Goal: Feedback & Contribution: Submit feedback/report problem

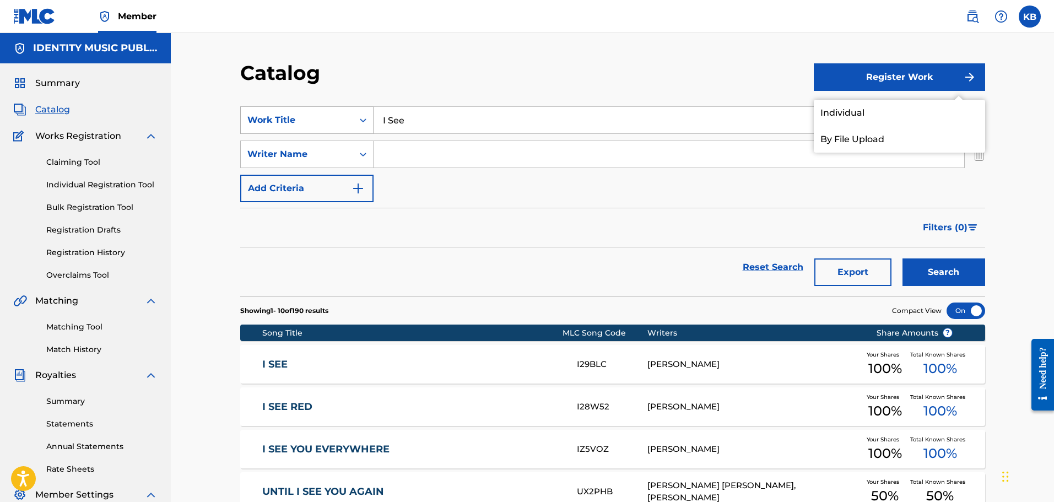
drag, startPoint x: 469, startPoint y: 121, endPoint x: 254, endPoint y: 114, distance: 215.1
click at [254, 114] on div "SearchWithCriteria24b4064a-a765-4725-80fb-0f241e04882f Work Title I See" at bounding box center [612, 120] width 745 height 28
type input "without you"
click at [903, 259] on button "Search" at bounding box center [944, 273] width 83 height 28
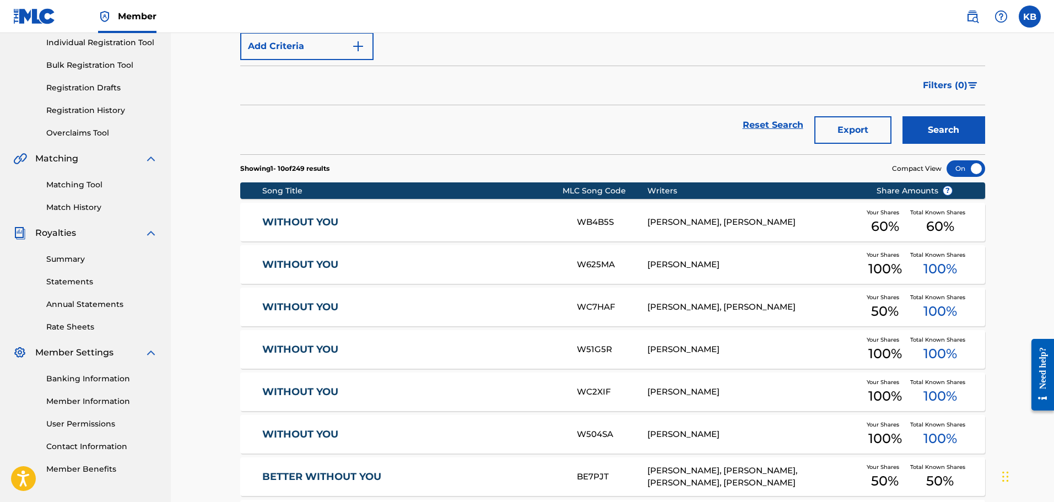
scroll to position [110, 0]
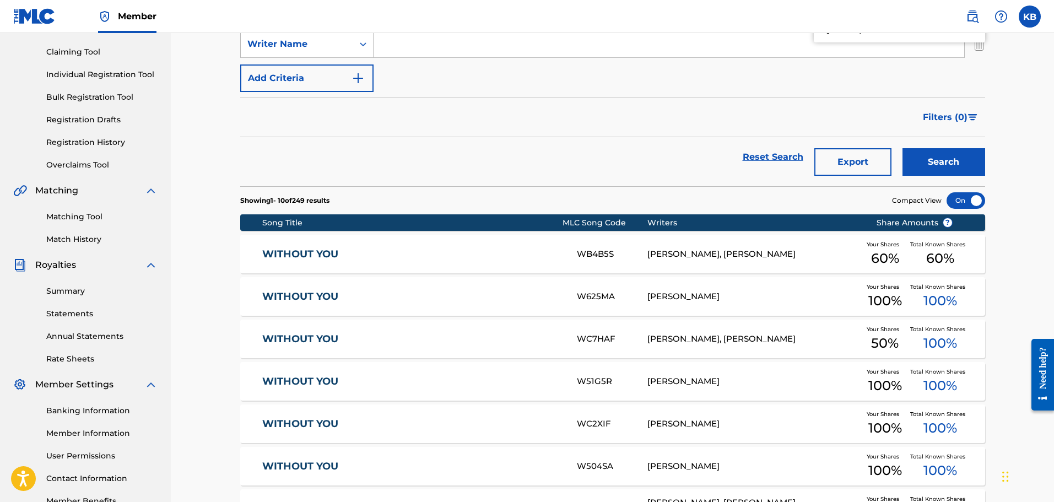
click at [469, 258] on link "WITHOUT YOU" at bounding box center [412, 254] width 300 height 13
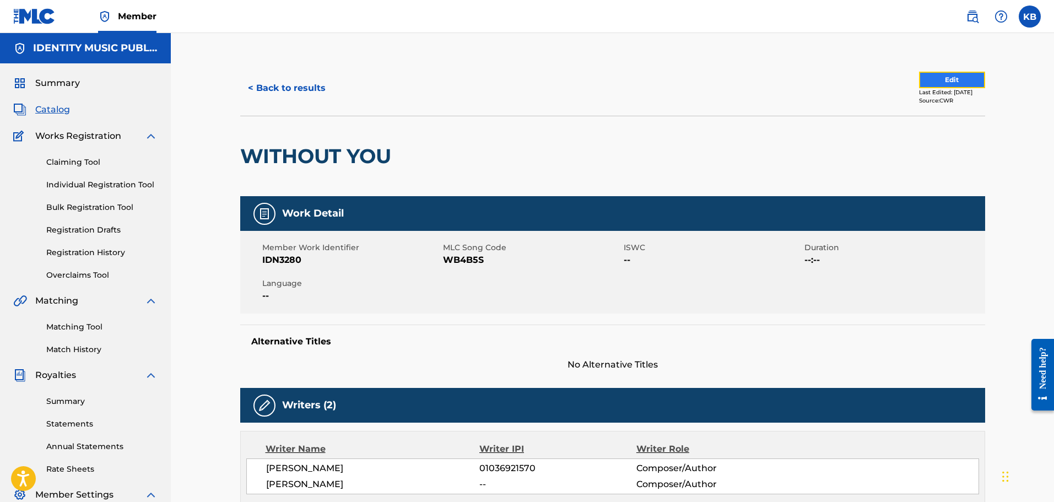
click at [939, 76] on button "Edit" at bounding box center [952, 80] width 66 height 17
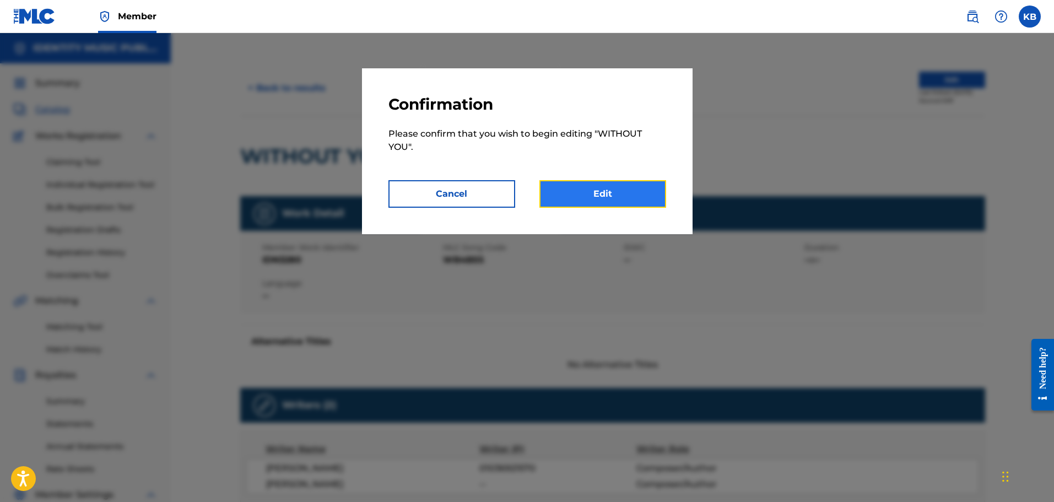
click at [609, 190] on link "Edit" at bounding box center [603, 194] width 127 height 28
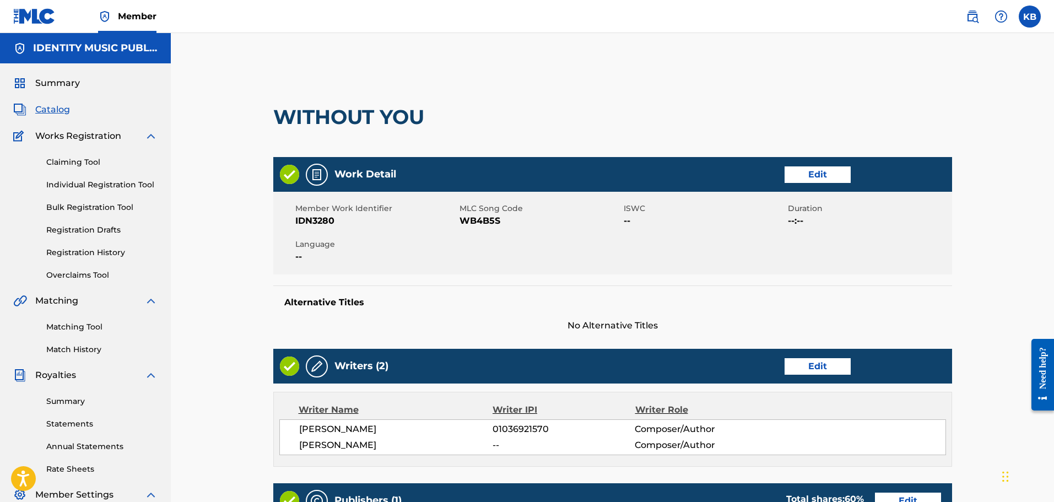
click at [64, 109] on span "Catalog" at bounding box center [52, 109] width 35 height 13
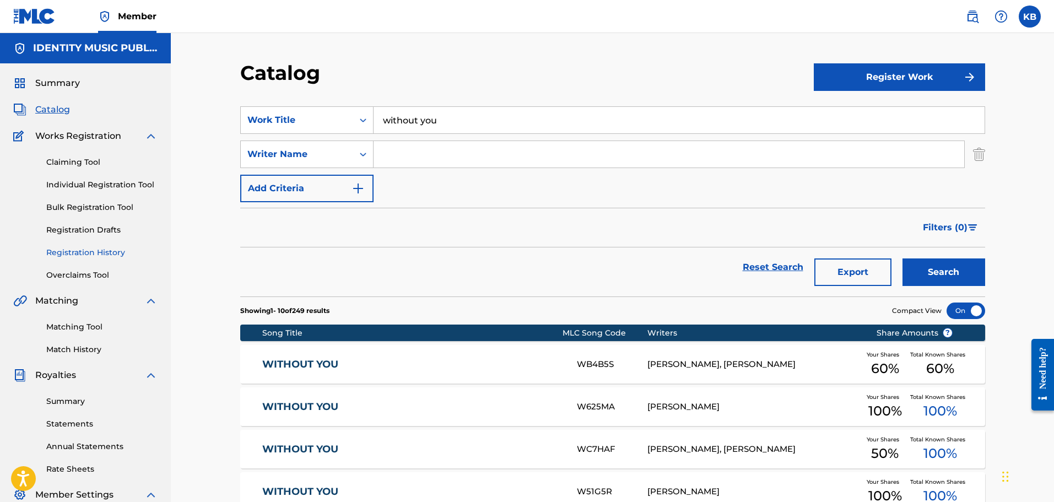
click at [76, 252] on link "Registration History" at bounding box center [101, 253] width 111 height 12
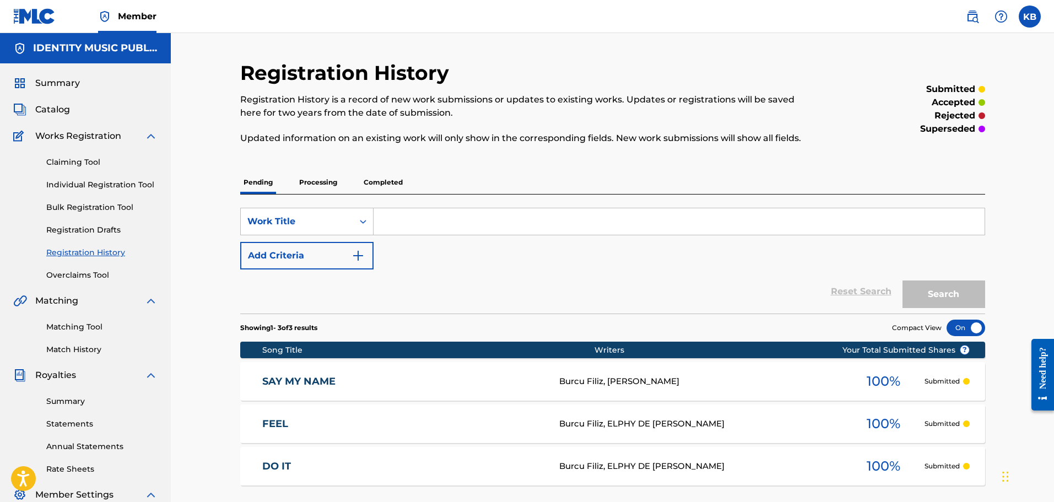
click at [330, 178] on p "Processing" at bounding box center [318, 182] width 45 height 23
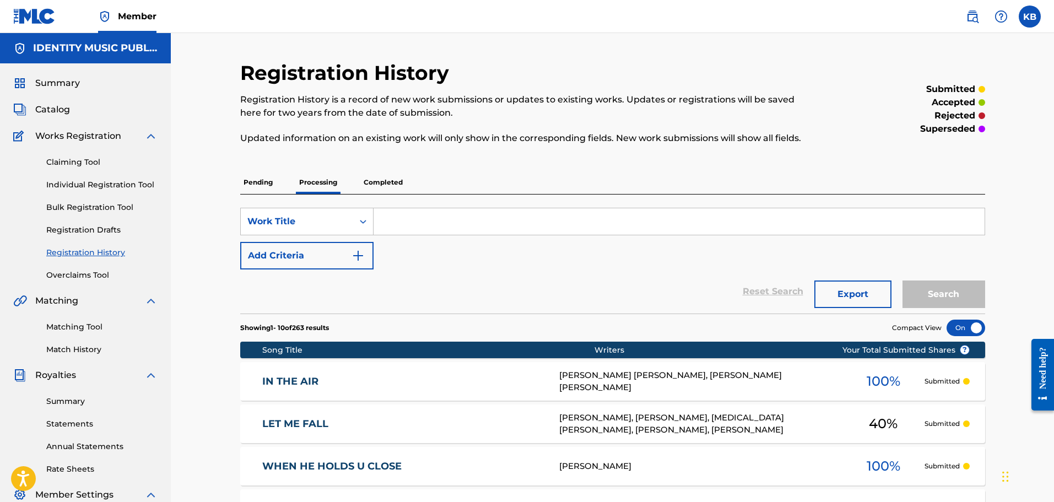
click at [478, 217] on input "Search Form" at bounding box center [679, 221] width 611 height 26
type input "without you"
click at [903, 281] on button "Search" at bounding box center [944, 295] width 83 height 28
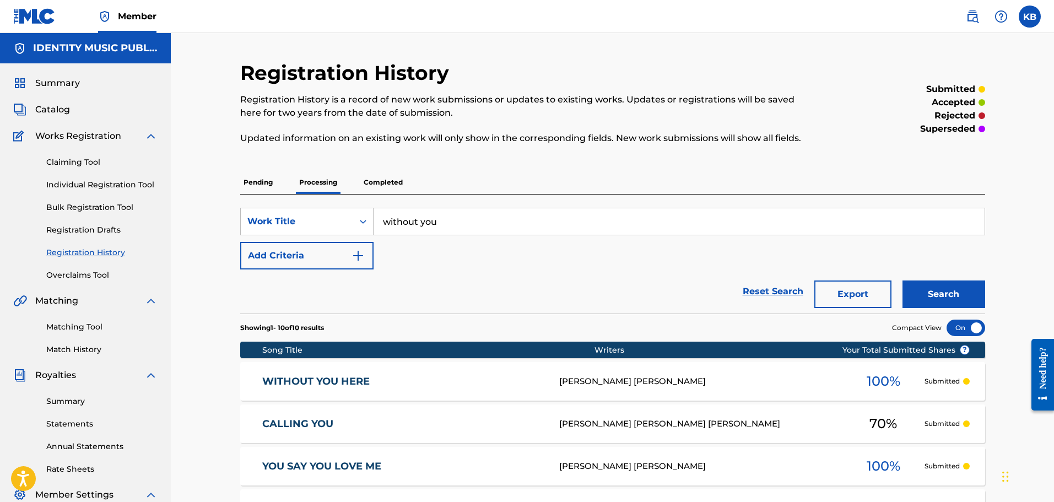
click at [66, 156] on div "Claiming Tool Individual Registration Tool Bulk Registration Tool Registration …" at bounding box center [85, 212] width 144 height 138
click at [57, 109] on span "Catalog" at bounding box center [52, 109] width 35 height 13
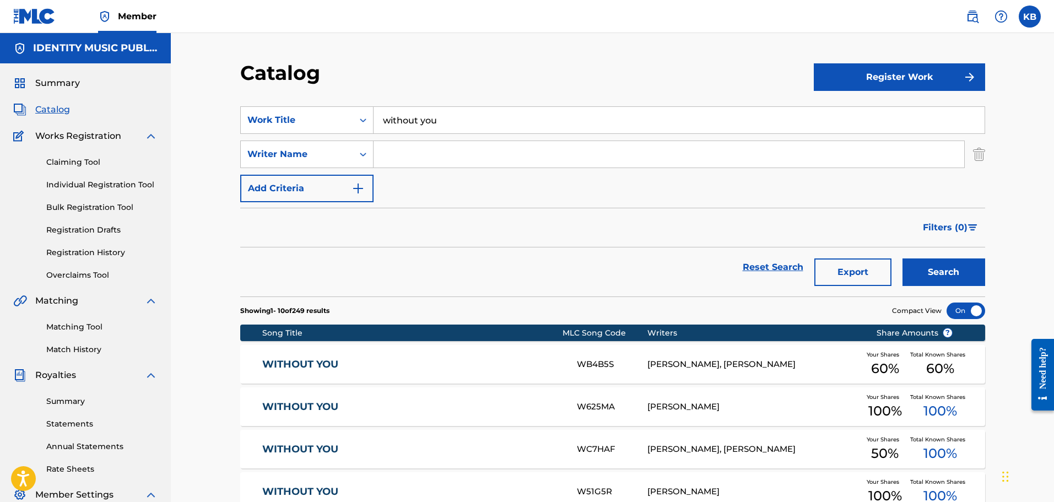
click at [442, 354] on div "WITHOUT YOU WB4B5S JAN ENGELMAIER, FELIX REICHENAUER Your Shares 60 % Total Kno…" at bounding box center [612, 364] width 745 height 39
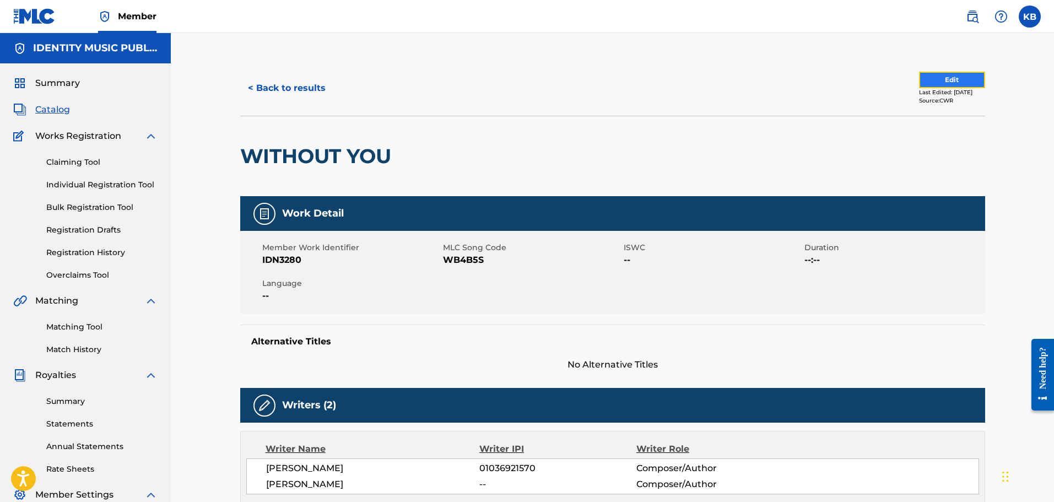
click at [938, 78] on button "Edit" at bounding box center [952, 80] width 66 height 17
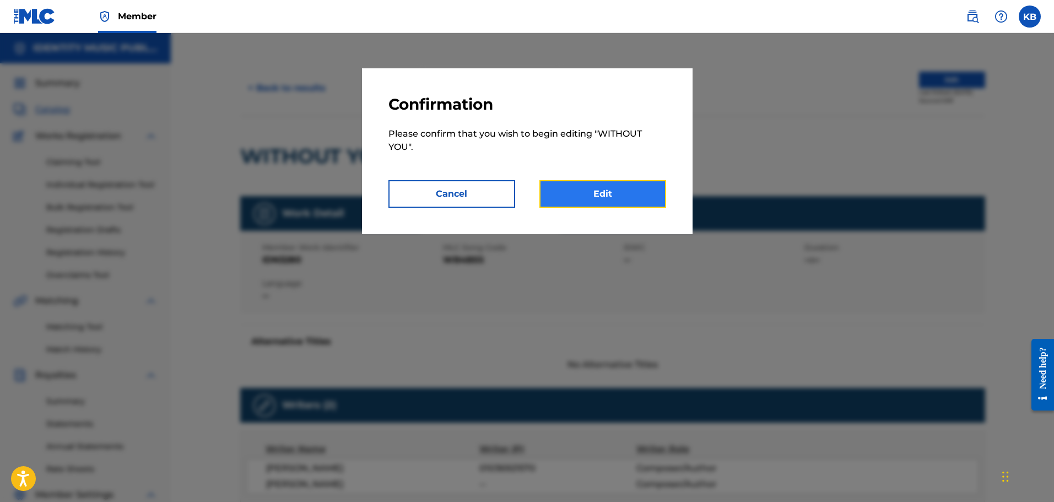
click at [577, 189] on link "Edit" at bounding box center [603, 194] width 127 height 28
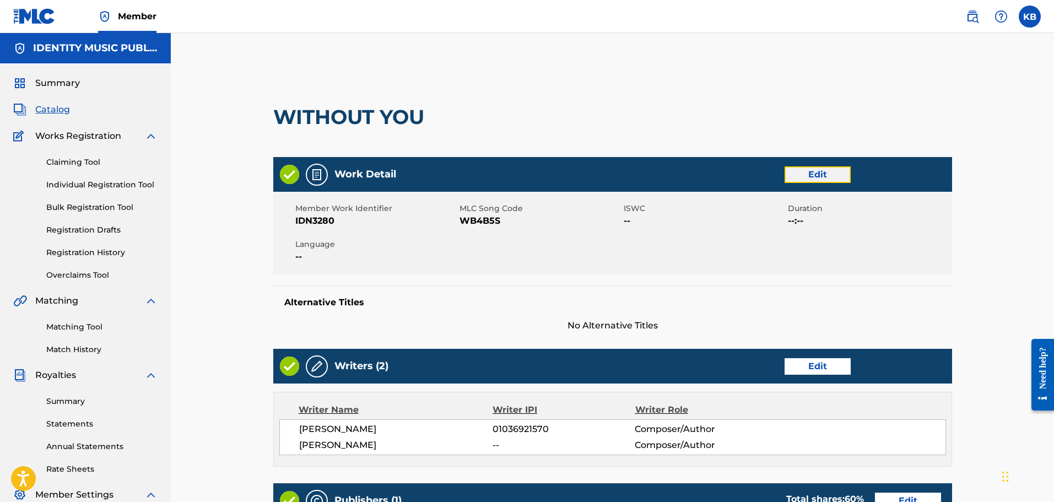
click at [831, 173] on link "Edit" at bounding box center [818, 174] width 66 height 17
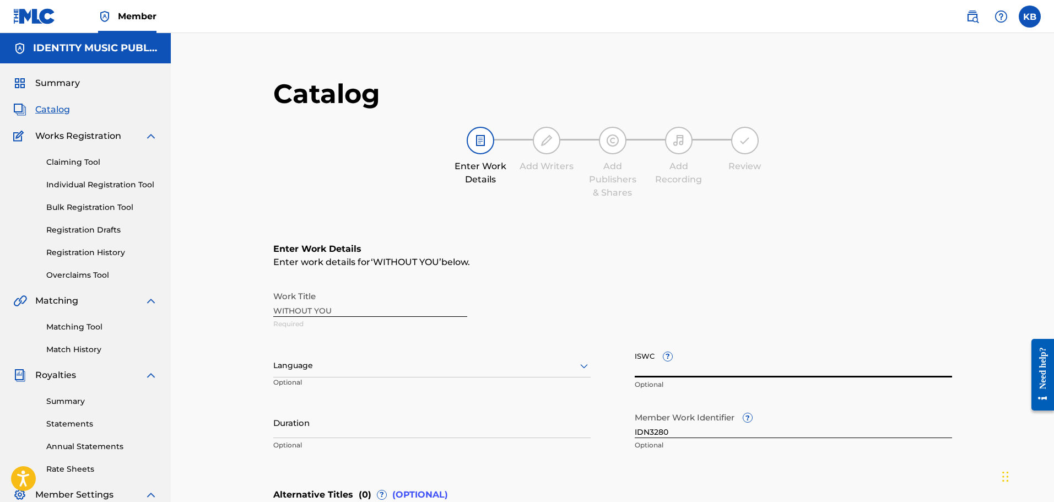
click at [656, 367] on input "ISWC ?" at bounding box center [793, 361] width 317 height 31
paste input "T3000325413"
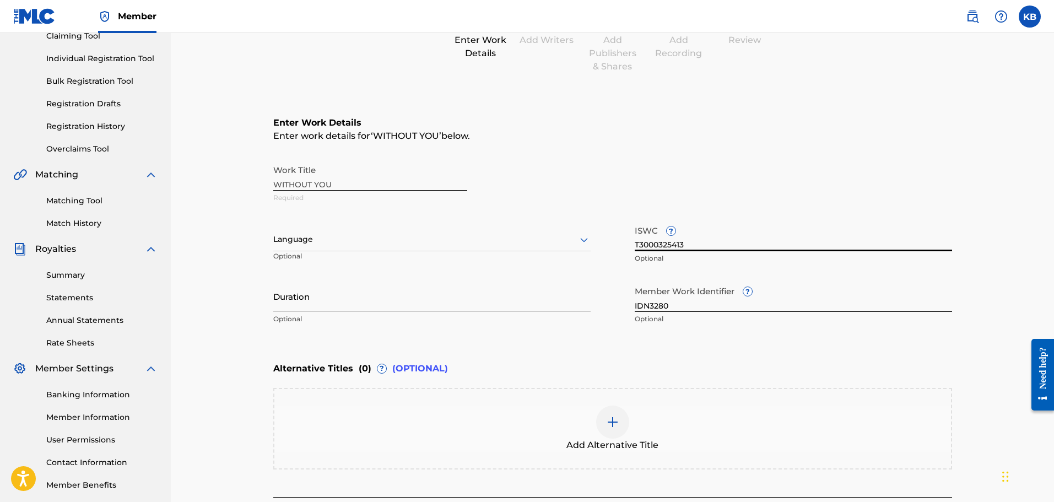
scroll to position [165, 0]
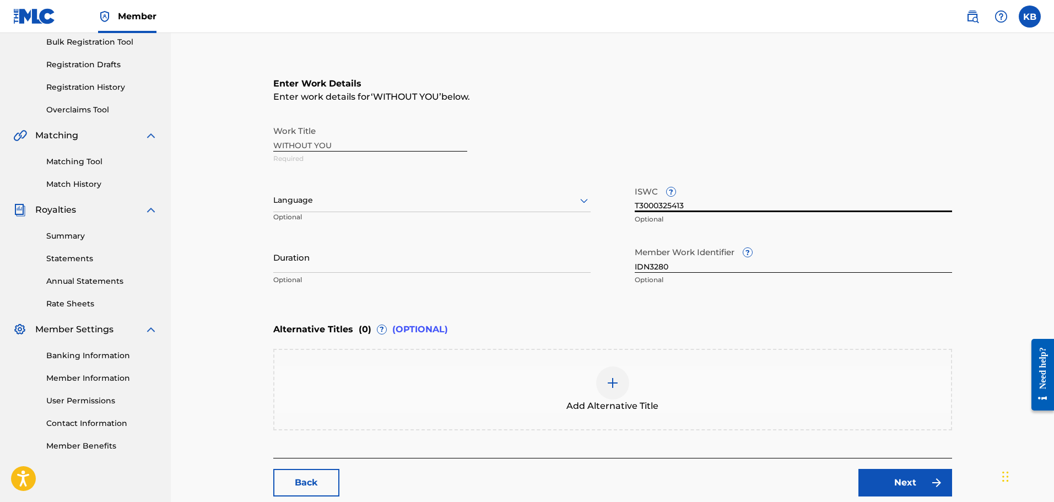
type input "T3000325413"
click at [380, 203] on div at bounding box center [431, 200] width 317 height 14
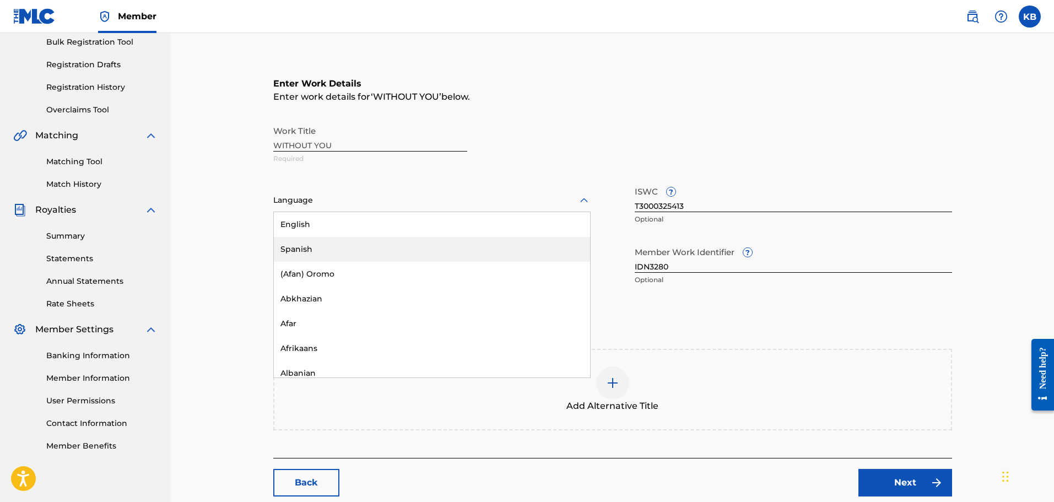
click at [346, 227] on div "English" at bounding box center [432, 224] width 316 height 25
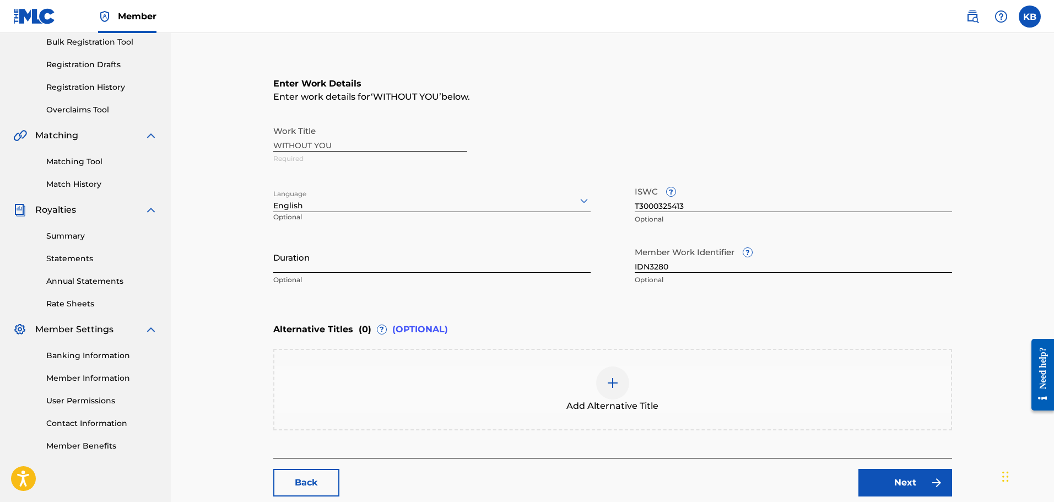
click at [356, 256] on input "Duration" at bounding box center [431, 256] width 317 height 31
type input "02:46"
click at [922, 491] on link "Next" at bounding box center [906, 483] width 94 height 28
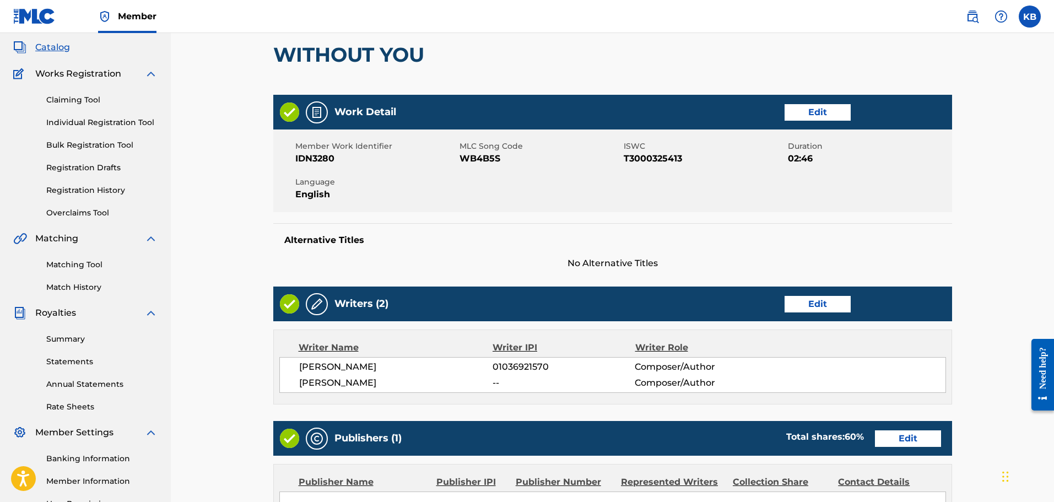
scroll to position [276, 0]
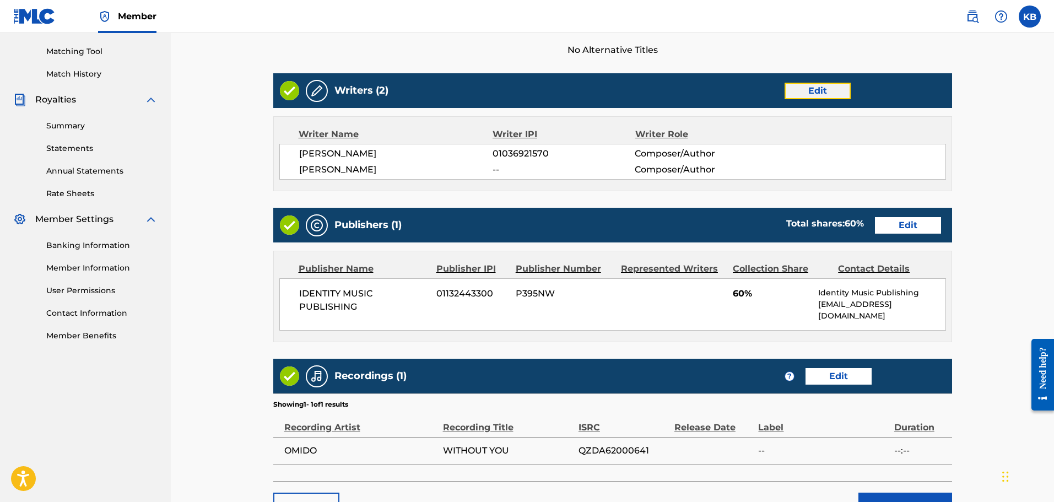
click at [825, 95] on link "Edit" at bounding box center [818, 91] width 66 height 17
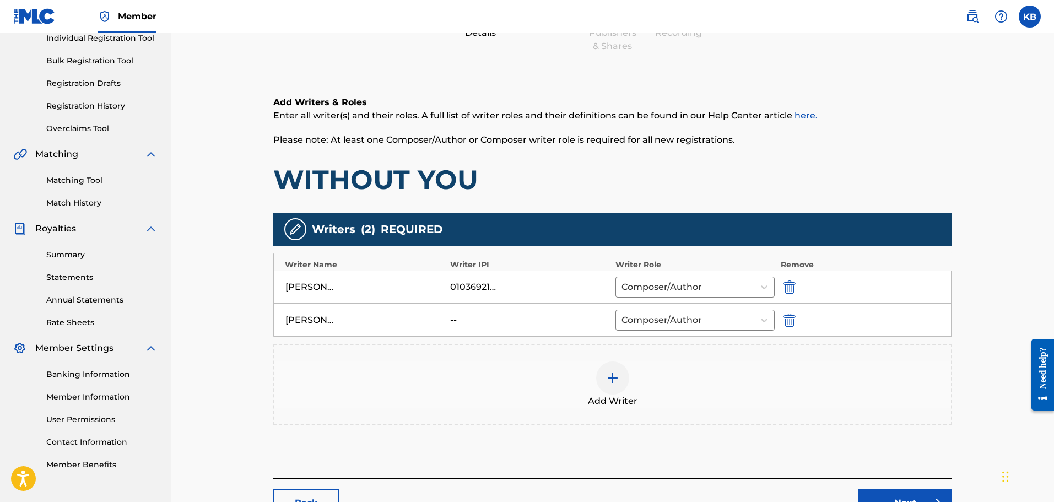
scroll to position [165, 0]
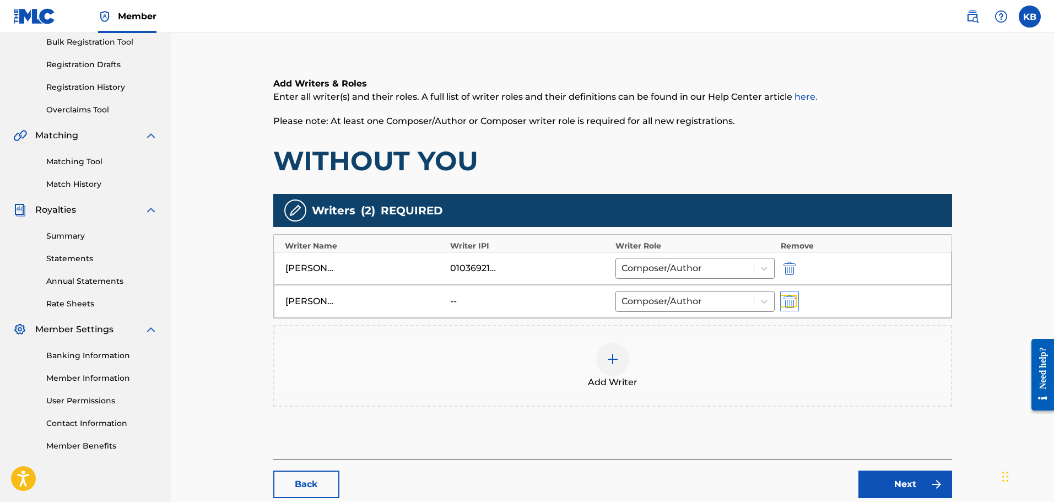
click at [795, 299] on img "submit" at bounding box center [790, 301] width 12 height 13
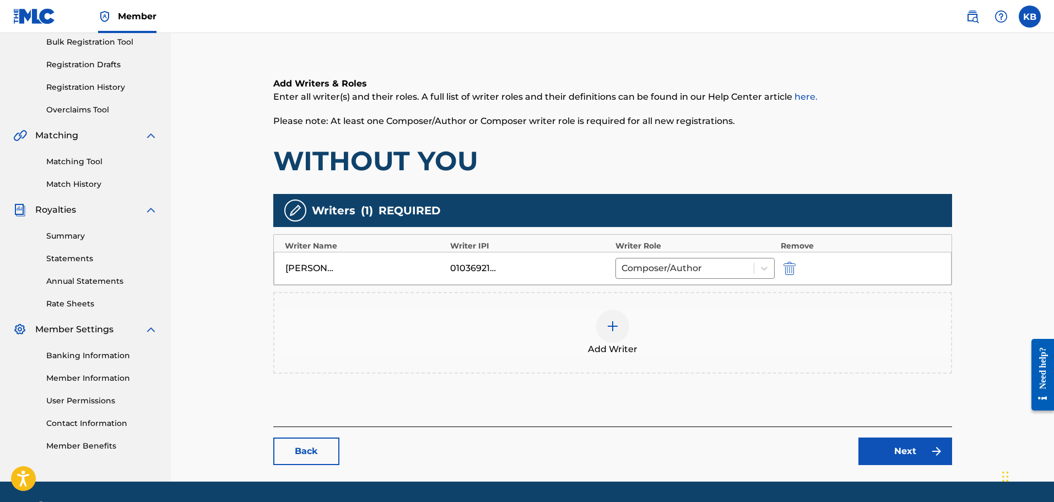
click at [607, 325] on img at bounding box center [612, 326] width 13 height 13
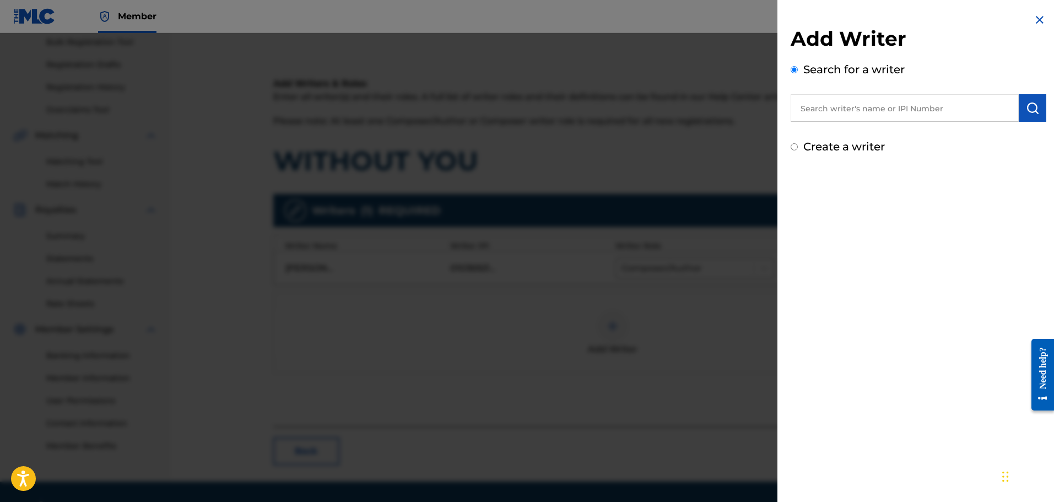
click at [917, 101] on input "text" at bounding box center [905, 108] width 228 height 28
paste input "1036391964"
click at [1022, 109] on button "submit" at bounding box center [1033, 108] width 28 height 28
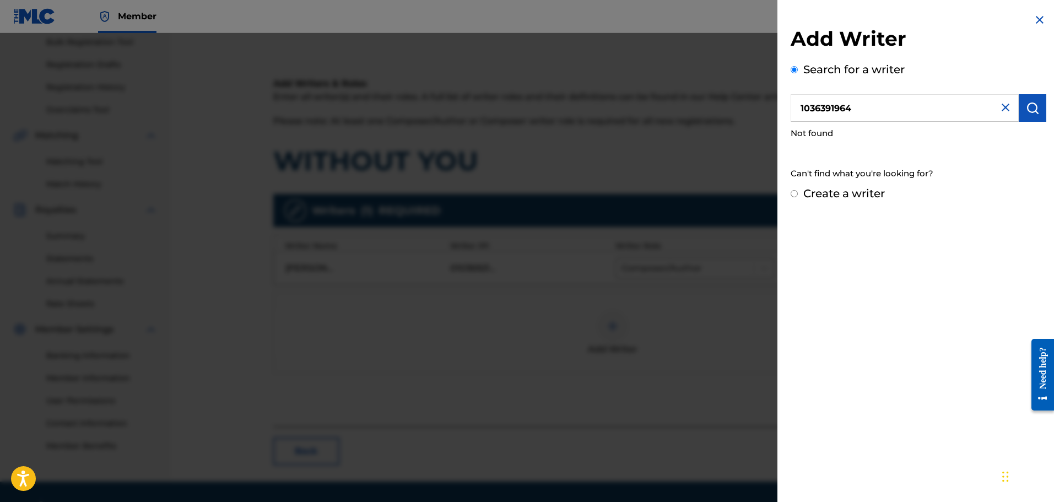
click at [803, 105] on input "1036391964" at bounding box center [905, 108] width 228 height 28
drag, startPoint x: 865, startPoint y: 111, endPoint x: 646, endPoint y: 125, distance: 219.2
click at [648, 125] on div "Add Writer Search for a writer 1036391964 Not found Can't find what you're look…" at bounding box center [527, 267] width 1054 height 469
type input "d"
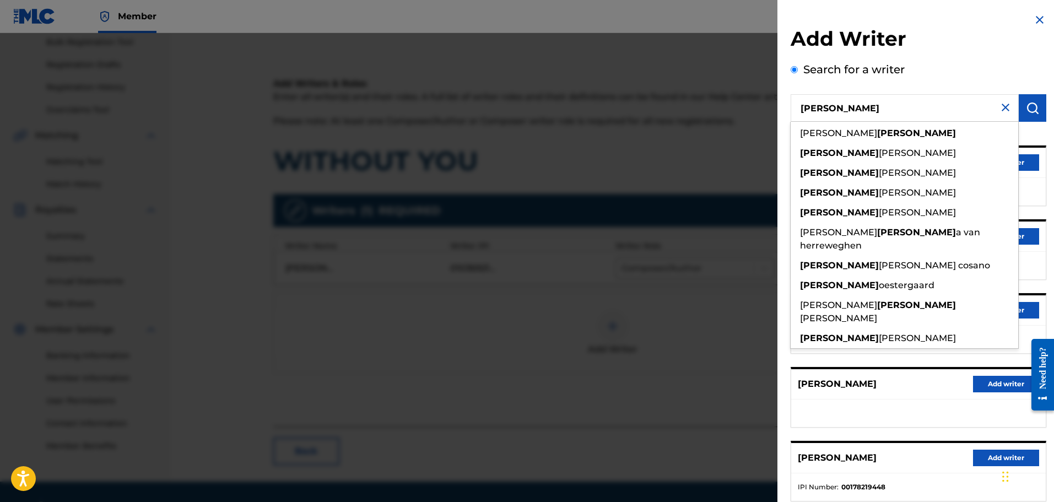
drag, startPoint x: 844, startPoint y: 109, endPoint x: 730, endPoint y: 116, distance: 113.8
click at [730, 116] on div "Add Writer Search for a writer felix juan felix felix ordonez dominguez felix t…" at bounding box center [527, 267] width 1054 height 469
paste input "Felix Reichenauer"
type input "Felix Reichenauer"
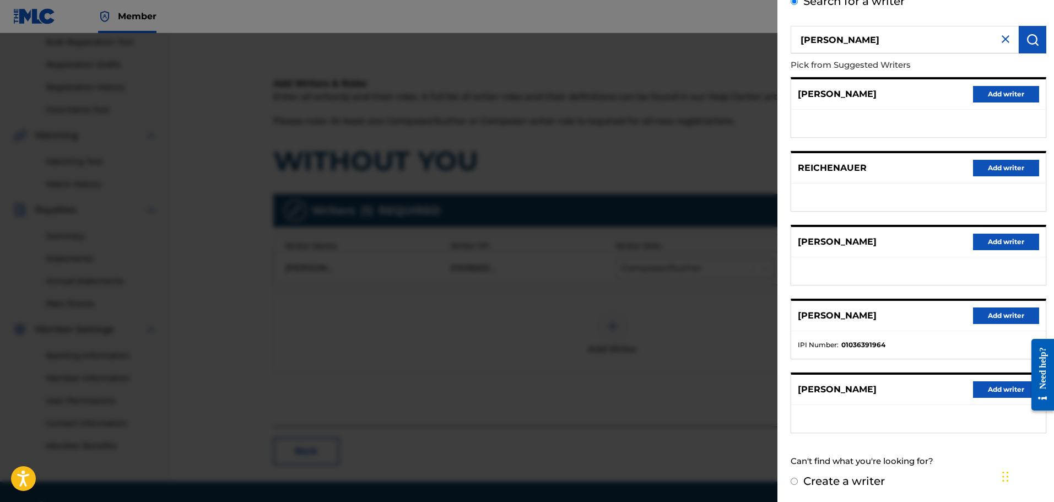
scroll to position [69, 0]
click at [1001, 310] on button "Add writer" at bounding box center [1006, 315] width 66 height 17
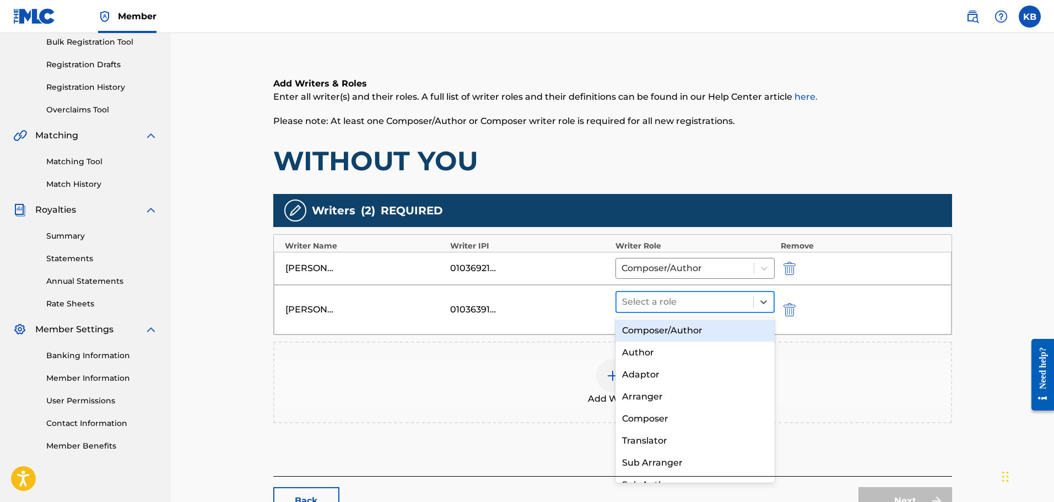
click at [684, 302] on div at bounding box center [685, 301] width 126 height 15
click at [675, 329] on div "Composer/Author" at bounding box center [696, 331] width 160 height 22
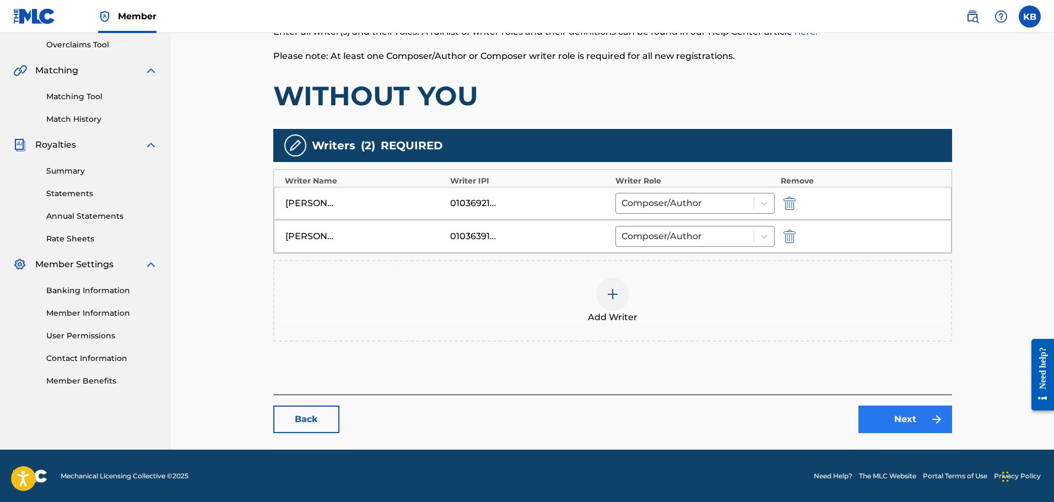
scroll to position [231, 0]
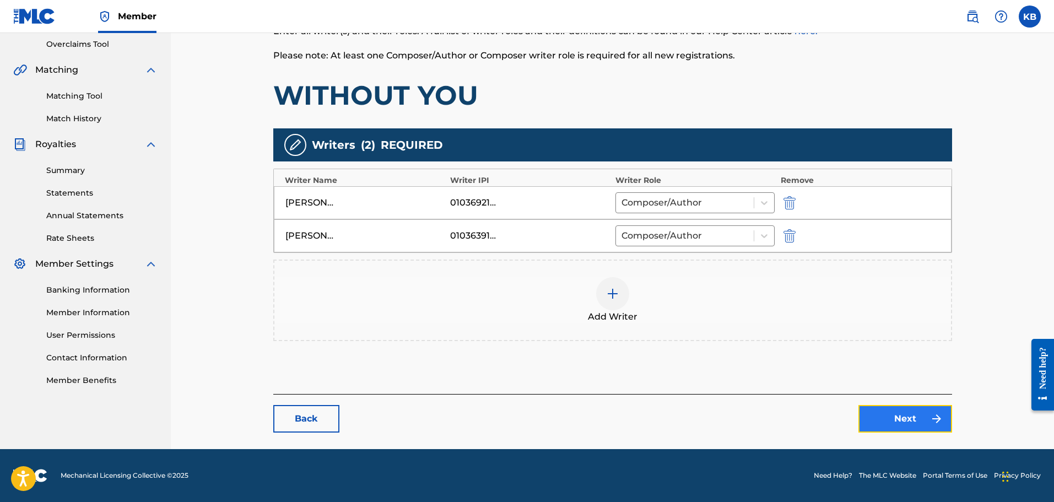
click at [898, 416] on link "Next" at bounding box center [906, 419] width 94 height 28
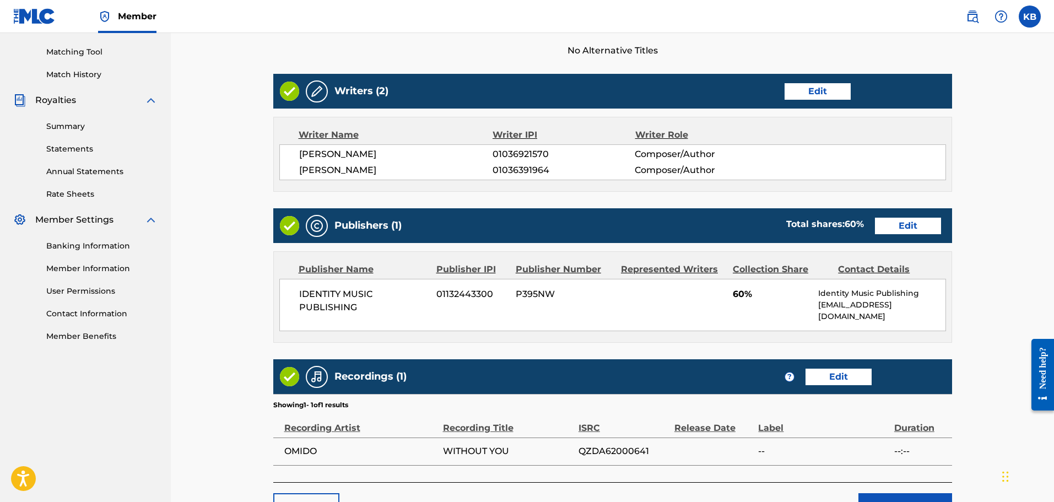
scroll to position [220, 0]
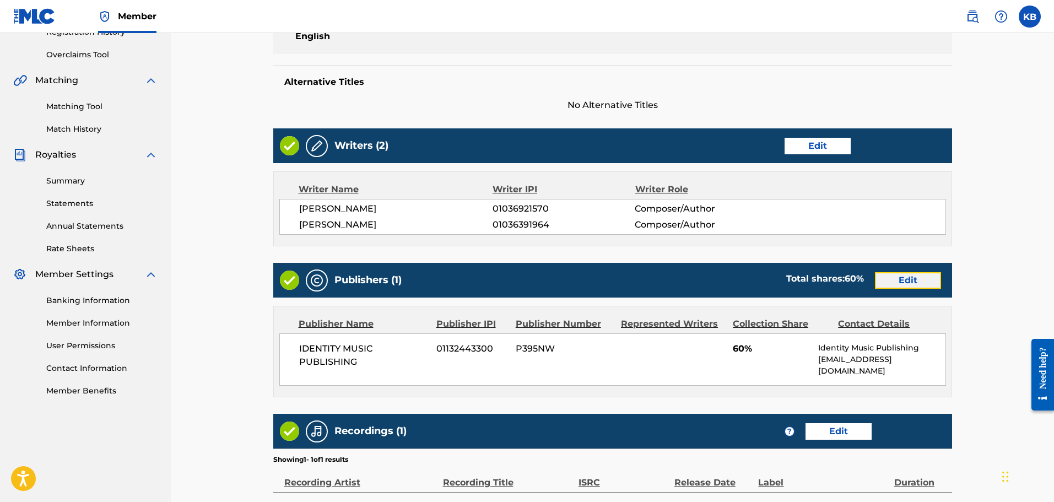
click at [907, 278] on link "Edit" at bounding box center [908, 280] width 66 height 17
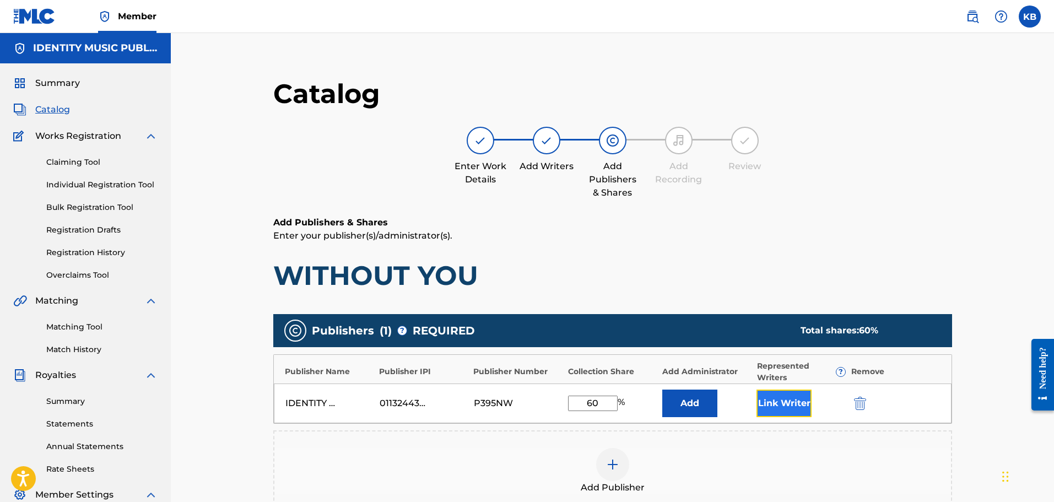
click at [778, 400] on button "Link Writer" at bounding box center [784, 404] width 55 height 28
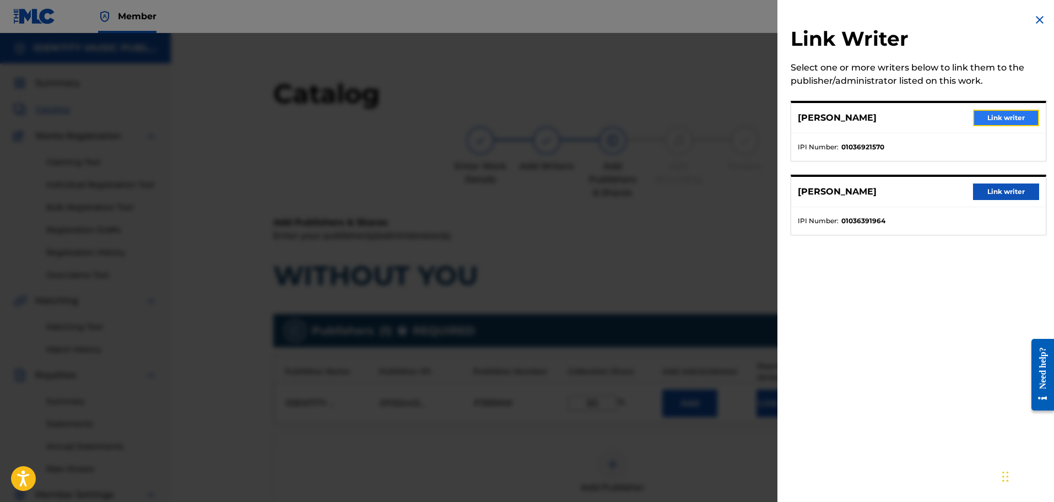
click at [1013, 117] on button "Link writer" at bounding box center [1006, 118] width 66 height 17
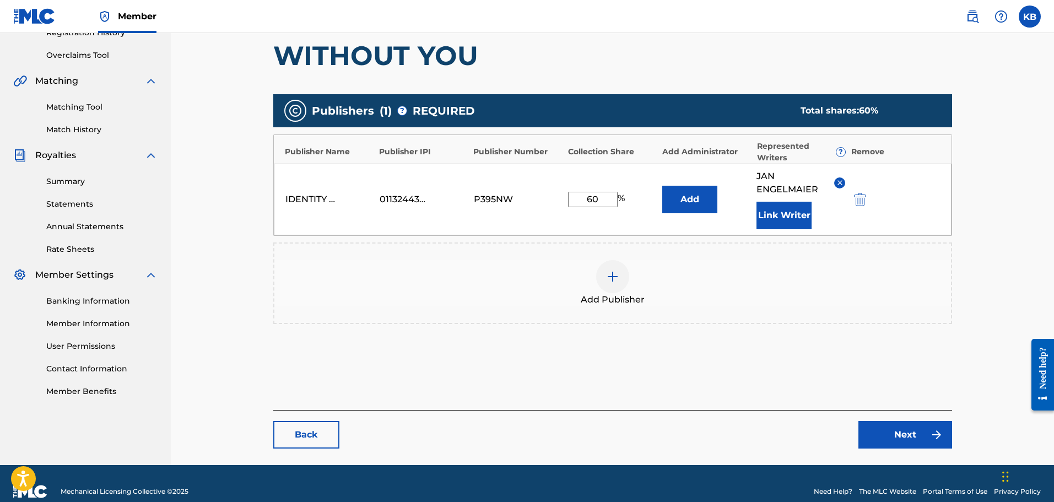
scroll to position [220, 0]
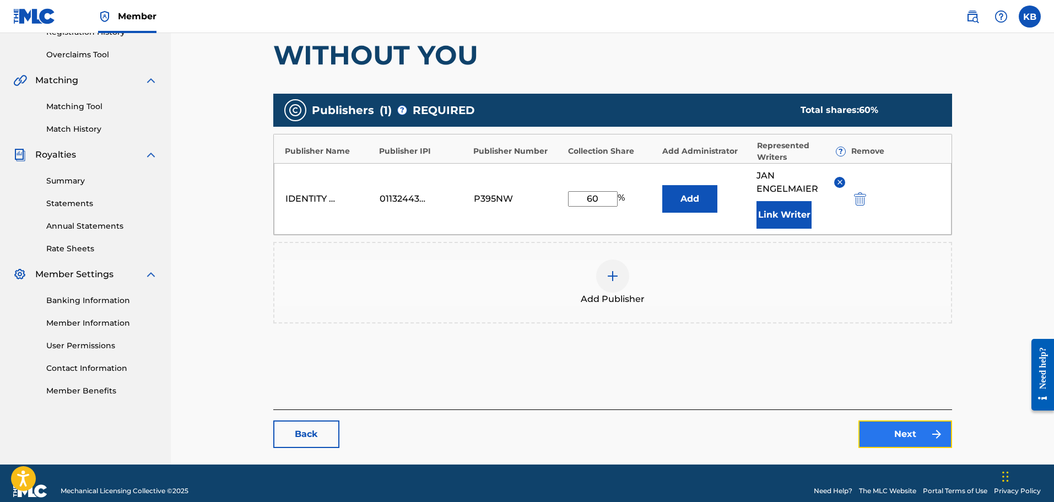
click at [909, 427] on link "Next" at bounding box center [906, 435] width 94 height 28
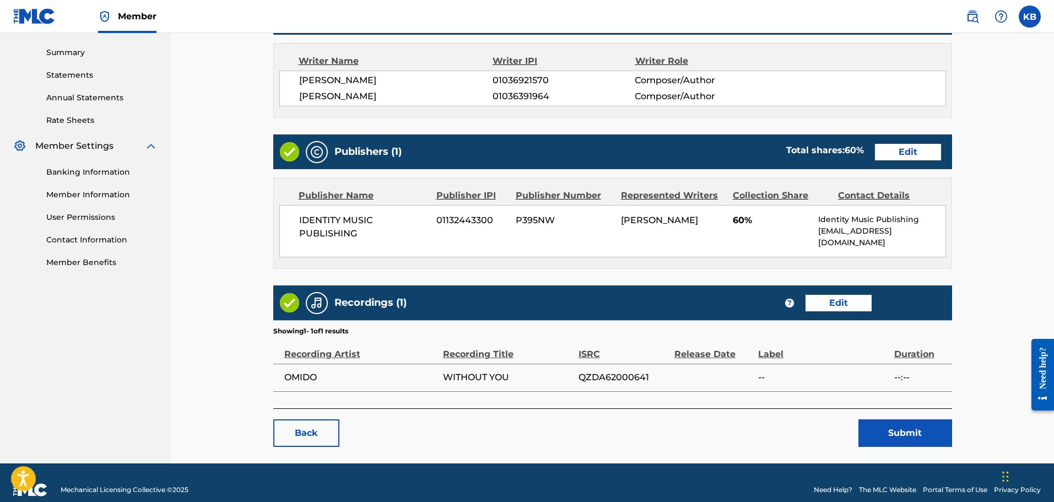
scroll to position [355, 0]
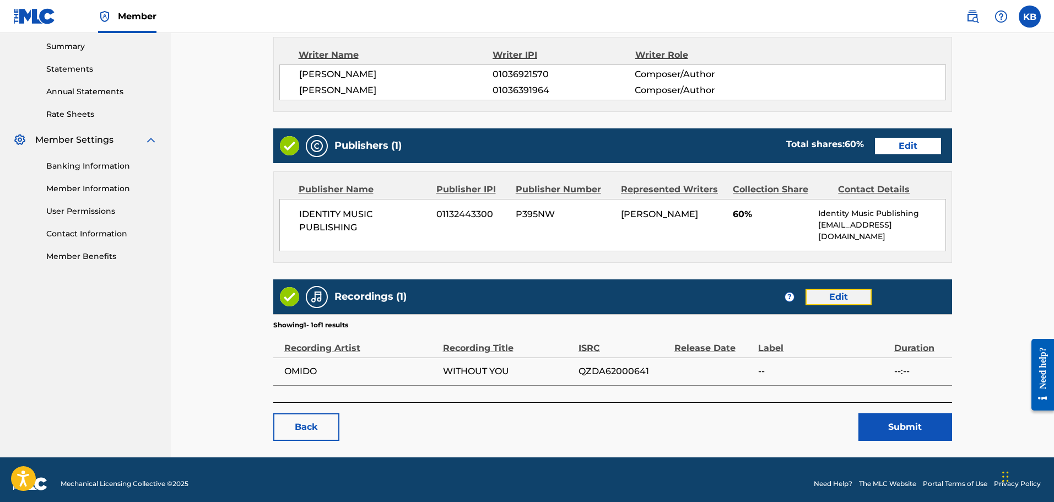
click at [844, 289] on link "Edit" at bounding box center [839, 297] width 66 height 17
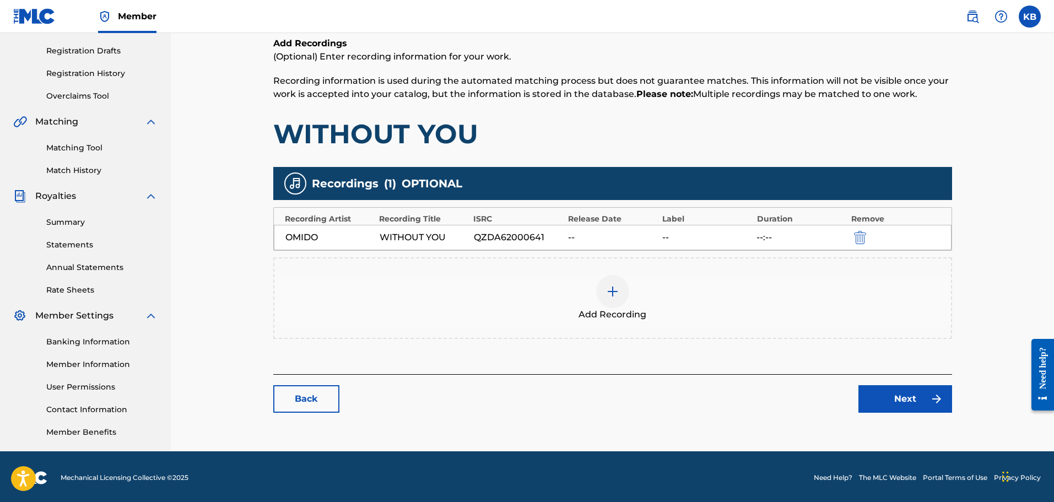
scroll to position [181, 0]
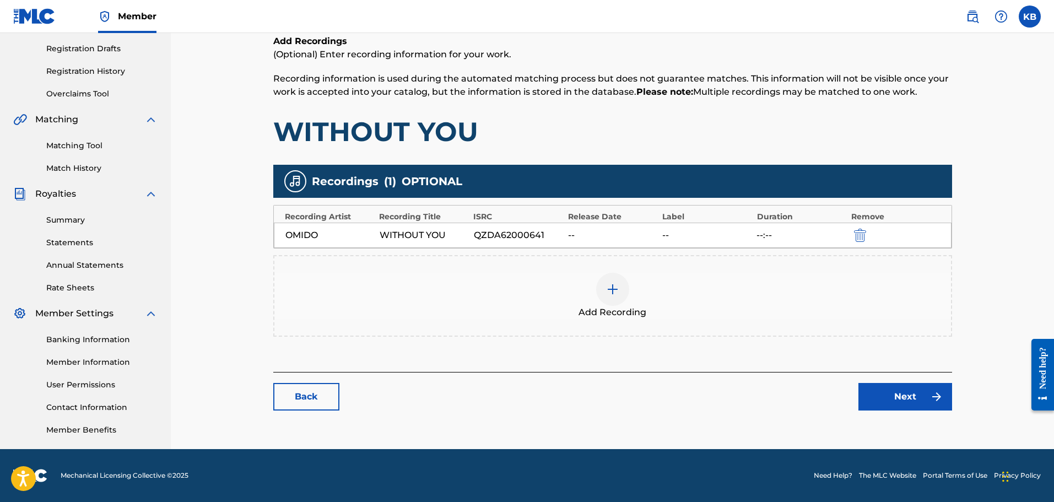
click at [613, 290] on img at bounding box center [612, 289] width 13 height 13
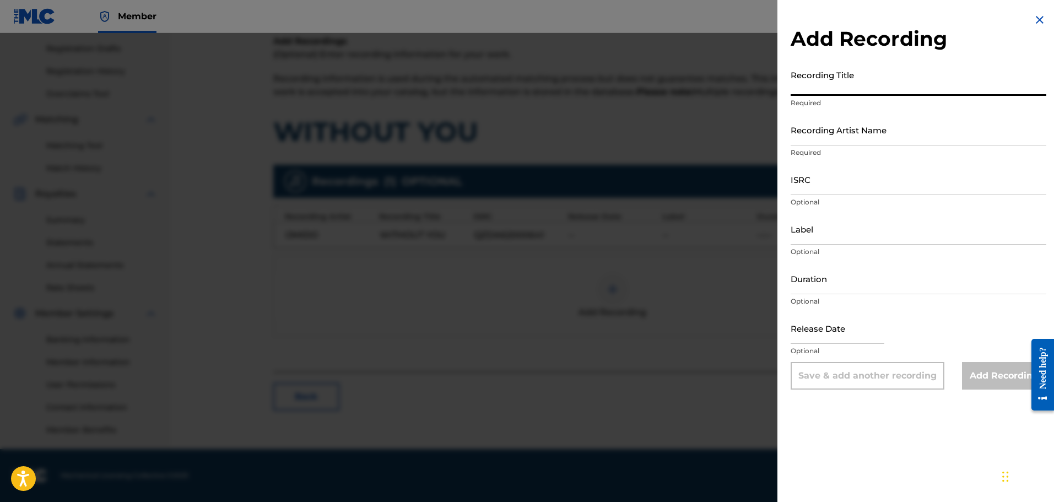
click at [862, 82] on input "Recording Title" at bounding box center [919, 79] width 256 height 31
paste input "Without You"
type input "Without You"
click at [853, 133] on input "Recording Artist Name" at bounding box center [919, 129] width 256 height 31
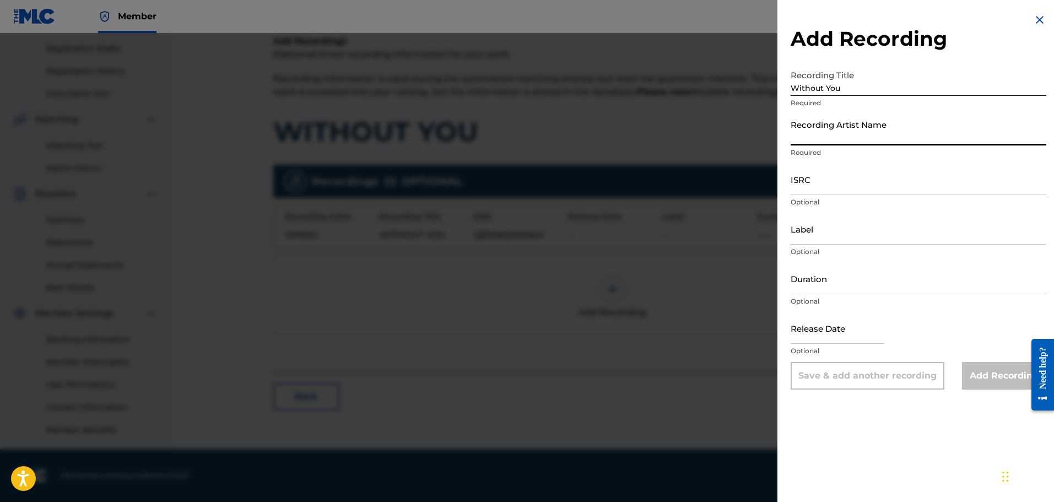
paste input "https://open.spotify.com/track/6lrLrlWgIAil1kChMpgUyK"
type input "https://open.spotify.com/track/6lrLrlWgIAil1kChMpgUyK"
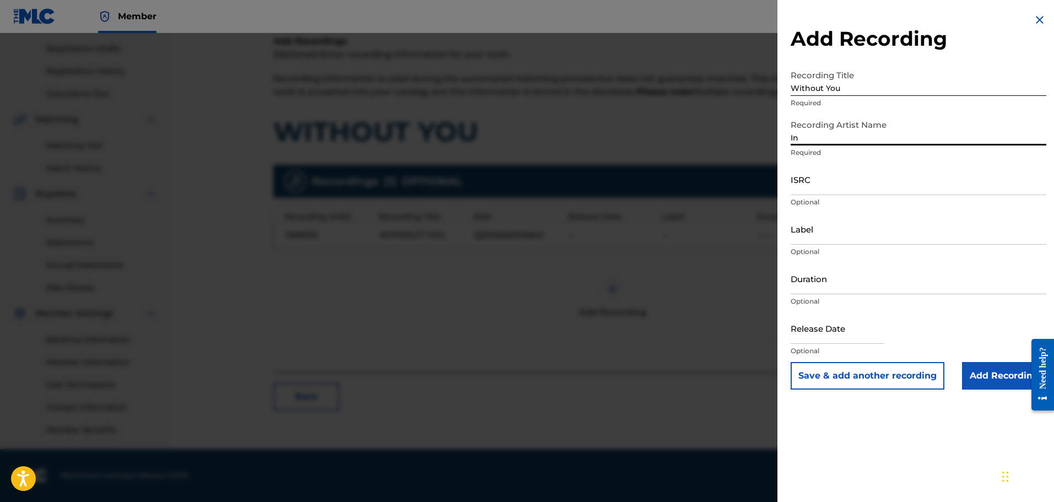
type input "I"
type input "Omido"
click at [802, 186] on input "ISRC" at bounding box center [919, 179] width 256 height 31
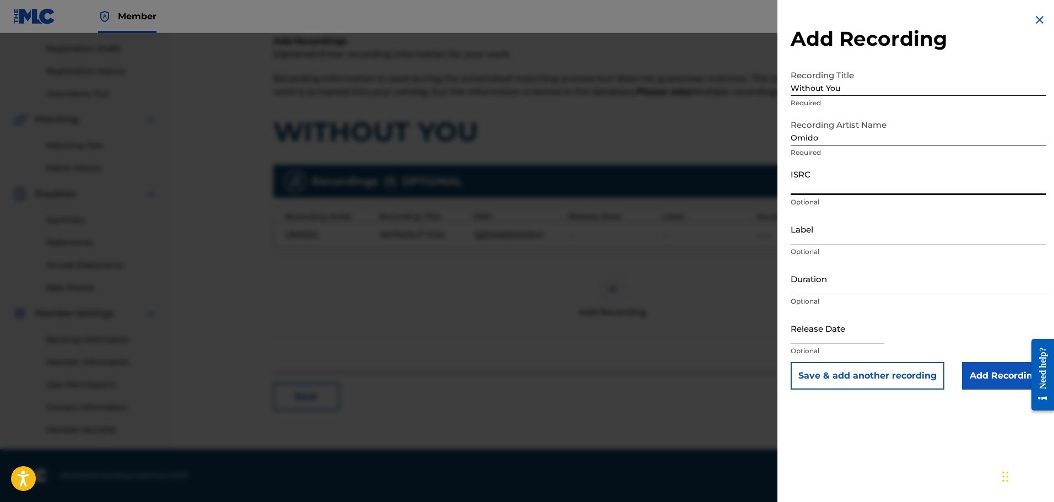
paste input "QZDA62000641"
type input "QZDA62000641"
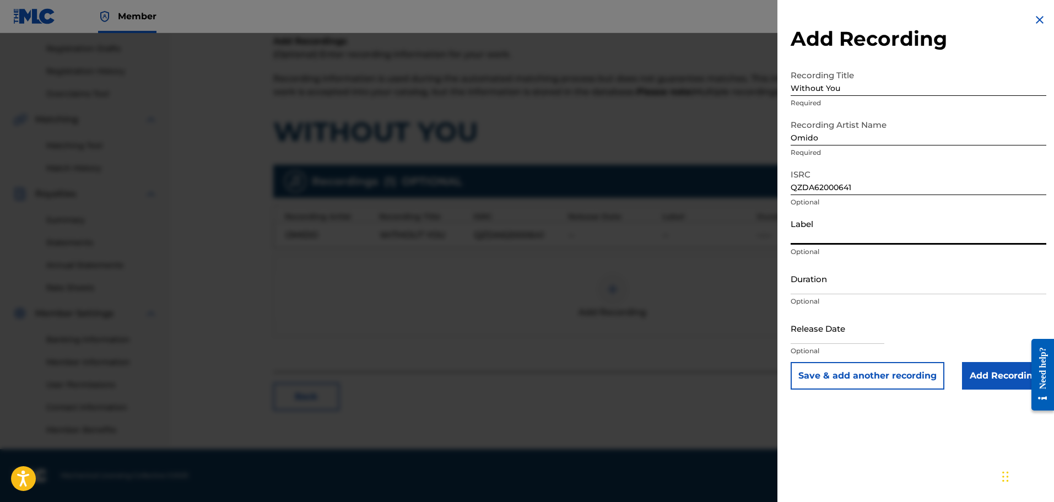
click at [851, 237] on input "Label" at bounding box center [919, 228] width 256 height 31
type input "Coasthill Records"
click at [851, 283] on input "Duration" at bounding box center [919, 278] width 256 height 31
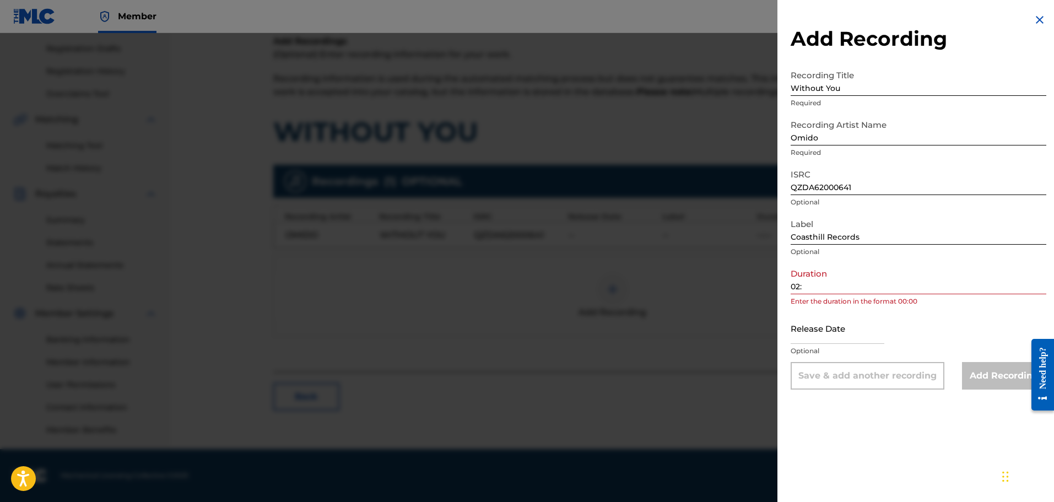
click at [814, 285] on input "02:" at bounding box center [919, 278] width 256 height 31
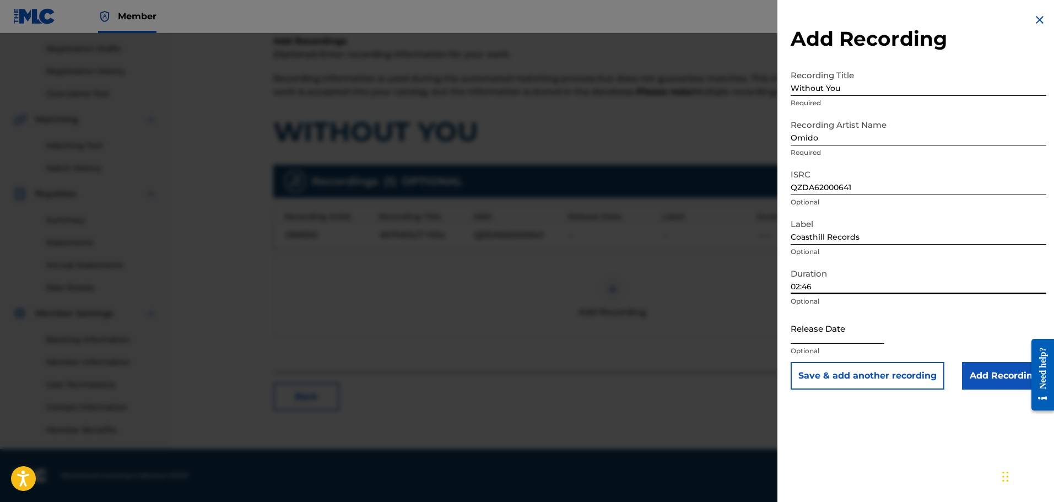
type input "02:46"
click at [822, 332] on input "text" at bounding box center [838, 328] width 94 height 31
select select "8"
select select "2025"
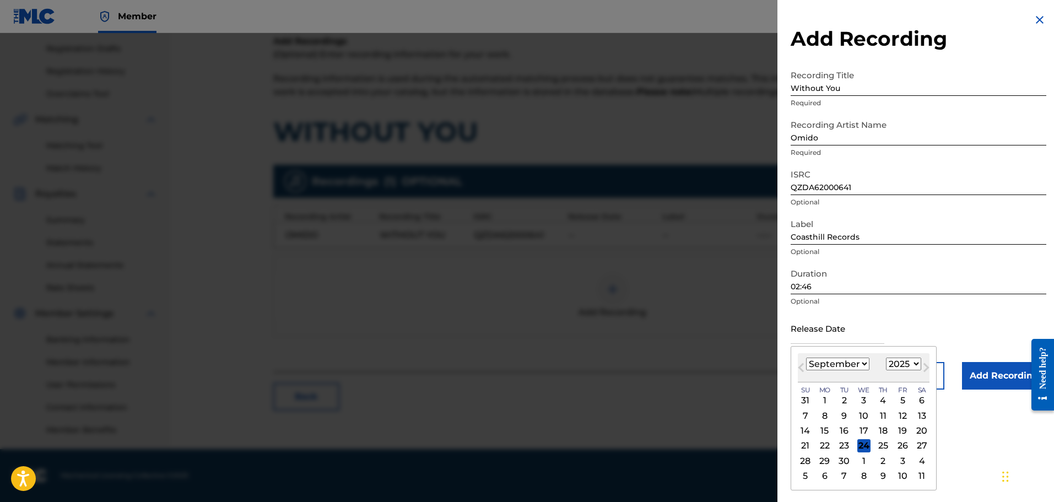
click at [813, 363] on select "January February March April May June July August September October November De…" at bounding box center [837, 364] width 63 height 13
select select "3"
click at [806, 358] on select "January February March April May June July August September October November De…" at bounding box center [837, 364] width 63 height 13
click at [903, 362] on select "1900 1901 1902 1903 1904 1905 1906 1907 1908 1909 1910 1911 1912 1913 1914 1915…" at bounding box center [903, 364] width 35 height 13
select select "2020"
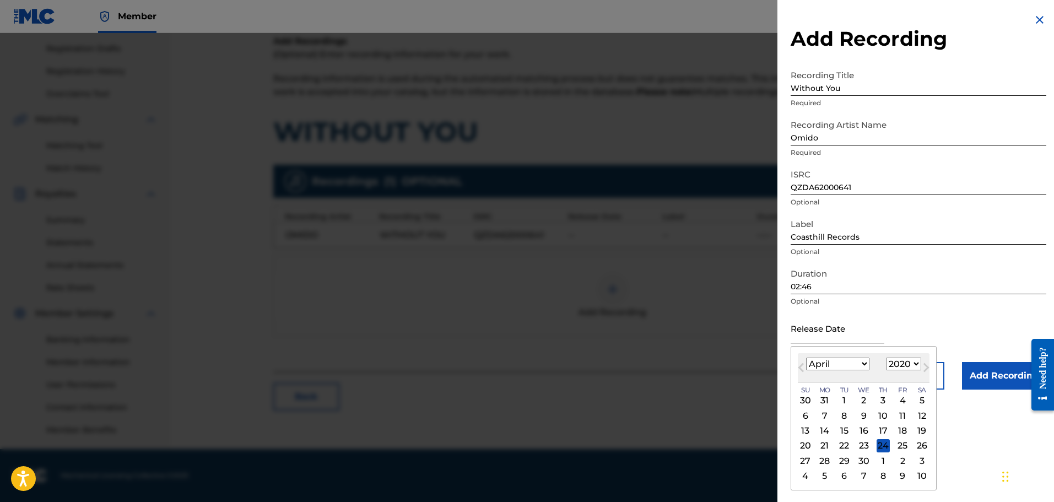
click at [886, 358] on select "1900 1901 1902 1903 1904 1905 1906 1907 1908 1909 1910 1911 1912 1913 1914 1915…" at bounding box center [903, 364] width 35 height 13
click at [808, 445] on div "19" at bounding box center [805, 445] width 13 height 13
type input "April 19 2020"
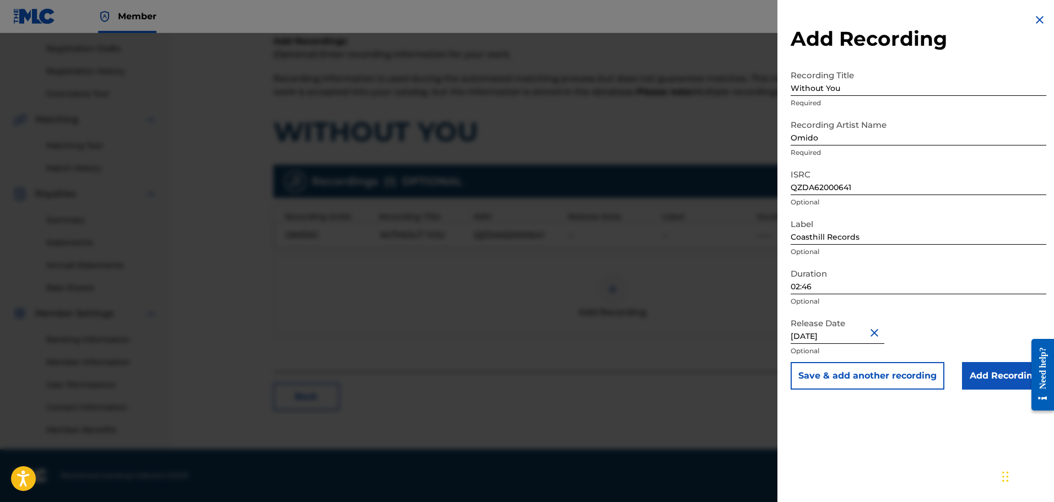
click at [858, 334] on input "April 19 2020" at bounding box center [838, 328] width 94 height 31
select select "3"
select select "2020"
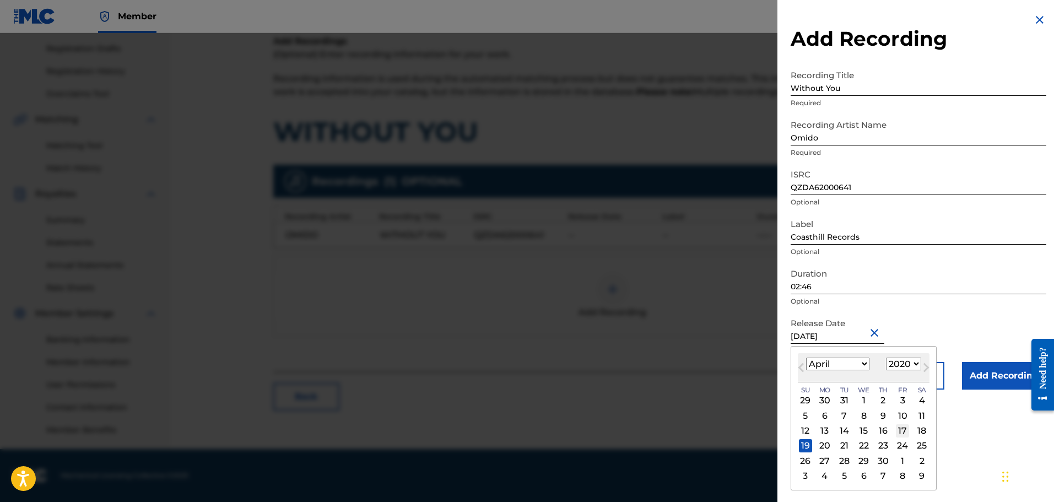
click at [903, 429] on div "17" at bounding box center [902, 430] width 13 height 13
type input "April 17 2020"
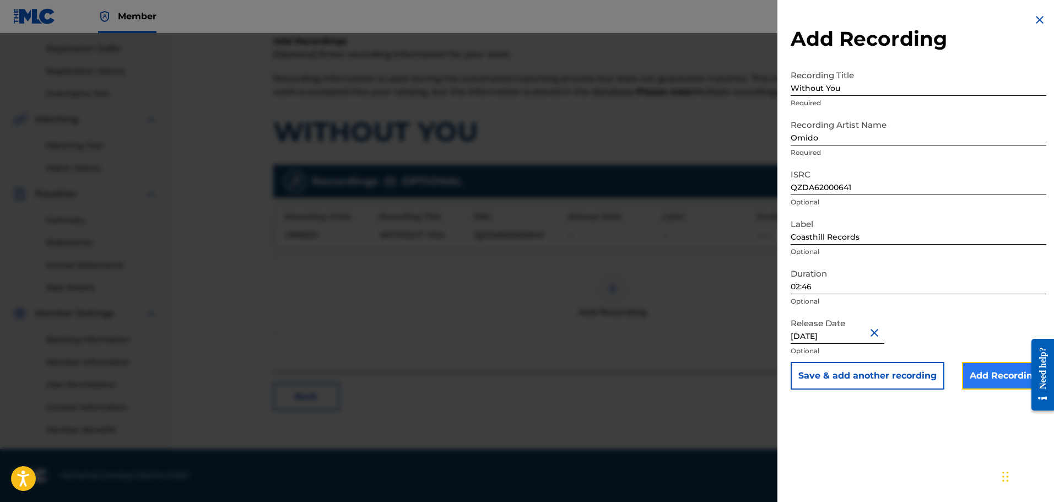
click at [986, 380] on input "Add Recording" at bounding box center [1004, 376] width 84 height 28
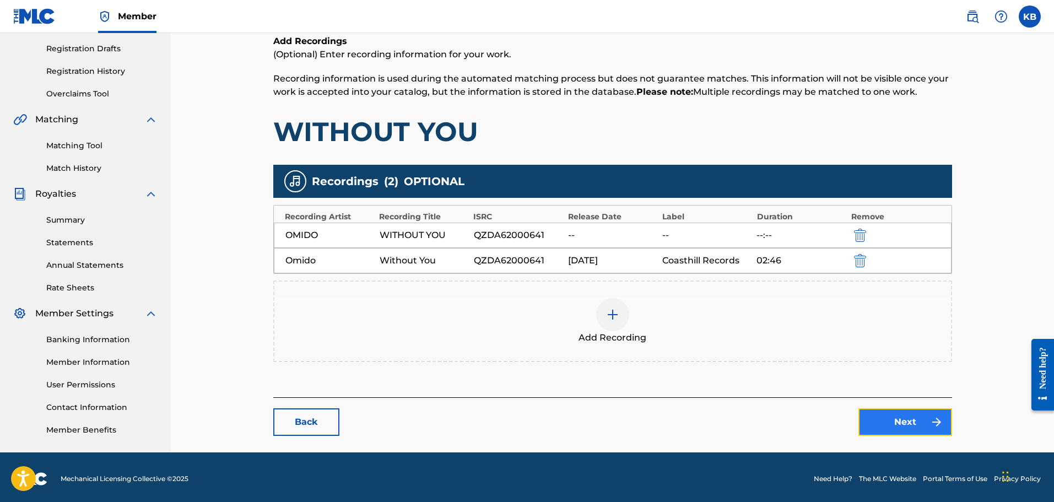
click at [926, 420] on link "Next" at bounding box center [906, 422] width 94 height 28
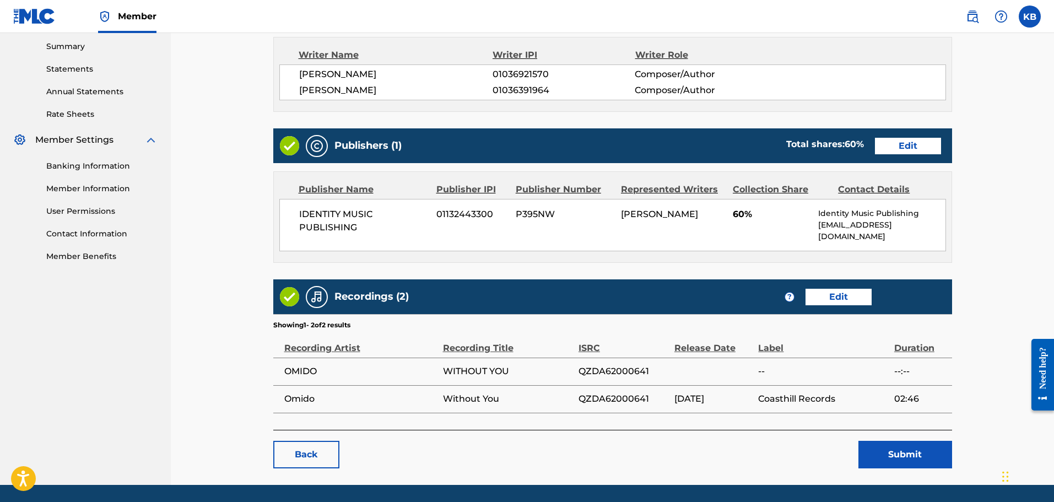
scroll to position [383, 0]
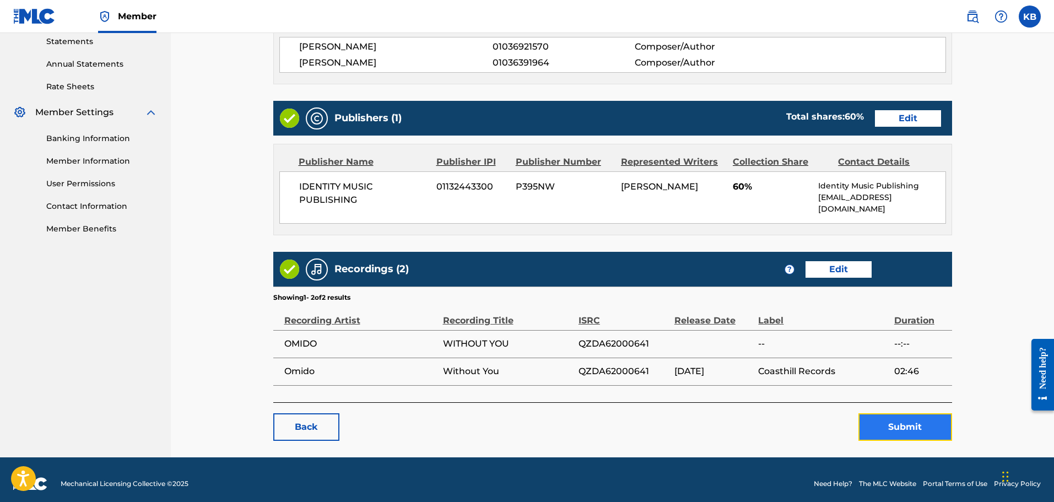
click at [895, 421] on button "Submit" at bounding box center [906, 427] width 94 height 28
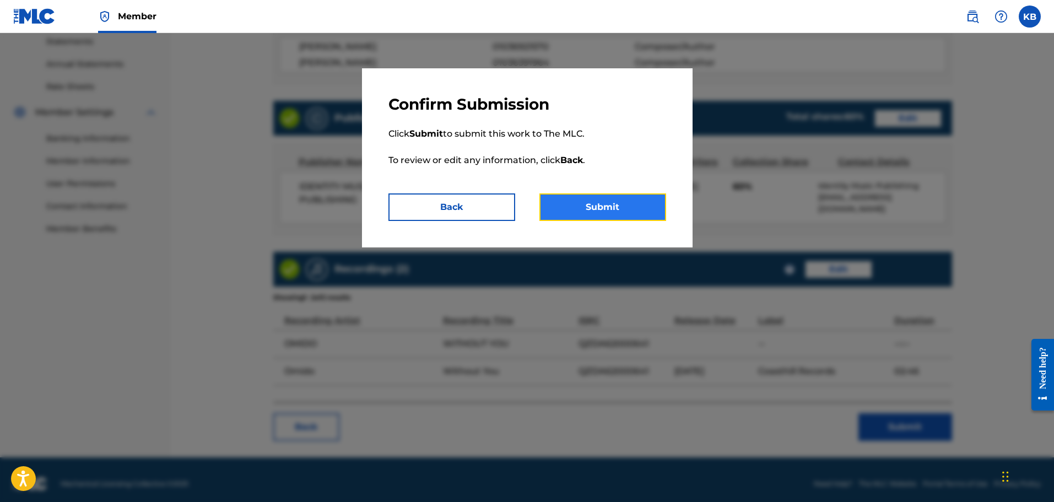
click at [606, 197] on button "Submit" at bounding box center [603, 207] width 127 height 28
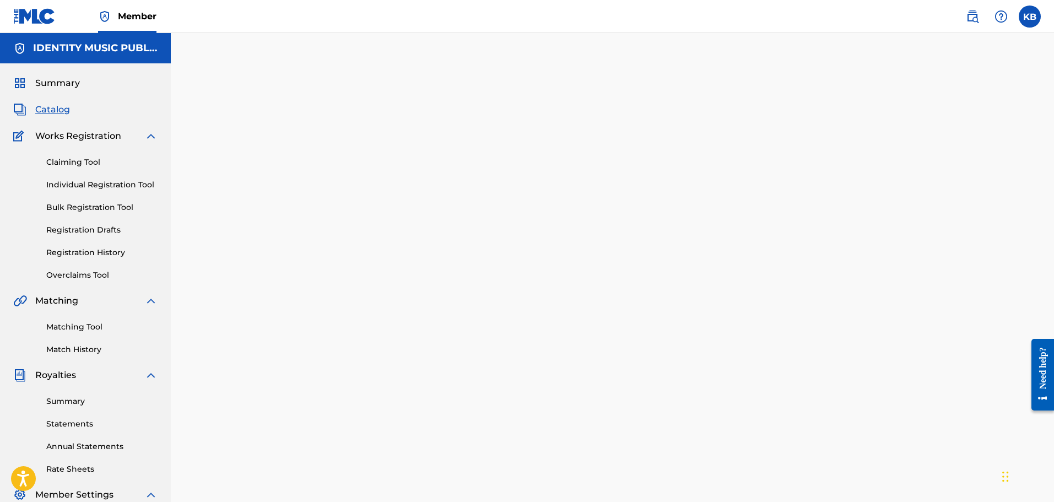
click at [63, 111] on span "Catalog" at bounding box center [52, 109] width 35 height 13
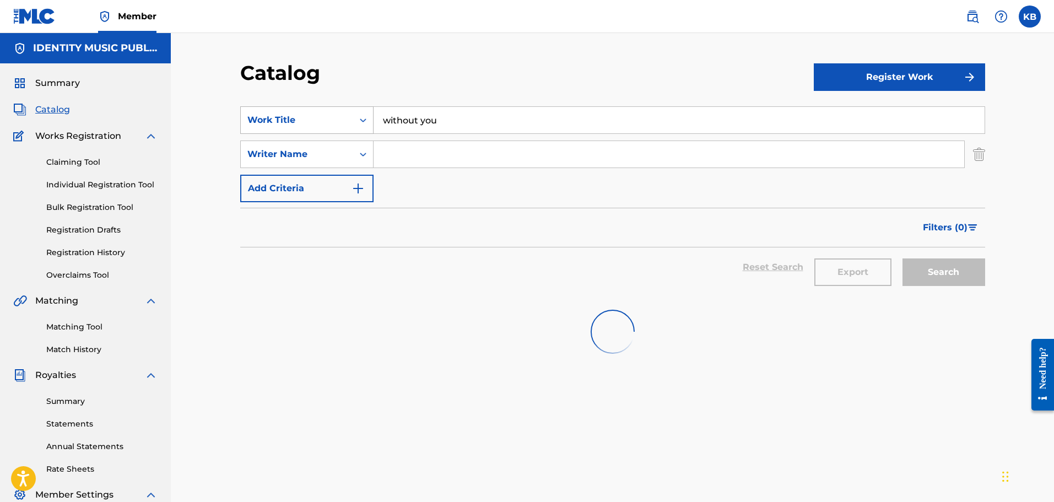
drag, startPoint x: 400, startPoint y: 119, endPoint x: 242, endPoint y: 125, distance: 158.3
click at [249, 125] on div "SearchWithCriteria24b4064a-a765-4725-80fb-0f241e04882f Work Title without you" at bounding box center [612, 120] width 745 height 28
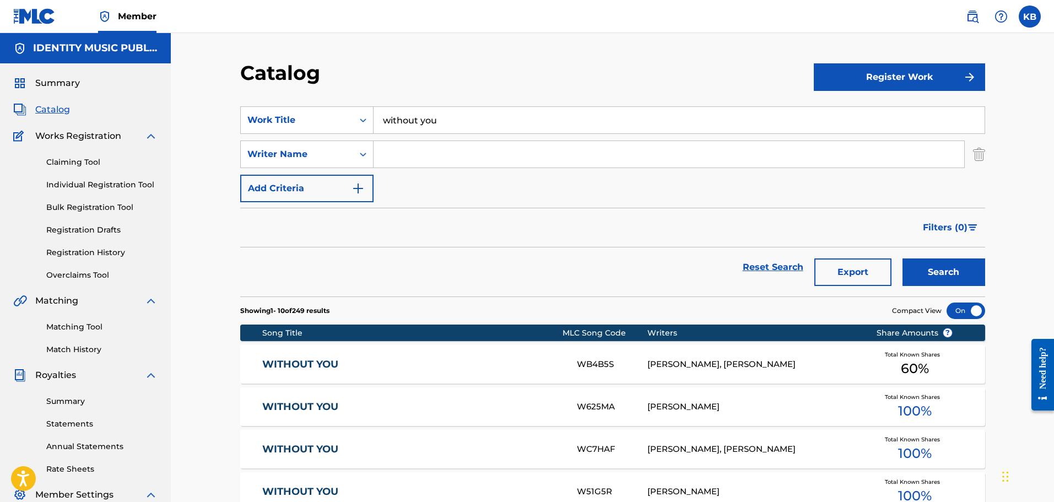
paste input "A Girl Called Jazz"
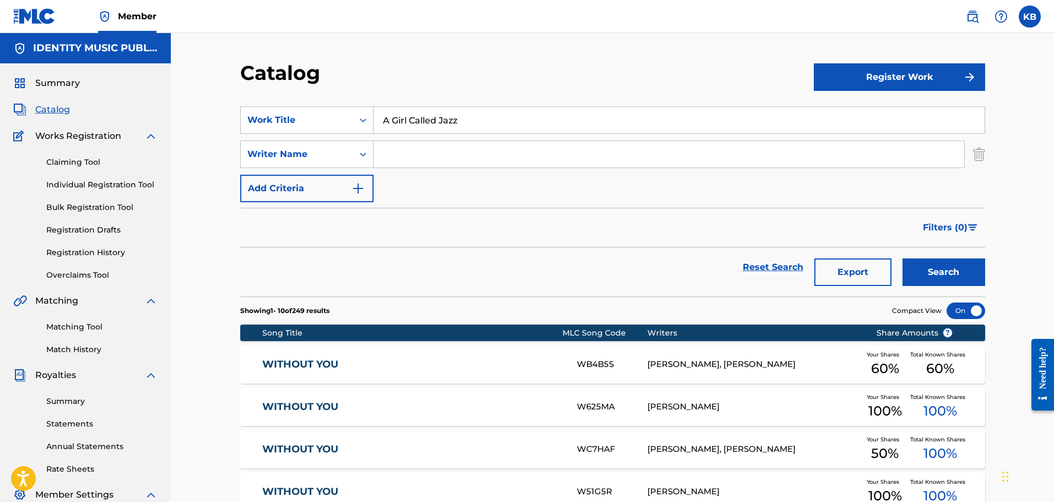
type input "A Girl Called Jazz"
click at [903, 259] on button "Search" at bounding box center [944, 273] width 83 height 28
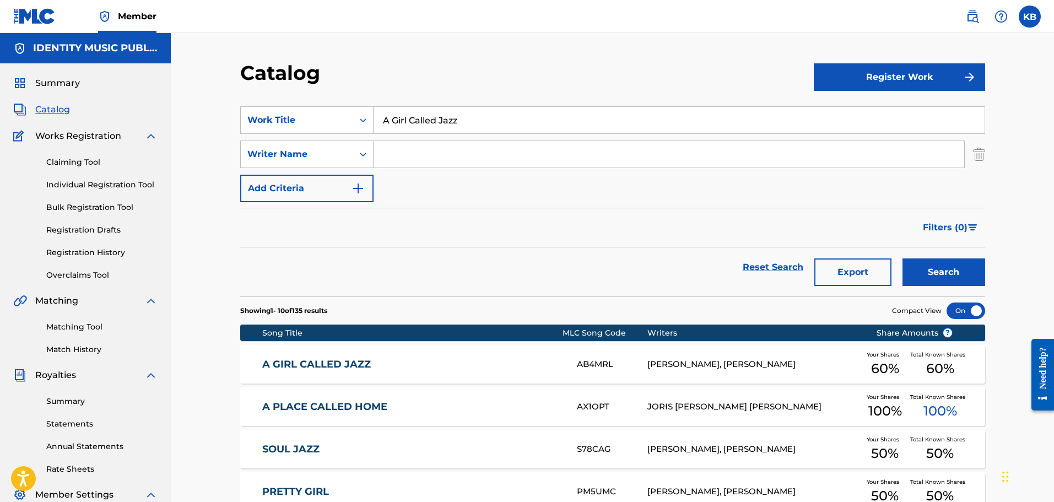
click at [545, 355] on div "A GIRL CALLED JAZZ AB4MRL JAN ENGELMAIER, FELIX REICHENAUER Your Shares 60 % To…" at bounding box center [612, 364] width 745 height 39
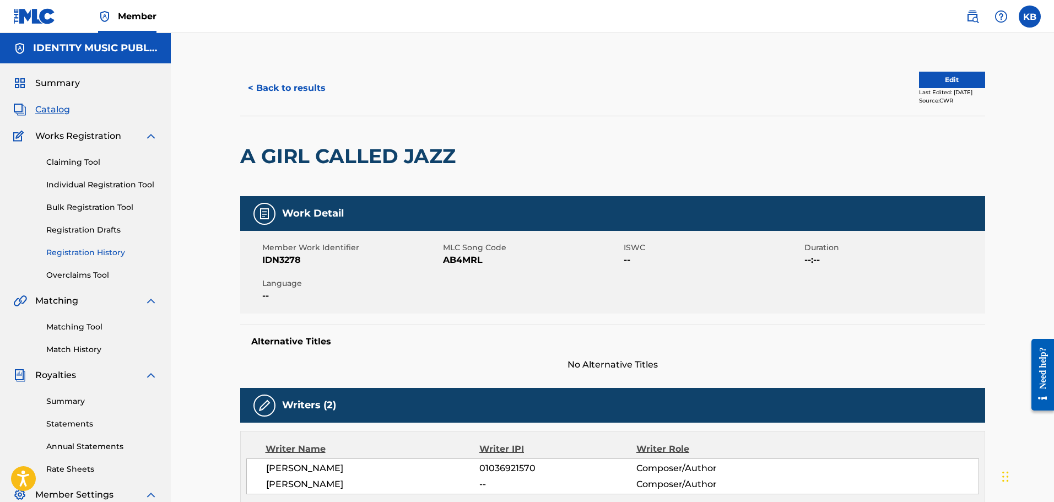
click at [82, 249] on link "Registration History" at bounding box center [101, 253] width 111 height 12
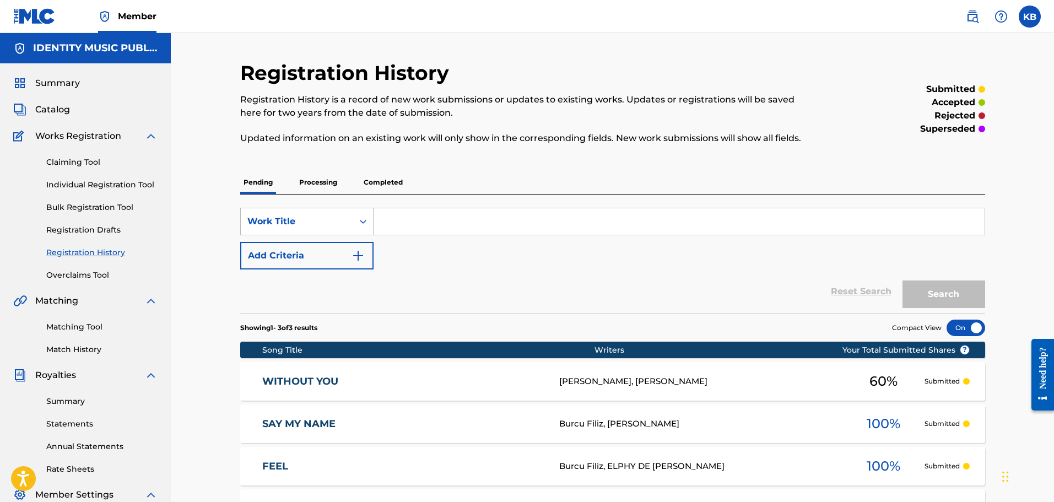
click at [443, 225] on input "Search Form" at bounding box center [679, 221] width 611 height 26
paste input "A Girl Called Jazz"
type input "A Girl Called Jazz"
click at [903, 281] on button "Search" at bounding box center [944, 295] width 83 height 28
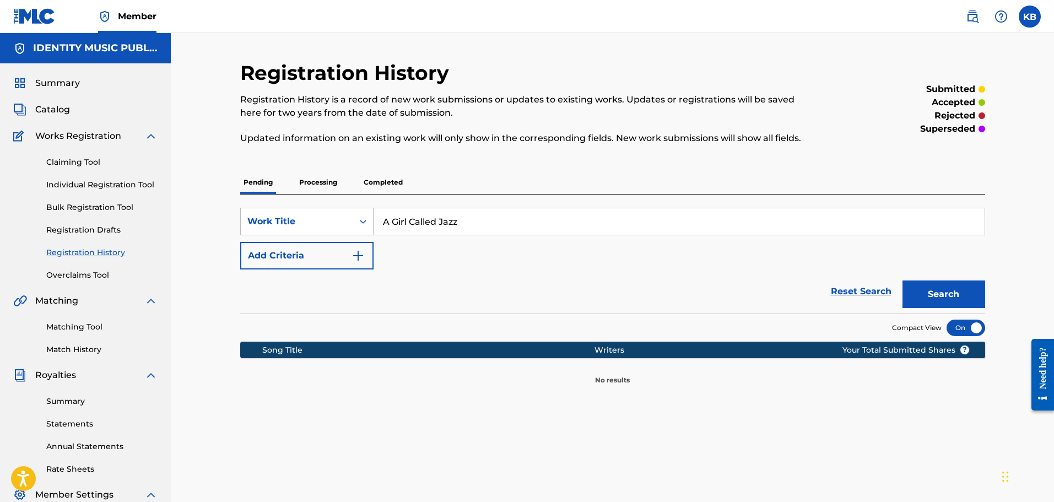
drag, startPoint x: 472, startPoint y: 217, endPoint x: 440, endPoint y: 214, distance: 32.1
click at [464, 219] on input "A Girl Called Jazz" at bounding box center [679, 221] width 611 height 26
click at [326, 187] on p "Processing" at bounding box center [318, 182] width 45 height 23
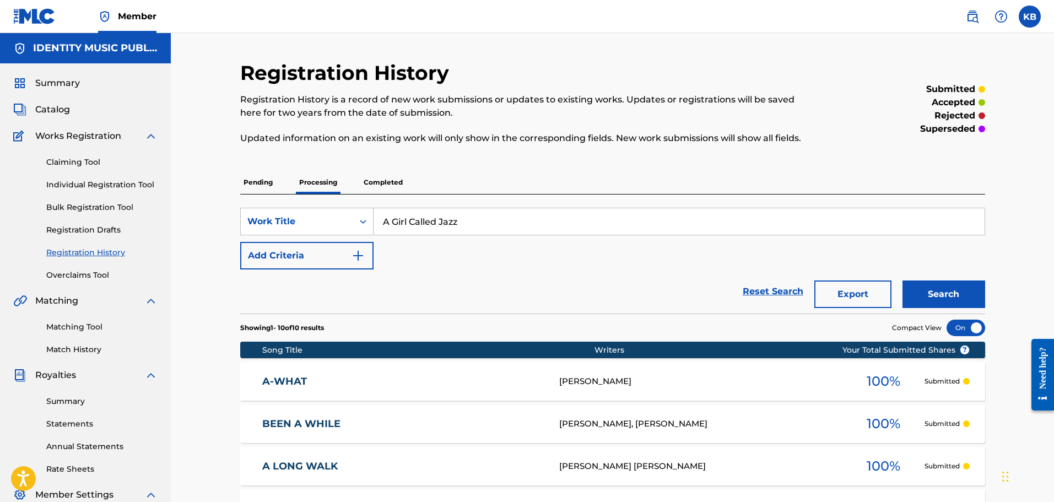
click at [493, 217] on input "A Girl Called Jazz" at bounding box center [679, 221] width 611 height 26
click at [903, 281] on button "Search" at bounding box center [944, 295] width 83 height 28
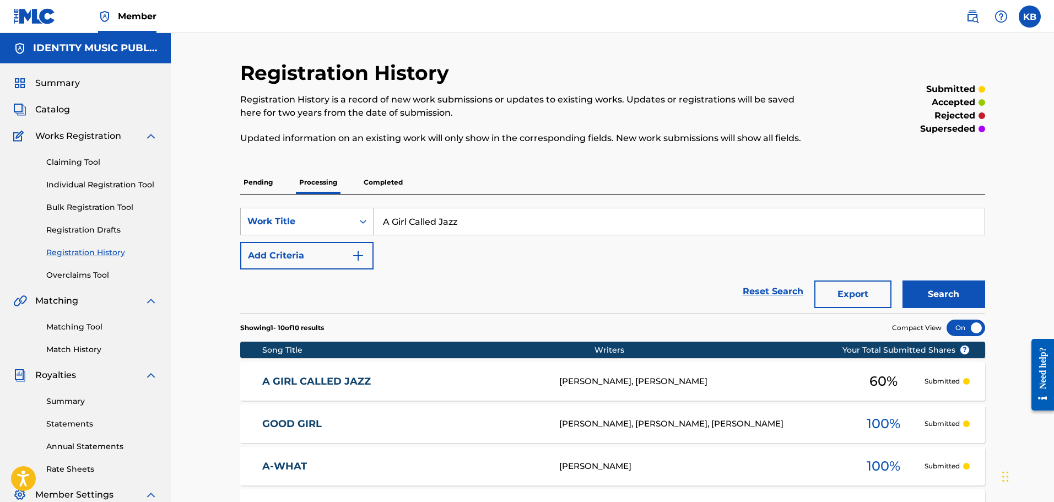
click at [455, 372] on div "A GIRL CALLED JAZZ AB4MRL JAN ENGELMAIER, FELIX REICHENAUER 60 % Submitted" at bounding box center [612, 381] width 745 height 39
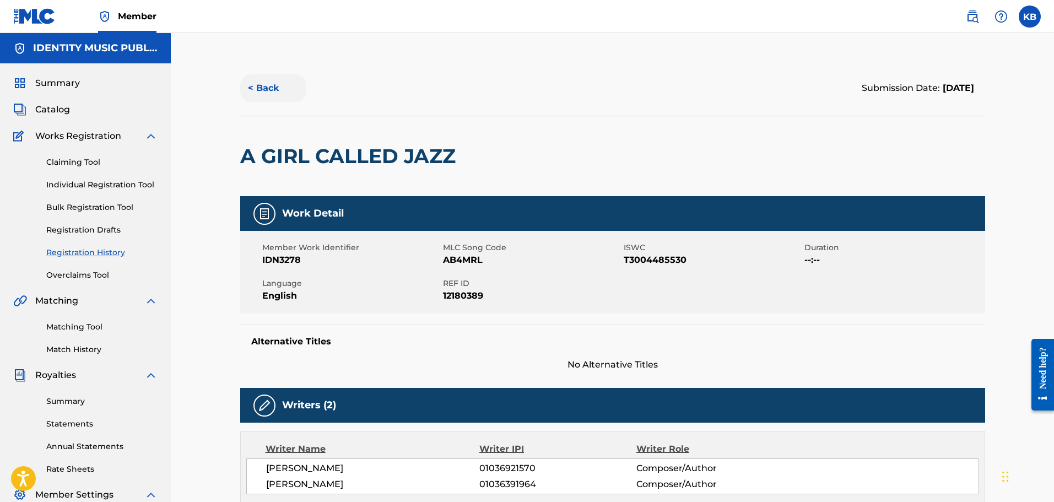
click at [275, 88] on button "< Back" at bounding box center [273, 88] width 66 height 28
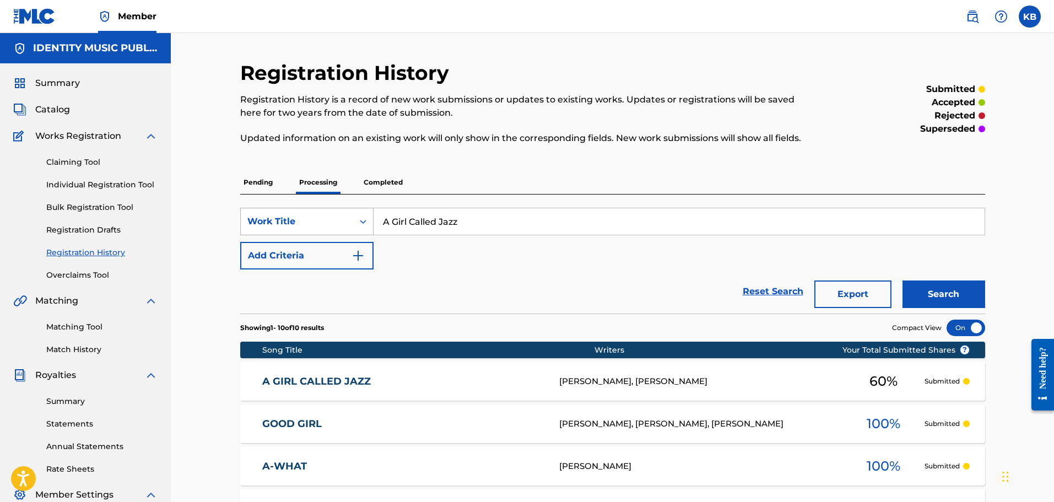
drag, startPoint x: 510, startPoint y: 217, endPoint x: 271, endPoint y: 232, distance: 239.1
click at [271, 232] on div "SearchWithCriteriafc0e632c-c5c0-4d76-9ea9-49157e17ca23 Work Title A Girl Called…" at bounding box center [612, 222] width 745 height 28
type input "fucked up"
click at [903, 281] on button "Search" at bounding box center [944, 295] width 83 height 28
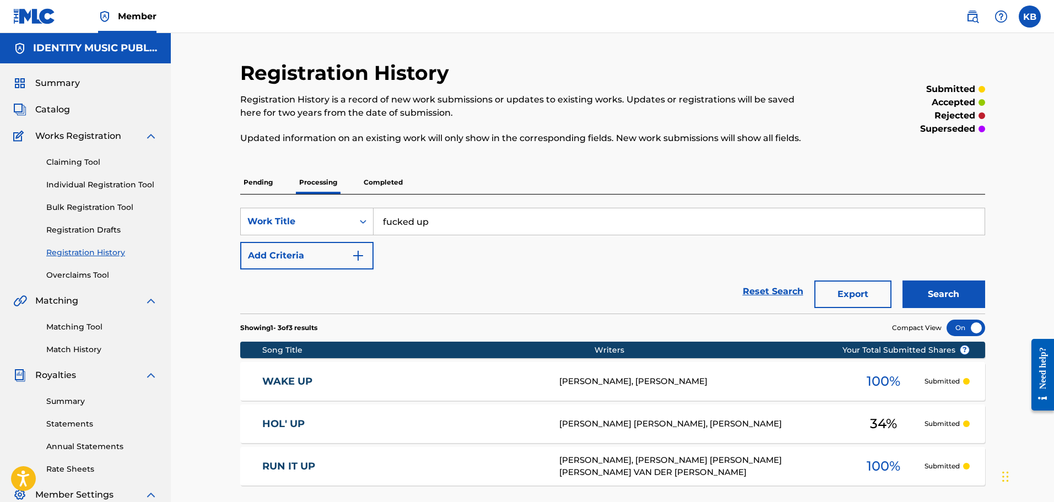
click at [243, 177] on p "Pending" at bounding box center [258, 182] width 36 height 23
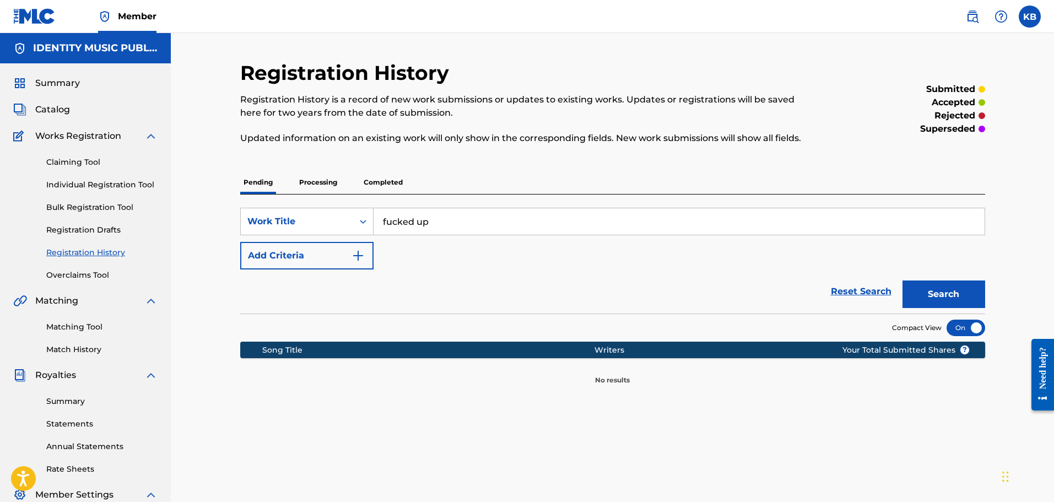
click at [390, 176] on p "Completed" at bounding box center [383, 182] width 46 height 23
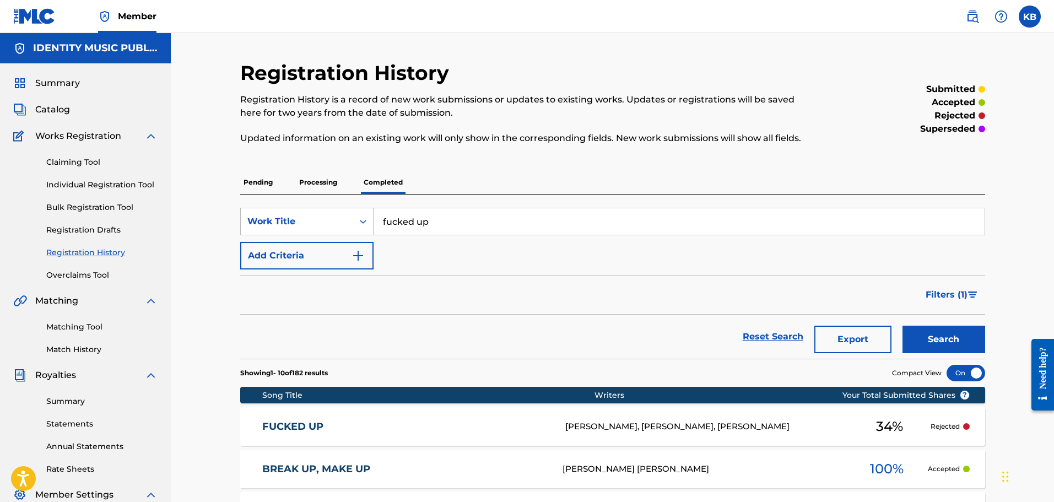
click at [488, 423] on link "FUCKED UP" at bounding box center [406, 427] width 288 height 13
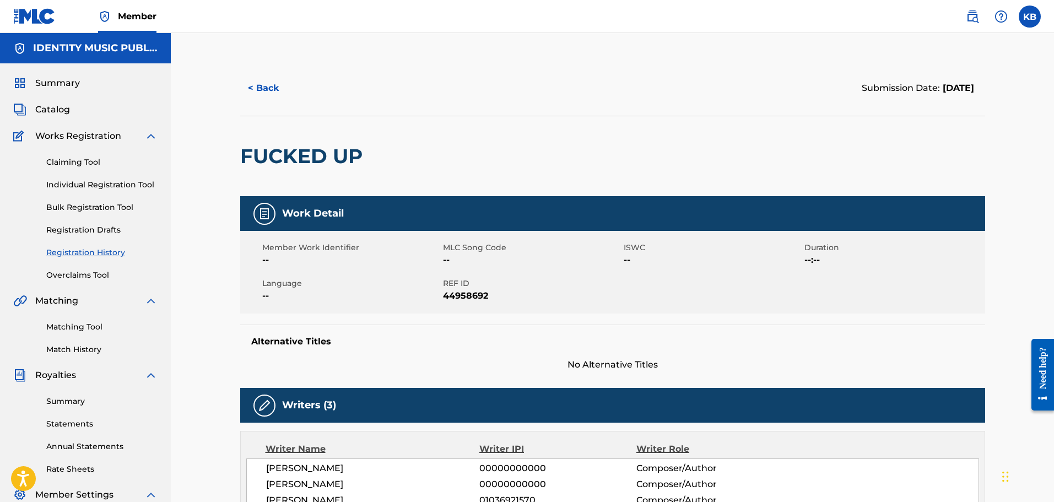
click at [56, 93] on div "Summary Catalog Works Registration Claiming Tool Individual Registration Tool B…" at bounding box center [85, 346] width 171 height 567
click at [60, 107] on span "Catalog" at bounding box center [52, 109] width 35 height 13
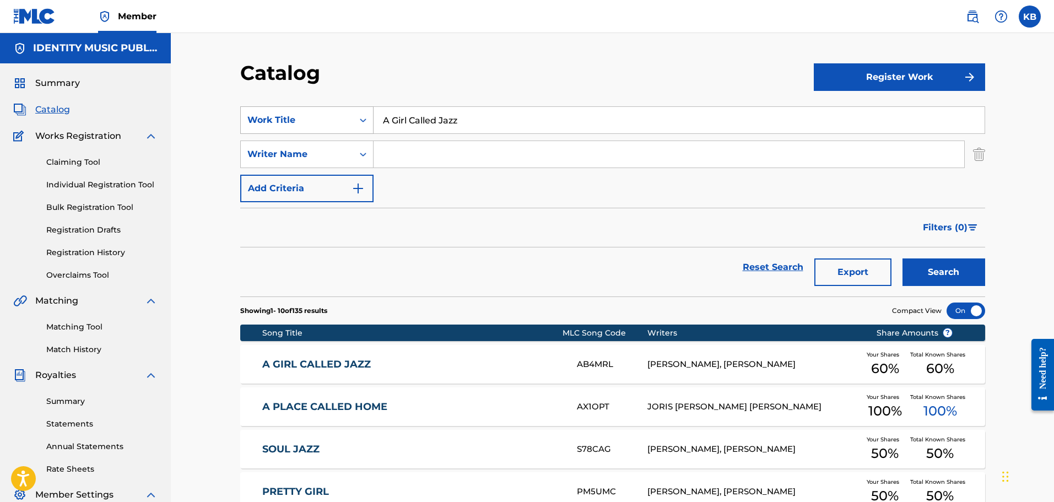
drag, startPoint x: 479, startPoint y: 126, endPoint x: 258, endPoint y: 128, distance: 221.0
click at [260, 128] on div "SearchWithCriteria24b4064a-a765-4725-80fb-0f241e04882f Work Title A Girl Called…" at bounding box center [612, 120] width 745 height 28
type input "fucked up"
click at [903, 259] on button "Search" at bounding box center [944, 273] width 83 height 28
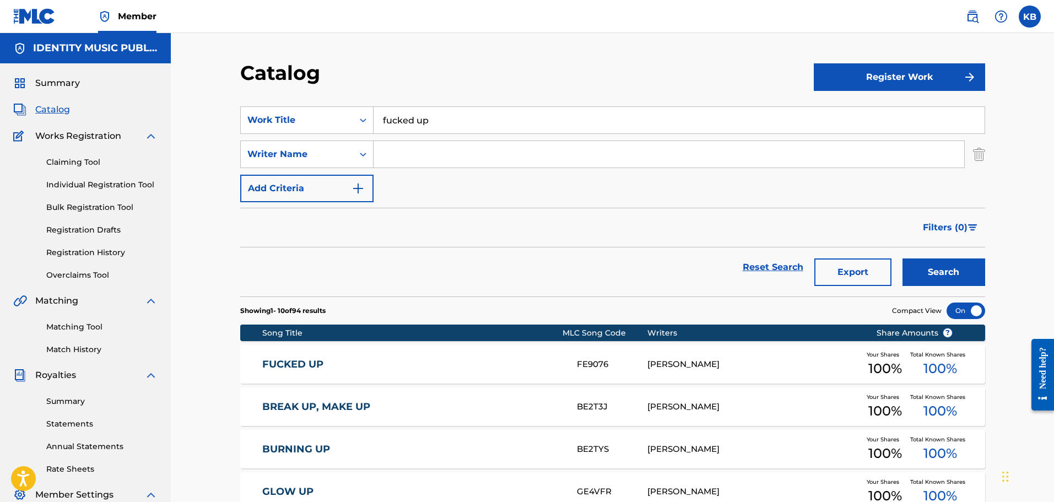
click at [513, 357] on div "FUCKED UP FE9076 JAN ENGELMAIER Your Shares 100 % Total Known Shares 100 %" at bounding box center [612, 364] width 745 height 39
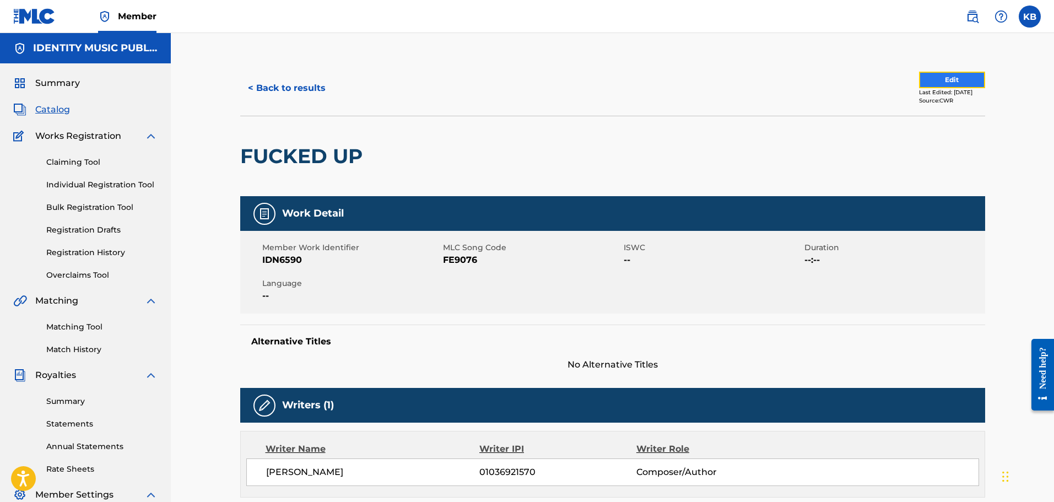
click at [956, 76] on button "Edit" at bounding box center [952, 80] width 66 height 17
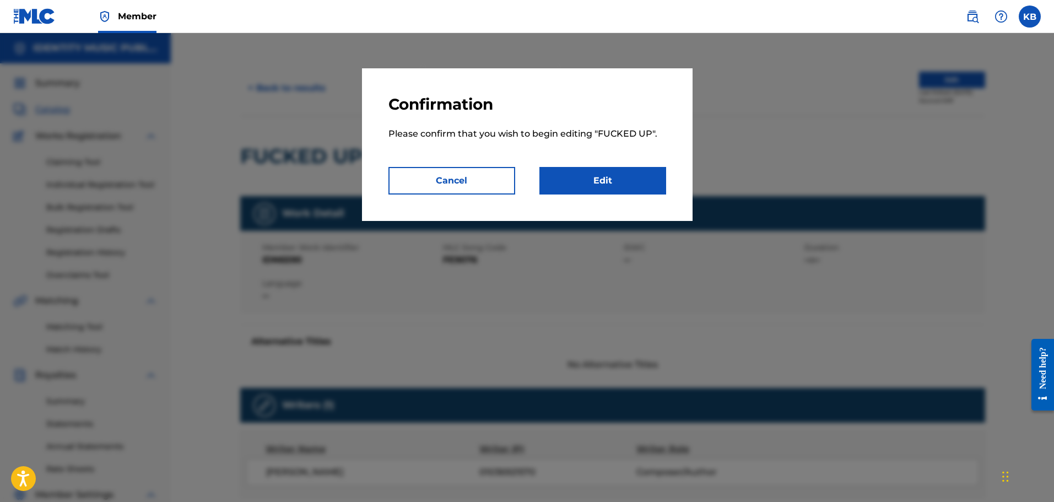
click at [675, 177] on div "Confirmation Please confirm that you wish to begin editing " FUCKED UP ". Cance…" at bounding box center [527, 144] width 331 height 153
click at [650, 179] on link "Edit" at bounding box center [603, 181] width 127 height 28
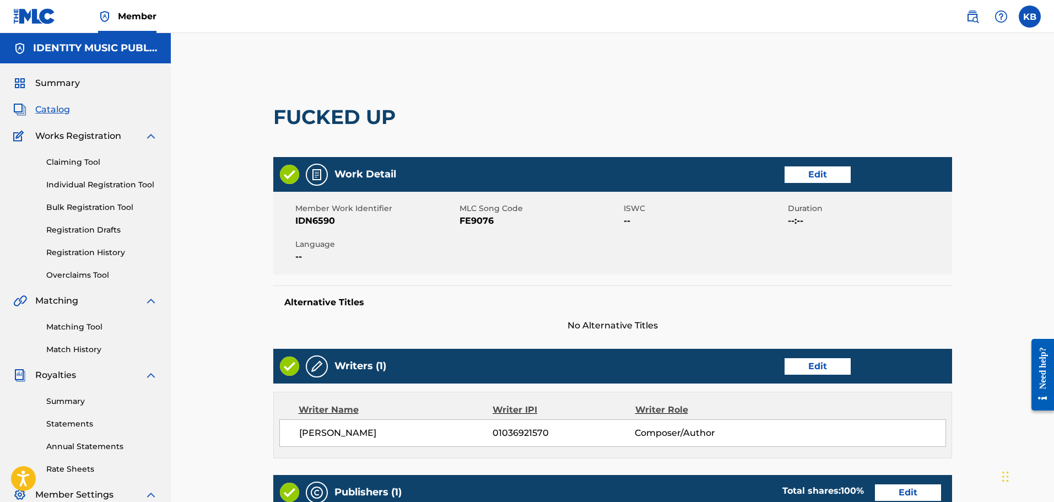
click at [40, 106] on span "Catalog" at bounding box center [52, 109] width 35 height 13
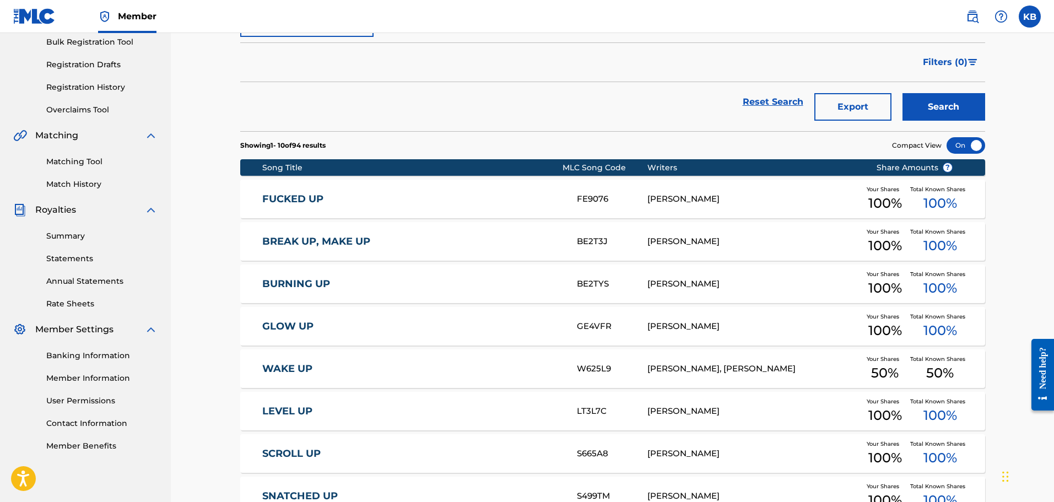
scroll to position [42, 0]
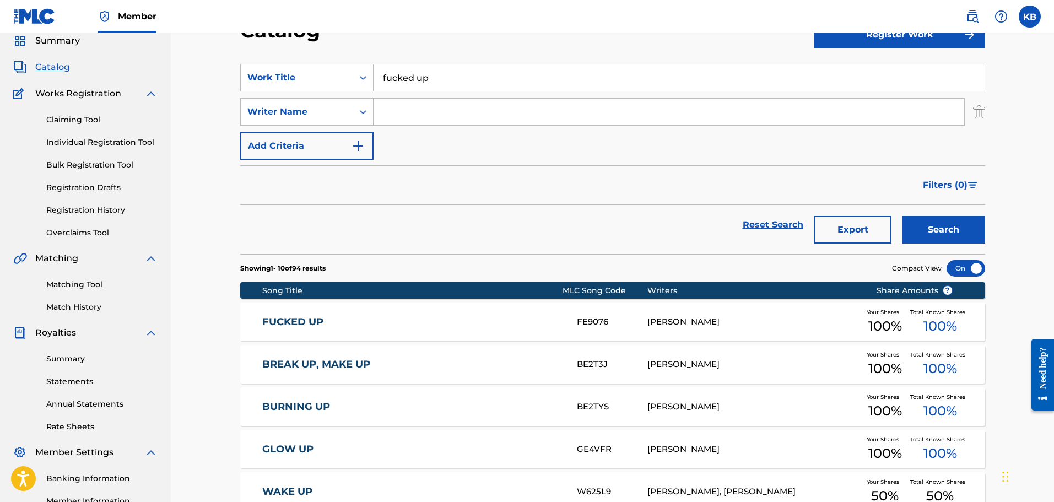
click at [427, 113] on input "Search Form" at bounding box center [669, 112] width 591 height 26
type input "jan"
click at [903, 216] on button "Search" at bounding box center [944, 230] width 83 height 28
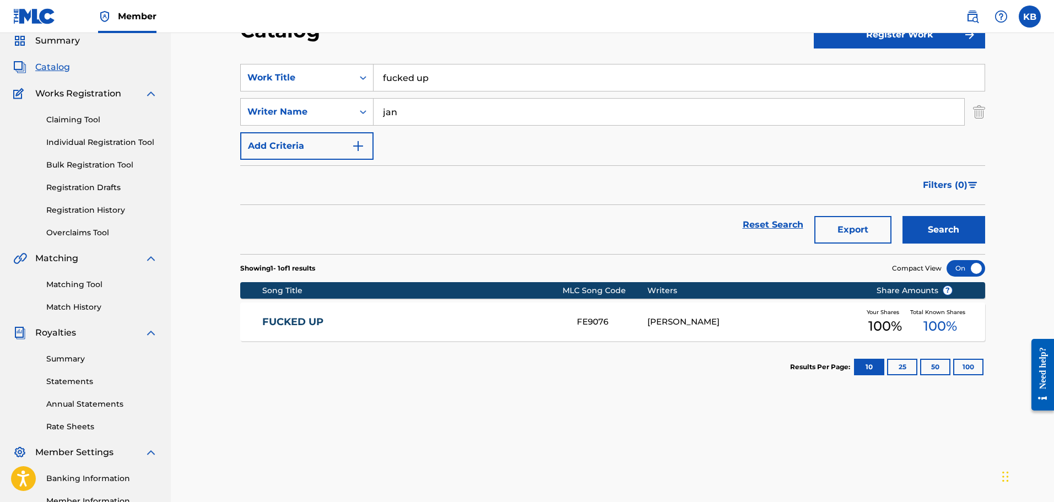
click at [520, 323] on link "FUCKED UP" at bounding box center [412, 322] width 300 height 13
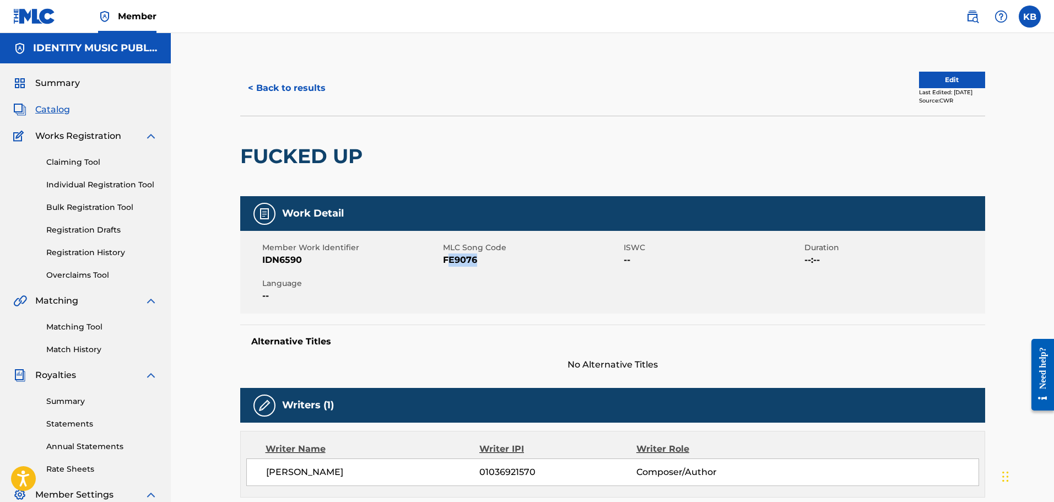
drag, startPoint x: 482, startPoint y: 260, endPoint x: 446, endPoint y: 263, distance: 36.0
click at [446, 263] on span "FE9076" at bounding box center [532, 260] width 178 height 13
drag, startPoint x: 655, startPoint y: 298, endPoint x: 793, endPoint y: 228, distance: 154.3
click at [659, 296] on div "Member Work Identifier IDN6590 MLC Song Code FE9076 ISWC -- Duration --:-- Lang…" at bounding box center [612, 272] width 745 height 83
click at [942, 80] on button "Edit" at bounding box center [952, 80] width 66 height 17
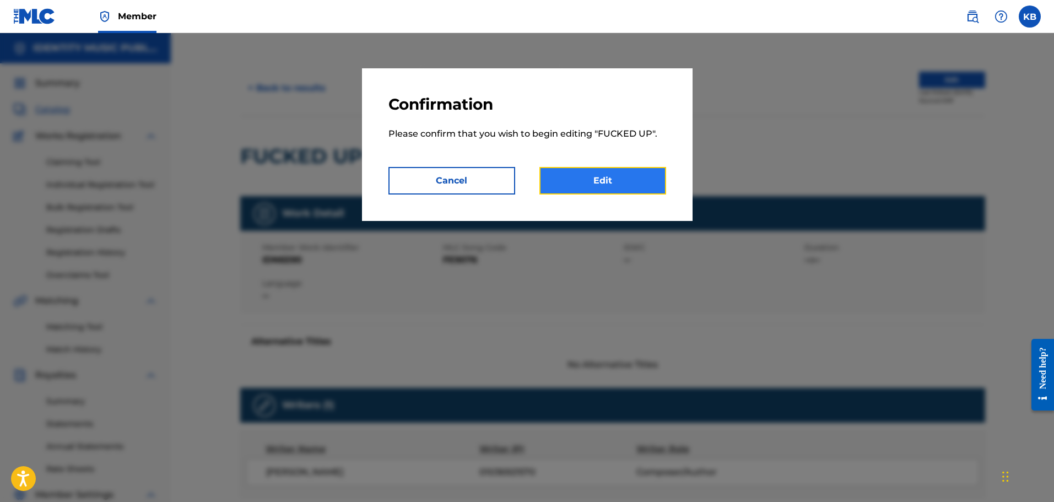
click at [583, 179] on link "Edit" at bounding box center [603, 181] width 127 height 28
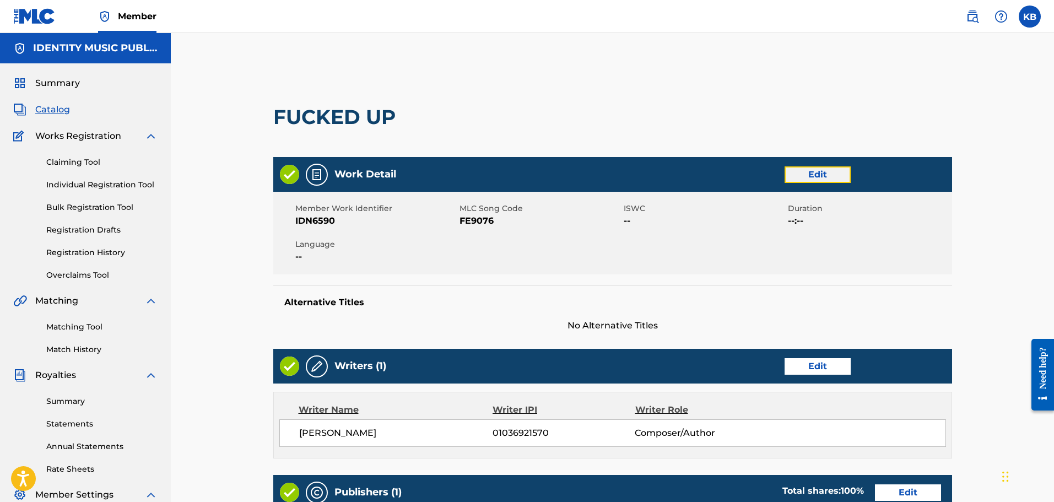
click at [834, 175] on link "Edit" at bounding box center [818, 174] width 66 height 17
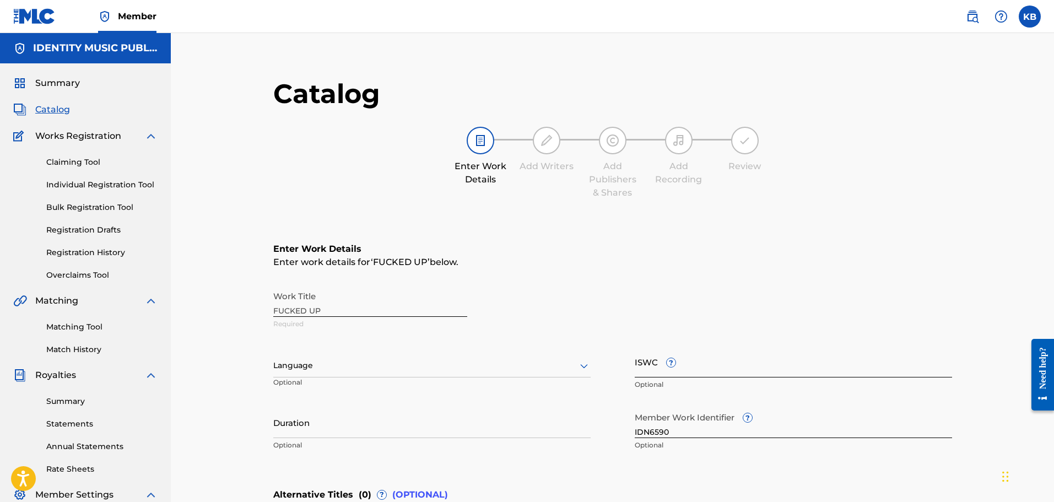
click at [649, 360] on input "ISWC ?" at bounding box center [793, 361] width 317 height 31
paste input "T3256655791"
type input "T3256655791"
click at [763, 273] on div "Enter Work Details Enter work details for ‘ FUCKED UP ’ below. Work Title FUCKE…" at bounding box center [612, 349] width 679 height 267
click at [356, 429] on input "Duration" at bounding box center [431, 422] width 317 height 31
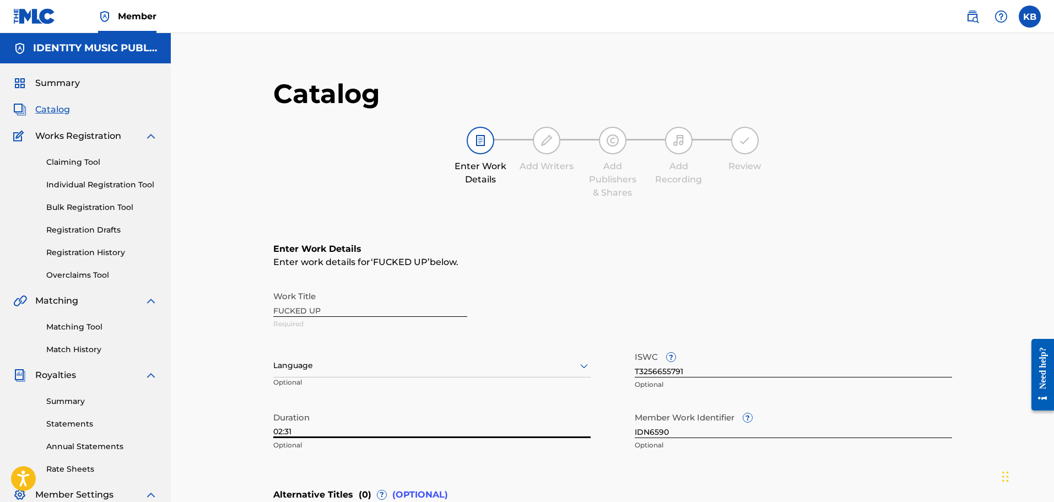
type input "02:31"
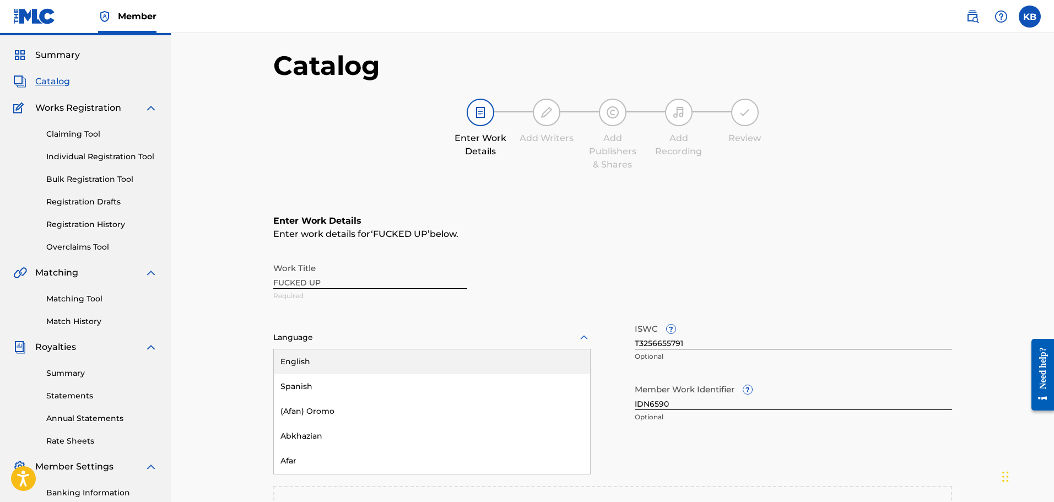
click at [379, 349] on div "153 results available. Use Up and Down to choose options, press Enter to select…" at bounding box center [431, 337] width 317 height 23
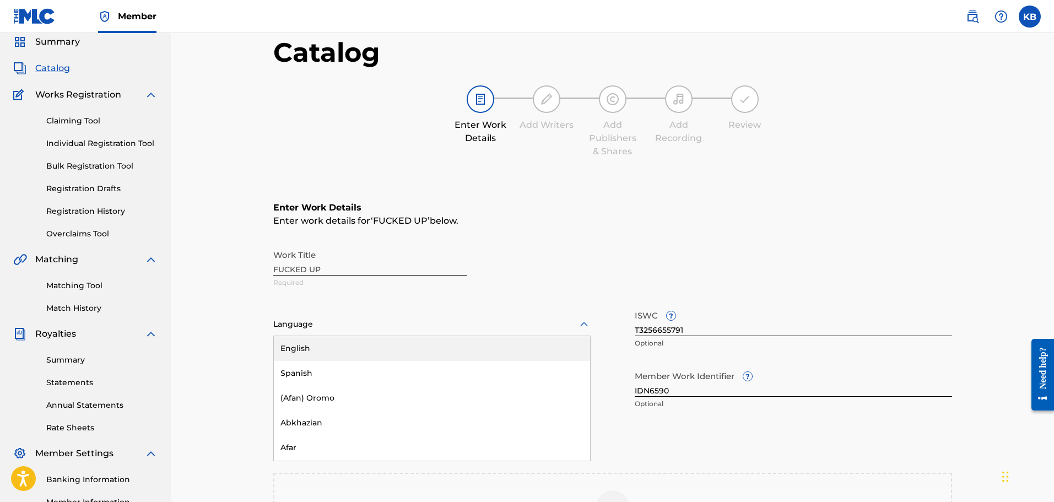
click at [367, 351] on div "English" at bounding box center [432, 348] width 316 height 25
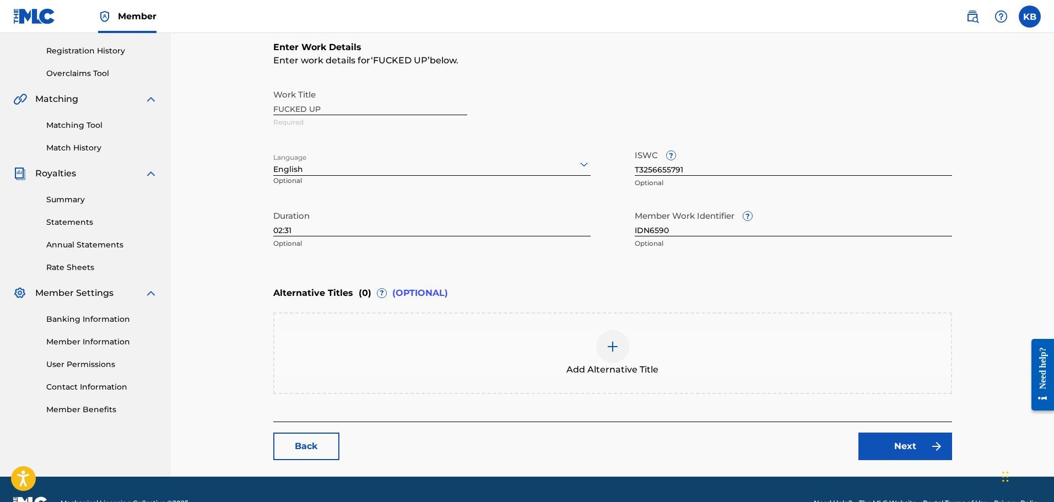
scroll to position [207, 0]
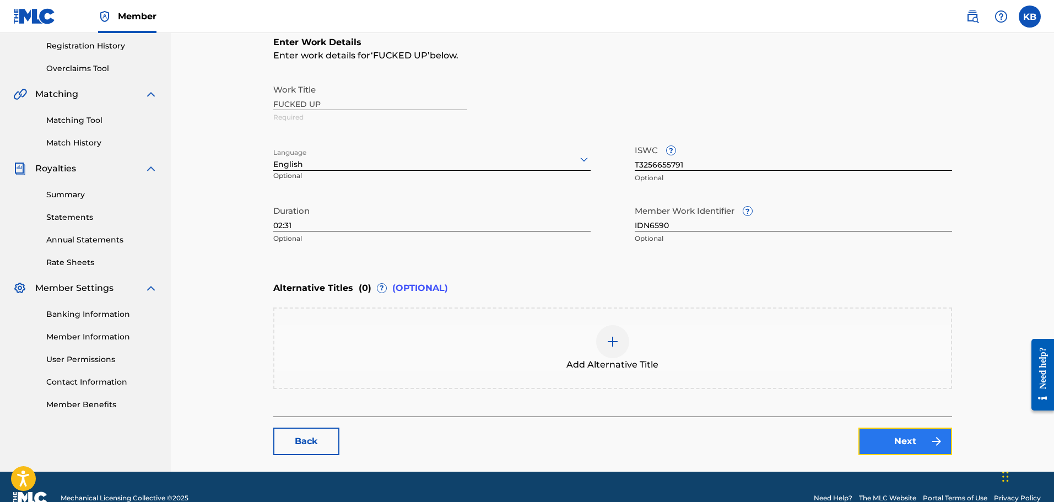
click at [899, 438] on link "Next" at bounding box center [906, 442] width 94 height 28
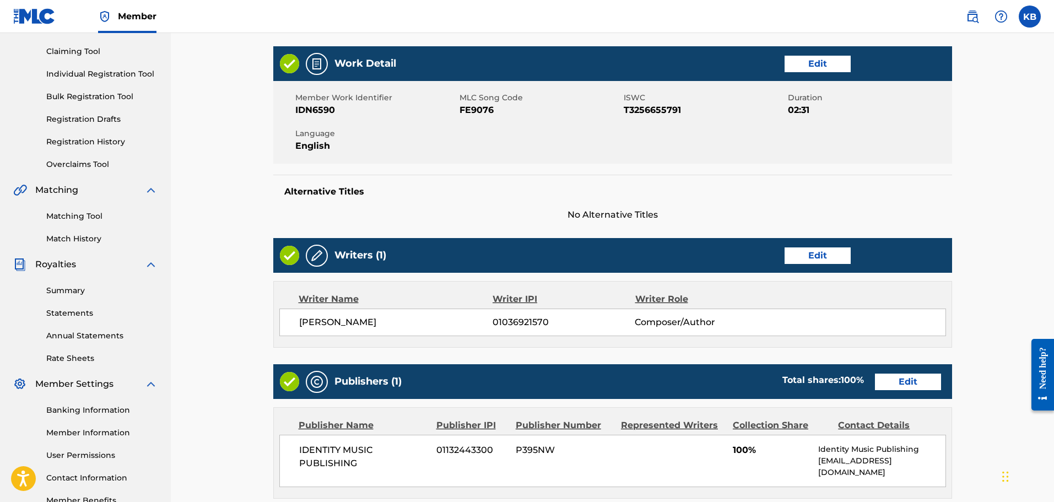
scroll to position [110, 0]
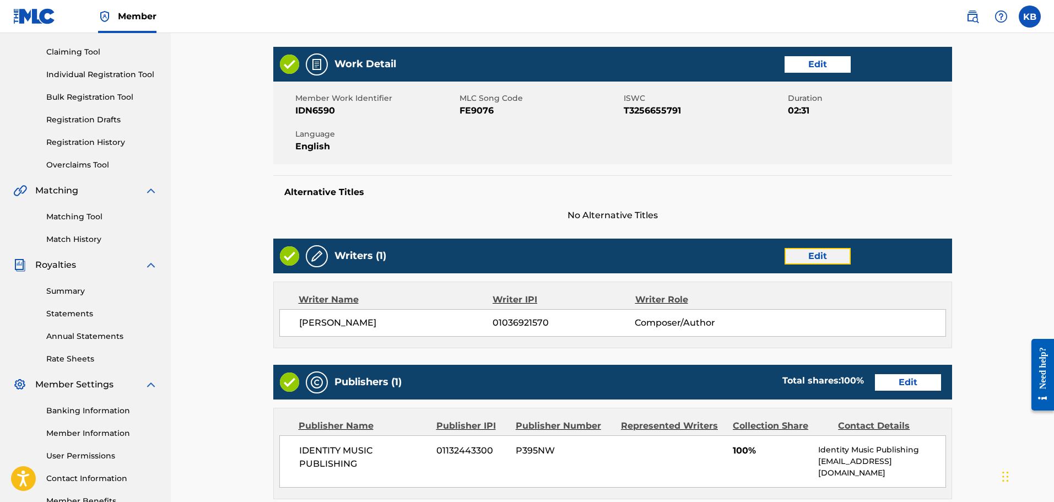
click at [816, 261] on link "Edit" at bounding box center [818, 256] width 66 height 17
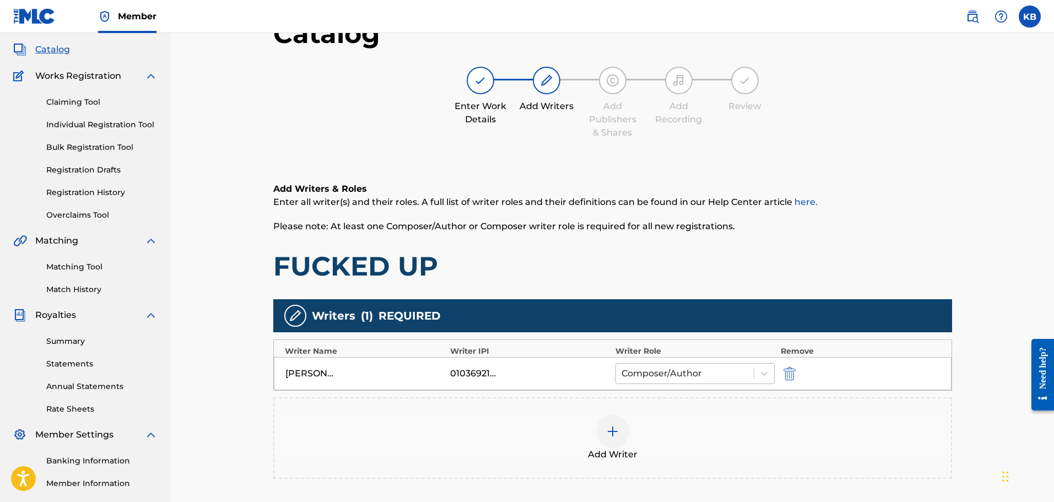
scroll to position [198, 0]
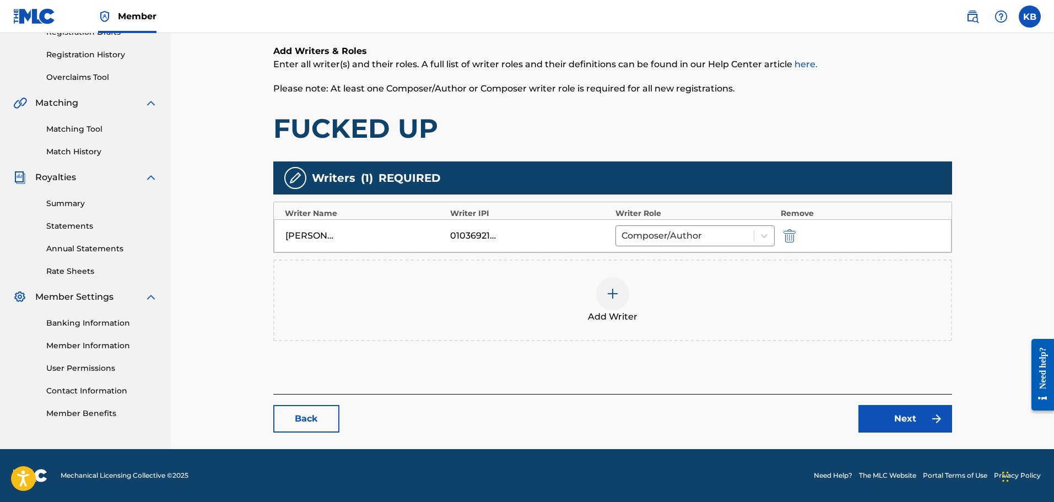
click at [615, 292] on img at bounding box center [612, 293] width 13 height 13
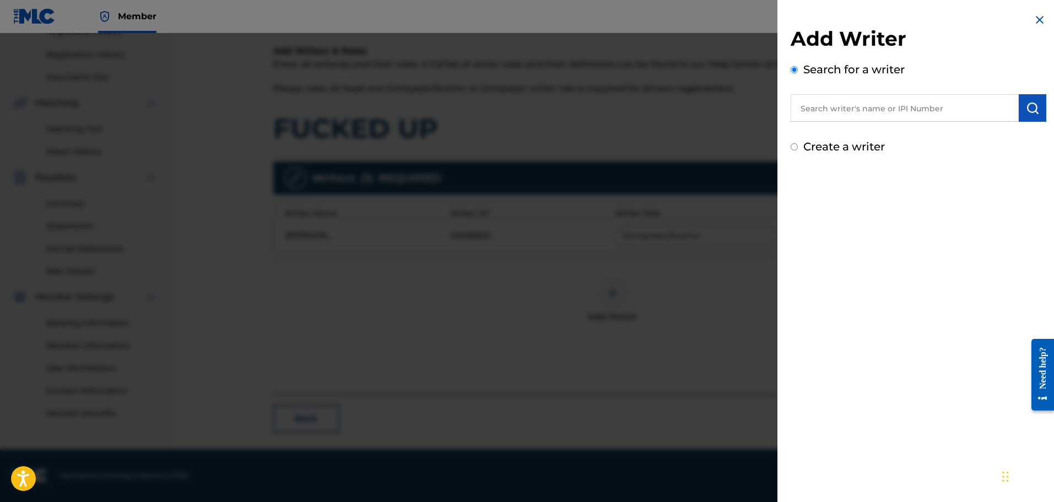
click at [905, 115] on input "text" at bounding box center [905, 108] width 228 height 28
paste input "Jan Engelmaier, Jakob Köck, Jose Morales"
drag, startPoint x: 876, startPoint y: 111, endPoint x: 627, endPoint y: 116, distance: 249.7
click at [628, 116] on div "Add Writer Search for a writer Jan Engelmaier, Jakob Köck, Jose Morales Create …" at bounding box center [527, 267] width 1054 height 469
drag, startPoint x: 854, startPoint y: 109, endPoint x: 1018, endPoint y: 114, distance: 163.8
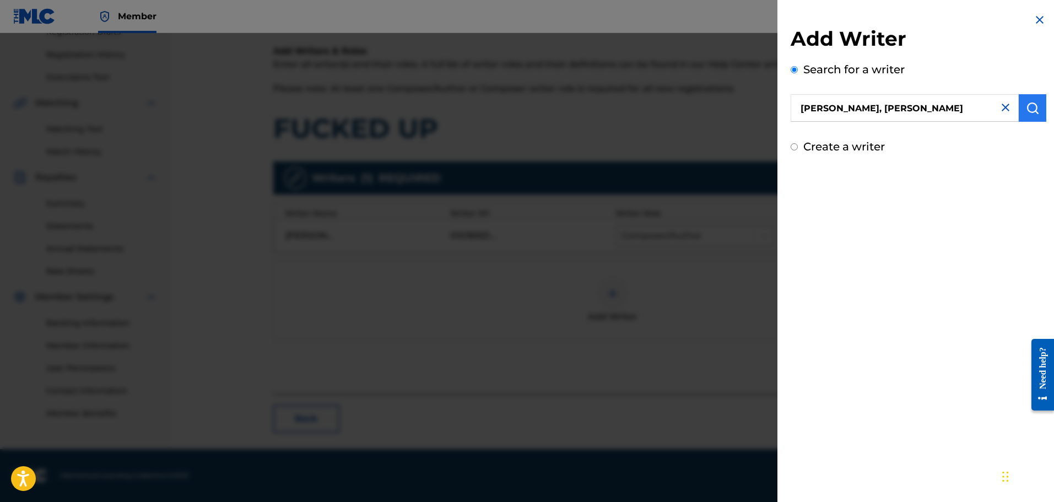
click at [1018, 114] on div "Jakob Köck, Jose Morales" at bounding box center [919, 108] width 256 height 28
type input "Jakob Köck"
click at [1030, 109] on img "submit" at bounding box center [1032, 107] width 13 height 13
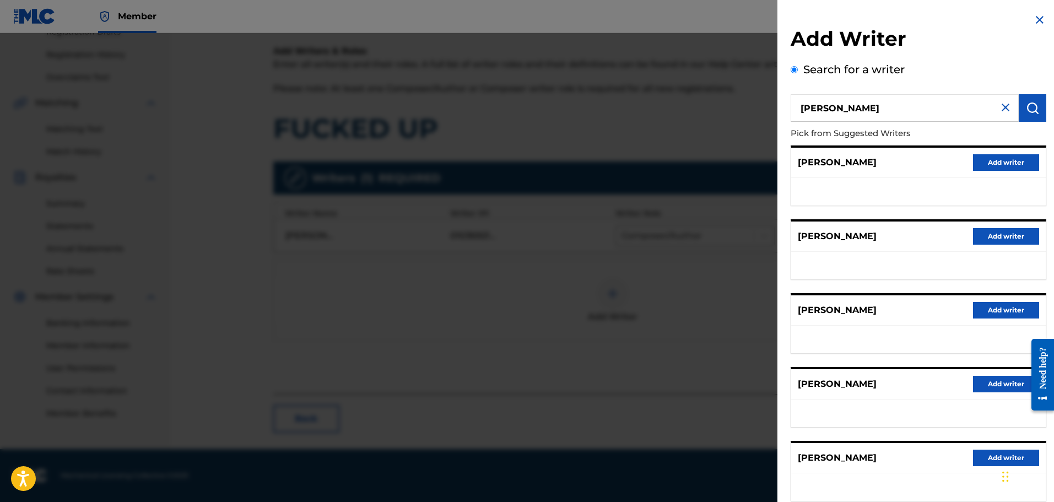
click at [1034, 19] on img at bounding box center [1040, 19] width 13 height 13
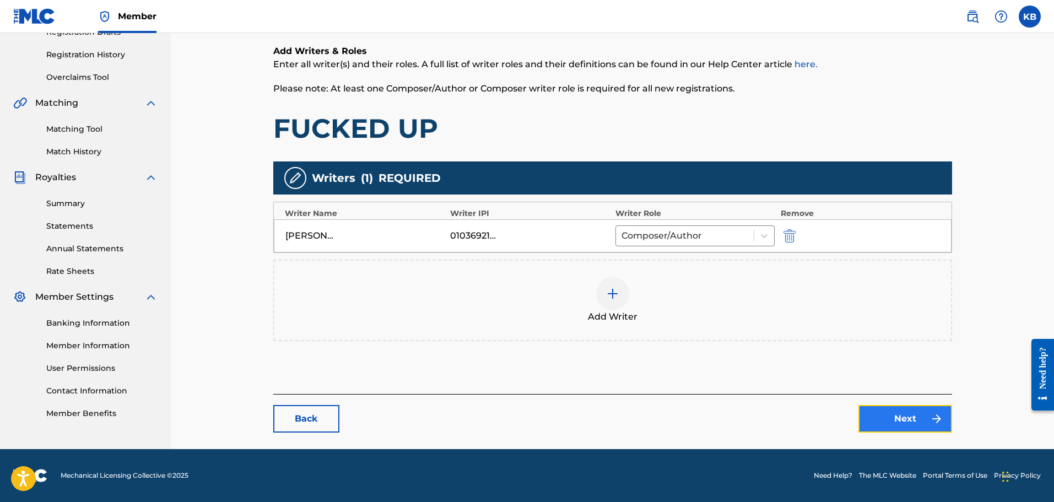
click at [930, 422] on img at bounding box center [936, 418] width 13 height 13
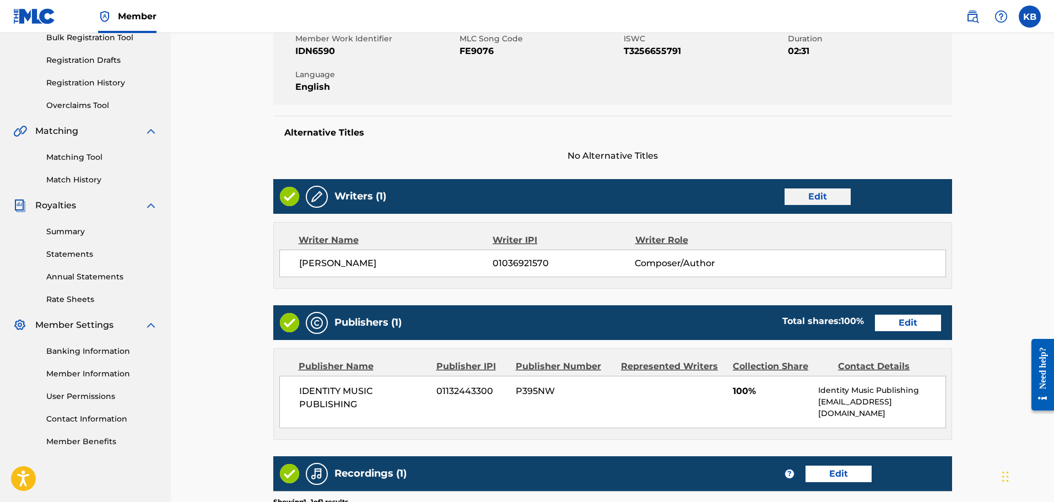
scroll to position [220, 0]
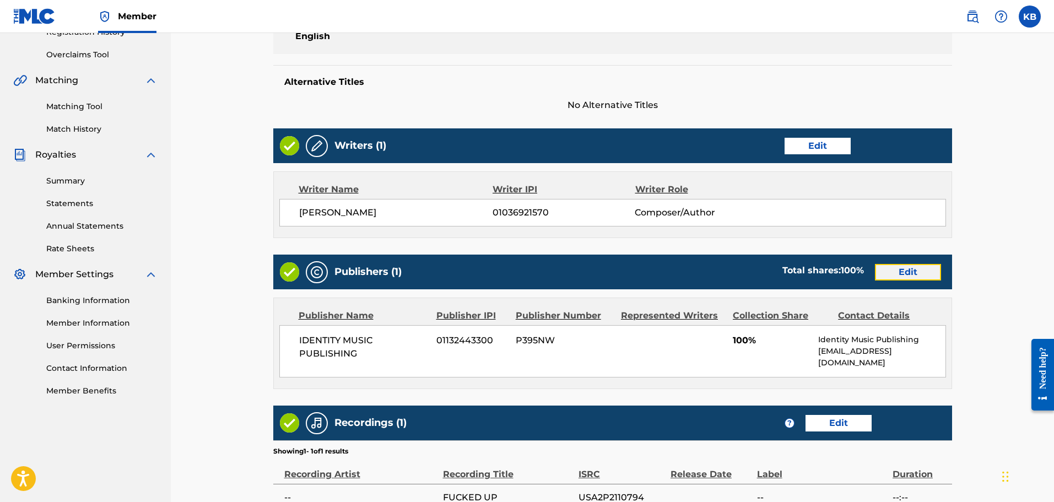
click at [903, 275] on link "Edit" at bounding box center [908, 272] width 66 height 17
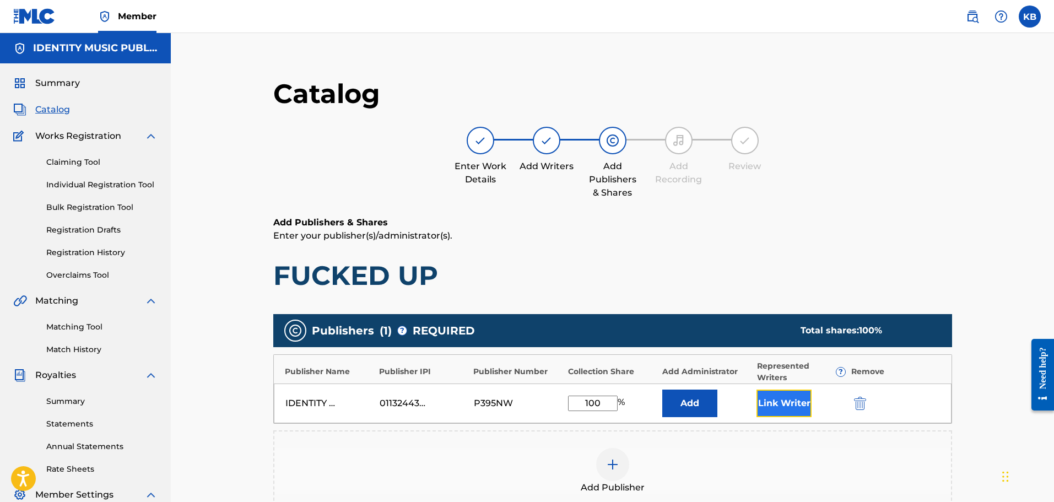
click at [783, 405] on button "Link Writer" at bounding box center [784, 404] width 55 height 28
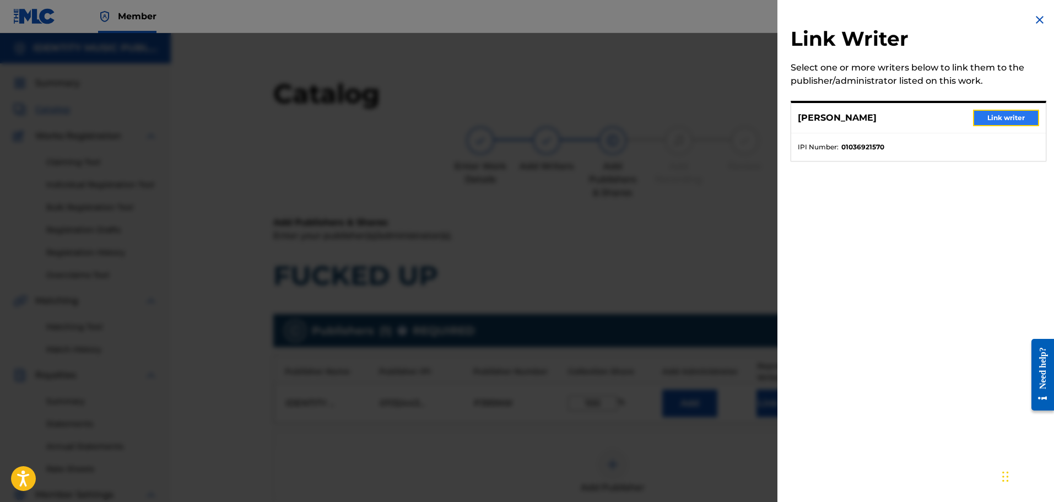
click at [1013, 119] on button "Link writer" at bounding box center [1006, 118] width 66 height 17
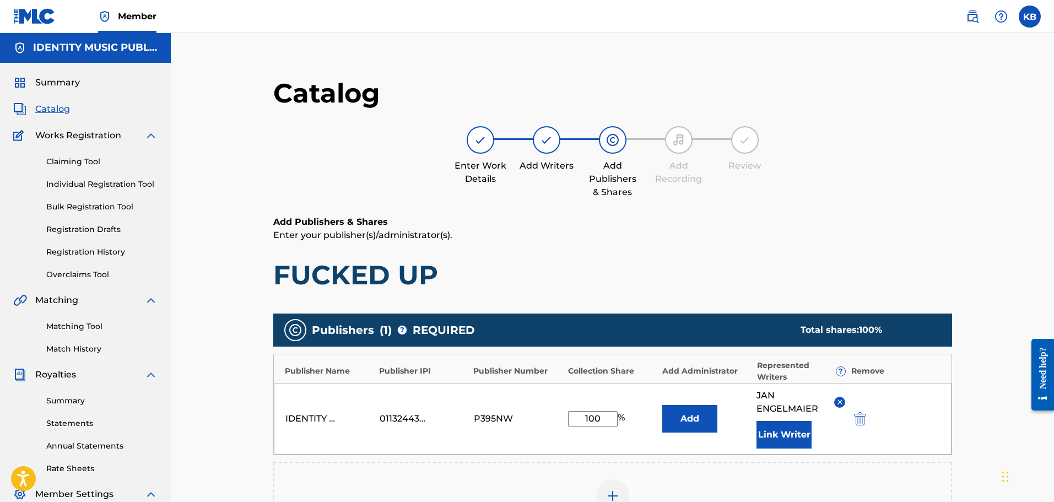
scroll to position [236, 0]
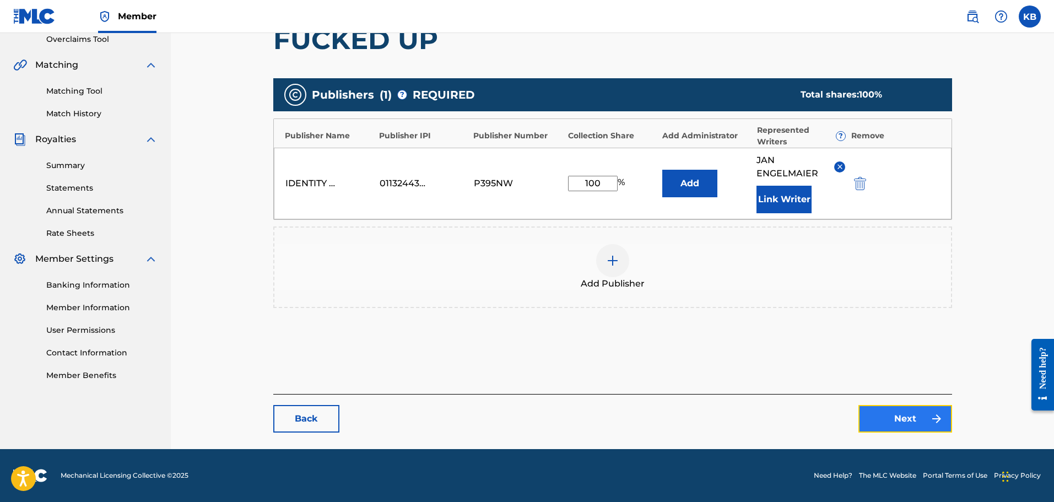
click at [929, 421] on link "Next" at bounding box center [906, 419] width 94 height 28
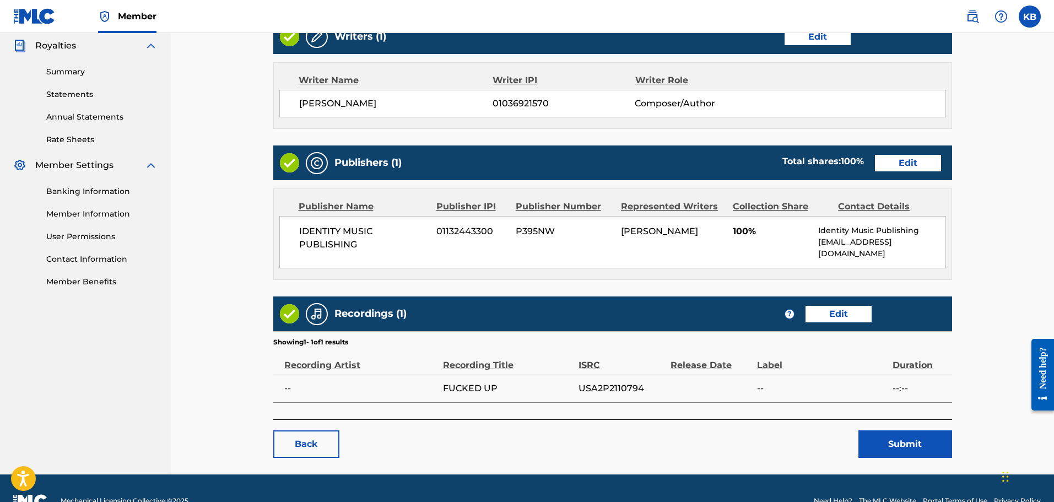
scroll to position [331, 0]
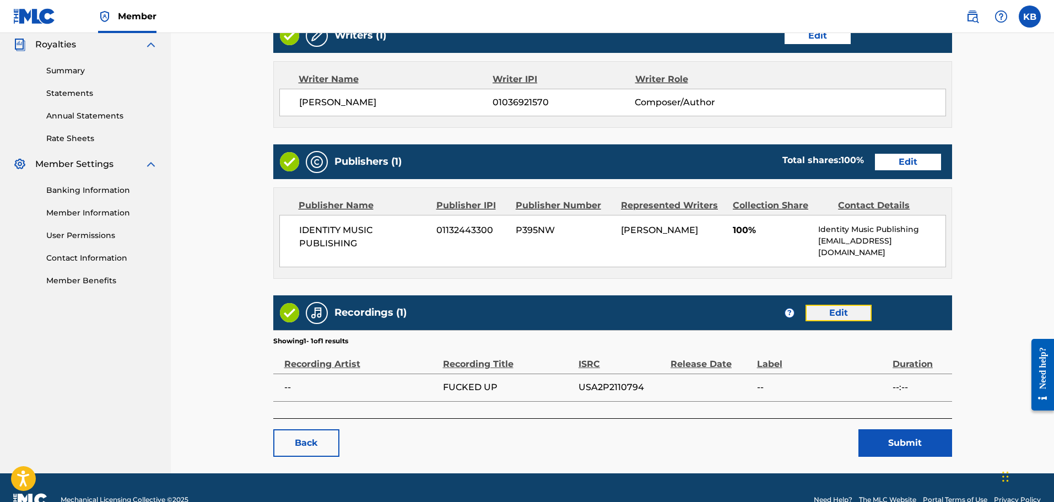
click at [827, 308] on link "Edit" at bounding box center [839, 313] width 66 height 17
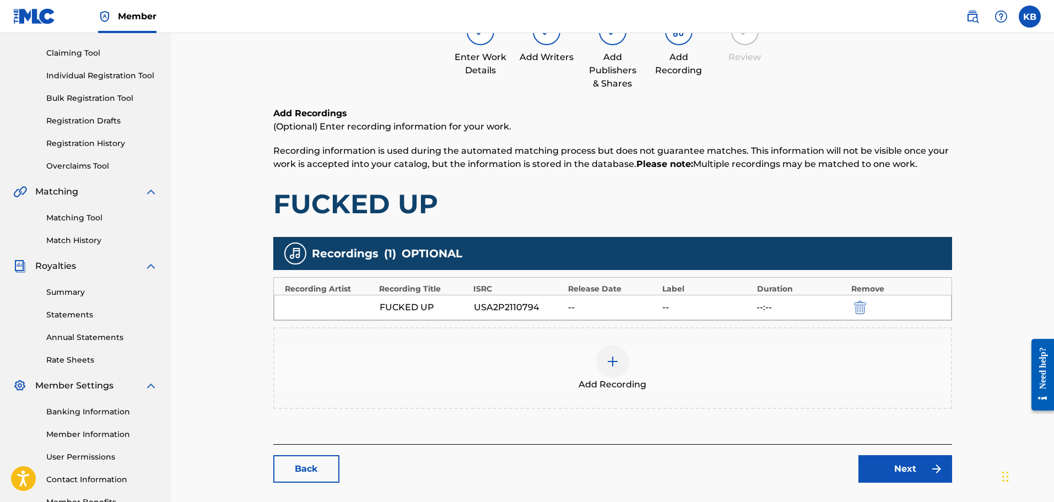
scroll to position [110, 0]
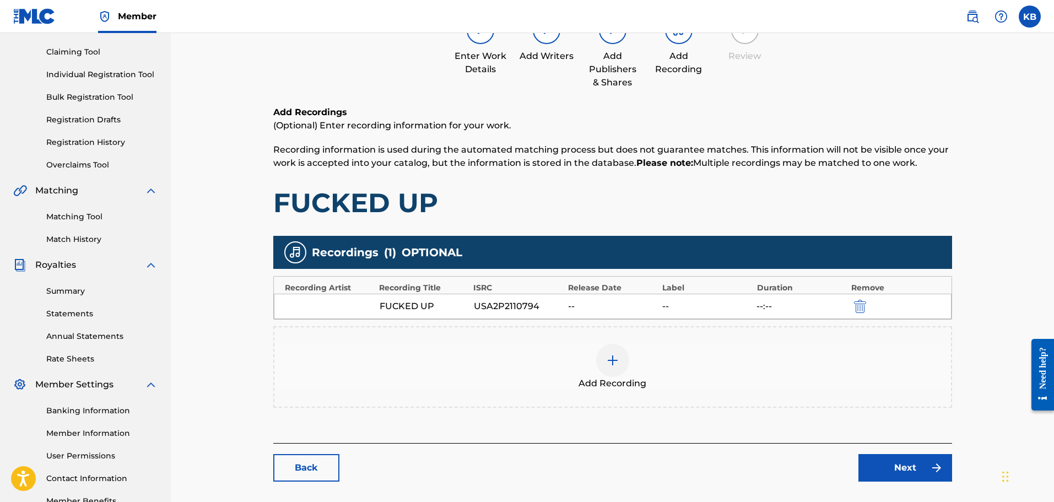
click at [622, 369] on div at bounding box center [612, 360] width 33 height 33
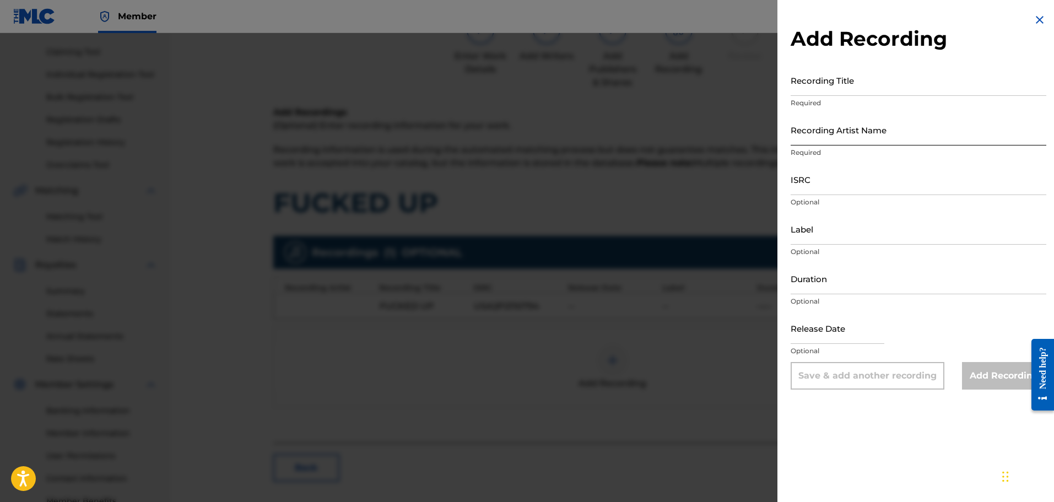
click at [832, 133] on input "Recording Artist Name" at bounding box center [919, 129] width 256 height 31
paste input "NEVR KNØW, Omido, Paniik"
type input "NEVR KNØW, Omido, Paniik"
click at [888, 90] on input "Recording Title" at bounding box center [919, 79] width 256 height 31
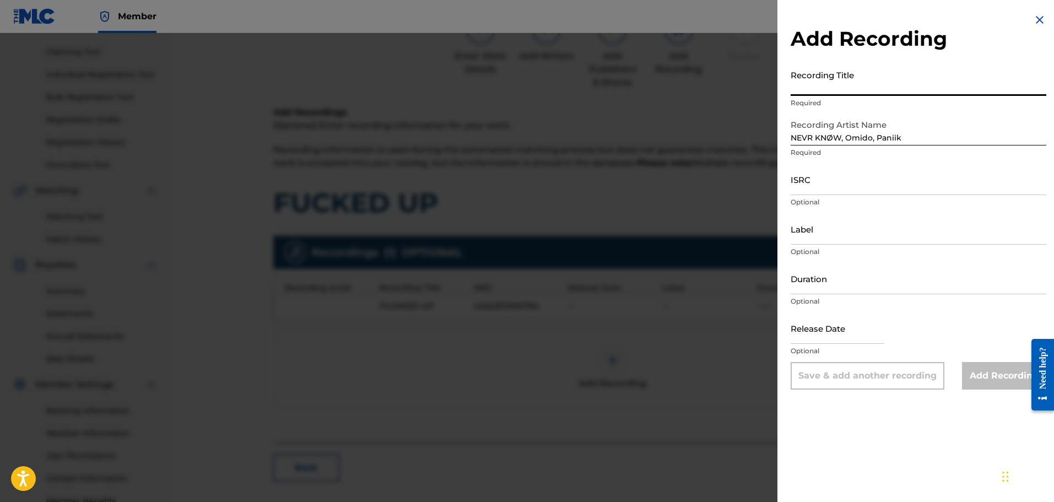
paste input "Fucked Up"
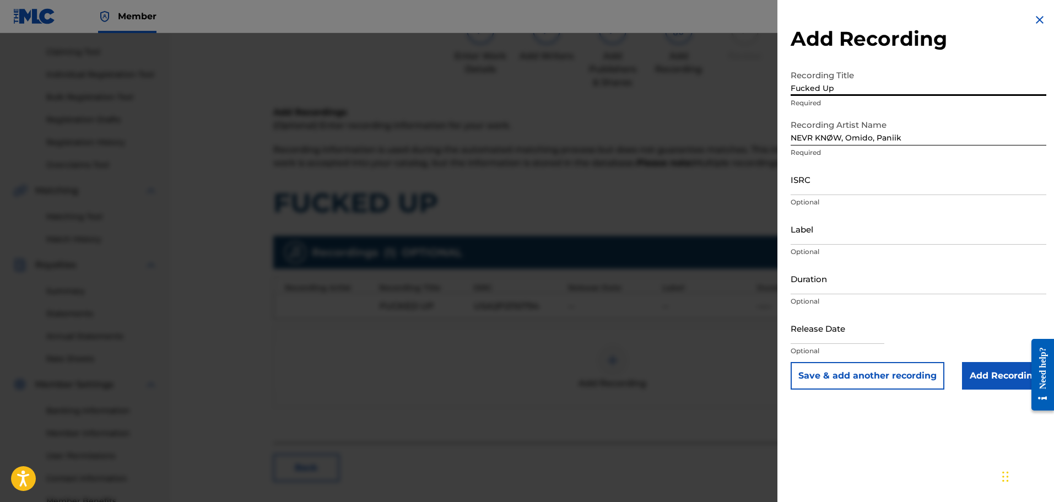
type input "Fucked Up"
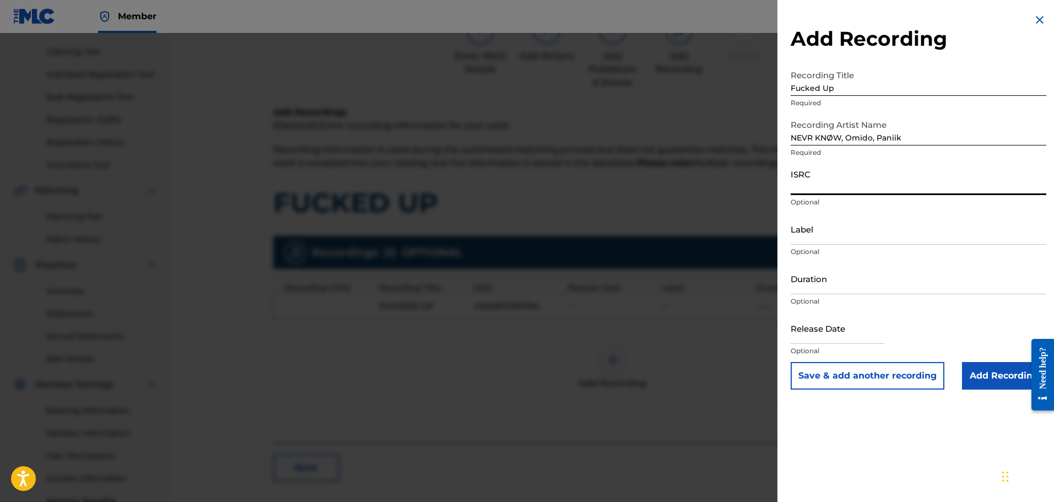
click at [894, 179] on input "ISRC" at bounding box center [919, 179] width 256 height 31
paste input "USA2P2110794"
type input "USA2P2110794"
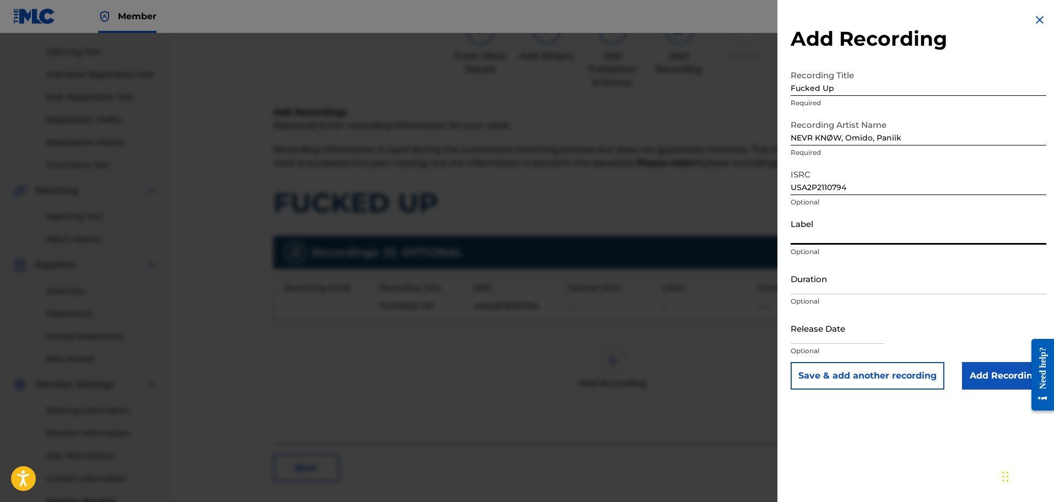
click at [808, 232] on input "Label" at bounding box center [919, 228] width 256 height 31
type input "Coasthill Records"
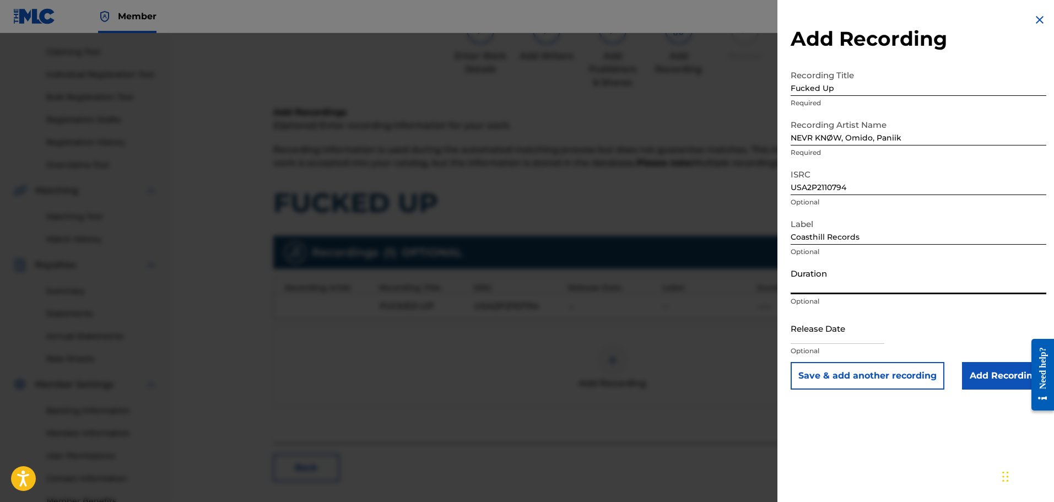
click at [816, 288] on input "Duration" at bounding box center [919, 278] width 256 height 31
type input "02:31"
click at [829, 327] on input "text" at bounding box center [838, 328] width 94 height 31
select select "8"
select select "2025"
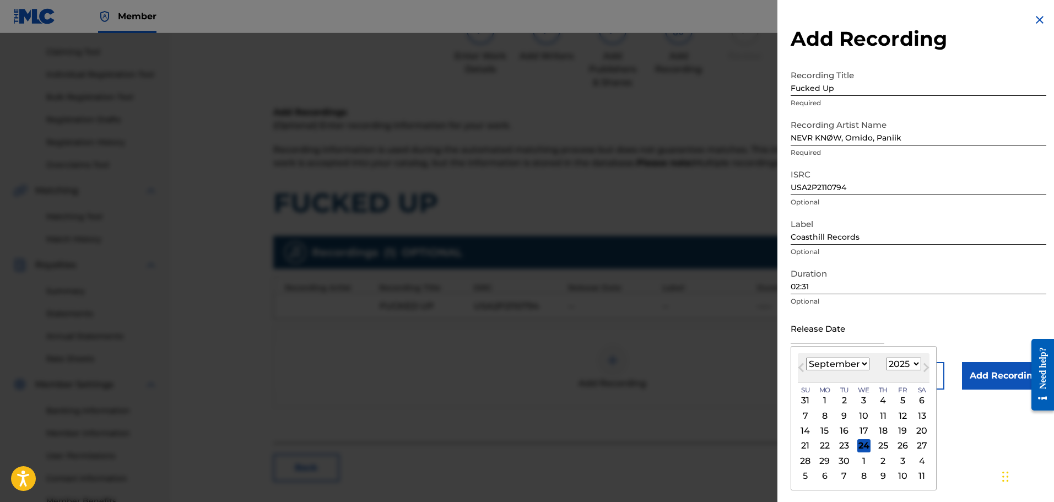
click at [816, 367] on select "January February March April May June July August September October November De…" at bounding box center [837, 364] width 63 height 13
select select "3"
click at [806, 358] on select "January February March April May June July August September October November De…" at bounding box center [837, 364] width 63 height 13
click at [868, 430] on div "16" at bounding box center [864, 430] width 13 height 13
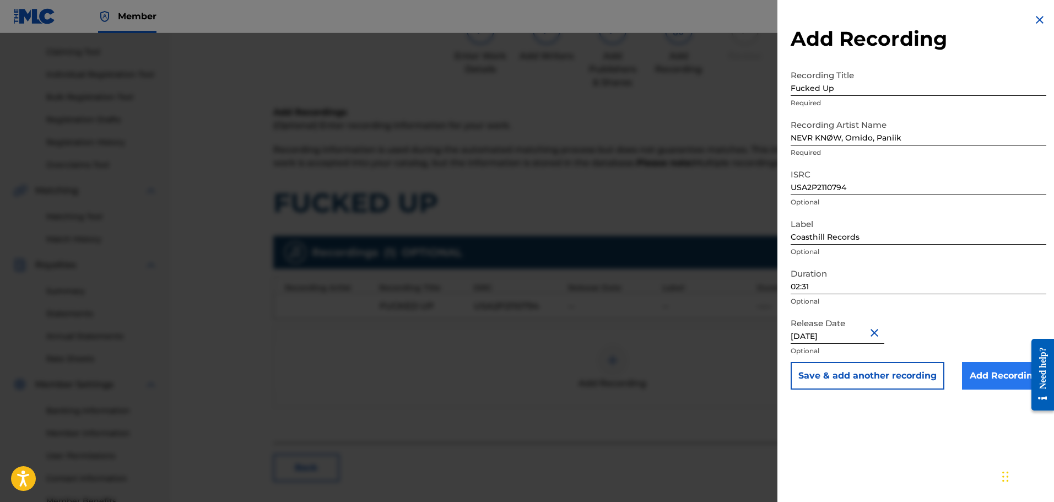
type input "April 16 2021"
click at [983, 380] on input "Add Recording" at bounding box center [1004, 376] width 84 height 28
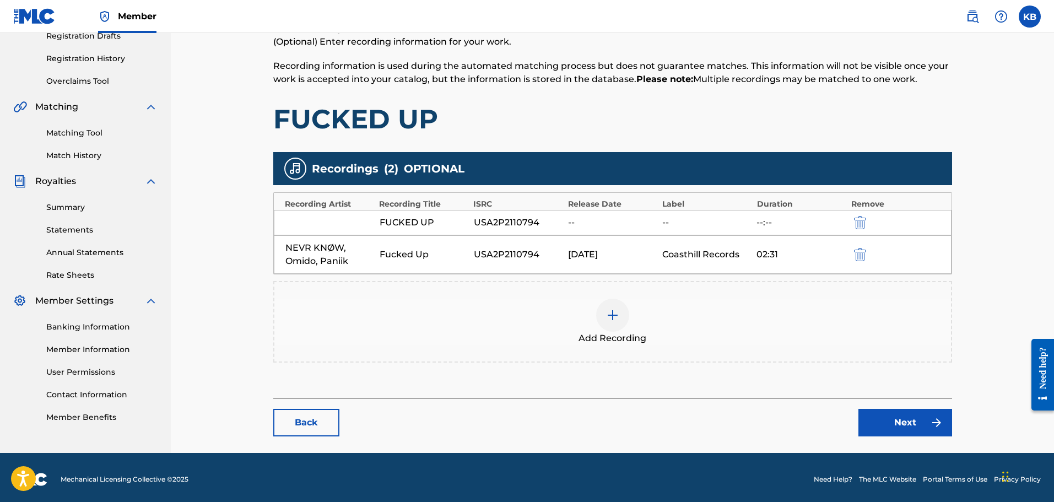
scroll to position [198, 0]
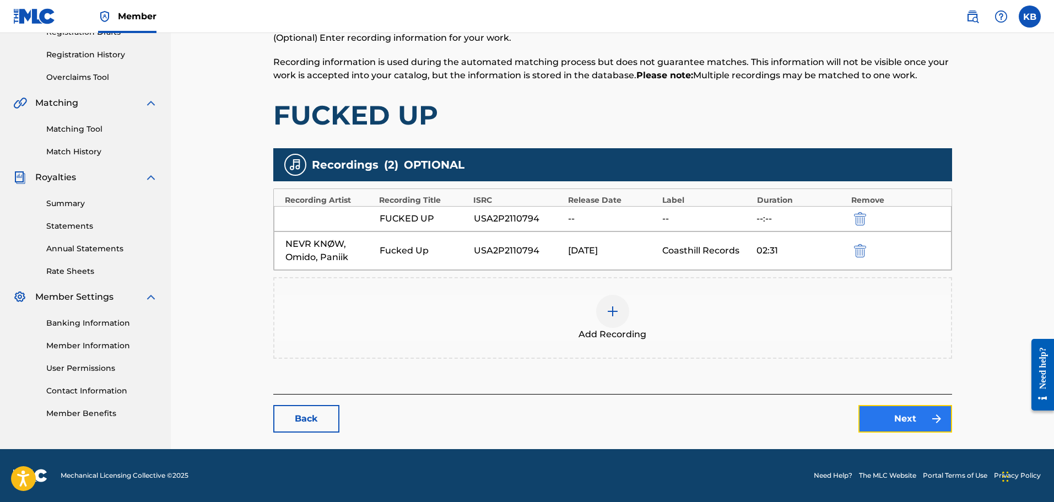
click at [894, 416] on link "Next" at bounding box center [906, 419] width 94 height 28
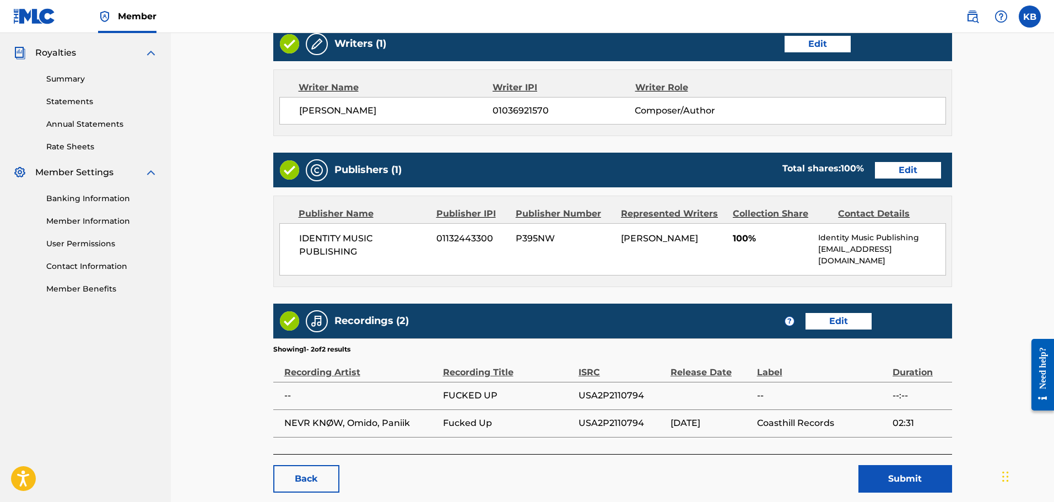
scroll to position [374, 0]
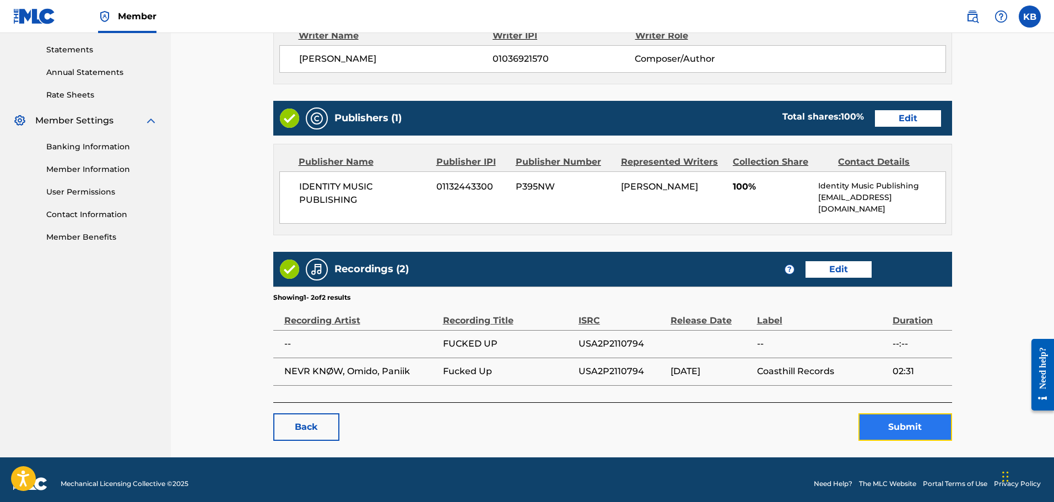
click at [897, 414] on button "Submit" at bounding box center [906, 427] width 94 height 28
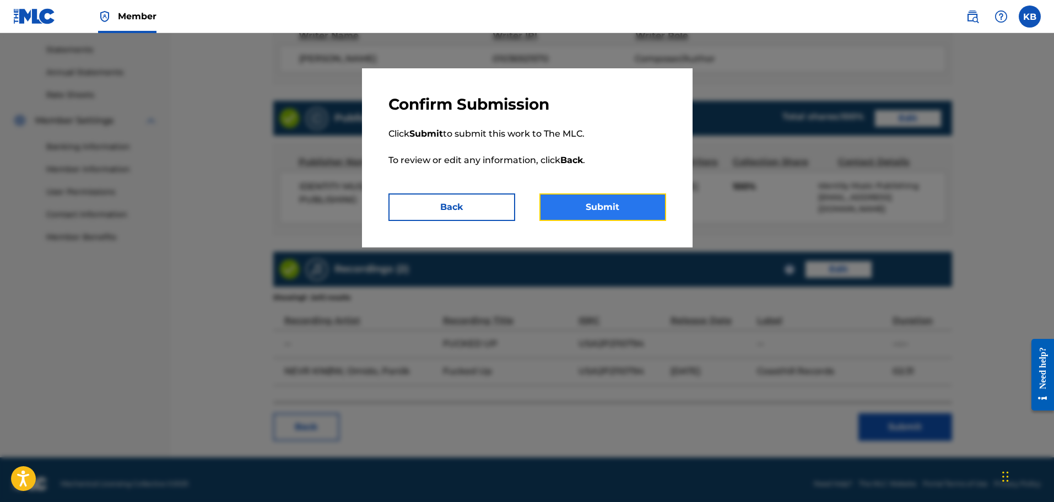
click at [644, 210] on button "Submit" at bounding box center [603, 207] width 127 height 28
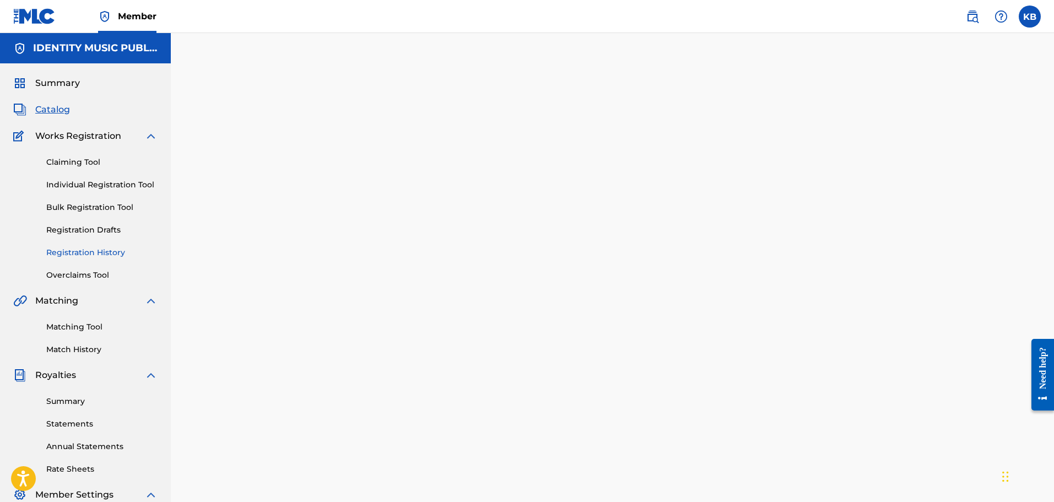
click at [84, 252] on link "Registration History" at bounding box center [101, 253] width 111 height 12
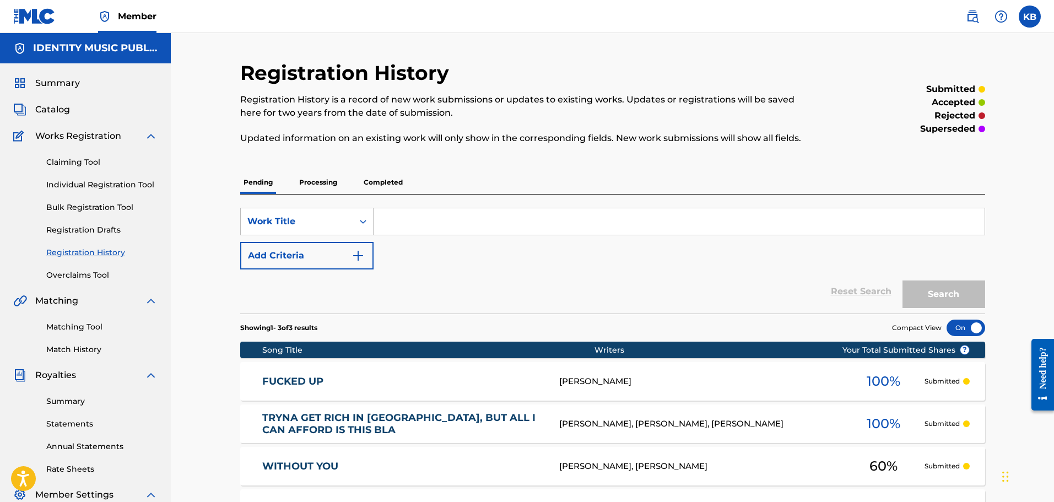
click at [481, 381] on link "FUCKED UP" at bounding box center [403, 381] width 282 height 13
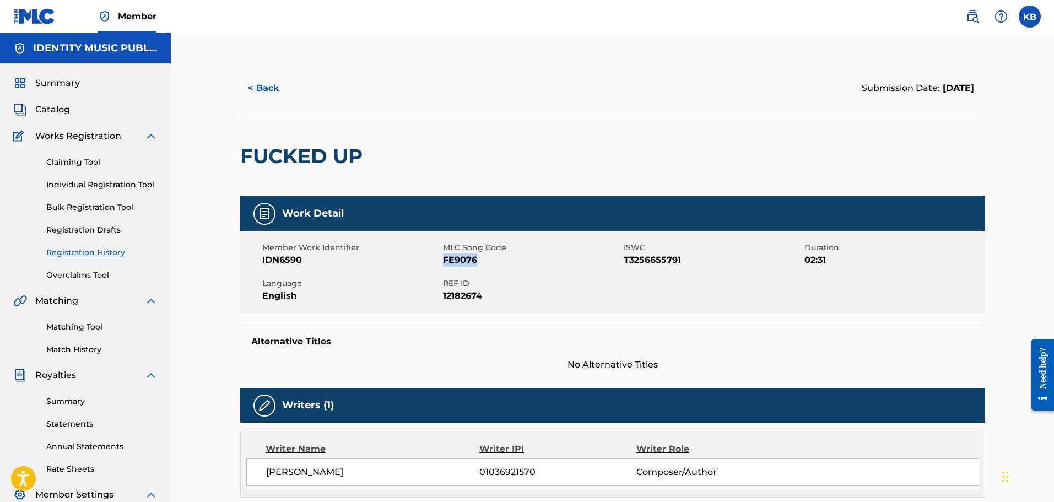
copy span "FE9076"
drag, startPoint x: 438, startPoint y: 260, endPoint x: 900, endPoint y: 195, distance: 465.9
click at [457, 263] on span "FE9076" at bounding box center [532, 260] width 178 height 13
drag, startPoint x: 698, startPoint y: 258, endPoint x: 625, endPoint y: 257, distance: 73.3
click at [625, 258] on span "T3256655791" at bounding box center [713, 260] width 178 height 13
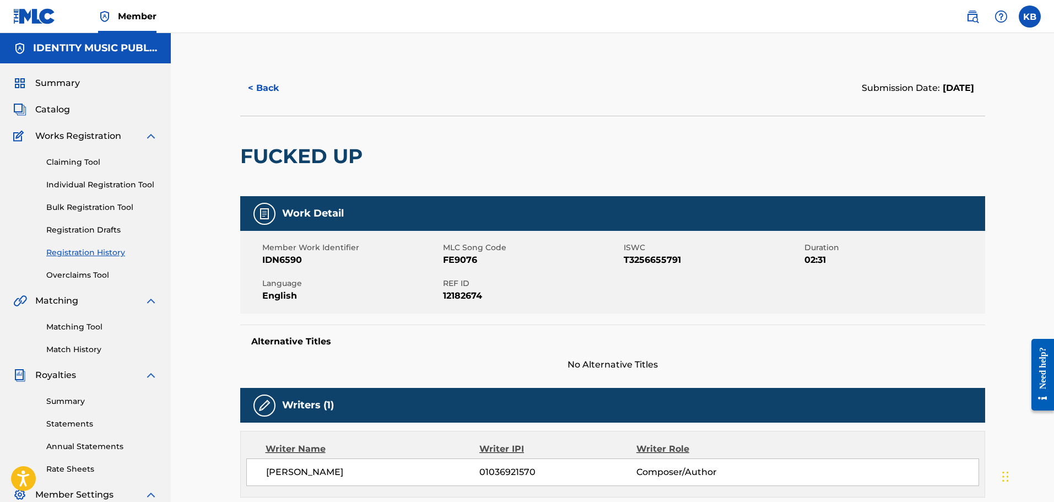
click at [540, 283] on span "REF ID" at bounding box center [532, 284] width 178 height 12
drag, startPoint x: 489, startPoint y: 296, endPoint x: 443, endPoint y: 297, distance: 46.3
click at [443, 297] on span "12182674" at bounding box center [532, 295] width 178 height 13
copy span "IDN6590"
drag, startPoint x: 309, startPoint y: 260, endPoint x: 331, endPoint y: 254, distance: 22.7
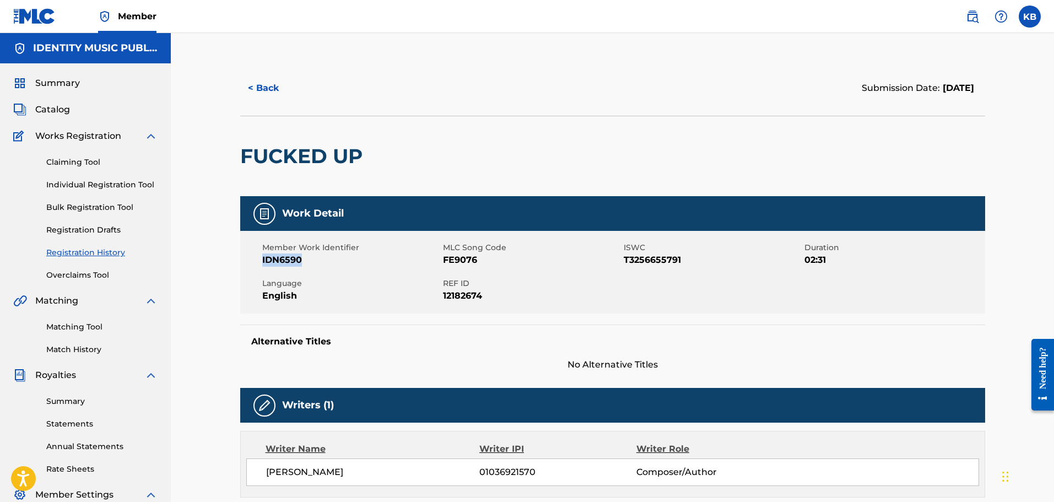
click at [261, 261] on div "Member Work Identifier IDN6590 MLC Song Code FE9076 ISWC T3256655791 Duration 0…" at bounding box center [612, 272] width 745 height 83
click at [276, 88] on button "< Back" at bounding box center [273, 88] width 66 height 28
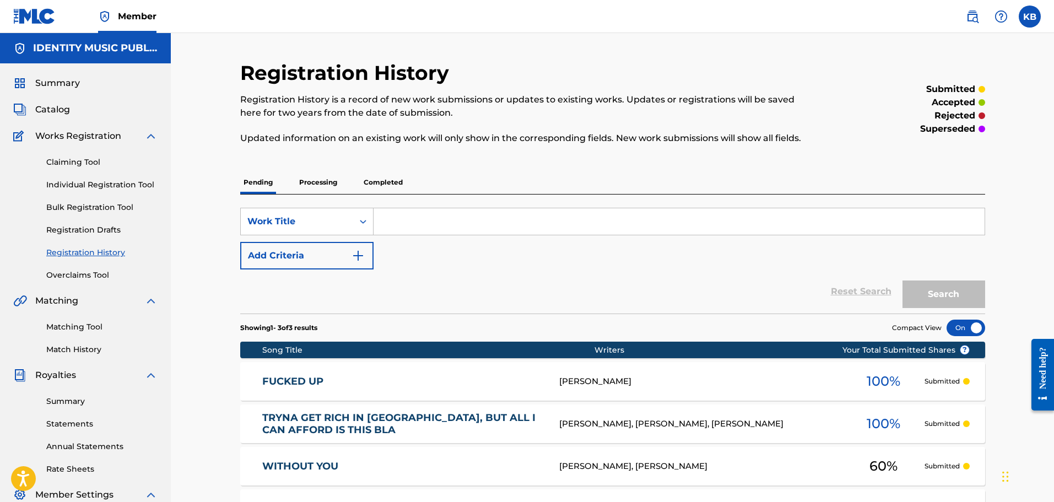
click at [416, 220] on input "Search Form" at bounding box center [679, 221] width 611 height 26
paste input "Good Girl"
type input "Good Girl"
click at [903, 281] on button "Search" at bounding box center [944, 295] width 83 height 28
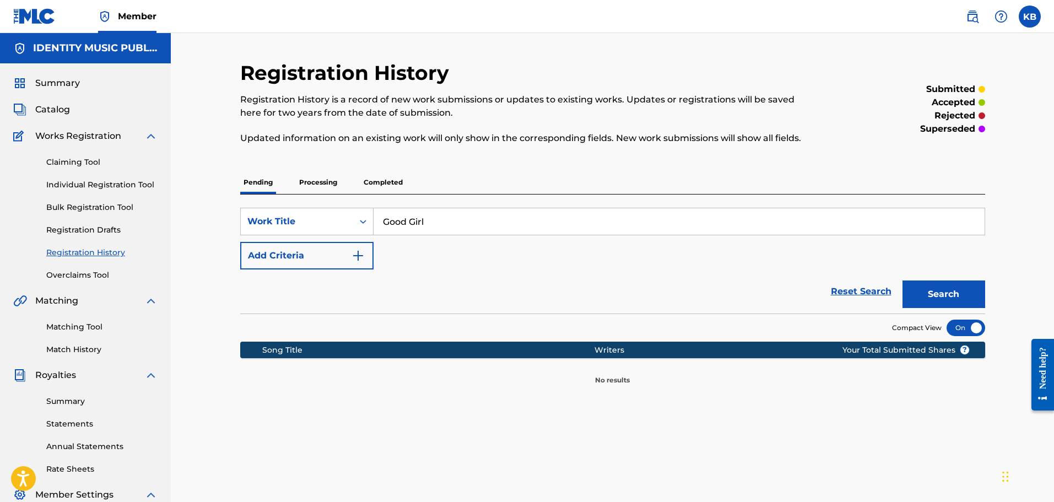
click at [312, 181] on p "Processing" at bounding box center [318, 182] width 45 height 23
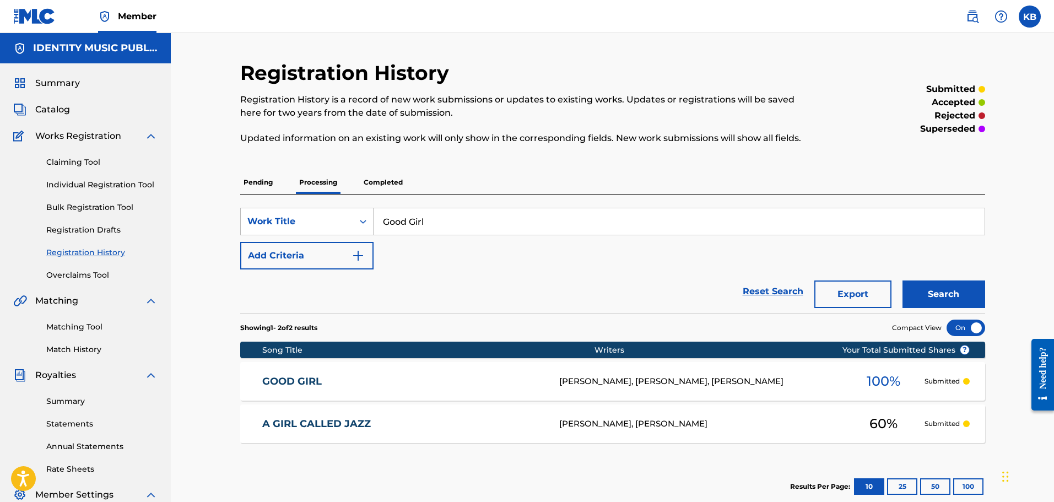
click at [473, 380] on link "GOOD GIRL" at bounding box center [403, 381] width 282 height 13
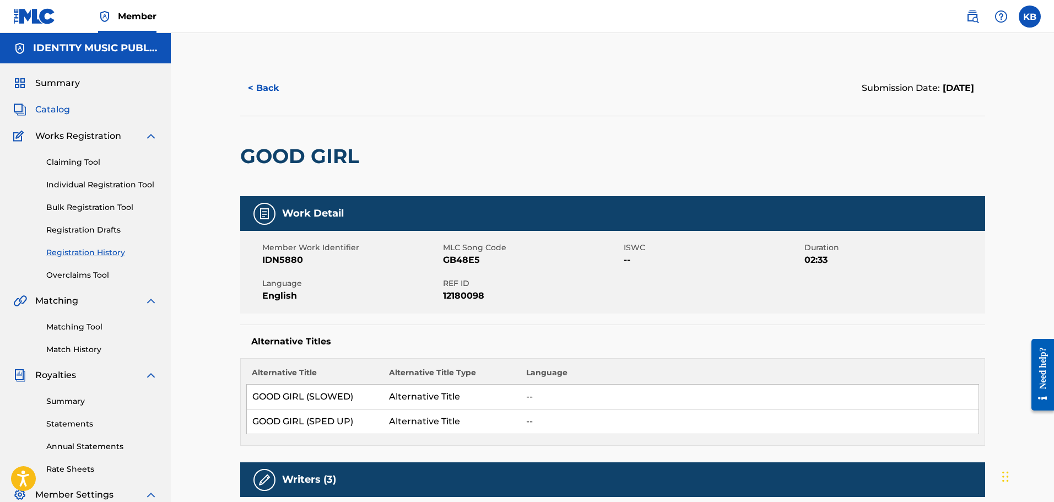
click at [63, 109] on span "Catalog" at bounding box center [52, 109] width 35 height 13
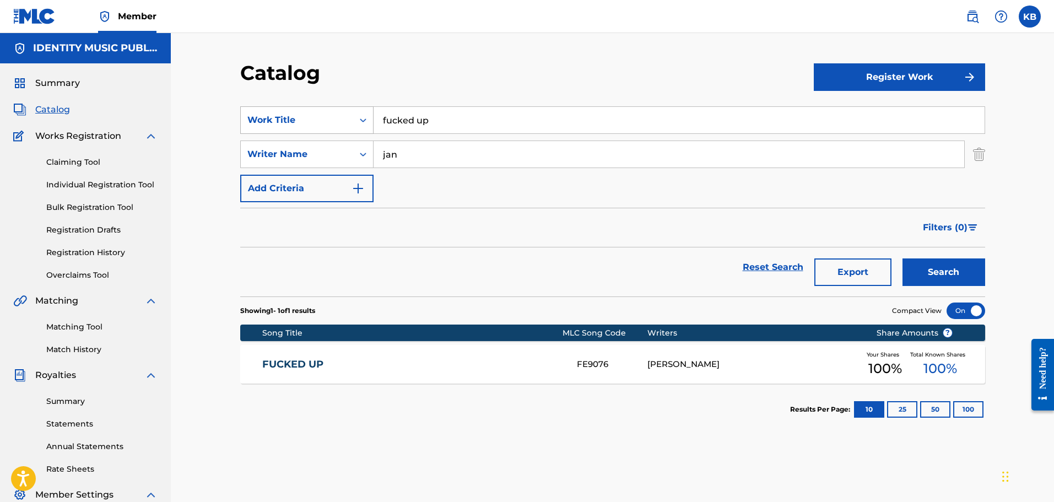
drag, startPoint x: 500, startPoint y: 121, endPoint x: 290, endPoint y: 116, distance: 210.6
click at [290, 116] on div "SearchWithCriteria24b4064a-a765-4725-80fb-0f241e04882f Work Title fucked up" at bounding box center [612, 120] width 745 height 28
paste input "Good Girl"
type input "Good Girl"
click at [903, 259] on button "Search" at bounding box center [944, 273] width 83 height 28
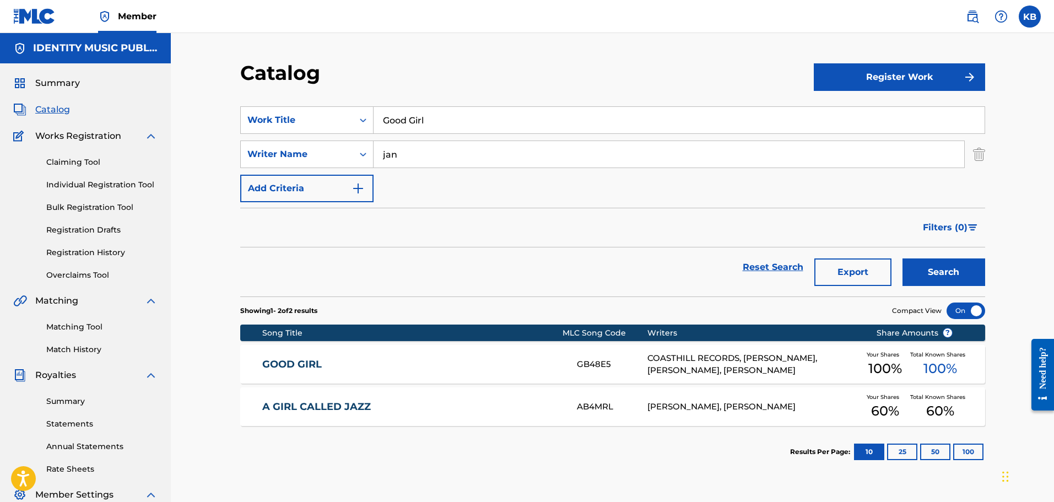
click at [475, 357] on div "GOOD GIRL GB48E5 COASTHILL RECORDS, BURCU FILIZ, ELPHY DE LEON FELIZ, JAN ENGEL…" at bounding box center [612, 364] width 745 height 39
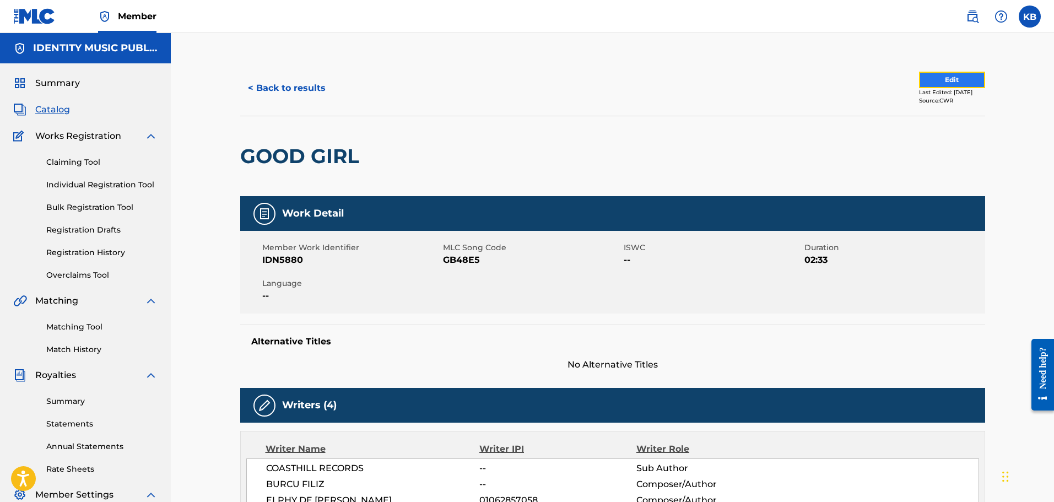
click at [945, 77] on button "Edit" at bounding box center [952, 80] width 66 height 17
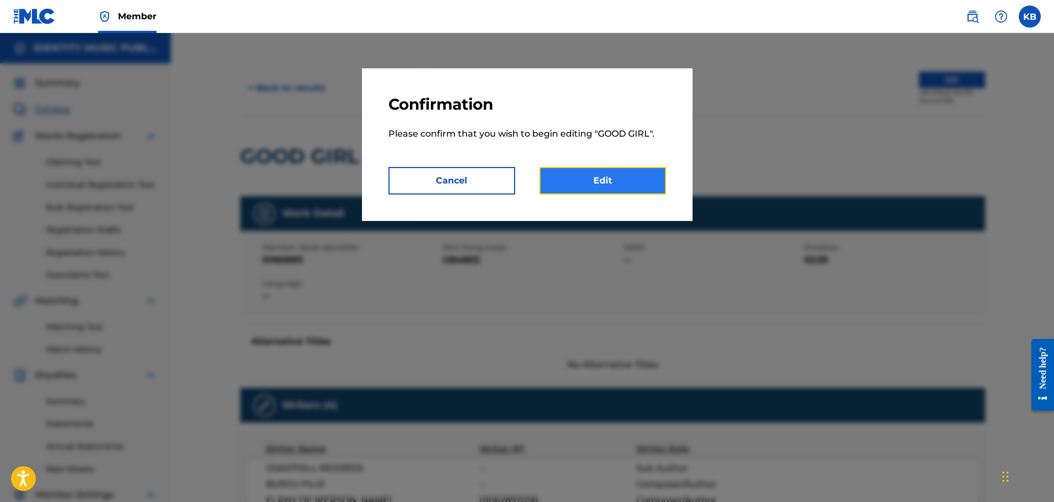
click at [617, 182] on link "Edit" at bounding box center [603, 181] width 127 height 28
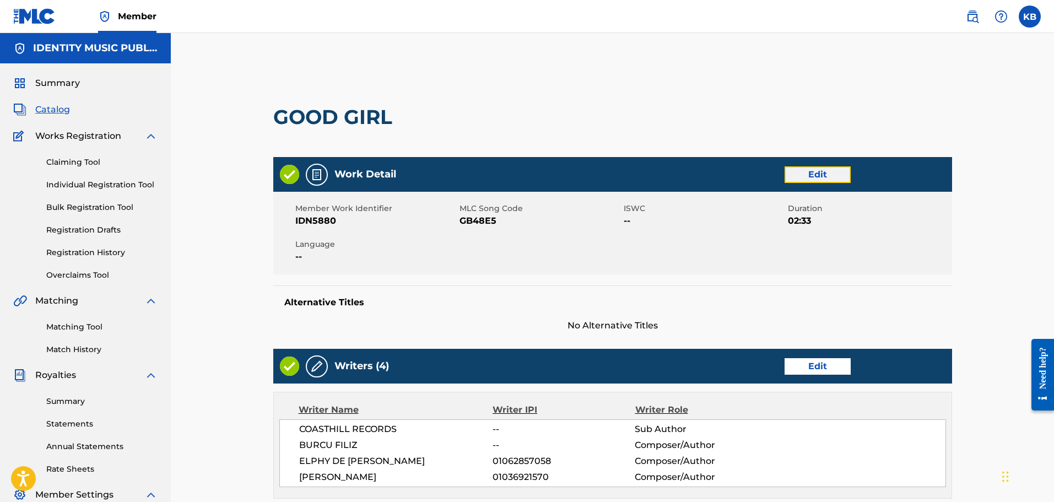
click at [804, 179] on link "Edit" at bounding box center [818, 174] width 66 height 17
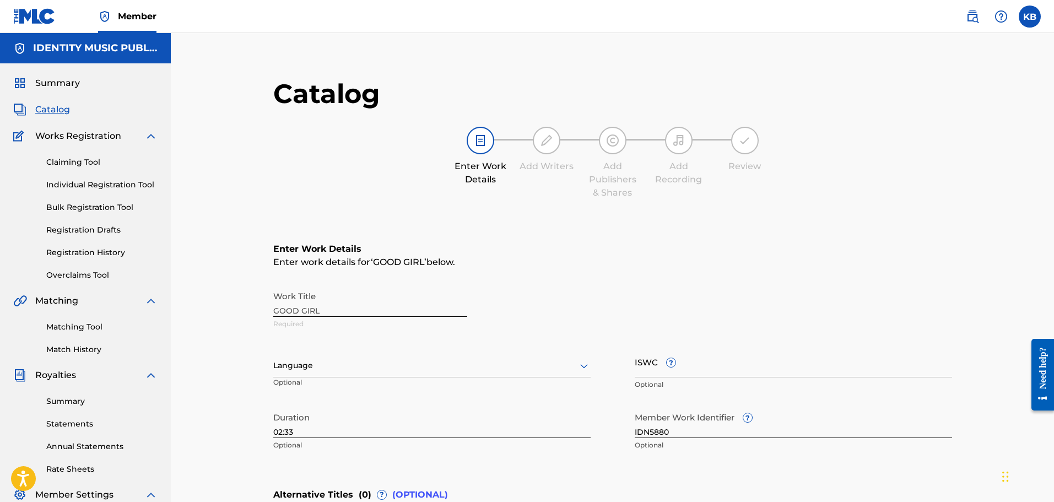
click at [319, 375] on div "Language" at bounding box center [431, 365] width 317 height 23
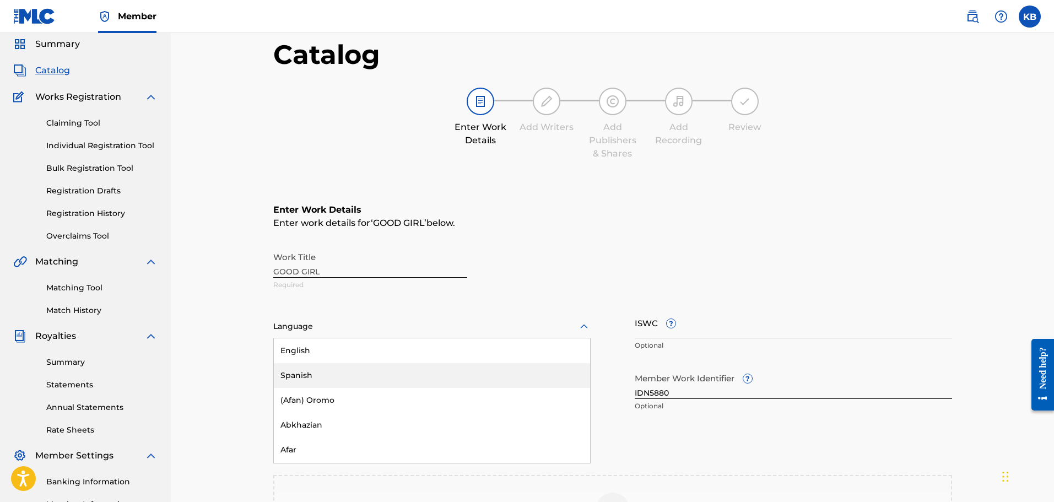
scroll to position [41, 0]
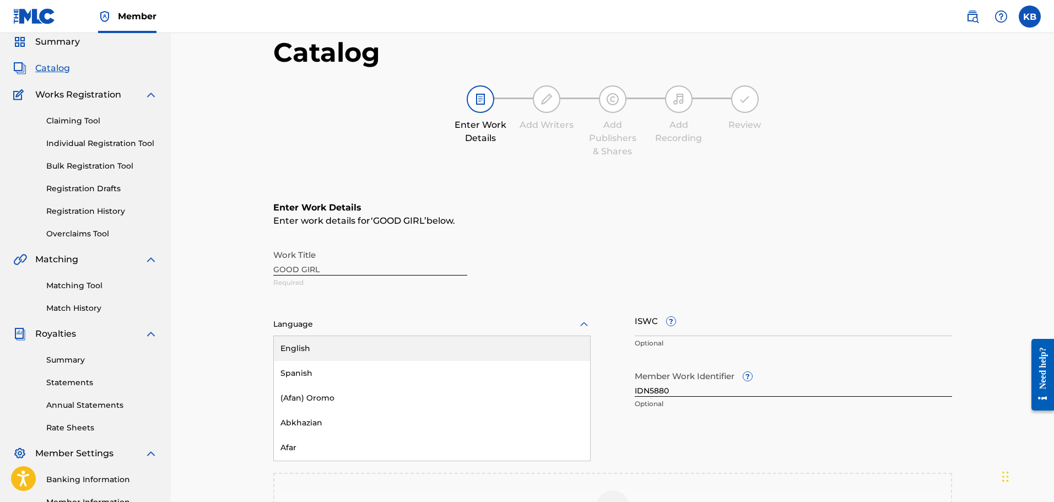
click at [314, 352] on div "English" at bounding box center [432, 348] width 316 height 25
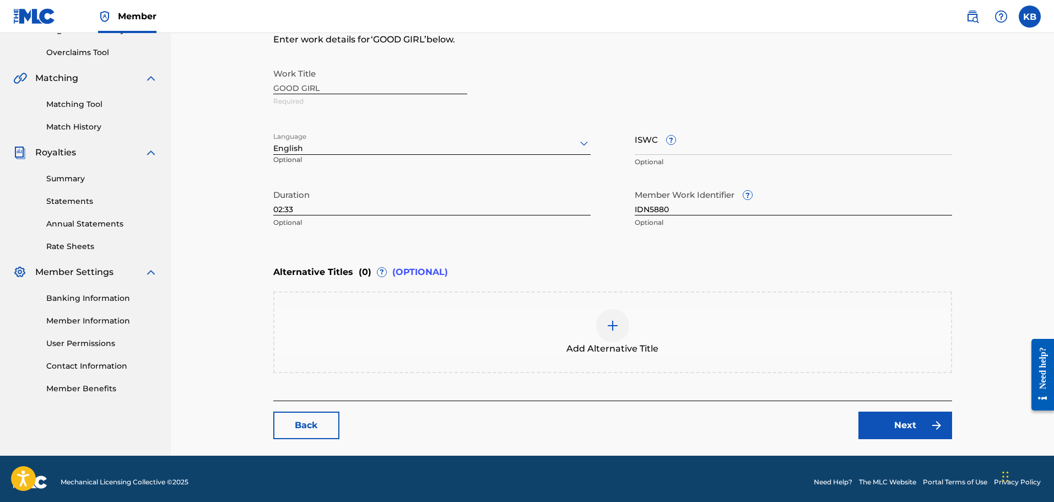
scroll to position [229, 0]
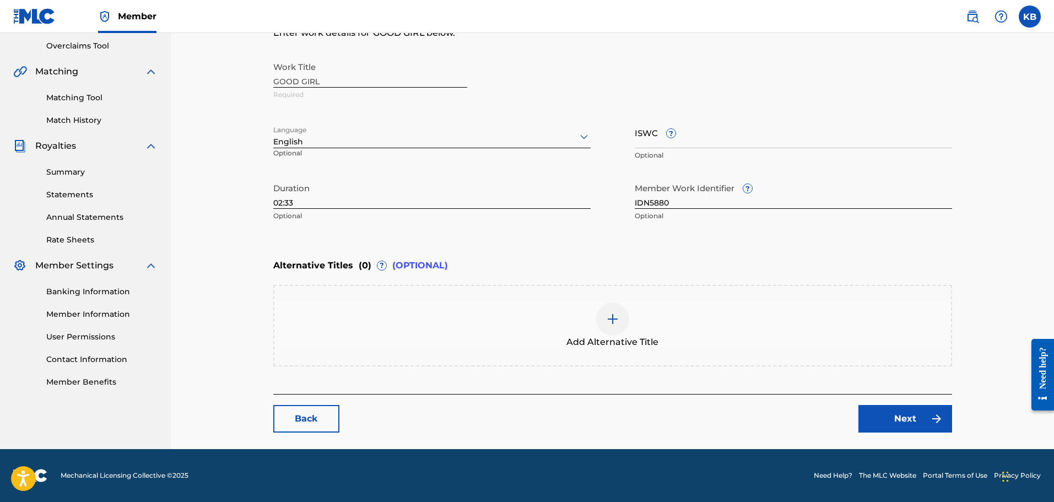
click at [619, 319] on img at bounding box center [612, 319] width 13 height 13
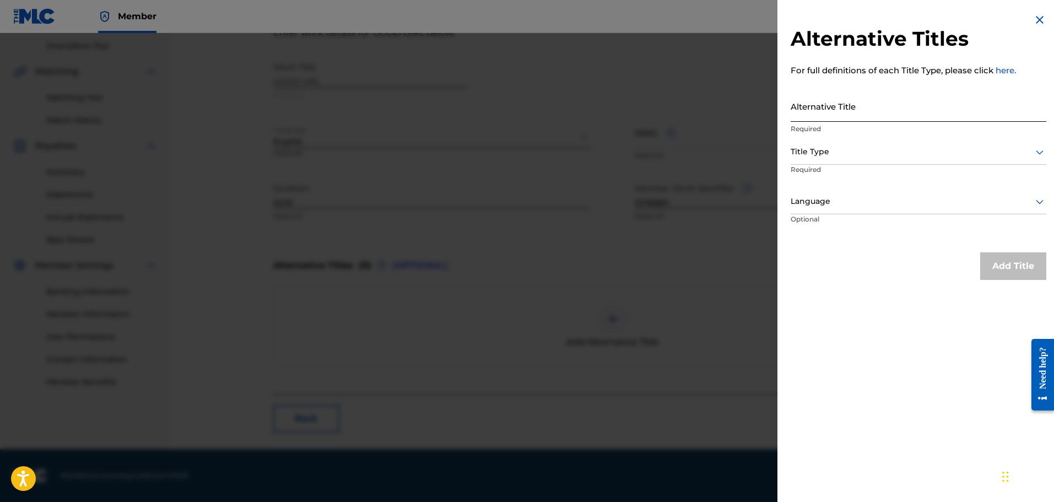
click at [848, 112] on input "Alternative Title" at bounding box center [919, 105] width 256 height 31
paste input "Good Girl (Sped up)"
type input "Good Girl (Sped up)"
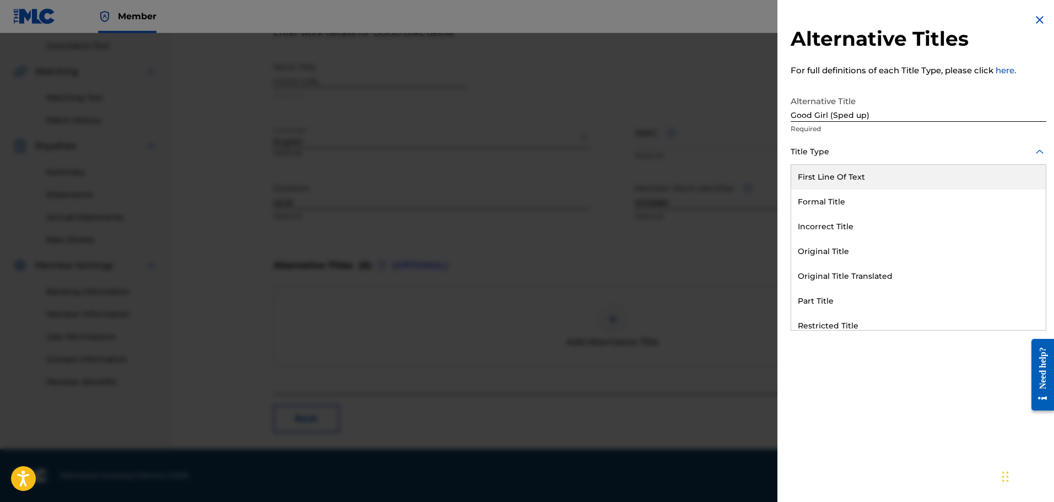
click at [842, 158] on div at bounding box center [919, 152] width 256 height 14
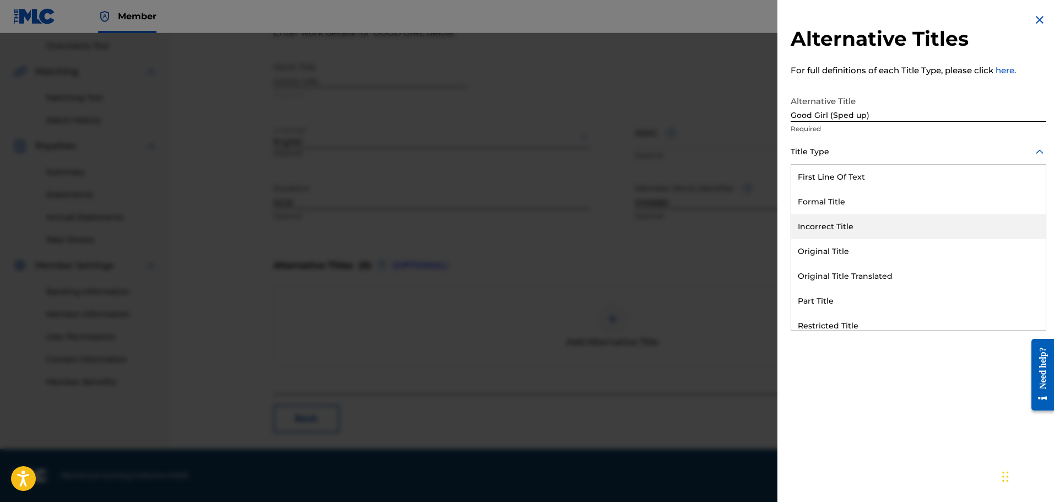
scroll to position [107, 0]
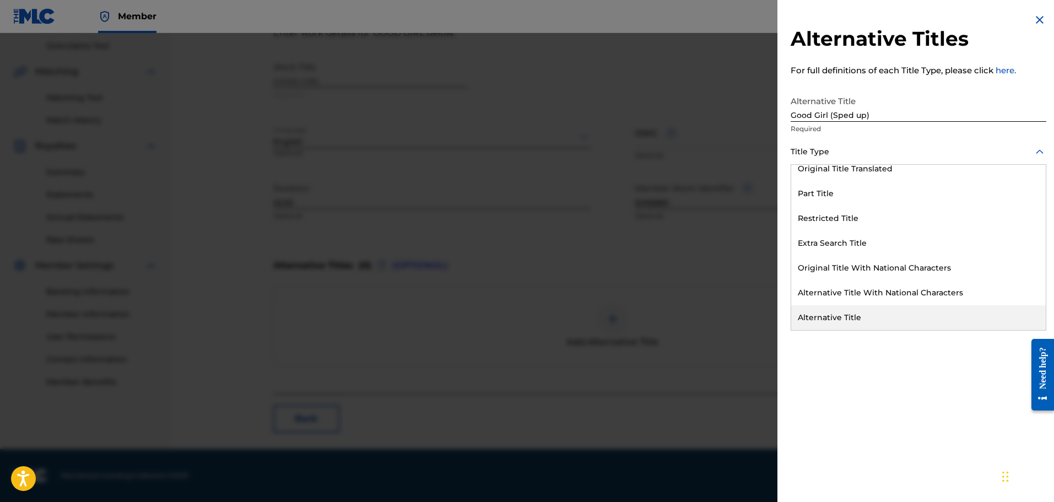
drag, startPoint x: 843, startPoint y: 314, endPoint x: 922, endPoint y: 282, distance: 85.1
click at [843, 314] on div "Alternative Title" at bounding box center [919, 317] width 255 height 25
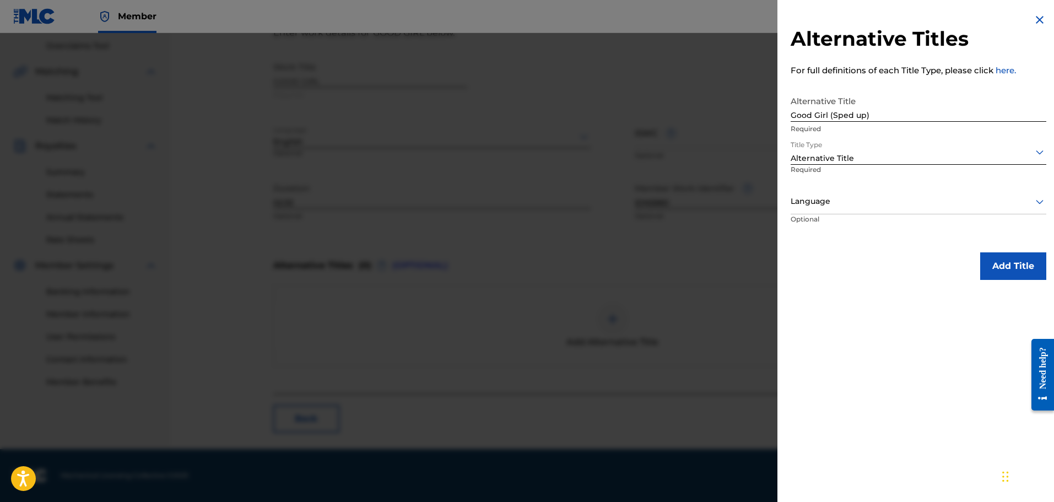
click at [941, 202] on div at bounding box center [919, 202] width 256 height 14
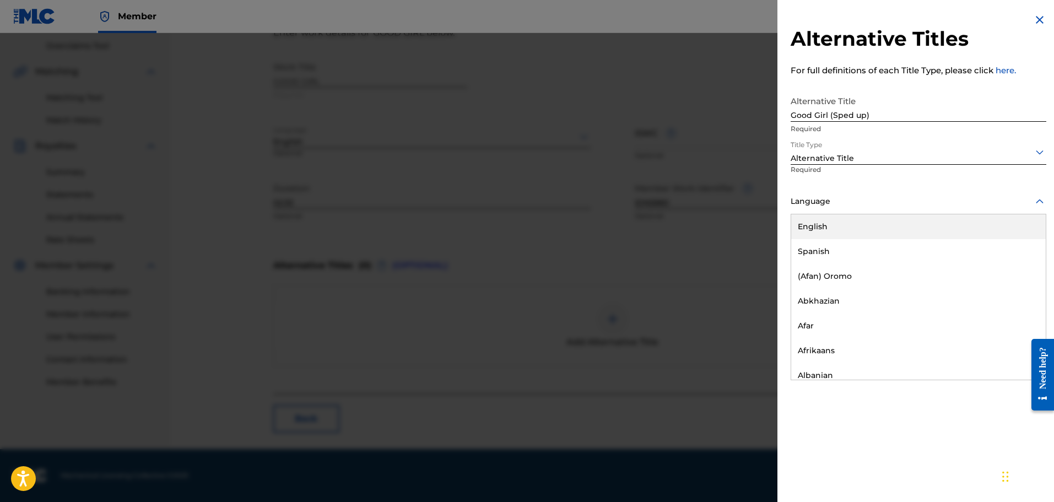
drag, startPoint x: 890, startPoint y: 229, endPoint x: 1024, endPoint y: 255, distance: 136.4
click at [890, 229] on div "English" at bounding box center [919, 226] width 255 height 25
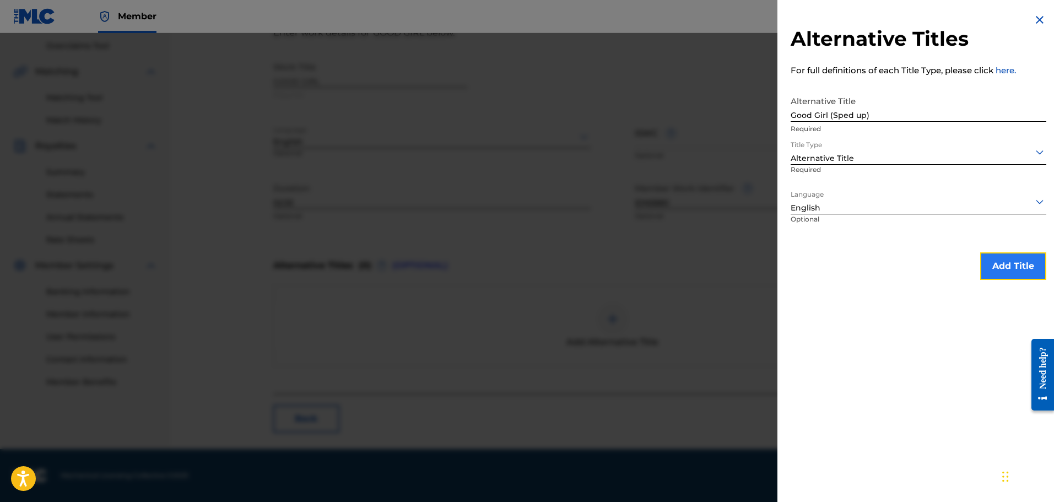
click at [1026, 261] on button "Add Title" at bounding box center [1014, 266] width 66 height 28
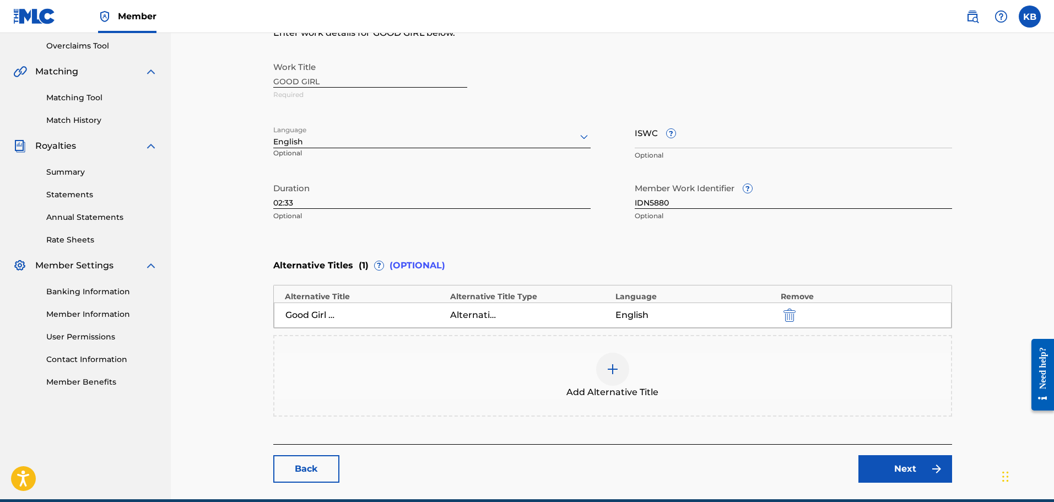
click at [617, 373] on img at bounding box center [612, 369] width 13 height 13
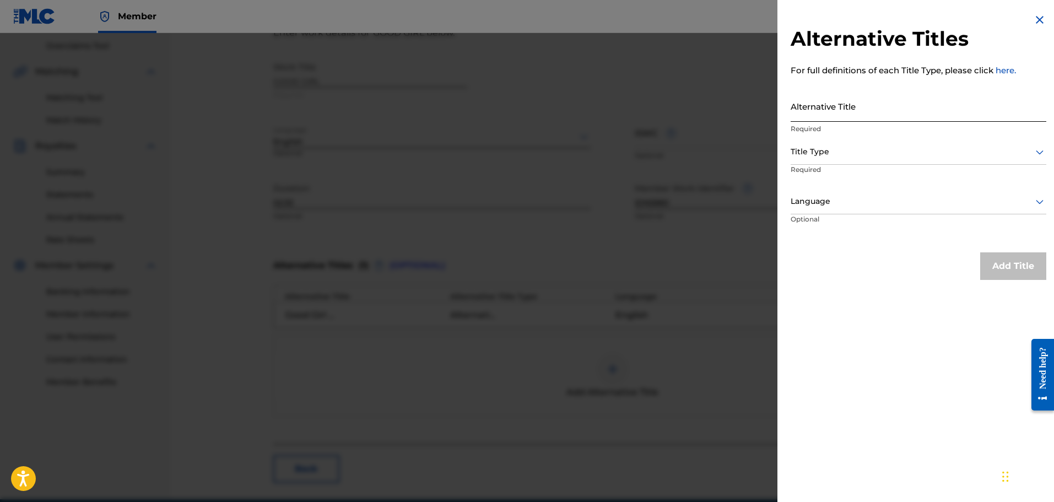
click at [896, 108] on input "Alternative Title" at bounding box center [919, 105] width 256 height 31
paste input "Good Girl (Slowed)"
type input "Good Girl (Slowed)"
click at [860, 156] on div at bounding box center [919, 152] width 256 height 14
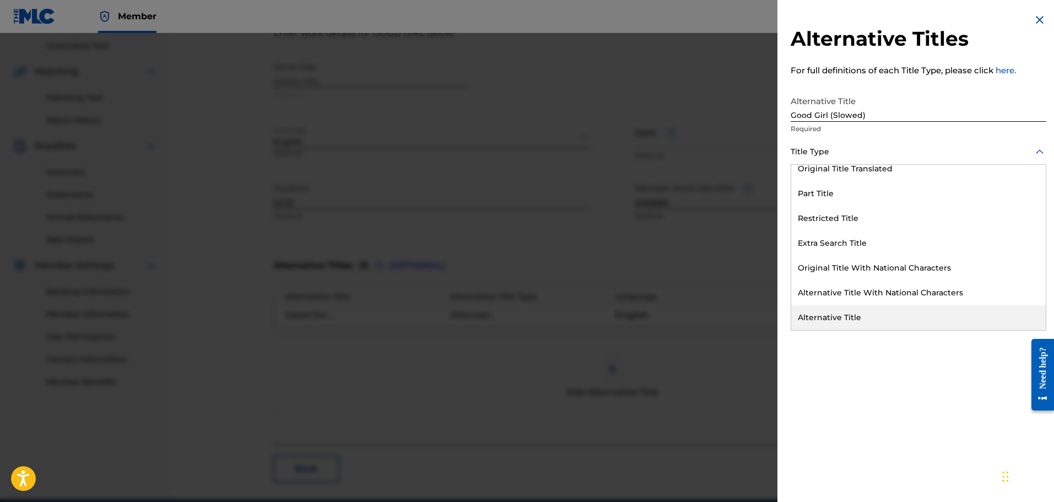
click at [873, 323] on div "Alternative Title" at bounding box center [919, 317] width 255 height 25
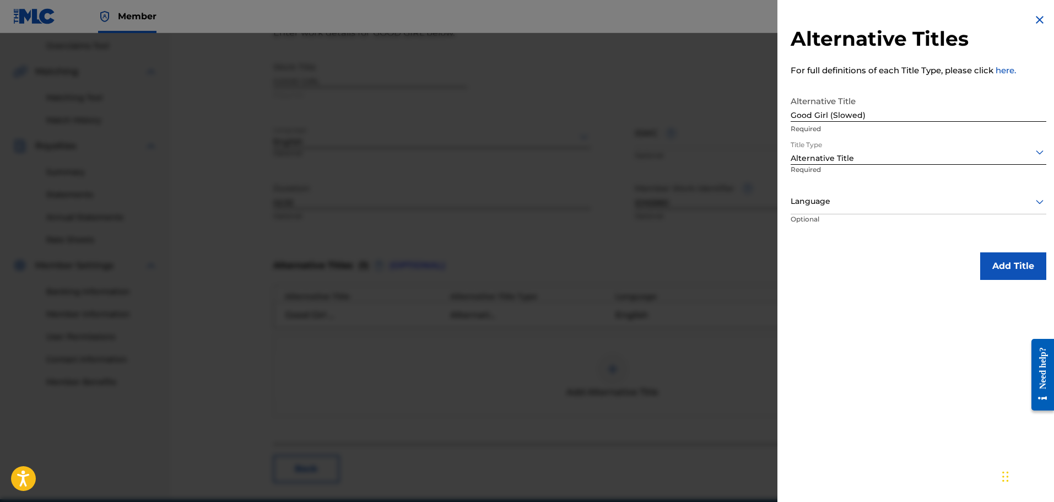
click at [934, 216] on div "Language Optional" at bounding box center [919, 215] width 256 height 50
click at [935, 209] on div "Language" at bounding box center [919, 202] width 256 height 25
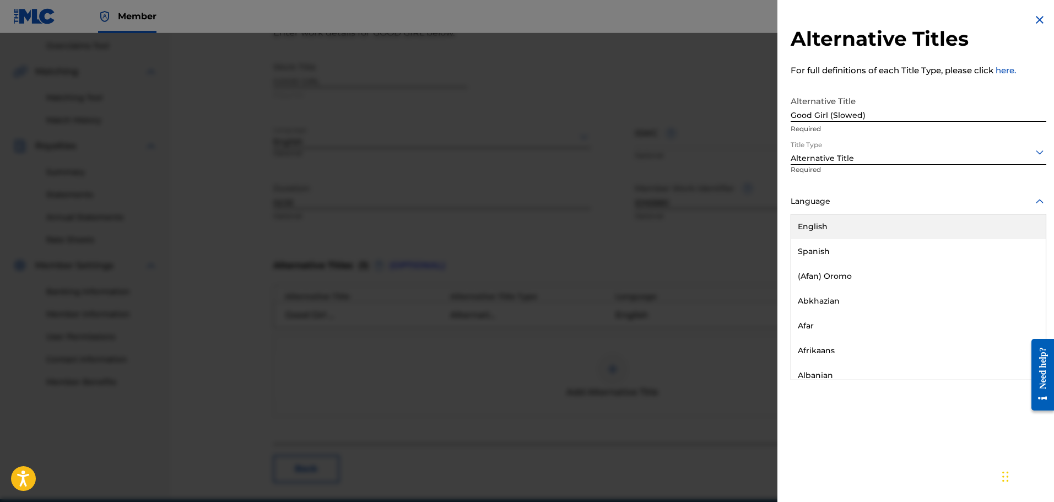
drag, startPoint x: 921, startPoint y: 228, endPoint x: 1002, endPoint y: 270, distance: 91.2
click at [921, 228] on div "English" at bounding box center [919, 226] width 255 height 25
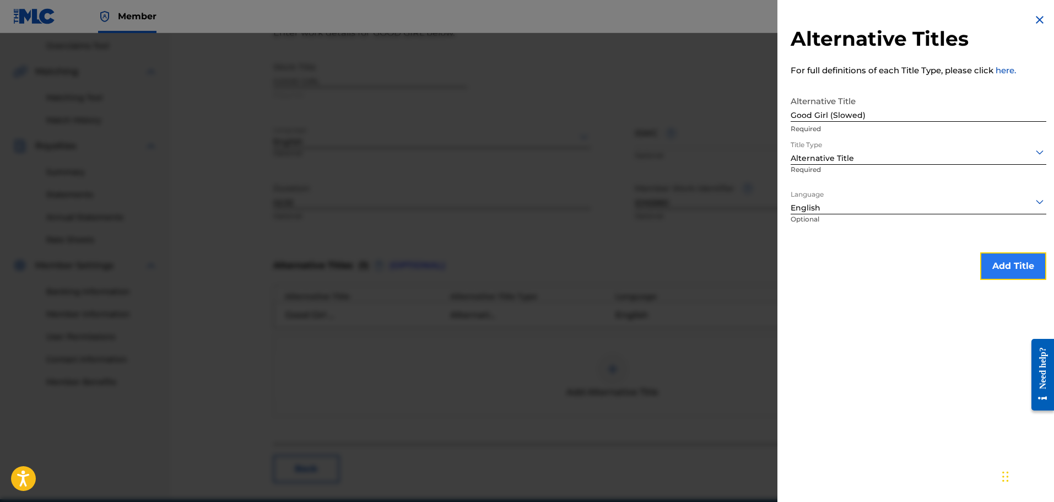
click at [1007, 275] on button "Add Title" at bounding box center [1014, 266] width 66 height 28
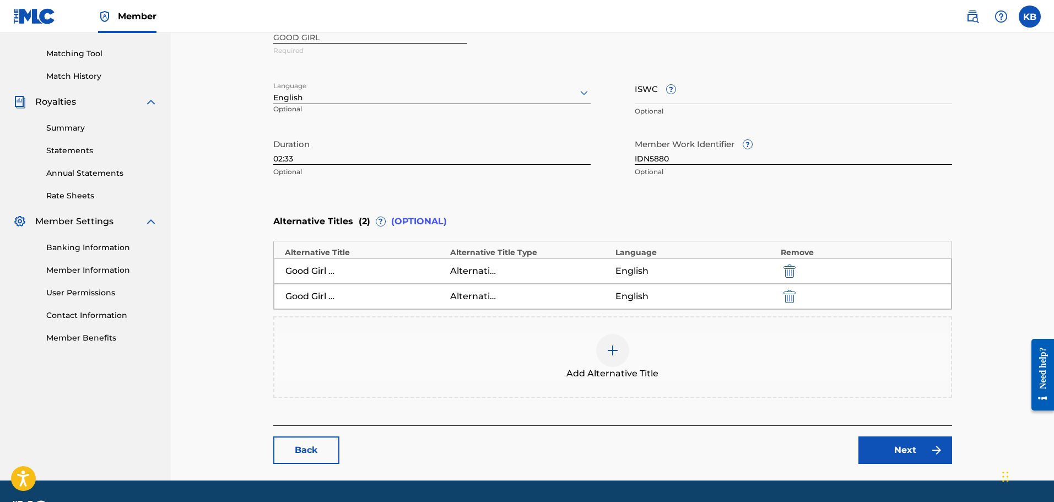
scroll to position [305, 0]
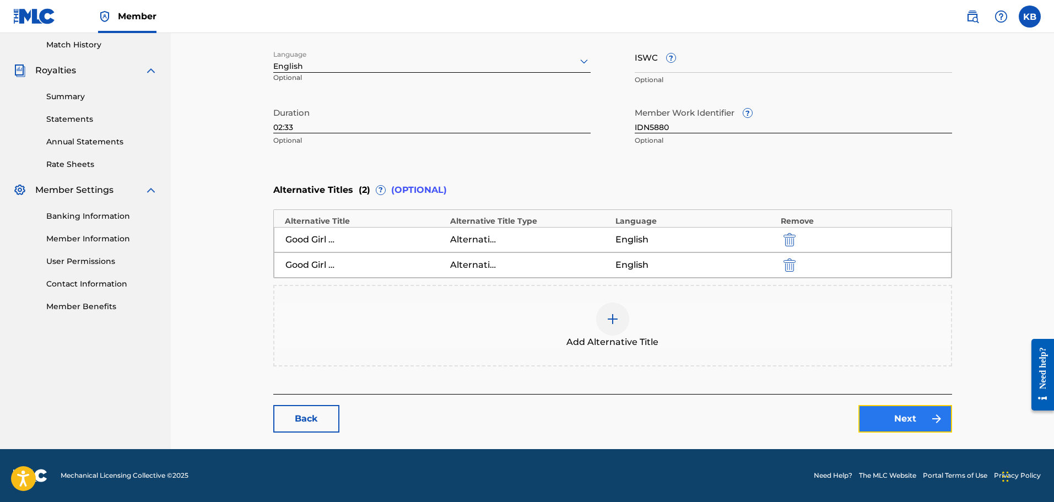
click at [923, 420] on link "Next" at bounding box center [906, 419] width 94 height 28
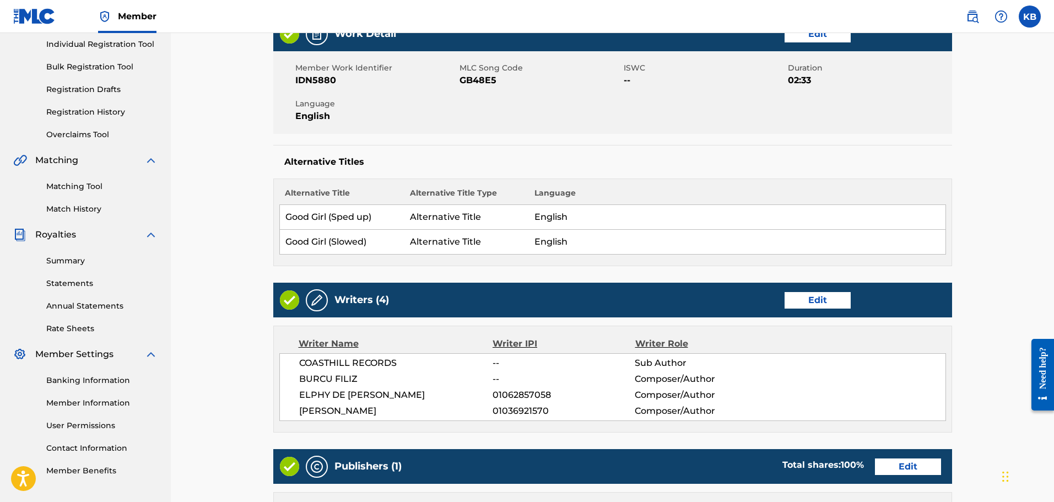
scroll to position [276, 0]
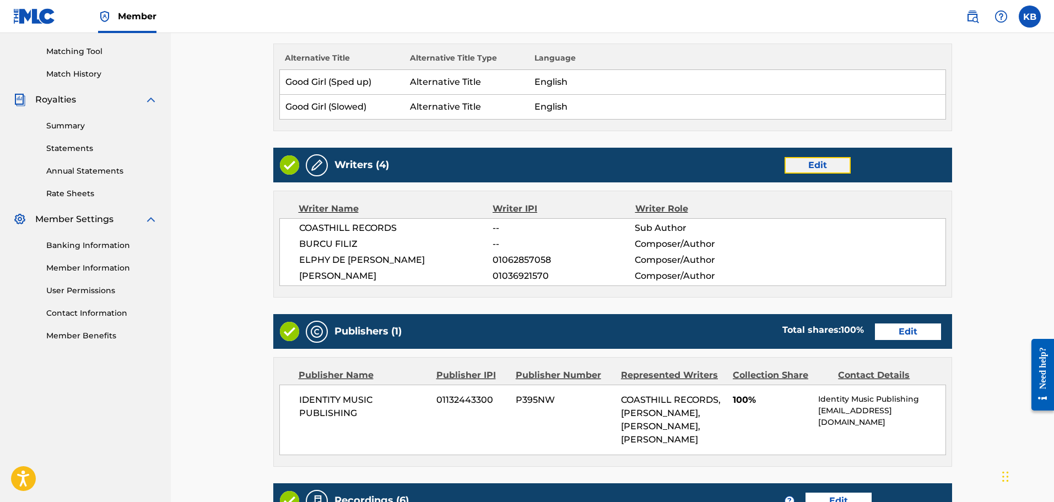
click at [820, 164] on link "Edit" at bounding box center [818, 165] width 66 height 17
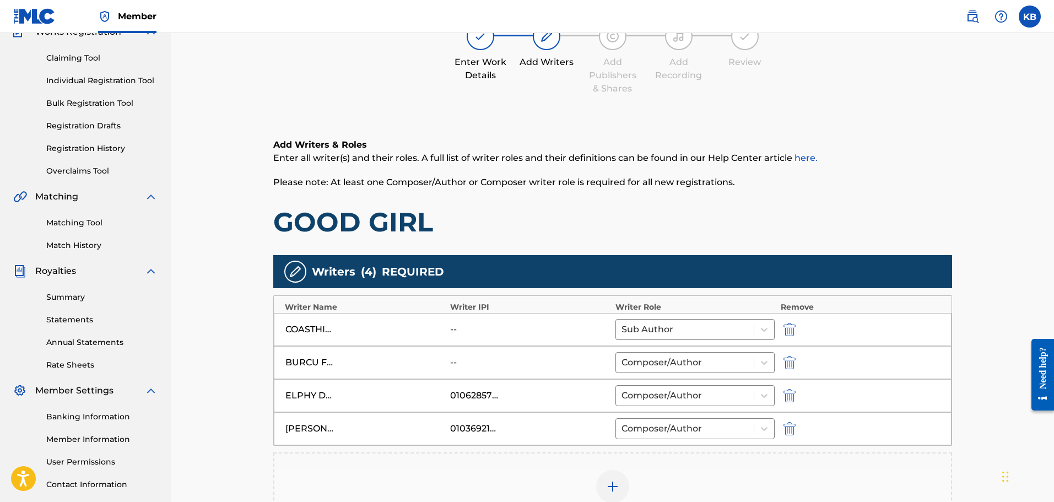
scroll to position [110, 0]
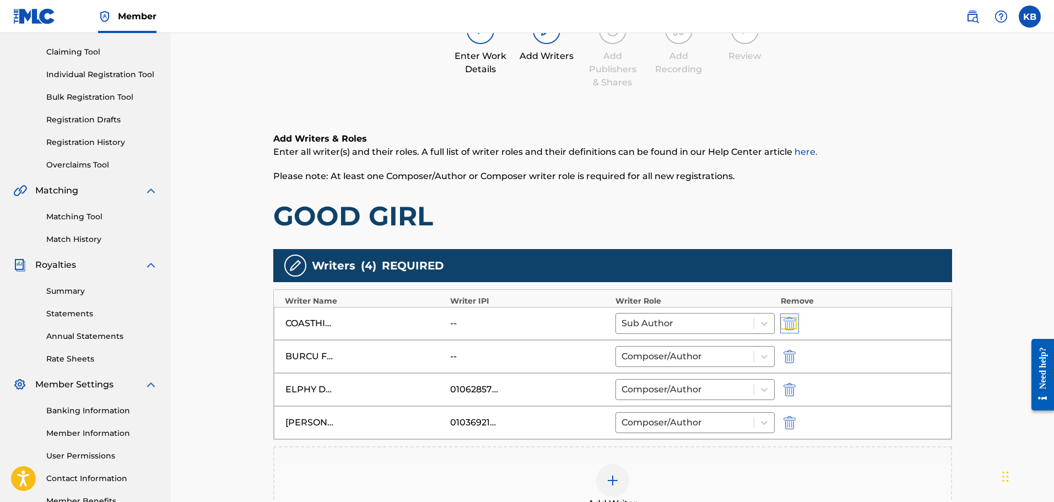
click at [790, 319] on img "submit" at bounding box center [790, 323] width 12 height 13
click at [790, 328] on img "submit" at bounding box center [790, 323] width 12 height 13
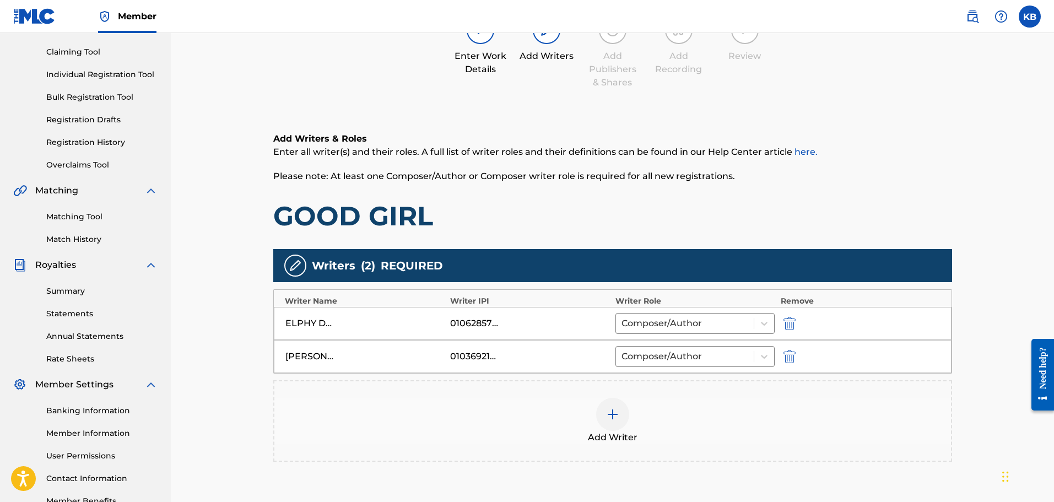
click at [617, 411] on img at bounding box center [612, 414] width 13 height 13
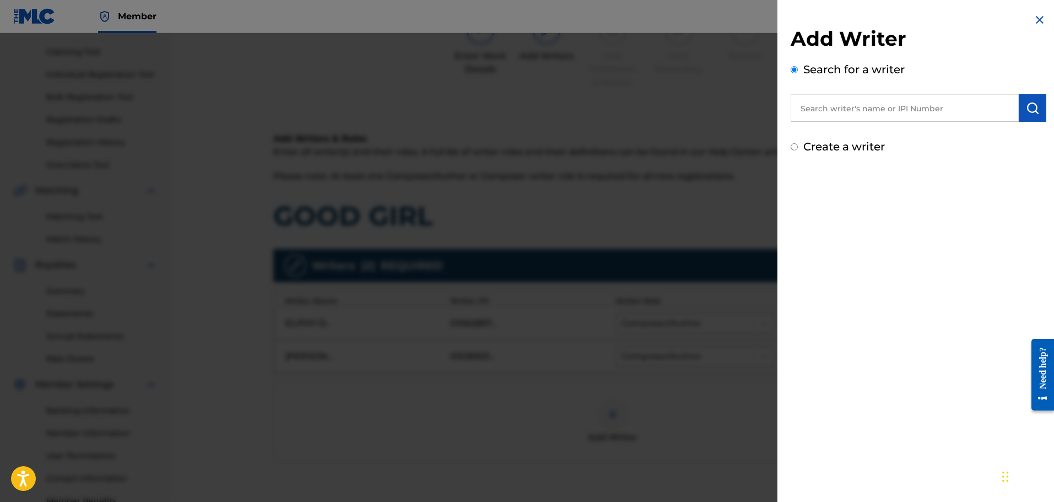
click at [851, 144] on label "Create a writer" at bounding box center [845, 146] width 82 height 13
radio input "true"
click at [798, 144] on input "Create a writer" at bounding box center [794, 146] width 7 height 7
radio input "false"
radio input "true"
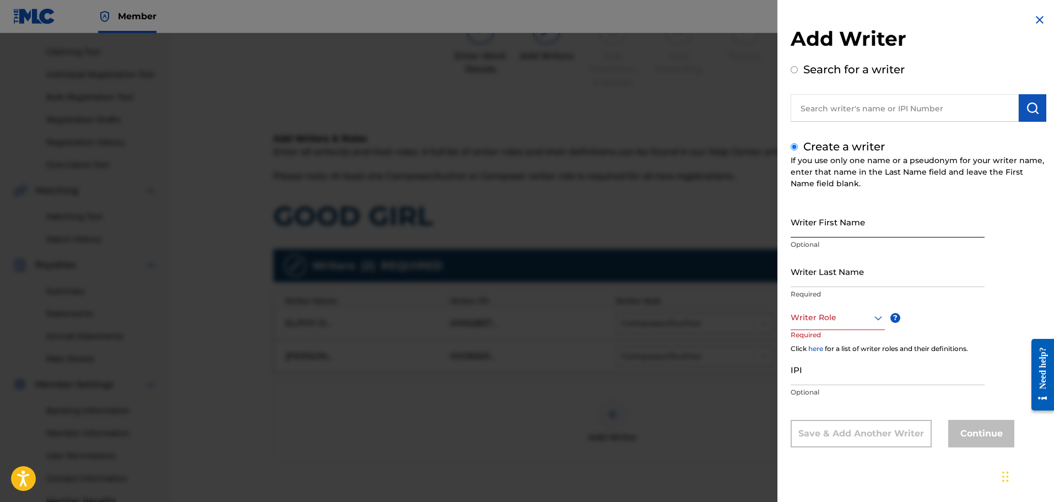
click at [837, 226] on input "Writer First Name" at bounding box center [888, 221] width 194 height 31
type input "Burcu"
type input "Filiz"
click at [836, 320] on div at bounding box center [838, 318] width 94 height 14
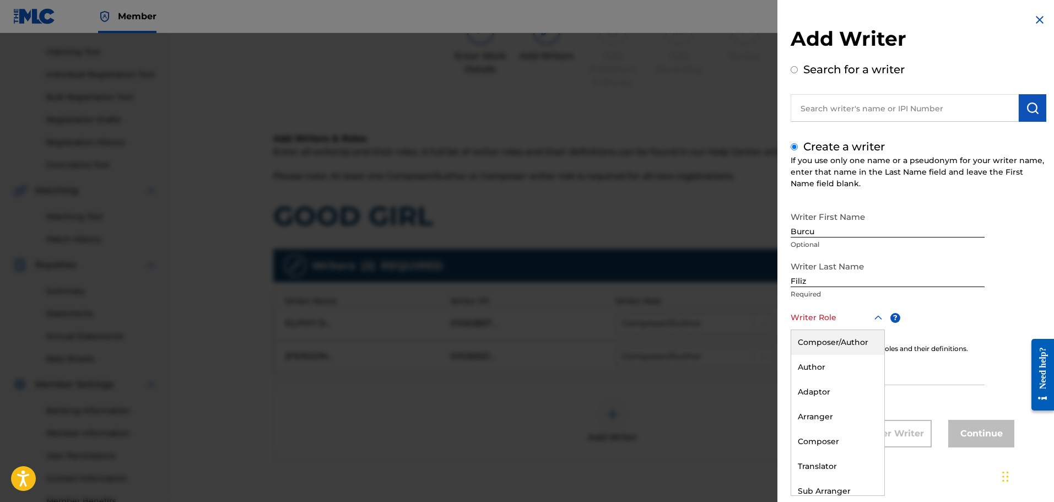
click at [830, 345] on div "Composer/Author" at bounding box center [838, 342] width 93 height 25
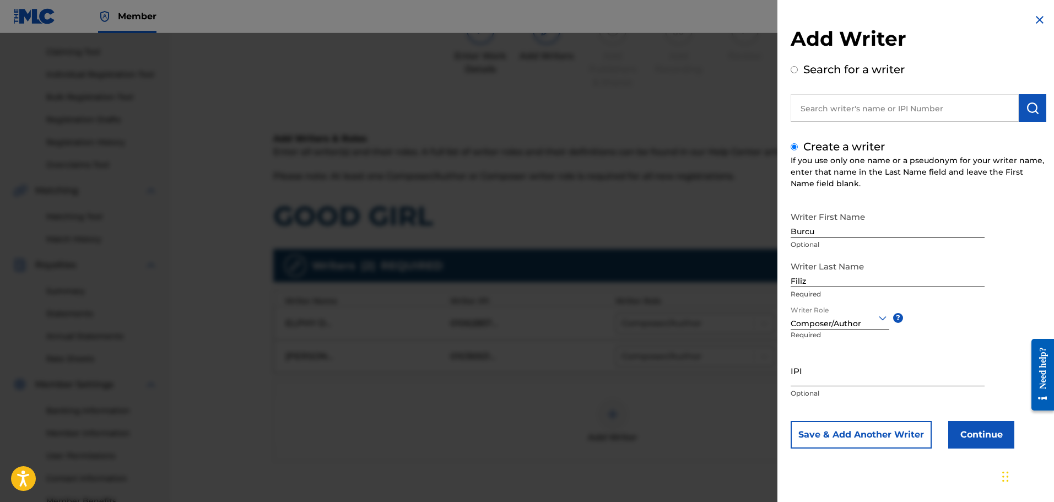
click at [843, 374] on input "IPI" at bounding box center [888, 370] width 194 height 31
paste input "1299909187"
type input "1299909187"
click at [1000, 430] on button "Continue" at bounding box center [982, 435] width 66 height 28
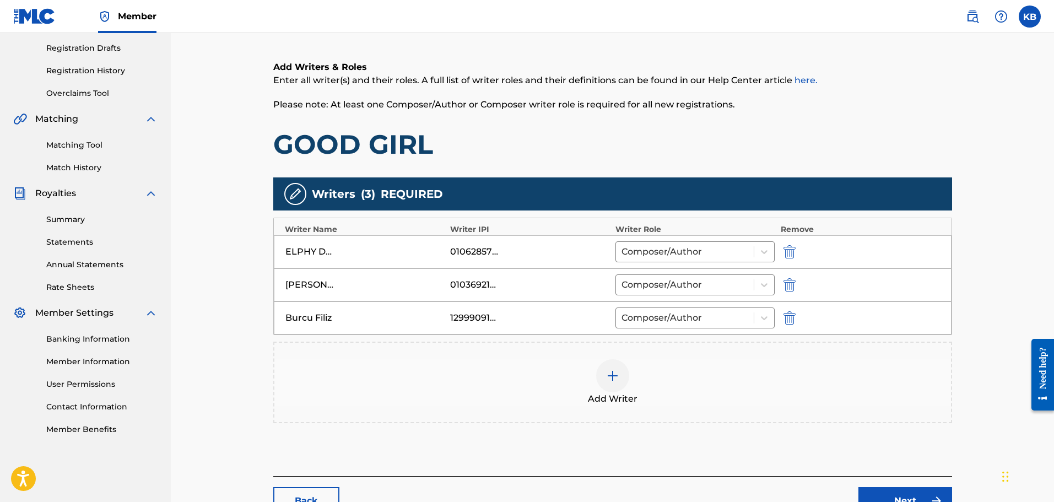
scroll to position [264, 0]
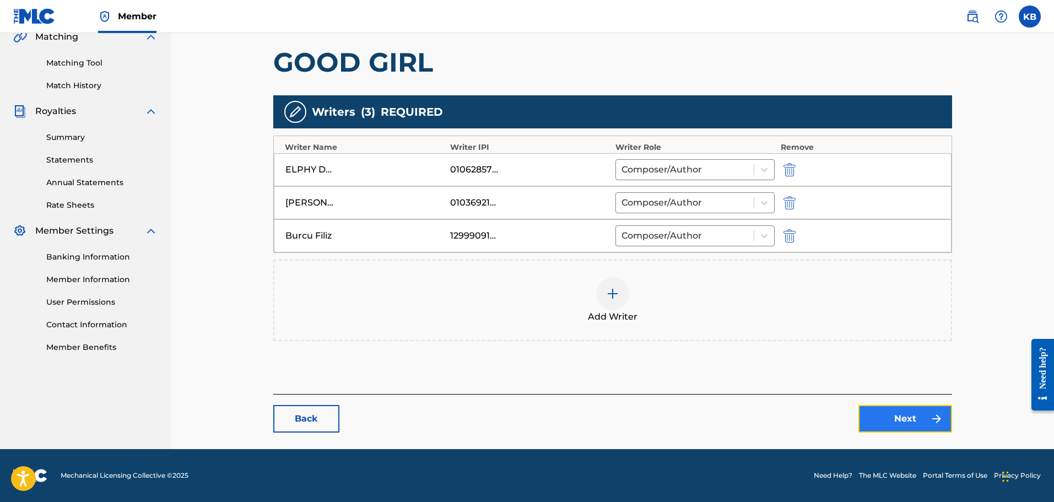
click at [916, 419] on link "Next" at bounding box center [906, 419] width 94 height 28
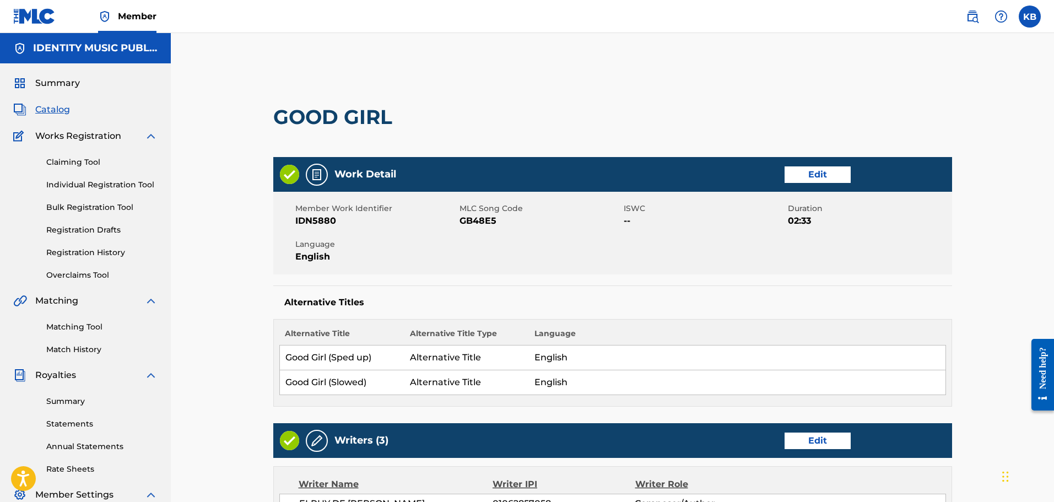
scroll to position [276, 0]
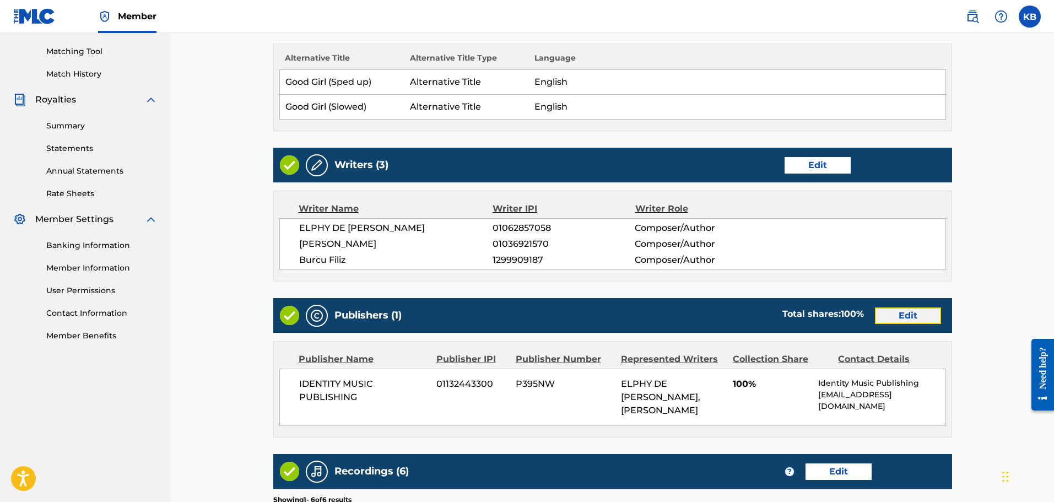
click at [904, 310] on link "Edit" at bounding box center [908, 316] width 66 height 17
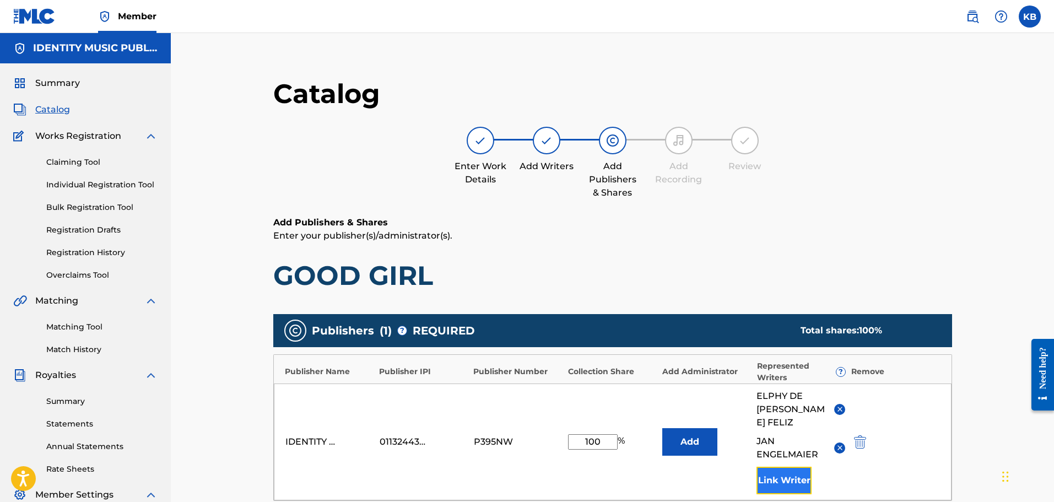
click at [795, 467] on button "Link Writer" at bounding box center [784, 481] width 55 height 28
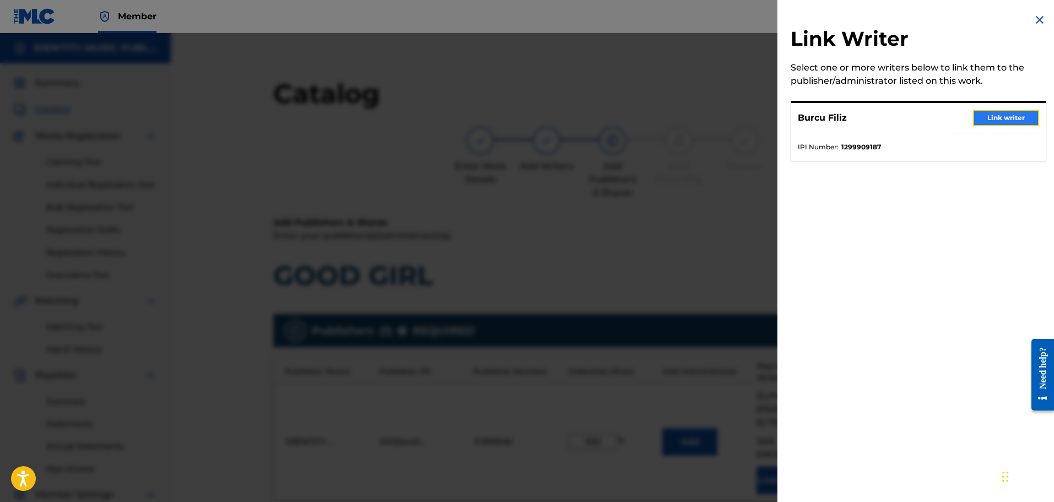
click at [998, 119] on button "Link writer" at bounding box center [1006, 118] width 66 height 17
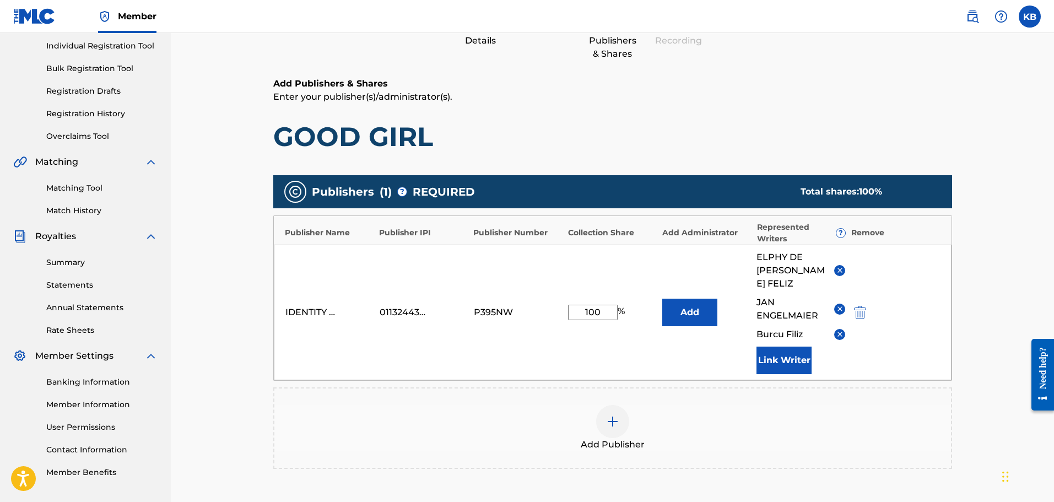
scroll to position [287, 0]
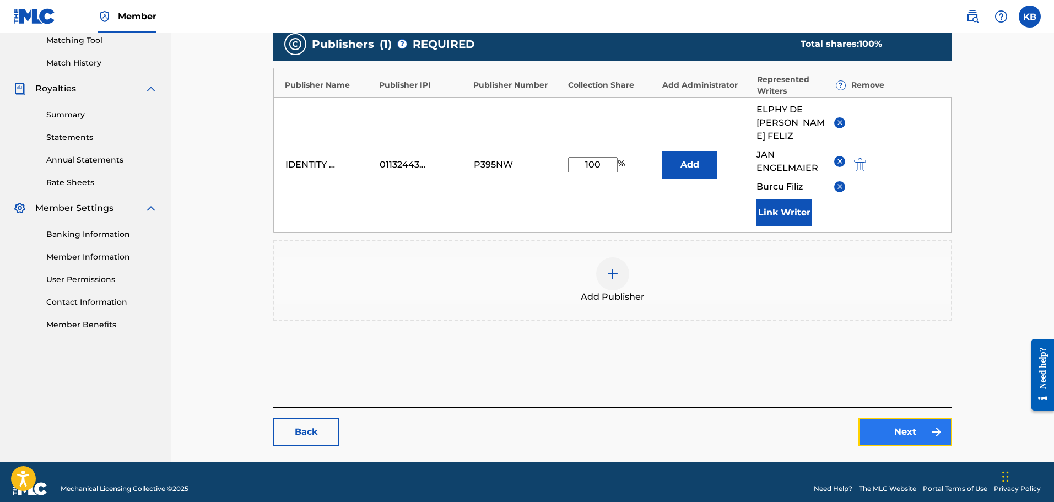
click at [902, 418] on link "Next" at bounding box center [906, 432] width 94 height 28
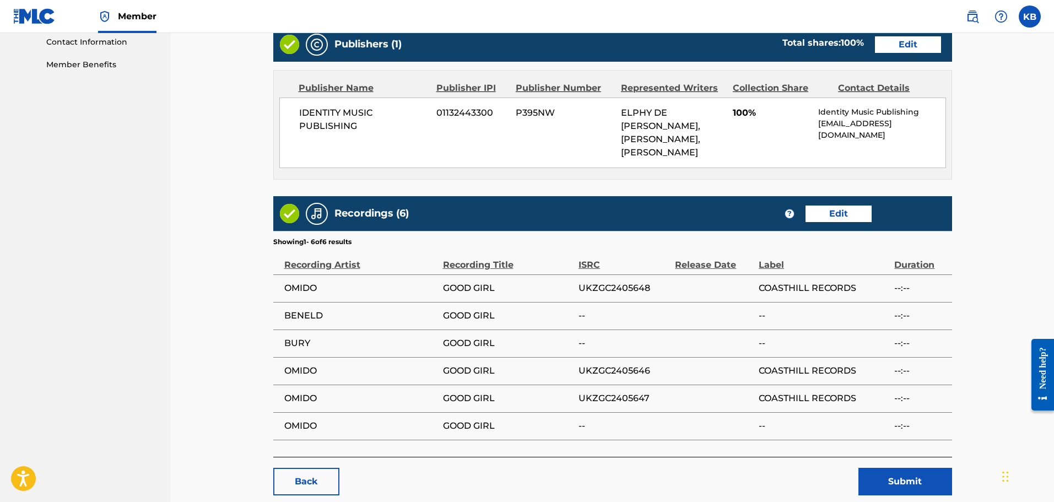
scroll to position [551, 0]
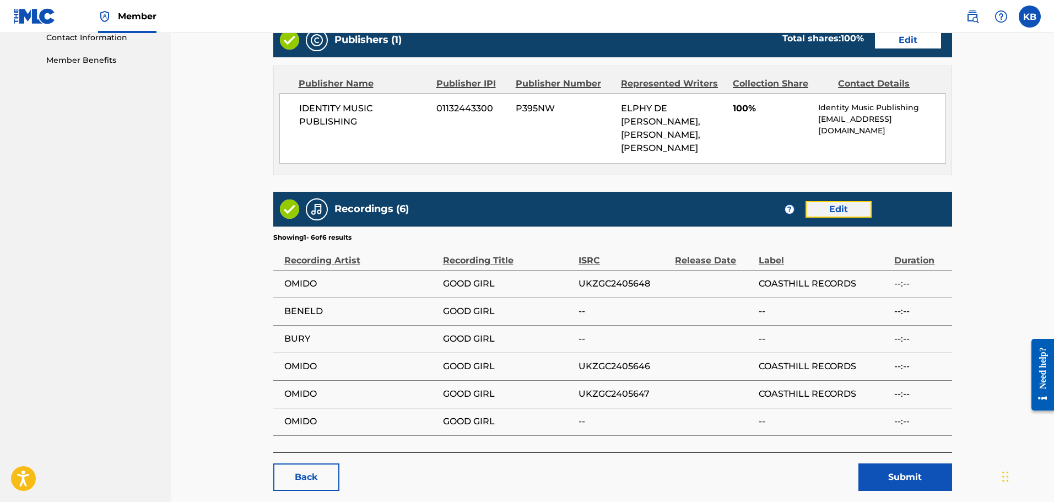
click at [841, 216] on link "Edit" at bounding box center [839, 209] width 66 height 17
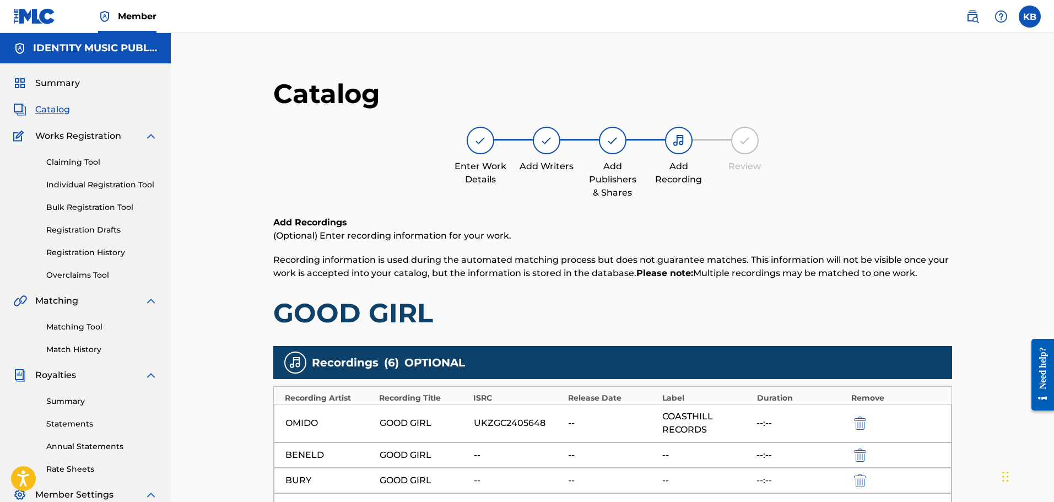
scroll to position [326, 0]
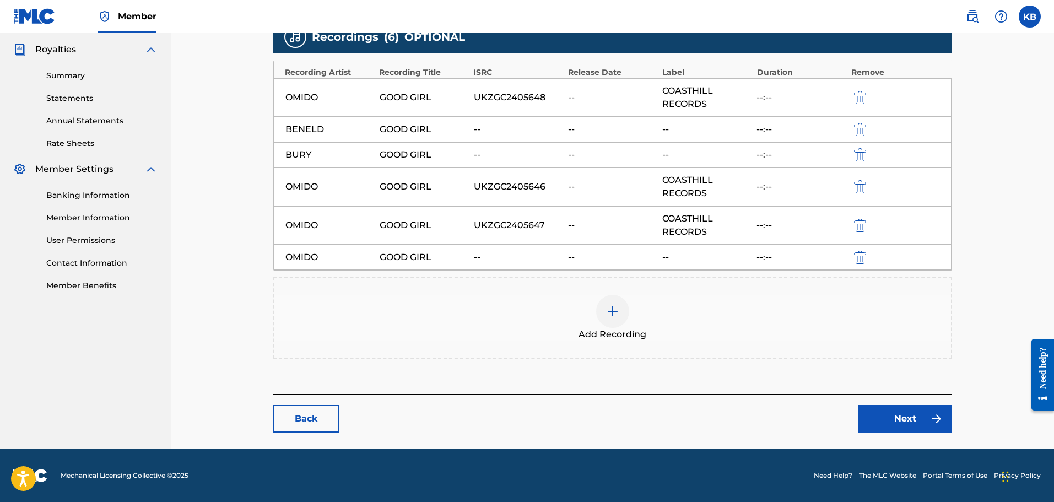
click at [596, 305] on div "Add Recording" at bounding box center [613, 318] width 677 height 46
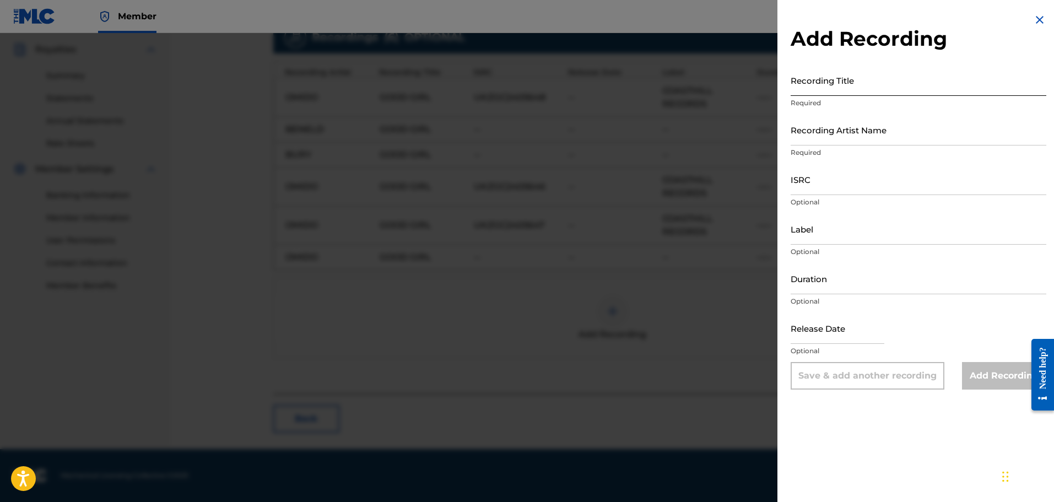
click at [844, 84] on input "Recording Title" at bounding box center [919, 79] width 256 height 31
type input "Good Girl"
click at [838, 133] on input "Recording Artist Name" at bounding box center [919, 129] width 256 height 31
paste input "https://open.spotify.com/track/5trH6TjbYDHRFsPk65mhdZ"
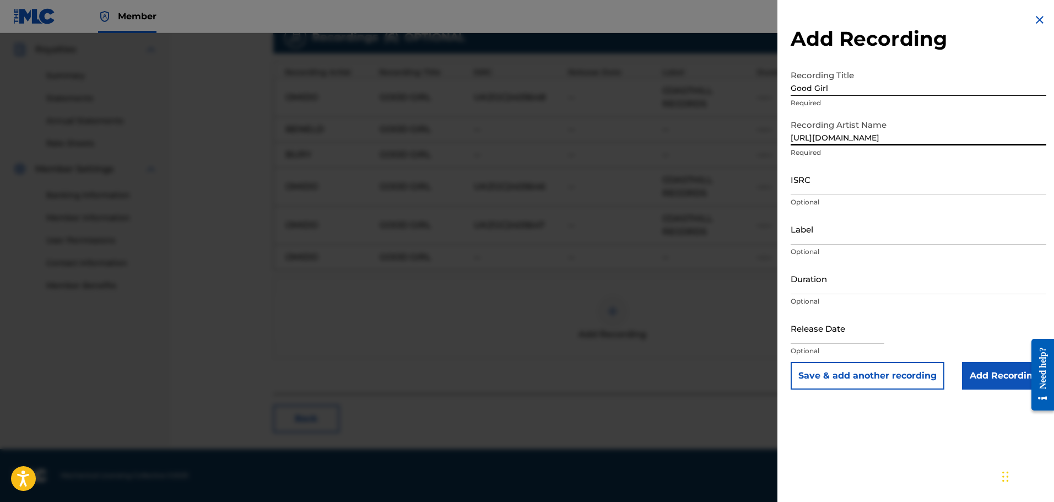
drag, startPoint x: 1026, startPoint y: 139, endPoint x: 687, endPoint y: 143, distance: 339.0
click at [687, 143] on div "Add Recording Recording Title Good Girl Required Recording Artist Name https://…" at bounding box center [527, 267] width 1054 height 469
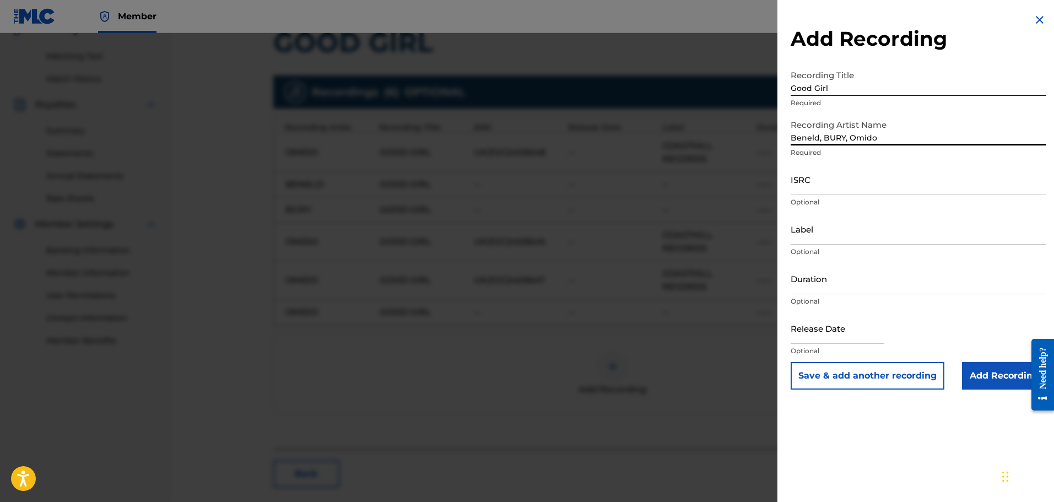
type input "Beneld, BURY, Omido"
click at [863, 184] on input "ISRC" at bounding box center [919, 179] width 256 height 31
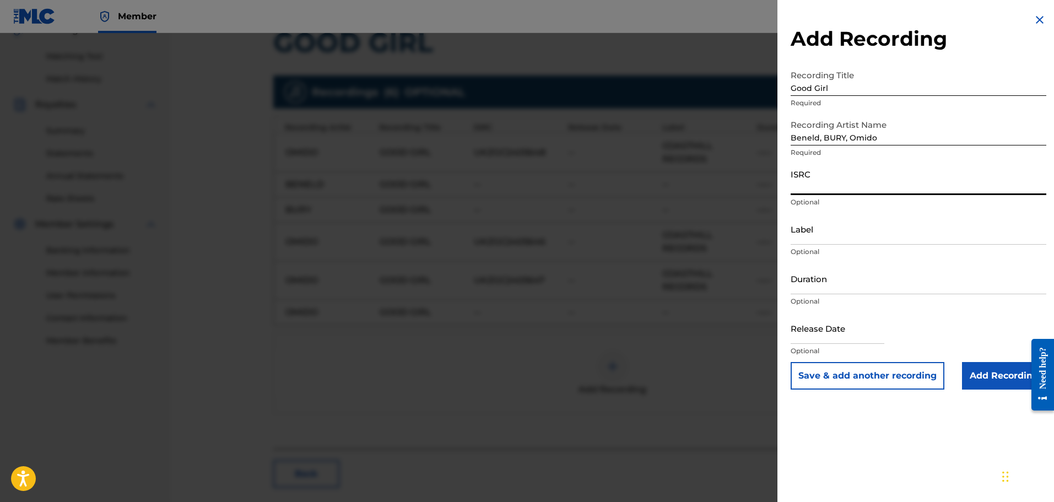
paste input "UKZGC2405646"
type input "UKZGC2405646"
click at [840, 234] on input "Label" at bounding box center [919, 228] width 256 height 31
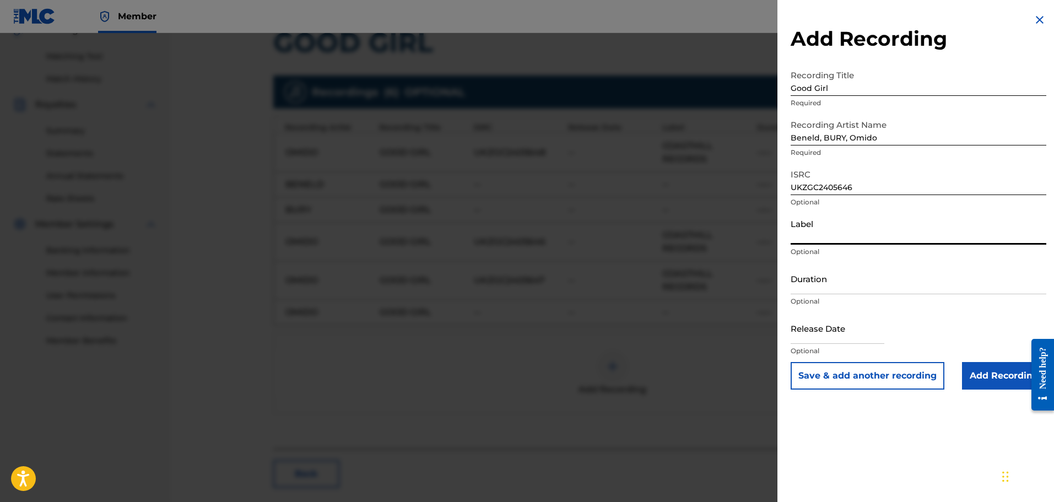
type input "Coasthill Records"
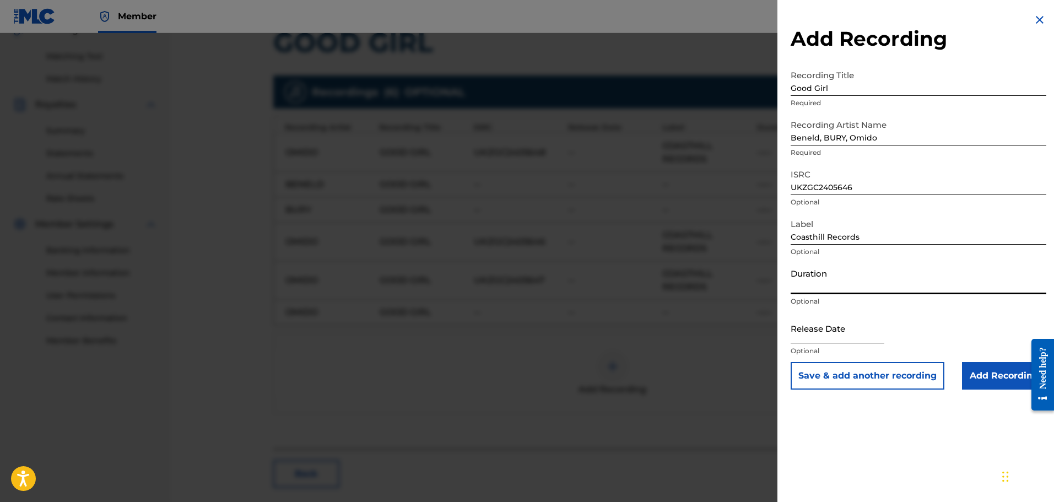
click at [849, 277] on input "Duration" at bounding box center [919, 278] width 256 height 31
type input "02:48"
click at [830, 334] on input "text" at bounding box center [838, 328] width 94 height 31
select select "8"
select select "2025"
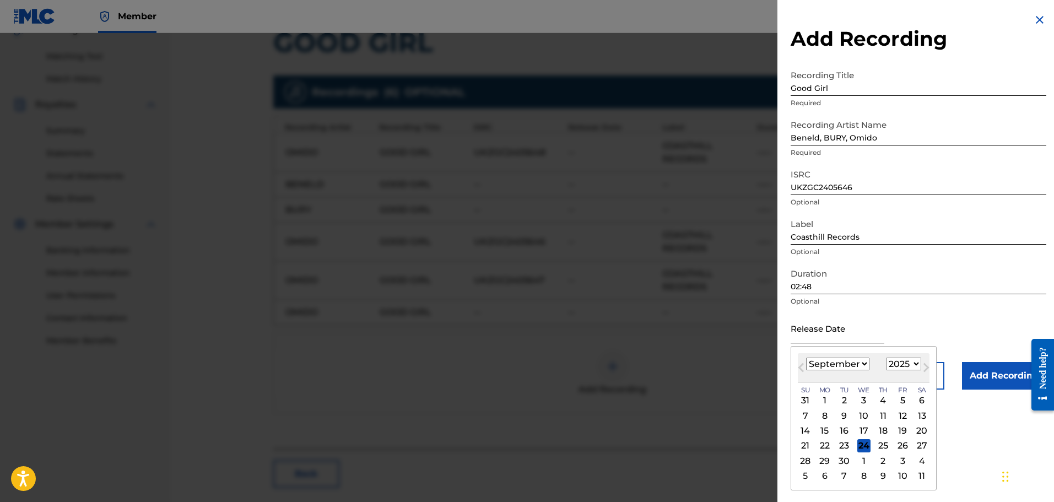
click at [815, 360] on select "January February March April May June July August September October November De…" at bounding box center [837, 364] width 63 height 13
select select "6"
click at [806, 358] on select "January February March April May June July August September October November De…" at bounding box center [837, 364] width 63 height 13
click at [917, 401] on div "5" at bounding box center [922, 400] width 13 height 13
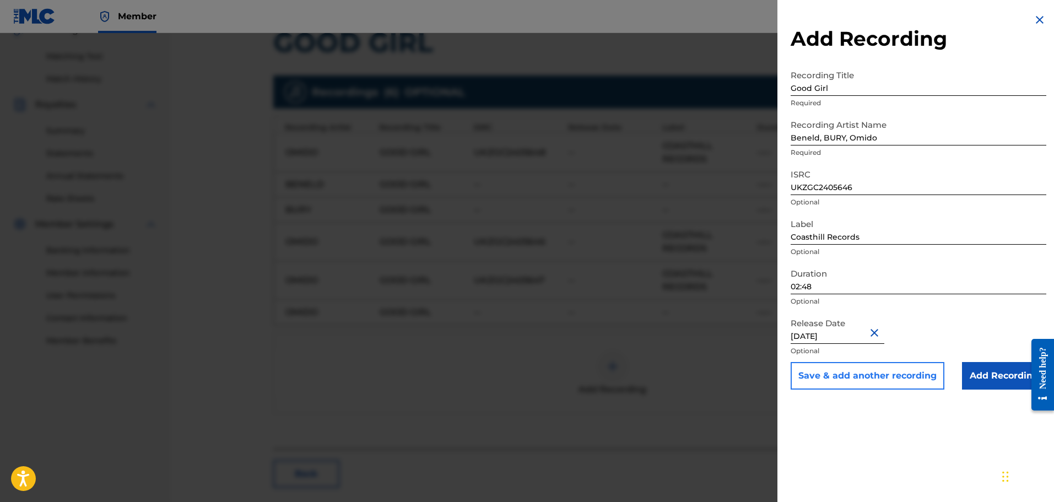
type input "July 5 2024"
click at [909, 385] on button "Save & add another recording" at bounding box center [868, 376] width 154 height 28
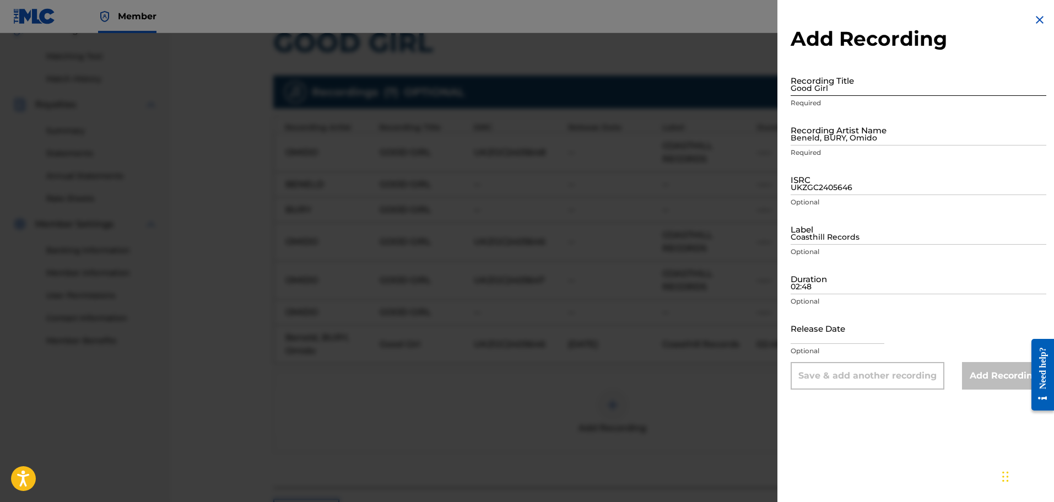
click at [868, 89] on input "Good Girl" at bounding box center [919, 79] width 256 height 31
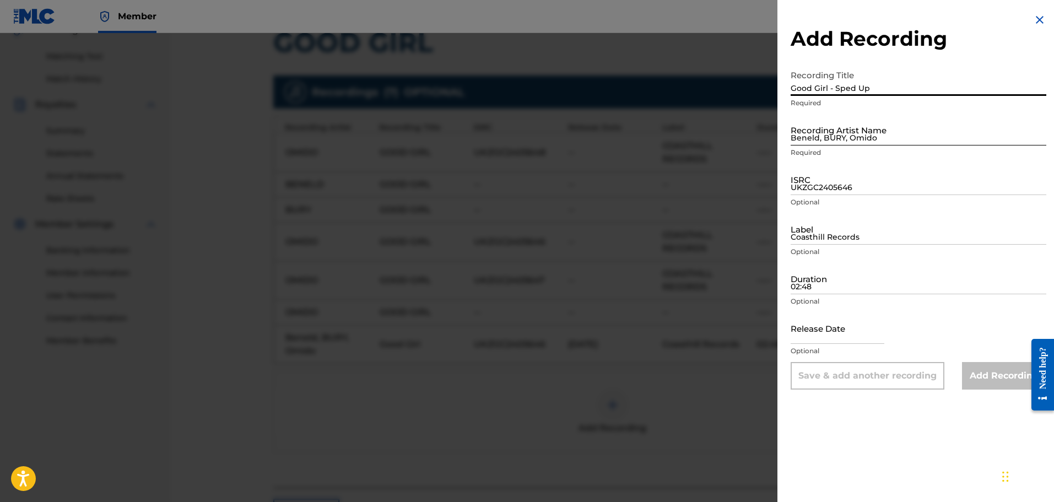
type input "Good Girl - Sped Up"
click at [885, 131] on input "Beneld, BURY, Omido" at bounding box center [919, 129] width 256 height 31
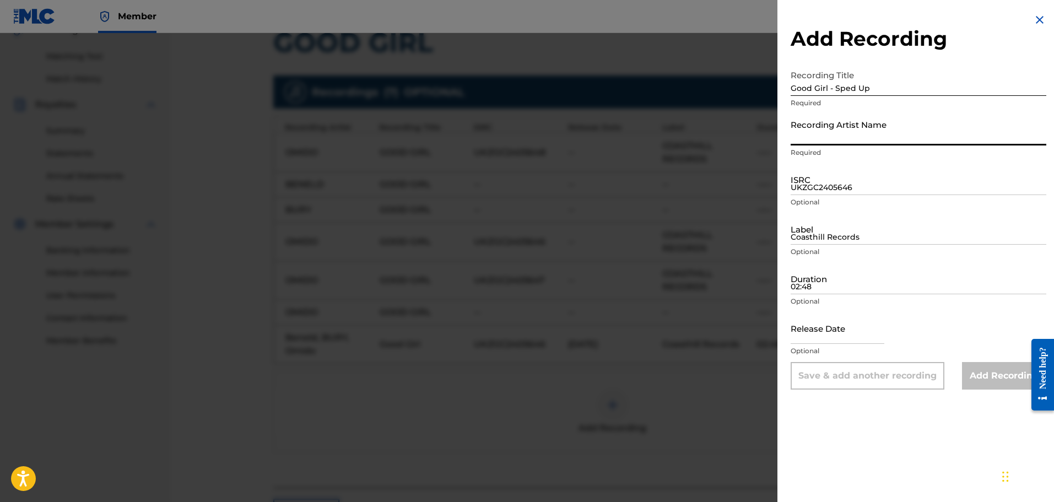
click at [866, 133] on input "Recording Artist Name" at bounding box center [919, 129] width 256 height 31
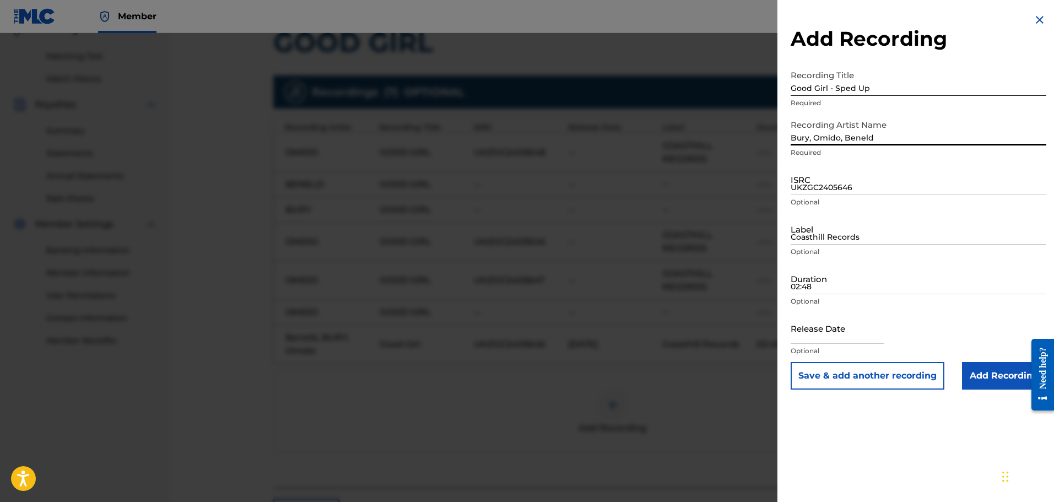
drag, startPoint x: 793, startPoint y: 138, endPoint x: 929, endPoint y: 141, distance: 135.6
click at [929, 141] on input "Bury, Omido, Beneld" at bounding box center [919, 129] width 256 height 31
type input "Bury, Omido, Beneld"
click at [813, 189] on input "UKZGC2405646" at bounding box center [919, 179] width 256 height 31
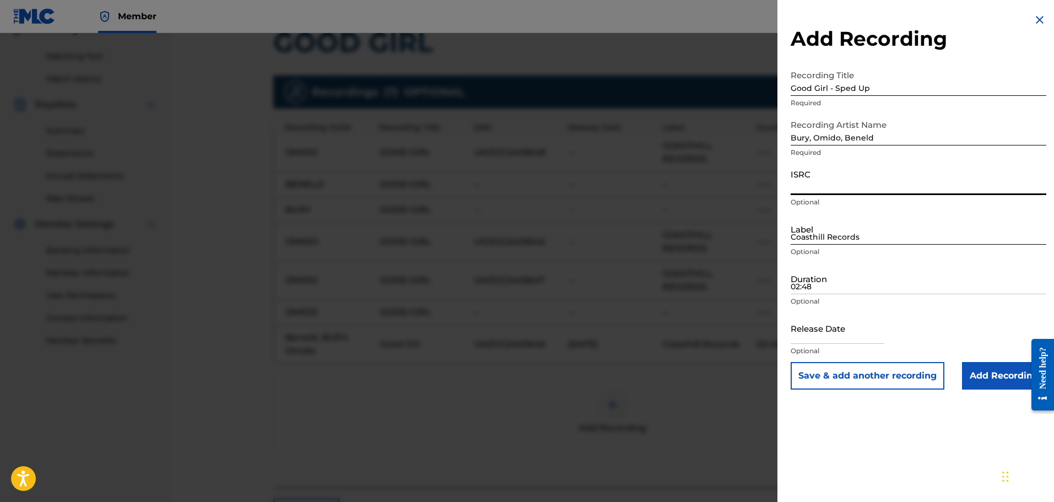
paste input "UKZGC2405647"
type input "UKZGC2405647"
click at [824, 234] on input "Coasthill Records" at bounding box center [919, 228] width 256 height 31
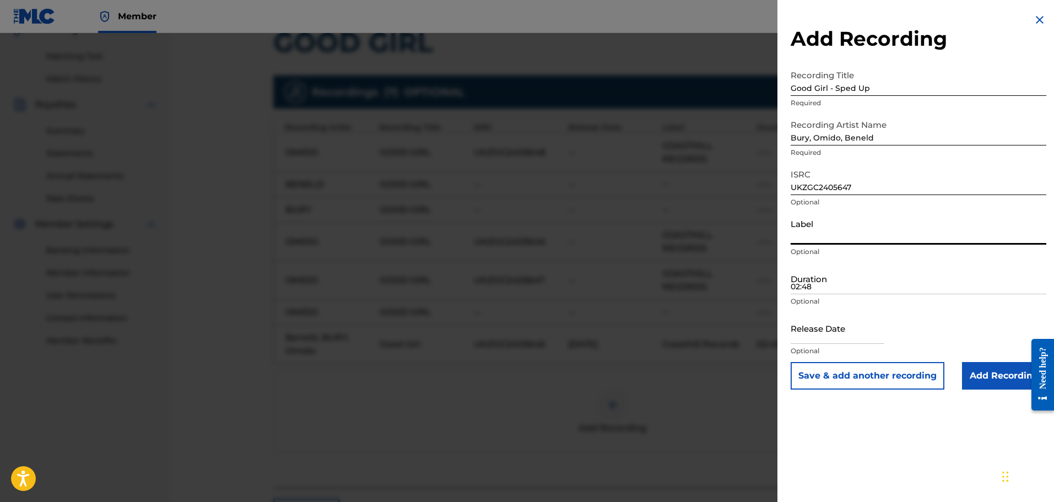
type input "Coasthill Records"
drag, startPoint x: 812, startPoint y: 277, endPoint x: 809, endPoint y: 269, distance: 8.2
click at [812, 277] on input "02:48" at bounding box center [919, 278] width 256 height 31
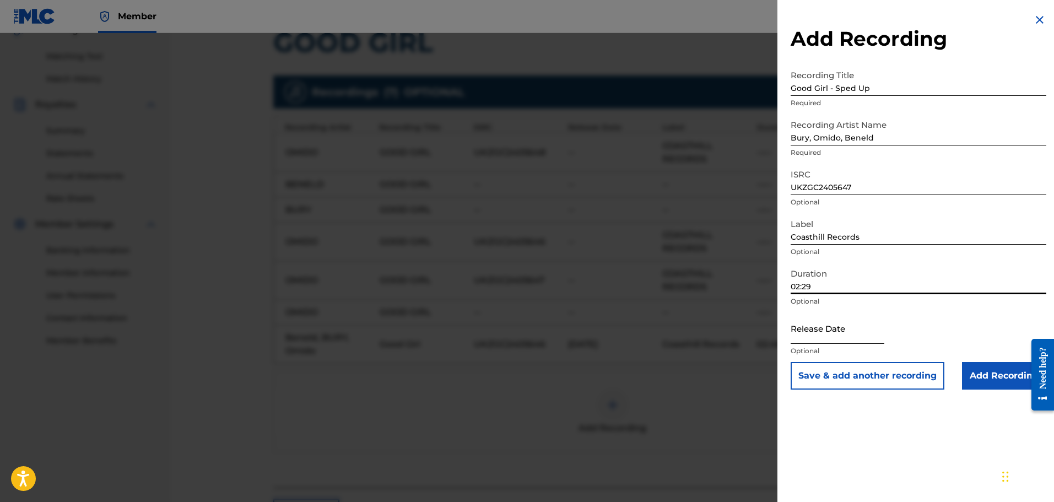
type input "02:29"
click at [885, 331] on input "text" at bounding box center [838, 328] width 94 height 31
select select "8"
select select "2025"
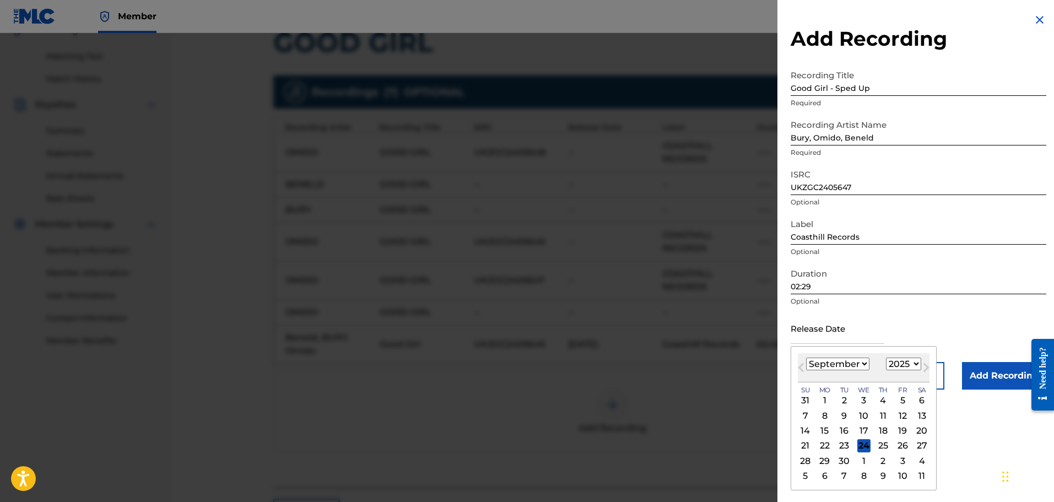
click at [816, 364] on select "January February March April May June July August September October November De…" at bounding box center [837, 364] width 63 height 13
select select "6"
click at [806, 358] on select "January February March April May June July August September October November De…" at bounding box center [837, 364] width 63 height 13
click at [918, 400] on div "5" at bounding box center [922, 400] width 13 height 13
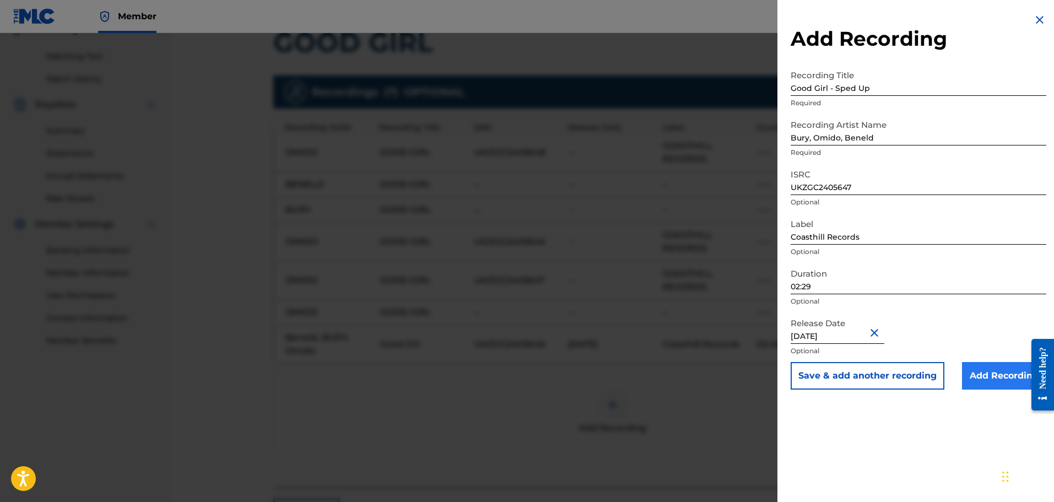
type input "July 5 2024"
click at [972, 378] on input "Add Recording" at bounding box center [1004, 376] width 84 height 28
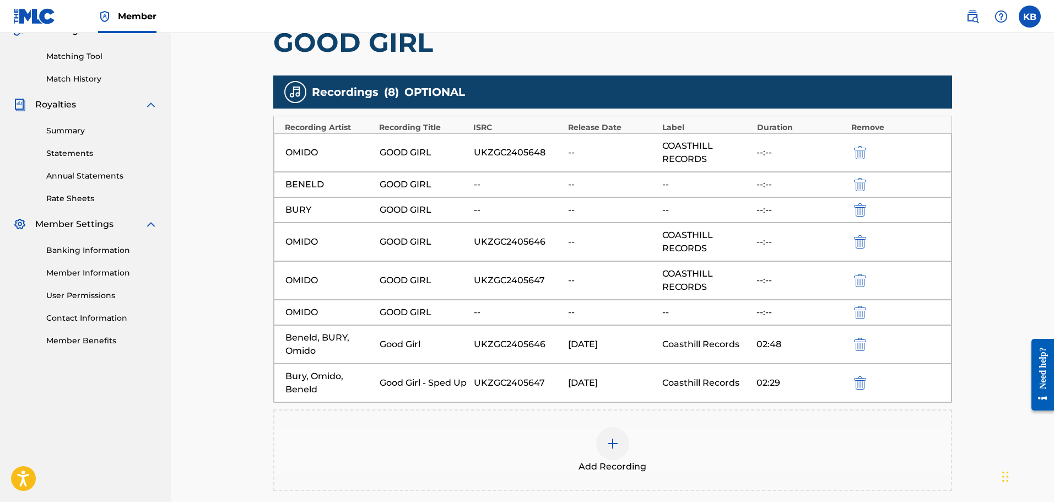
click at [610, 437] on div at bounding box center [612, 443] width 33 height 33
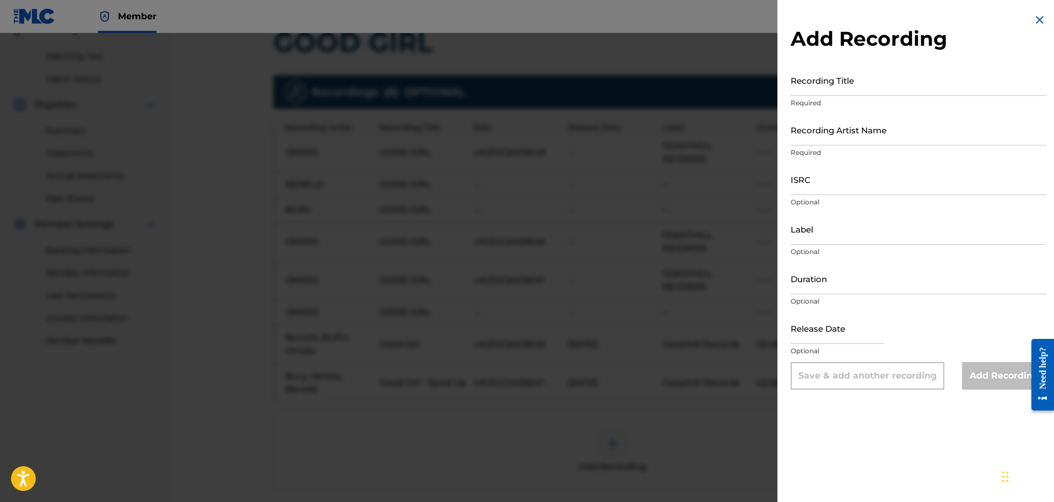
click at [1034, 93] on div "Add Recording Recording Title Required Recording Artist Name Required ISRC Opti…" at bounding box center [919, 201] width 282 height 403
click at [949, 82] on input "Recording Title" at bounding box center [919, 79] width 256 height 31
type input "Good Girl - Slowed"
paste input "Bury, Omido, Beneld"
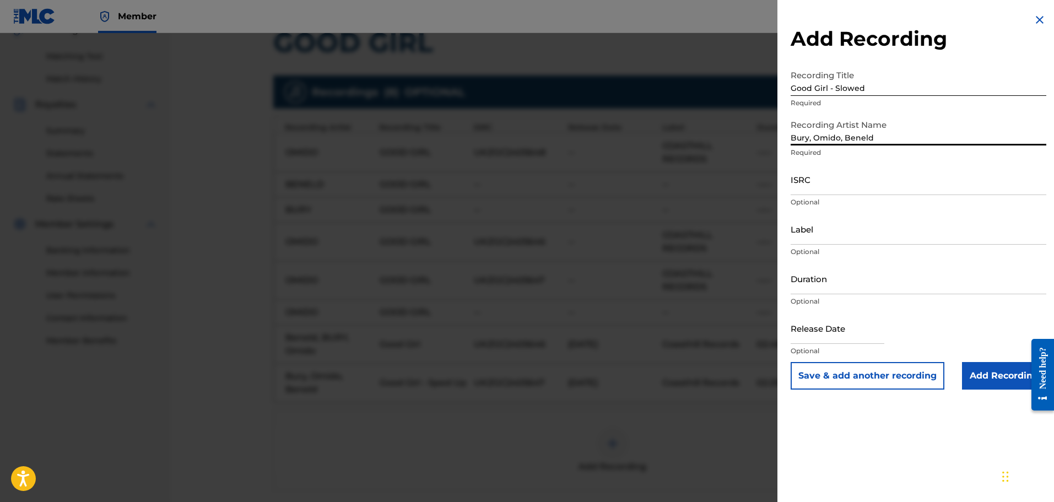
type input "Bury, Omido, Beneld"
click at [806, 180] on input "ISRC" at bounding box center [919, 179] width 256 height 31
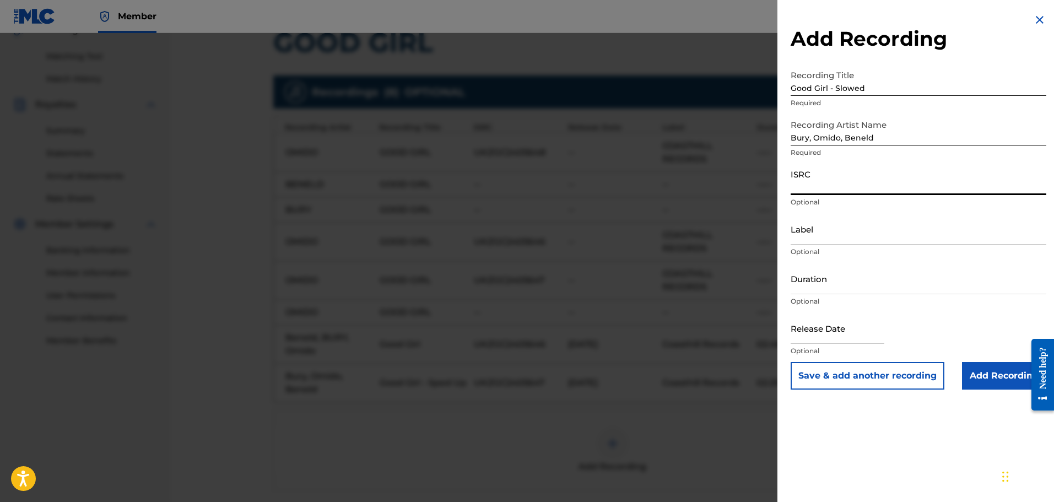
paste input "UKZGC2405648"
type input "UKZGC2405648"
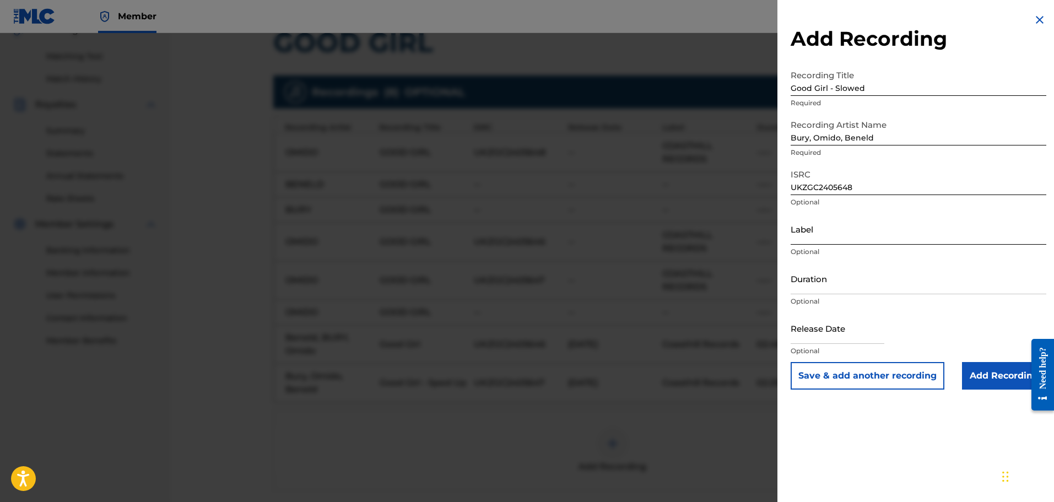
click at [864, 225] on input "Label" at bounding box center [919, 228] width 256 height 31
type input "Coasthill Records"
click at [860, 277] on input "Duration" at bounding box center [919, 278] width 256 height 31
type input "02:54"
select select "8"
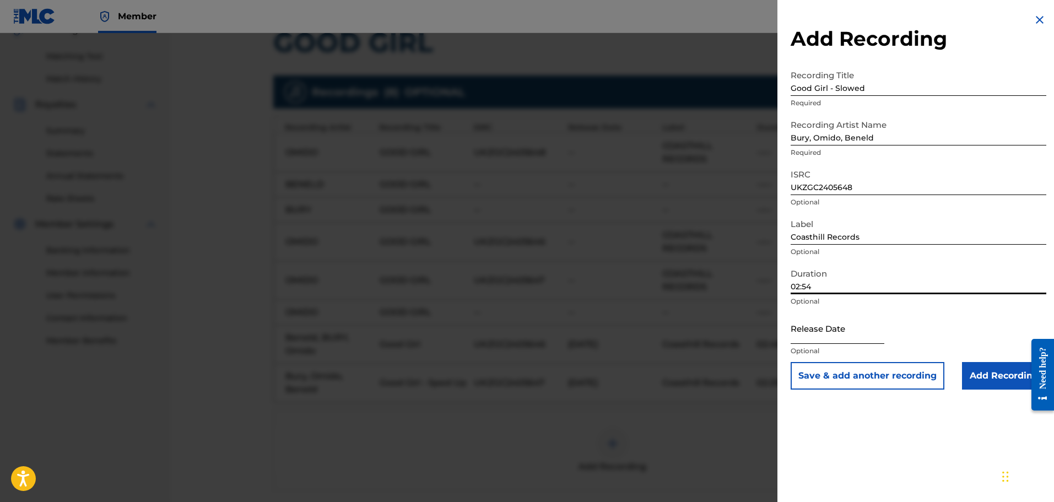
select select "2025"
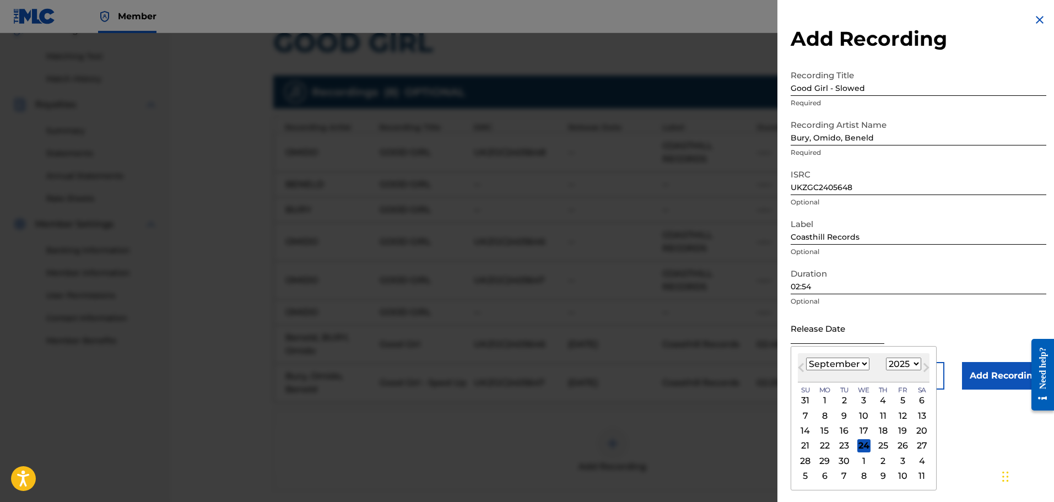
click at [836, 340] on input "text" at bounding box center [838, 328] width 94 height 31
click at [816, 369] on select "January February March April May June July August September October November De…" at bounding box center [837, 364] width 63 height 13
select select "6"
click at [806, 358] on select "January February March April May June July August September October November De…" at bounding box center [837, 364] width 63 height 13
click at [917, 400] on div "5" at bounding box center [922, 400] width 13 height 13
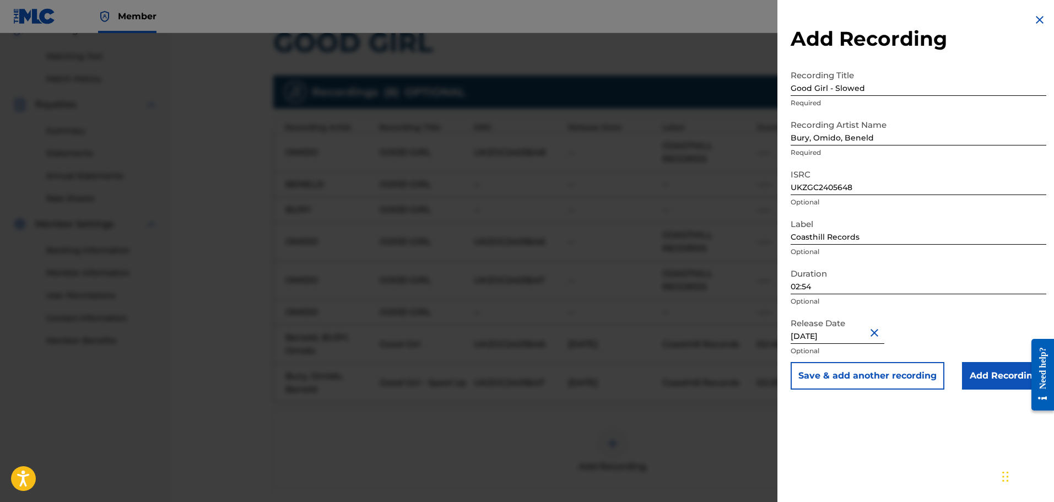
type input "July 5 2024"
click at [988, 372] on input "Add Recording" at bounding box center [1004, 376] width 84 height 28
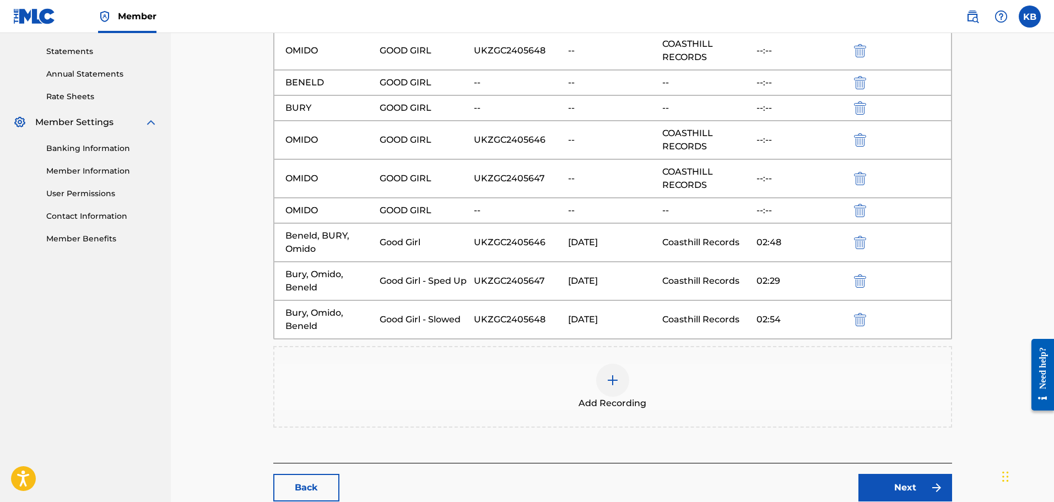
scroll to position [442, 0]
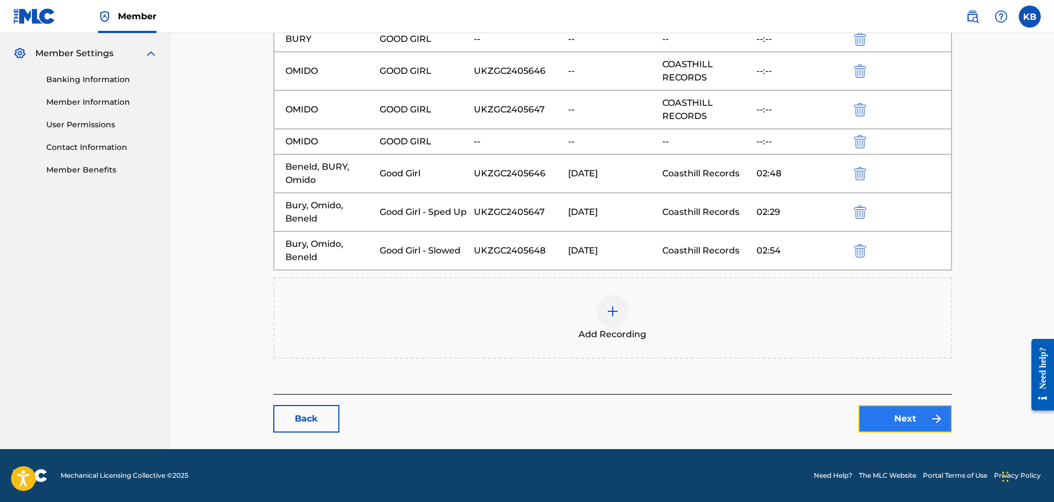
click at [921, 416] on link "Next" at bounding box center [906, 419] width 94 height 28
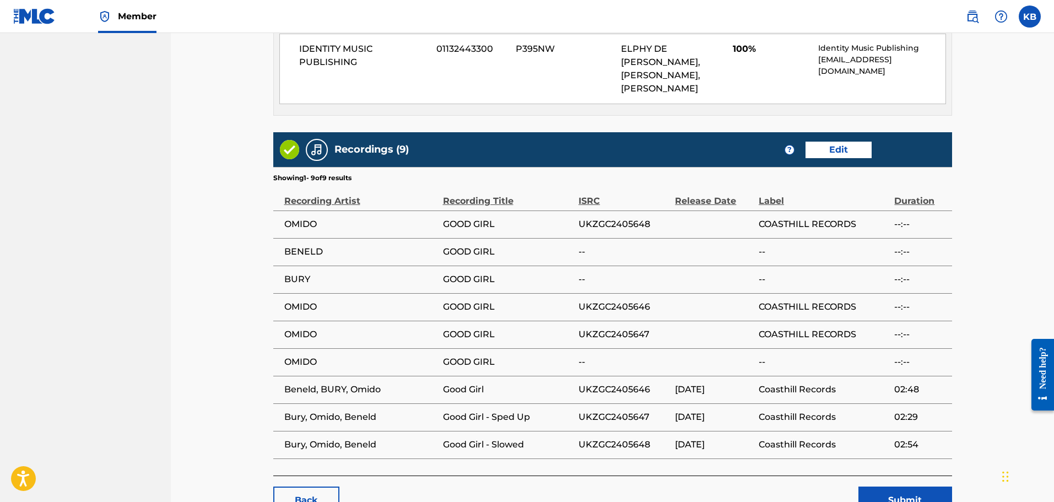
scroll to position [692, 0]
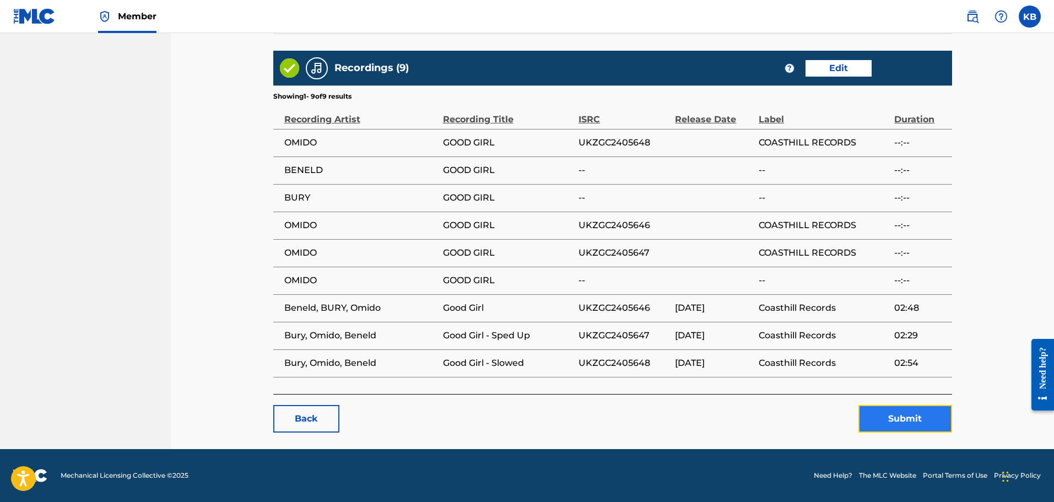
click at [890, 421] on button "Submit" at bounding box center [906, 419] width 94 height 28
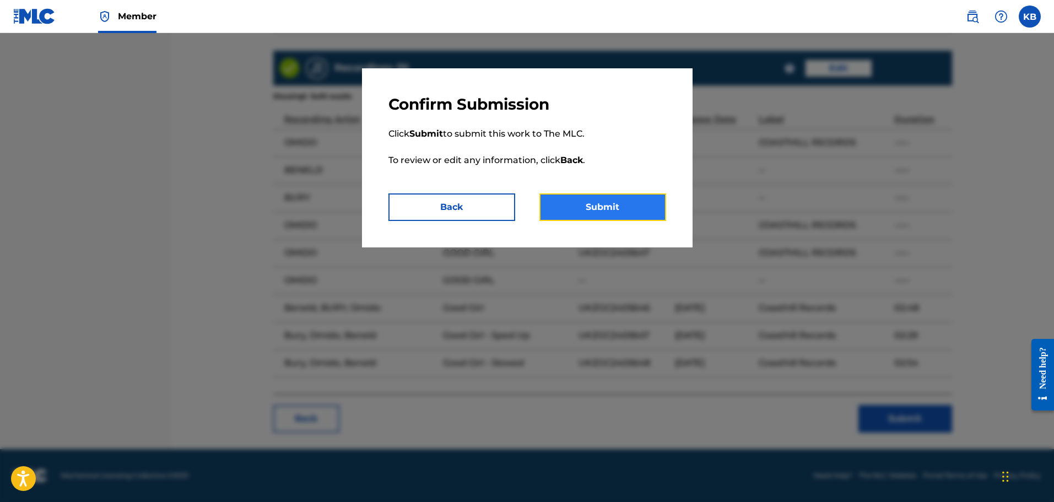
click at [618, 213] on button "Submit" at bounding box center [603, 207] width 127 height 28
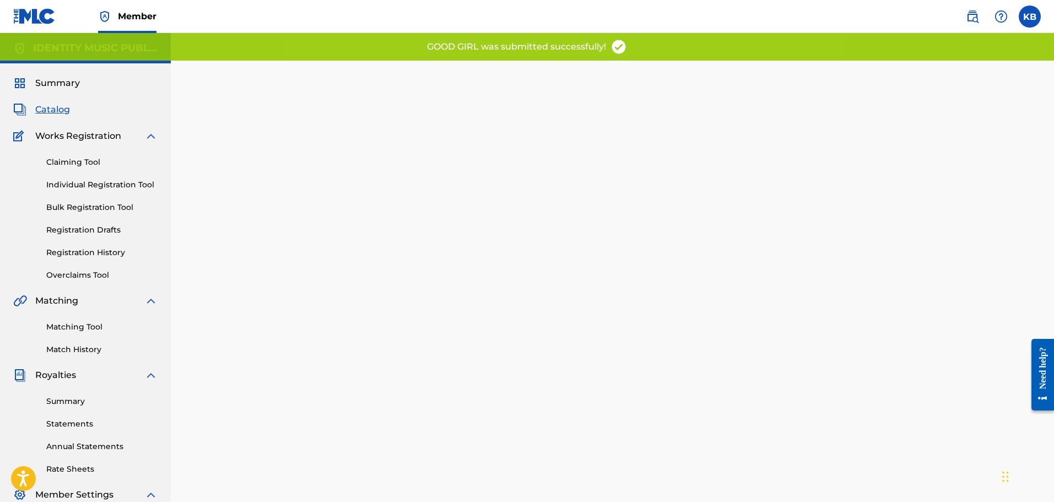
click at [59, 106] on span "Catalog" at bounding box center [52, 109] width 35 height 13
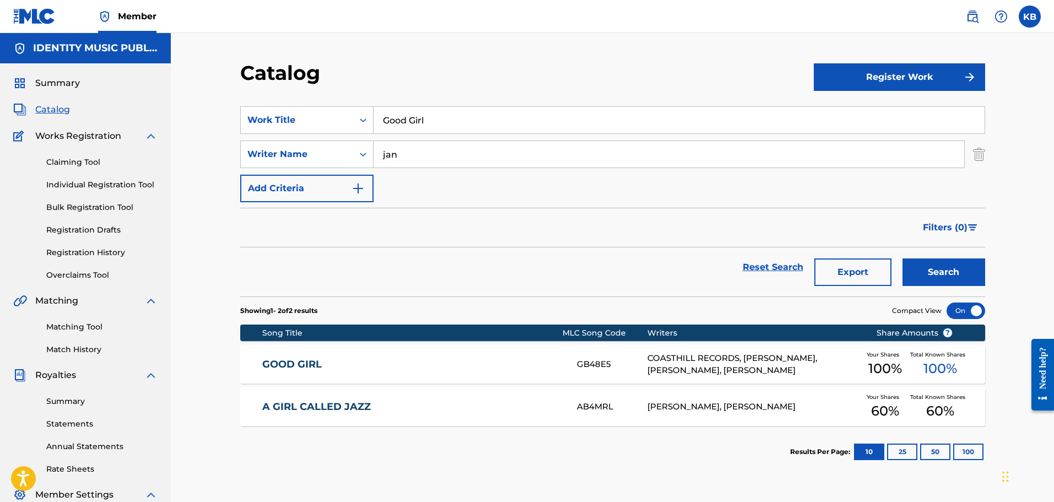
drag, startPoint x: 453, startPoint y: 117, endPoint x: 193, endPoint y: 151, distance: 261.8
click at [193, 151] on div "Catalog Register Work SearchWithCriteria24b4064a-a765-4725-80fb-0f241e04882f Wo…" at bounding box center [613, 332] width 884 height 598
type input "I want it all"
click at [903, 259] on button "Search" at bounding box center [944, 273] width 83 height 28
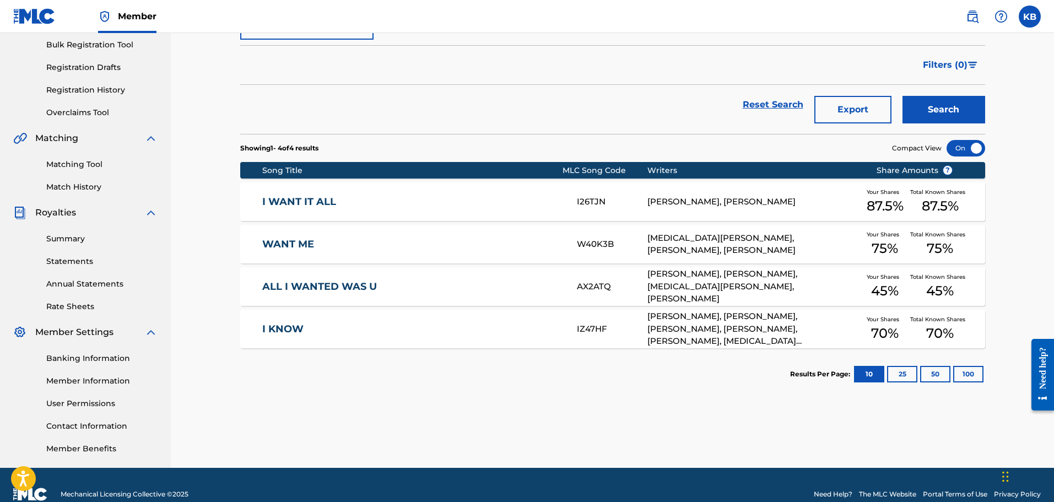
scroll to position [165, 0]
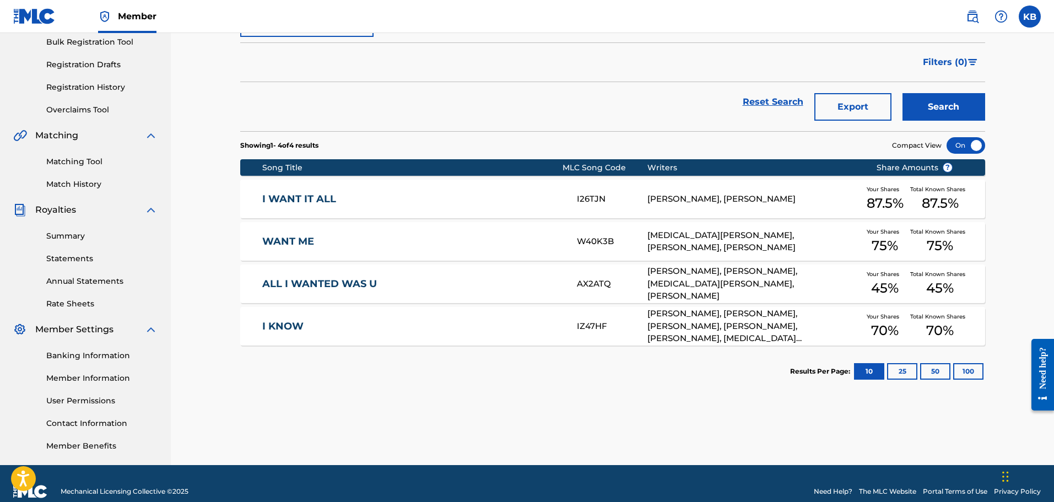
click at [453, 201] on link "I WANT IT ALL" at bounding box center [412, 199] width 300 height 13
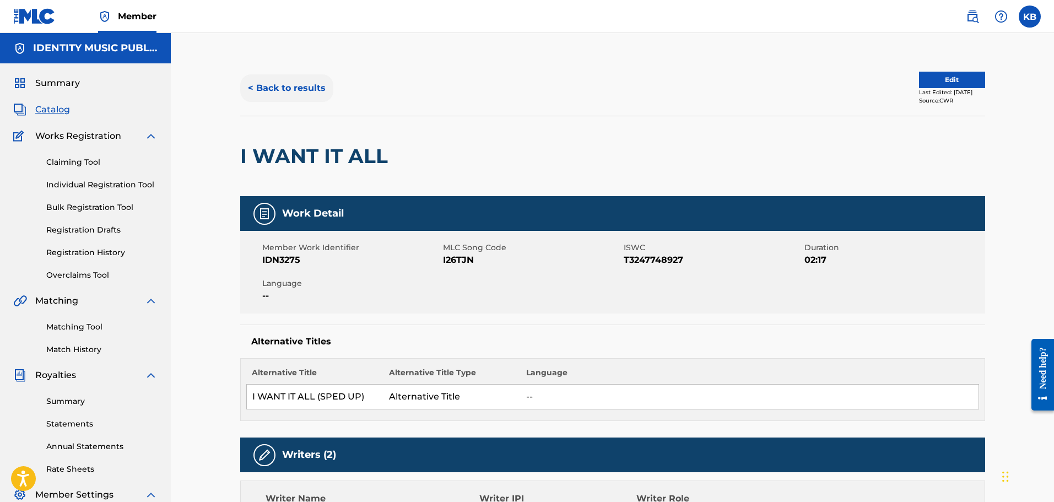
click at [290, 89] on button "< Back to results" at bounding box center [286, 88] width 93 height 28
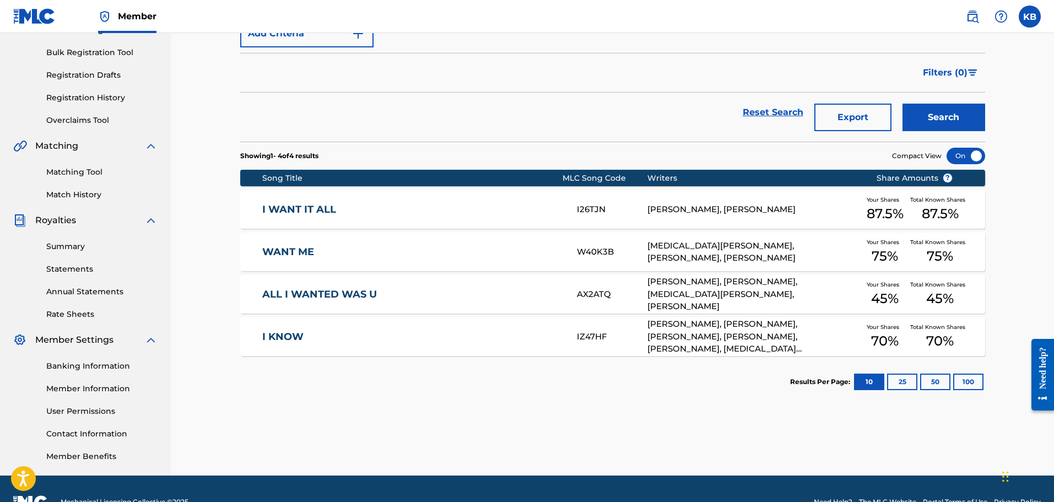
scroll to position [55, 0]
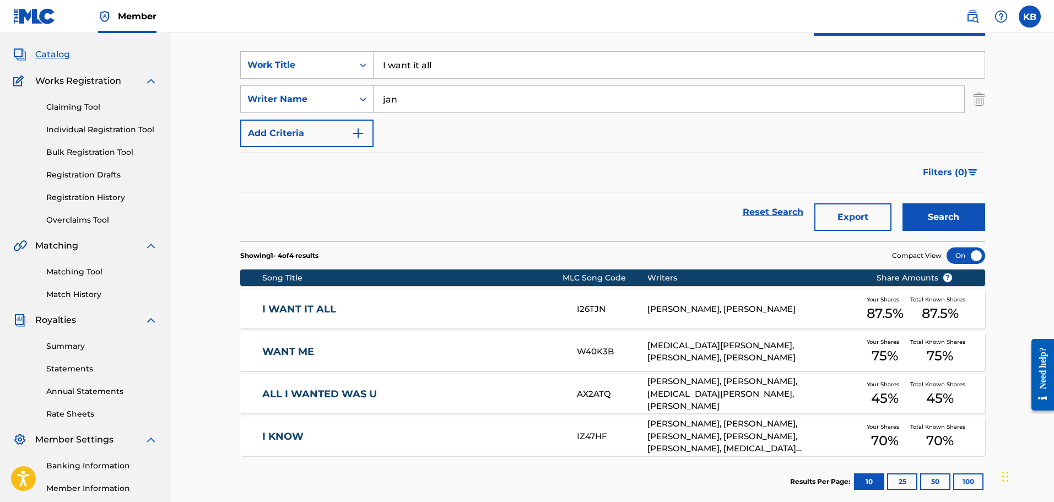
drag, startPoint x: 279, startPoint y: 71, endPoint x: 184, endPoint y: 73, distance: 95.9
click at [215, 74] on div "Catalog Register Work SearchWithCriteria24b4064a-a765-4725-80fb-0f241e04882f Wo…" at bounding box center [613, 277] width 884 height 598
paste input "abuse me"
click at [903, 203] on button "Search" at bounding box center [944, 217] width 83 height 28
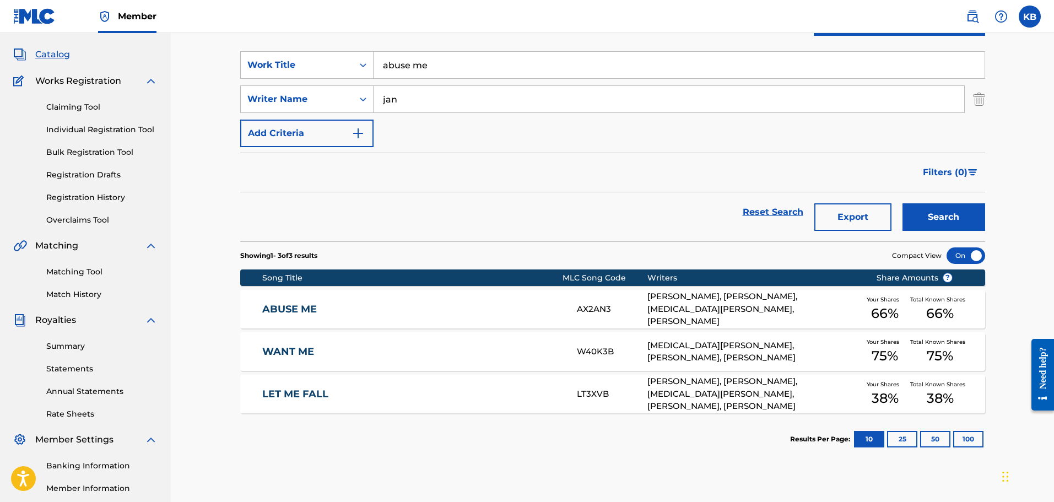
click at [299, 79] on div "SearchWithCriteria24b4064a-a765-4725-80fb-0f241e04882f Work Title abuse me Sear…" at bounding box center [612, 99] width 745 height 96
paste input "LSD"
type input "LSD"
click at [903, 203] on button "Search" at bounding box center [944, 217] width 83 height 28
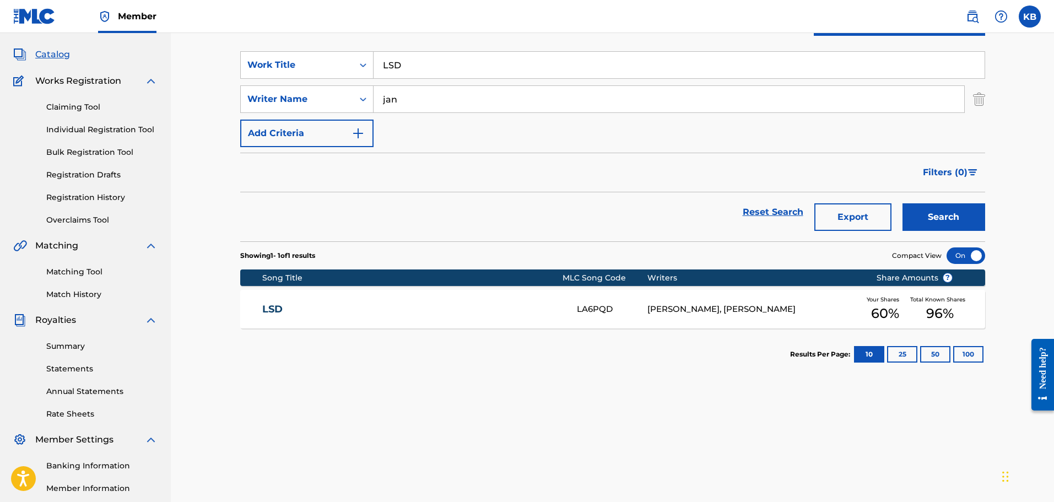
click at [574, 306] on div "LSD" at bounding box center [419, 309] width 315 height 13
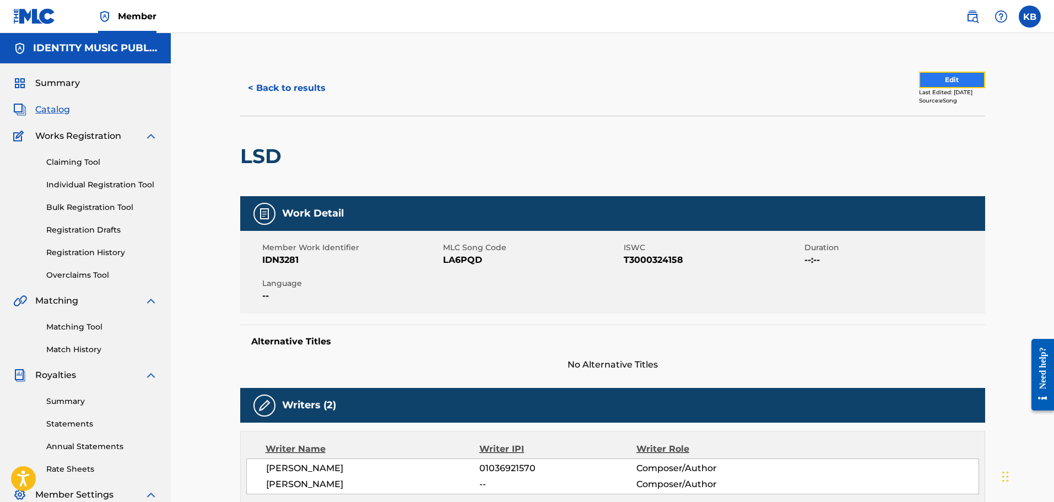
click at [949, 79] on button "Edit" at bounding box center [952, 80] width 66 height 17
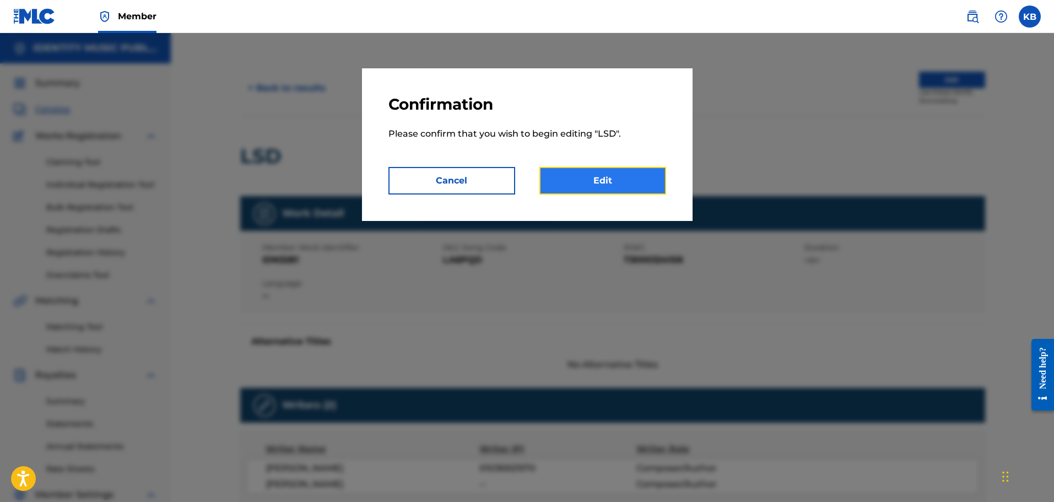
click at [578, 177] on link "Edit" at bounding box center [603, 181] width 127 height 28
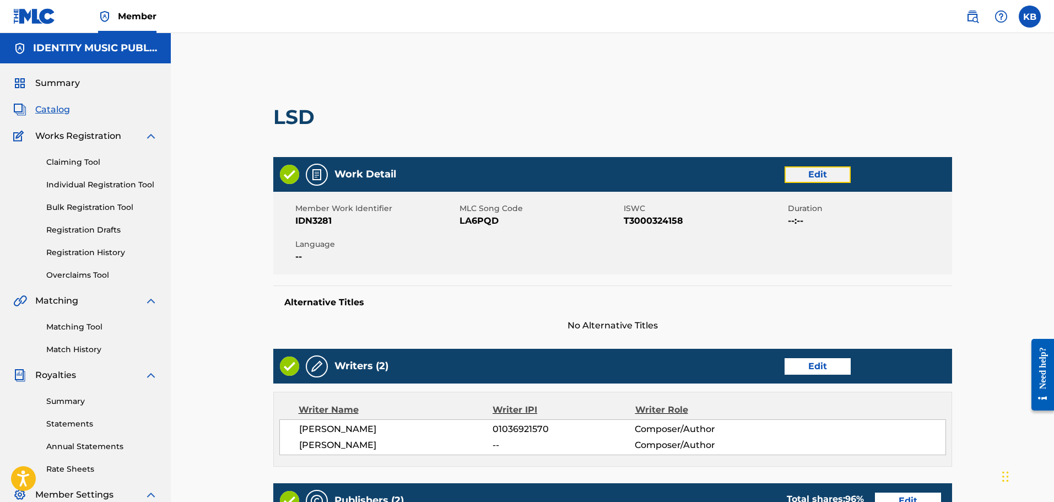
click at [805, 175] on link "Edit" at bounding box center [818, 174] width 66 height 17
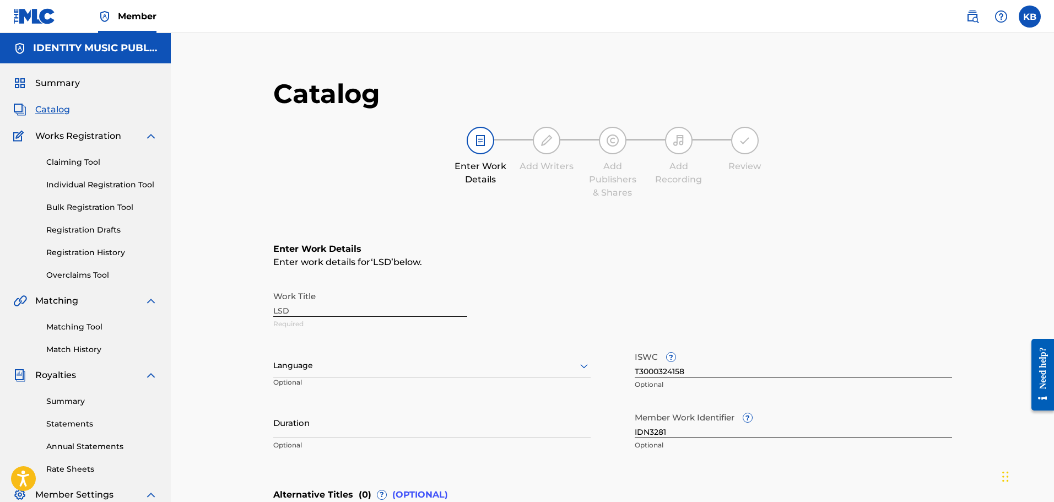
scroll to position [165, 0]
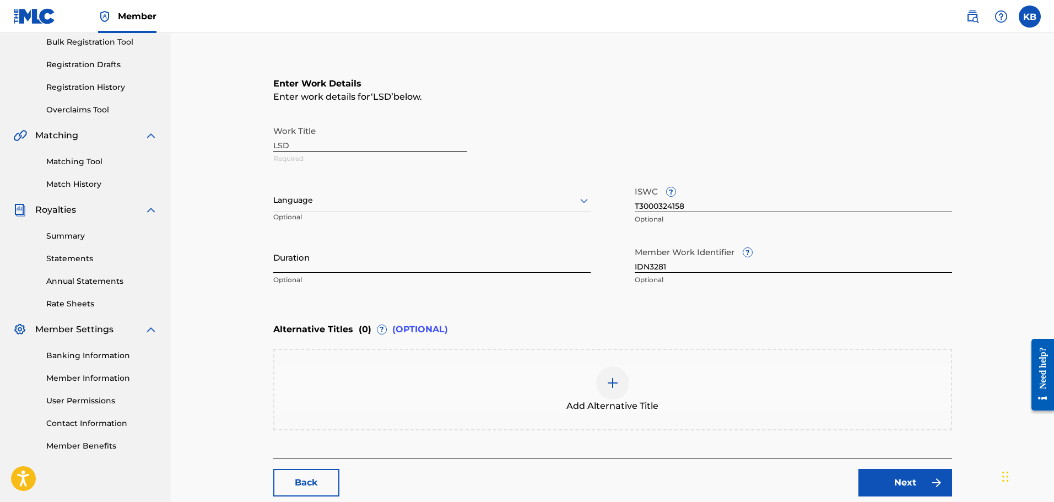
click at [351, 250] on input "Duration" at bounding box center [431, 256] width 317 height 31
type input "02:58"
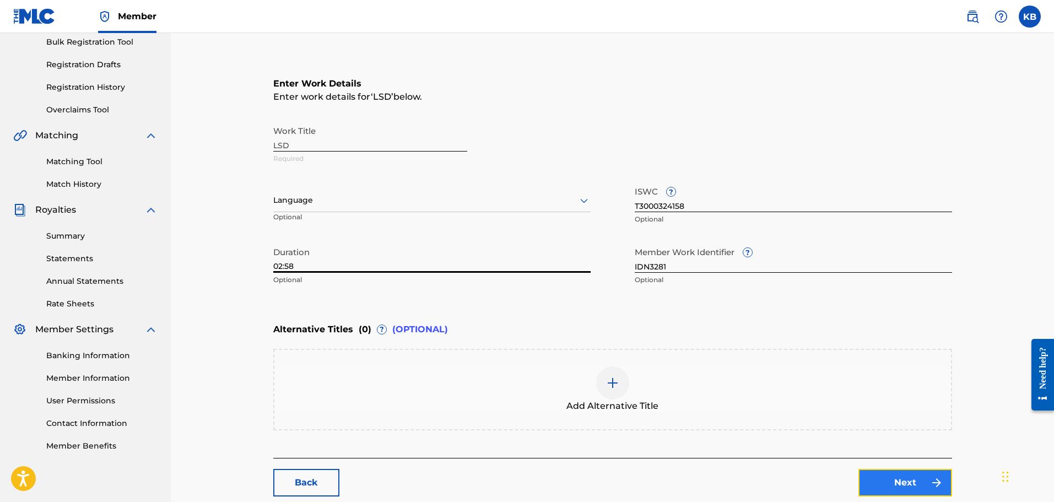
click at [898, 482] on link "Next" at bounding box center [906, 483] width 94 height 28
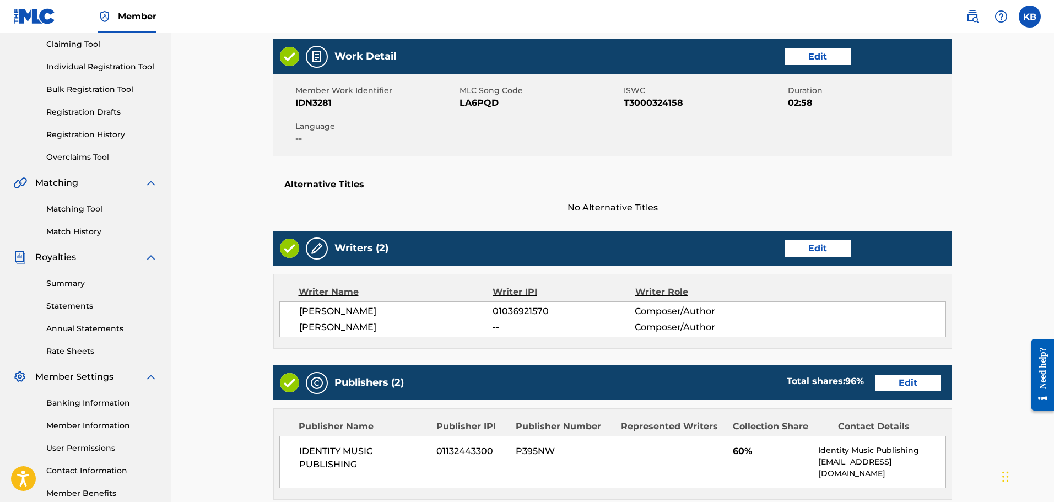
scroll to position [165, 0]
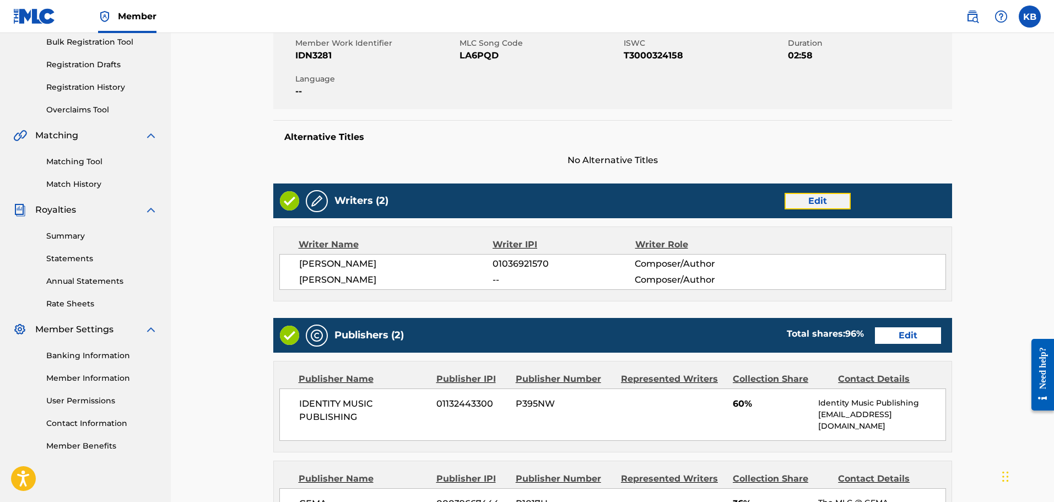
click at [813, 198] on link "Edit" at bounding box center [818, 201] width 66 height 17
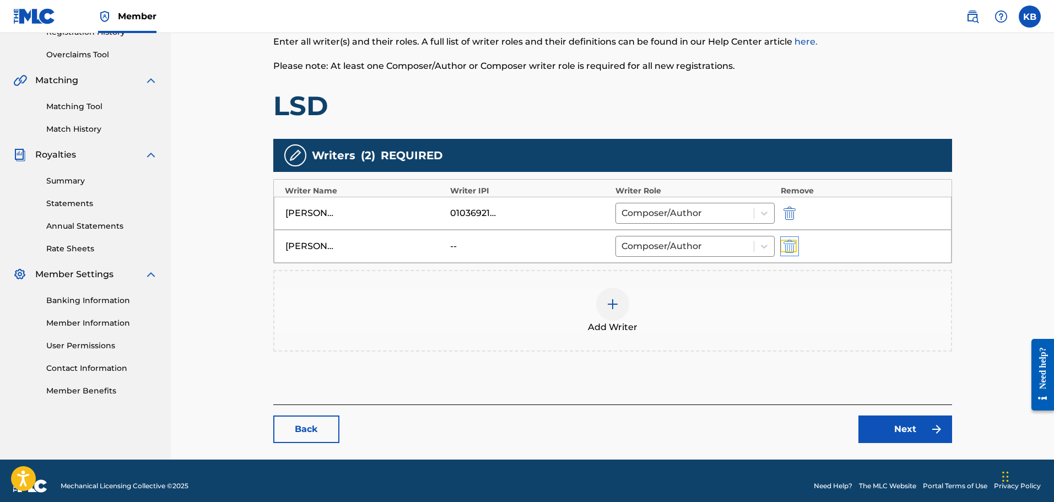
click at [784, 251] on img "submit" at bounding box center [790, 246] width 12 height 13
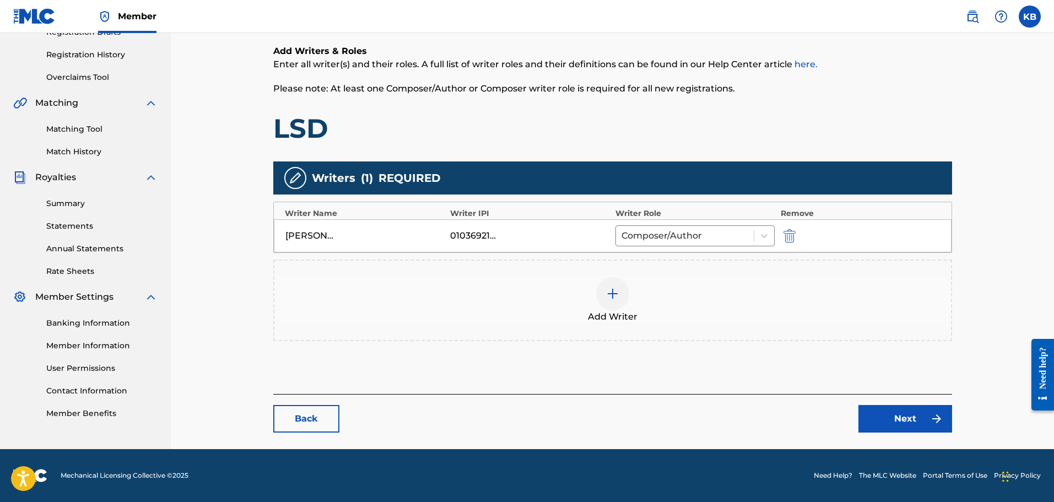
scroll to position [198, 0]
click at [622, 289] on div at bounding box center [612, 293] width 33 height 33
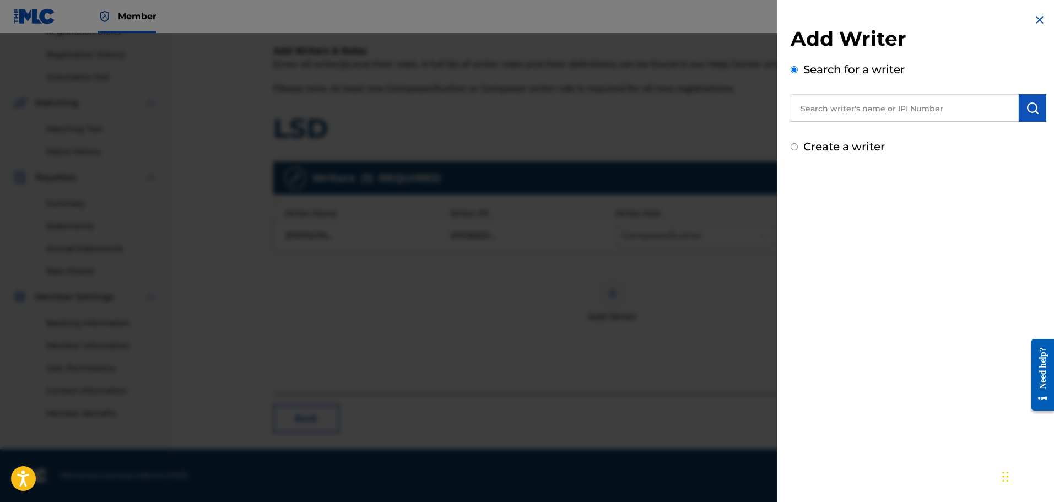
click at [919, 114] on input "text" at bounding box center [905, 108] width 228 height 28
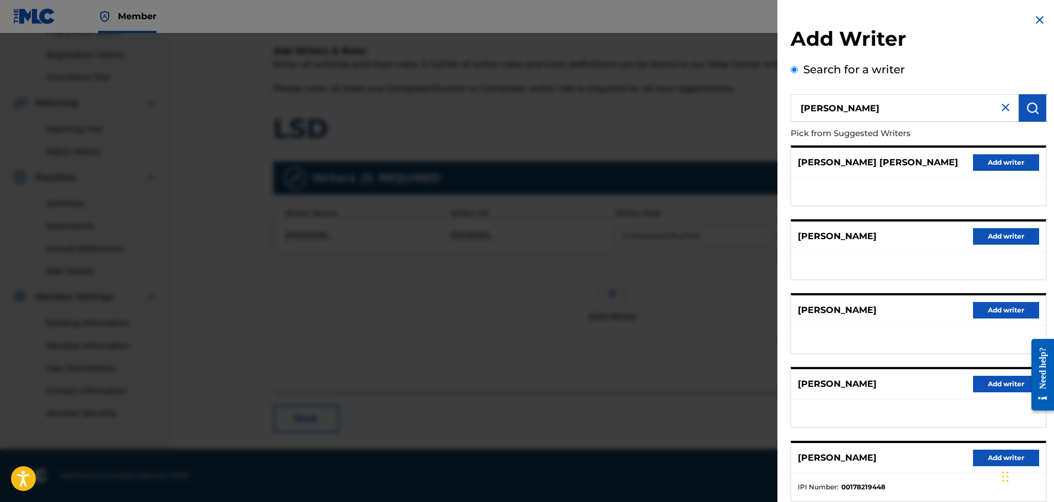
click at [836, 96] on input "felix" at bounding box center [905, 108] width 228 height 28
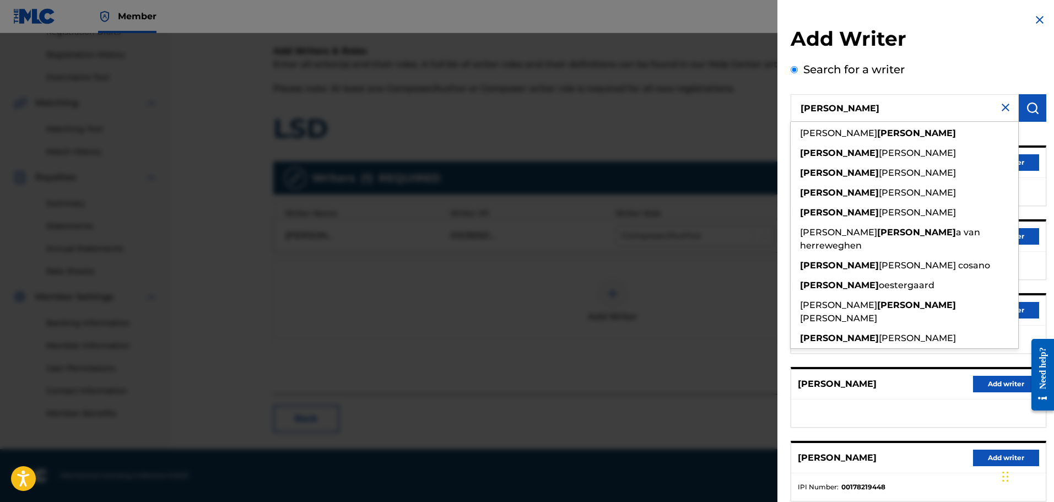
drag, startPoint x: 830, startPoint y: 108, endPoint x: 729, endPoint y: 118, distance: 101.4
click at [739, 117] on div "Add Writer Search for a writer felix juan felix felix ordonez dominguez felix t…" at bounding box center [527, 267] width 1054 height 469
paste input "Felix Reichenauer"
type input "Felix Reichenauer"
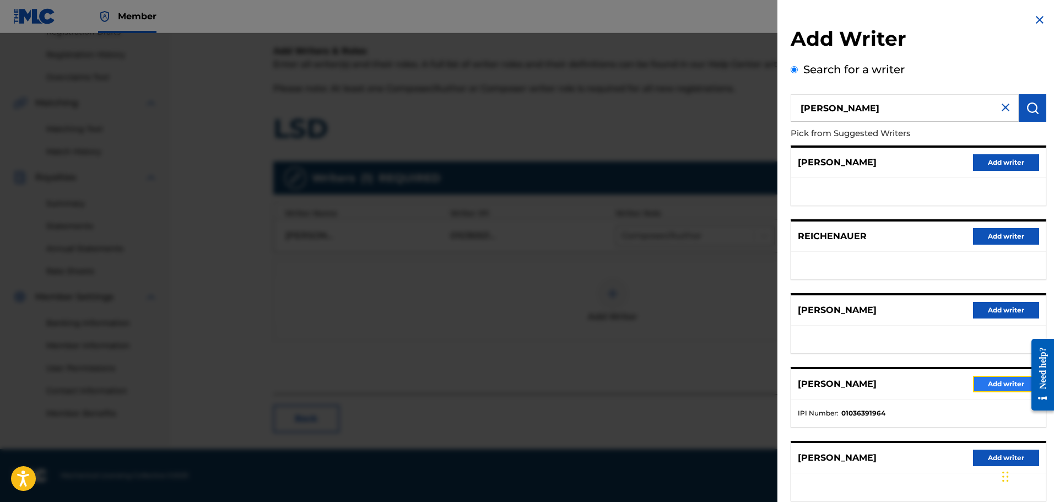
click at [997, 383] on button "Add writer" at bounding box center [1006, 384] width 66 height 17
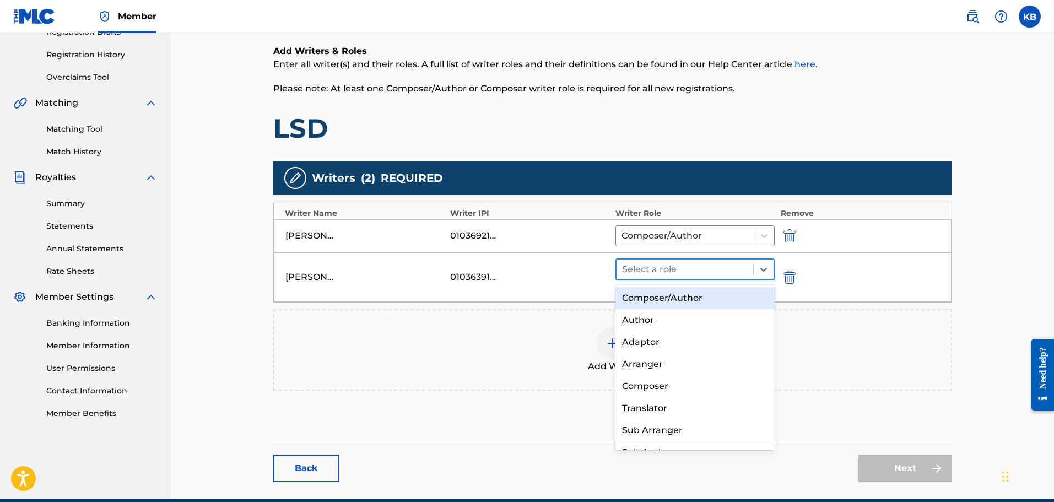
click at [711, 279] on div "Select a role" at bounding box center [696, 270] width 160 height 22
click at [678, 298] on div "Composer/Author" at bounding box center [696, 298] width 160 height 22
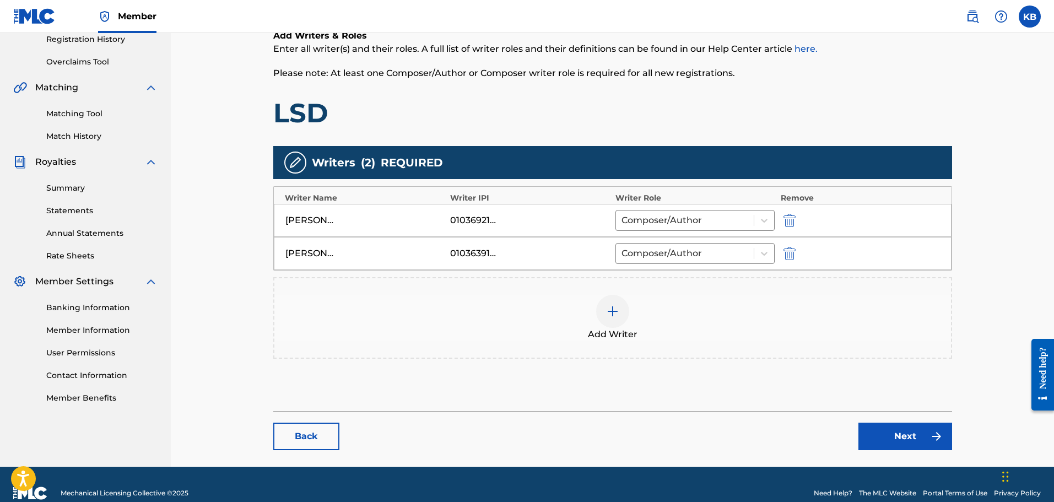
scroll to position [231, 0]
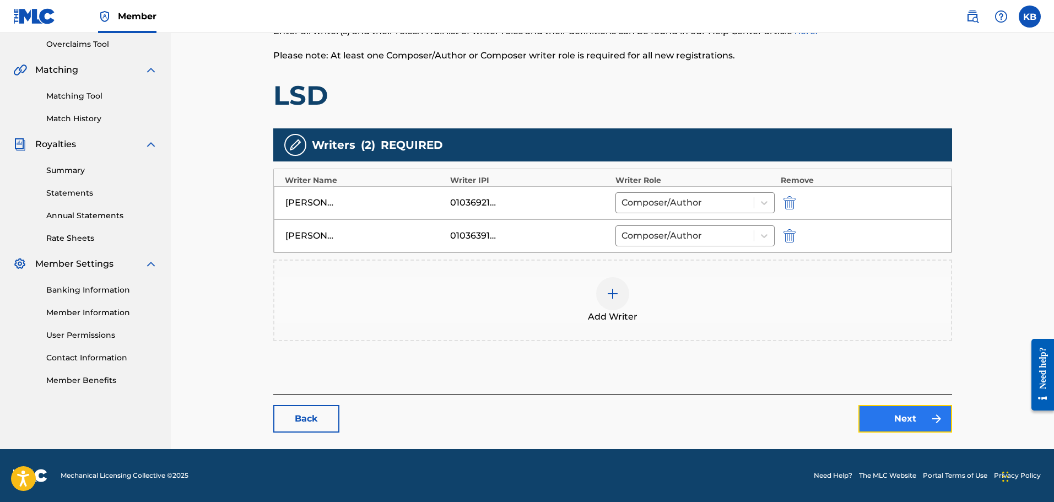
click at [915, 418] on link "Next" at bounding box center [906, 419] width 94 height 28
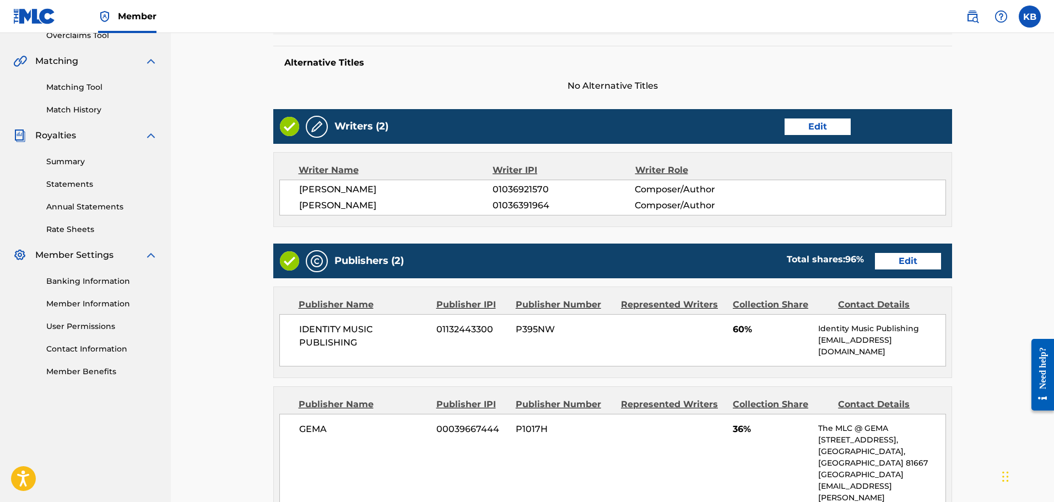
scroll to position [331, 0]
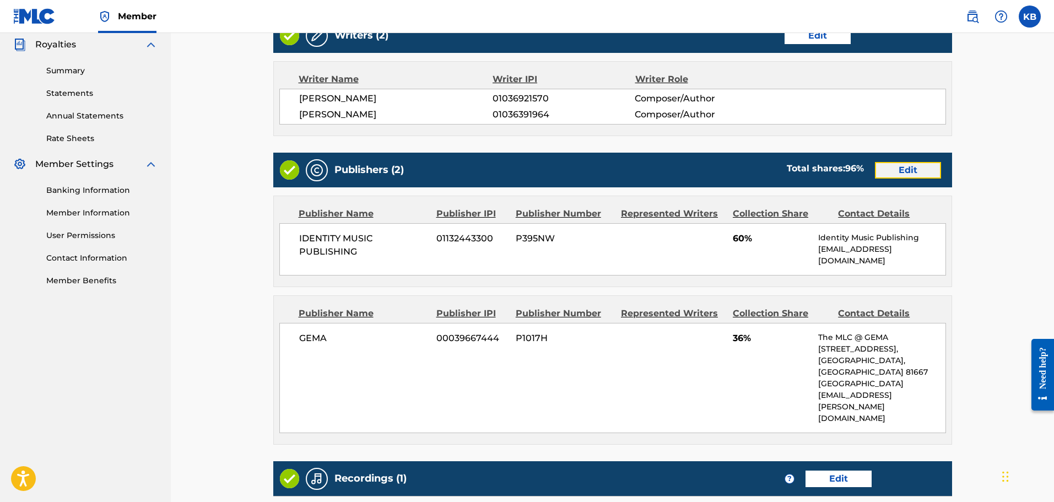
click at [900, 166] on link "Edit" at bounding box center [908, 170] width 66 height 17
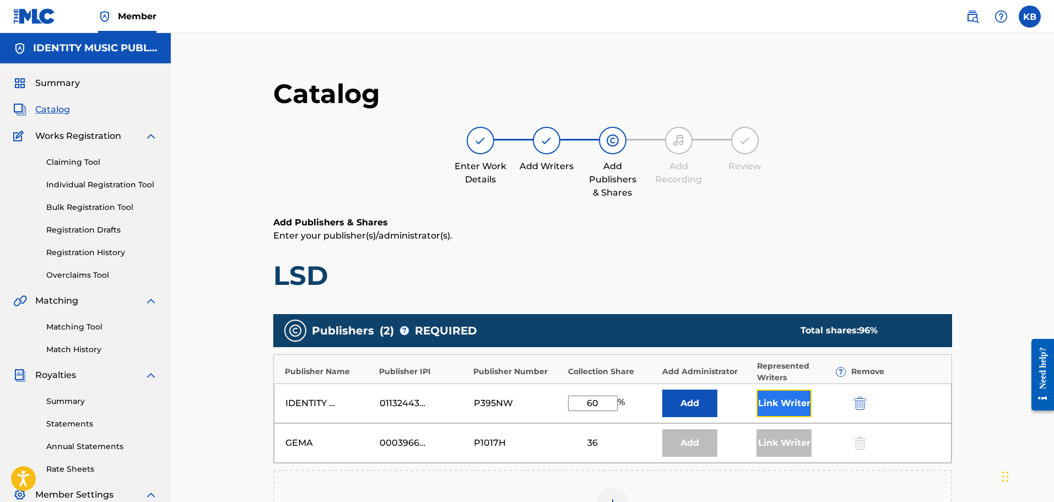
click at [774, 401] on button "Link Writer" at bounding box center [784, 404] width 55 height 28
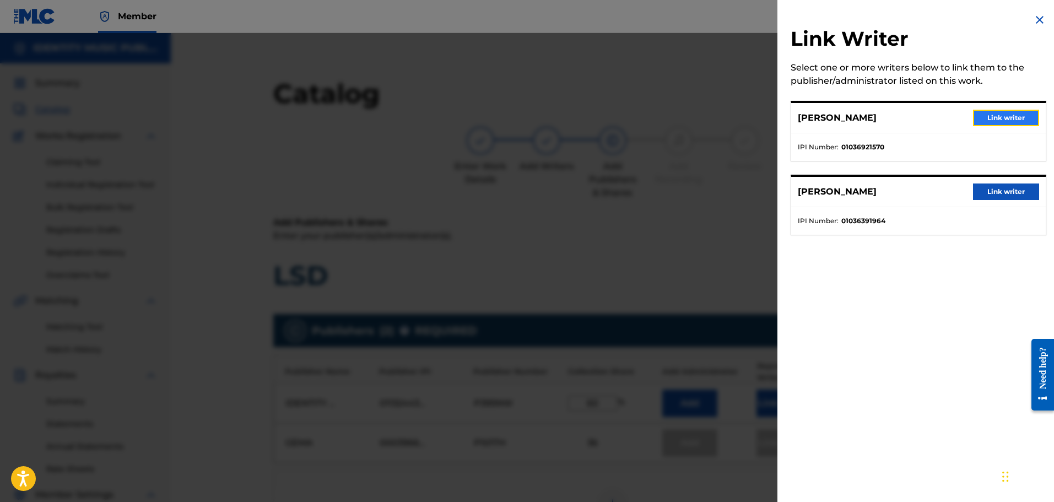
click at [996, 115] on button "Link writer" at bounding box center [1006, 118] width 66 height 17
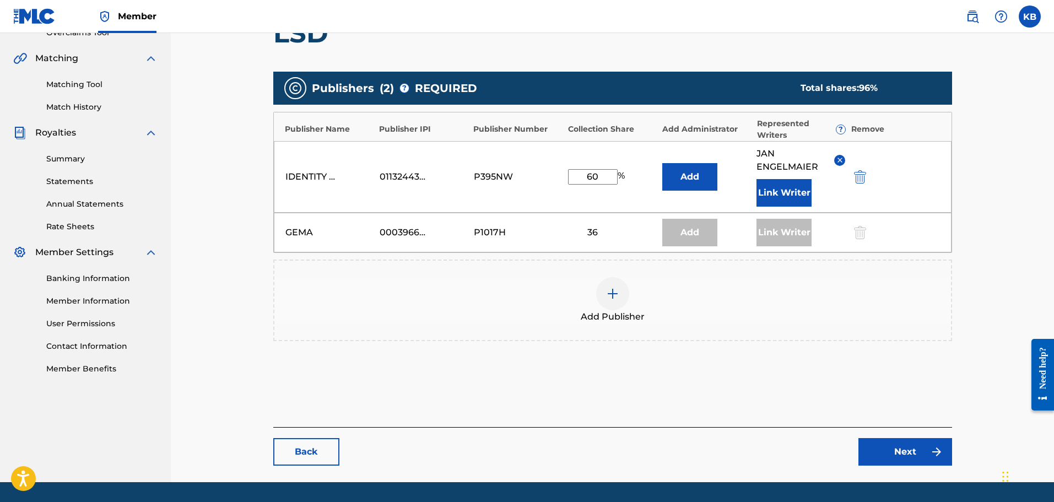
scroll to position [276, 0]
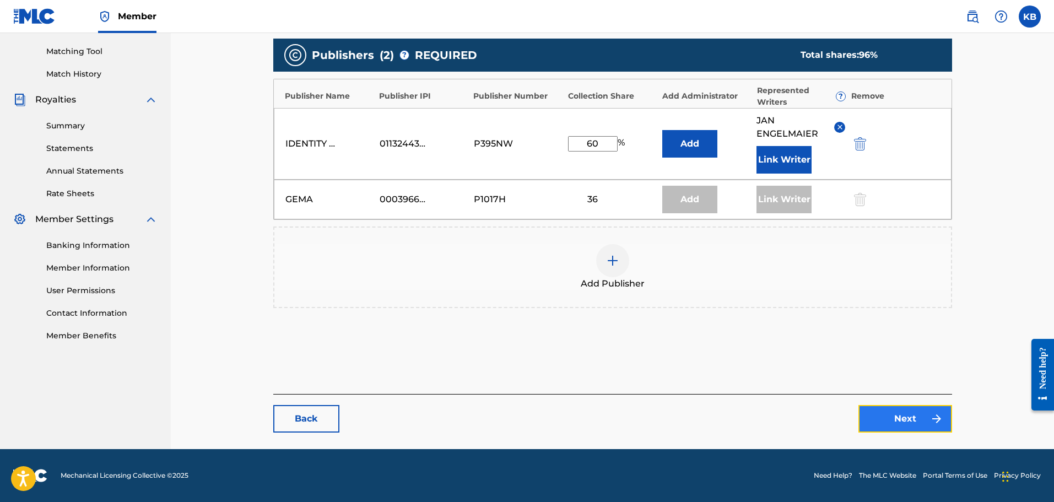
click at [913, 423] on link "Next" at bounding box center [906, 419] width 94 height 28
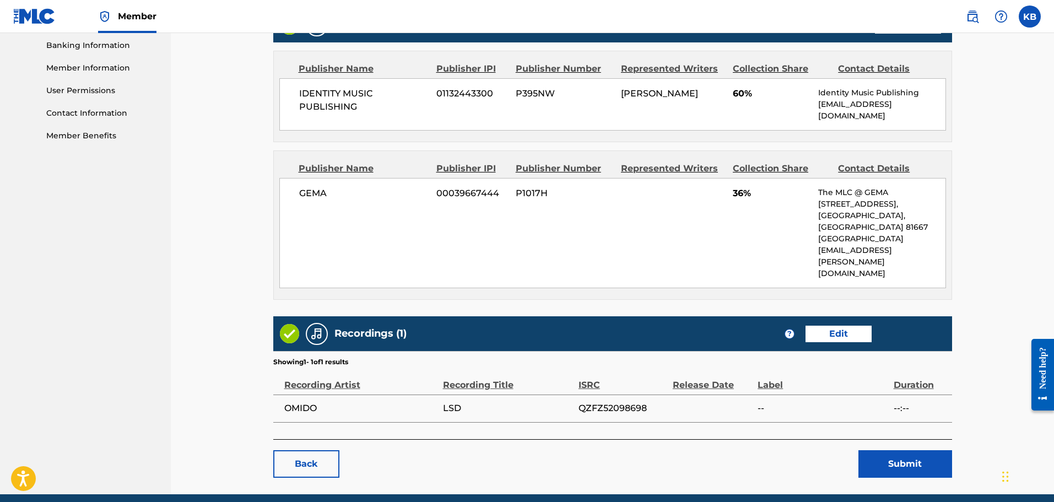
scroll to position [478, 0]
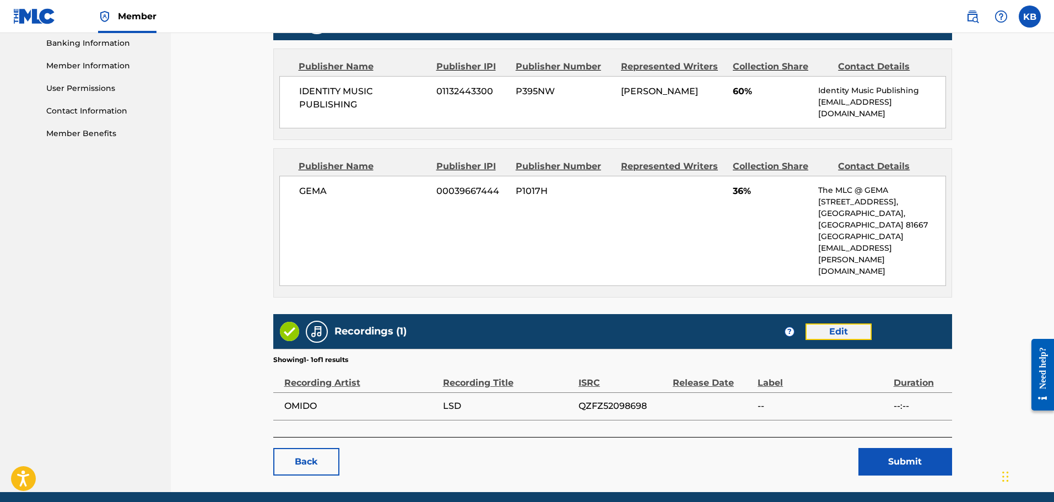
click at [832, 324] on link "Edit" at bounding box center [839, 332] width 66 height 17
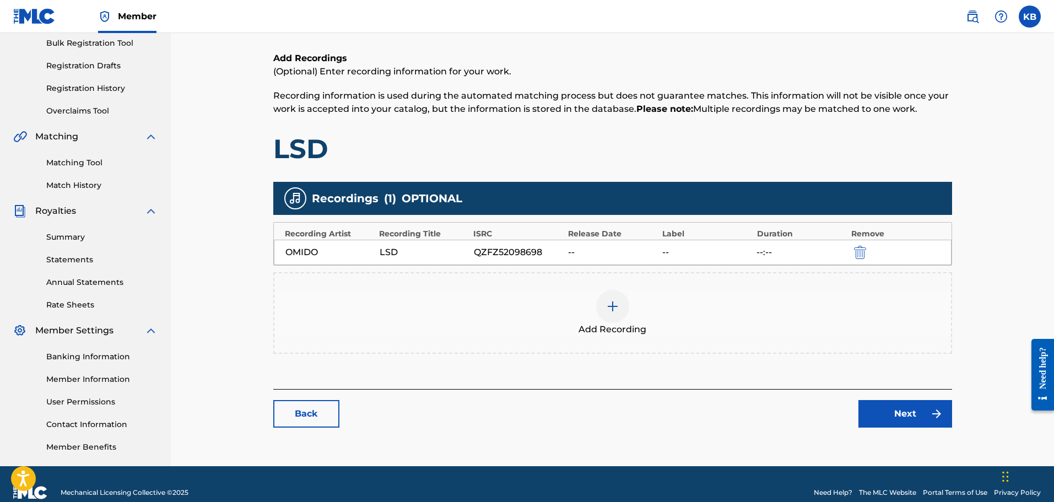
scroll to position [165, 0]
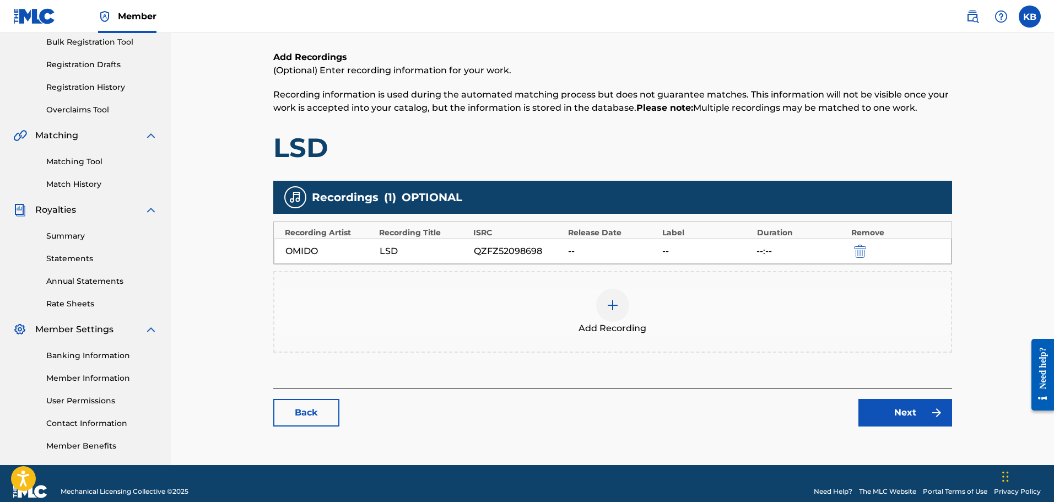
click at [624, 322] on span "Add Recording" at bounding box center [613, 328] width 68 height 13
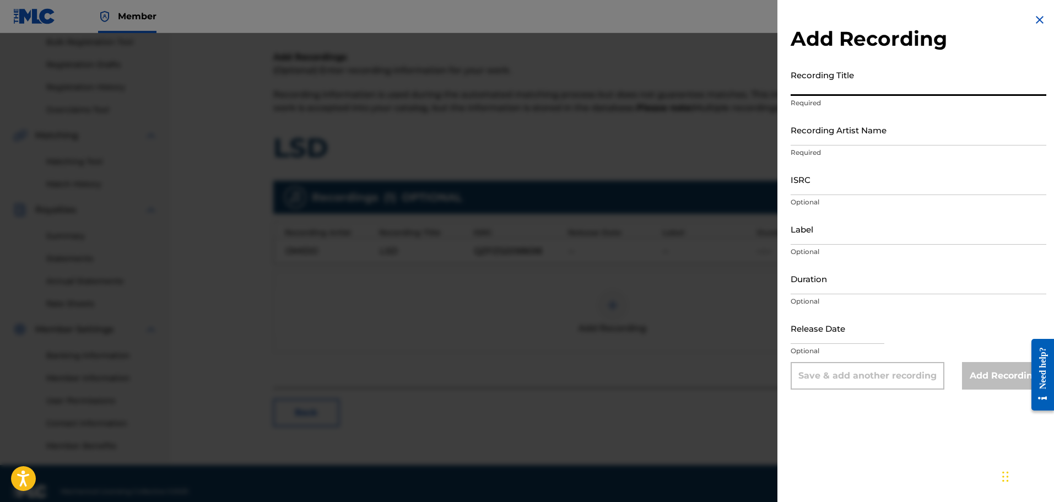
click at [818, 87] on input "Recording Title" at bounding box center [919, 79] width 256 height 31
paste input "LSD"
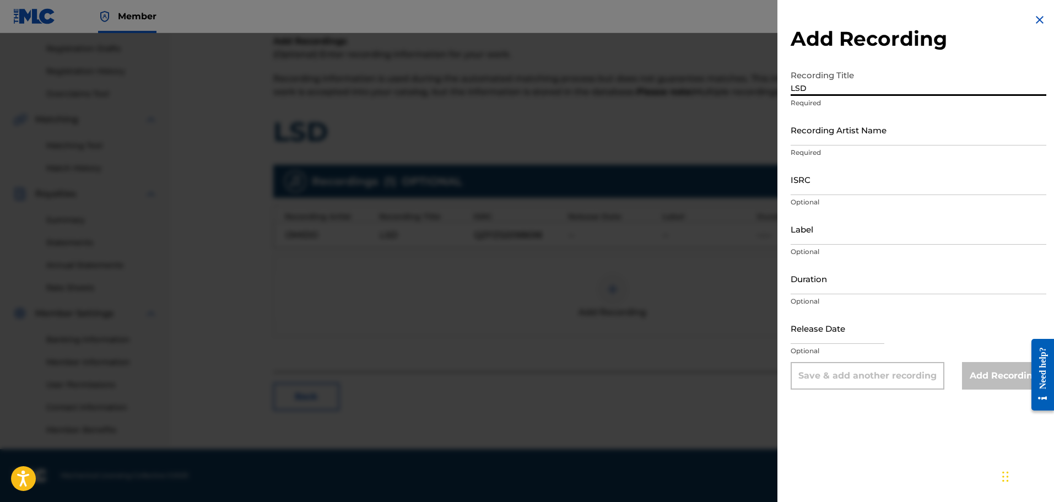
type input "LSD"
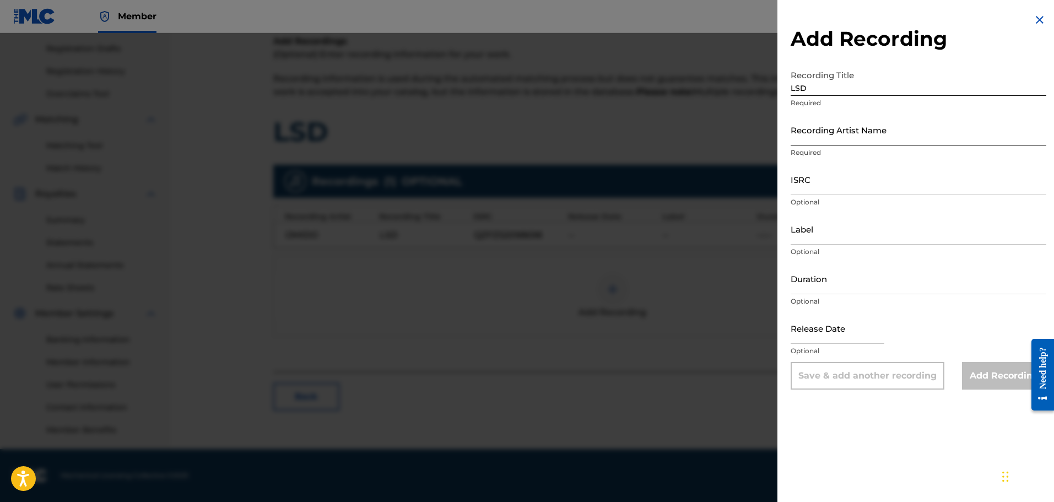
click at [795, 137] on input "Recording Artist Name" at bounding box center [919, 129] width 256 height 31
paste input "Omido"
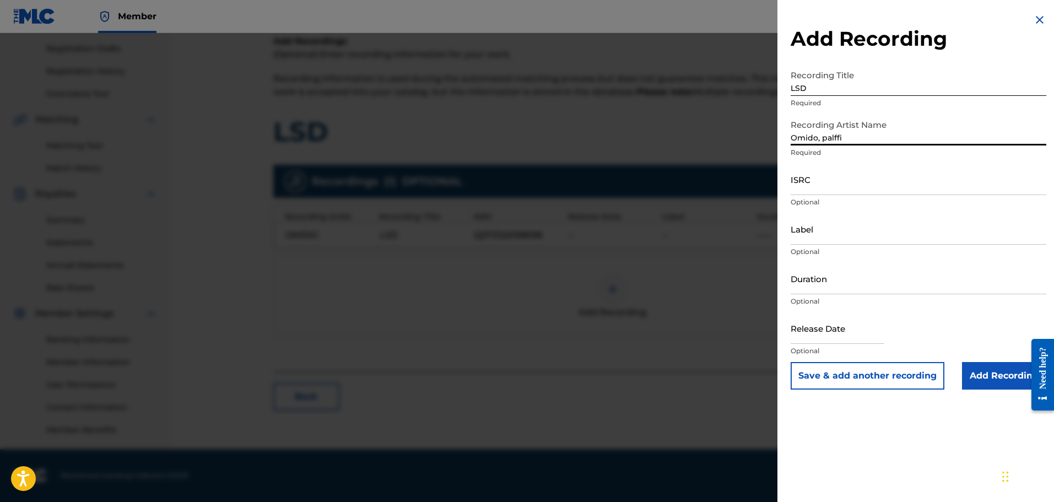
type input "Omido, palffi"
click at [847, 178] on input "ISRC" at bounding box center [919, 179] width 256 height 31
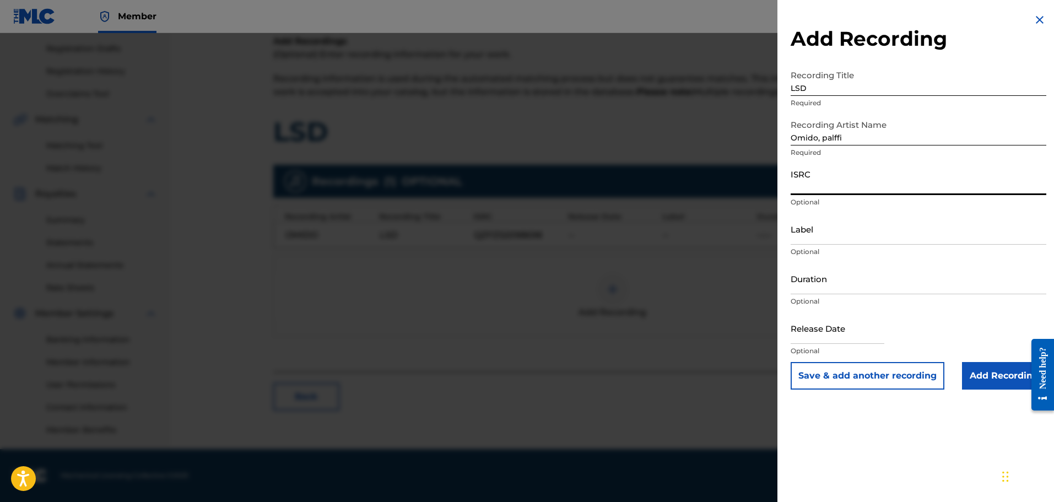
paste input "QZFZ52098698"
type input "QZFZ52098698"
click at [814, 235] on input "Label" at bounding box center [919, 228] width 256 height 31
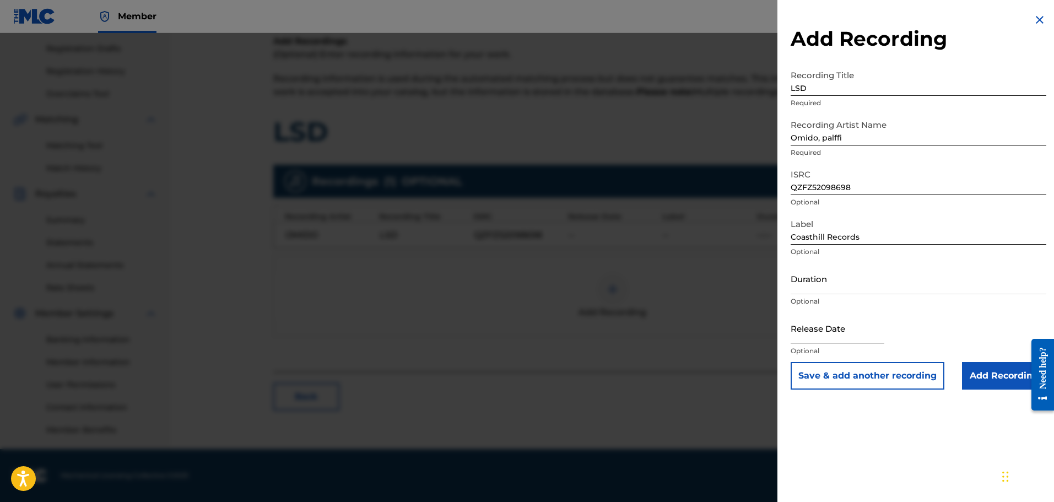
click at [868, 240] on input "Coasthill Records" at bounding box center [919, 228] width 256 height 31
type input "Coasthill Records / IV Music"
click at [820, 292] on input "Duration" at bounding box center [919, 278] width 256 height 31
type input "02:58"
click at [830, 327] on input "text" at bounding box center [838, 328] width 94 height 31
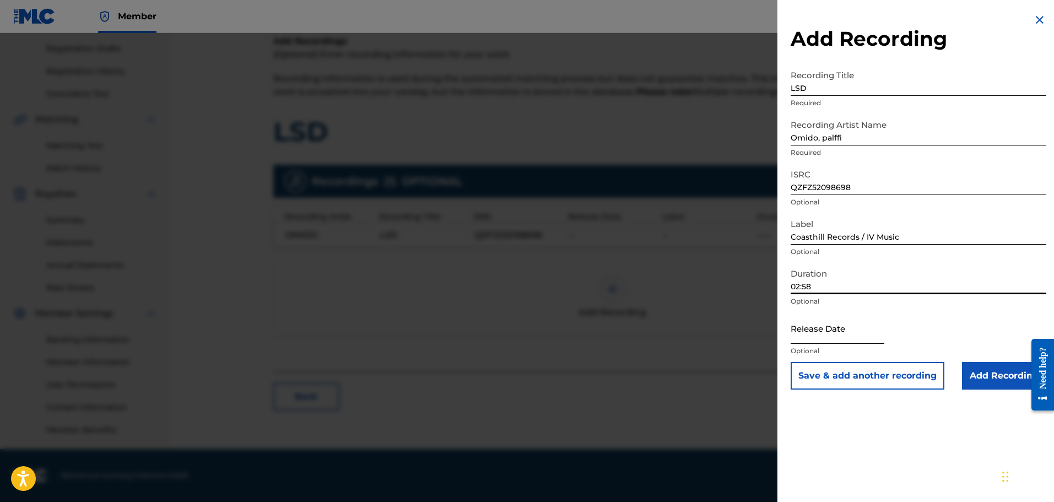
select select "8"
select select "2025"
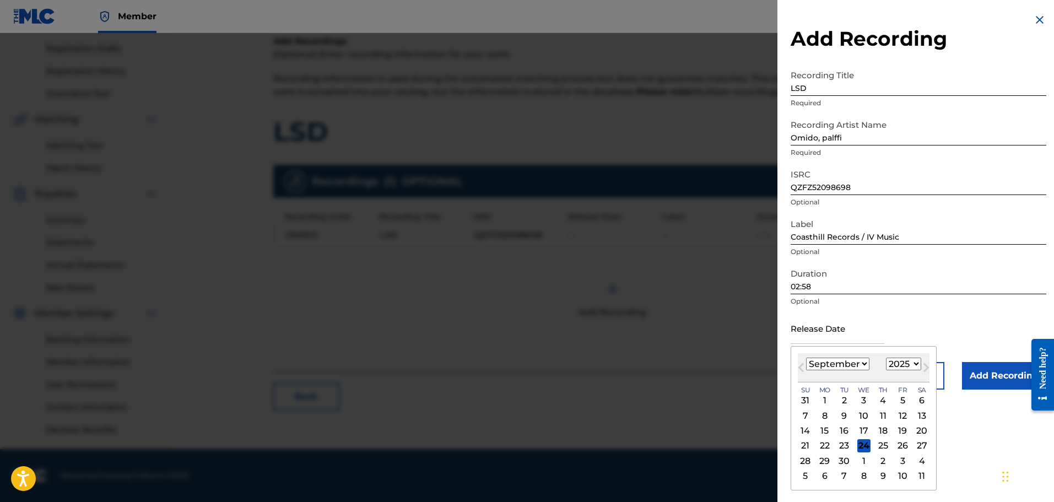
click at [823, 364] on select "January February March April May June July August September October November De…" at bounding box center [837, 364] width 63 height 13
select select "2"
click at [806, 358] on select "January February March April May June July August September October November De…" at bounding box center [837, 364] width 63 height 13
click at [891, 362] on select "1900 1901 1902 1903 1904 1905 1906 1907 1908 1909 1910 1911 1912 1913 1914 1915…" at bounding box center [903, 364] width 35 height 13
select select "2020"
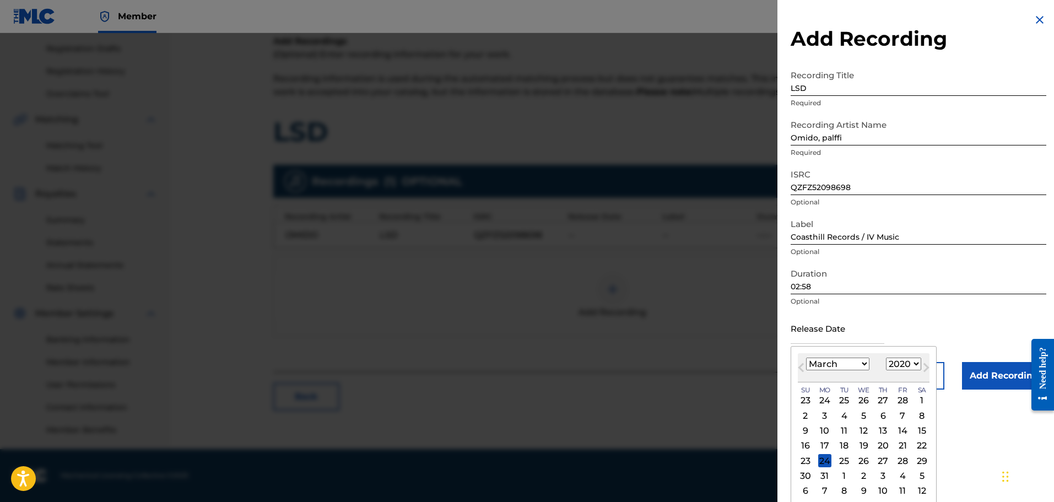
click at [886, 358] on select "1900 1901 1902 1903 1904 1905 1906 1907 1908 1909 1910 1911 1912 1913 1914 1915…" at bounding box center [903, 364] width 35 height 13
click at [904, 428] on div "20" at bounding box center [902, 430] width 13 height 13
type input "March 20 2020"
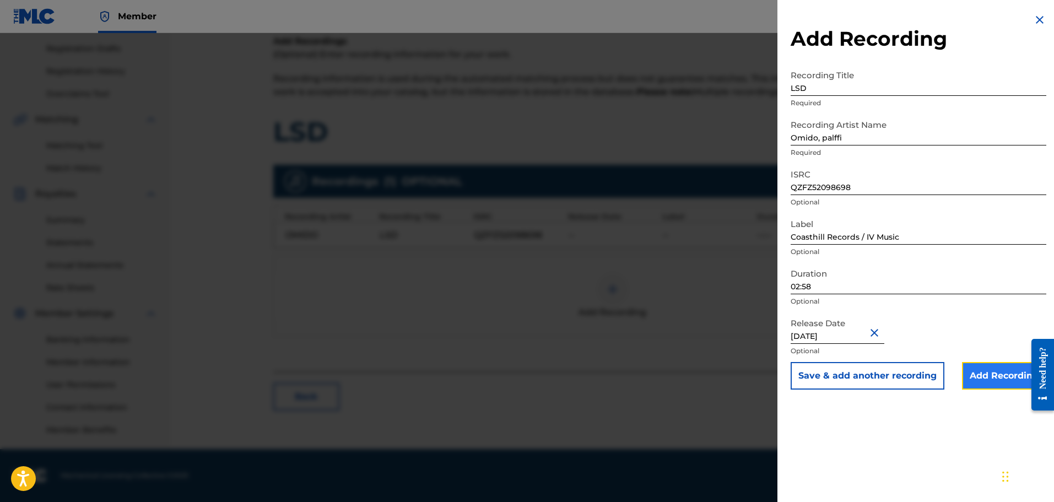
click at [992, 378] on input "Add Recording" at bounding box center [1004, 376] width 84 height 28
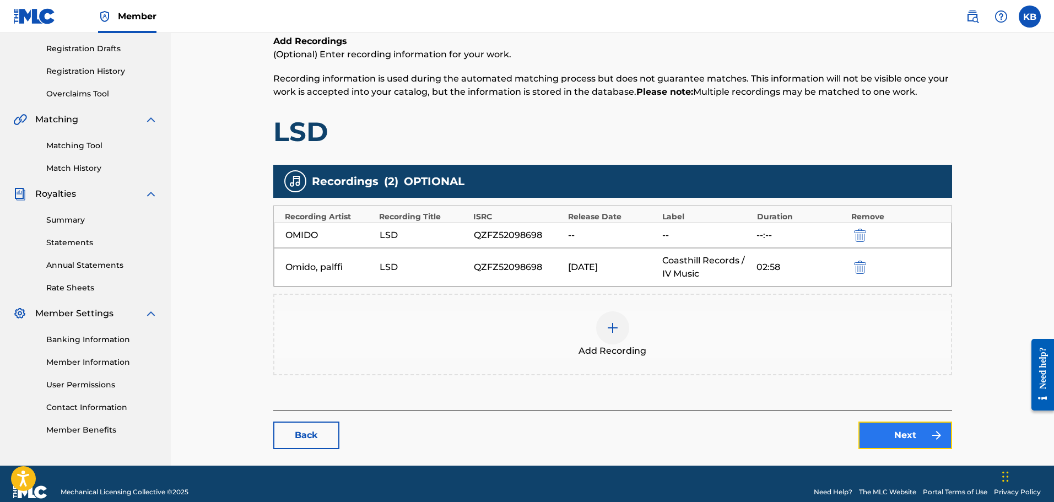
click at [905, 434] on link "Next" at bounding box center [906, 436] width 94 height 28
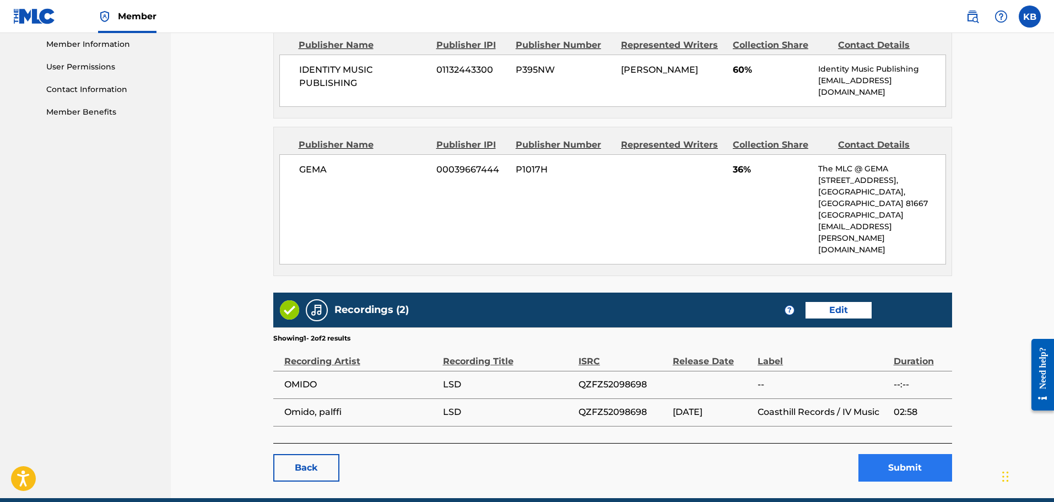
scroll to position [505, 0]
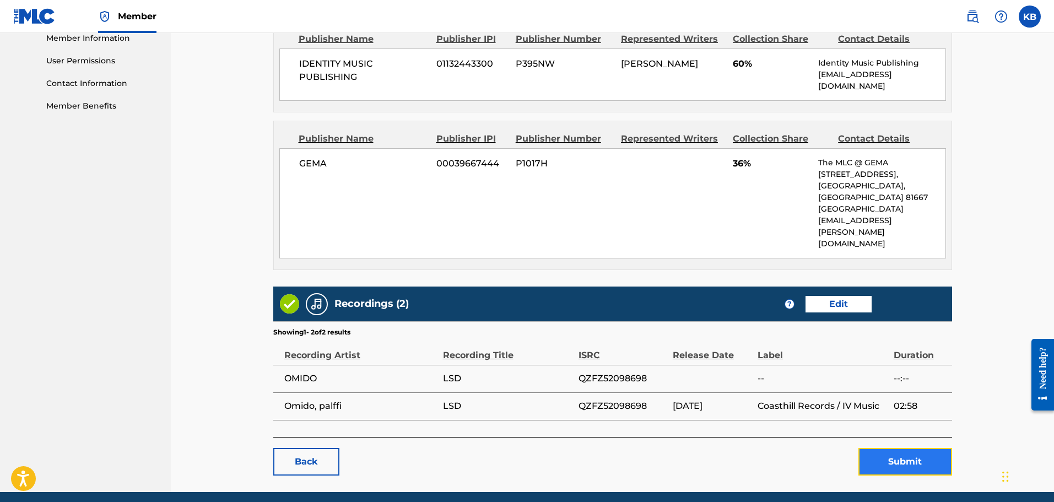
click at [912, 448] on button "Submit" at bounding box center [906, 462] width 94 height 28
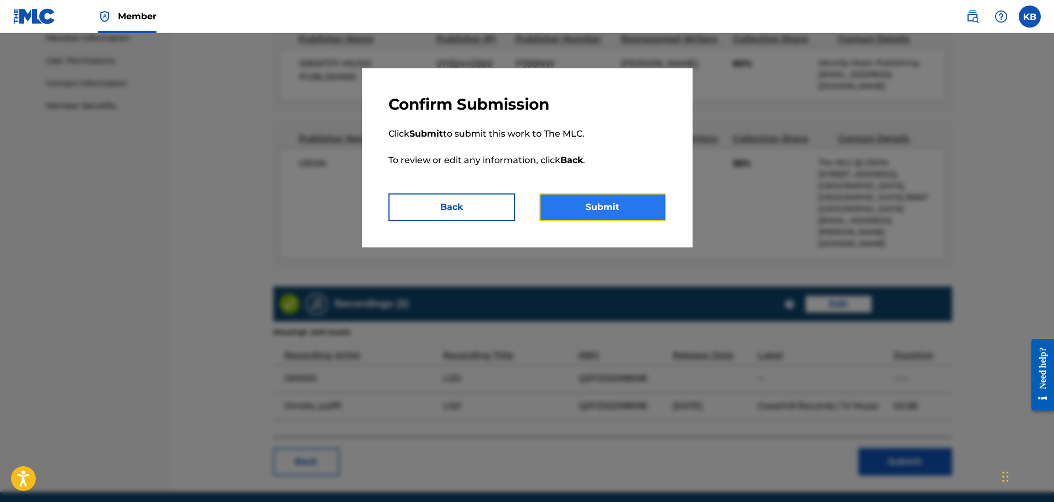
click at [588, 210] on button "Submit" at bounding box center [603, 207] width 127 height 28
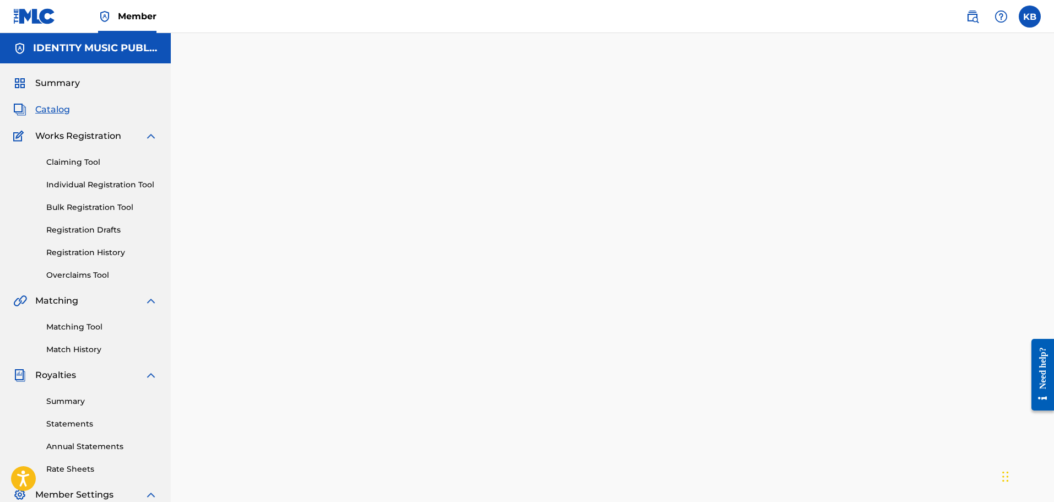
click at [53, 115] on span "Catalog" at bounding box center [52, 109] width 35 height 13
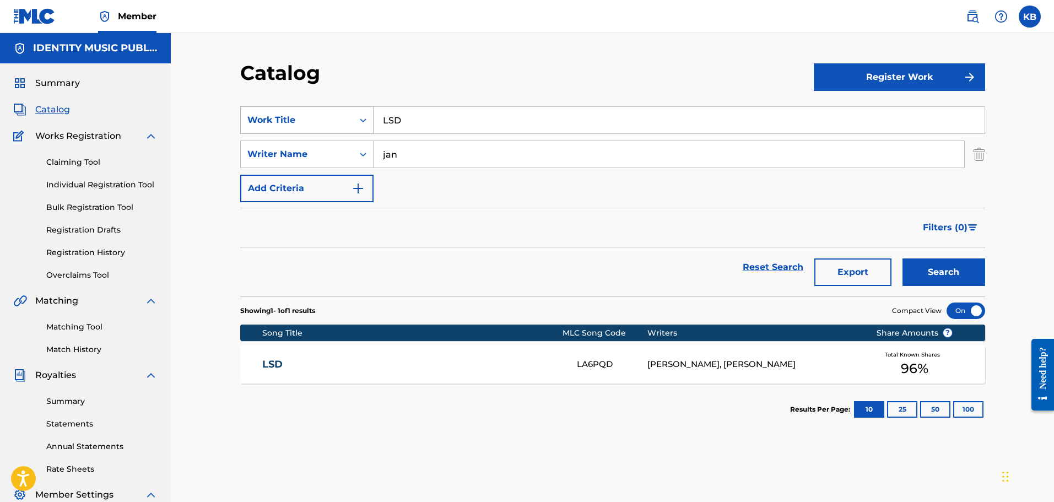
drag, startPoint x: 357, startPoint y: 128, endPoint x: 260, endPoint y: 127, distance: 97.0
click at [295, 128] on div "SearchWithCriteria24b4064a-a765-4725-80fb-0f241e04882f Work Title LSD" at bounding box center [612, 120] width 745 height 28
paste input "Outta my head"
type input "Outta my head"
click at [903, 259] on button "Search" at bounding box center [944, 273] width 83 height 28
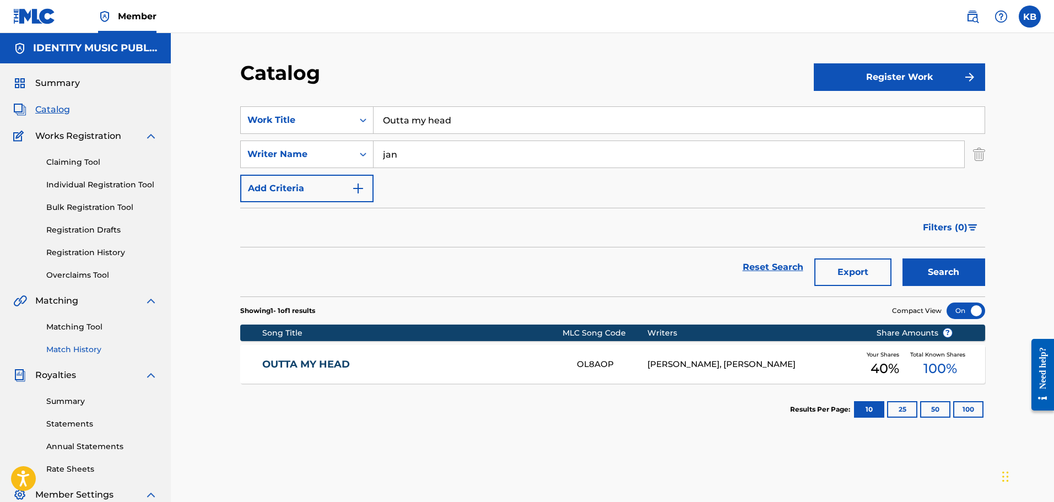
click at [85, 349] on link "Match History" at bounding box center [101, 350] width 111 height 12
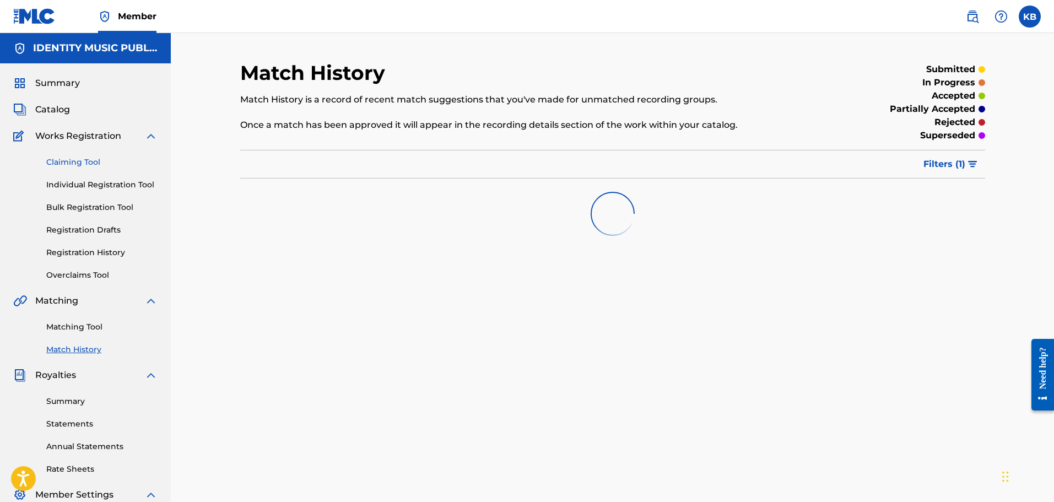
click at [79, 159] on link "Claiming Tool" at bounding box center [101, 163] width 111 height 12
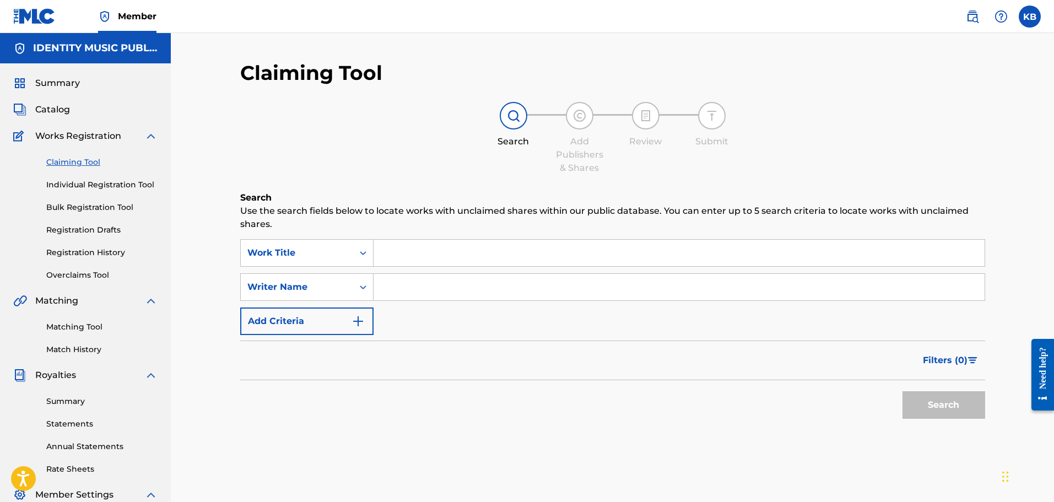
click at [426, 255] on input "Search Form" at bounding box center [679, 253] width 611 height 26
paste input "Outta my head"
type input "Outta my head"
click at [411, 292] on input "Search Form" at bounding box center [679, 287] width 611 height 26
type input "j"
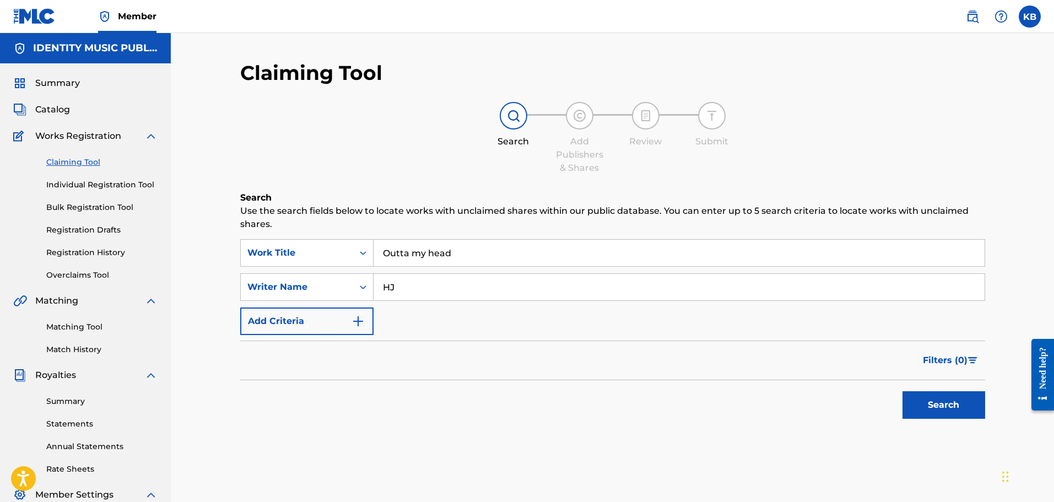
type input "H"
type input "j"
click at [903, 391] on button "Search" at bounding box center [944, 405] width 83 height 28
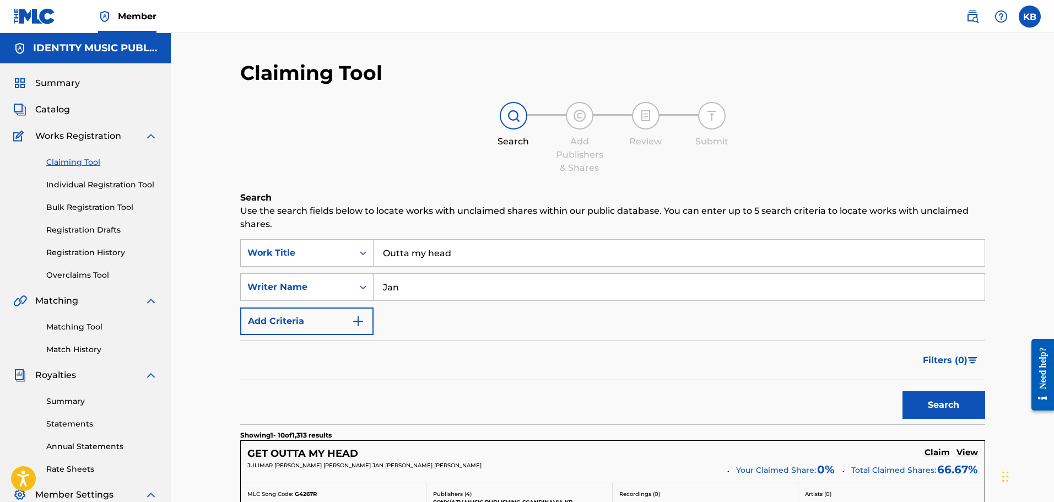
click at [422, 285] on input "Jan" at bounding box center [679, 287] width 611 height 26
drag, startPoint x: 427, startPoint y: 290, endPoint x: 301, endPoint y: 301, distance: 126.2
click at [317, 299] on div "SearchWithCriteriac40aa961-c6e6-43e3-b0d1-2c5c23fa21be Writer Name Jan" at bounding box center [612, 287] width 745 height 28
paste input "Engelmaier,"
type input "Jan Engelmaier"
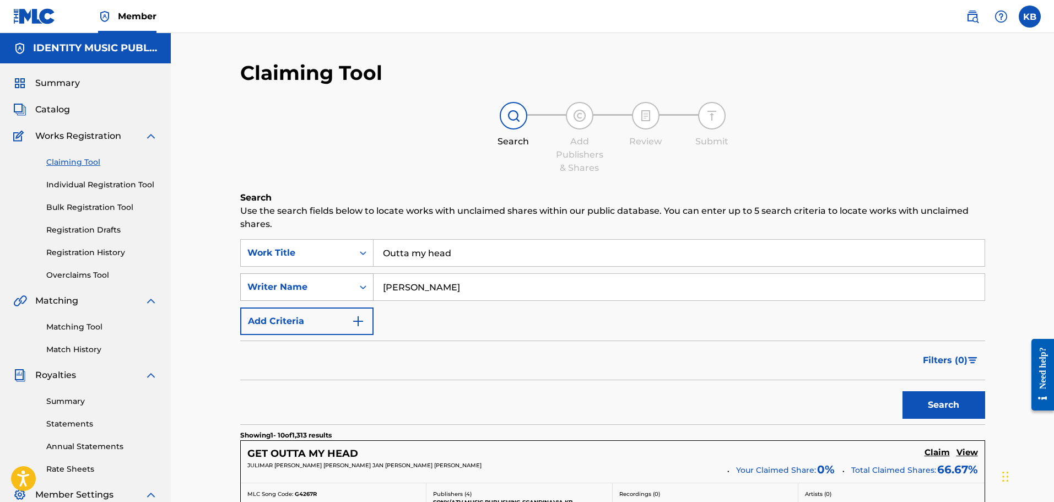
click at [903, 391] on button "Search" at bounding box center [944, 405] width 83 height 28
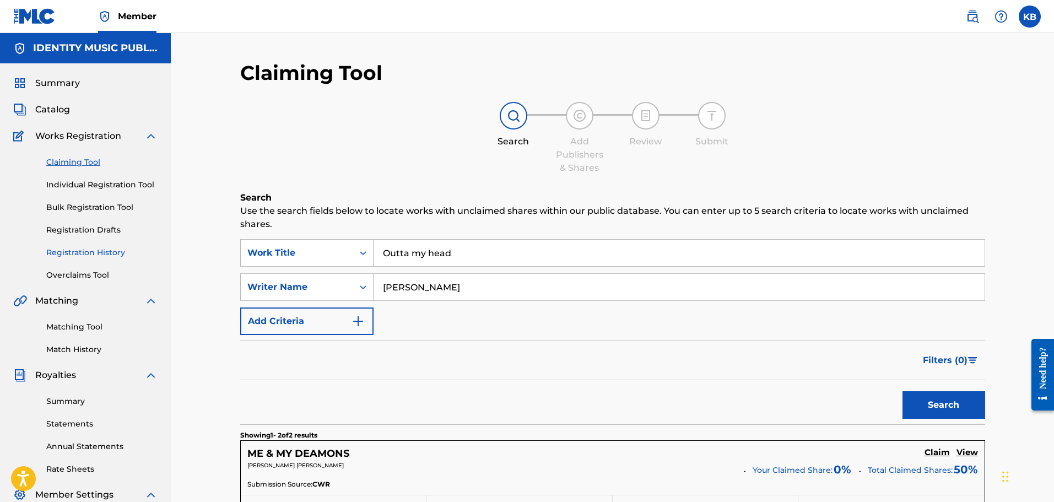
click at [80, 253] on link "Registration History" at bounding box center [101, 253] width 111 height 12
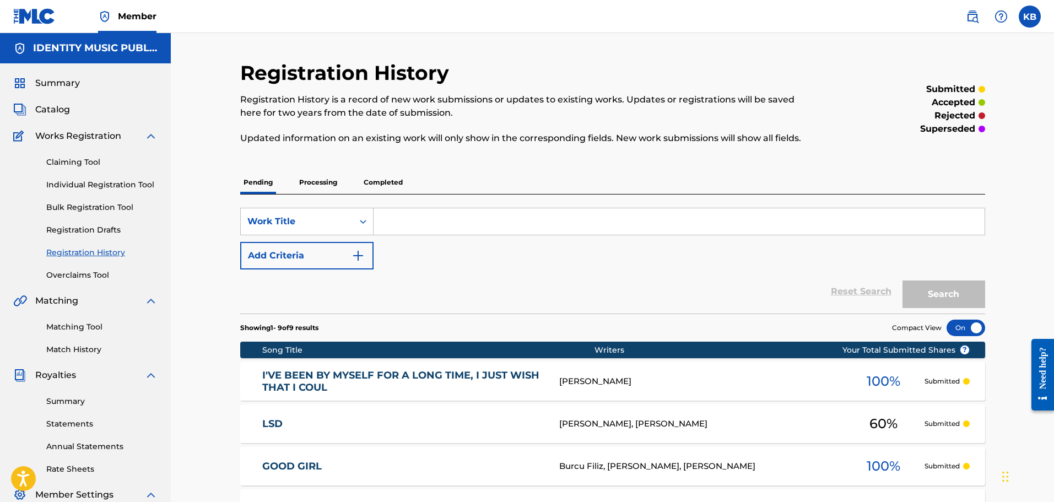
click at [444, 225] on input "Search Form" at bounding box center [679, 221] width 611 height 26
type input "outta"
click at [903, 281] on button "Search" at bounding box center [944, 295] width 83 height 28
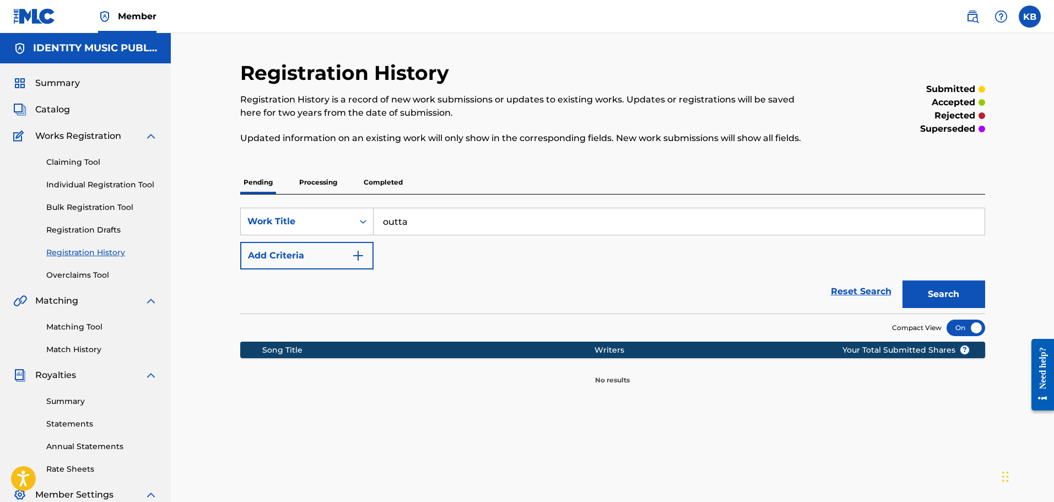
click at [315, 175] on p "Processing" at bounding box center [318, 182] width 45 height 23
click at [381, 181] on p "Completed" at bounding box center [383, 182] width 46 height 23
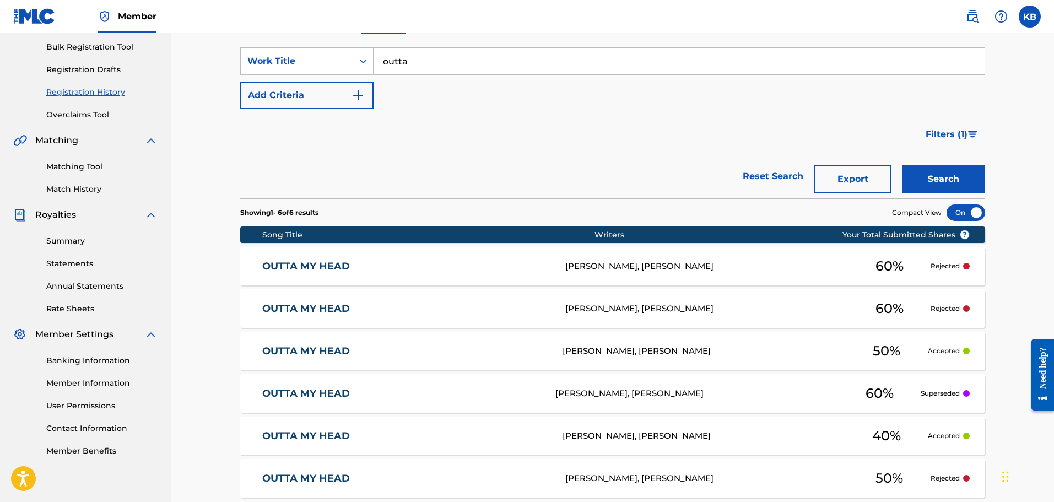
scroll to position [165, 0]
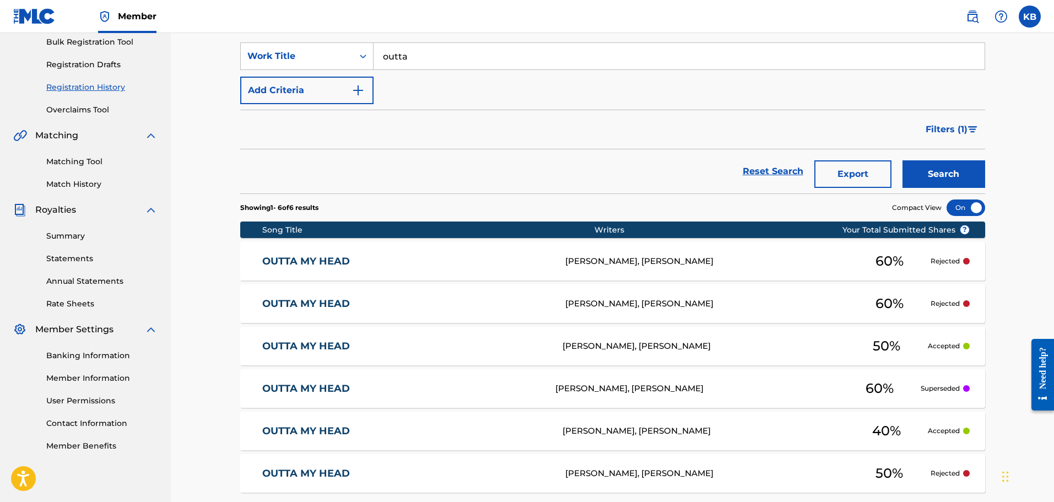
click at [335, 258] on link "OUTTA MY HEAD" at bounding box center [406, 261] width 288 height 13
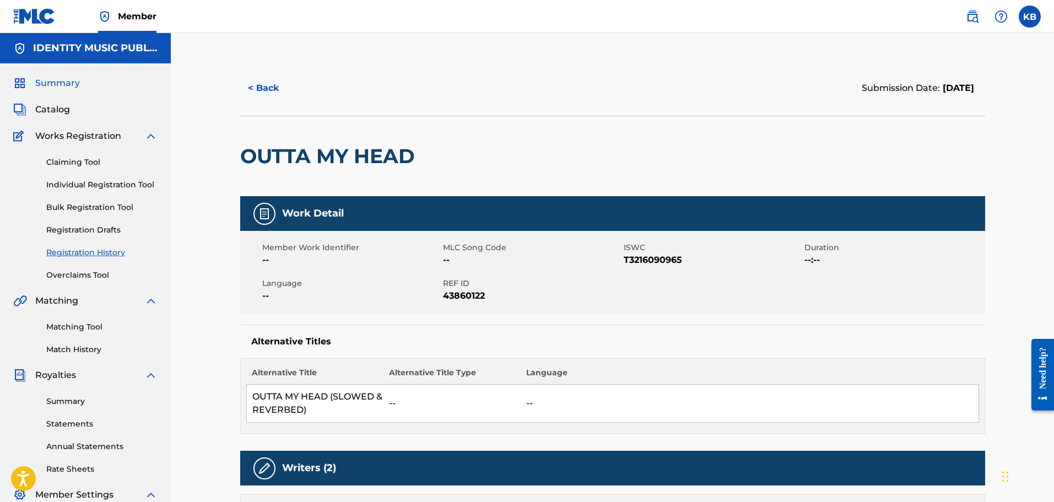
click at [76, 83] on span "Summary" at bounding box center [57, 83] width 45 height 13
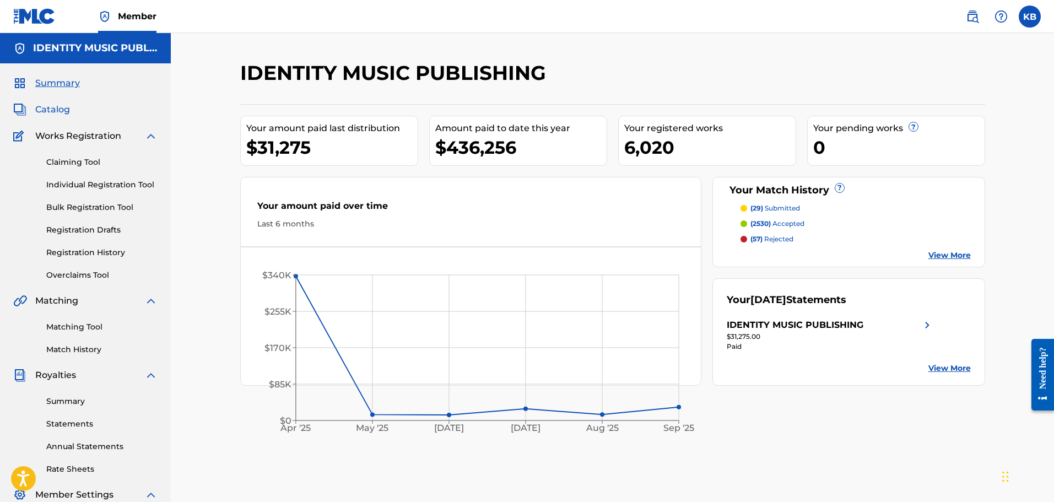
click at [47, 107] on span "Catalog" at bounding box center [52, 109] width 35 height 13
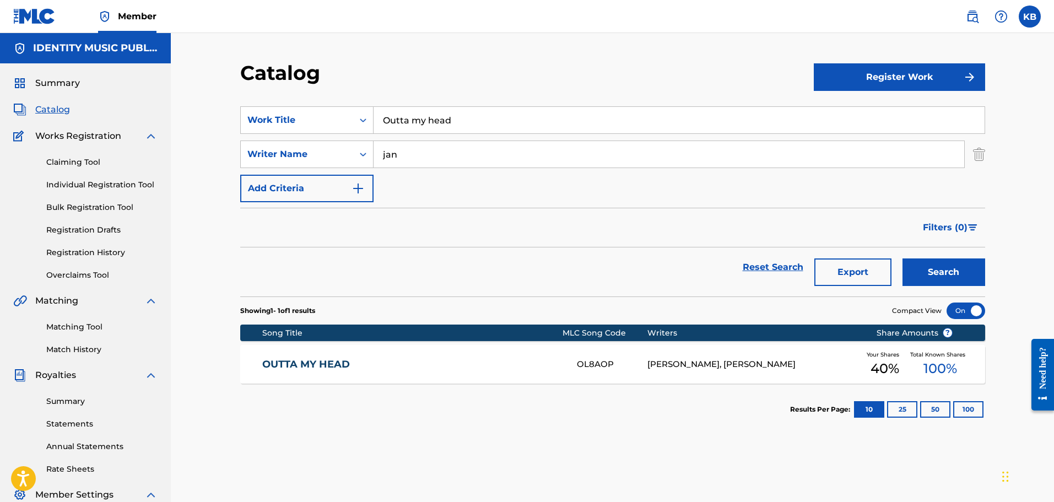
click at [594, 365] on div "OL8AOP" at bounding box center [612, 364] width 71 height 13
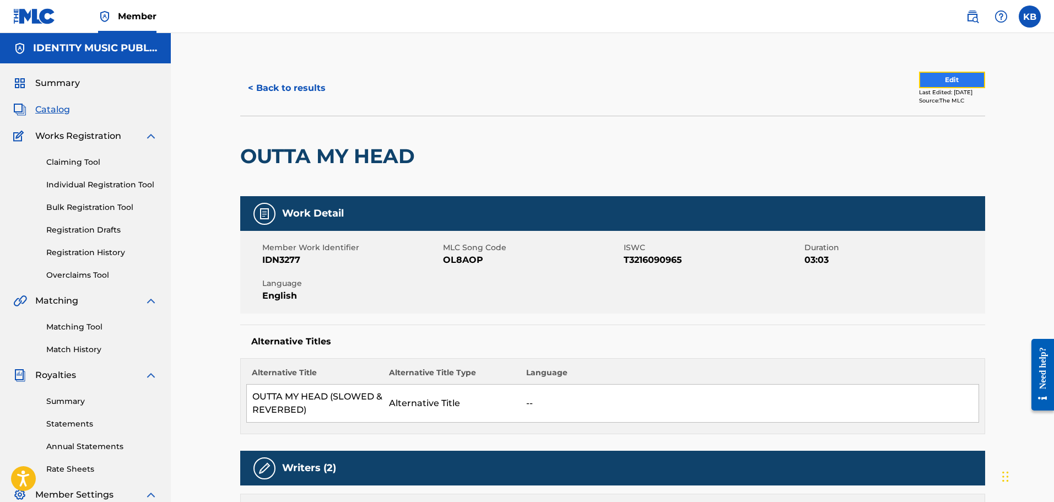
click at [933, 75] on button "Edit" at bounding box center [952, 80] width 66 height 17
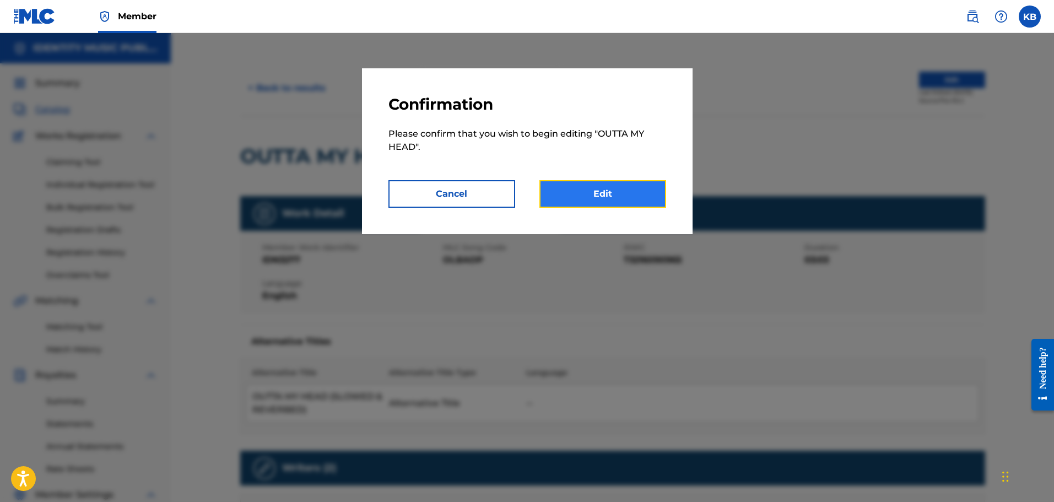
click at [589, 199] on link "Edit" at bounding box center [603, 194] width 127 height 28
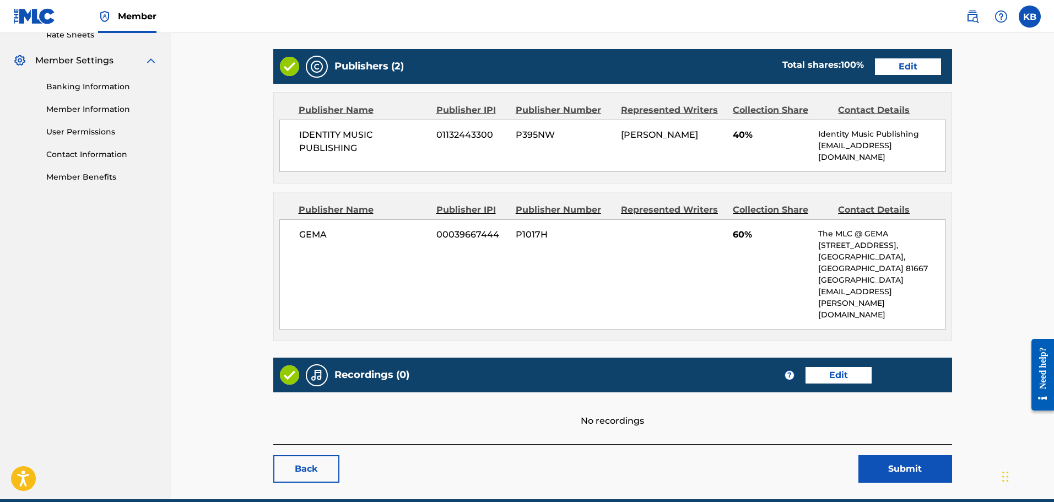
scroll to position [442, 0]
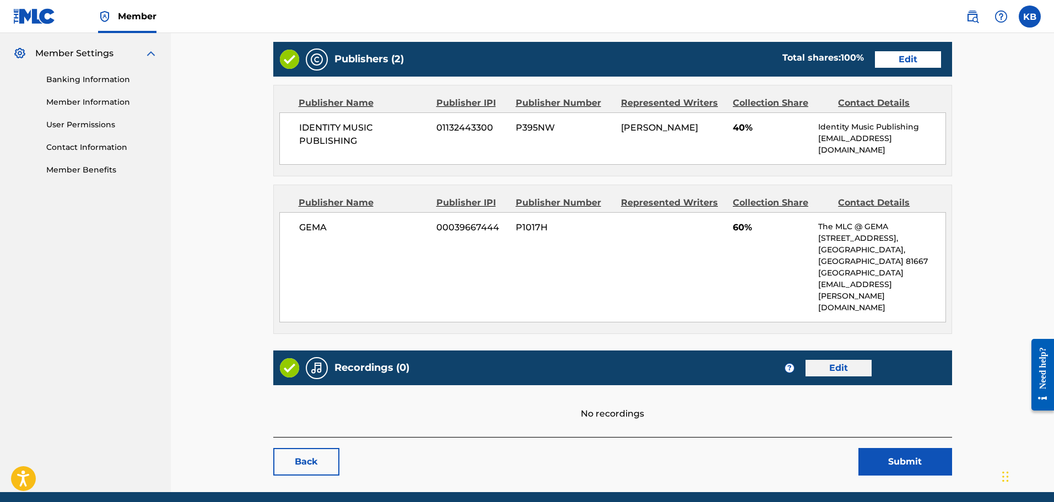
click at [851, 351] on div "Recordings (0) ? Edit" at bounding box center [612, 368] width 679 height 35
click at [852, 360] on link "Edit" at bounding box center [839, 368] width 66 height 17
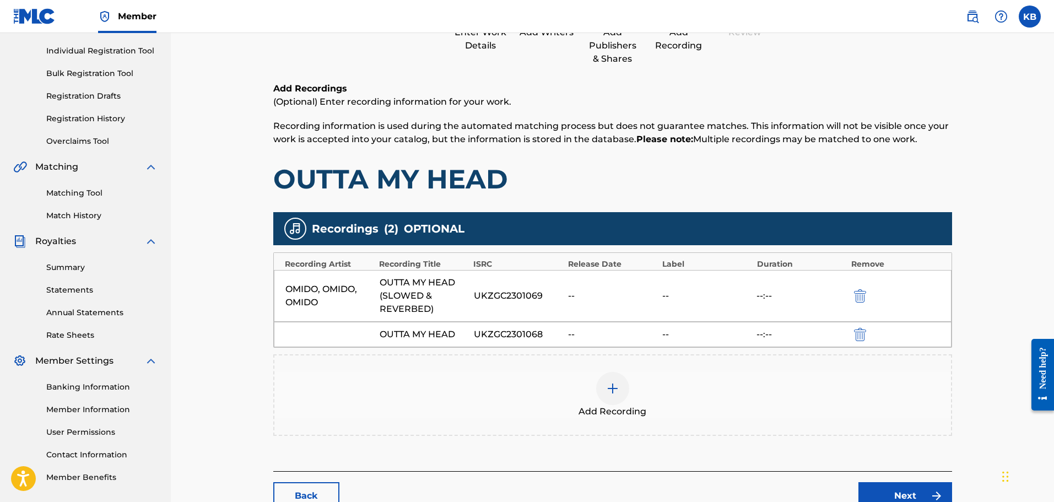
scroll to position [211, 0]
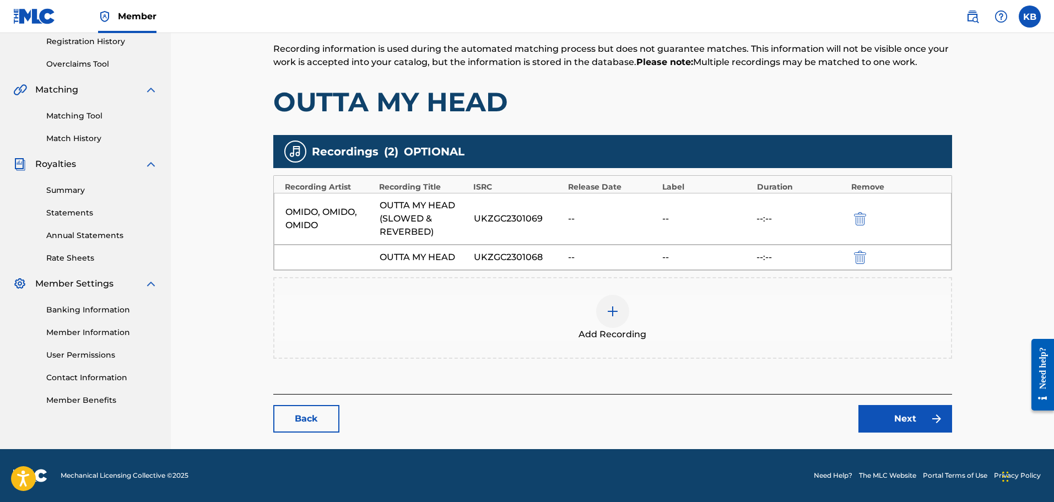
click at [606, 302] on div at bounding box center [612, 311] width 33 height 33
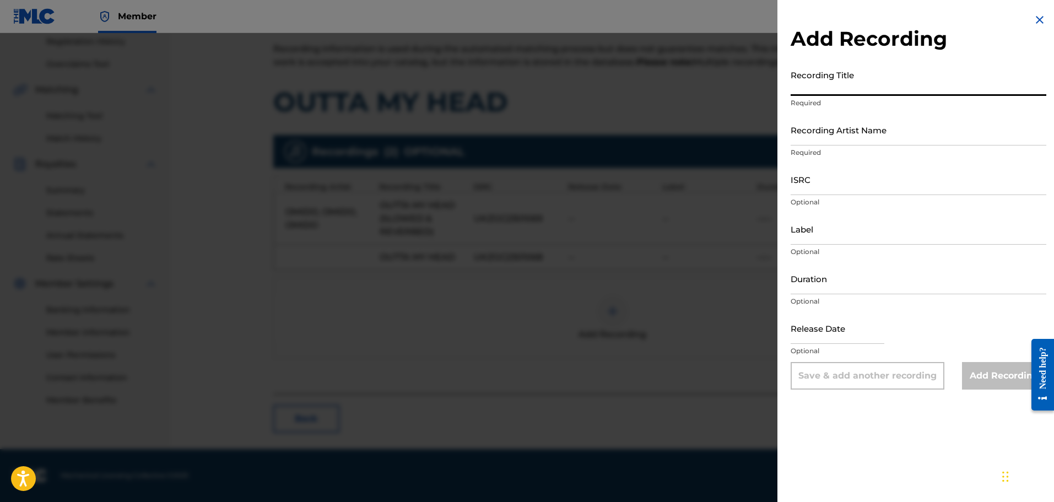
click at [832, 82] on input "Recording Title" at bounding box center [919, 79] width 256 height 31
type input "o"
type input "Outta my Head"
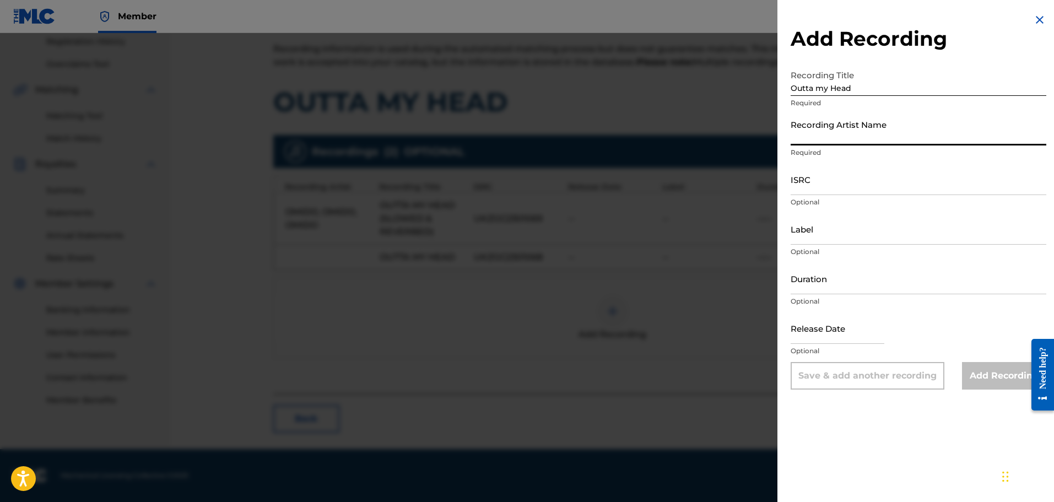
click at [808, 137] on input "Recording Artist Name" at bounding box center [919, 129] width 256 height 31
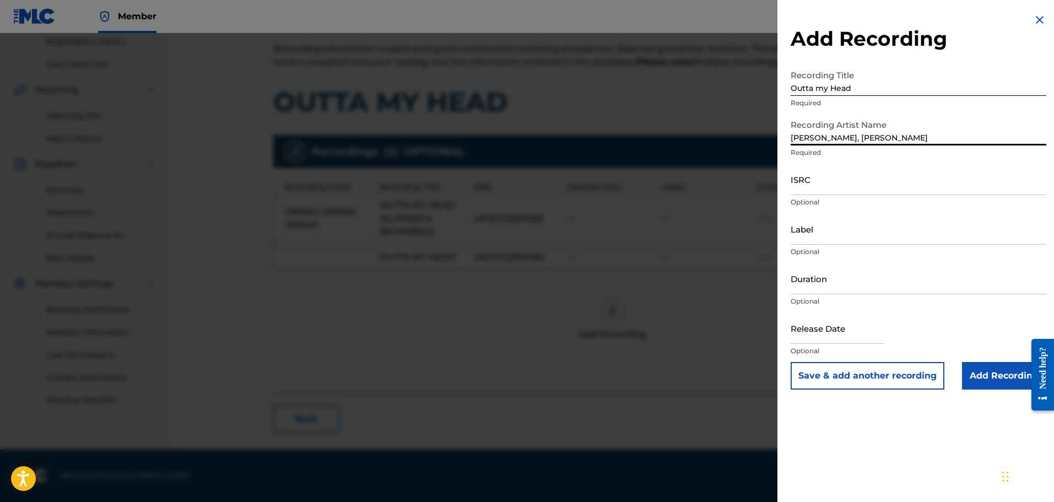
type input "Omido, Ordell, Rick Jansen"
click at [803, 177] on input "ISRC" at bounding box center [919, 179] width 256 height 31
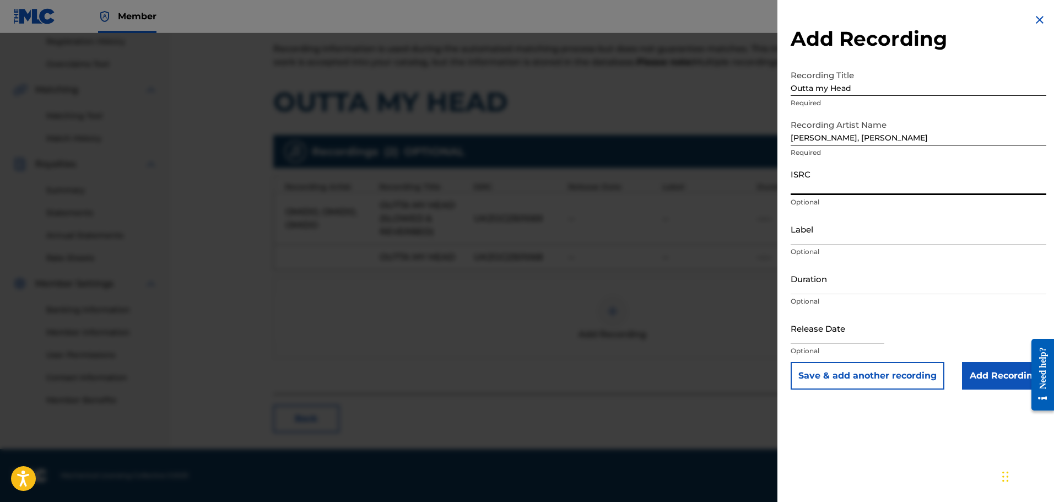
paste input "UKZGC2301069"
type input "UKZGC2301069"
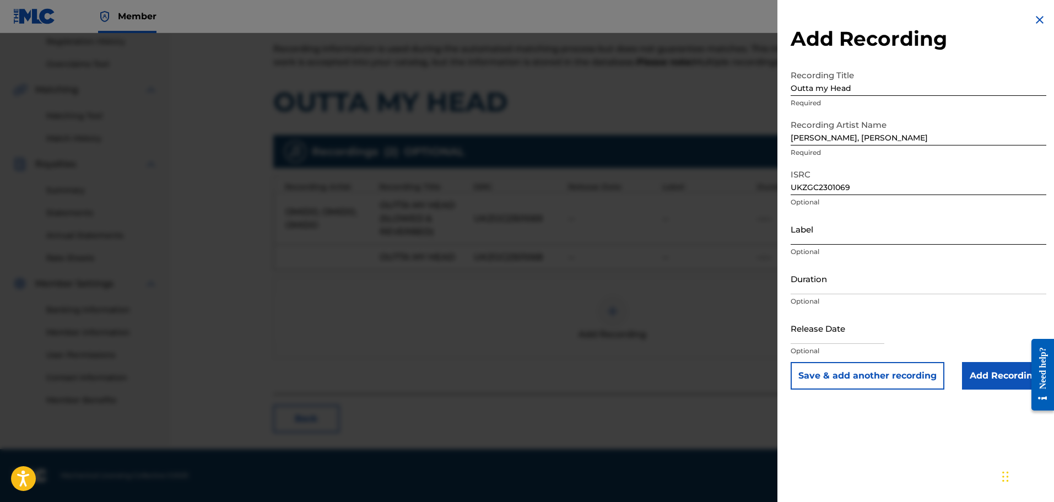
click at [894, 234] on input "Label" at bounding box center [919, 228] width 256 height 31
type input "Coasthill Records / IV Music"
click at [831, 279] on input "Duration" at bounding box center [919, 278] width 256 height 31
click at [862, 90] on input "Outta my Head" at bounding box center [919, 79] width 256 height 31
type input "Outta my Head - Slowed & Reverbed"
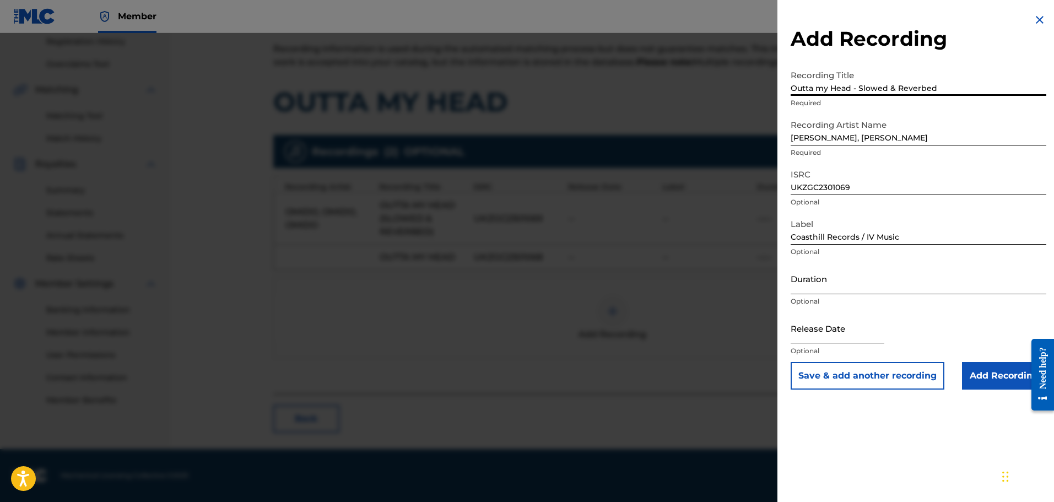
click at [835, 282] on input "Duration" at bounding box center [919, 278] width 256 height 31
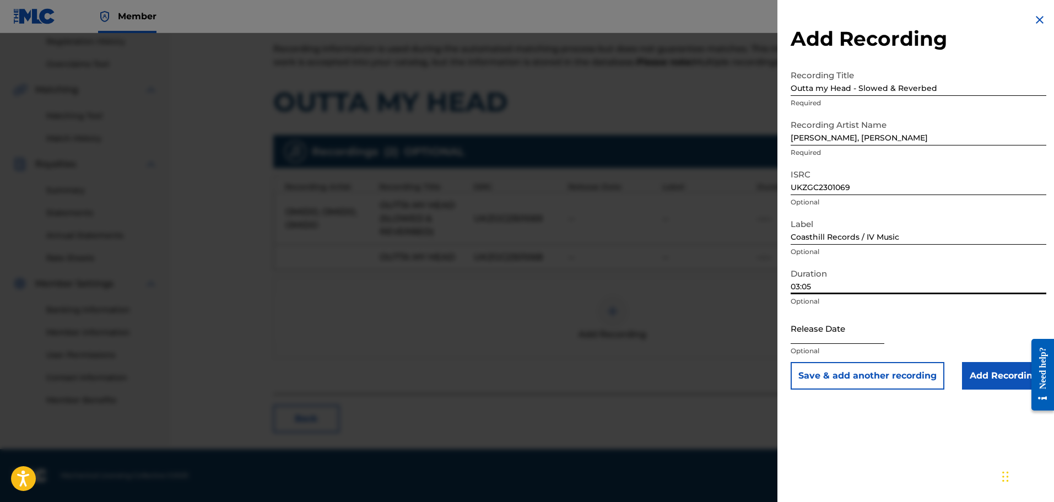
type input "03:05"
click at [821, 331] on input "text" at bounding box center [838, 328] width 94 height 31
select select "8"
select select "2025"
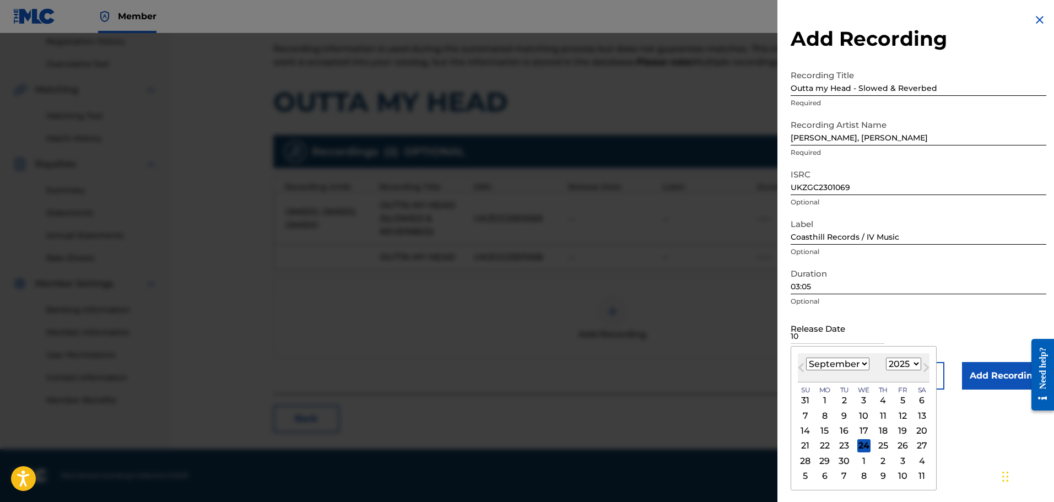
type input "10"
click at [837, 362] on select "January February March April May June July August September October November De…" at bounding box center [837, 364] width 63 height 13
select select "2"
click at [806, 358] on select "January February March April May June July August September October November De…" at bounding box center [837, 364] width 63 height 13
click at [826, 430] on div "10" at bounding box center [825, 430] width 13 height 13
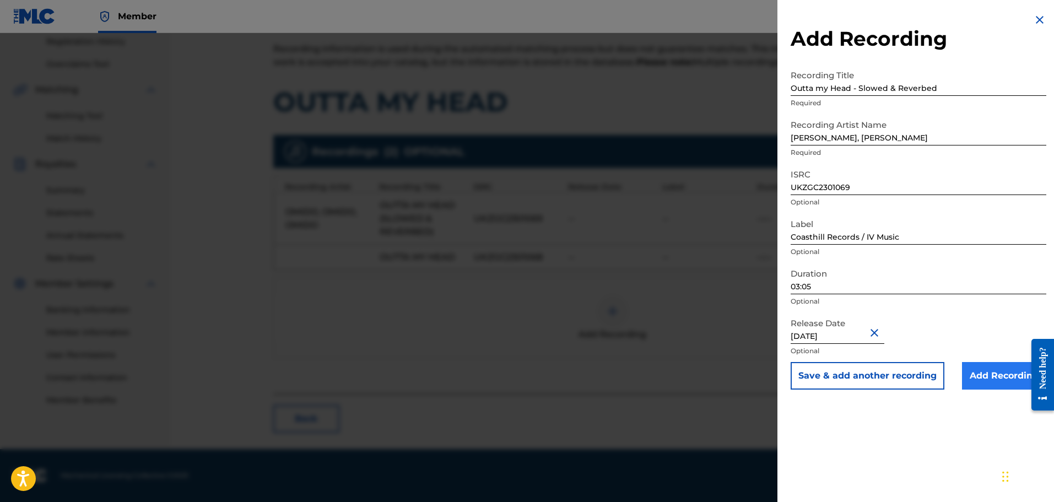
type input "March 10 2023"
click at [973, 374] on input "Add Recording" at bounding box center [1004, 376] width 84 height 28
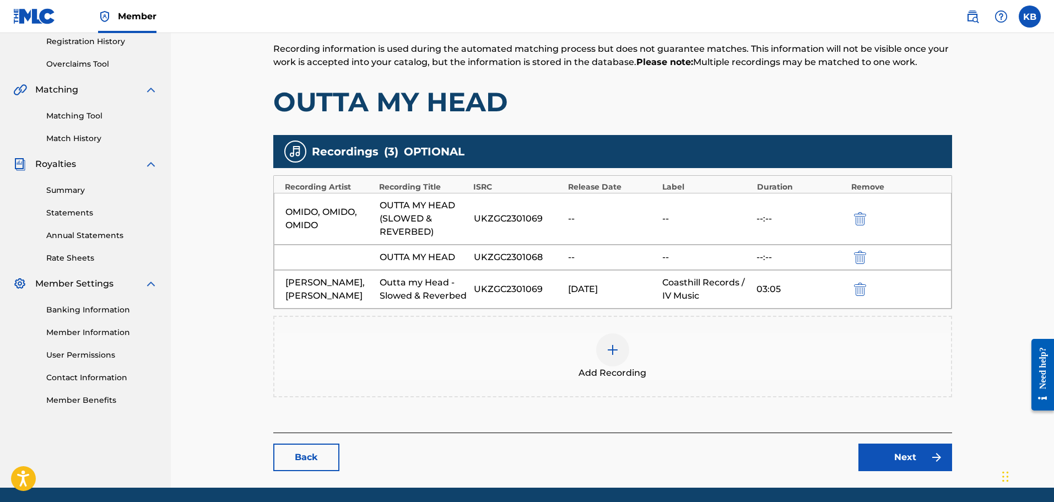
click at [607, 343] on img at bounding box center [612, 349] width 13 height 13
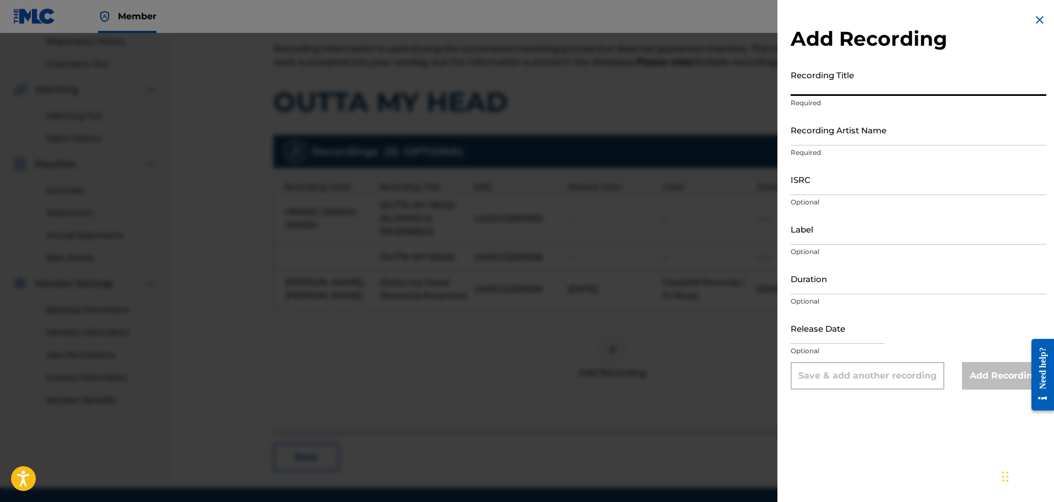
click at [873, 83] on input "Recording Title" at bounding box center [919, 79] width 256 height 31
type input "Outta My Head"
click at [907, 120] on input "Recording Artist Name" at bounding box center [919, 129] width 256 height 31
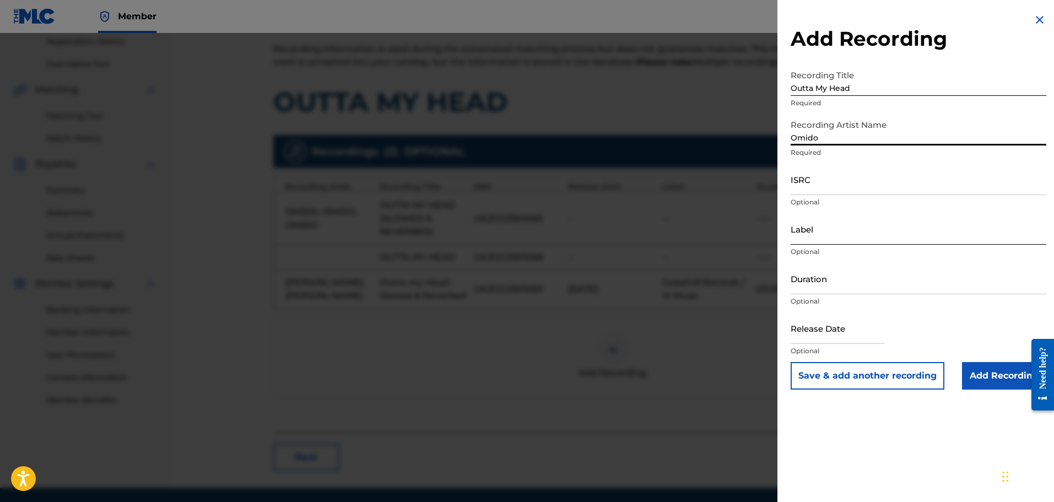
type input "Omido, Ordell, Rick Jansen"
drag, startPoint x: 833, startPoint y: 179, endPoint x: 832, endPoint y: 193, distance: 14.9
click at [833, 179] on input "ISRC" at bounding box center [919, 179] width 256 height 31
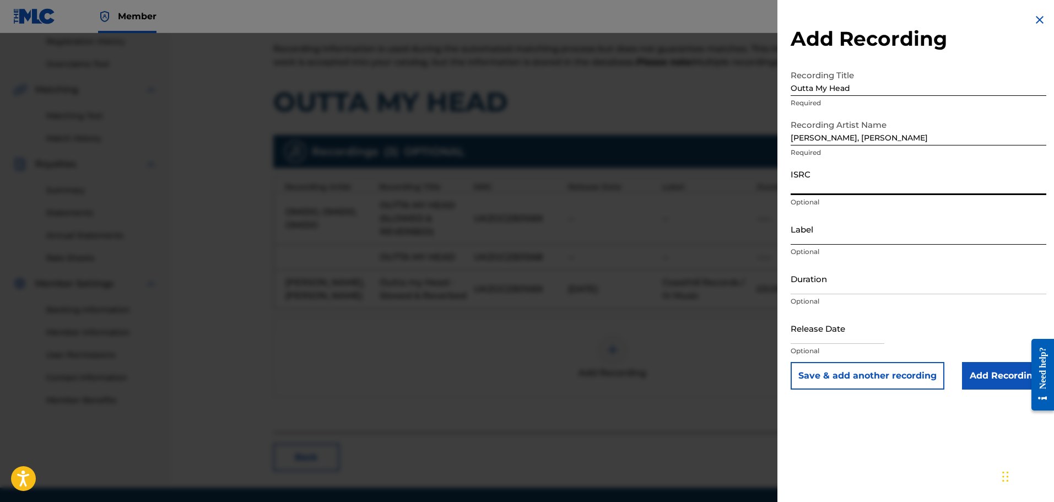
paste input "UKZGC2301068"
type input "UKZGC2301068"
click at [826, 236] on input "Label" at bounding box center [919, 228] width 256 height 31
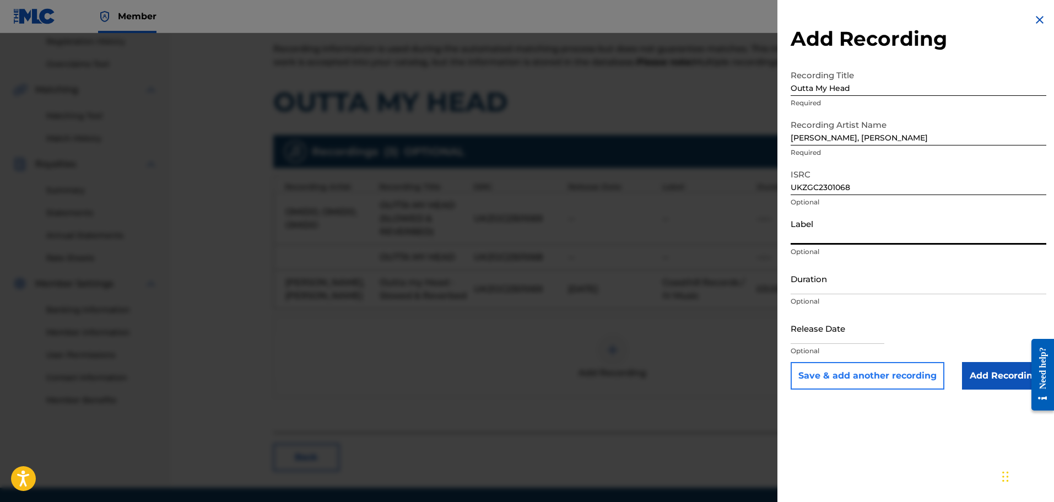
type input "Coasthill Records / IV Music"
click at [850, 283] on input "Duration" at bounding box center [919, 278] width 256 height 31
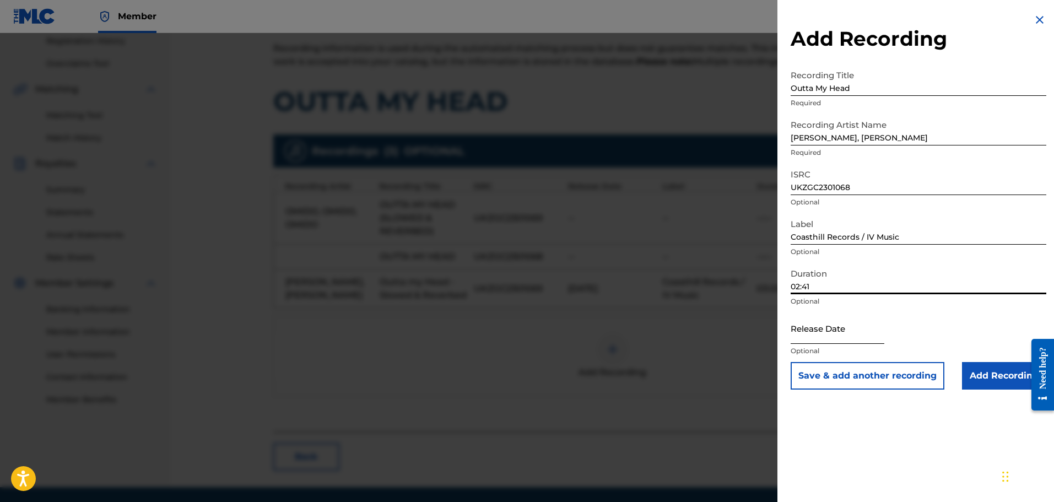
scroll to position [250, 0]
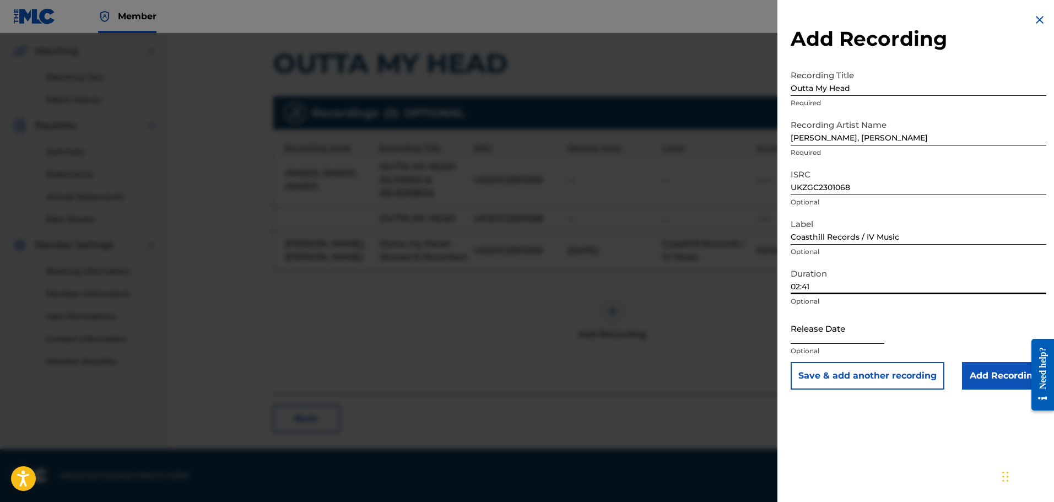
type input "02:41"
select select "8"
select select "2025"
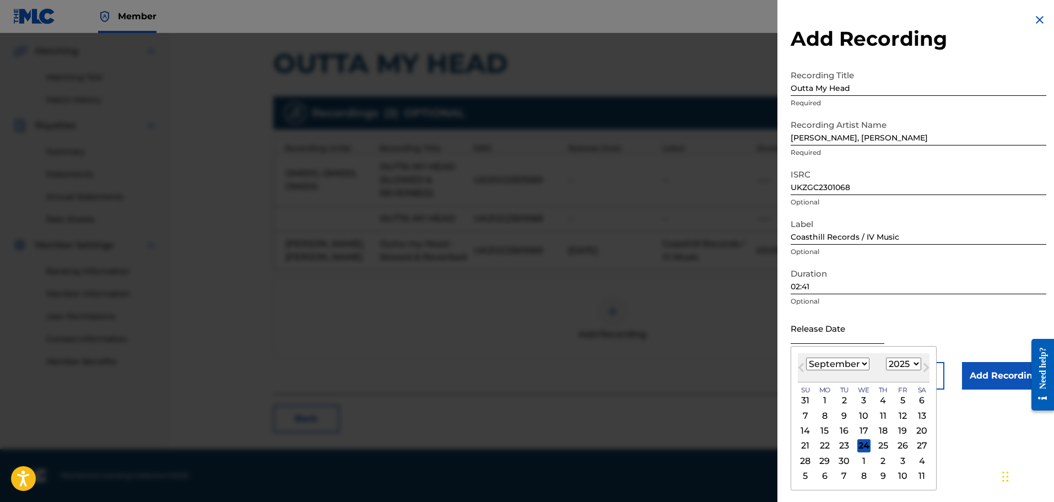
click at [829, 332] on input "text" at bounding box center [838, 328] width 94 height 31
type input "March 30 2023"
select select "2"
select select "2023"
click at [904, 415] on div "10" at bounding box center [902, 415] width 13 height 13
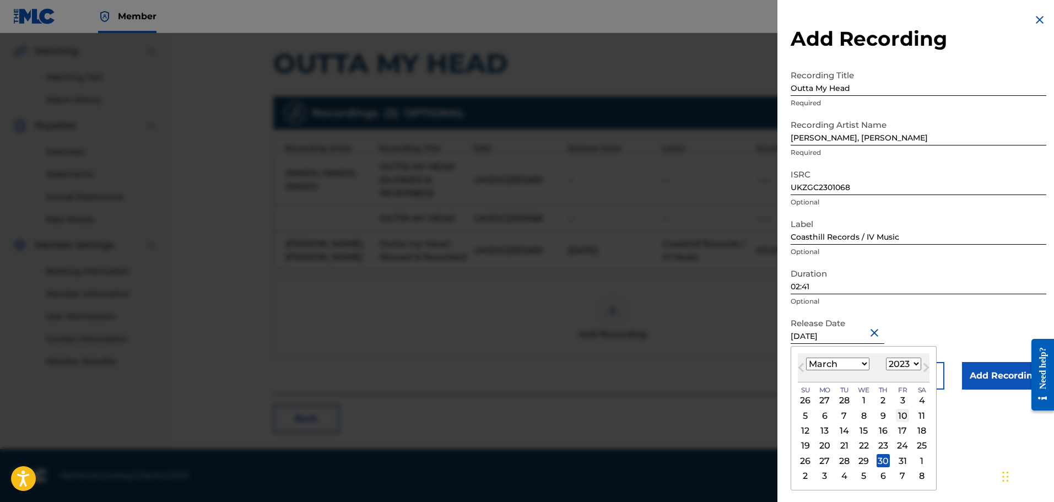
type input "March 10 2023"
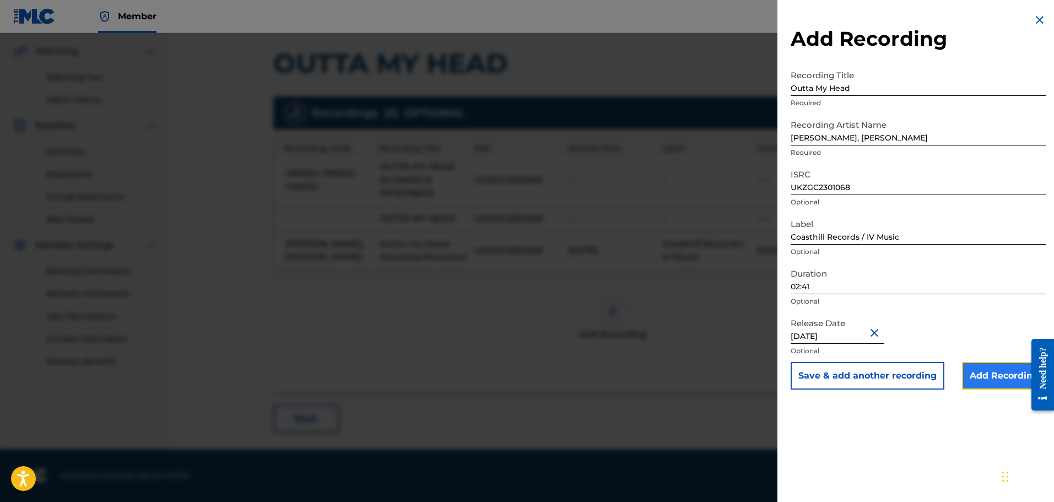
click at [1004, 379] on input "Add Recording" at bounding box center [1004, 376] width 84 height 28
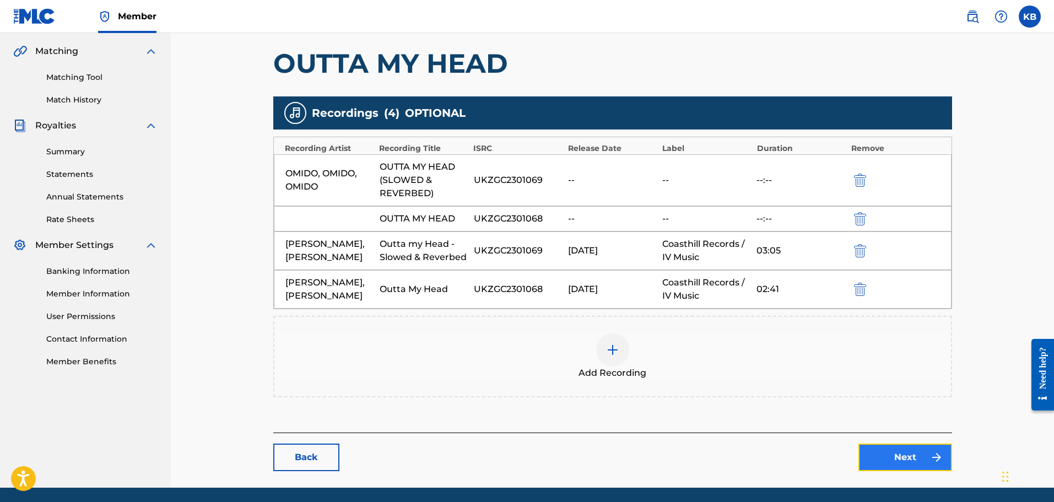
click at [897, 466] on link "Next" at bounding box center [906, 458] width 94 height 28
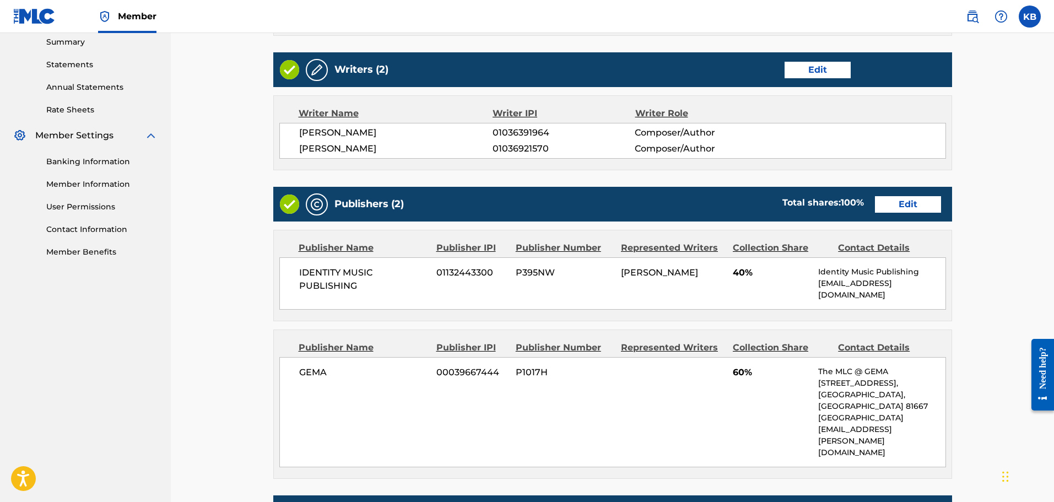
scroll to position [496, 0]
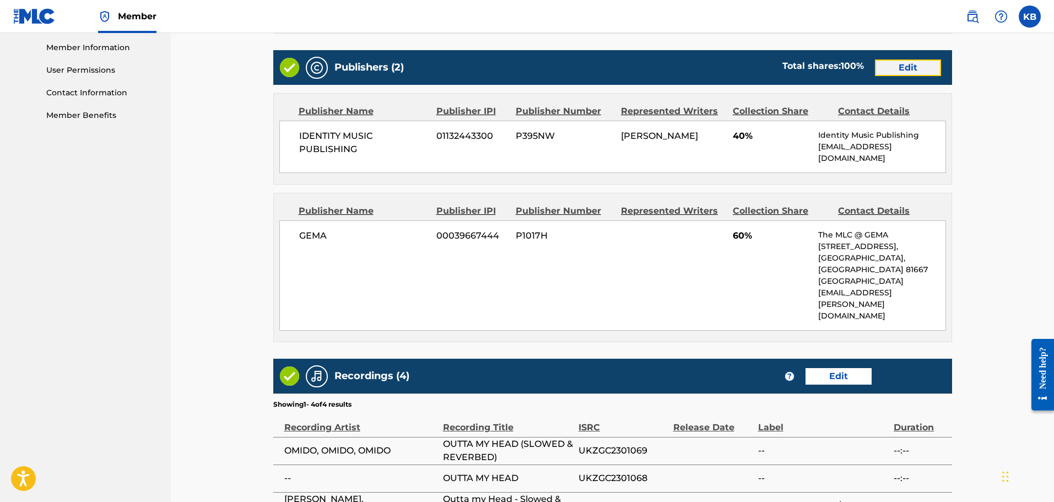
click at [916, 63] on link "Edit" at bounding box center [908, 68] width 66 height 17
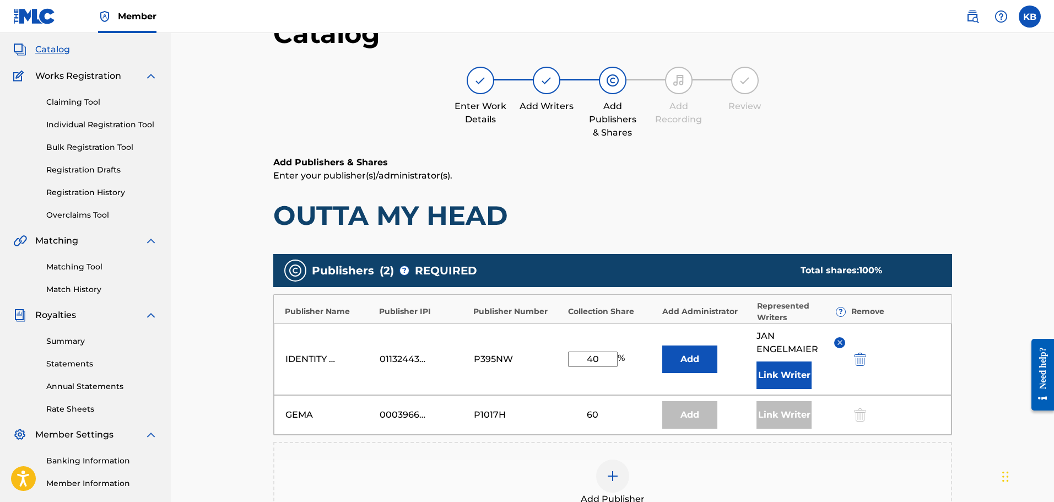
scroll to position [165, 0]
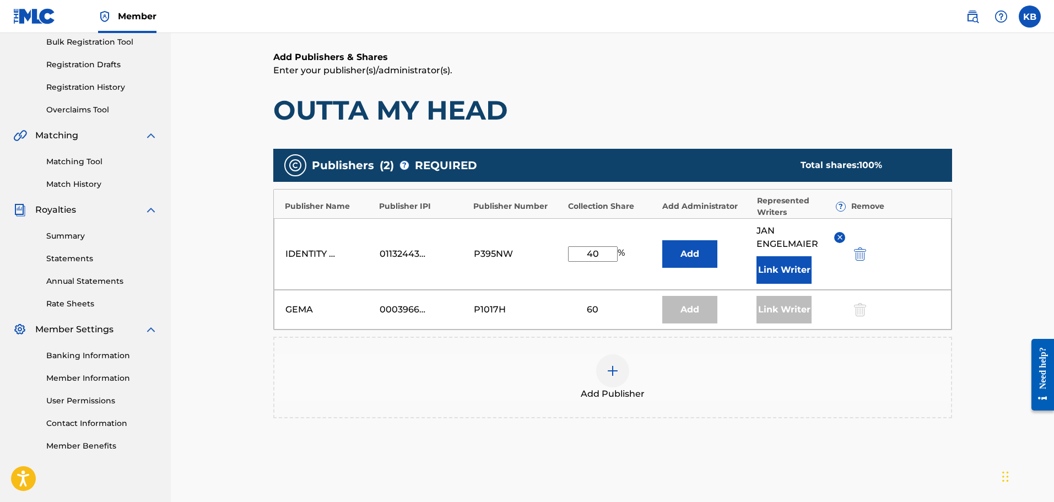
click at [601, 301] on div "GEMA 00039667444 P1017H 60 Add Link Writer" at bounding box center [613, 310] width 678 height 40
click at [594, 311] on div "60" at bounding box center [593, 309] width 50 height 13
click at [601, 260] on input "40" at bounding box center [593, 253] width 50 height 15
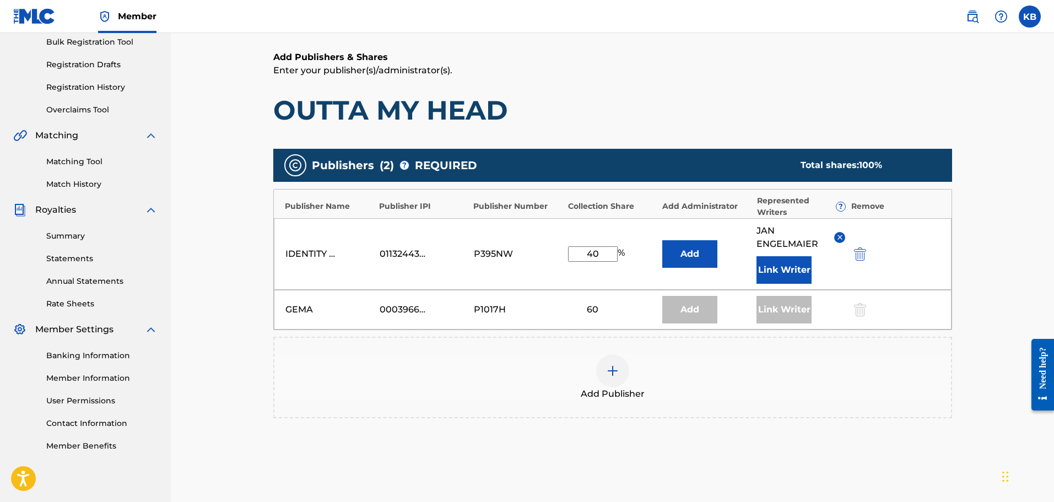
drag, startPoint x: 602, startPoint y: 253, endPoint x: 551, endPoint y: 259, distance: 51.1
click at [551, 259] on div "IDENTITY MUSIC PUBLISHING 01132443300 P395NW 40 % Add JAN ENGELMAIER Link Writer" at bounding box center [613, 254] width 678 height 72
type input "6"
type input "40"
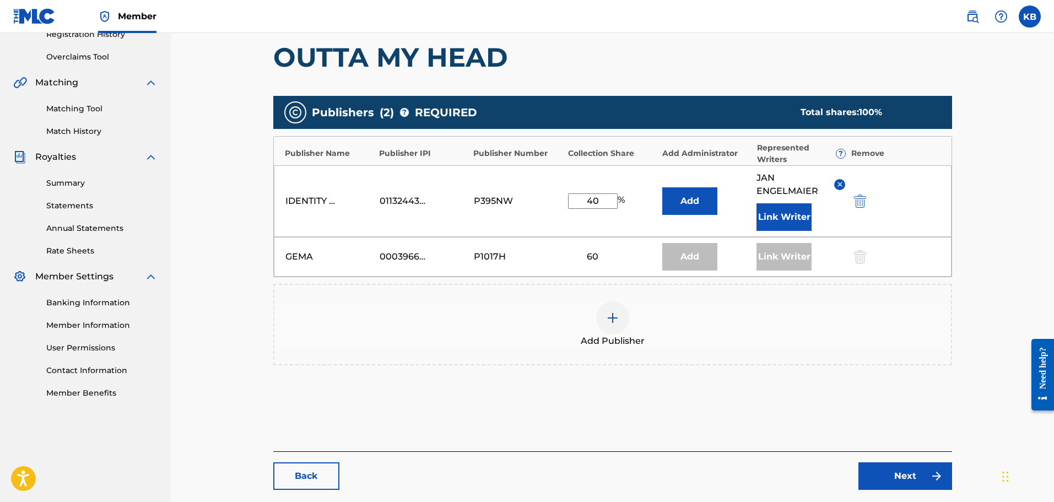
scroll to position [276, 0]
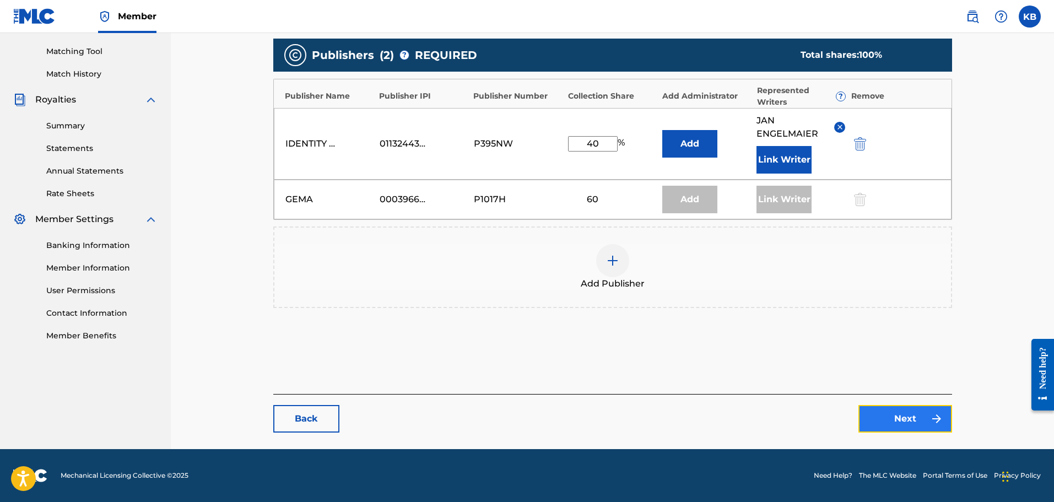
click at [888, 419] on link "Next" at bounding box center [906, 419] width 94 height 28
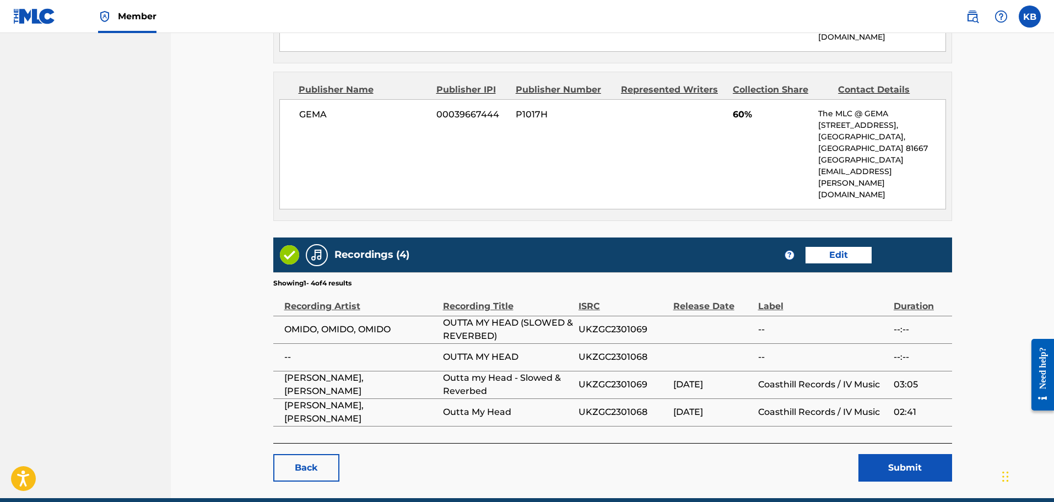
scroll to position [623, 0]
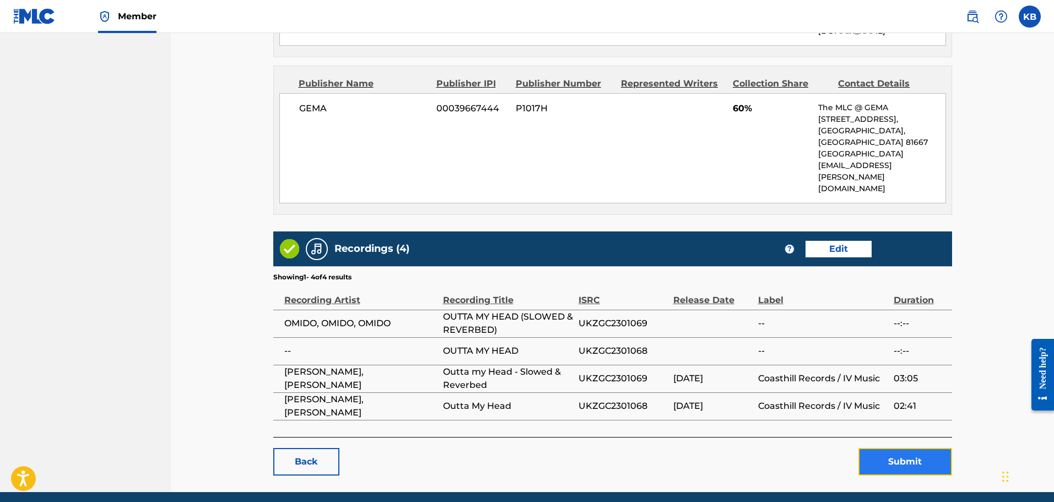
click at [893, 448] on button "Submit" at bounding box center [906, 462] width 94 height 28
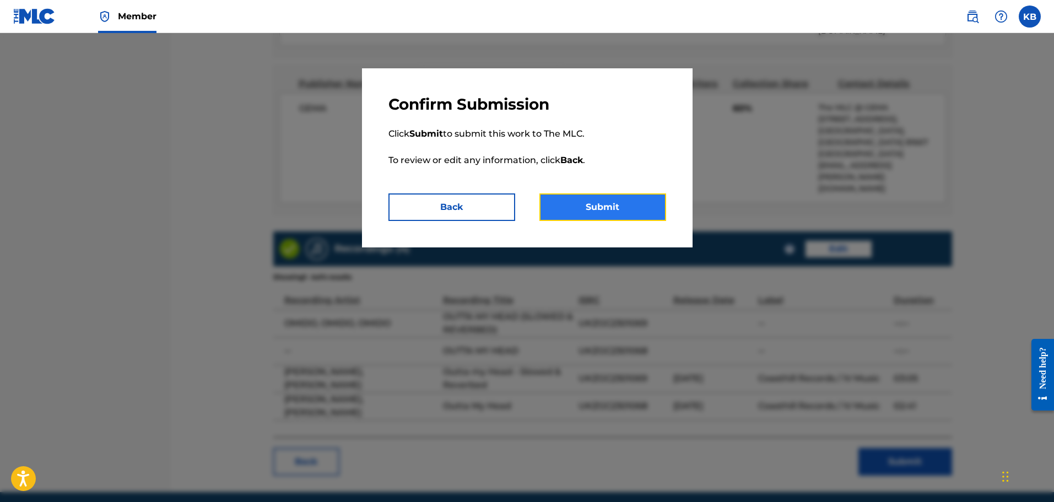
click at [612, 209] on button "Submit" at bounding box center [603, 207] width 127 height 28
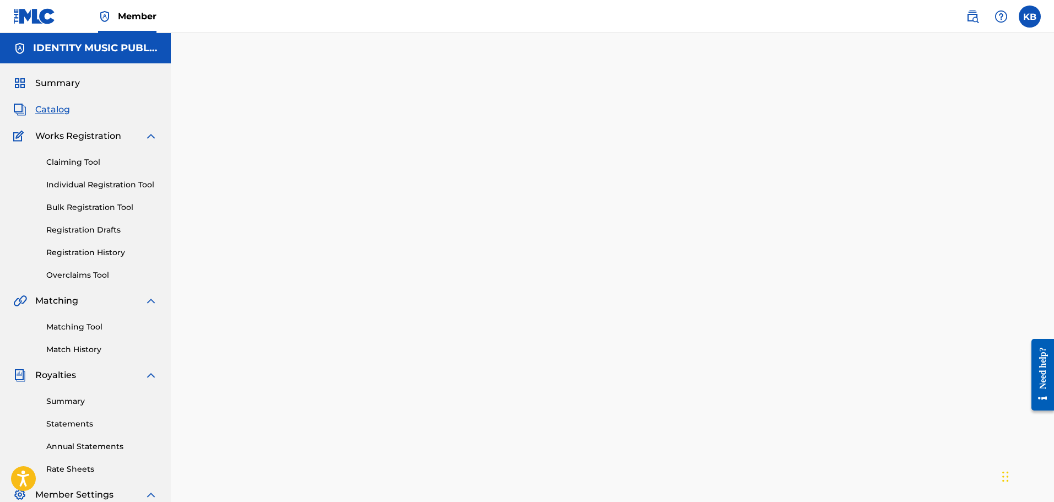
click at [64, 110] on span "Catalog" at bounding box center [52, 109] width 35 height 13
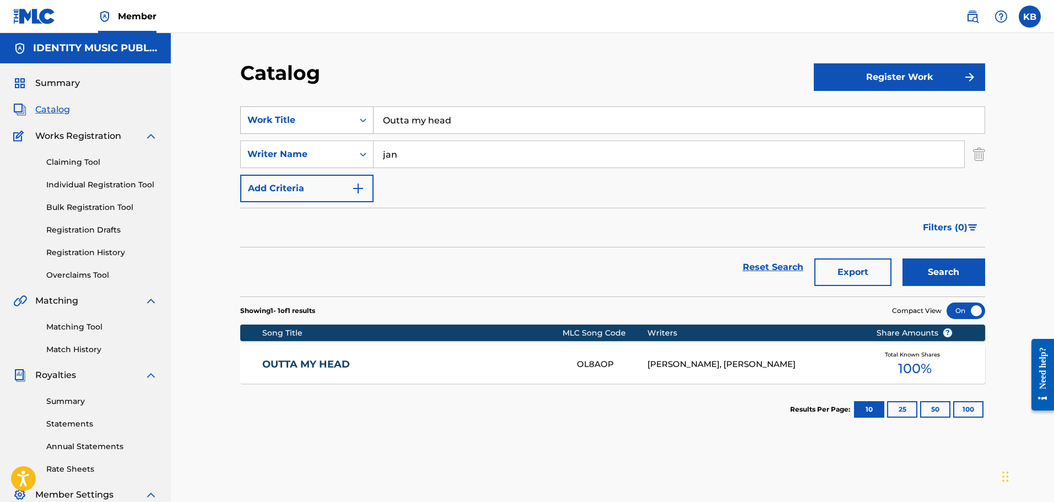
drag, startPoint x: 496, startPoint y: 122, endPoint x: 331, endPoint y: 129, distance: 165.5
click at [331, 129] on div "SearchWithCriteria24b4064a-a765-4725-80fb-0f241e04882f Work Title Outta my head" at bounding box center [612, 120] width 745 height 28
type input "secrets"
click at [903, 259] on button "Search" at bounding box center [944, 273] width 83 height 28
click at [502, 360] on link "SECRETS" at bounding box center [412, 364] width 300 height 13
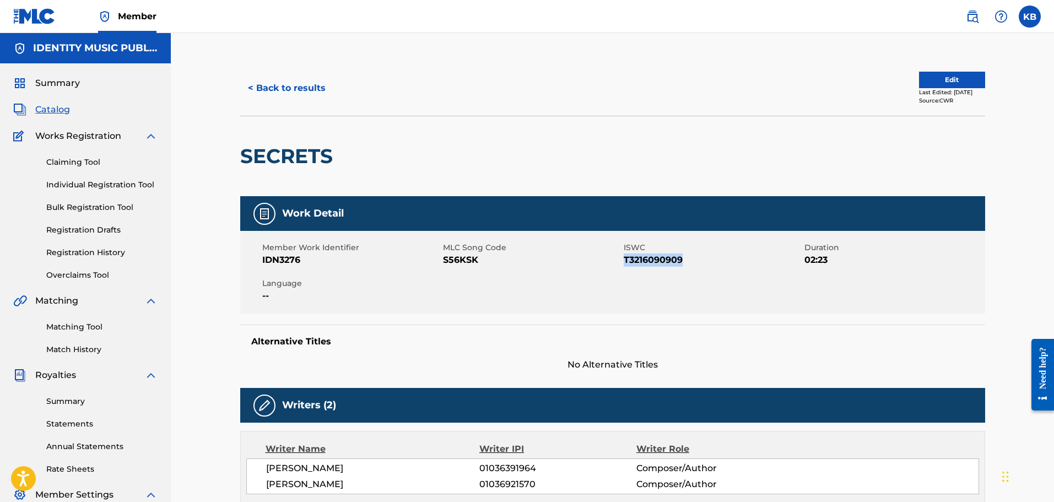
copy span "T3216090909"
drag, startPoint x: 690, startPoint y: 260, endPoint x: 625, endPoint y: 262, distance: 65.6
click at [625, 262] on span "T3216090909" at bounding box center [713, 260] width 178 height 13
click at [273, 93] on button "< Back to results" at bounding box center [286, 88] width 93 height 28
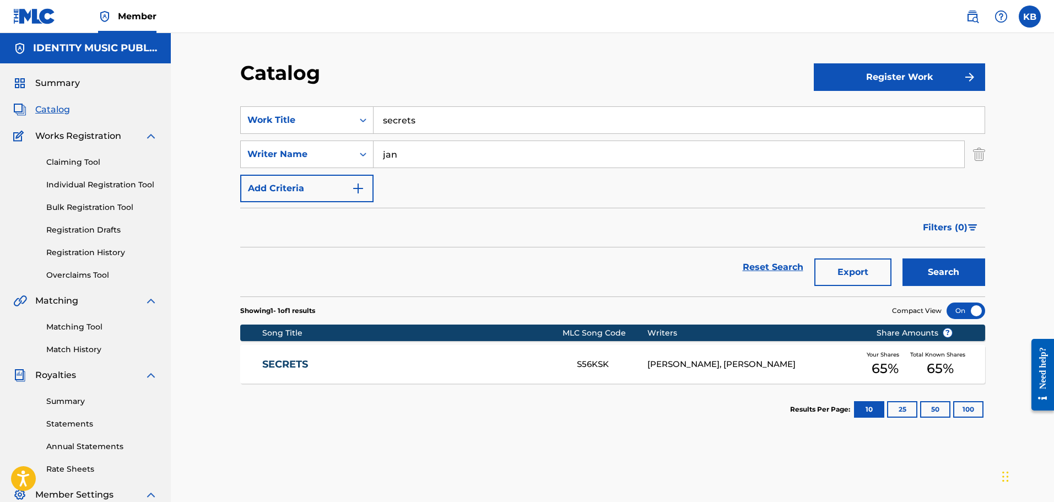
drag, startPoint x: 381, startPoint y: 122, endPoint x: 233, endPoint y: 122, distance: 148.3
click at [233, 122] on div "Catalog Register Work SearchWithCriteria24b4064a-a765-4725-80fb-0f241e04882f Wo…" at bounding box center [613, 346] width 772 height 570
type input "silverline"
click at [903, 259] on button "Search" at bounding box center [944, 273] width 83 height 28
click at [418, 375] on div "SILVERLINE SH7AFX JAN ENGELMAIER, FELIX REICHENAUER Your Shares 60 % Total Know…" at bounding box center [612, 364] width 745 height 39
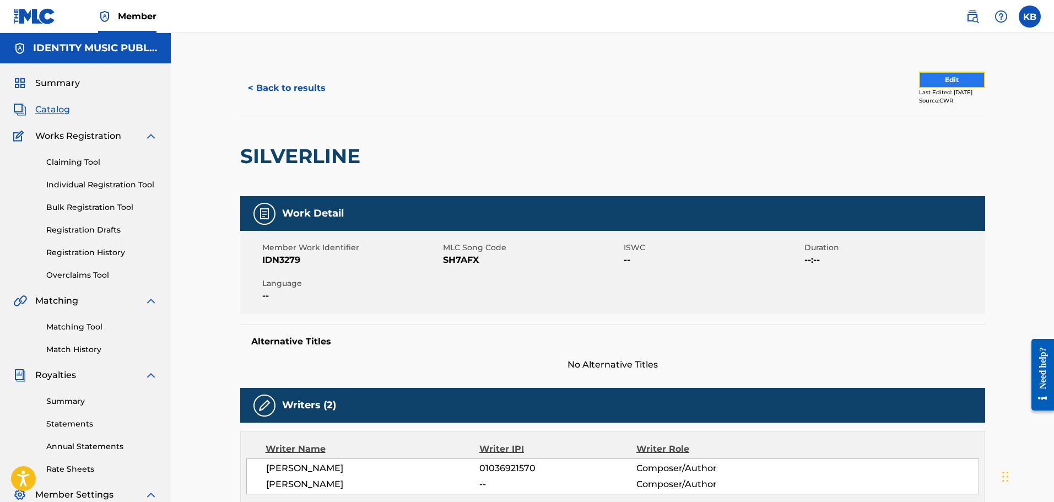
click at [936, 76] on button "Edit" at bounding box center [952, 80] width 66 height 17
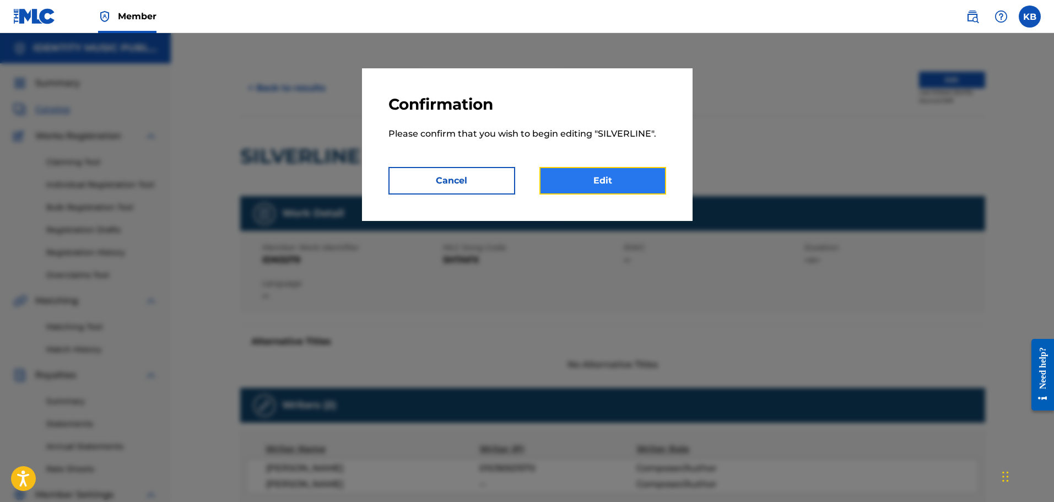
click at [576, 177] on link "Edit" at bounding box center [603, 181] width 127 height 28
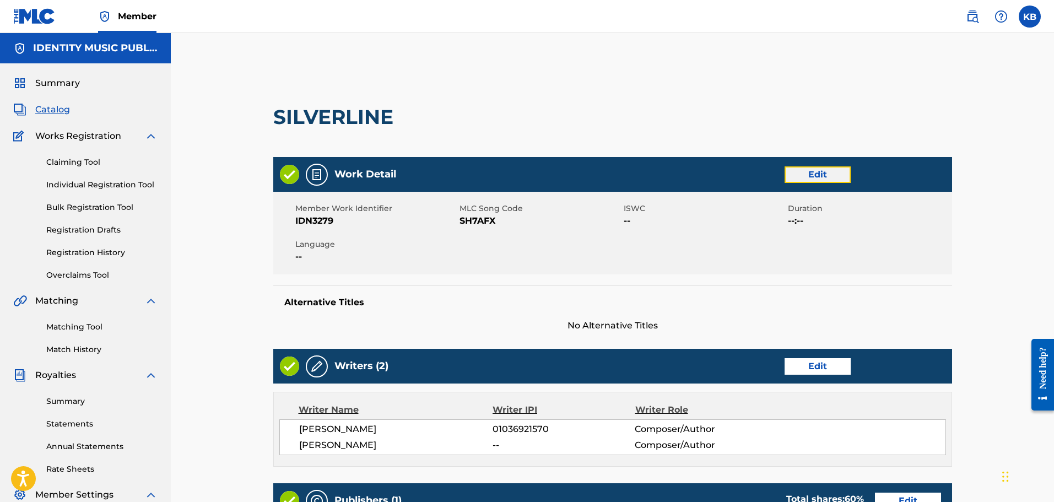
click at [809, 177] on link "Edit" at bounding box center [818, 174] width 66 height 17
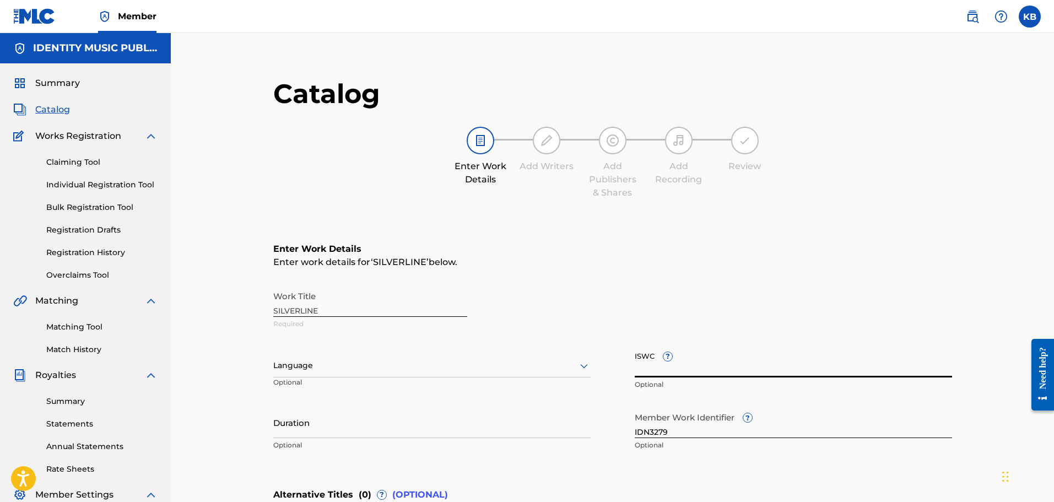
click at [648, 363] on input "ISWC ?" at bounding box center [793, 361] width 317 height 31
paste input "T3000324147"
type input "T3000324147"
click at [428, 358] on div "Language" at bounding box center [431, 365] width 317 height 23
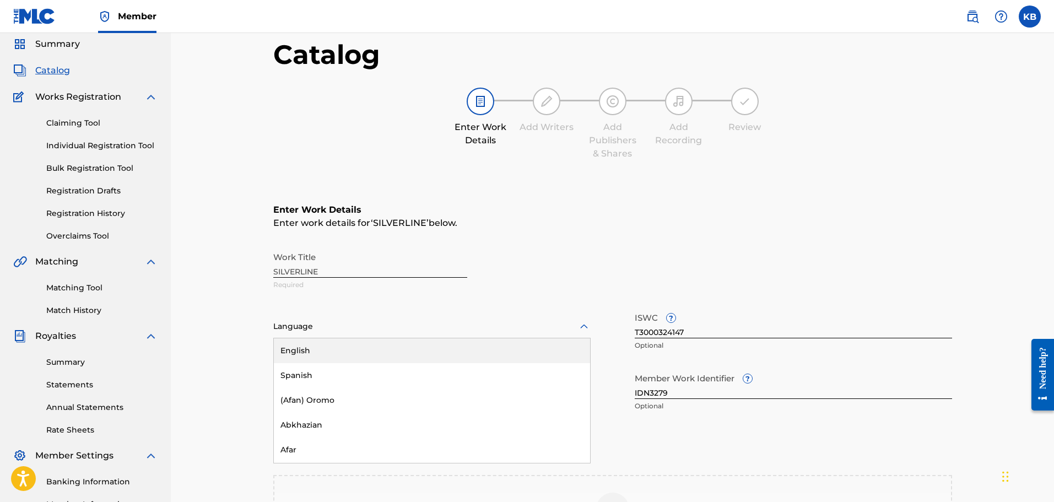
scroll to position [41, 0]
drag, startPoint x: 357, startPoint y: 351, endPoint x: 456, endPoint y: 342, distance: 99.0
click at [357, 350] on div "English" at bounding box center [432, 348] width 316 height 25
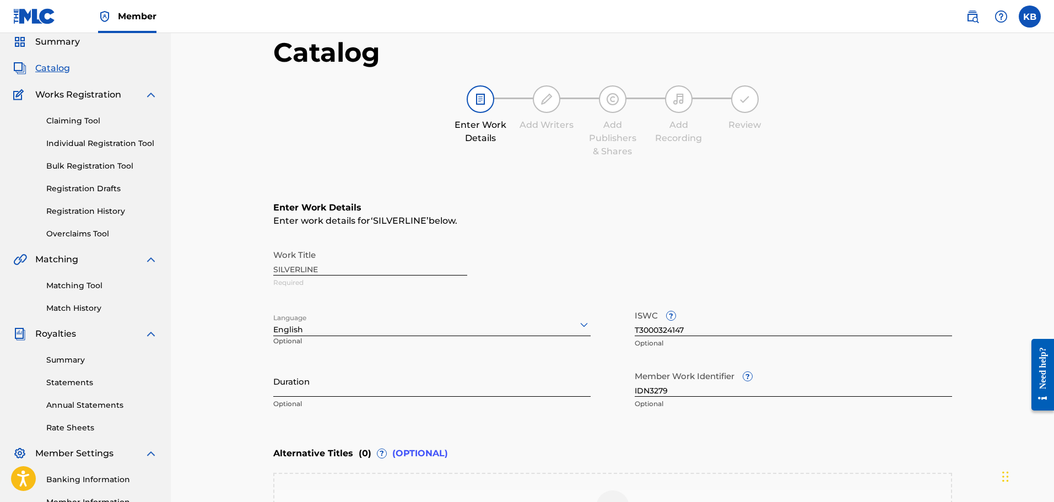
click at [306, 391] on input "Duration" at bounding box center [431, 380] width 317 height 31
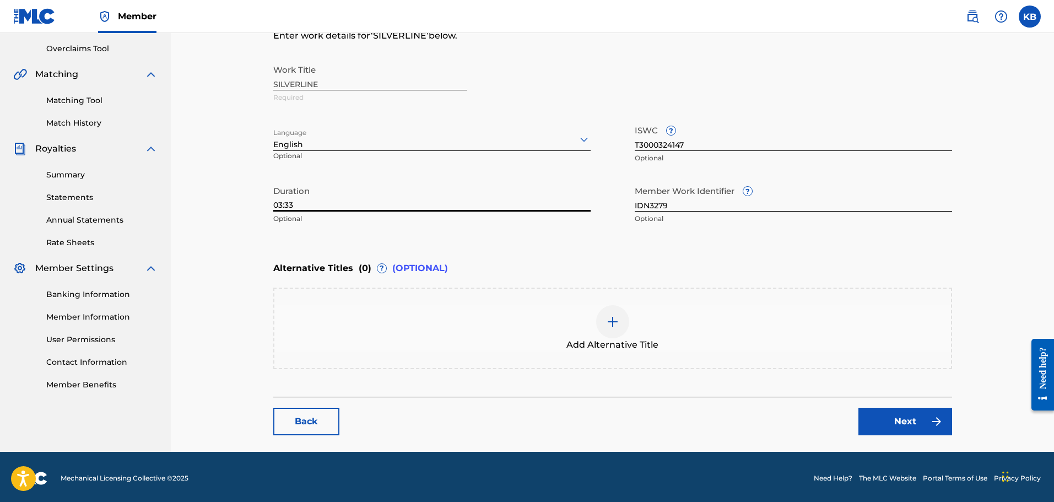
scroll to position [229, 0]
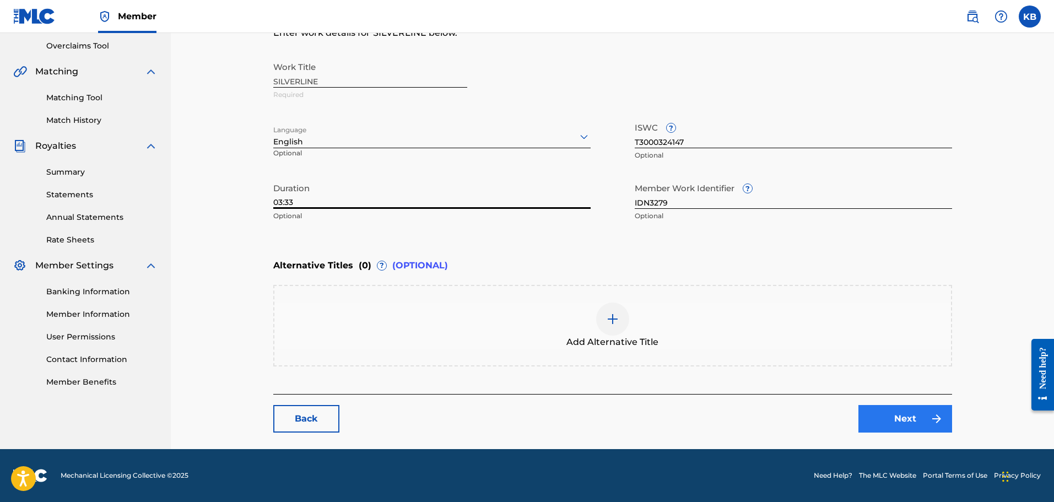
type input "03:33"
click at [912, 424] on link "Next" at bounding box center [906, 419] width 94 height 28
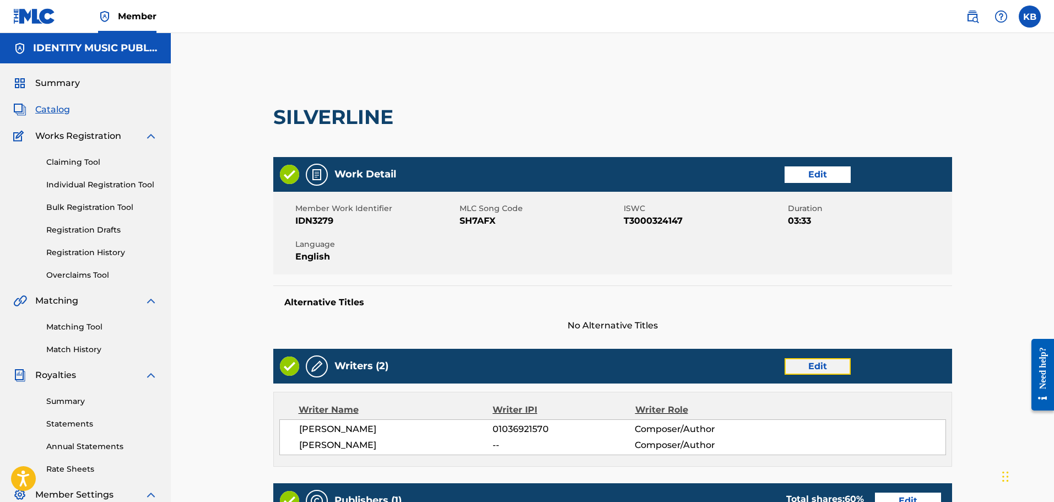
click at [831, 359] on link "Edit" at bounding box center [818, 366] width 66 height 17
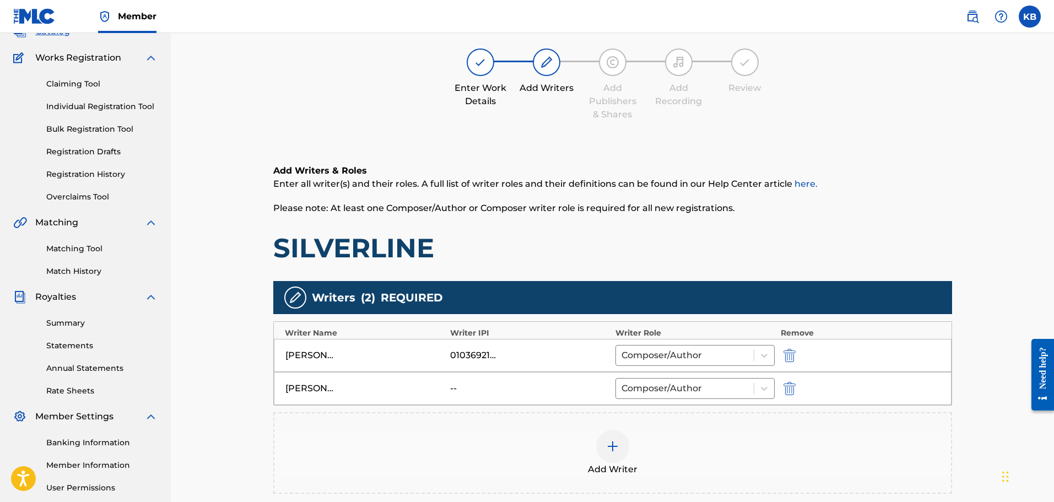
scroll to position [220, 0]
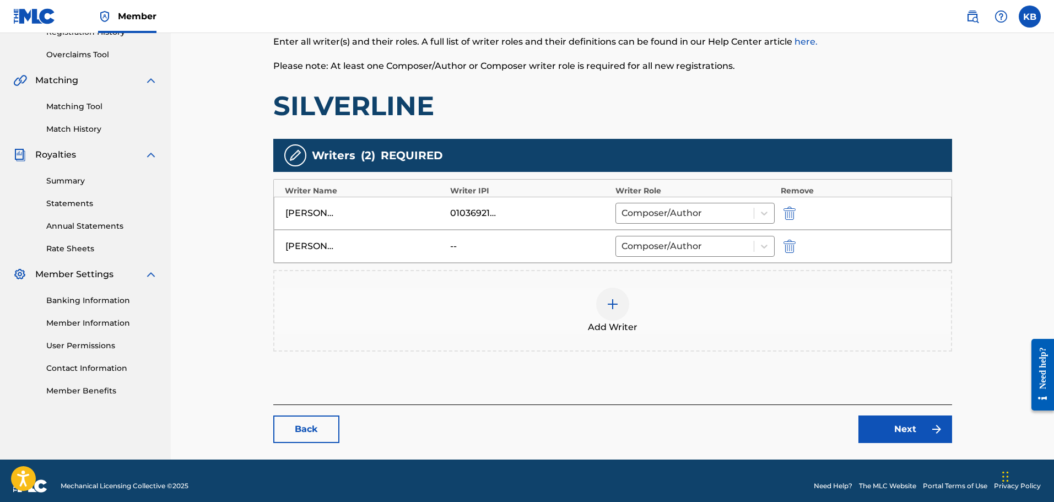
click at [602, 309] on div at bounding box center [612, 304] width 33 height 33
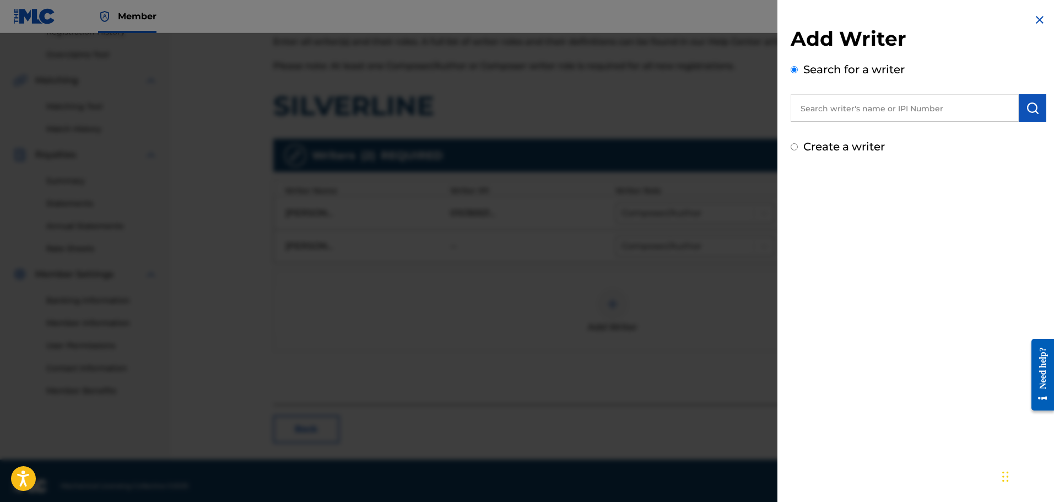
click at [852, 99] on input "text" at bounding box center [905, 108] width 228 height 28
drag, startPoint x: 837, startPoint y: 109, endPoint x: 831, endPoint y: 111, distance: 7.0
click at [837, 109] on input "text" at bounding box center [905, 108] width 228 height 28
paste input "Felix Reichenauer"
type input "Felix Reichenauer"
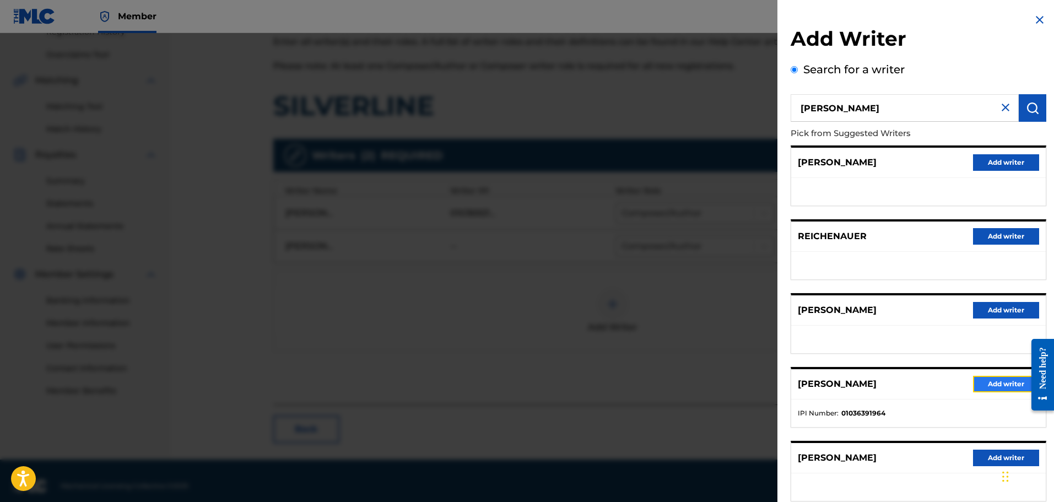
click at [1007, 384] on button "Add writer" at bounding box center [1006, 384] width 66 height 17
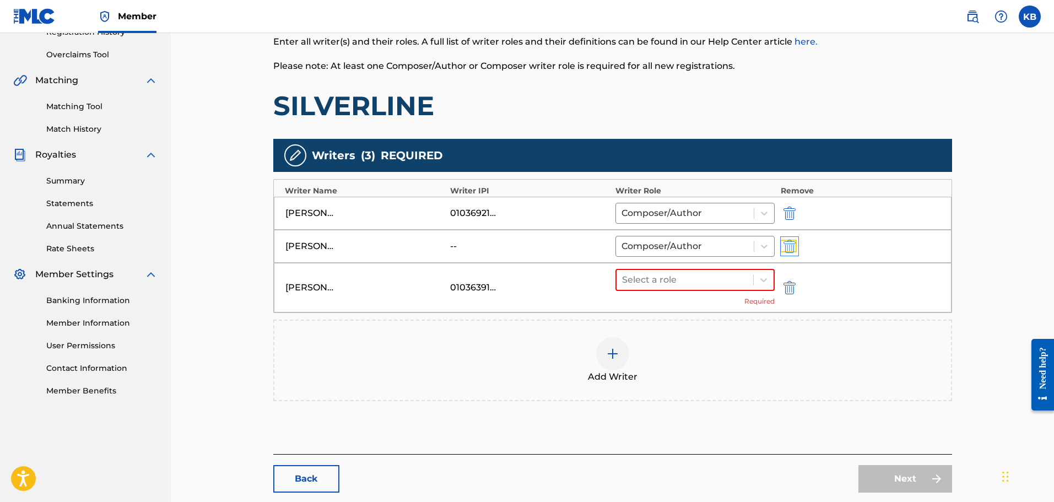
click at [792, 246] on img "submit" at bounding box center [790, 246] width 12 height 13
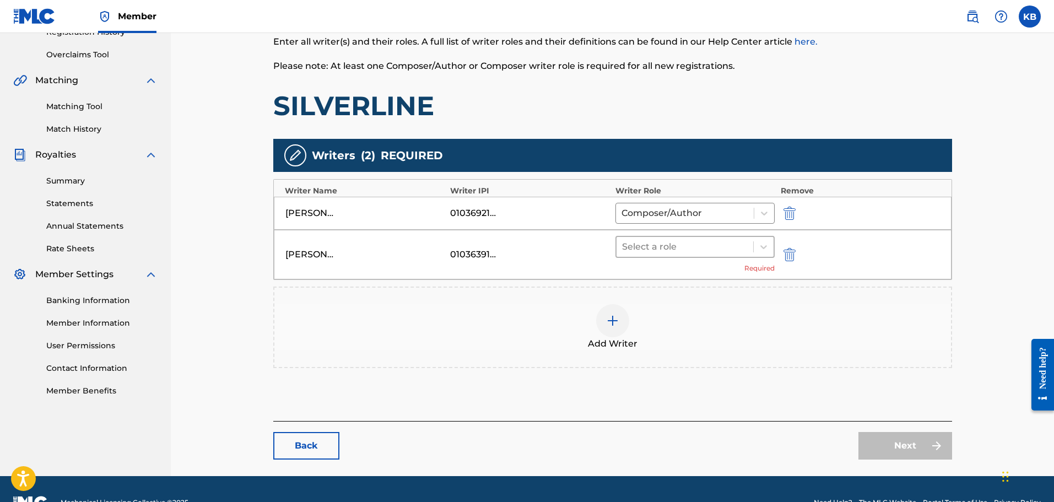
click at [656, 243] on div at bounding box center [685, 246] width 126 height 15
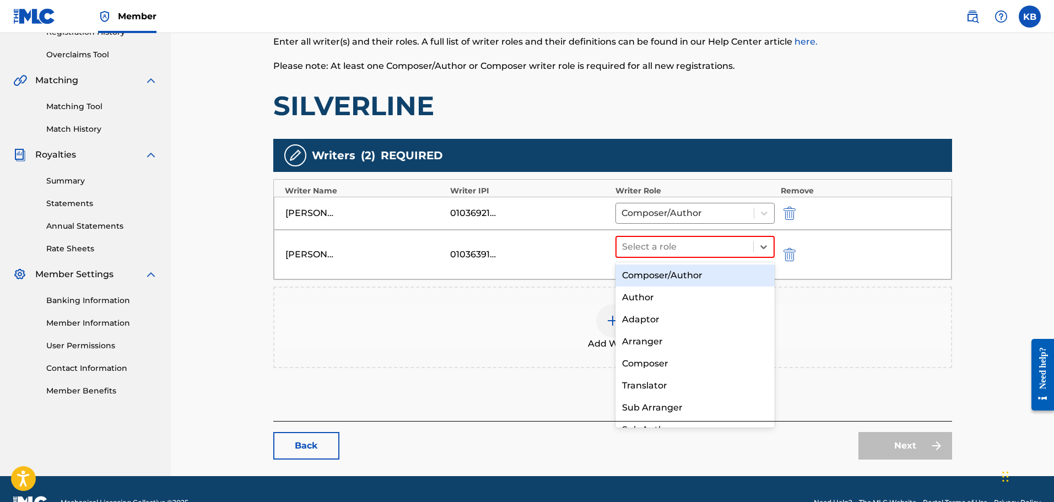
click at [665, 276] on div "Composer/Author" at bounding box center [696, 276] width 160 height 22
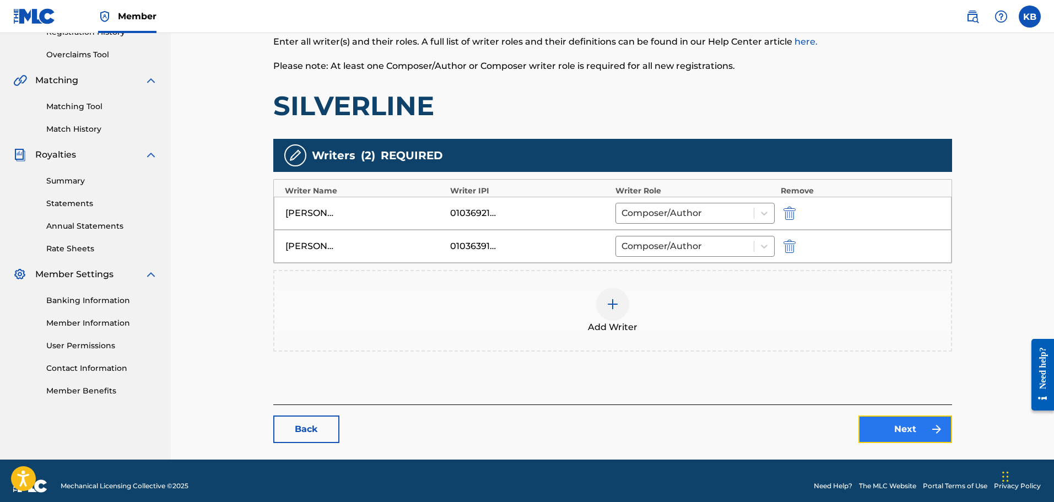
click at [927, 429] on link "Next" at bounding box center [906, 430] width 94 height 28
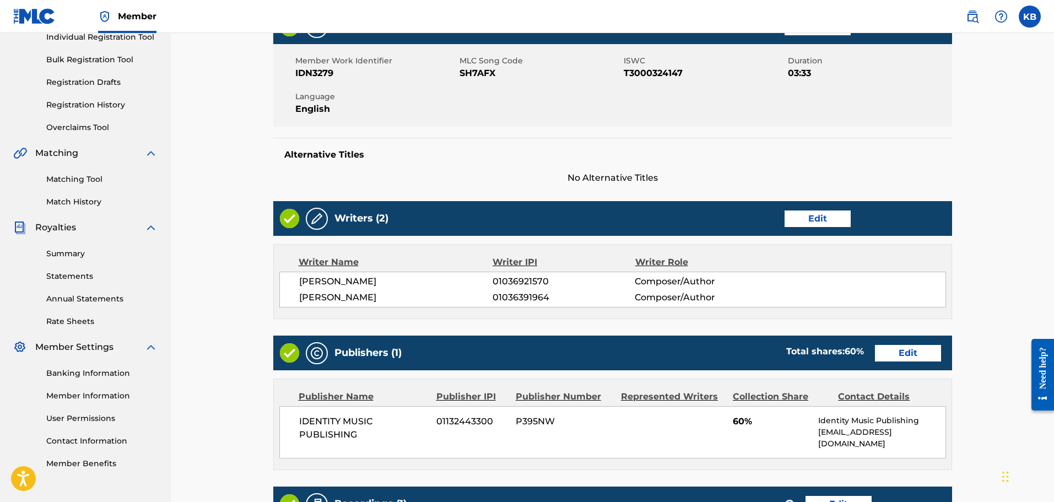
scroll to position [220, 0]
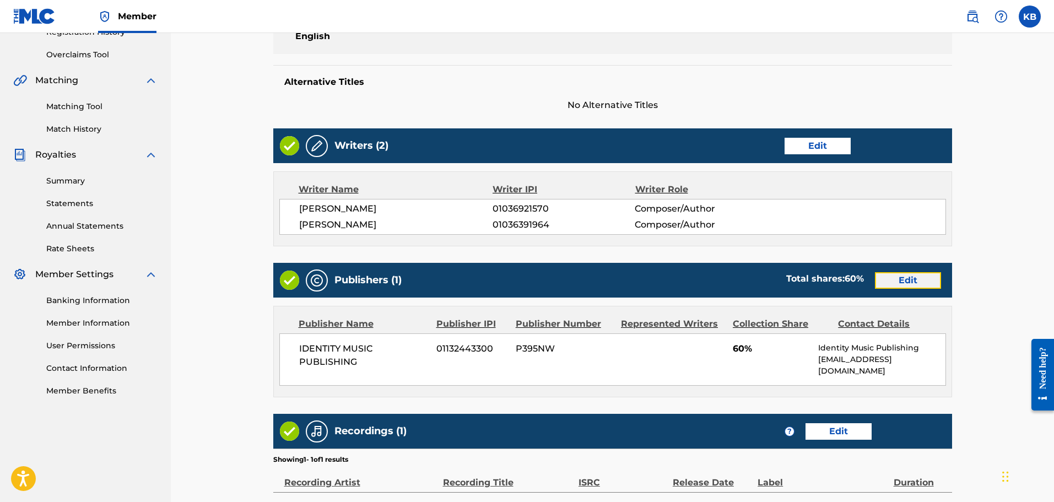
click at [901, 279] on link "Edit" at bounding box center [908, 280] width 66 height 17
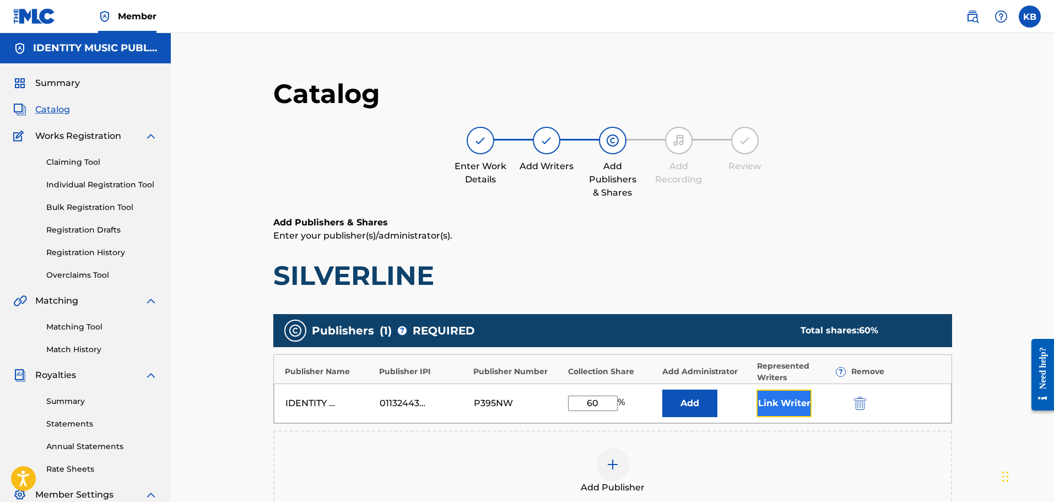
click at [772, 402] on button "Link Writer" at bounding box center [784, 404] width 55 height 28
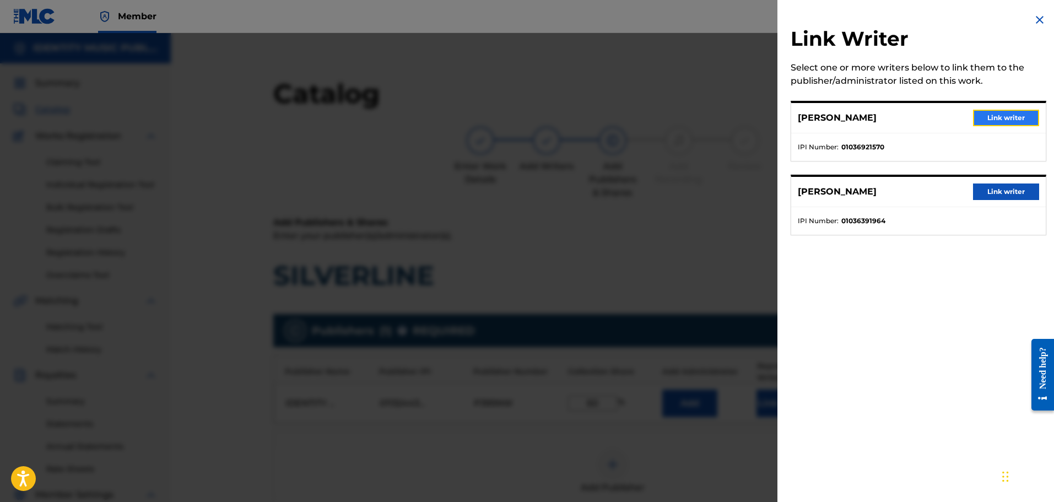
click at [1016, 117] on button "Link writer" at bounding box center [1006, 118] width 66 height 17
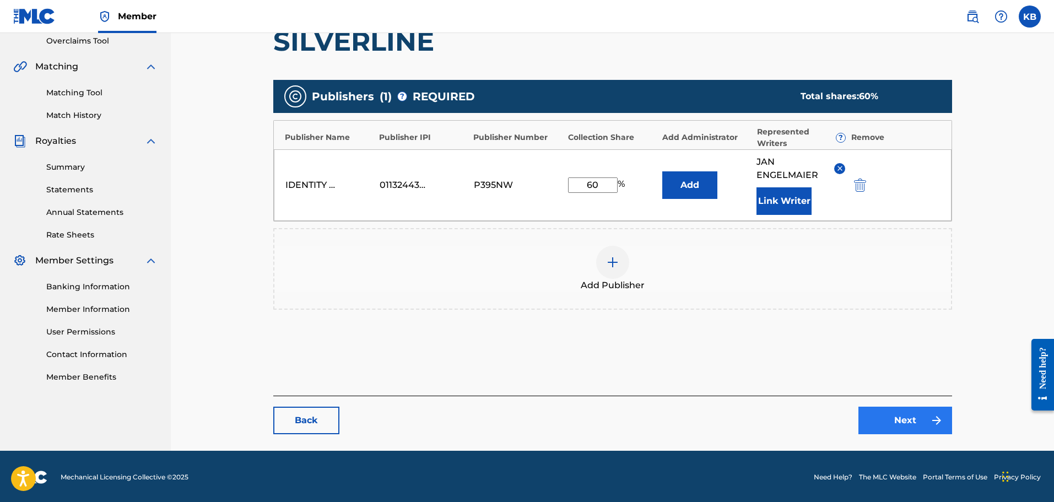
scroll to position [236, 0]
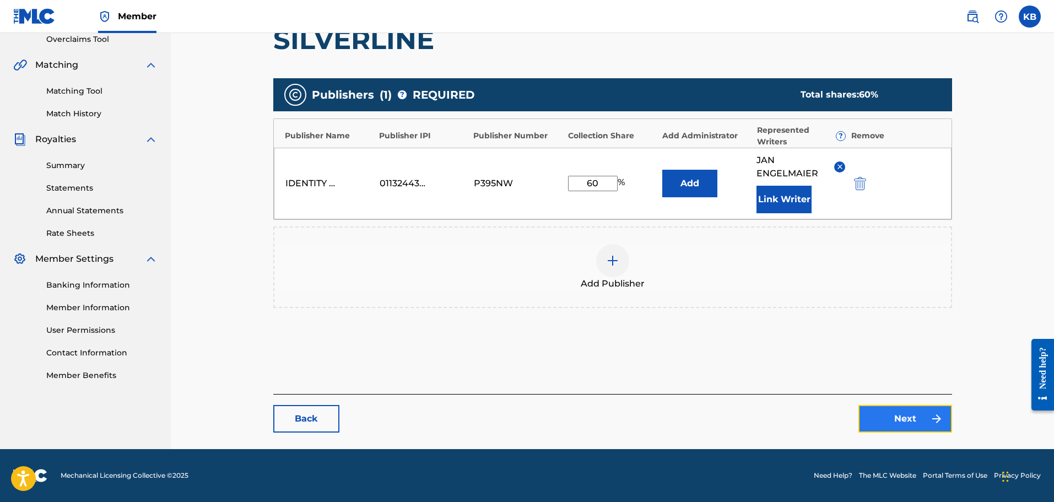
click at [914, 426] on link "Next" at bounding box center [906, 419] width 94 height 28
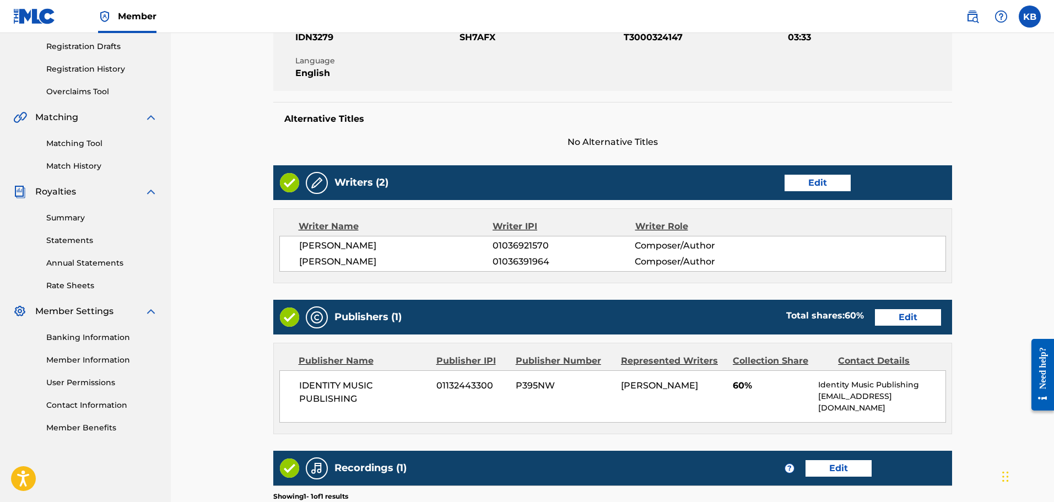
scroll to position [331, 0]
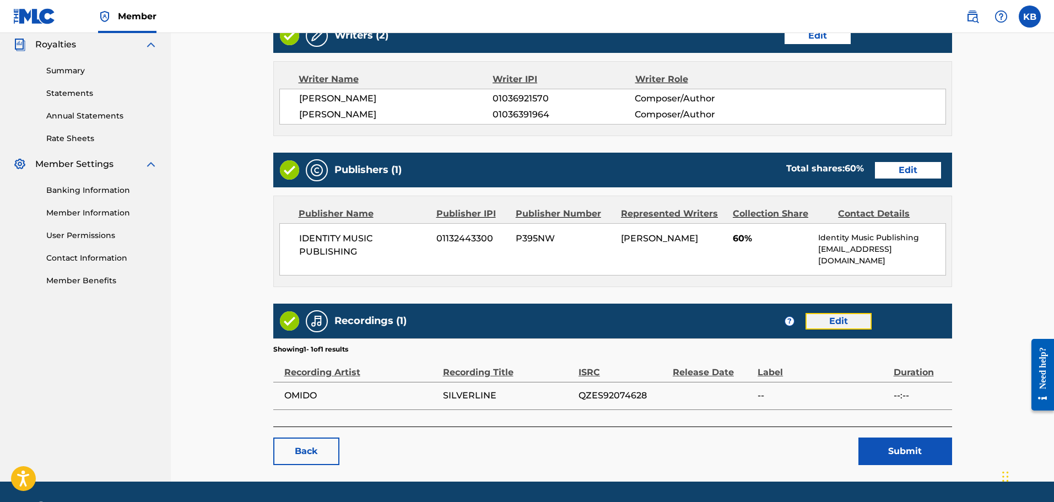
click at [845, 313] on link "Edit" at bounding box center [839, 321] width 66 height 17
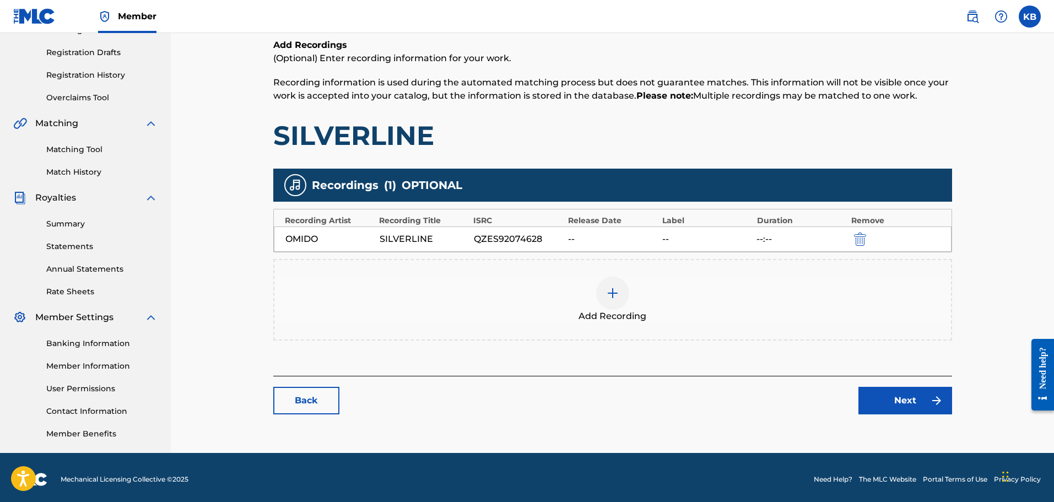
scroll to position [181, 0]
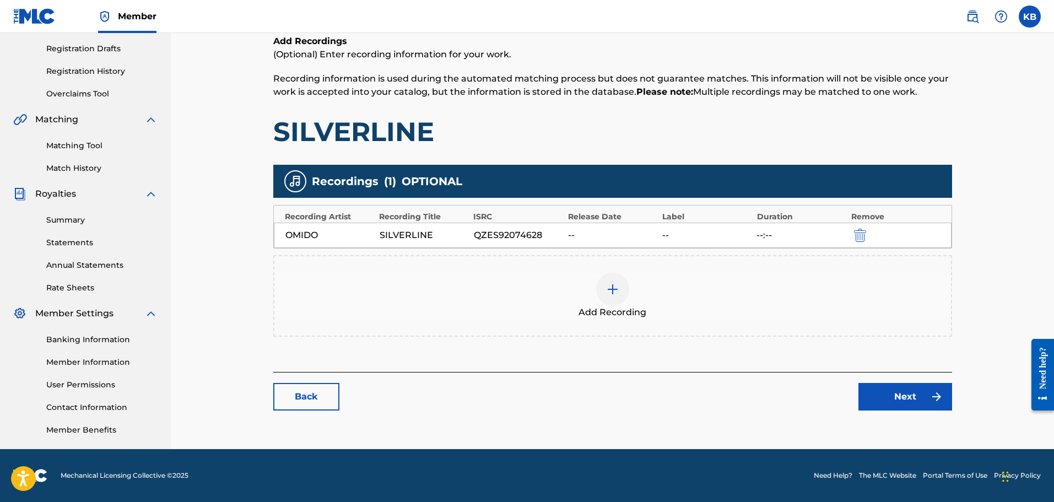
click at [613, 297] on div at bounding box center [612, 289] width 33 height 33
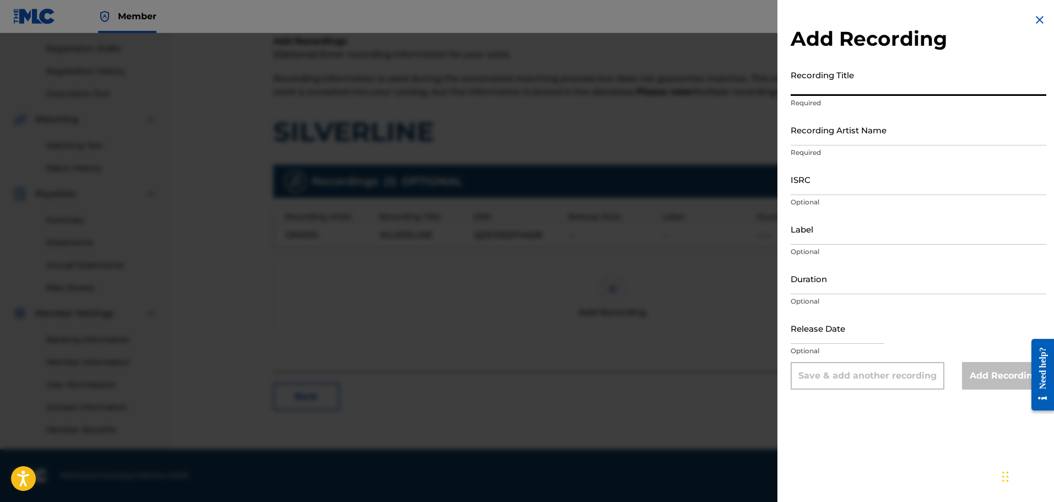
click at [803, 77] on input "Recording Title" at bounding box center [919, 79] width 256 height 31
type input "Silverline"
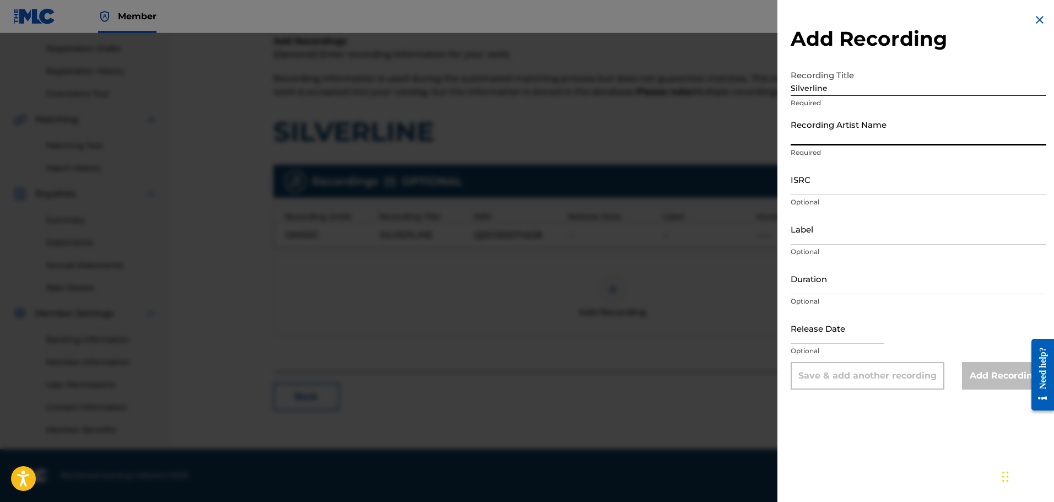
type input "I"
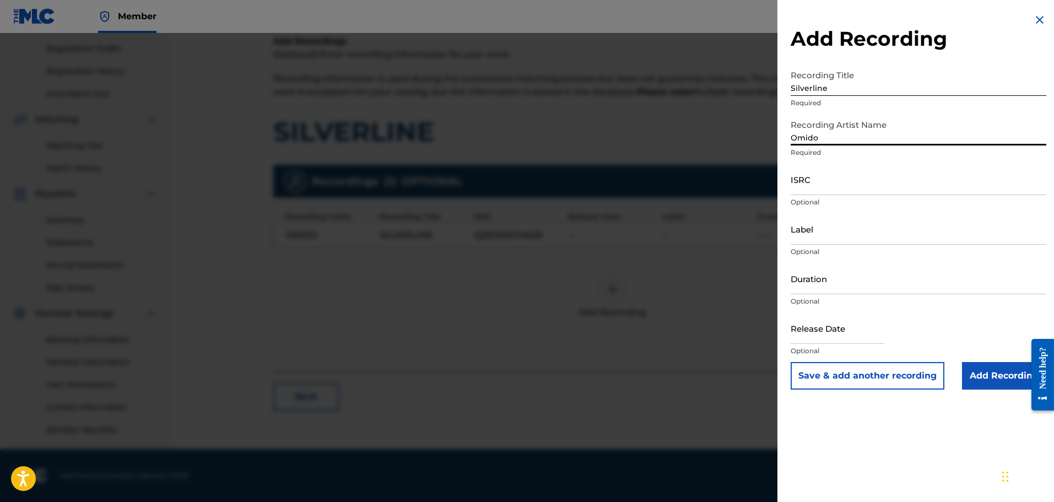
type input "Omido"
click at [852, 189] on input "ISRC" at bounding box center [919, 179] width 256 height 31
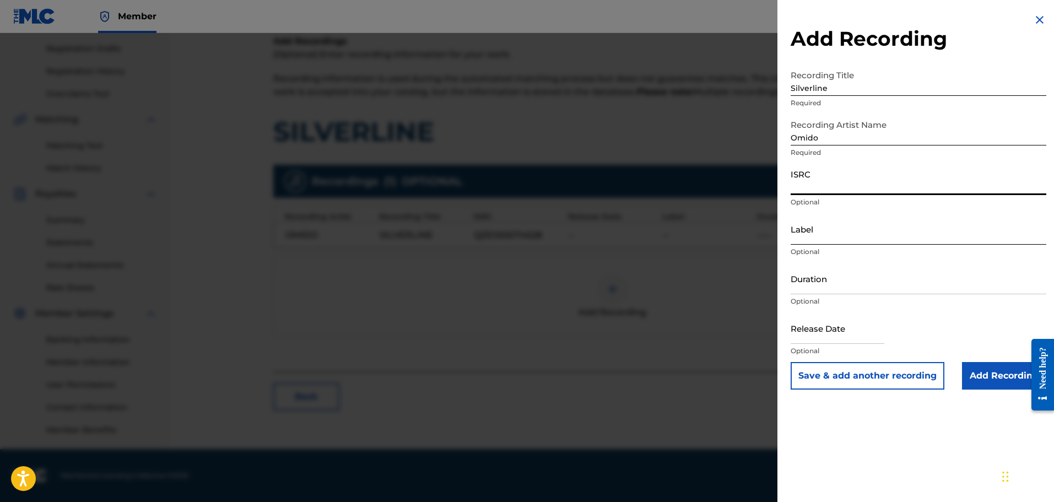
paste input "QZES92074628"
type input "QZES92074628"
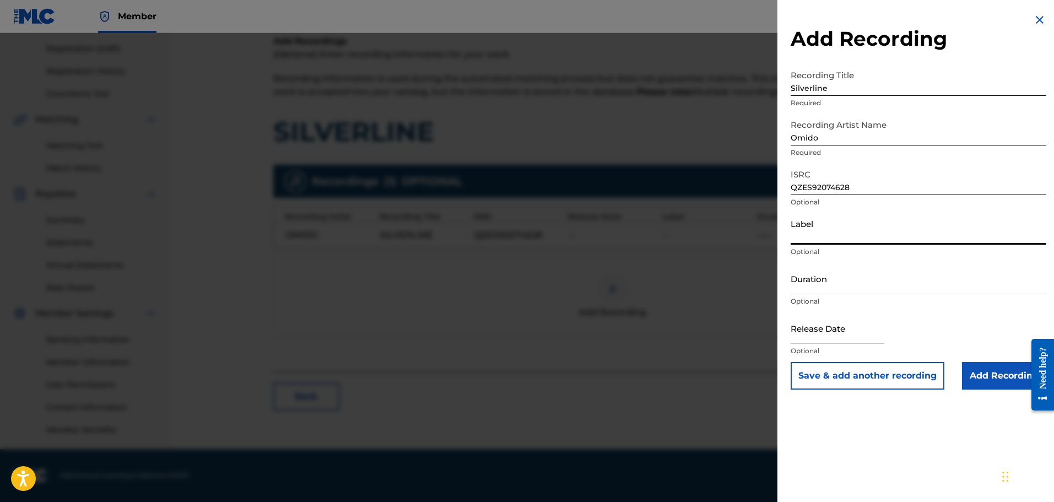
click at [815, 241] on input "Label" at bounding box center [919, 228] width 256 height 31
click at [832, 278] on input "Duration" at bounding box center [919, 278] width 256 height 31
click at [835, 230] on input "Label" at bounding box center [919, 228] width 256 height 31
type input "Coasthill Records / IV Music"
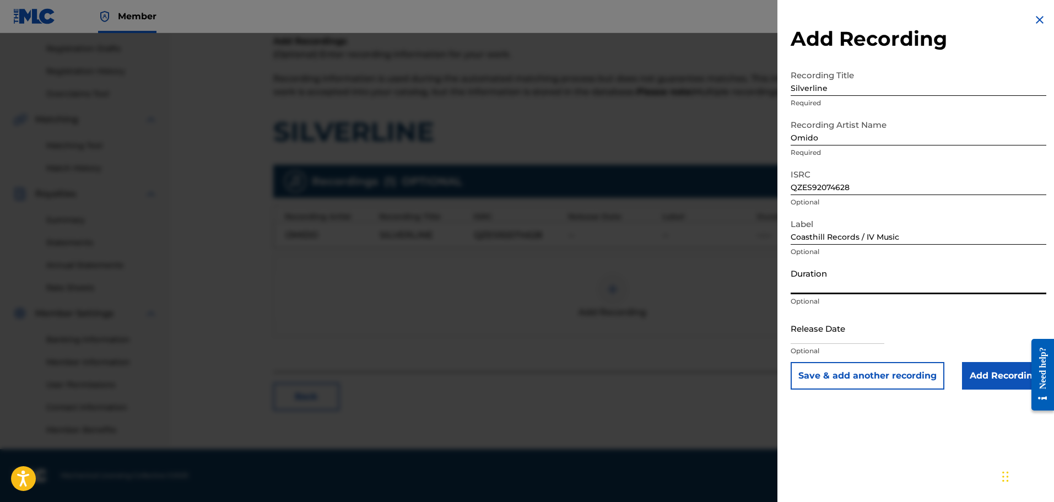
click at [835, 280] on input "Duration" at bounding box center [919, 278] width 256 height 31
type input "03:33"
select select "8"
select select "2025"
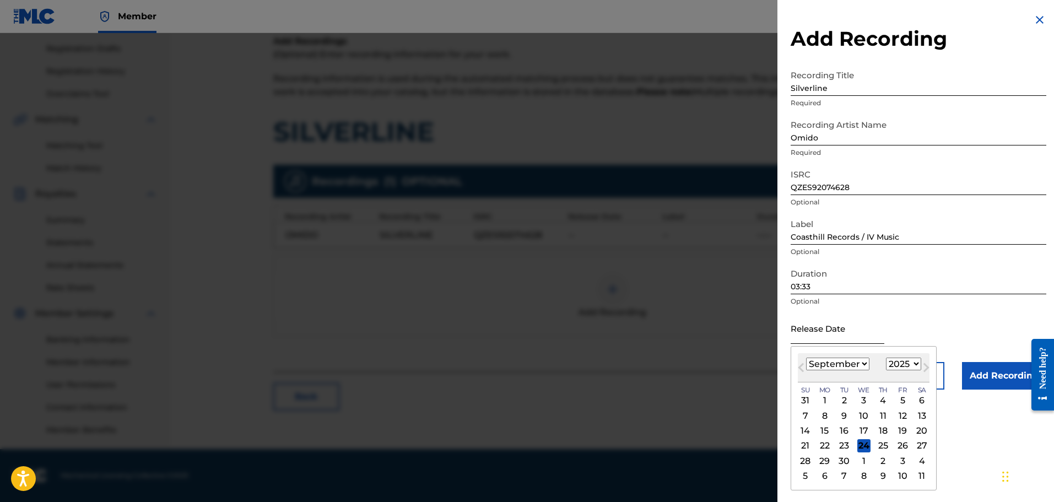
click at [826, 335] on input "text" at bounding box center [838, 328] width 94 height 31
click at [821, 368] on select "January February March April May June July August September October November De…" at bounding box center [837, 364] width 63 height 13
select select "4"
click at [806, 358] on select "January February March April May June July August September October November De…" at bounding box center [837, 364] width 63 height 13
click at [848, 448] on div "20" at bounding box center [844, 445] width 13 height 13
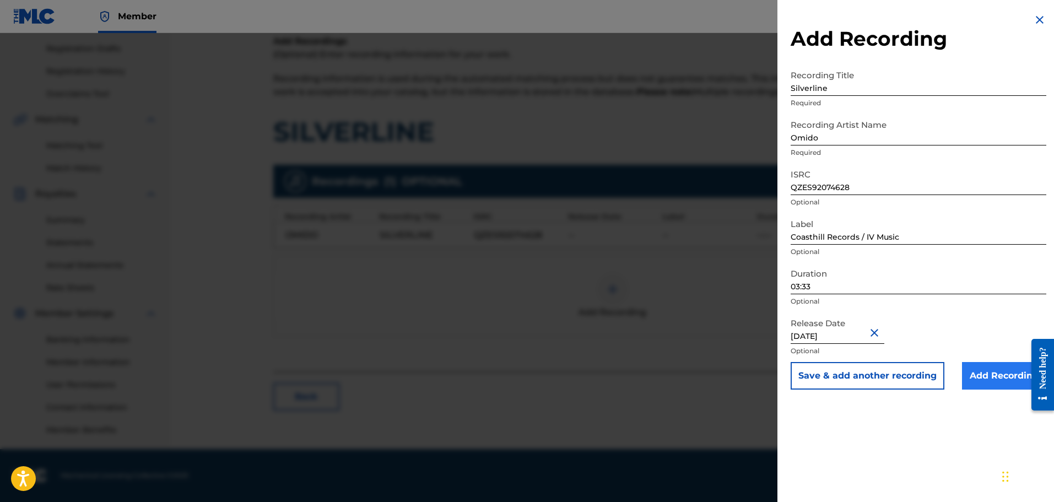
type input "May 20 2020"
click at [1009, 375] on input "Add Recording" at bounding box center [1004, 376] width 84 height 28
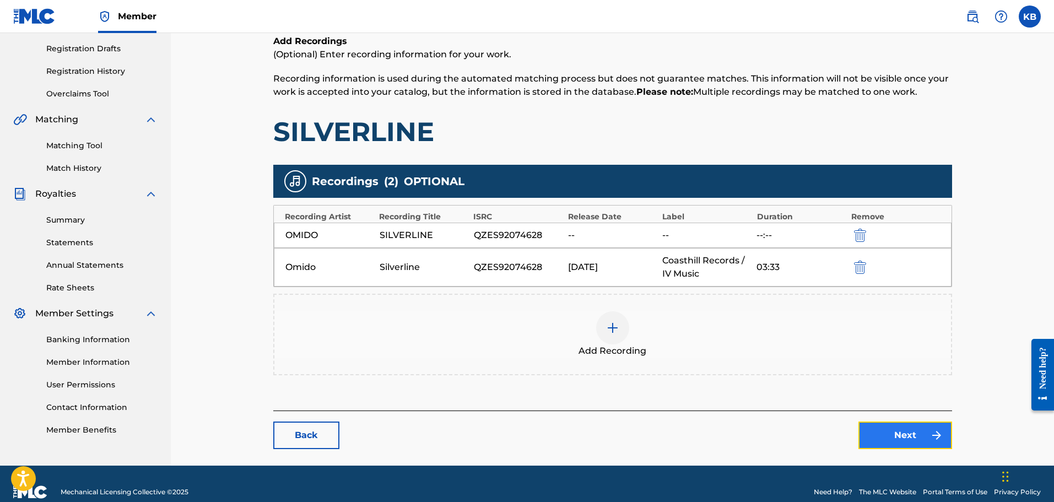
click at [927, 439] on link "Next" at bounding box center [906, 436] width 94 height 28
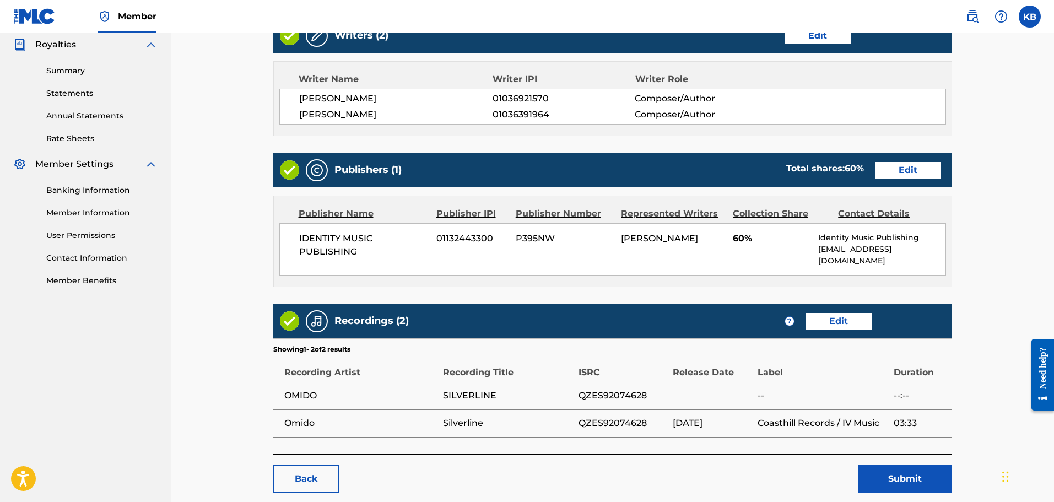
scroll to position [383, 0]
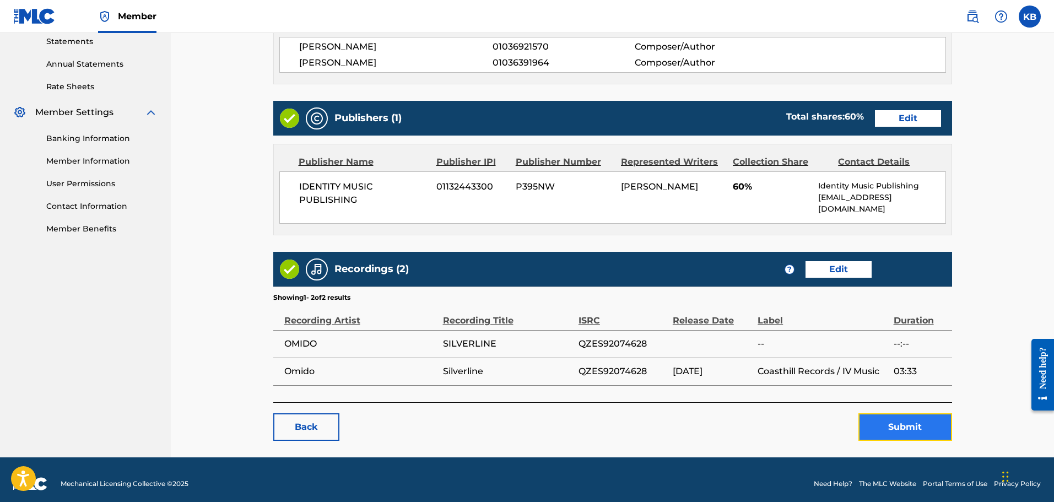
click at [898, 423] on button "Submit" at bounding box center [906, 427] width 94 height 28
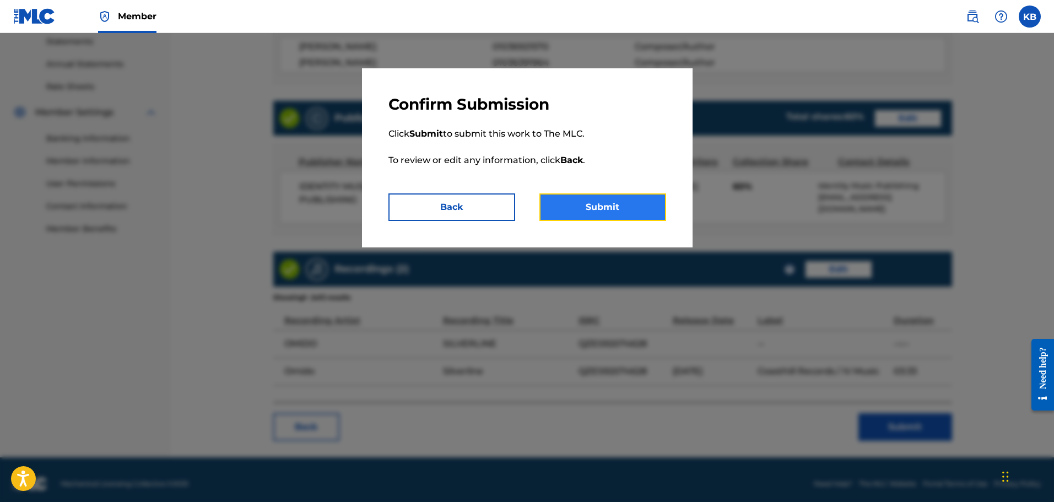
click at [611, 206] on button "Submit" at bounding box center [603, 207] width 127 height 28
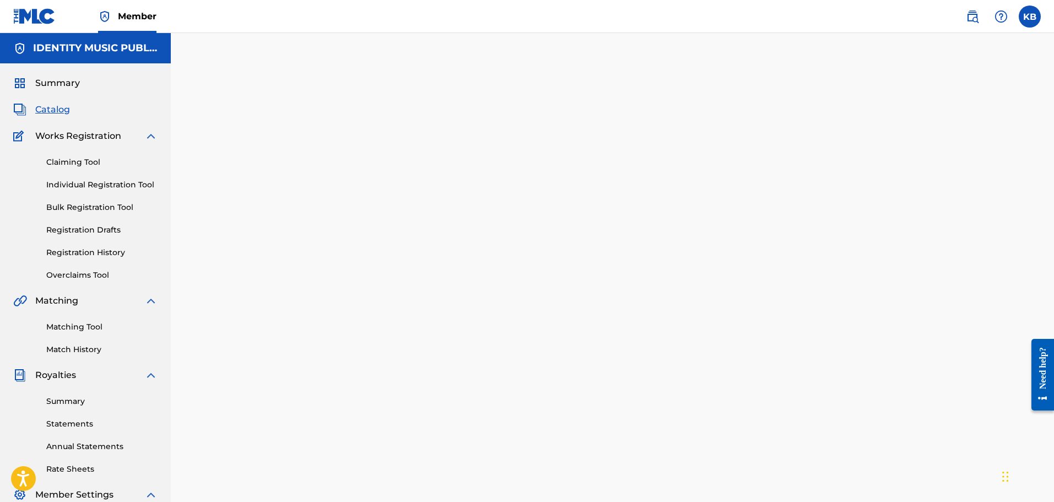
click at [54, 109] on span "Catalog" at bounding box center [52, 109] width 35 height 13
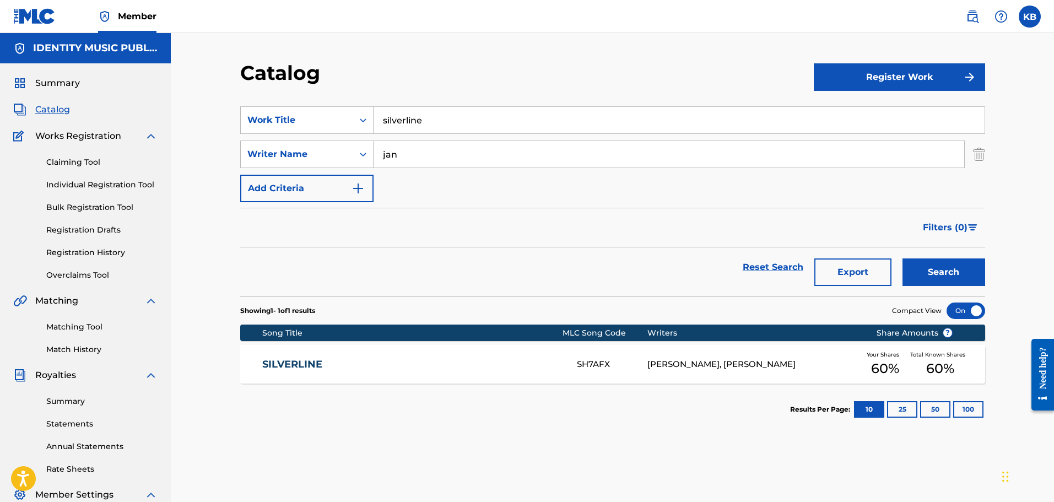
click at [550, 360] on link "SILVERLINE" at bounding box center [412, 364] width 300 height 13
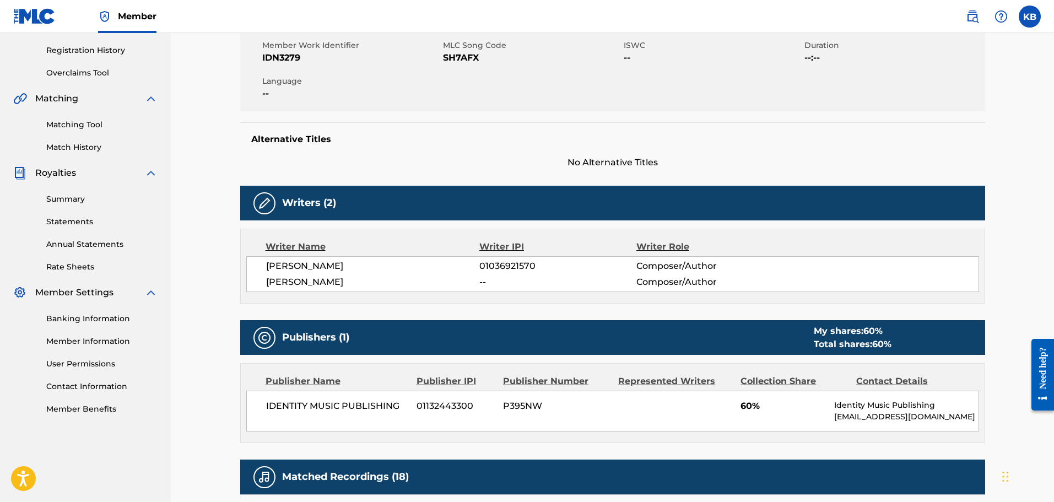
scroll to position [55, 0]
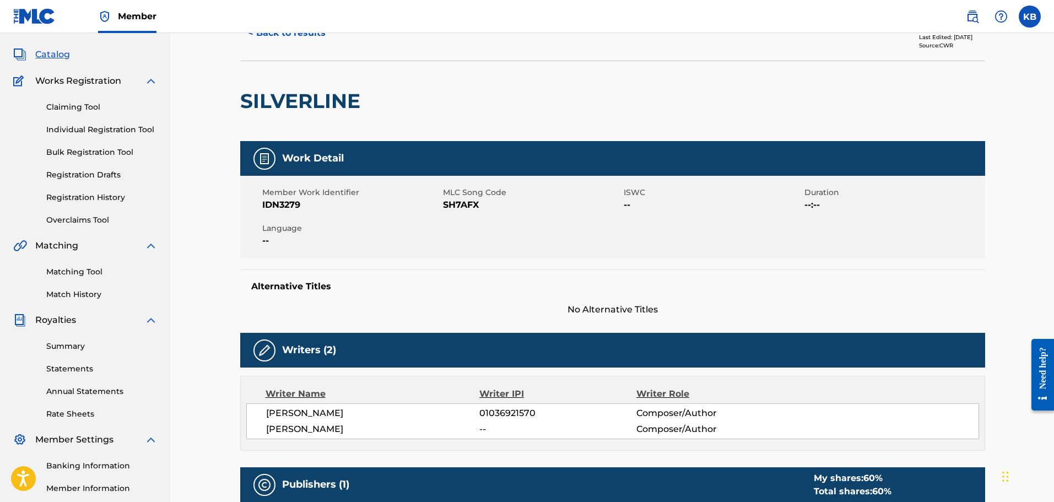
click at [61, 51] on span "Catalog" at bounding box center [52, 54] width 35 height 13
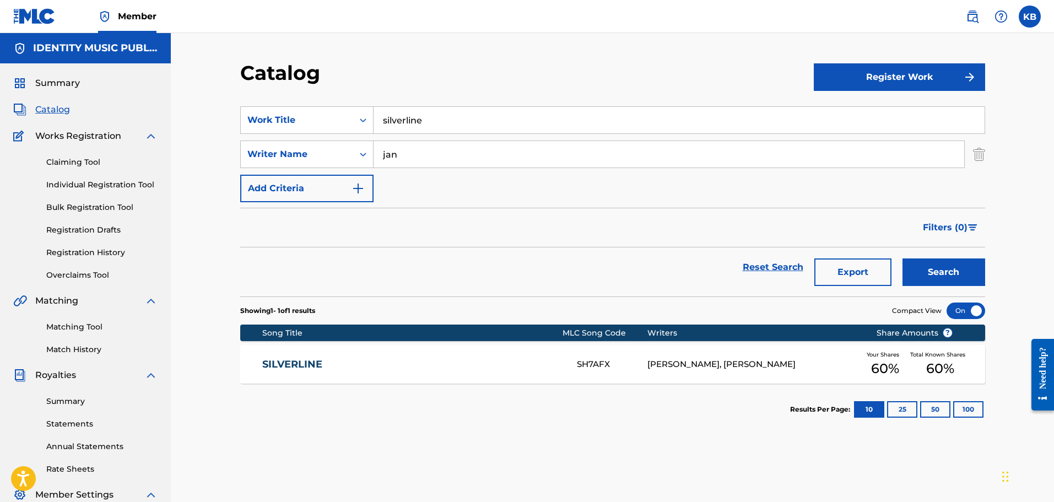
drag, startPoint x: 450, startPoint y: 122, endPoint x: 202, endPoint y: 122, distance: 248.0
click at [209, 122] on div "Catalog Register Work SearchWithCriteria24b4064a-a765-4725-80fb-0f241e04882f Wo…" at bounding box center [613, 332] width 884 height 598
paste input "THE RIDE"
type input "THE RIDE"
click at [903, 259] on button "Search" at bounding box center [944, 273] width 83 height 28
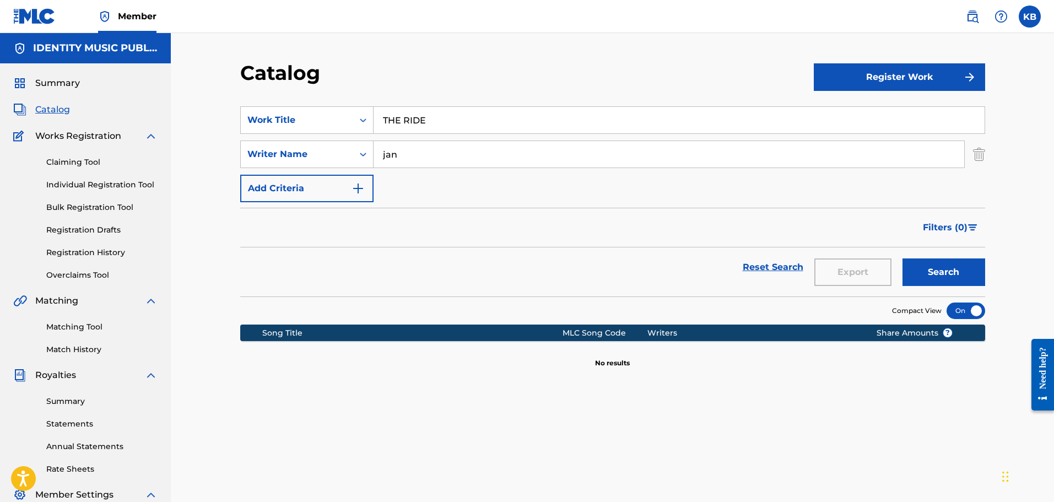
click at [47, 111] on span "Catalog" at bounding box center [52, 109] width 35 height 13
click at [459, 158] on input "jan" at bounding box center [669, 154] width 591 height 26
drag, startPoint x: 472, startPoint y: 149, endPoint x: 218, endPoint y: 149, distance: 254.1
click at [277, 158] on div "SearchWithCriteria79af1405-344a-467f-8306-2f3b11eddfe3 Writer Name jan" at bounding box center [612, 155] width 745 height 28
paste input "Jan Engelmaier"
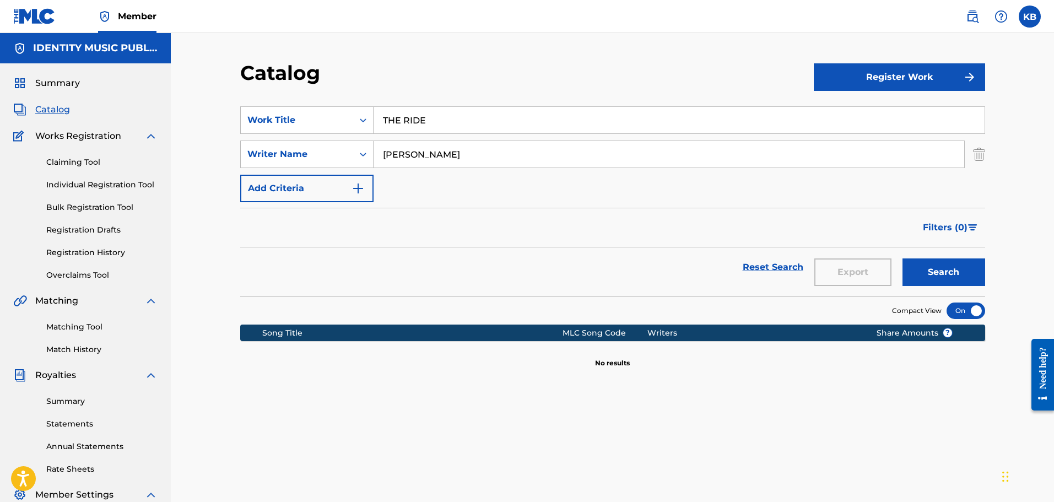
type input "Jan Engelmaier"
click at [903, 259] on button "Search" at bounding box center [944, 273] width 83 height 28
click at [53, 106] on span "Catalog" at bounding box center [52, 109] width 35 height 13
click at [55, 87] on span "Summary" at bounding box center [57, 83] width 45 height 13
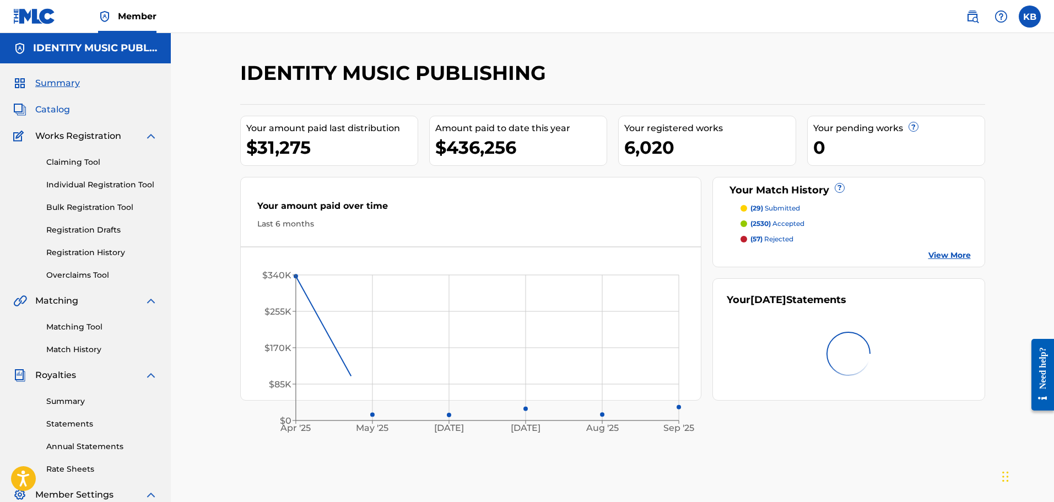
click at [55, 111] on span "Catalog" at bounding box center [52, 109] width 35 height 13
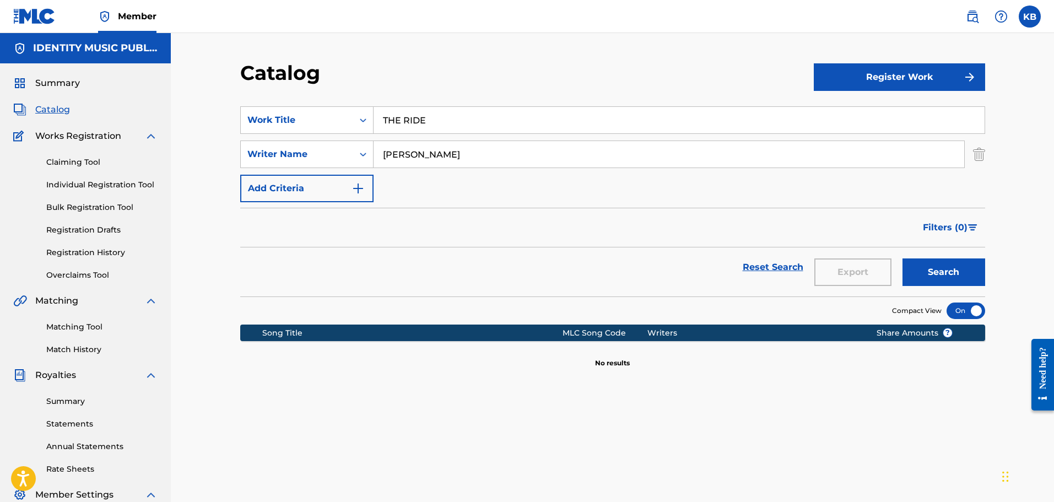
drag, startPoint x: 509, startPoint y: 122, endPoint x: 169, endPoint y: 119, distance: 340.7
click at [170, 119] on main "IDENTITY MUSIC PUBLISHING Summary Catalog Works Registration Claiming Tool Indi…" at bounding box center [527, 332] width 1054 height 598
type input "the ride"
click at [903, 259] on button "Search" at bounding box center [944, 273] width 83 height 28
click at [293, 138] on div "SearchWithCriteria24b4064a-a765-4725-80fb-0f241e04882f Work Title the ride Sear…" at bounding box center [612, 154] width 745 height 96
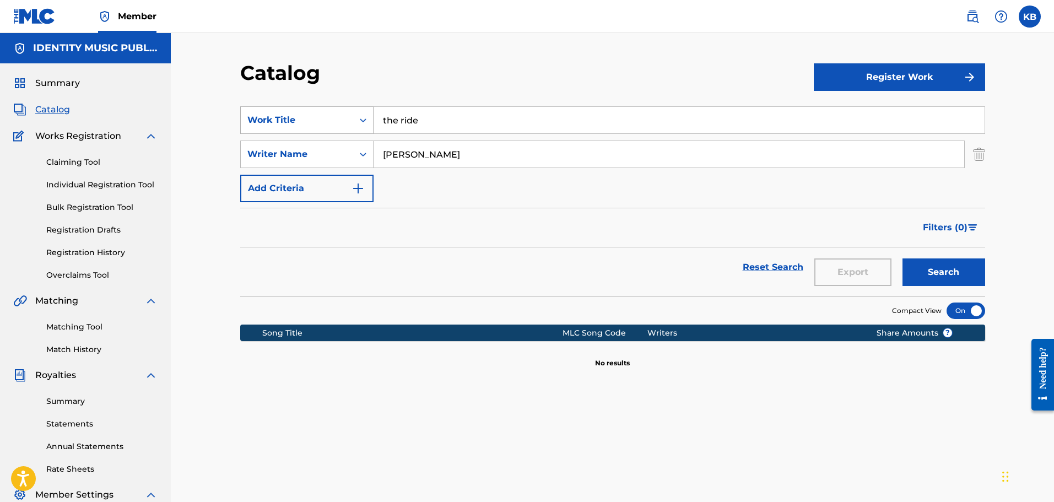
click at [303, 124] on div "Work Title" at bounding box center [296, 120] width 99 height 13
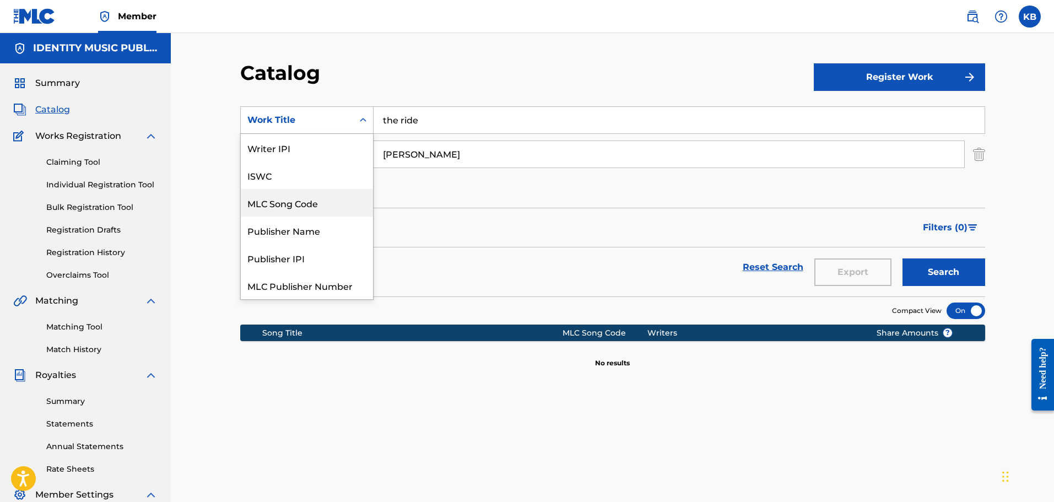
click at [321, 206] on div "MLC Song Code" at bounding box center [307, 203] width 132 height 28
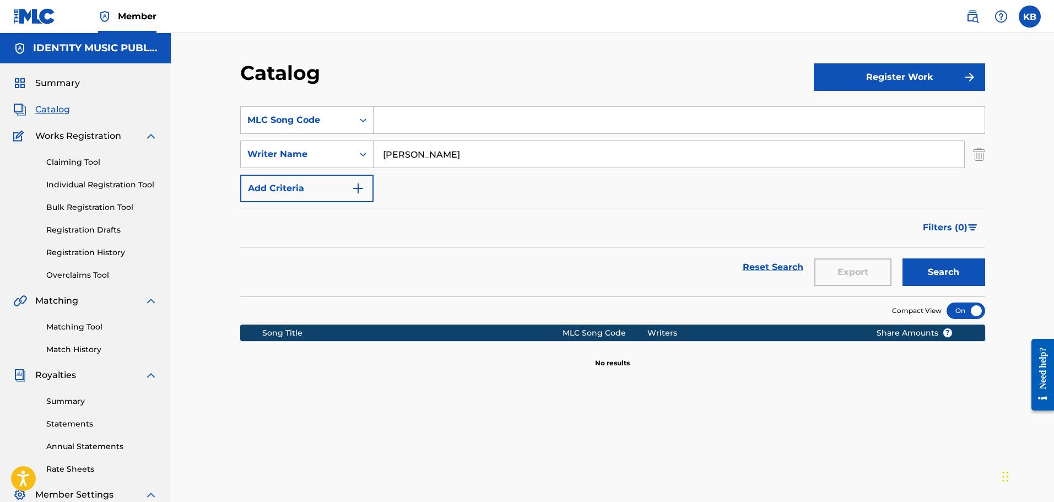
click at [481, 128] on input "Search Form" at bounding box center [679, 120] width 611 height 26
paste input "TW8FP4"
type input "TW8FP4"
drag, startPoint x: 478, startPoint y: 150, endPoint x: 239, endPoint y: 140, distance: 239.4
click at [239, 140] on div "Catalog Register Work SearchWithCriteriac10d9eb5-f24a-43a0-b4e4-3c29181f252e ML…" at bounding box center [613, 346] width 772 height 570
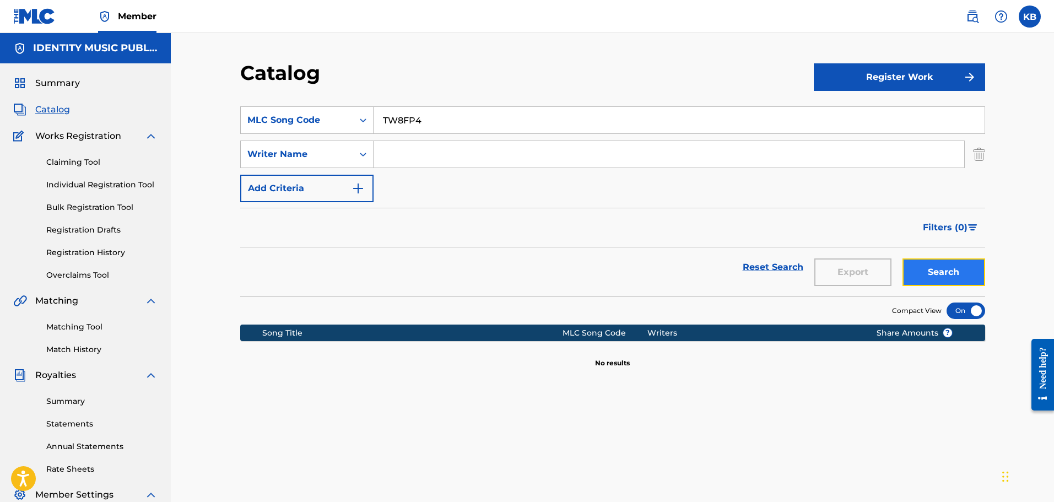
click at [952, 271] on button "Search" at bounding box center [944, 273] width 83 height 28
click at [71, 86] on span "Summary" at bounding box center [57, 83] width 45 height 13
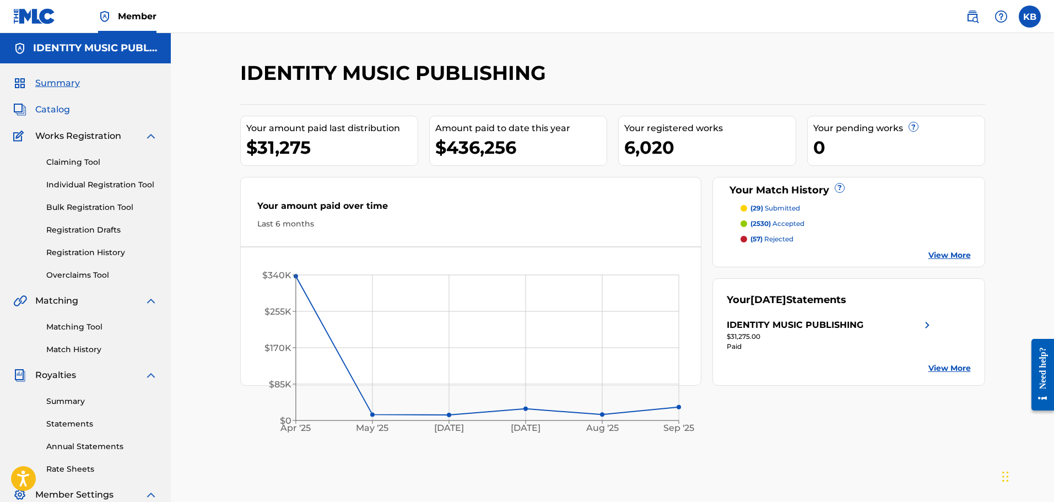
click at [68, 106] on span "Catalog" at bounding box center [52, 109] width 35 height 13
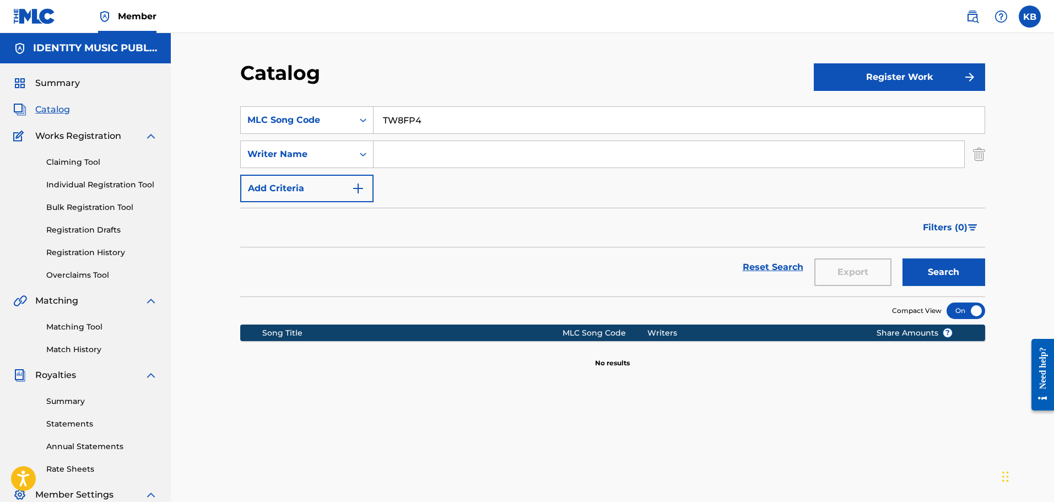
click at [465, 112] on input "TW8FP4" at bounding box center [679, 120] width 611 height 26
click at [316, 147] on div "Writer Name" at bounding box center [297, 154] width 112 height 21
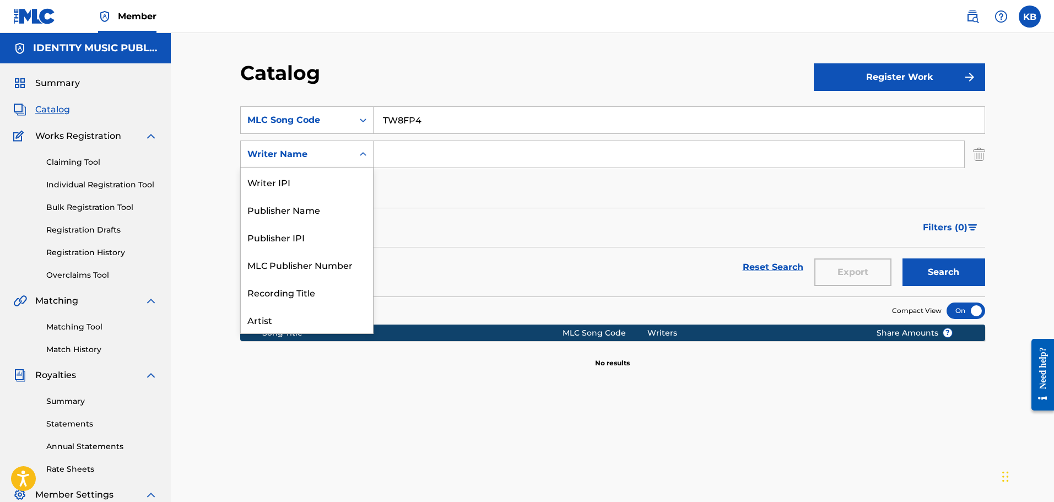
scroll to position [55, 0]
click at [283, 256] on div "Artist" at bounding box center [307, 265] width 132 height 28
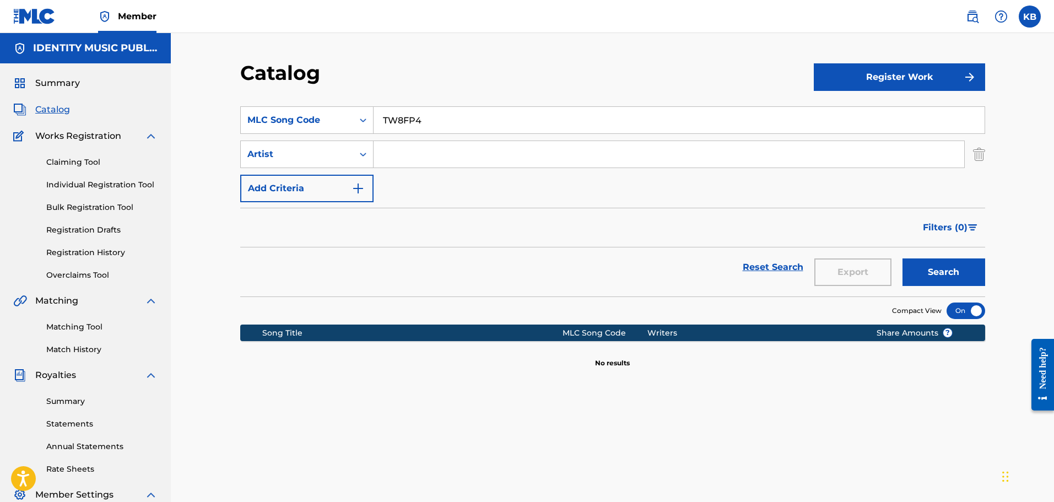
drag, startPoint x: 483, startPoint y: 146, endPoint x: 479, endPoint y: 141, distance: 6.2
click at [483, 146] on input "Search Form" at bounding box center [669, 154] width 591 height 26
type input "Omido"
click at [903, 259] on button "Search" at bounding box center [944, 273] width 83 height 28
click at [971, 16] on img at bounding box center [972, 16] width 13 height 13
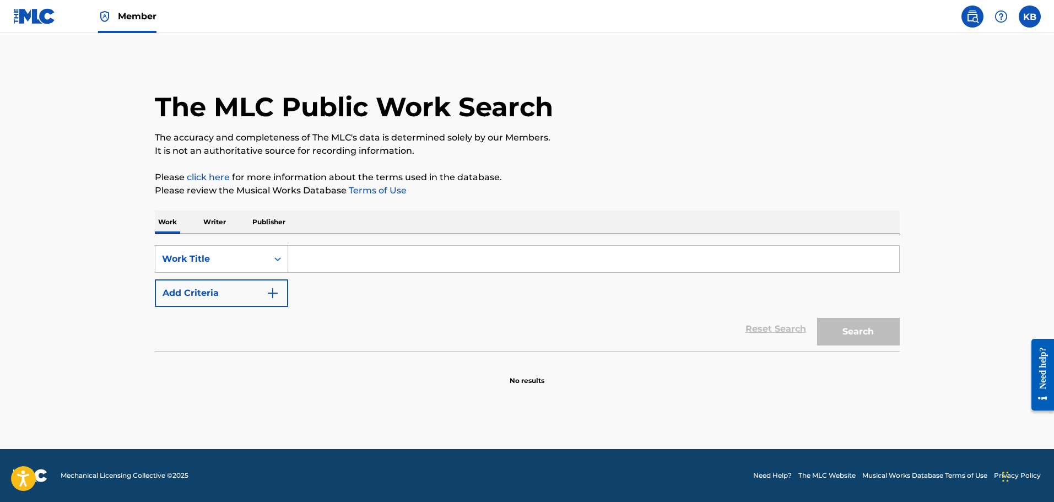
click at [351, 265] on input "Search Form" at bounding box center [593, 259] width 611 height 26
type input "the ride"
click at [817, 318] on button "Search" at bounding box center [858, 332] width 83 height 28
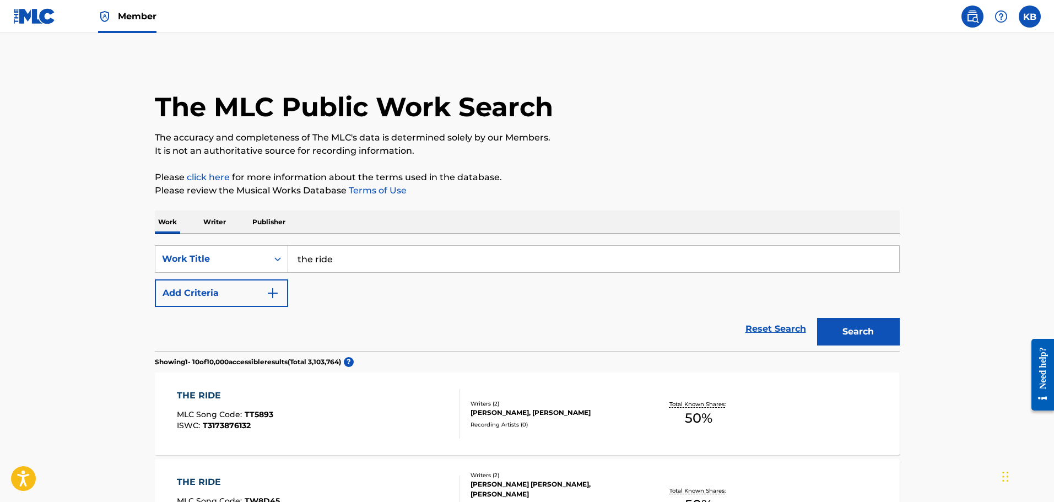
click at [239, 330] on div "Reset Search Search" at bounding box center [527, 329] width 745 height 44
click at [248, 302] on button "Add Criteria" at bounding box center [221, 293] width 133 height 28
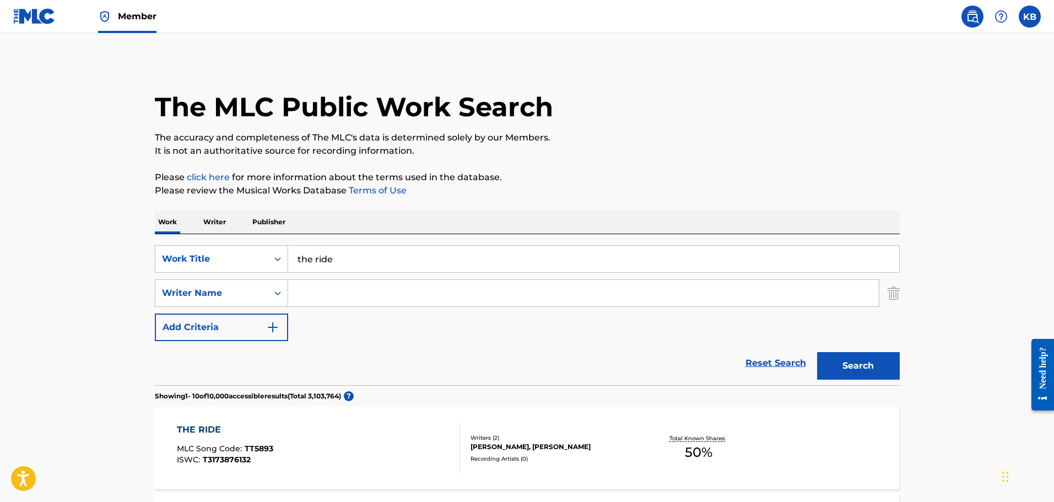
click at [346, 296] on input "Search Form" at bounding box center [583, 293] width 591 height 26
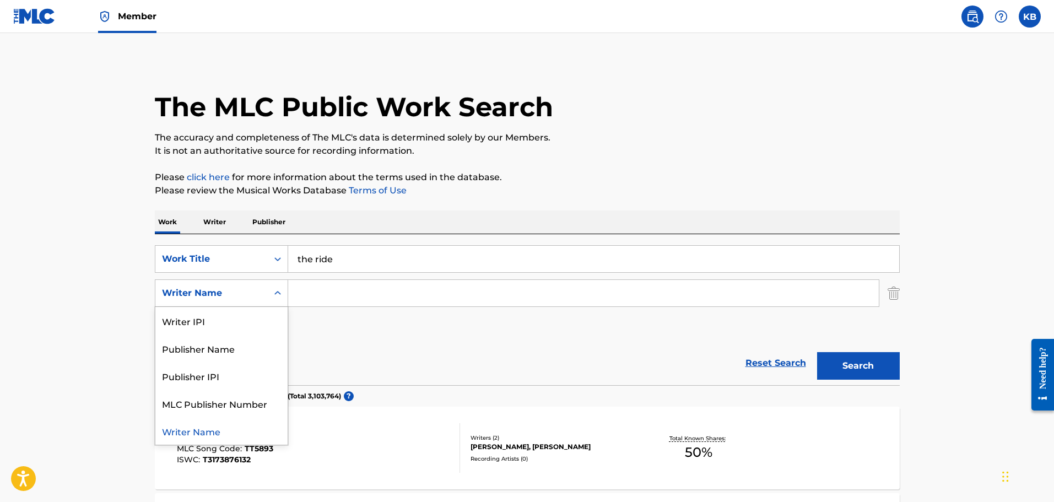
click at [247, 294] on div "Writer Name" at bounding box center [211, 293] width 99 height 13
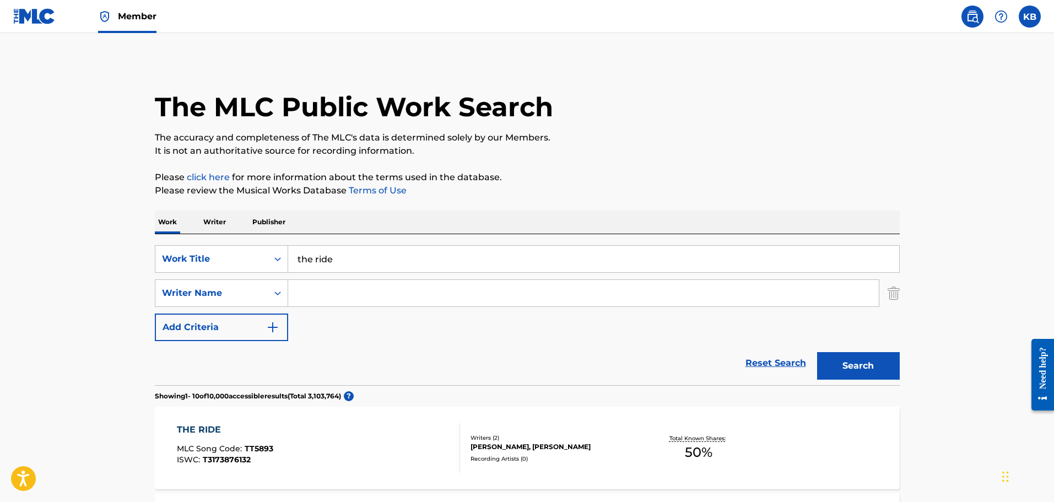
click at [362, 296] on input "Search Form" at bounding box center [583, 293] width 591 height 26
type input "Jan Engelmaier"
click at [854, 360] on button "Search" at bounding box center [858, 366] width 83 height 28
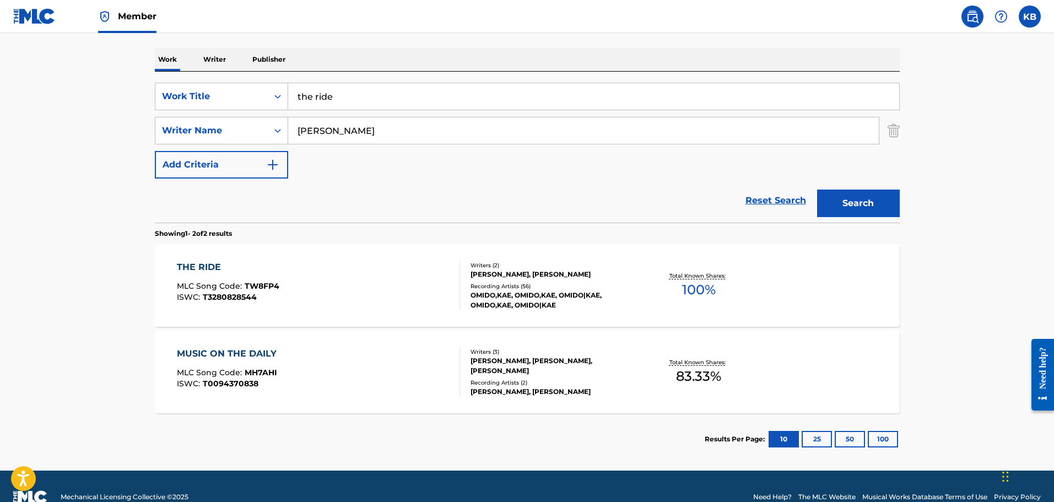
scroll to position [184, 0]
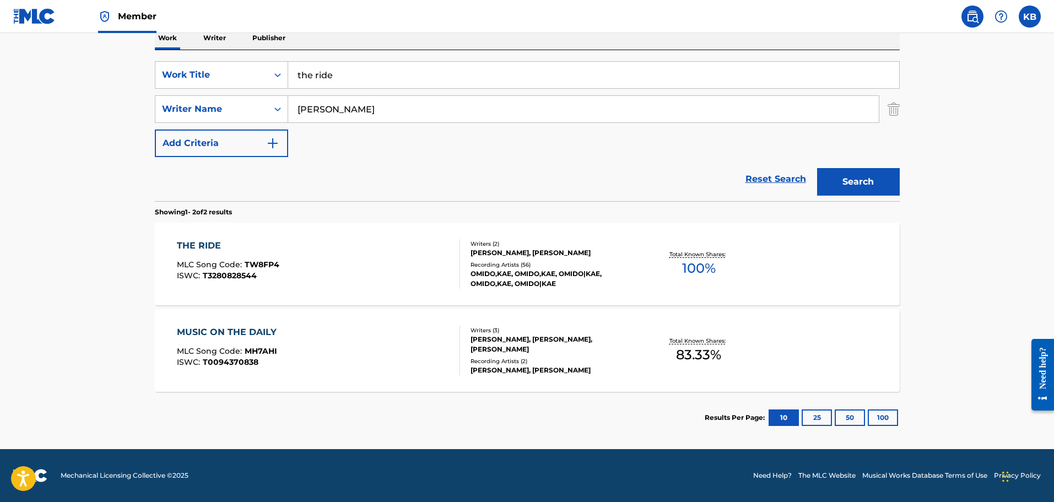
click at [586, 281] on div "OMIDO,KAE, OMIDO,KAE, OMIDO|KAE, OMIDO,KAE, OMIDO|KAE" at bounding box center [554, 279] width 166 height 20
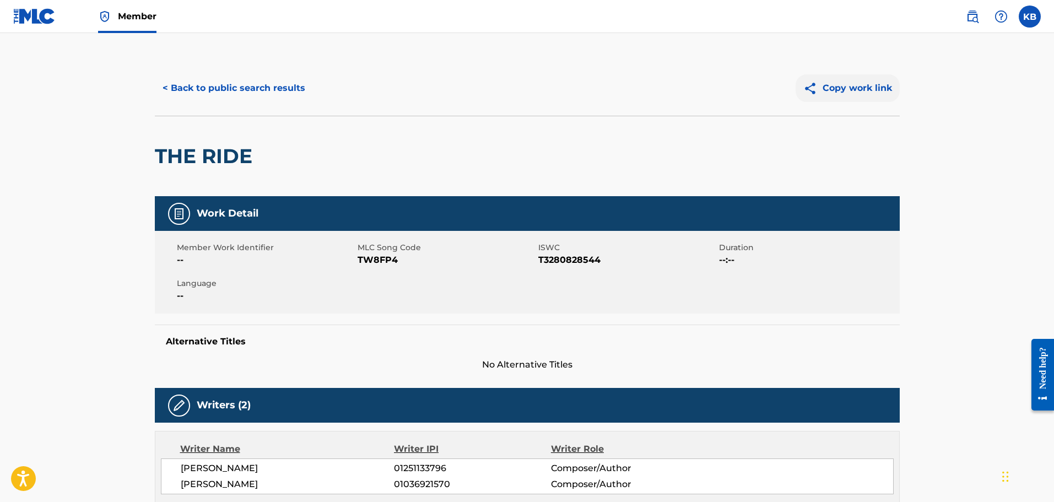
click at [863, 89] on button "Copy work link" at bounding box center [848, 88] width 104 height 28
click at [44, 19] on img at bounding box center [34, 16] width 42 height 16
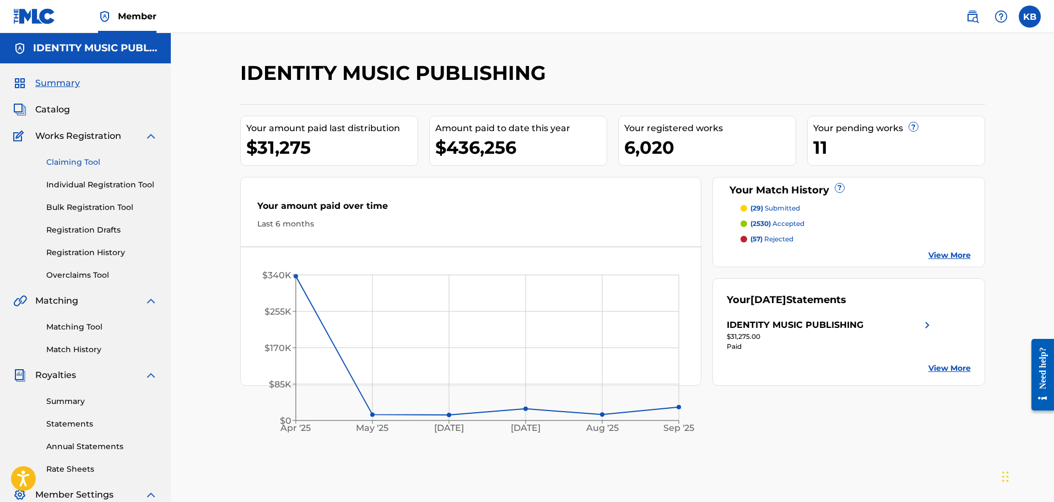
click at [82, 159] on link "Claiming Tool" at bounding box center [101, 163] width 111 height 12
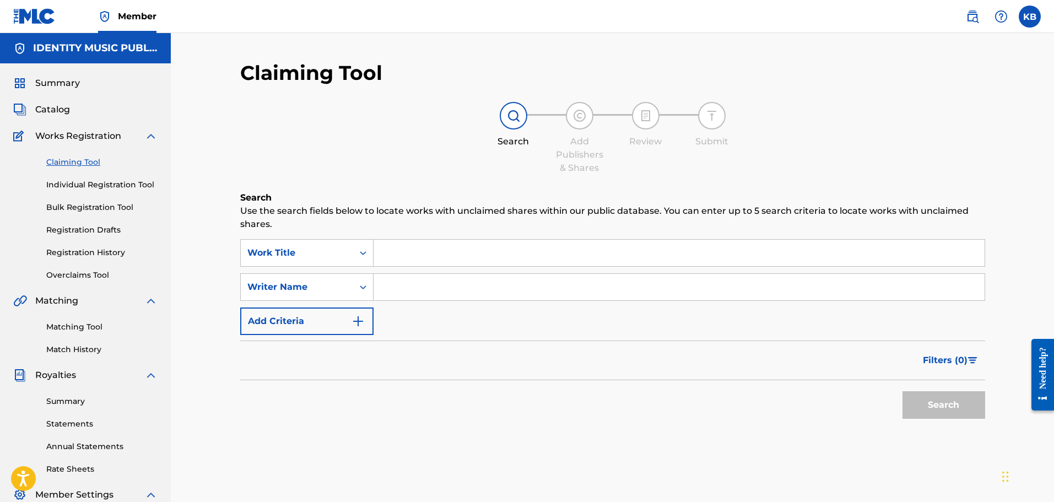
click at [426, 243] on input "Search Form" at bounding box center [679, 253] width 611 height 26
type input "the ride"
click at [903, 391] on button "Search" at bounding box center [944, 405] width 83 height 28
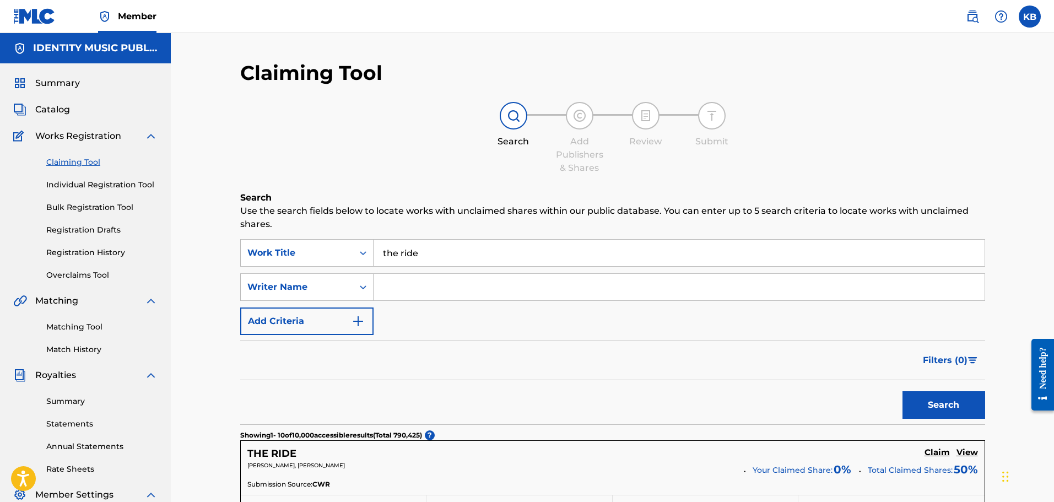
click at [413, 282] on input "Search Form" at bounding box center [679, 287] width 611 height 26
type input "Jan Engelmaier"
click at [919, 408] on button "Search" at bounding box center [944, 405] width 83 height 28
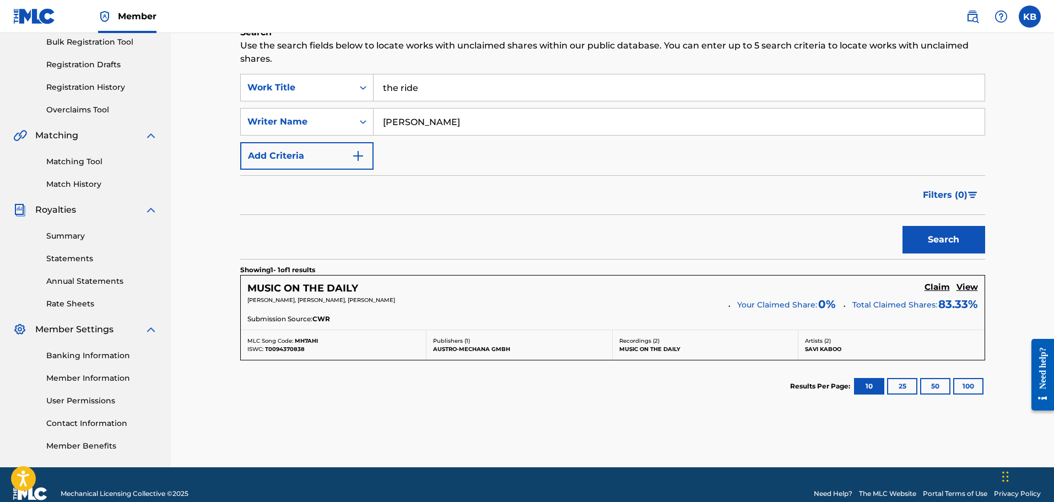
scroll to position [184, 0]
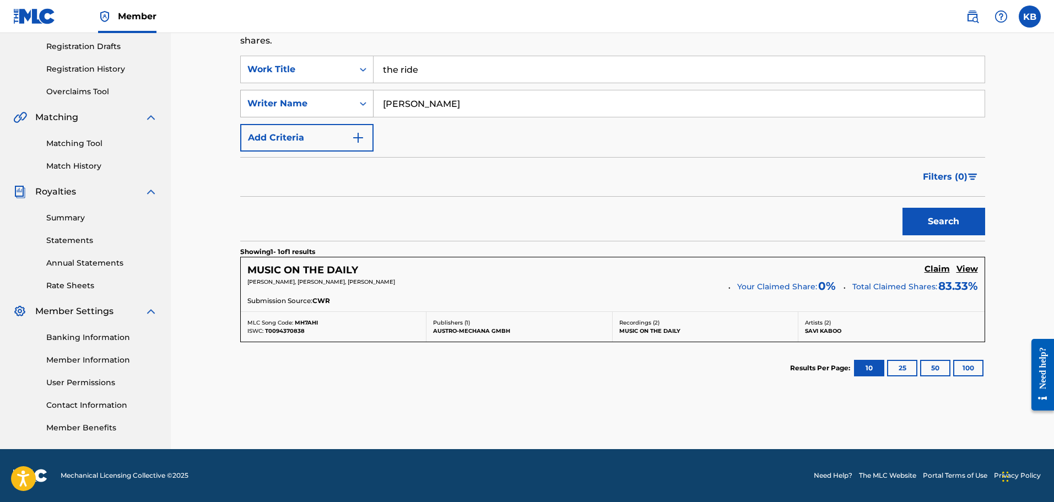
drag, startPoint x: 394, startPoint y: 105, endPoint x: 316, endPoint y: 109, distance: 77.8
click at [316, 109] on div "SearchWithCriteriac40aa961-c6e6-43e3-b0d1-2c5c23fa21be Writer Name Jan Engelmai…" at bounding box center [612, 104] width 745 height 28
click at [903, 208] on button "Search" at bounding box center [944, 222] width 83 height 28
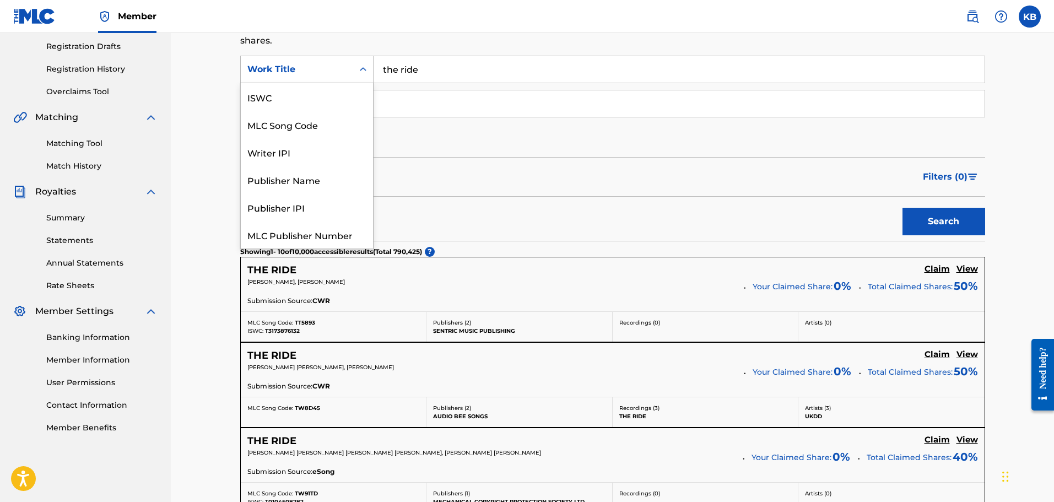
click at [320, 73] on div "Work Title" at bounding box center [296, 69] width 99 height 13
click at [325, 103] on div "MLC Song Code" at bounding box center [307, 97] width 132 height 28
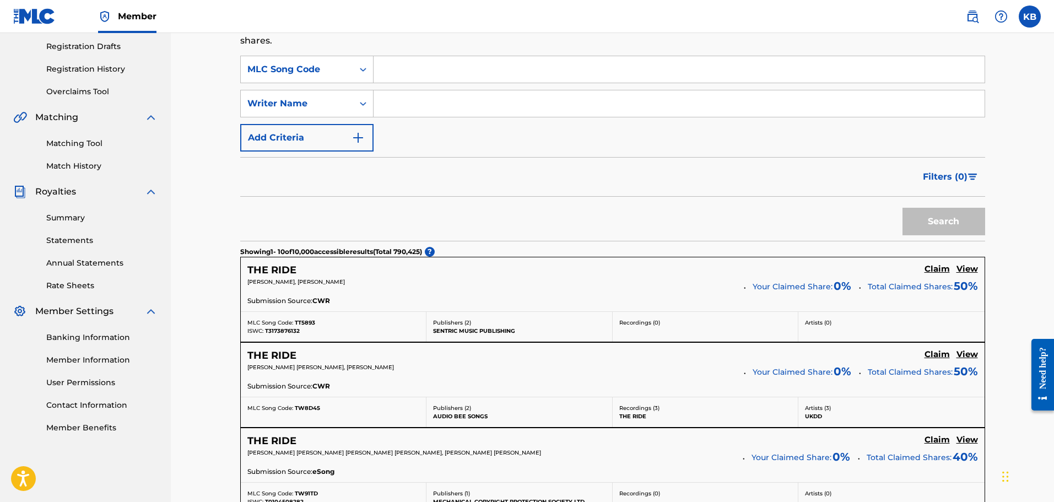
click at [399, 72] on input "Search Form" at bounding box center [679, 69] width 611 height 26
paste input "TW8FP4"
type input "TW8FP4"
click at [903, 208] on button "Search" at bounding box center [944, 222] width 83 height 28
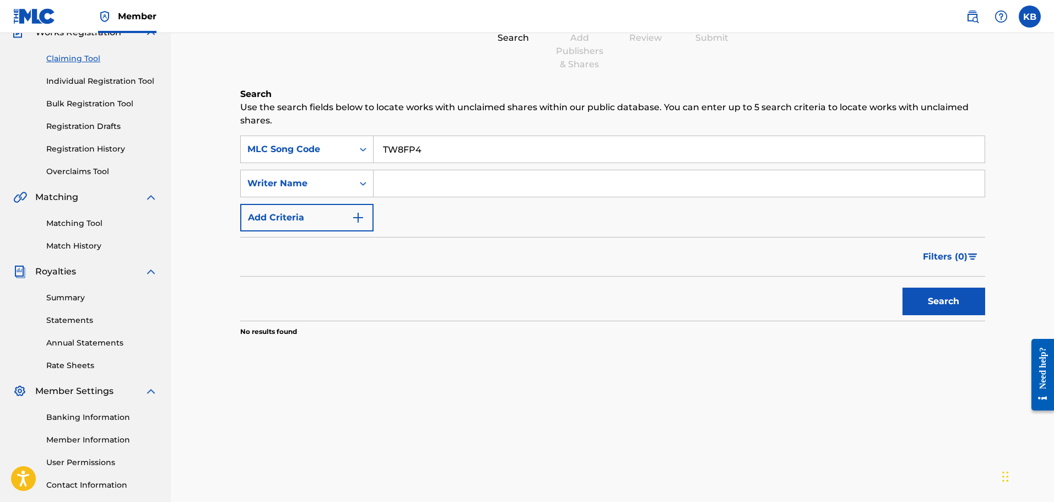
scroll to position [16, 0]
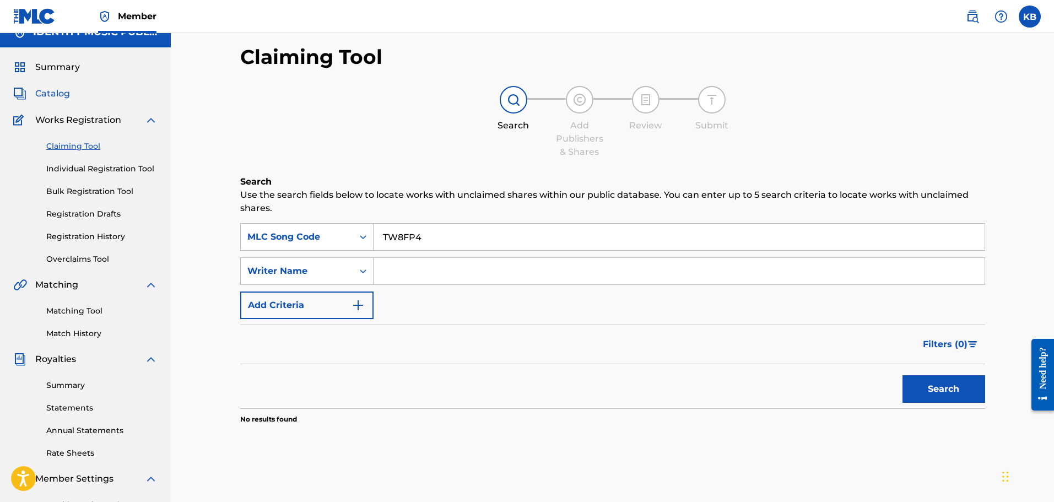
click at [45, 95] on span "Catalog" at bounding box center [52, 93] width 35 height 13
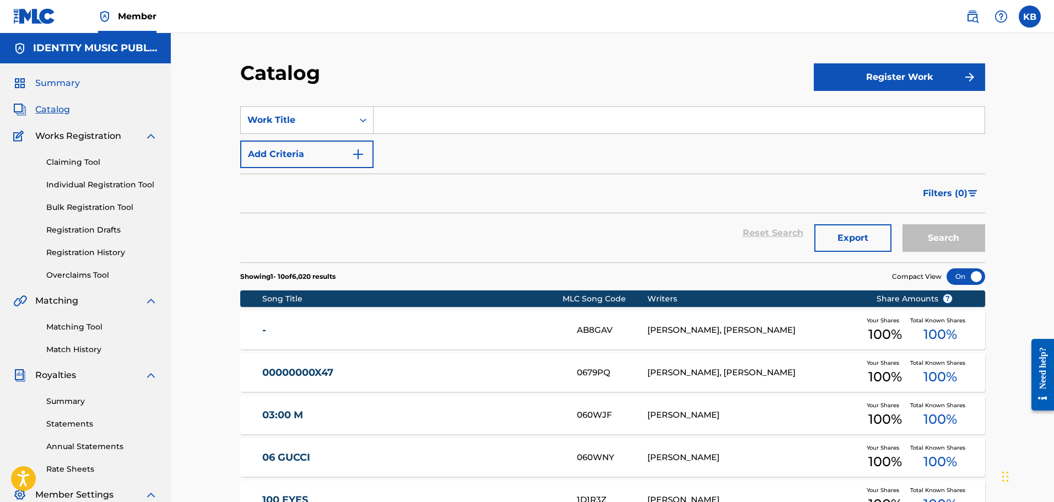
click at [51, 87] on span "Summary" at bounding box center [57, 83] width 45 height 13
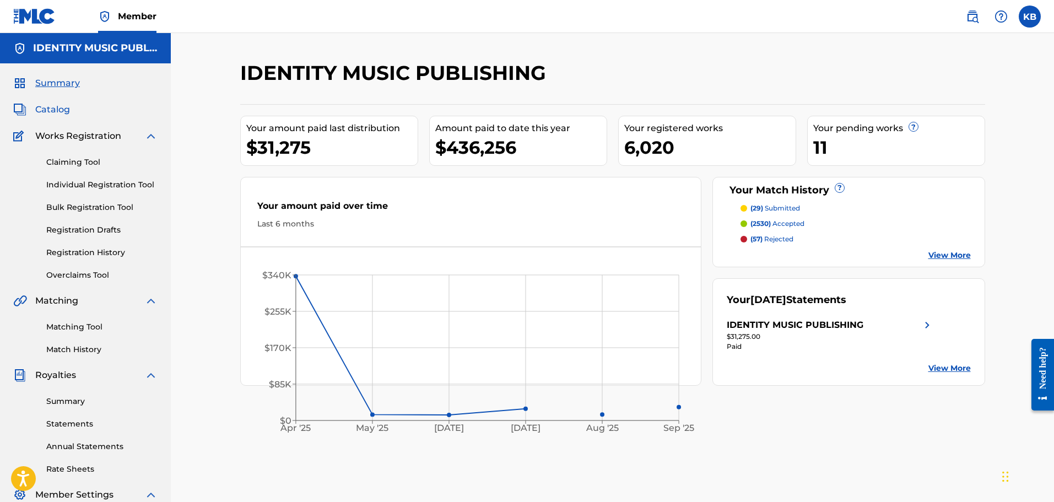
click at [44, 111] on span "Catalog" at bounding box center [52, 109] width 35 height 13
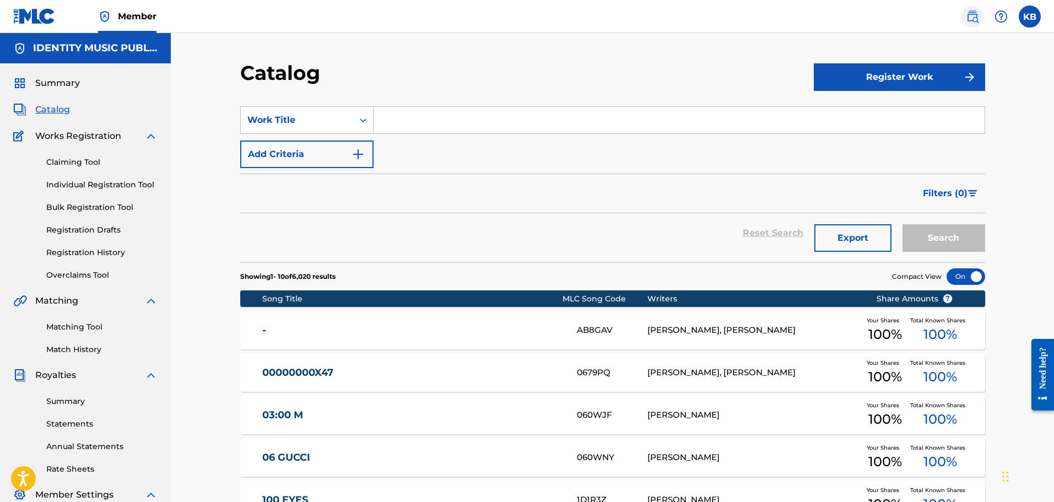
click at [977, 18] on img at bounding box center [972, 16] width 13 height 13
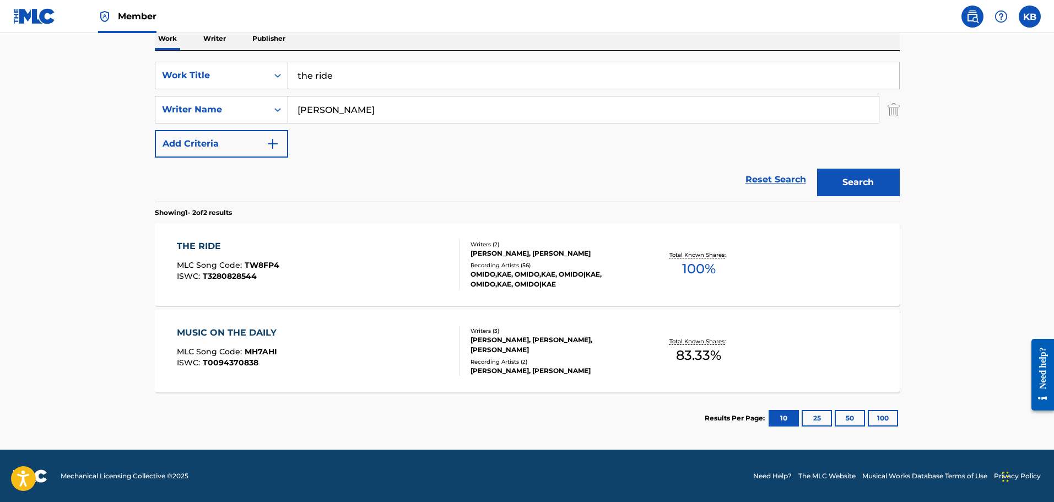
scroll to position [184, 0]
click at [392, 261] on div "THE RIDE MLC Song Code : TW8FP4 ISWC : T3280828544" at bounding box center [318, 264] width 283 height 50
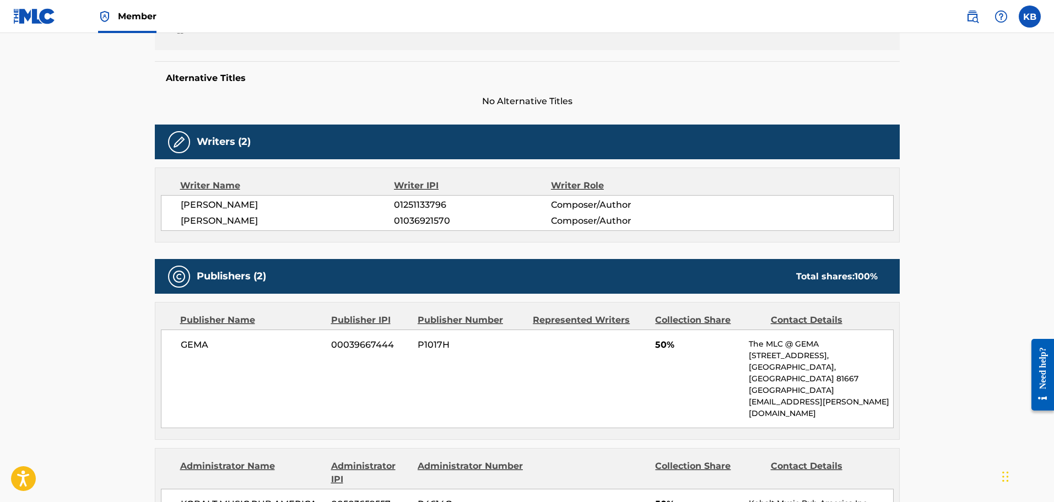
scroll to position [331, 0]
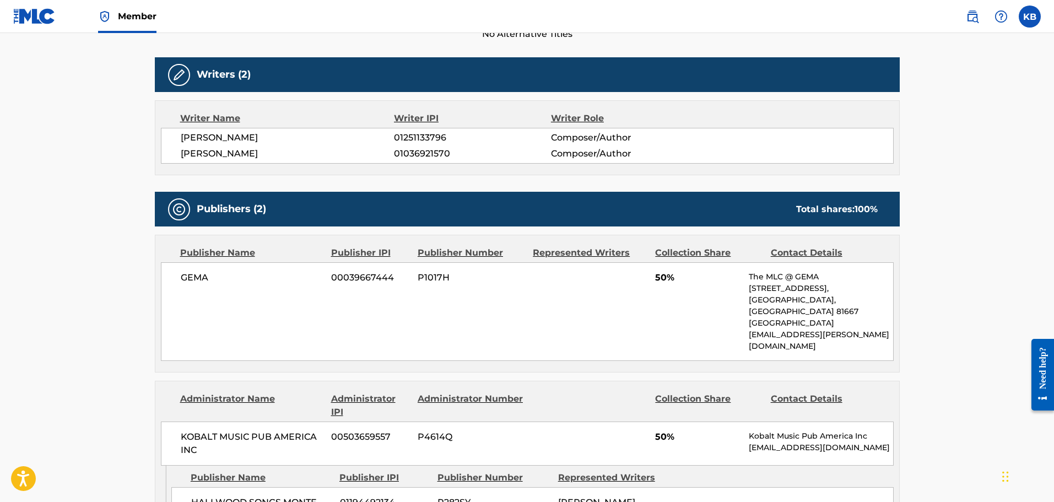
click at [92, 134] on main "< Back to public search results Copy work link THE RIDE Work Detail Member Work…" at bounding box center [527, 333] width 1054 height 1263
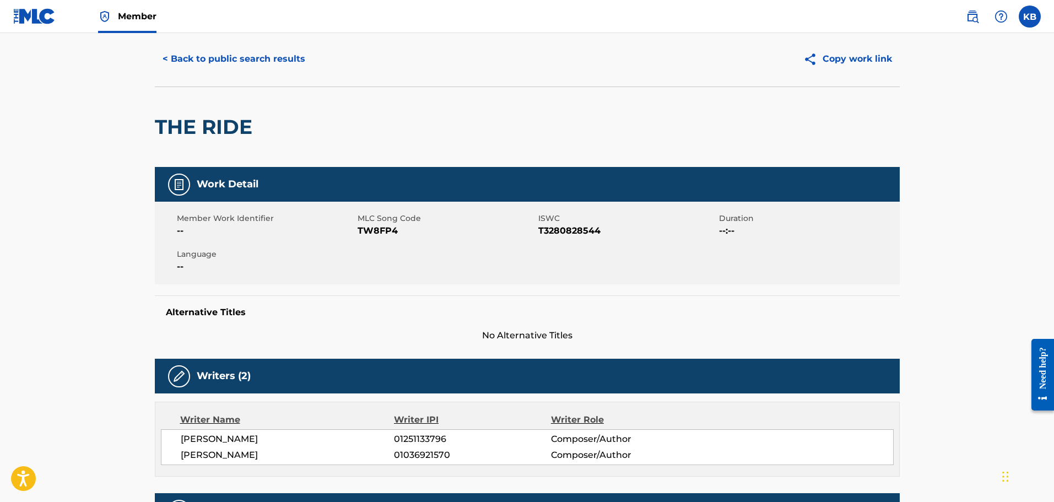
scroll to position [0, 0]
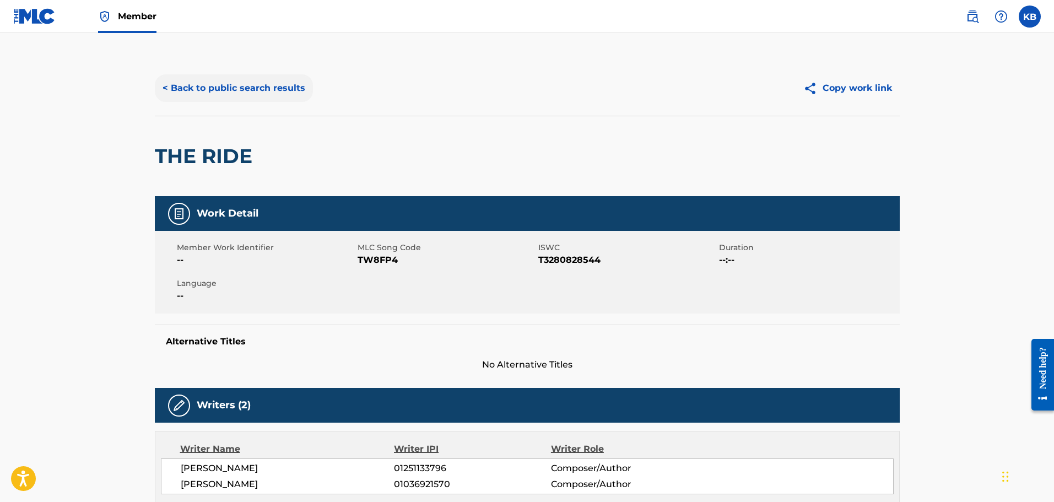
click at [257, 94] on button "< Back to public search results" at bounding box center [234, 88] width 158 height 28
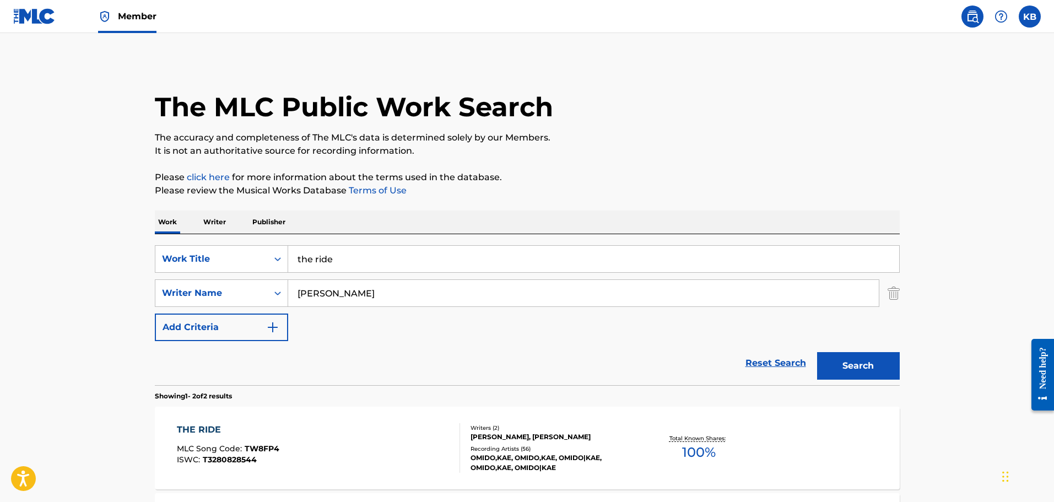
scroll to position [121, 0]
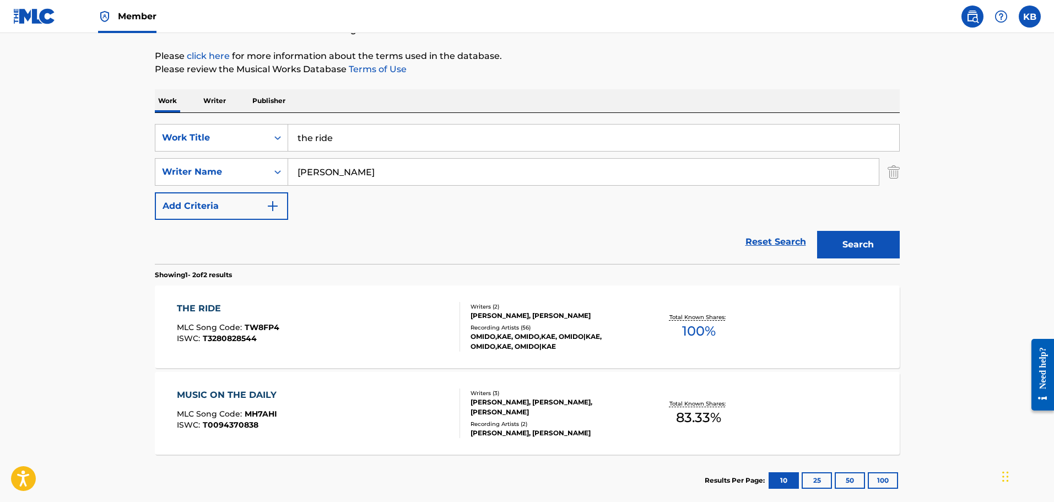
drag, startPoint x: 374, startPoint y: 139, endPoint x: 152, endPoint y: 130, distance: 222.3
click at [152, 130] on div "The MLC Public Work Search The accuracy and completeness of The MLC's data is d…" at bounding box center [528, 222] width 772 height 567
type input "when he holds you close"
click at [817, 231] on button "Search" at bounding box center [858, 245] width 83 height 28
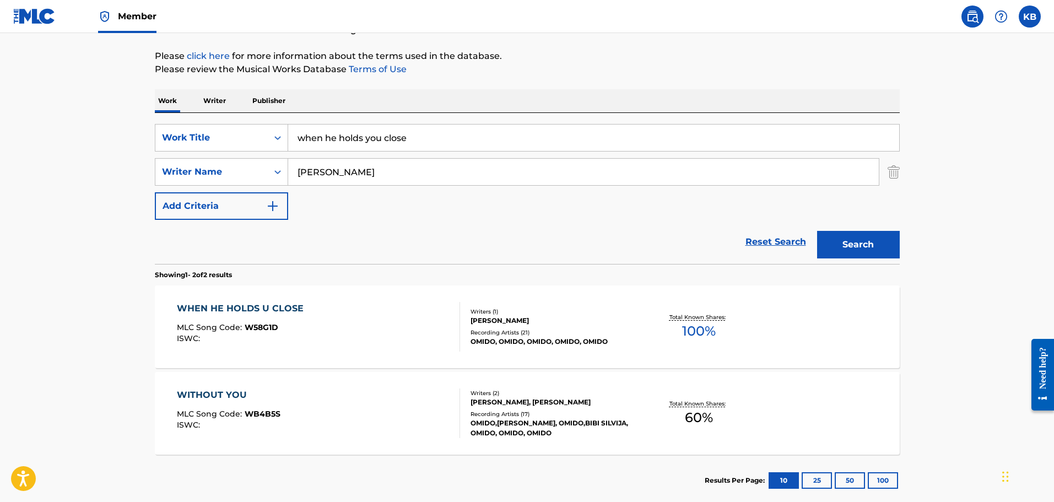
click at [392, 406] on div "WITHOUT YOU MLC Song Code : WB4B5S ISWC :" at bounding box center [318, 414] width 283 height 50
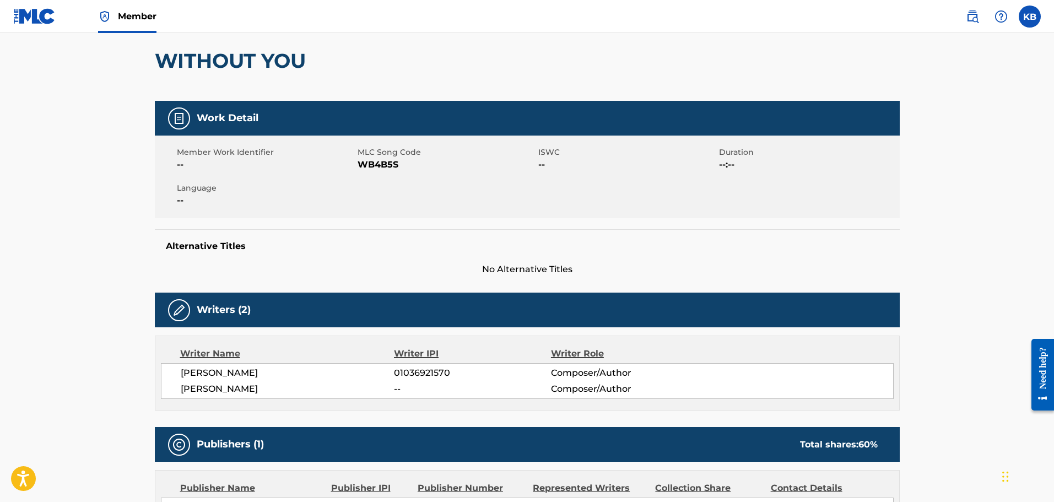
scroll to position [165, 0]
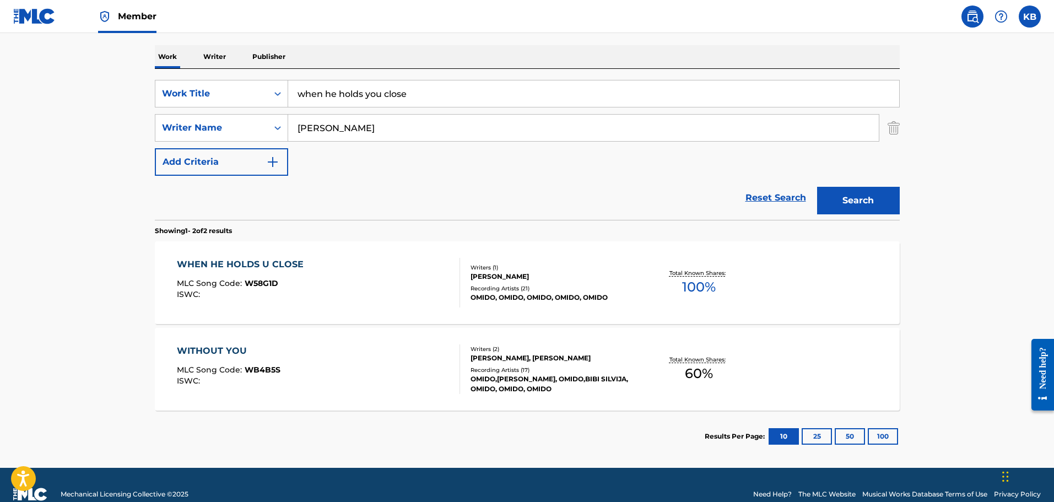
click at [423, 294] on div "WHEN HE HOLDS U CLOSE MLC Song Code : W58G1D ISWC :" at bounding box center [318, 283] width 283 height 50
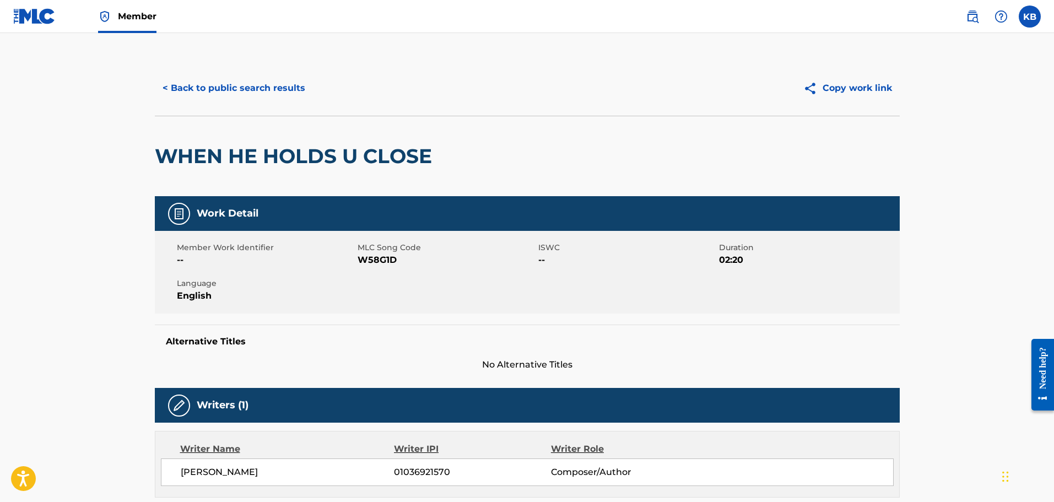
click at [124, 12] on span "Member" at bounding box center [137, 16] width 39 height 13
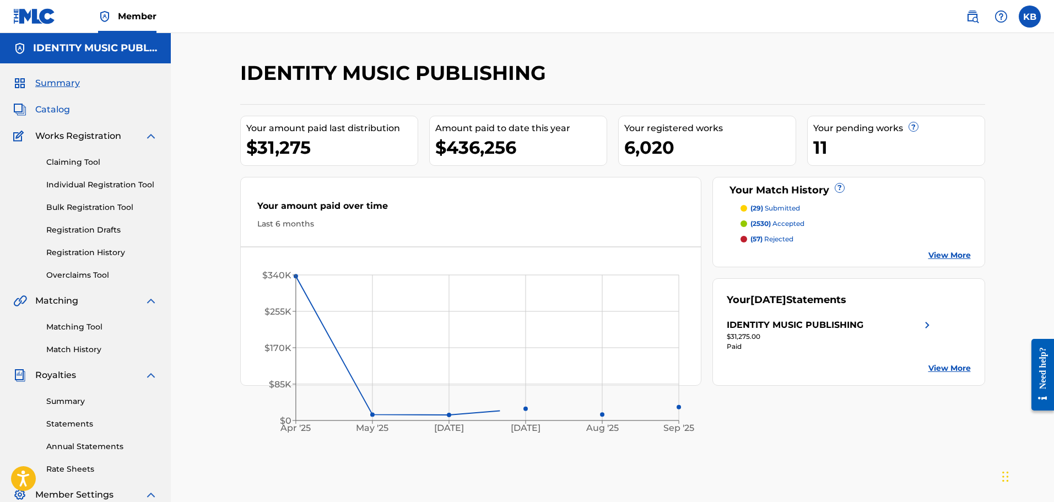
click at [60, 110] on span "Catalog" at bounding box center [52, 109] width 35 height 13
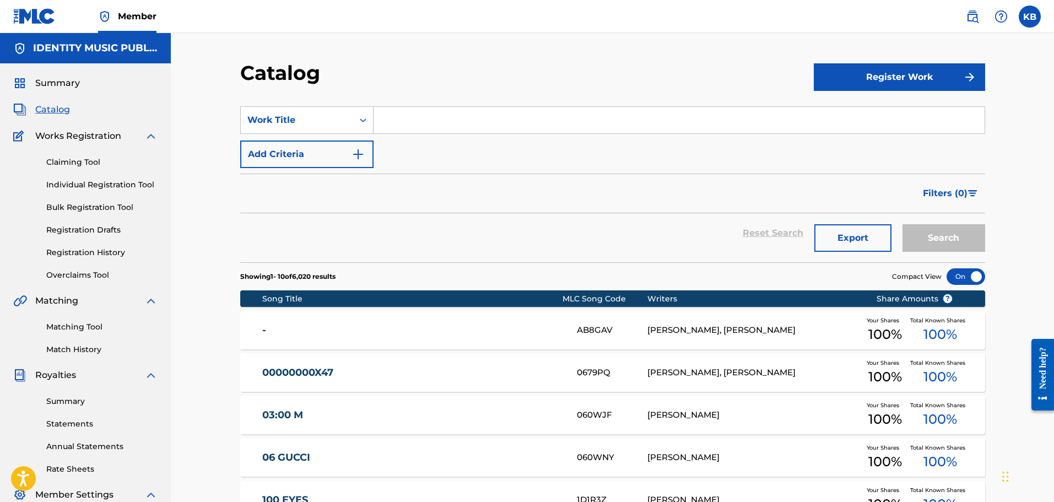
click at [451, 132] on input "Search Form" at bounding box center [679, 120] width 611 height 26
type input "when he holds you close"
click at [903, 224] on button "Search" at bounding box center [944, 238] width 83 height 28
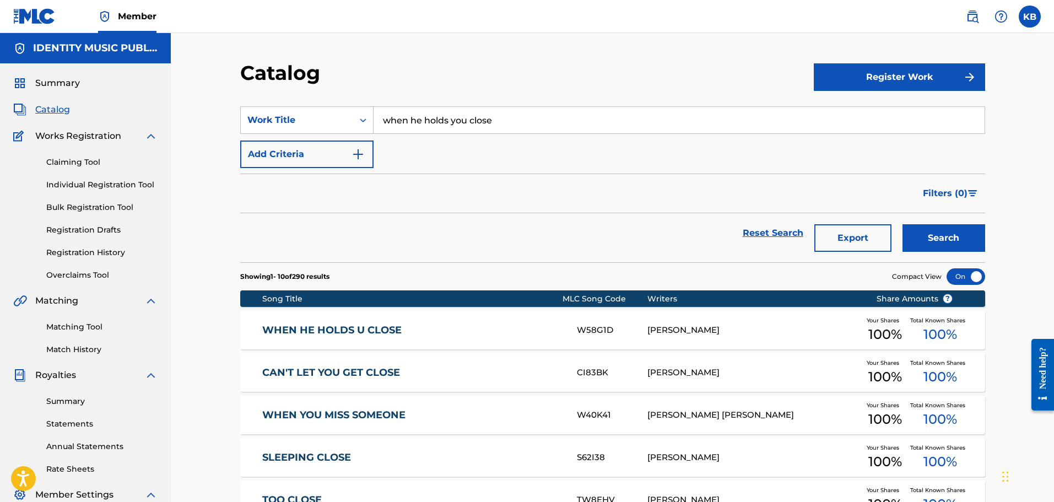
click at [421, 335] on link "WHEN HE HOLDS U CLOSE" at bounding box center [412, 330] width 300 height 13
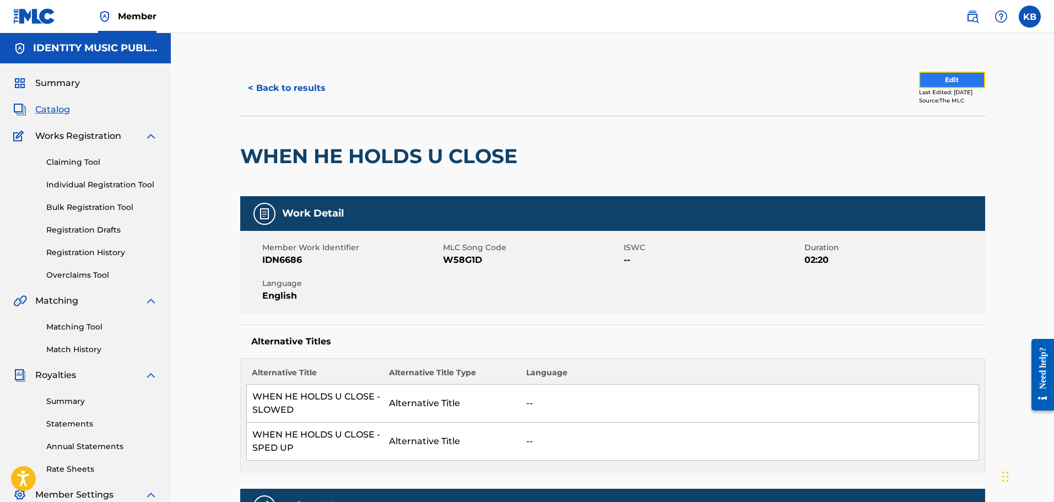
click at [959, 80] on button "Edit" at bounding box center [952, 80] width 66 height 17
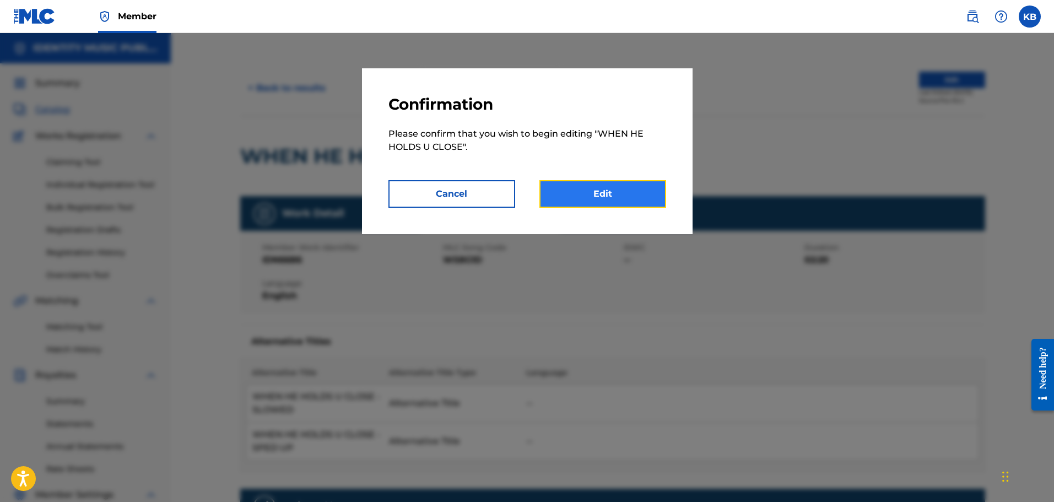
click at [595, 190] on link "Edit" at bounding box center [603, 194] width 127 height 28
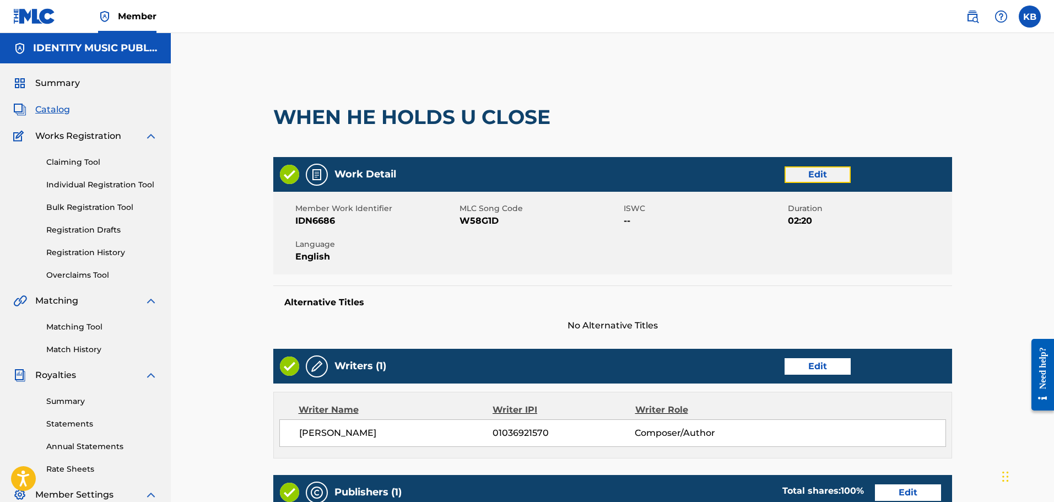
click at [815, 171] on link "Edit" at bounding box center [818, 174] width 66 height 17
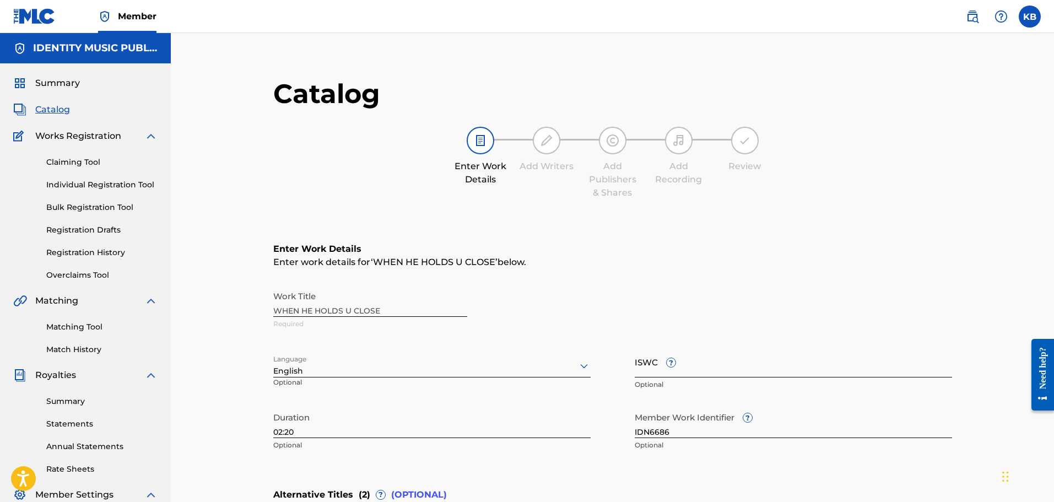
click at [642, 359] on input "ISWC ?" at bounding box center [793, 361] width 317 height 31
paste input "T3307859258"
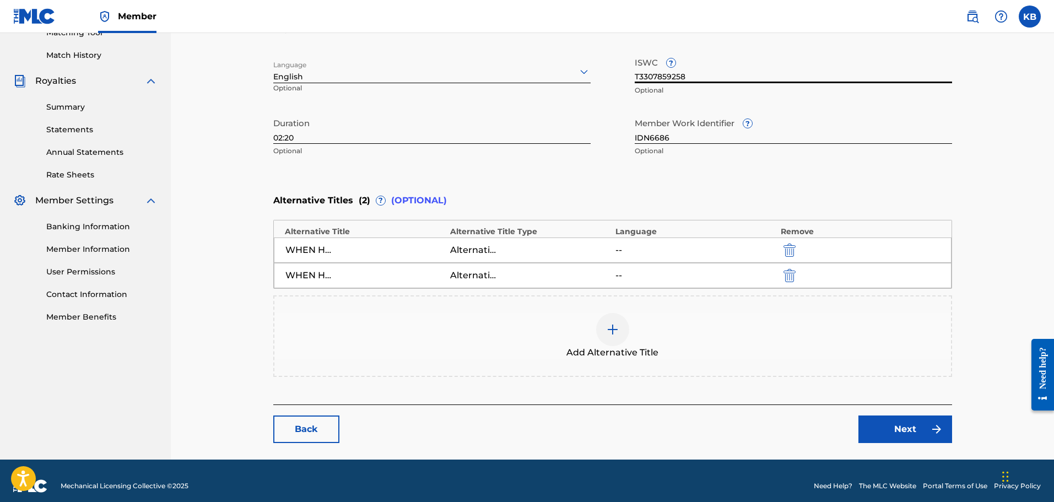
scroll to position [305, 0]
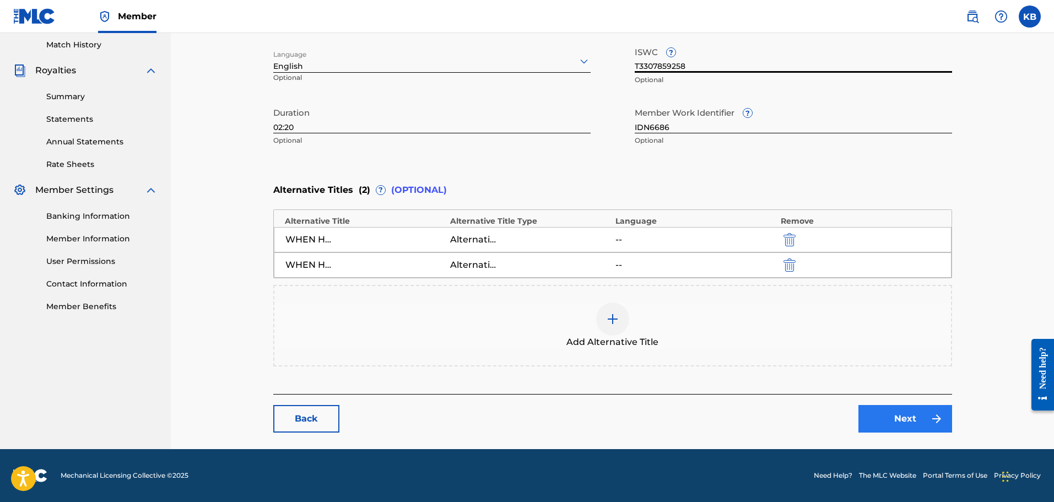
type input "T3307859258"
click at [870, 426] on link "Next" at bounding box center [906, 419] width 94 height 28
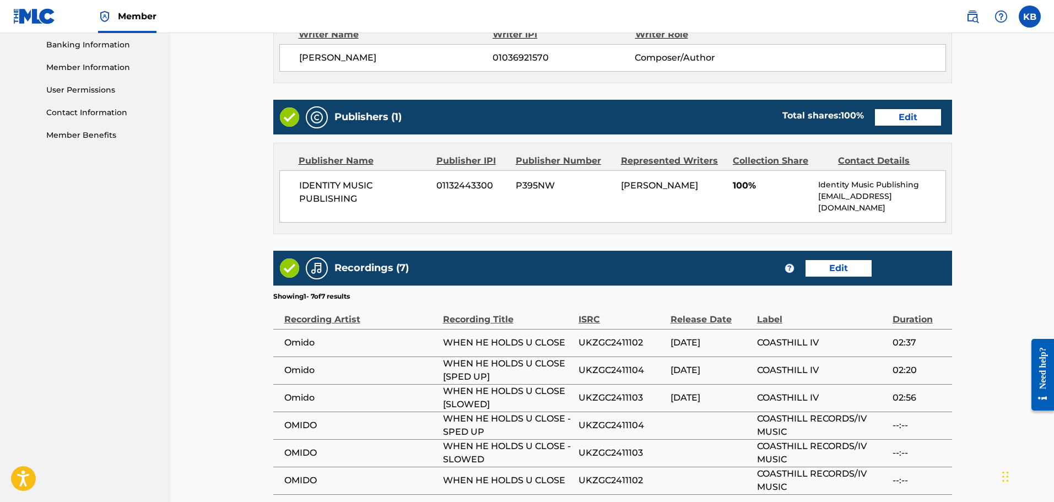
scroll to position [613, 0]
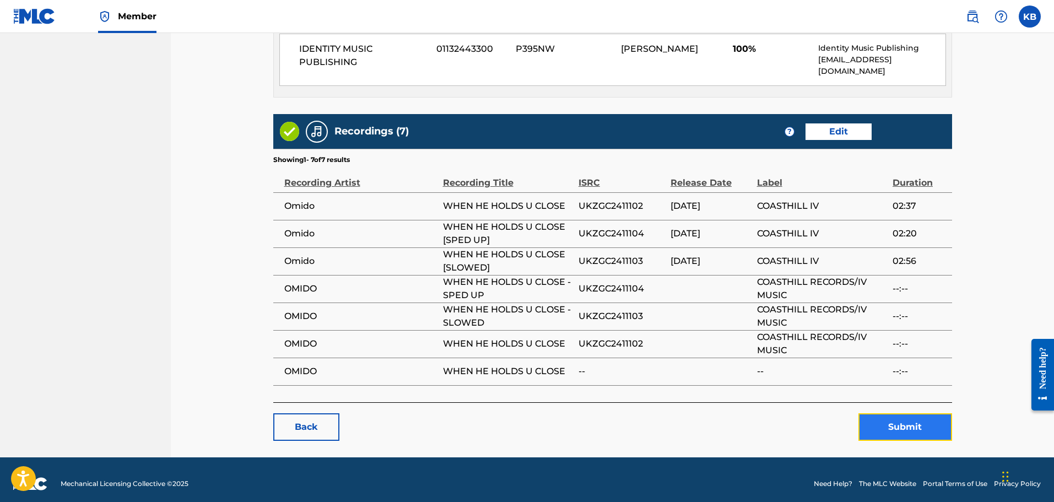
click at [876, 423] on button "Submit" at bounding box center [906, 427] width 94 height 28
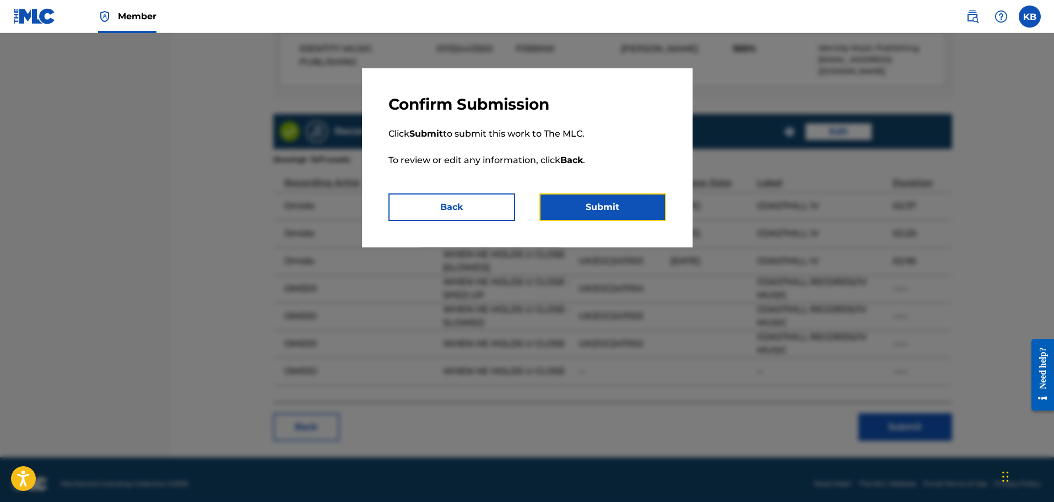
click at [634, 214] on button "Submit" at bounding box center [603, 207] width 127 height 28
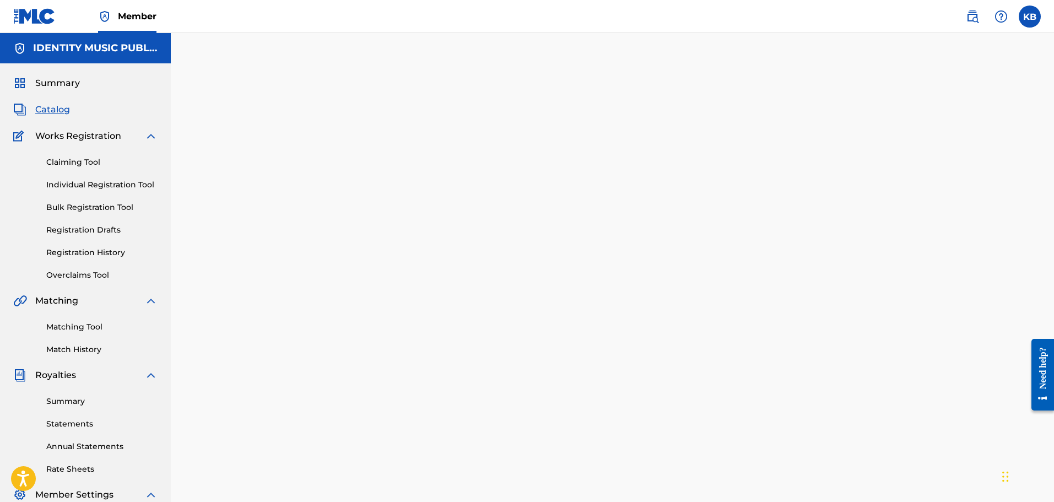
click at [47, 115] on span "Catalog" at bounding box center [52, 109] width 35 height 13
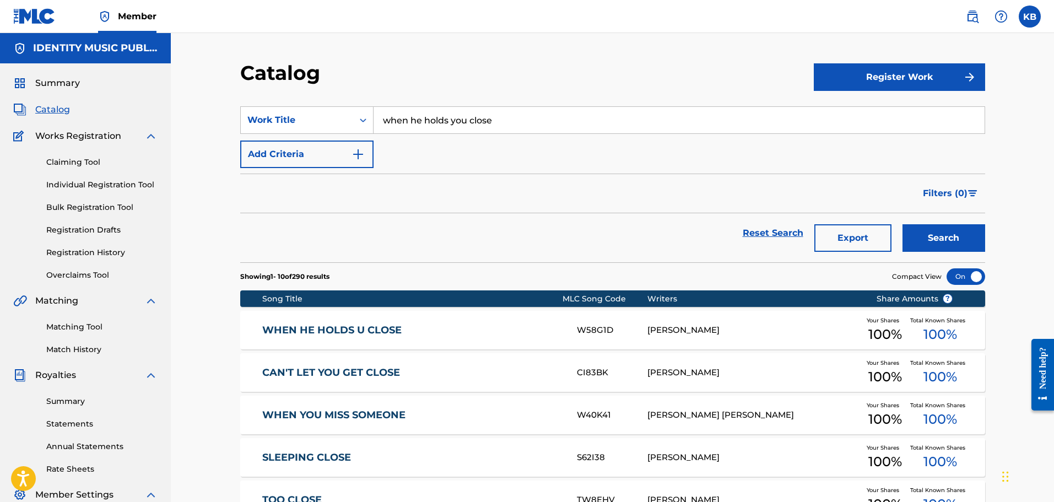
click at [348, 336] on link "WHEN HE HOLDS U CLOSE" at bounding box center [412, 330] width 300 height 13
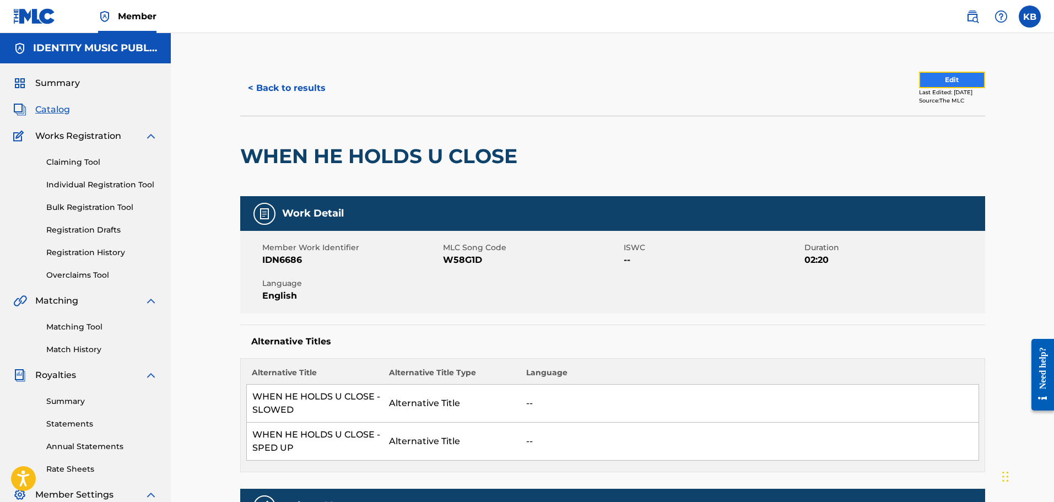
click at [944, 78] on button "Edit" at bounding box center [952, 80] width 66 height 17
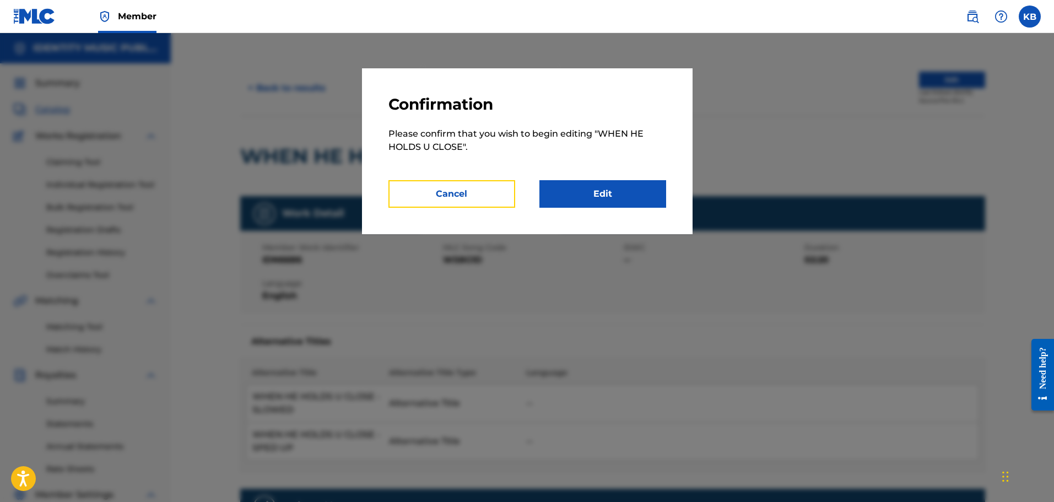
drag, startPoint x: 499, startPoint y: 192, endPoint x: 489, endPoint y: 185, distance: 12.2
click at [499, 192] on button "Cancel" at bounding box center [452, 194] width 127 height 28
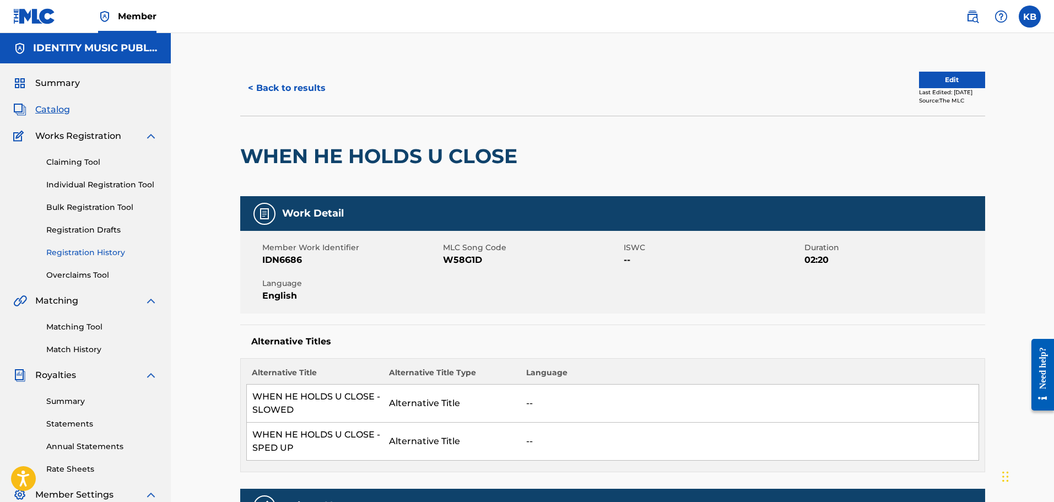
click at [93, 250] on link "Registration History" at bounding box center [101, 253] width 111 height 12
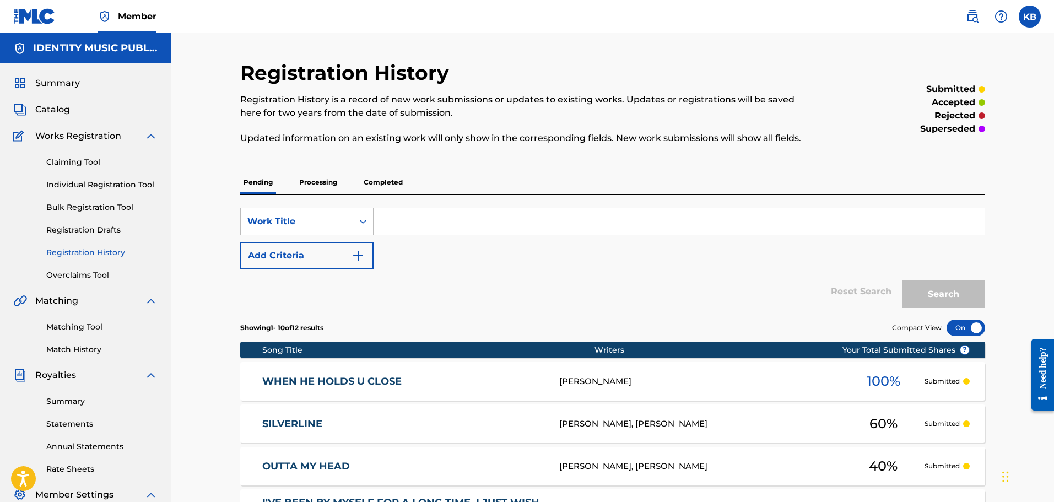
click at [611, 370] on div "WHEN HE HOLDS U CLOSE W58G1D JAN ENGELMAIER 100 % Submitted" at bounding box center [612, 381] width 745 height 39
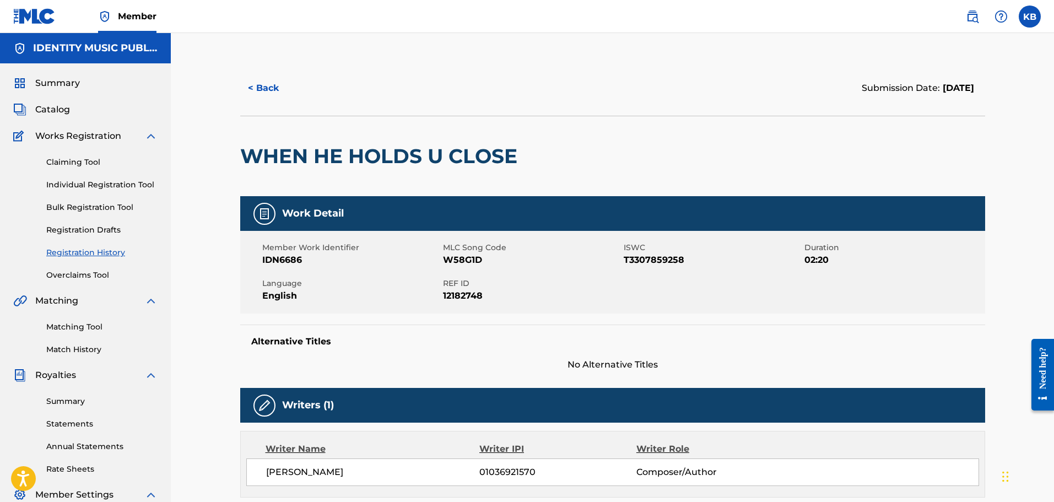
drag, startPoint x: 256, startPoint y: 79, endPoint x: 218, endPoint y: 82, distance: 37.5
click at [255, 79] on button "< Back" at bounding box center [273, 88] width 66 height 28
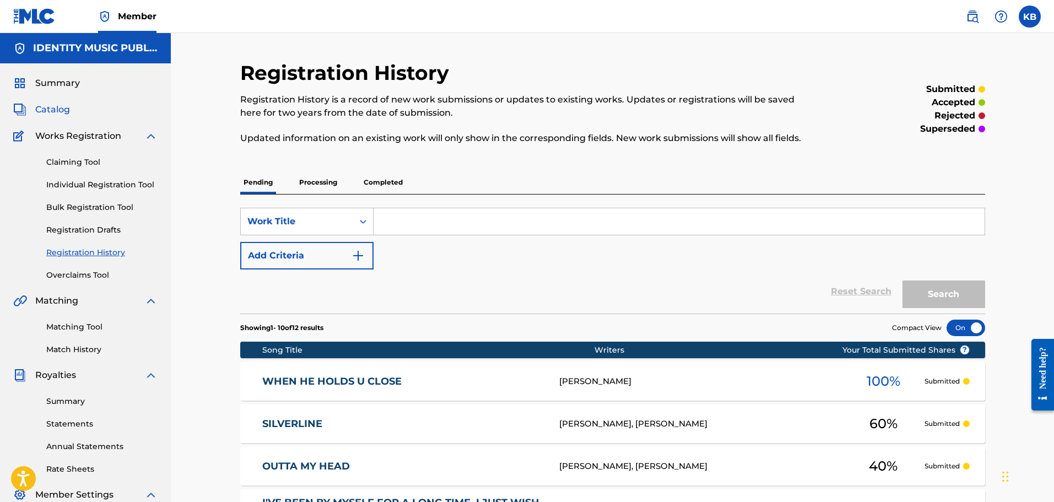
click at [61, 109] on span "Catalog" at bounding box center [52, 109] width 35 height 13
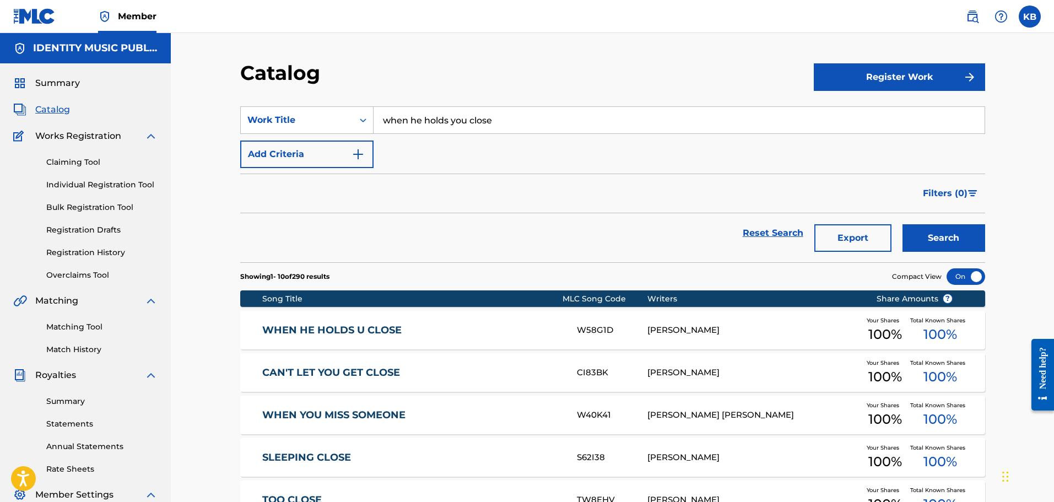
drag, startPoint x: 557, startPoint y: 122, endPoint x: 95, endPoint y: 100, distance: 461.9
click at [106, 101] on main "IDENTITY MUSIC PUBLISHING Summary Catalog Works Registration Claiming Tool Indi…" at bounding box center [527, 410] width 1054 height 755
type input "precious"
click at [903, 224] on button "Search" at bounding box center [944, 238] width 83 height 28
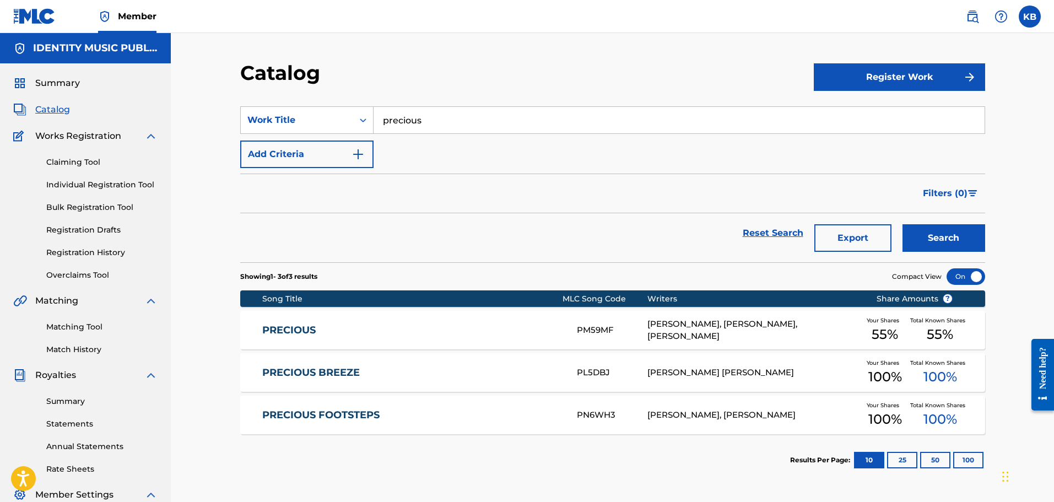
click at [553, 328] on link "PRECIOUS" at bounding box center [412, 330] width 300 height 13
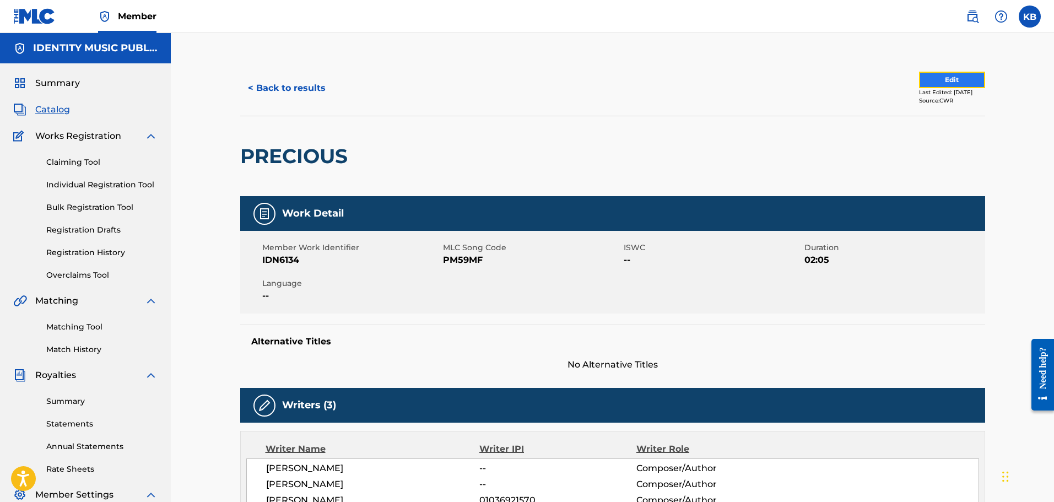
click at [919, 78] on button "Edit" at bounding box center [952, 80] width 66 height 17
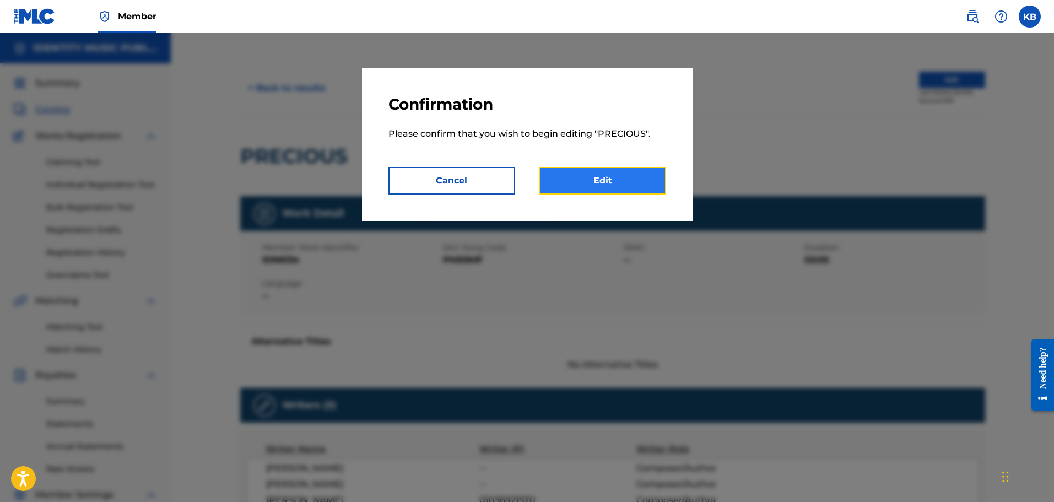
click at [609, 189] on link "Edit" at bounding box center [603, 181] width 127 height 28
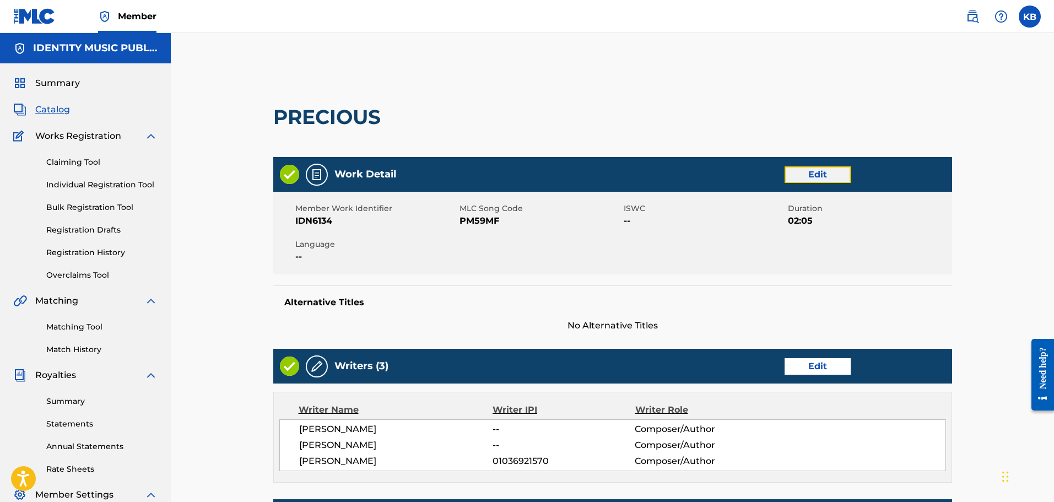
click at [805, 169] on link "Edit" at bounding box center [818, 174] width 66 height 17
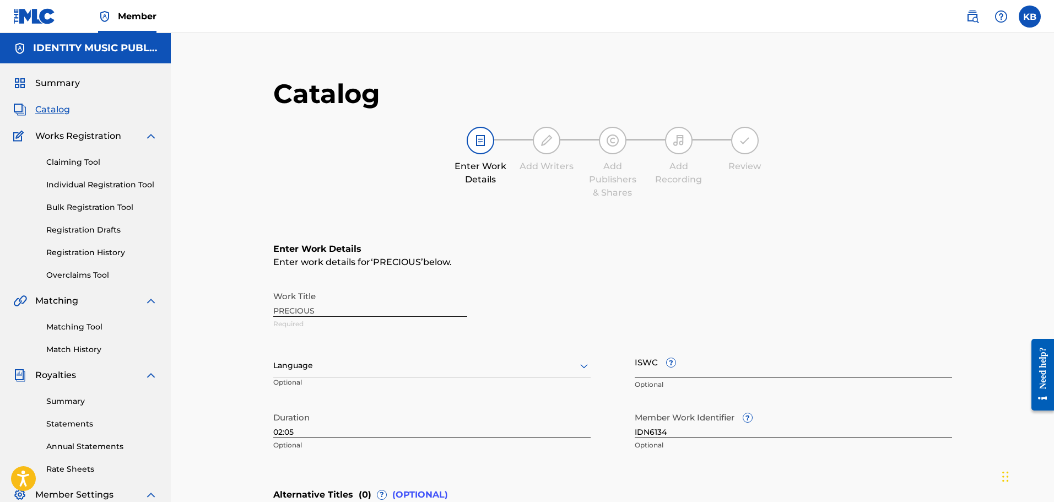
click at [657, 364] on input "ISWC ?" at bounding box center [793, 361] width 317 height 31
paste input "T3303659969"
type input "T3303659969"
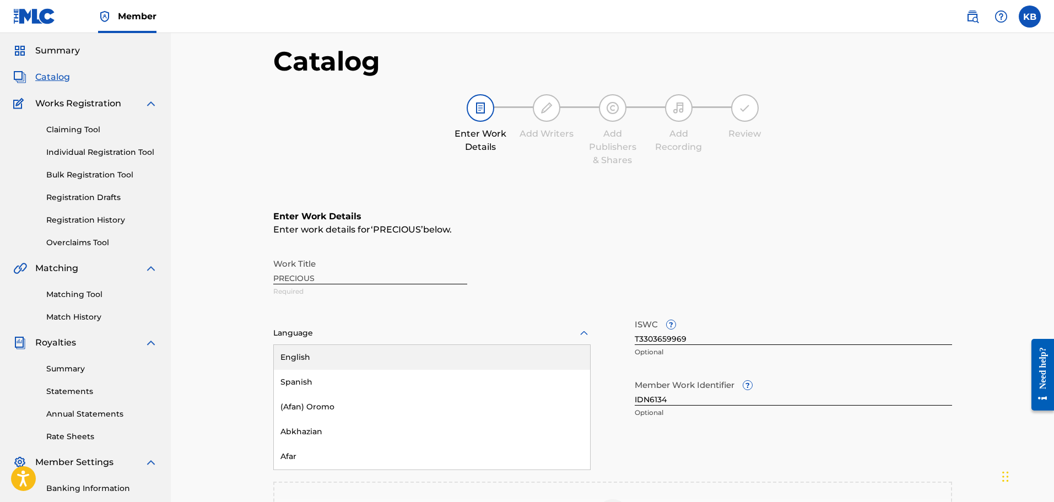
click at [485, 345] on div "153 results available. Use Up and Down to choose options, press Enter to select…" at bounding box center [431, 333] width 317 height 23
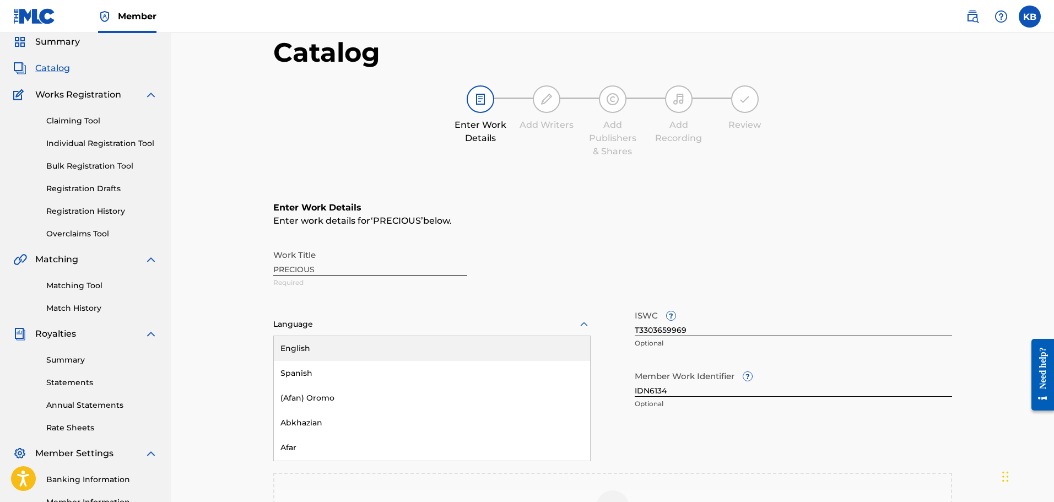
click at [370, 356] on div "English" at bounding box center [432, 348] width 316 height 25
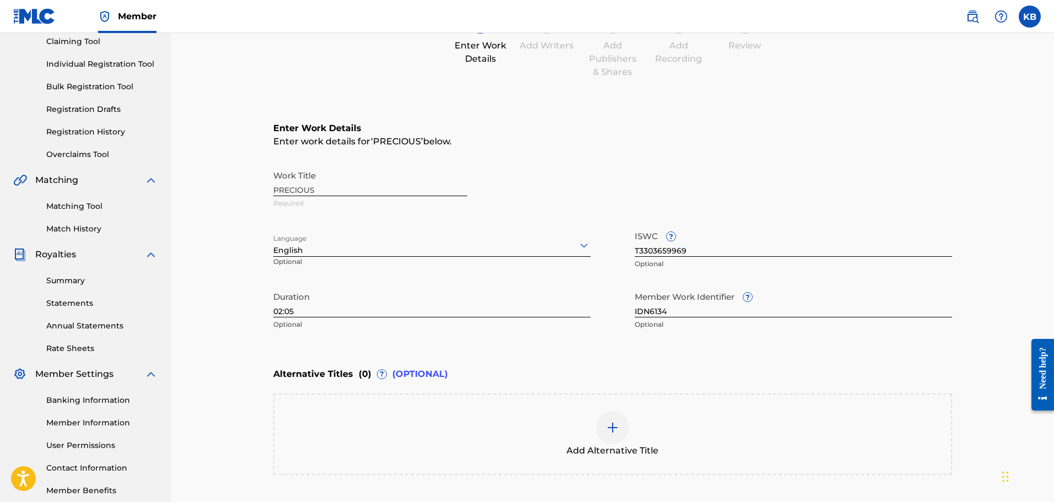
scroll to position [229, 0]
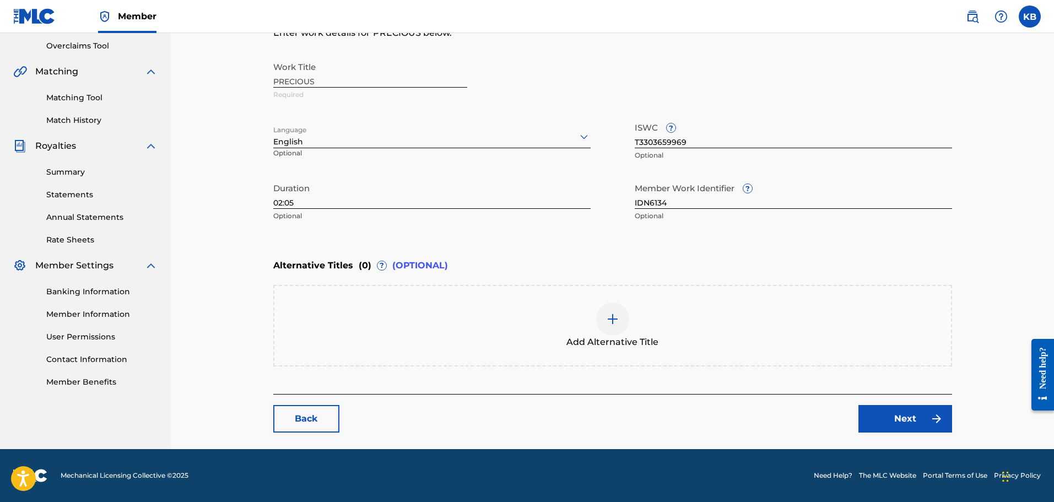
click at [655, 329] on div "Add Alternative Title" at bounding box center [613, 326] width 677 height 46
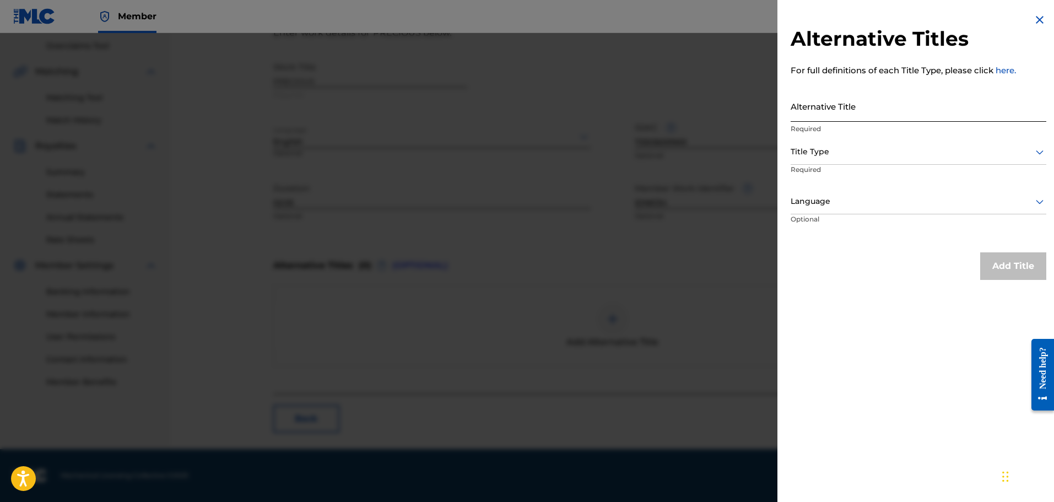
click at [882, 111] on input "Alternative Title" at bounding box center [919, 105] width 256 height 31
type input "Precious - Sped Up"
click at [917, 140] on div "Title Type" at bounding box center [919, 152] width 256 height 25
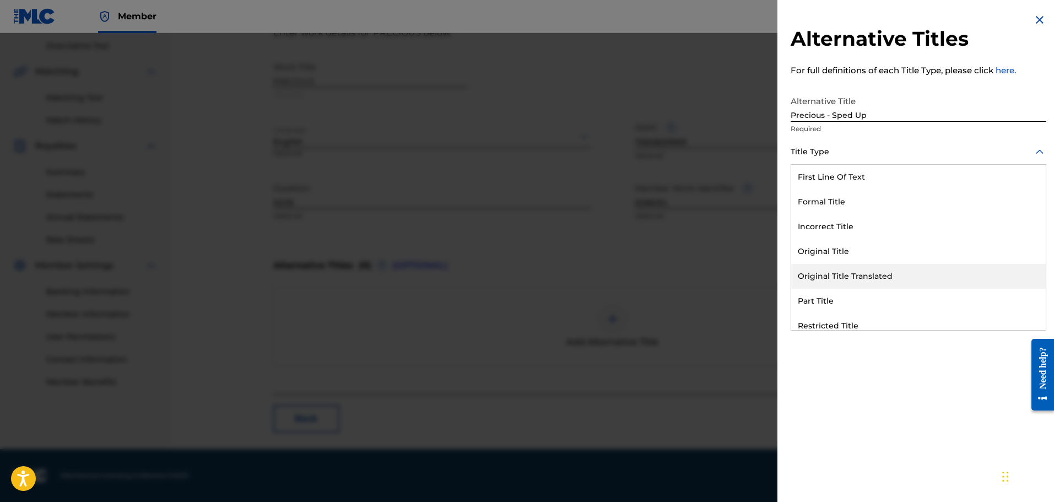
scroll to position [107, 0]
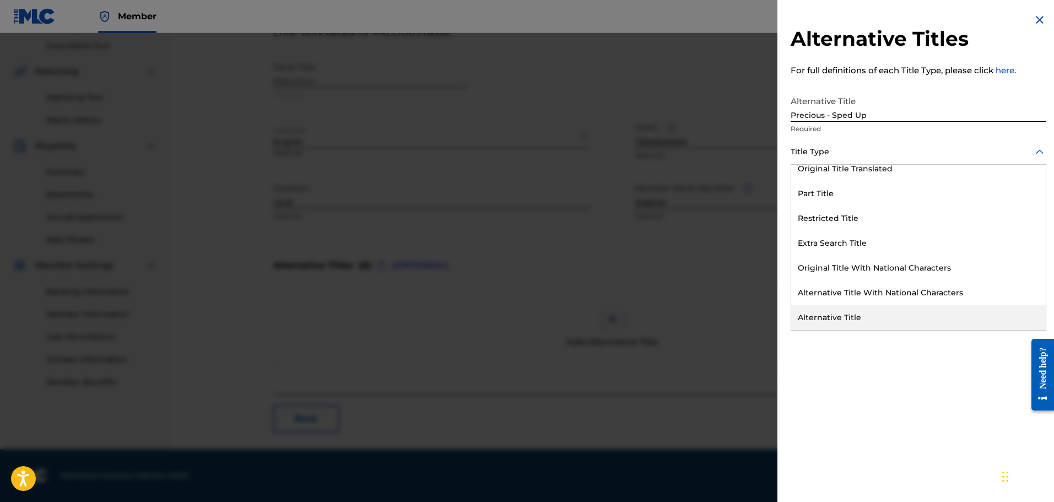
click at [841, 318] on div "Alternative Title" at bounding box center [919, 317] width 255 height 25
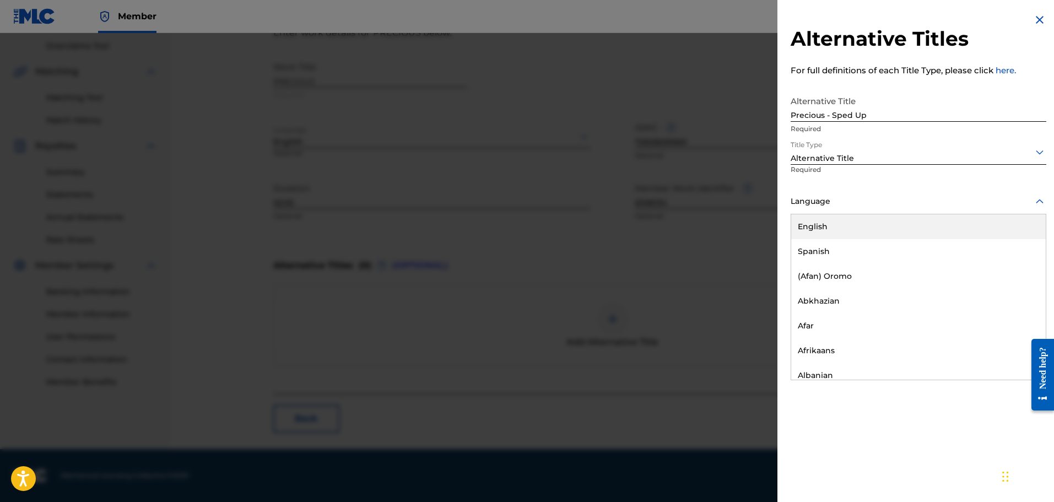
click at [862, 202] on div at bounding box center [919, 202] width 256 height 14
click at [844, 228] on div "English" at bounding box center [919, 226] width 255 height 25
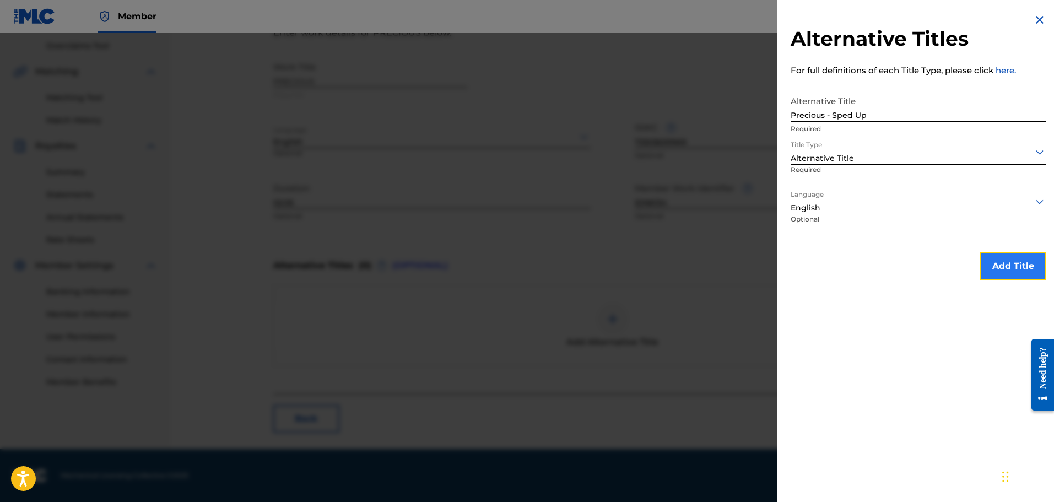
click at [1011, 256] on button "Add Title" at bounding box center [1014, 266] width 66 height 28
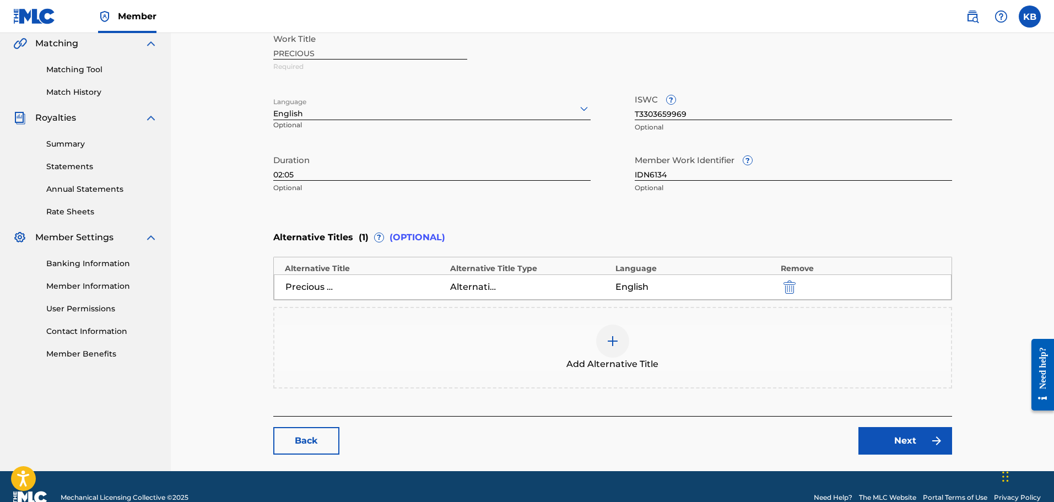
scroll to position [279, 0]
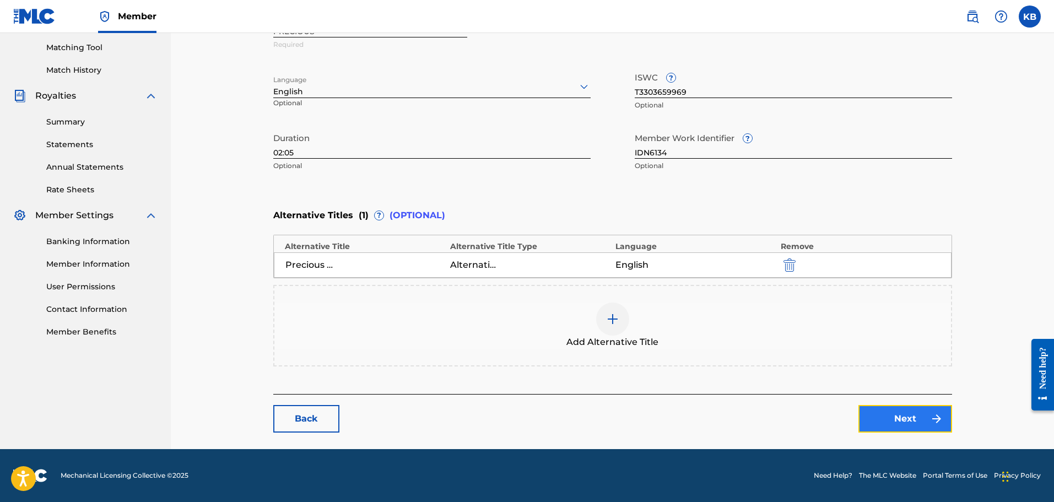
click at [917, 418] on link "Next" at bounding box center [906, 419] width 94 height 28
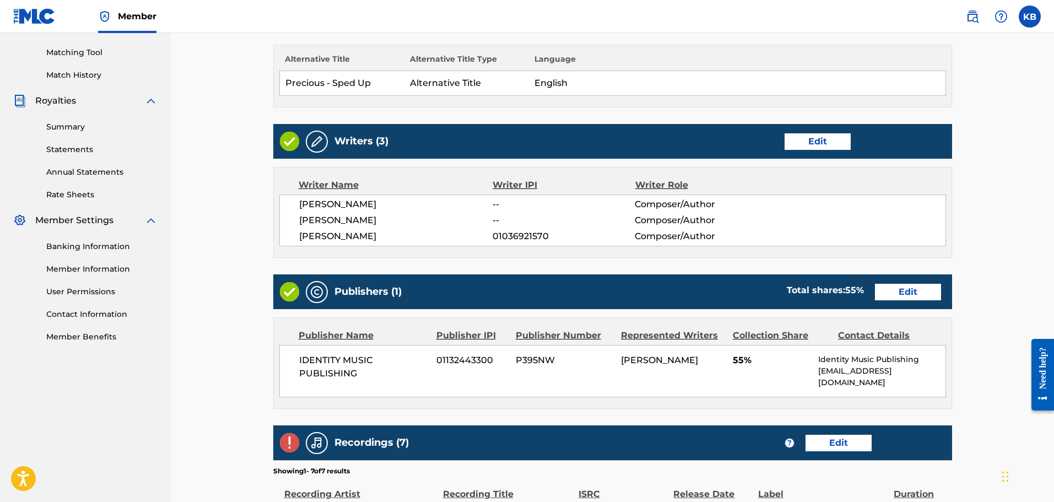
scroll to position [276, 0]
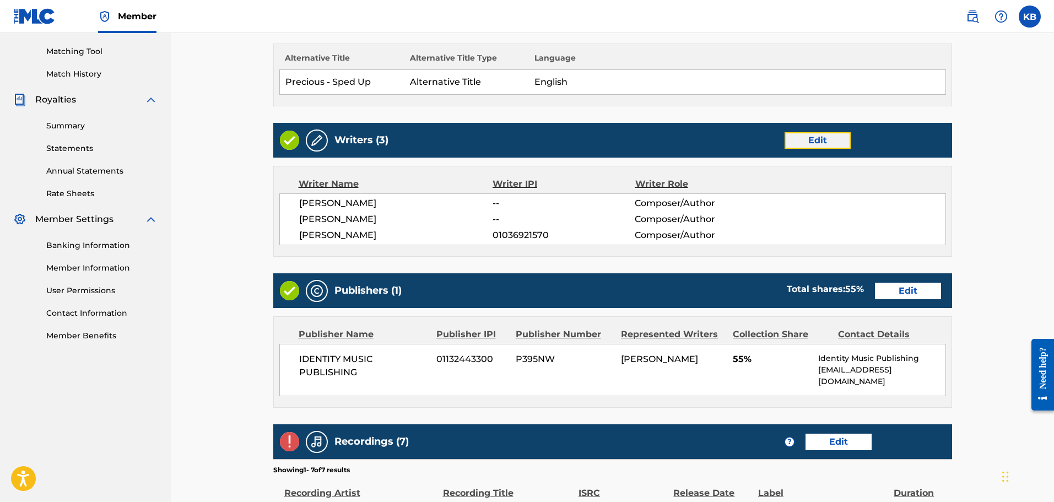
click at [830, 139] on link "Edit" at bounding box center [818, 140] width 66 height 17
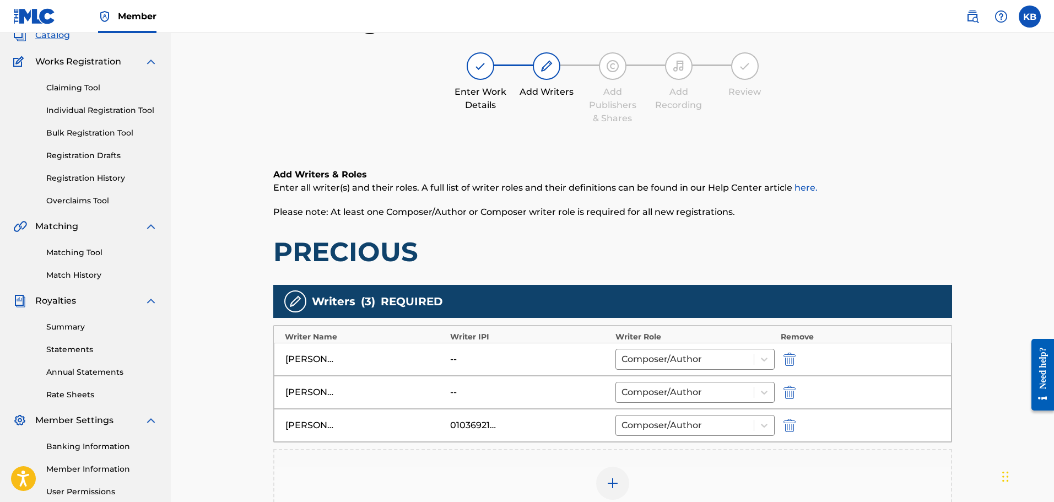
scroll to position [220, 0]
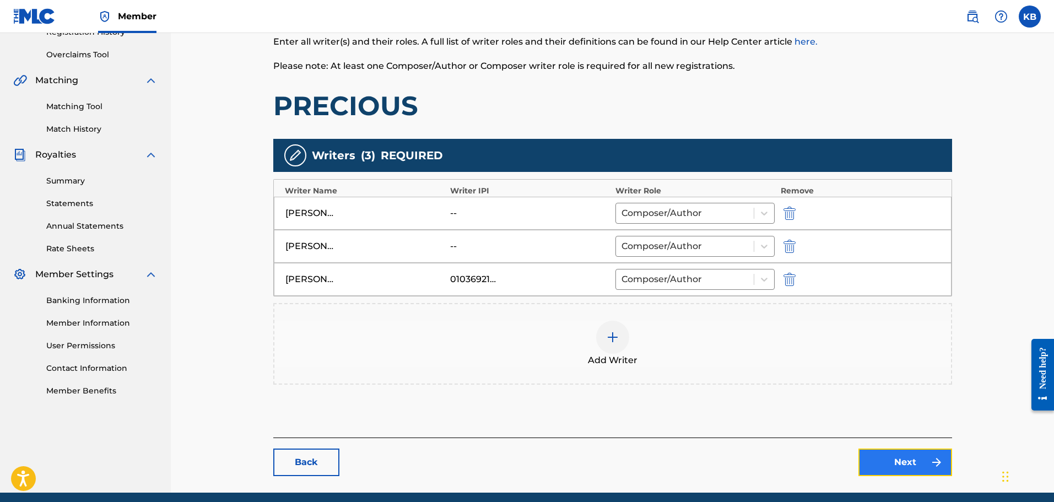
click at [907, 455] on link "Next" at bounding box center [906, 463] width 94 height 28
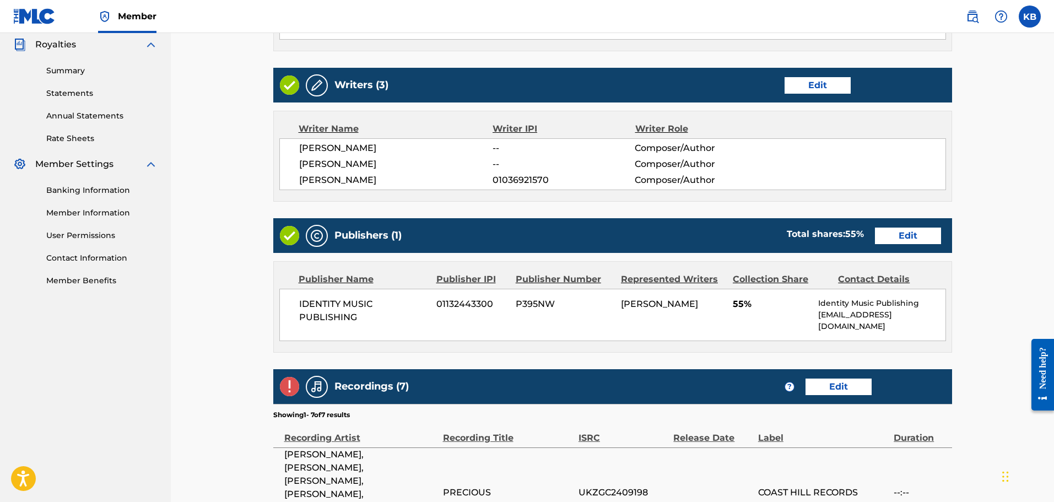
scroll to position [551, 0]
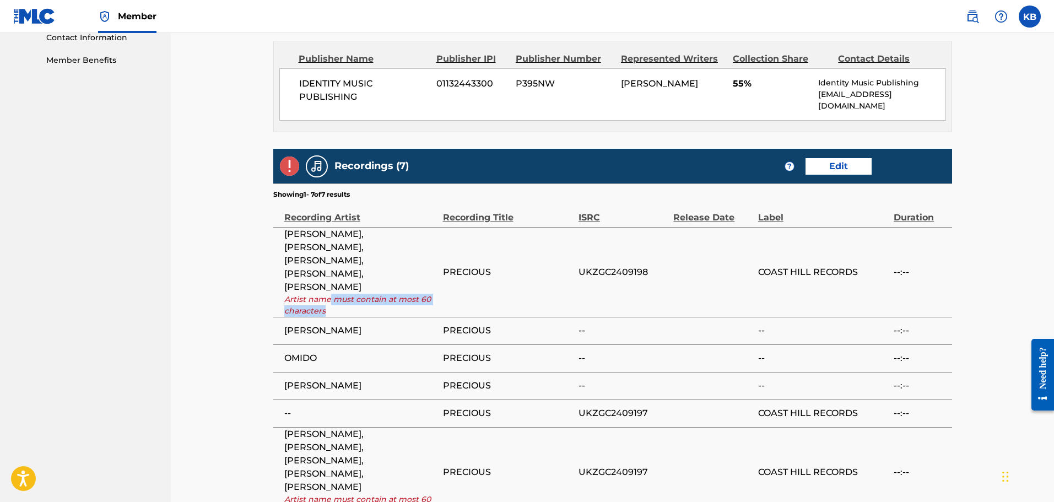
drag, startPoint x: 329, startPoint y: 263, endPoint x: 440, endPoint y: 272, distance: 112.3
click at [440, 272] on td "OMIDO NIC DEAN, OMIDO NIC DEAN, NIC DEAN, OMIDO, OMIDO NIC DEAN Artist name mus…" at bounding box center [358, 272] width 170 height 90
click at [548, 266] on td "PRECIOUS" at bounding box center [511, 272] width 136 height 90
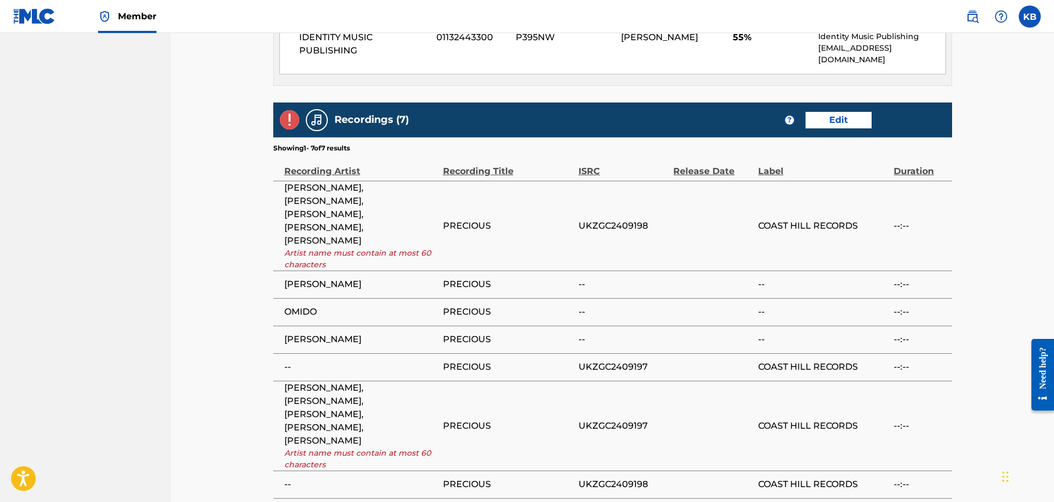
scroll to position [658, 0]
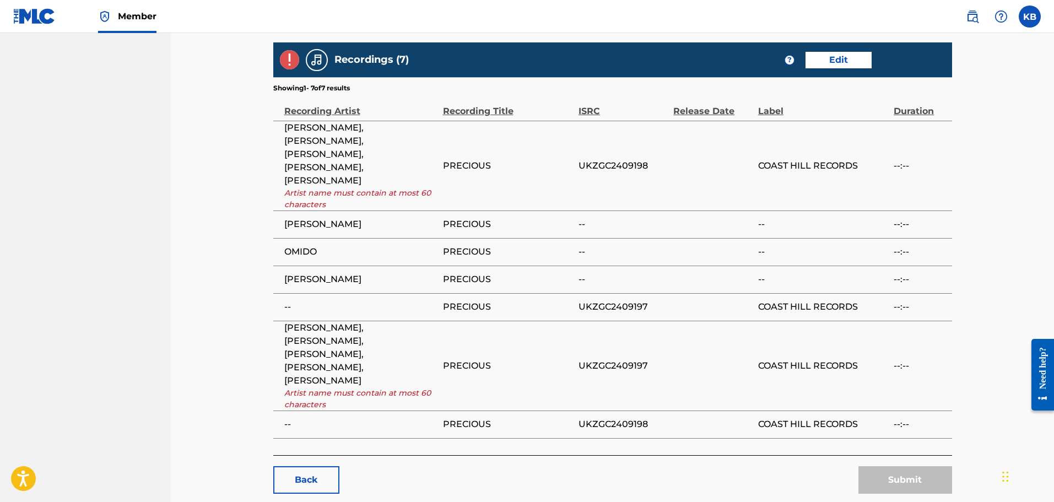
click at [616, 293] on td "UKZGC2409197" at bounding box center [626, 307] width 95 height 28
click at [860, 57] on link "Edit" at bounding box center [839, 60] width 66 height 17
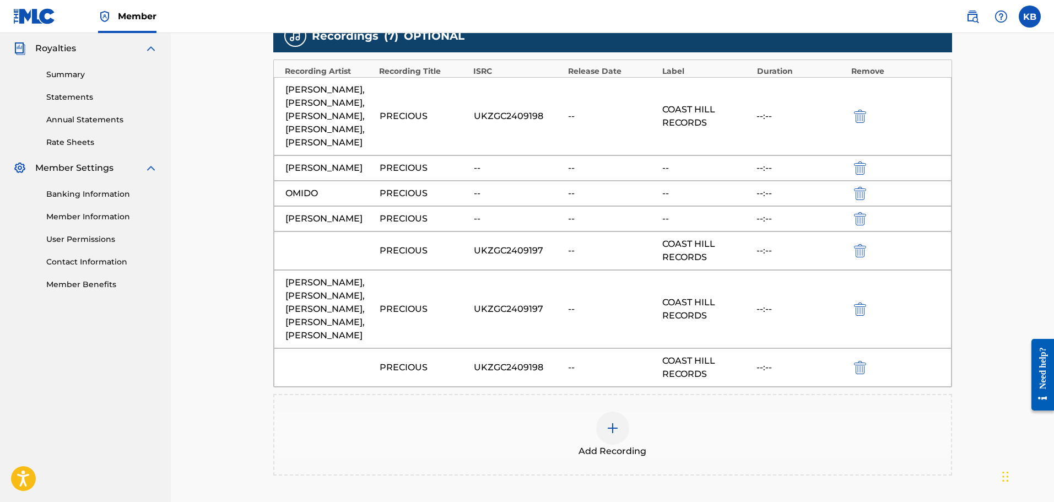
scroll to position [417, 0]
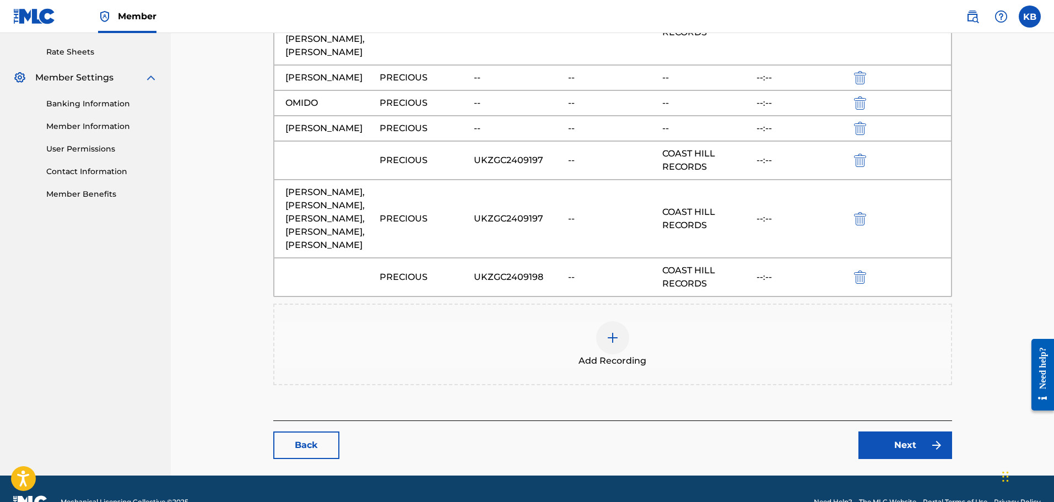
click at [612, 321] on div at bounding box center [612, 337] width 33 height 33
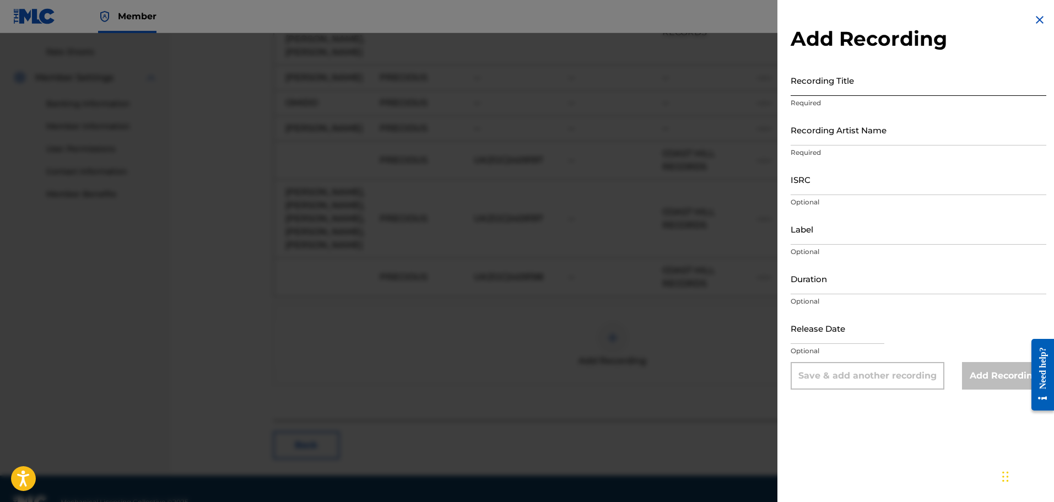
click at [844, 79] on input "Recording Title" at bounding box center [919, 79] width 256 height 31
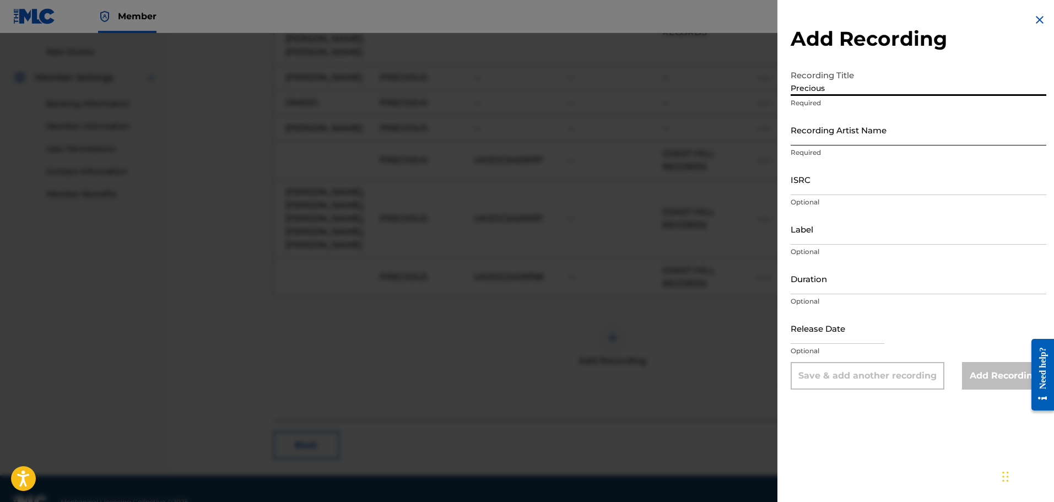
type input "Precious"
click at [849, 131] on input "Recording Artist Name" at bounding box center [919, 129] width 256 height 31
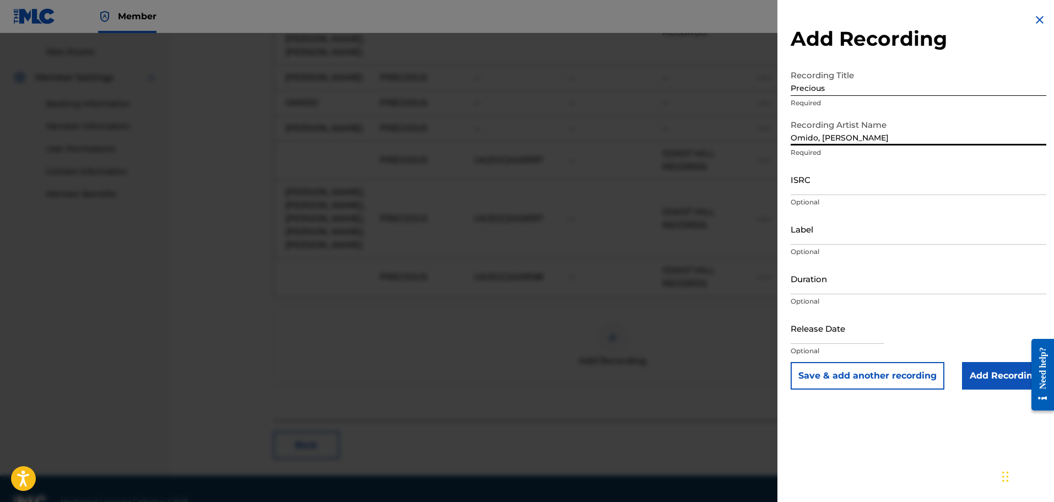
type input "Omido, Nic Dean"
click at [870, 177] on input "ISRC" at bounding box center [919, 179] width 256 height 31
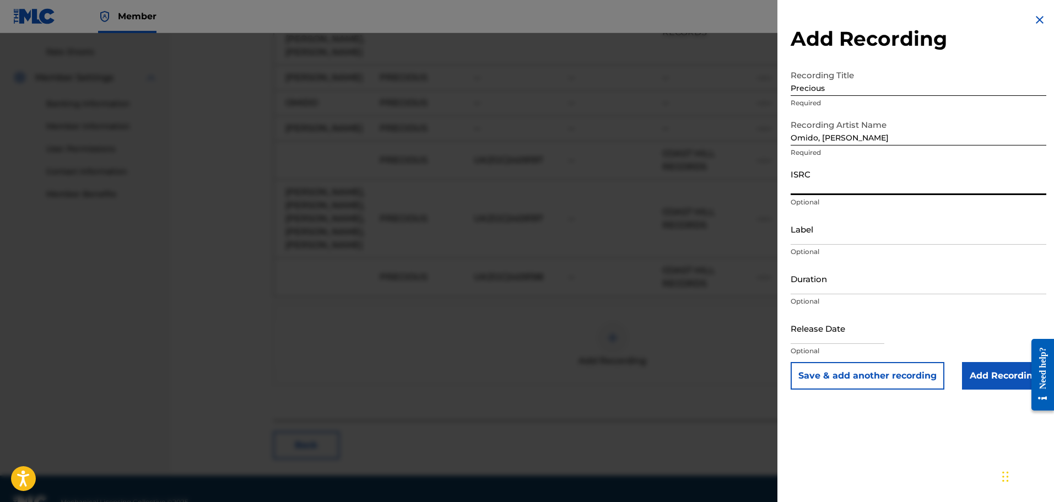
paste input "UKZGC2409197"
type input "UKZGC2409197"
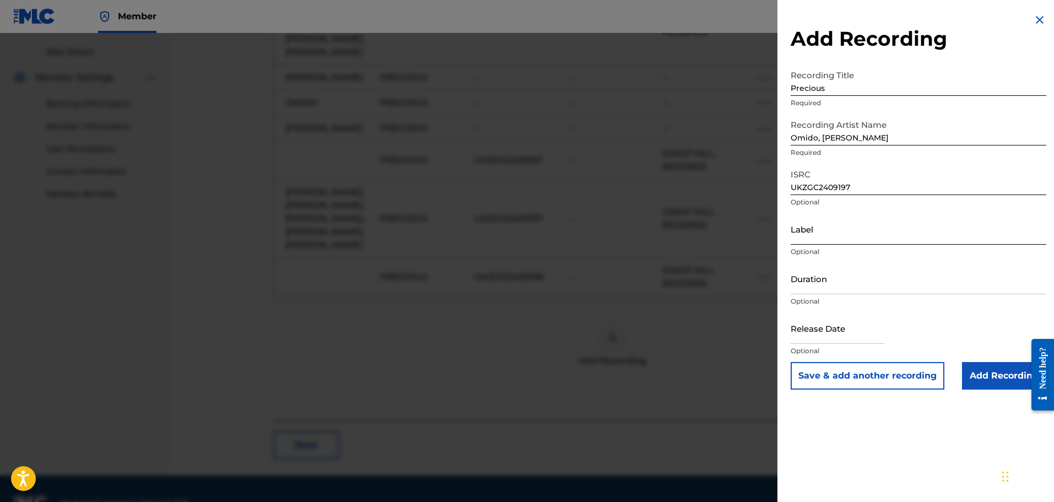
click at [846, 230] on input "Label" at bounding box center [919, 228] width 256 height 31
type input "Omido/Nic Dean"
click at [841, 283] on input "Duration" at bounding box center [919, 278] width 256 height 31
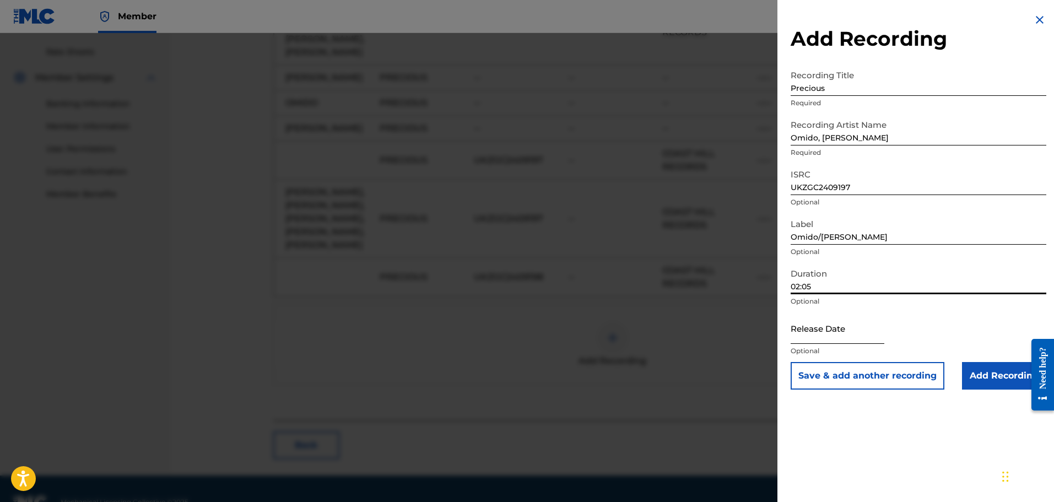
type input "02:05"
select select "8"
select select "2025"
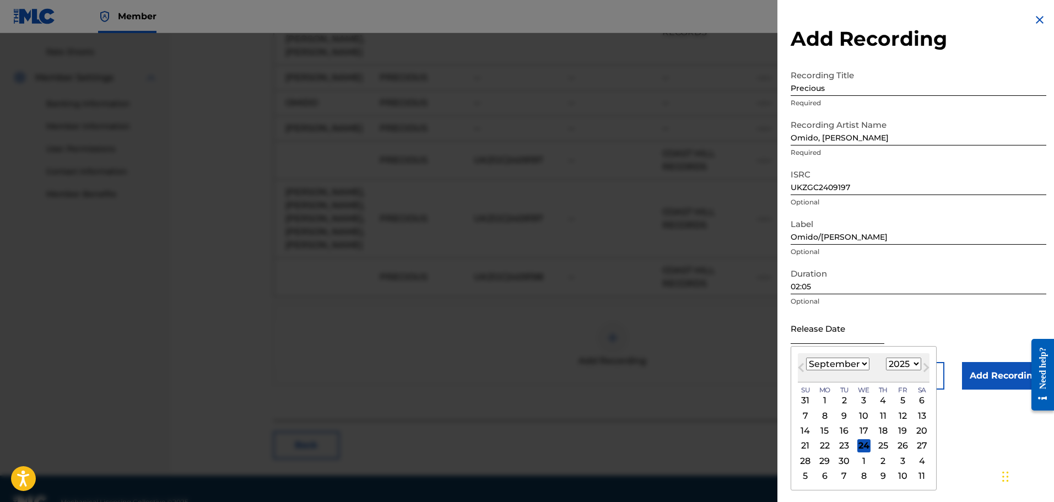
click at [819, 337] on input "text" at bounding box center [838, 328] width 94 height 31
type input "18"
click at [856, 363] on select "January February March April May June July August September October November De…" at bounding box center [837, 364] width 63 height 13
select select "9"
click at [806, 358] on select "January February March April May June July August September October November De…" at bounding box center [837, 364] width 63 height 13
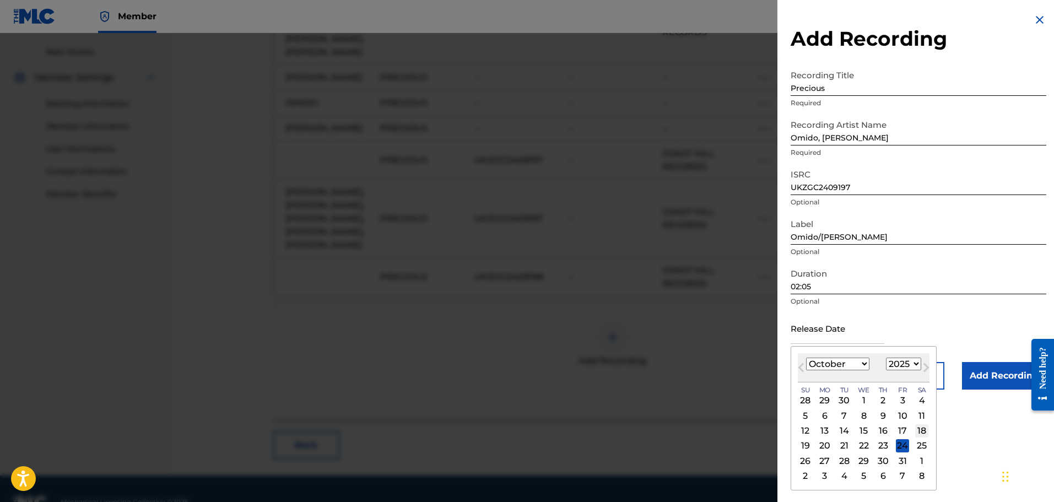
click at [918, 428] on div "18" at bounding box center [922, 430] width 13 height 13
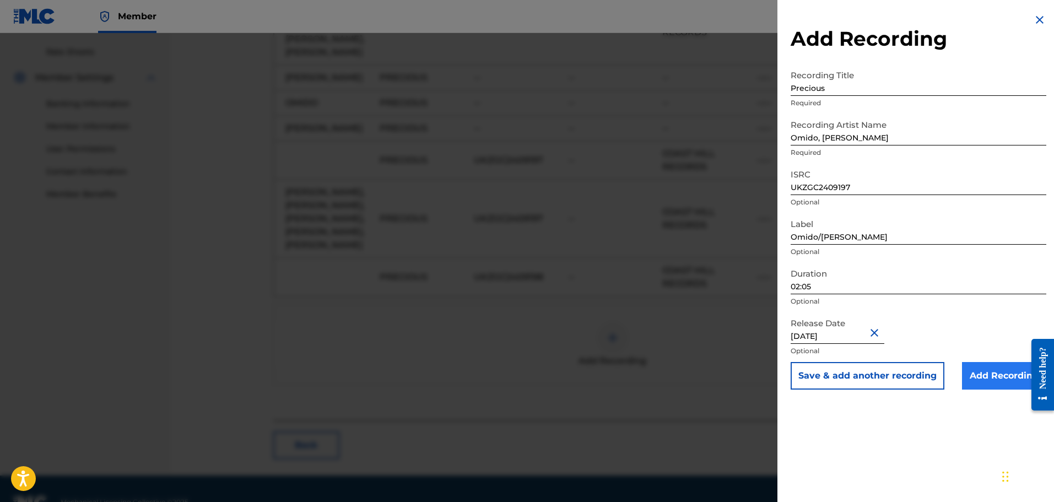
type input "October 18 2024"
click at [988, 375] on input "Add Recording" at bounding box center [1004, 376] width 84 height 28
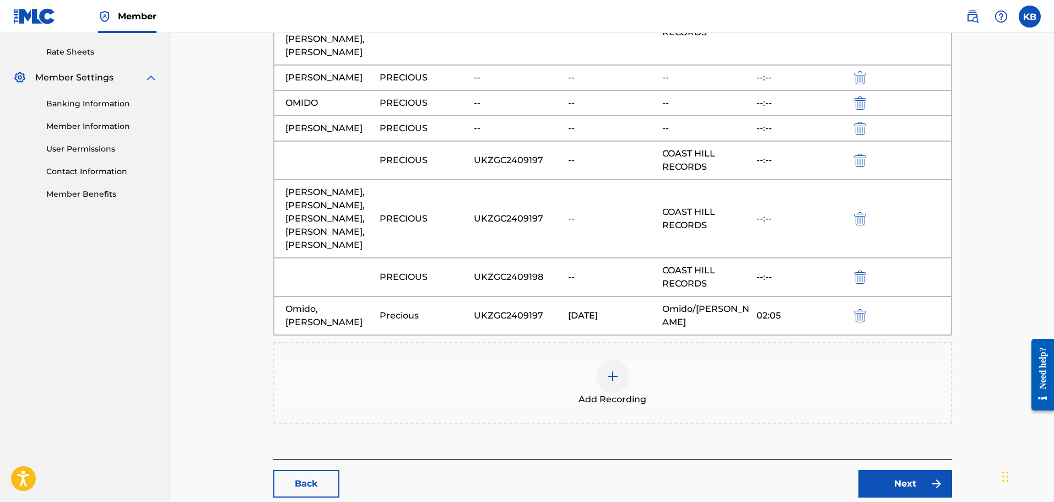
click at [609, 360] on div at bounding box center [612, 376] width 33 height 33
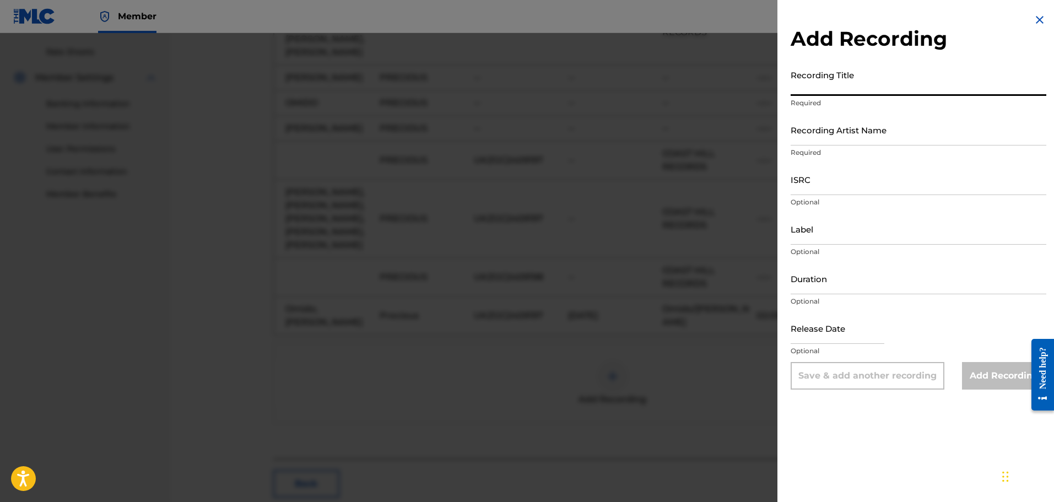
click at [858, 83] on input "Recording Title" at bounding box center [919, 79] width 256 height 31
type input "Precious - sped up"
click at [863, 108] on div "Recording Title Precious - sped up Required" at bounding box center [919, 89] width 256 height 50
click at [855, 133] on input "Recording Artist Name" at bounding box center [919, 129] width 256 height 31
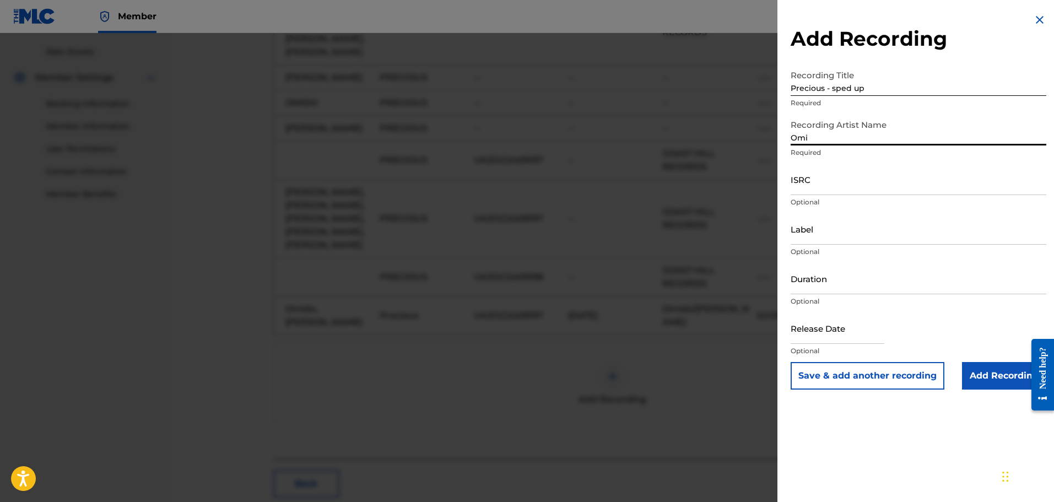
type input "Omido, Nic Dean"
click at [843, 184] on input "ISRC" at bounding box center [919, 179] width 256 height 31
click at [814, 193] on input "ISRC" at bounding box center [919, 179] width 256 height 31
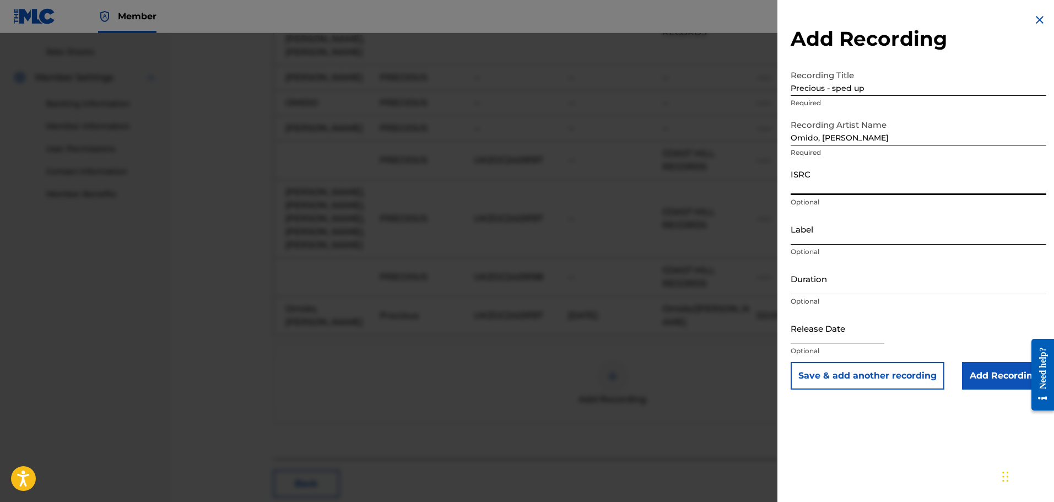
paste input "UKZGC2409198"
type input "UKZGC2409198"
click at [814, 236] on input "Label" at bounding box center [919, 228] width 256 height 31
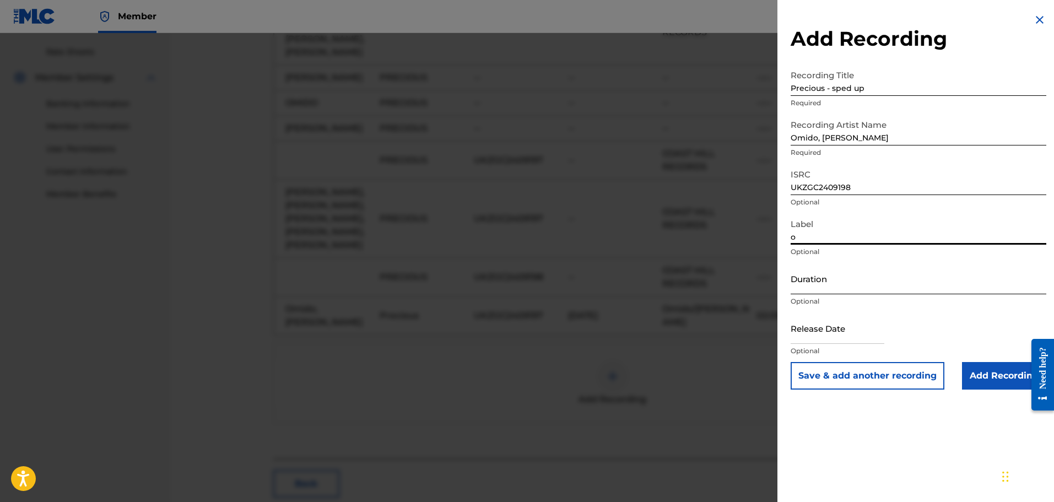
type input "Omido/Nic Dean"
drag, startPoint x: 838, startPoint y: 278, endPoint x: 827, endPoint y: 278, distance: 10.5
click at [836, 278] on input "Duration" at bounding box center [919, 278] width 256 height 31
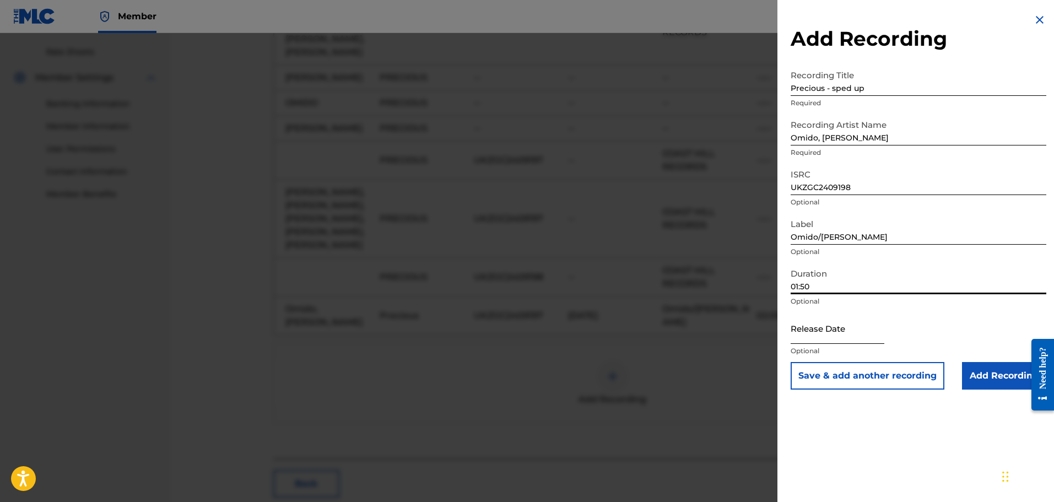
type input "01:50"
click at [822, 328] on input "text" at bounding box center [838, 328] width 94 height 31
select select "8"
select select "2025"
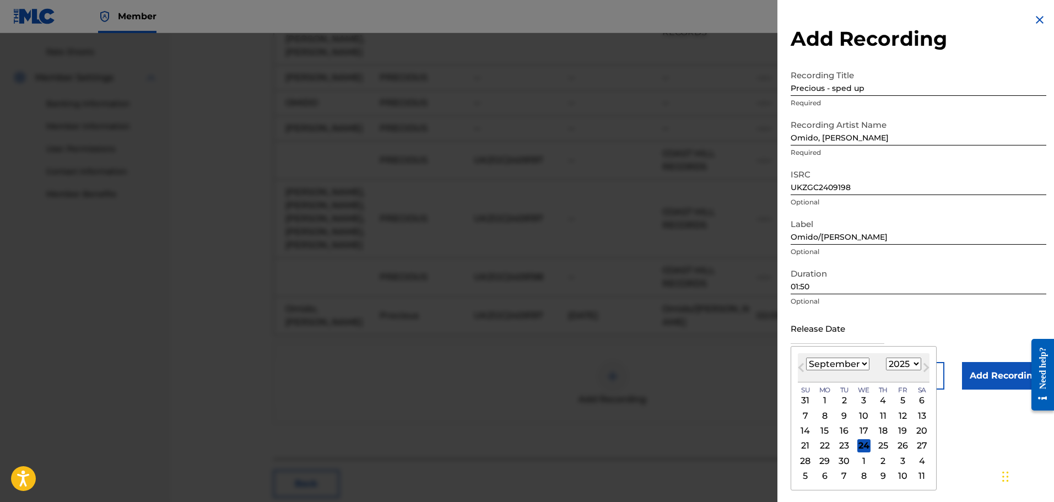
click at [811, 366] on select "January February March April May June July August September October November De…" at bounding box center [837, 364] width 63 height 13
select select "9"
click at [806, 358] on select "January February March April May June July August September October November De…" at bounding box center [837, 364] width 63 height 13
click at [922, 430] on div "18" at bounding box center [922, 430] width 13 height 13
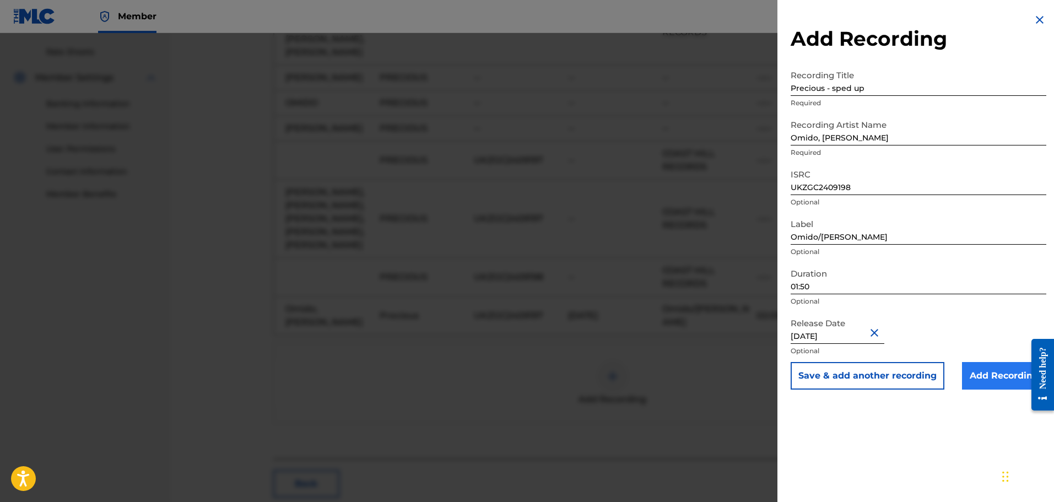
type input "October 18 2024"
click at [995, 378] on input "Add Recording" at bounding box center [1004, 376] width 84 height 28
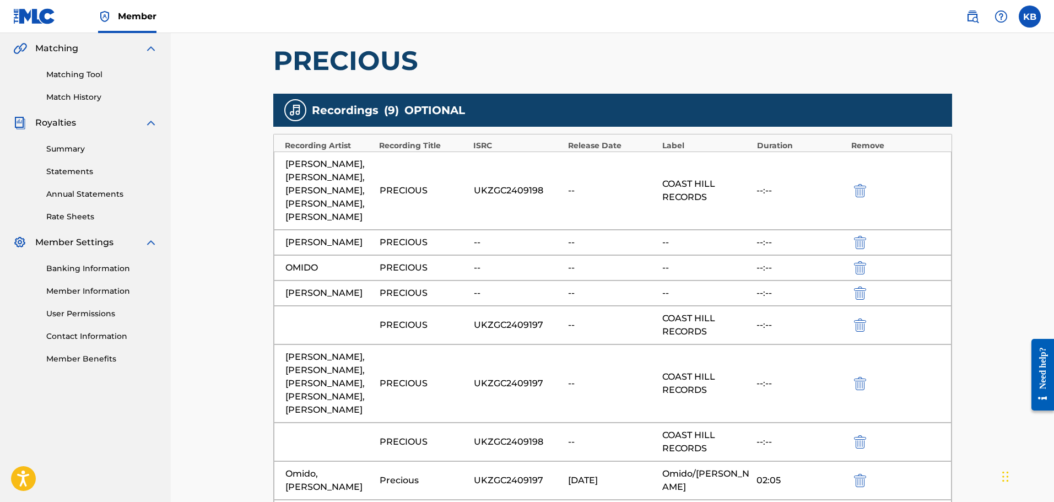
scroll to position [307, 0]
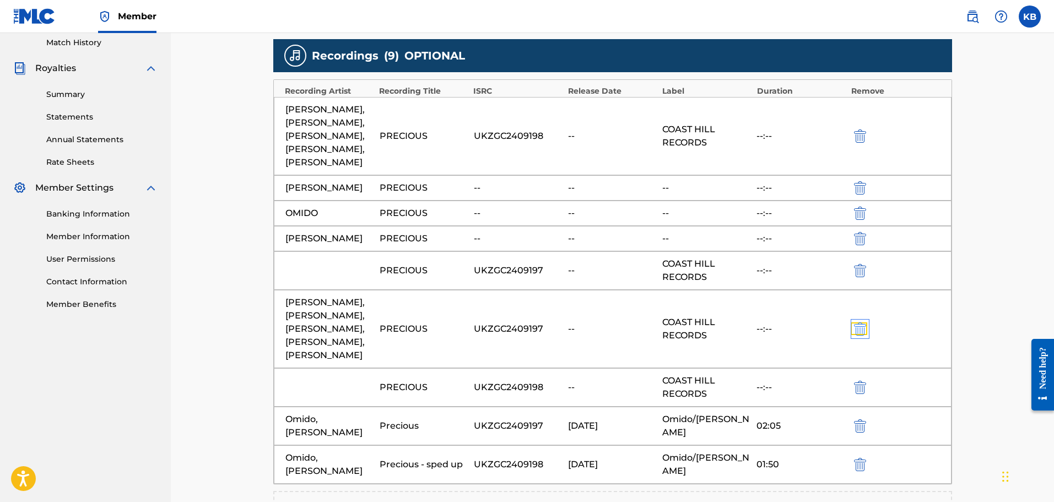
click at [859, 322] on img "submit" at bounding box center [860, 328] width 12 height 13
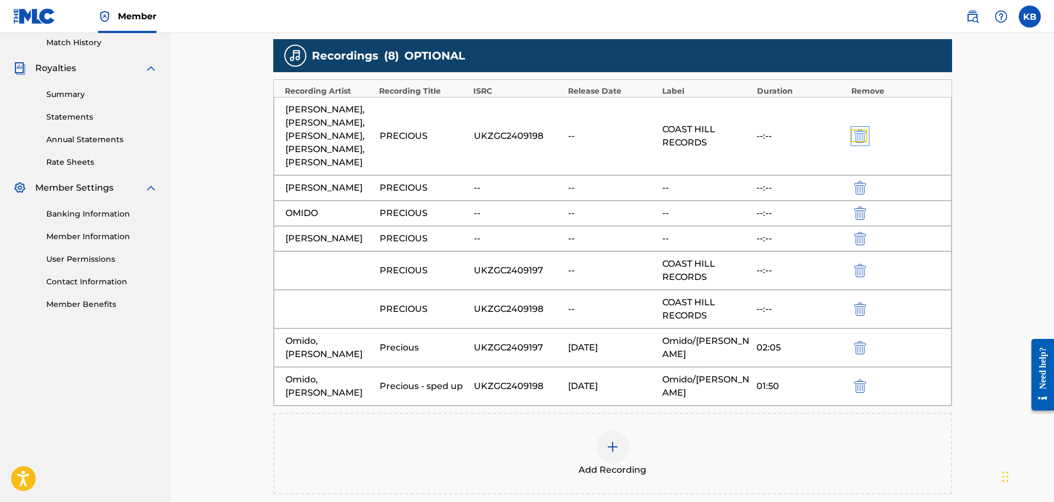
click at [862, 131] on img "submit" at bounding box center [860, 136] width 12 height 13
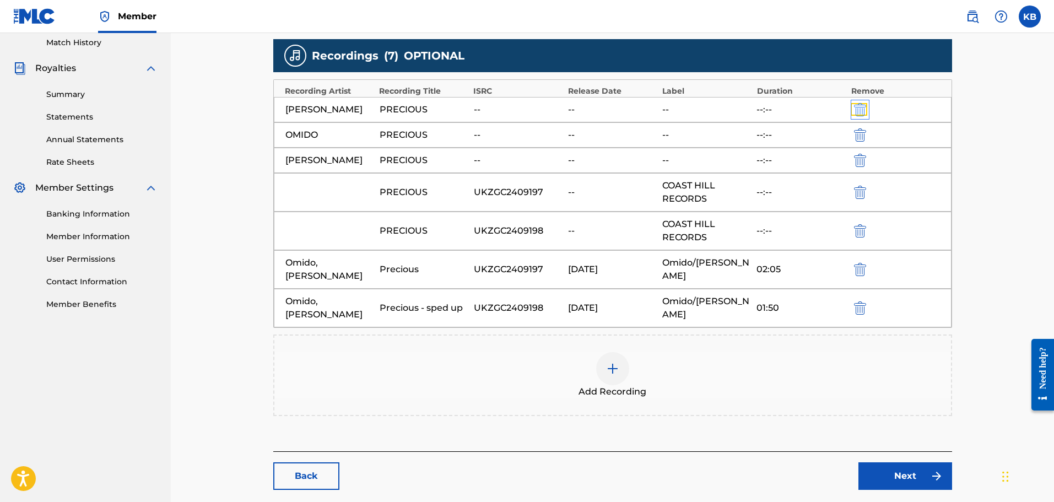
click at [862, 107] on img "submit" at bounding box center [860, 109] width 12 height 13
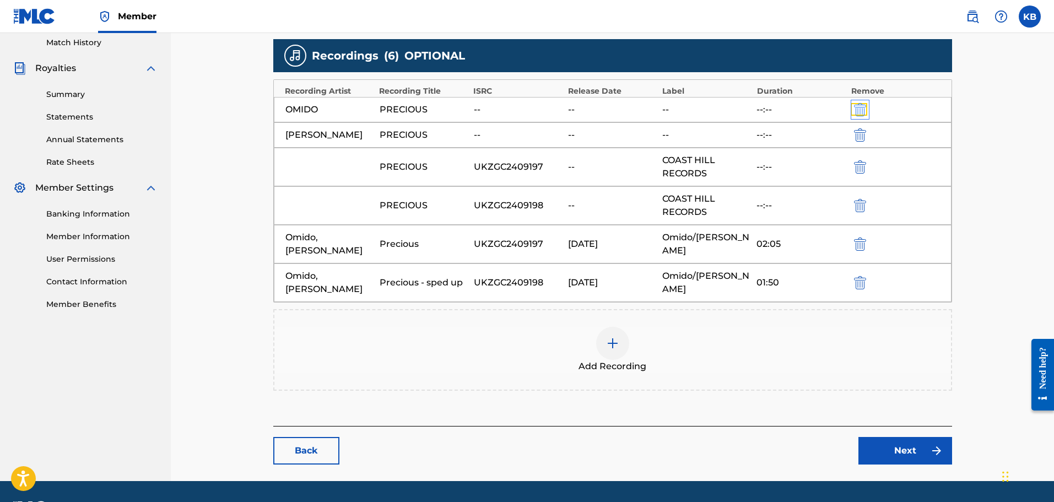
click at [862, 110] on img "submit" at bounding box center [860, 109] width 12 height 13
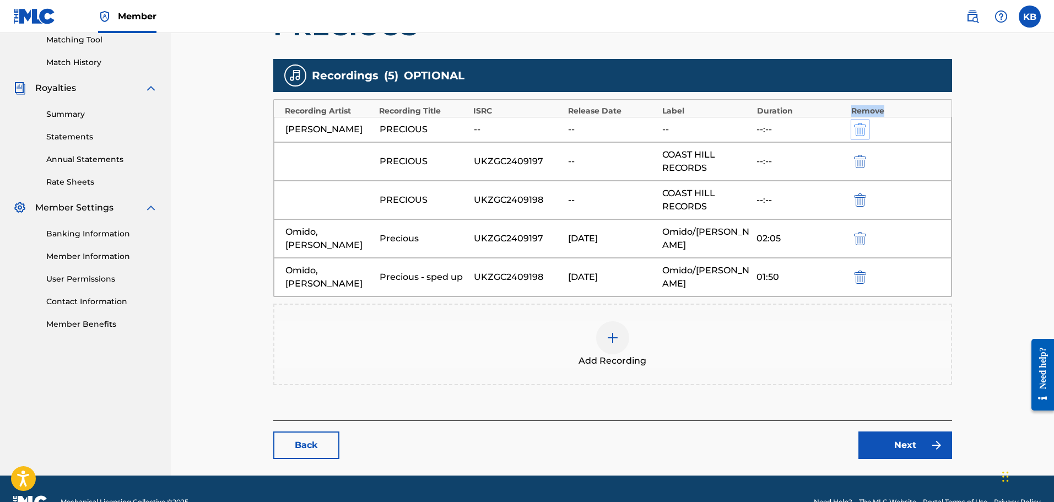
click at [862, 110] on div "Remove" at bounding box center [896, 111] width 89 height 12
click at [861, 131] on img "submit" at bounding box center [860, 129] width 12 height 13
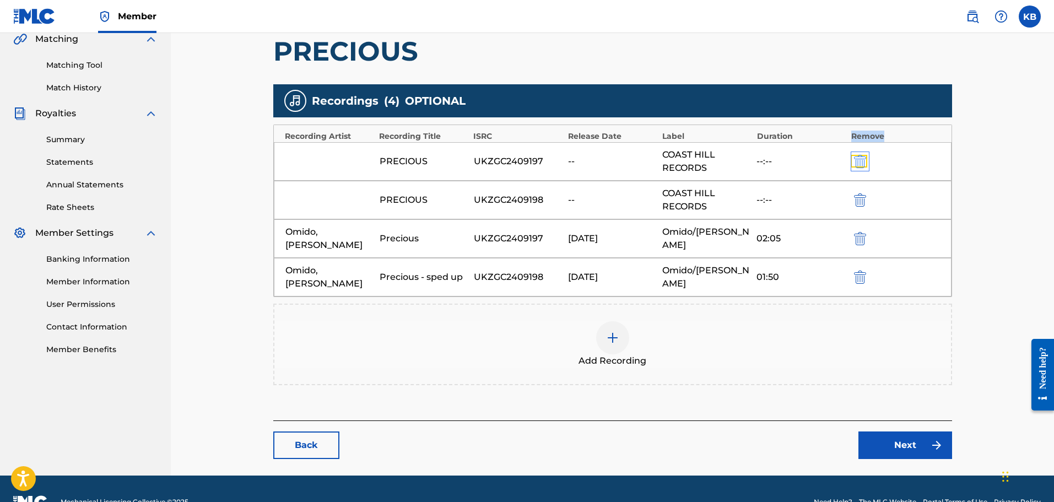
click at [863, 158] on img "submit" at bounding box center [860, 161] width 12 height 13
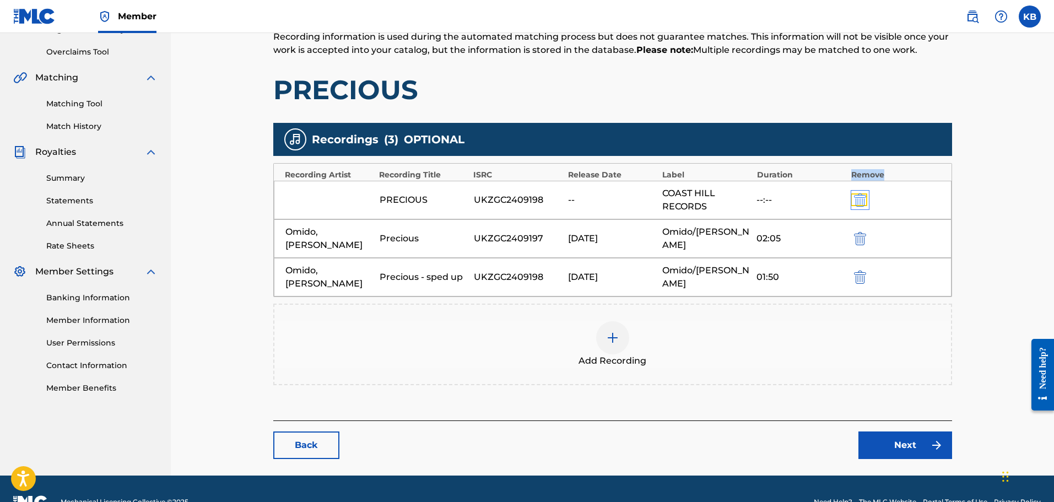
click at [857, 197] on img "submit" at bounding box center [860, 199] width 12 height 13
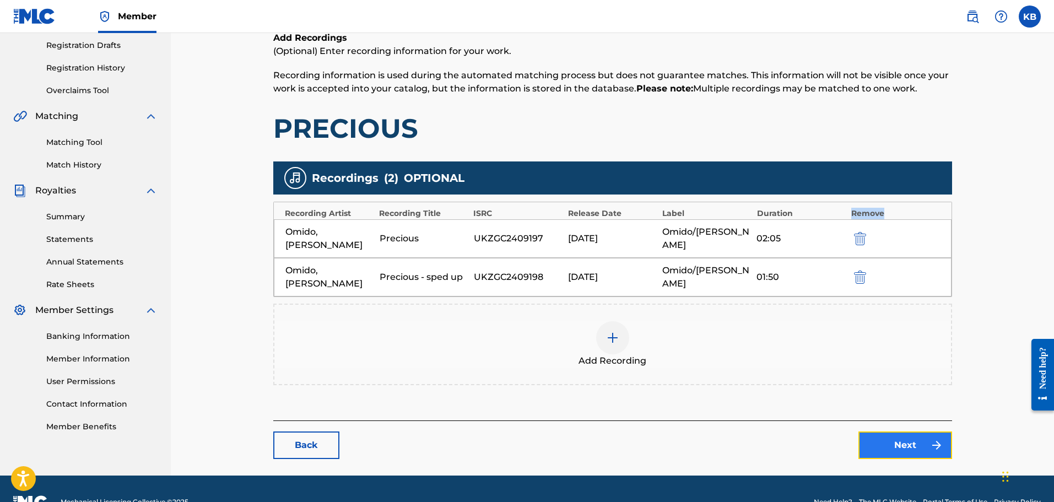
click at [901, 432] on link "Next" at bounding box center [906, 446] width 94 height 28
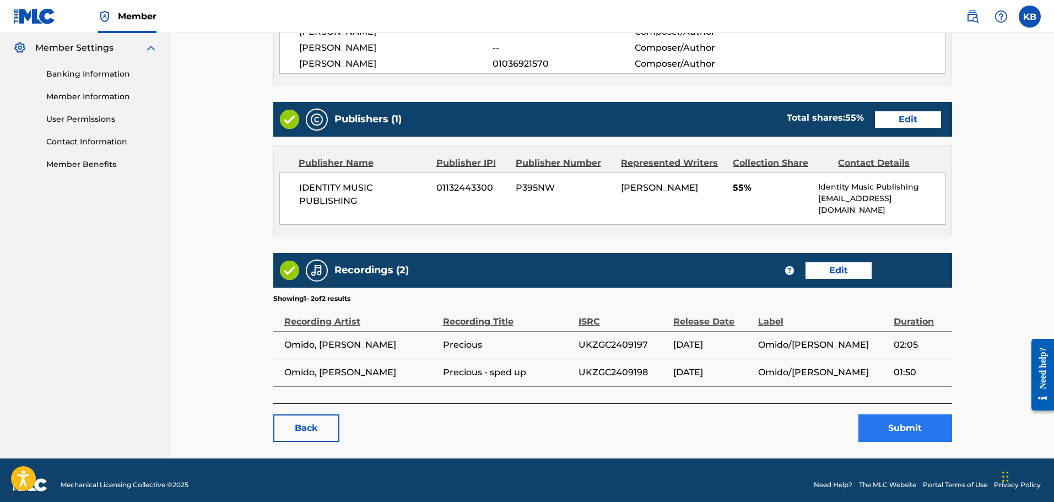
scroll to position [448, 0]
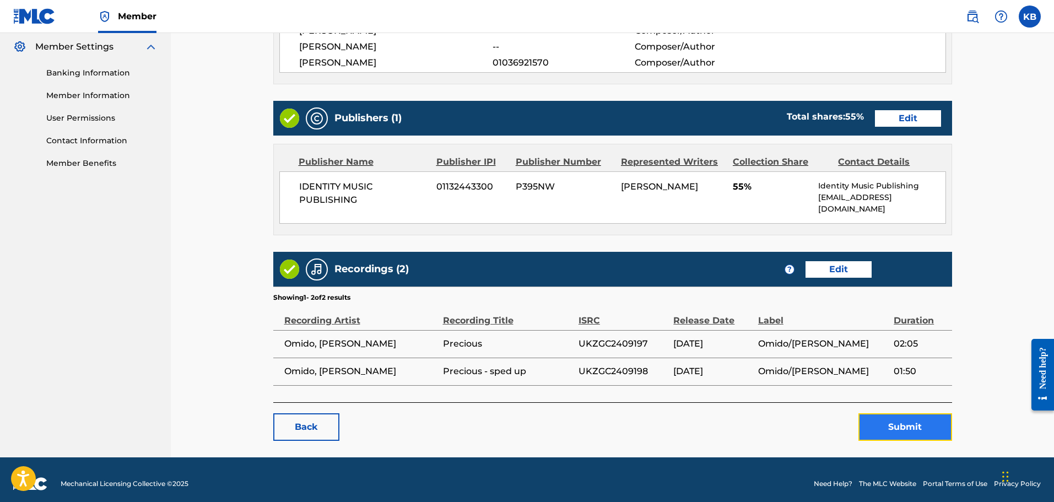
click at [901, 420] on button "Submit" at bounding box center [906, 427] width 94 height 28
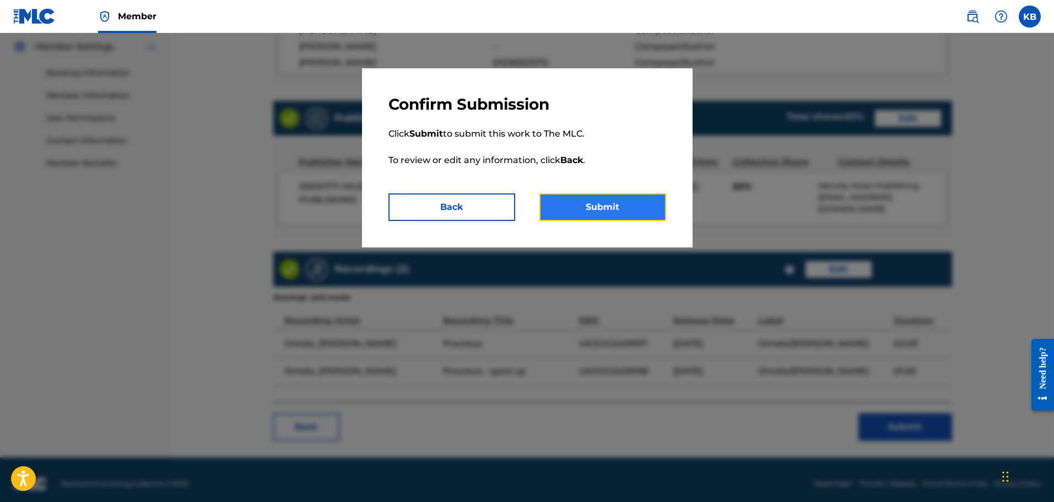
click at [626, 206] on button "Submit" at bounding box center [603, 207] width 127 height 28
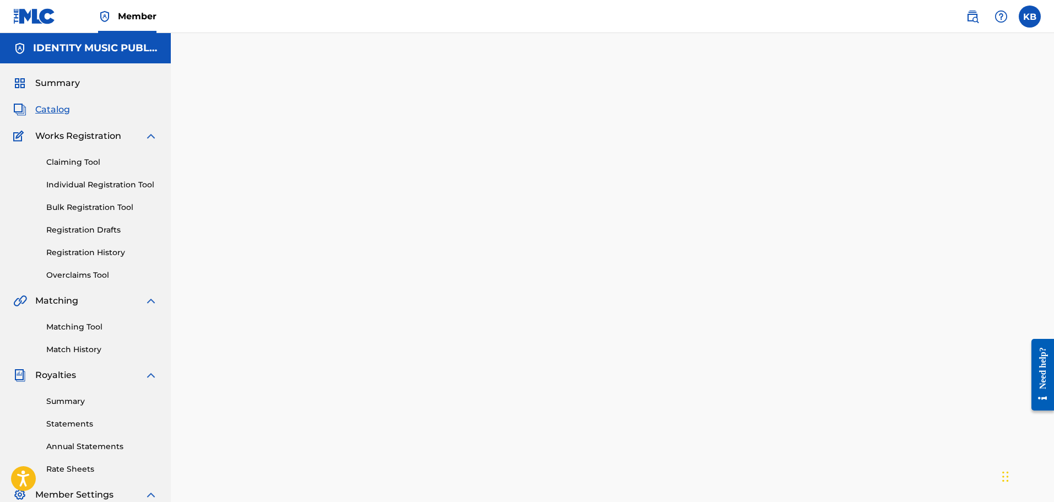
click at [63, 106] on span "Catalog" at bounding box center [52, 109] width 35 height 13
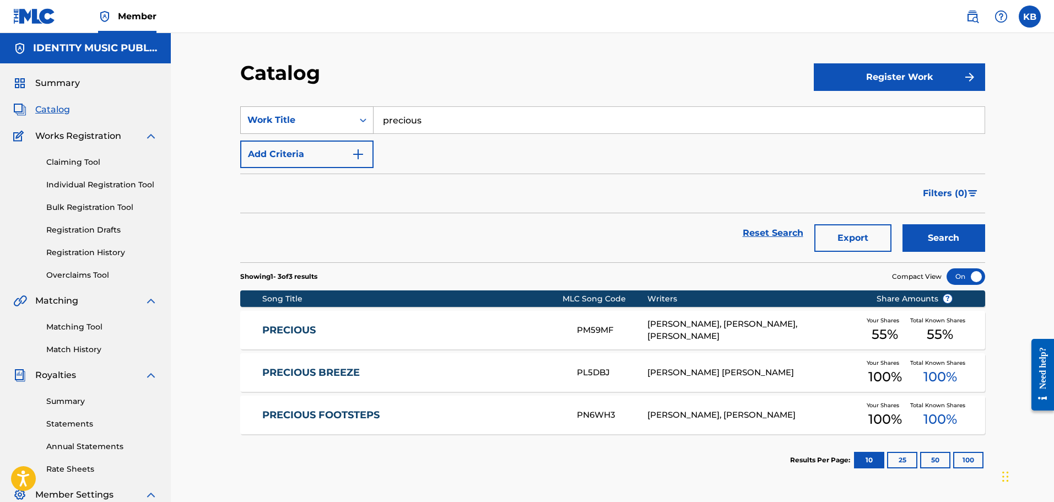
drag, startPoint x: 314, startPoint y: 125, endPoint x: 294, endPoint y: 127, distance: 20.0
click at [294, 127] on div "SearchWithCriteria24b4064a-a765-4725-80fb-0f241e04882f Work Title precious" at bounding box center [612, 120] width 745 height 28
paste input "abuse me"
type input "abuse me"
click at [903, 224] on button "Search" at bounding box center [944, 238] width 83 height 28
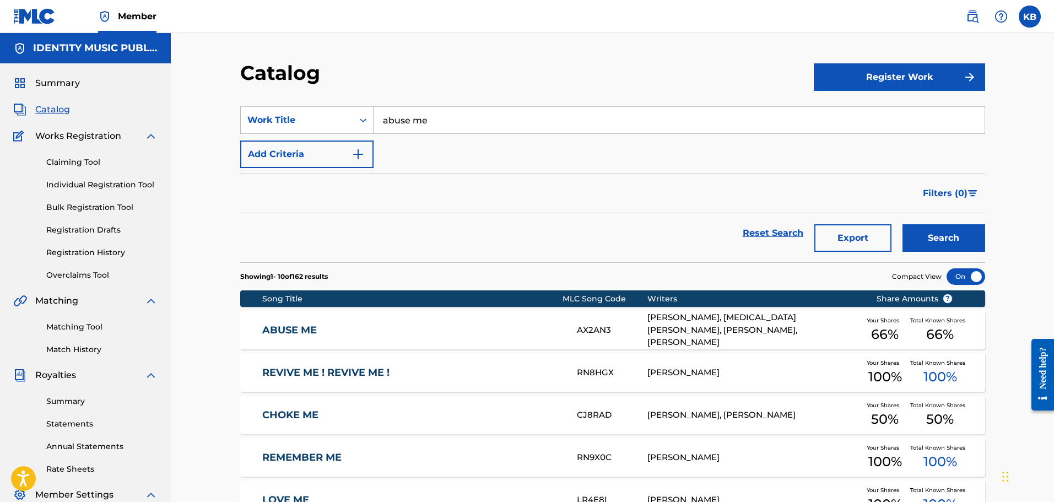
click at [506, 330] on link "ABUSE ME" at bounding box center [412, 330] width 300 height 13
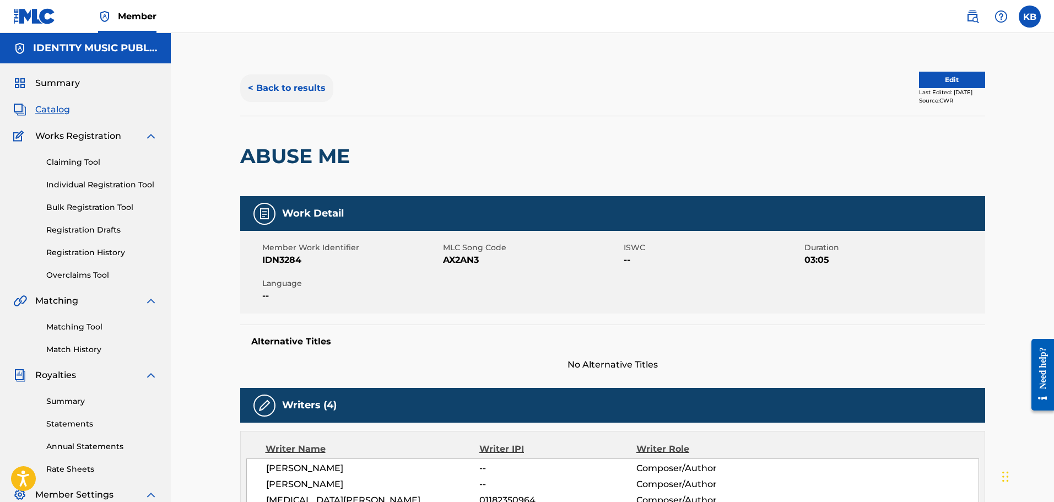
click at [295, 80] on button "< Back to results" at bounding box center [286, 88] width 93 height 28
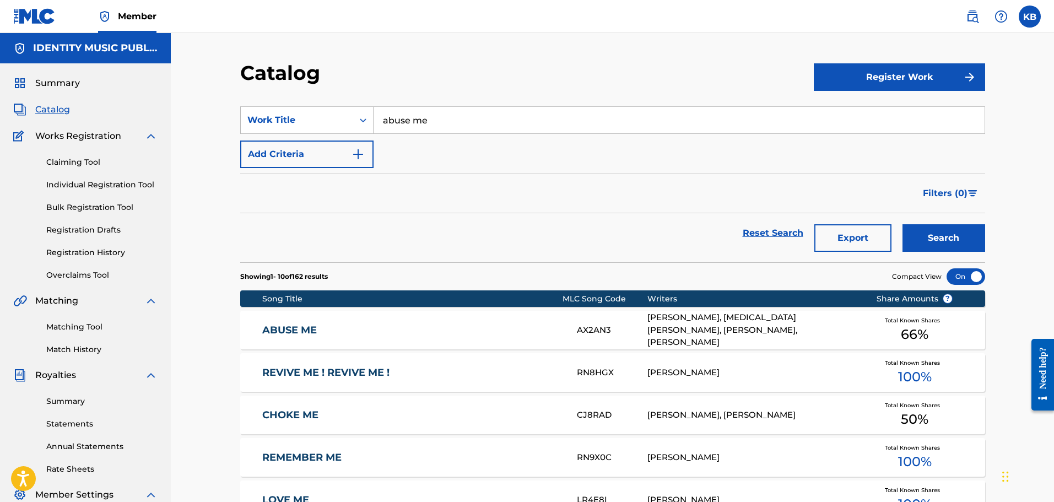
drag, startPoint x: 418, startPoint y: 126, endPoint x: 204, endPoint y: 122, distance: 213.9
click at [261, 122] on div "SearchWithCriteria24b4064a-a765-4725-80fb-0f241e04882f Work Title abuse me" at bounding box center [612, 120] width 745 height 28
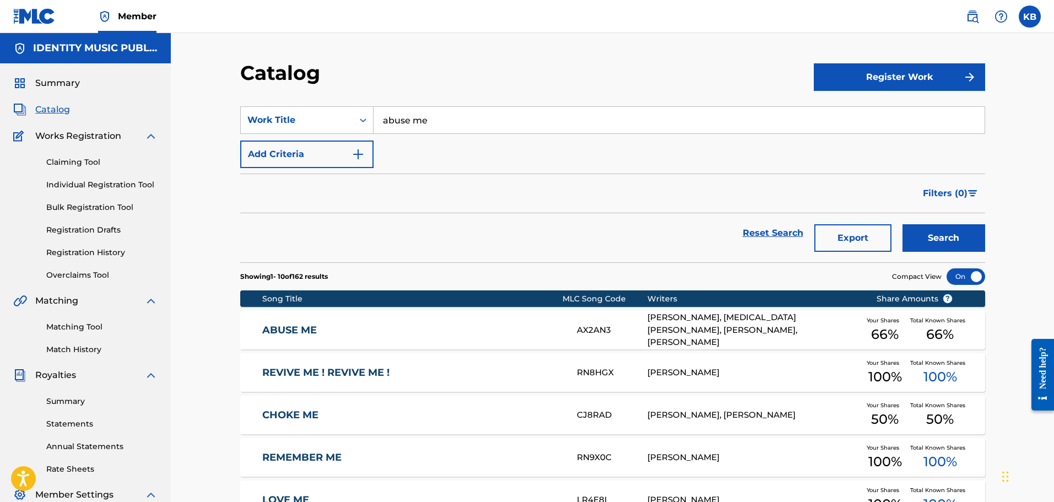
paste input "ALL I WANTED WAS U"
type input "ALL I WANTED WAS U"
click at [903, 224] on button "Search" at bounding box center [944, 238] width 83 height 28
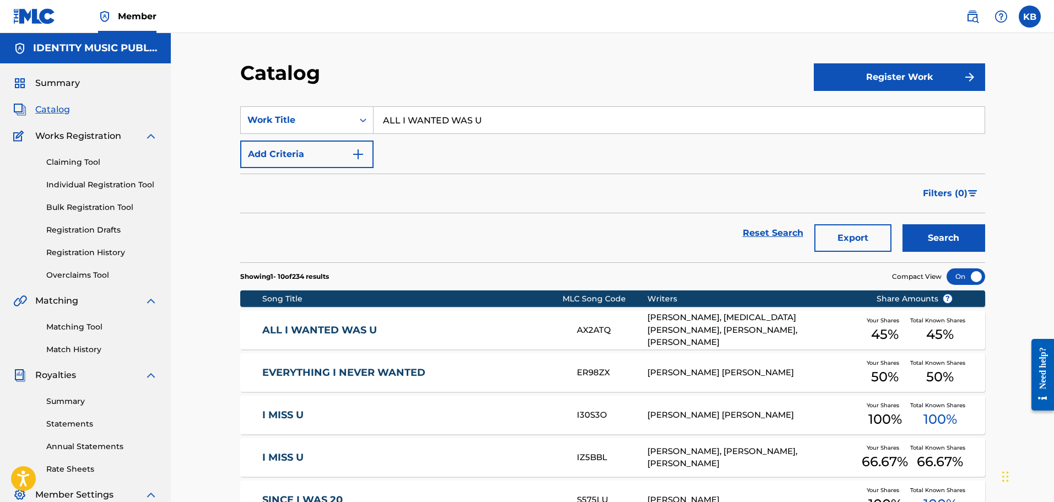
click at [560, 326] on link "ALL I WANTED WAS U" at bounding box center [412, 330] width 300 height 13
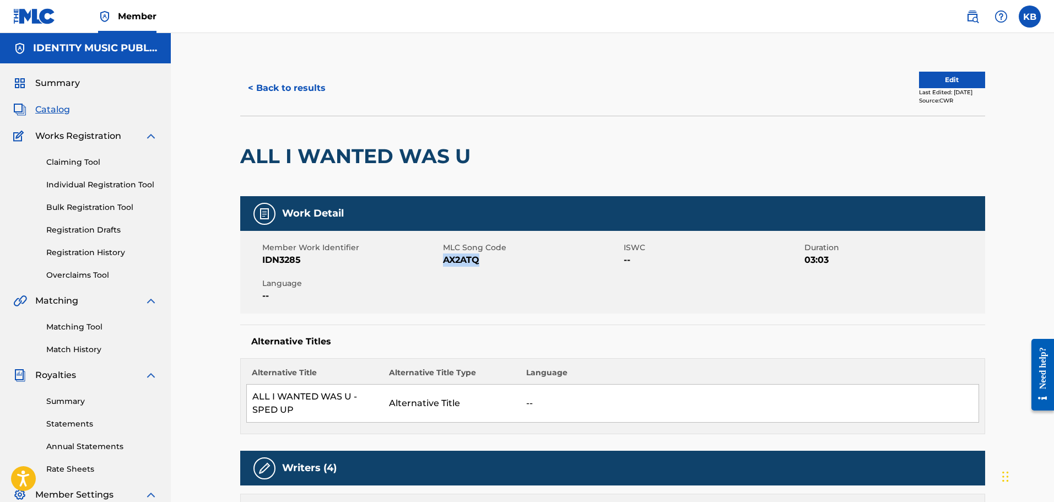
copy span "AX2ATQ"
drag, startPoint x: 487, startPoint y: 259, endPoint x: 443, endPoint y: 264, distance: 44.4
click at [443, 264] on span "AX2ATQ" at bounding box center [532, 260] width 178 height 13
click at [931, 77] on button "Edit" at bounding box center [952, 80] width 66 height 17
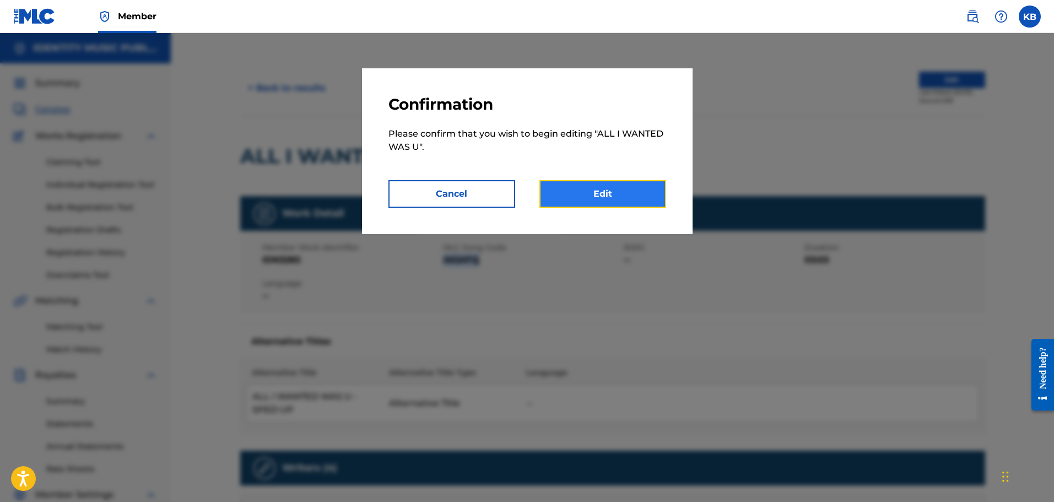
click at [602, 186] on link "Edit" at bounding box center [603, 194] width 127 height 28
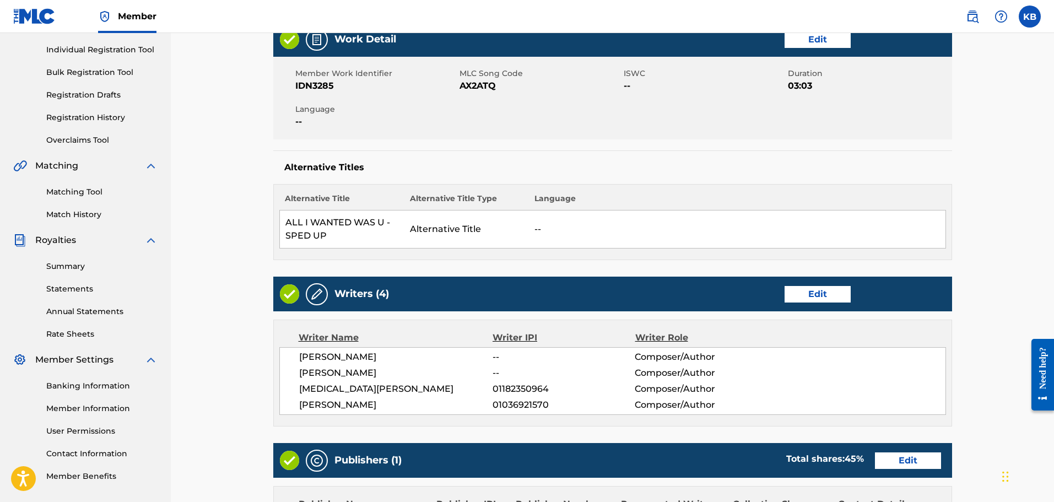
scroll to position [220, 0]
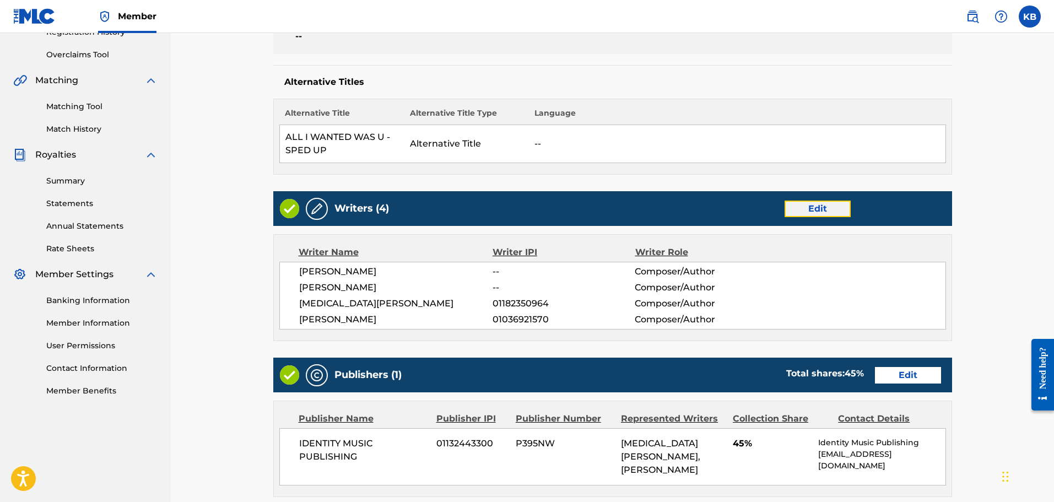
click at [815, 209] on link "Edit" at bounding box center [818, 209] width 66 height 17
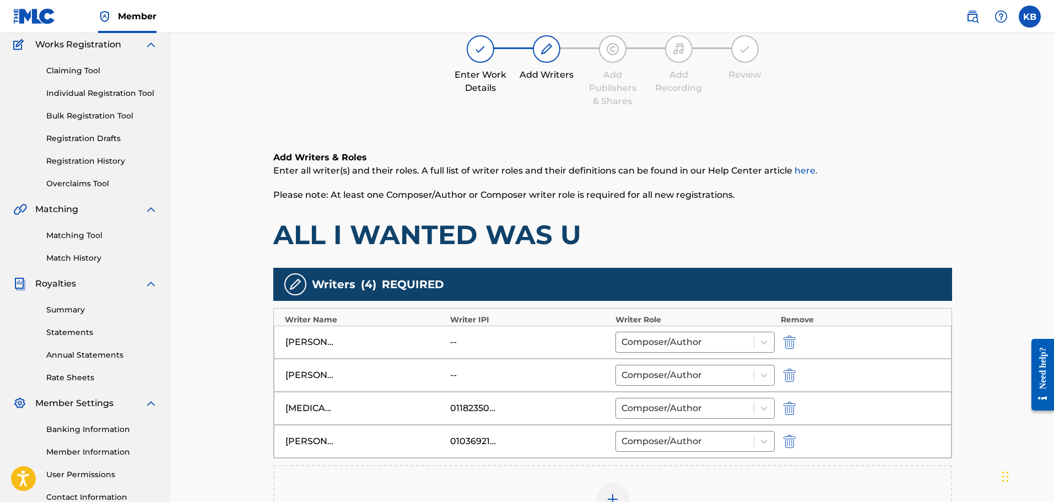
scroll to position [220, 0]
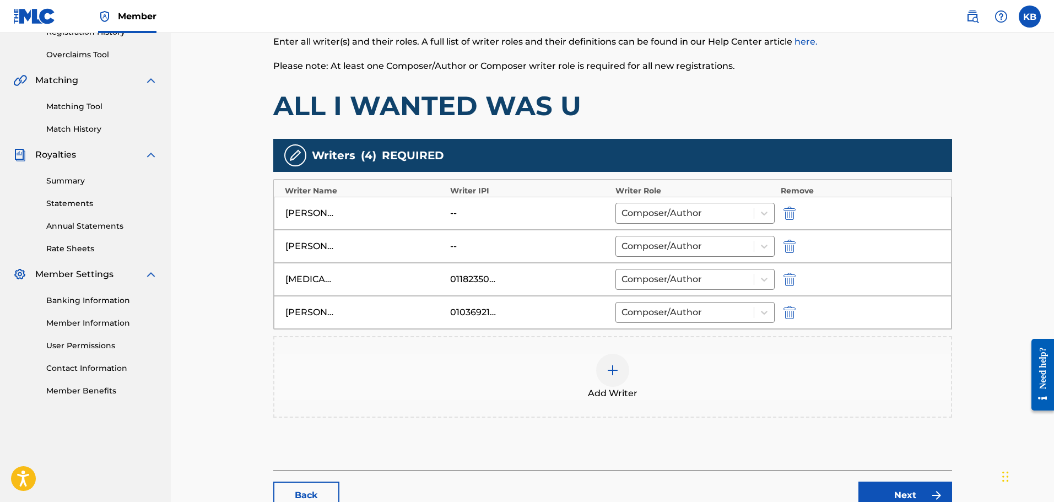
click at [602, 372] on div at bounding box center [612, 370] width 33 height 33
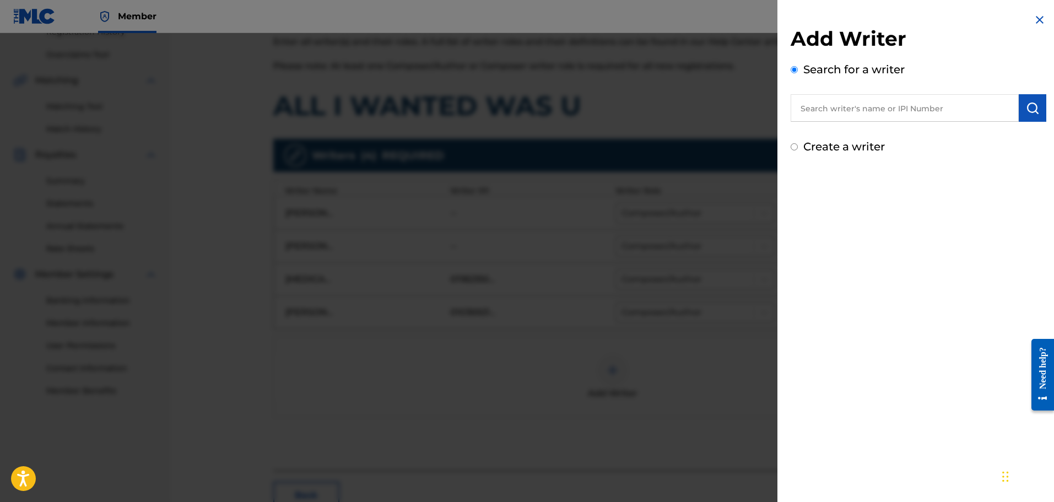
click at [912, 114] on input "text" at bounding box center [905, 108] width 228 height 28
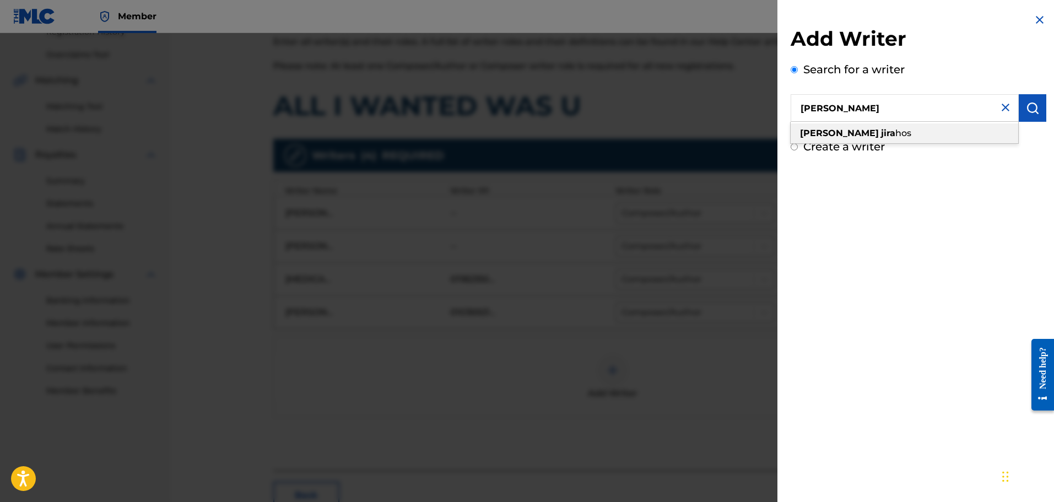
click at [889, 131] on div "nick jira hos" at bounding box center [905, 133] width 228 height 20
type input "nick jirahos"
click at [1033, 104] on img "submit" at bounding box center [1032, 107] width 13 height 13
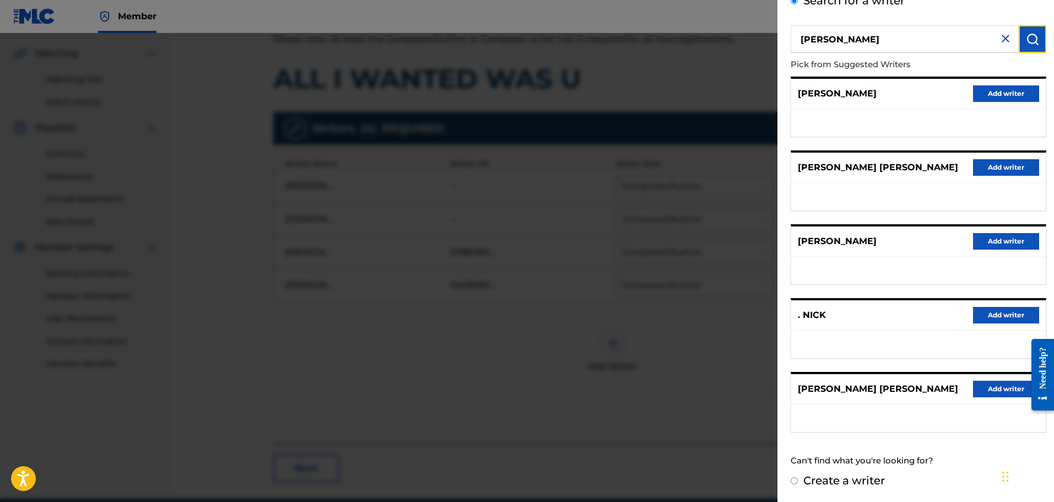
scroll to position [297, 0]
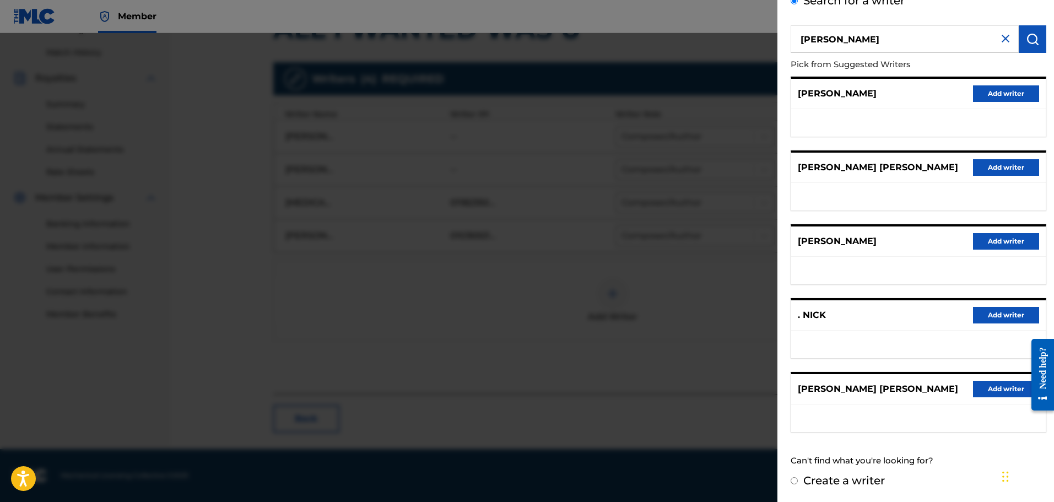
click at [854, 480] on label "Create a writer" at bounding box center [845, 480] width 82 height 13
radio input "true"
click at [798, 480] on input "Create a writer" at bounding box center [794, 480] width 7 height 7
radio input "false"
radio input "true"
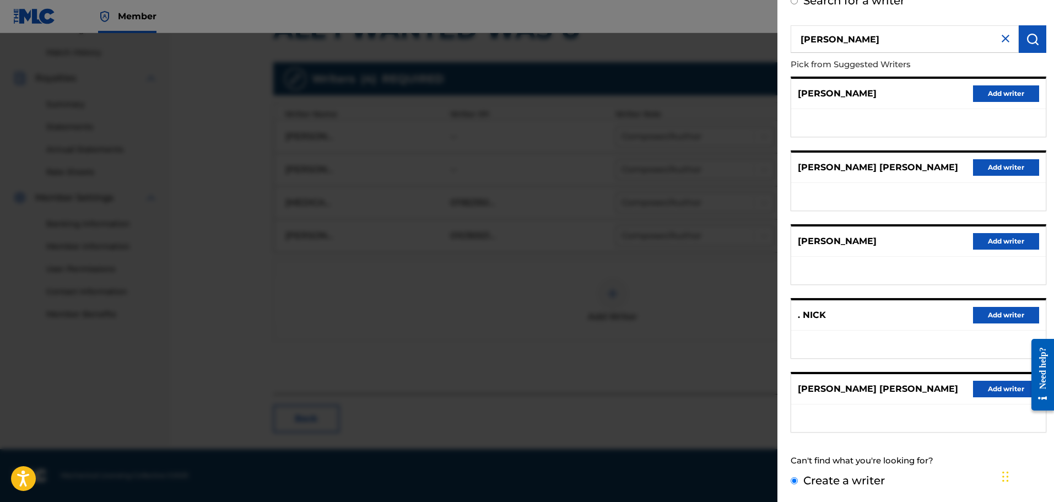
scroll to position [0, 0]
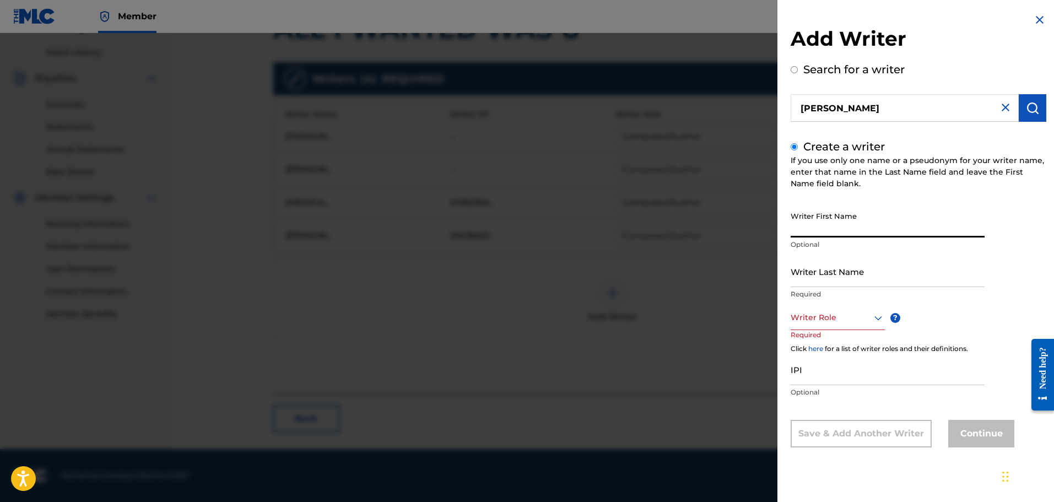
click at [854, 226] on input "Writer First Name" at bounding box center [888, 221] width 194 height 31
type input "Nick"
type input "Jirahos"
click at [820, 321] on div at bounding box center [838, 318] width 94 height 14
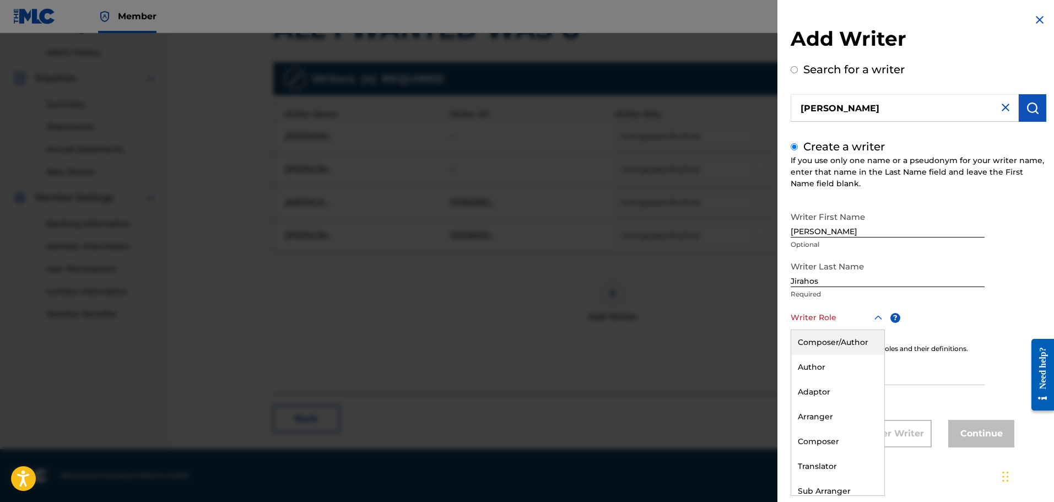
click at [827, 341] on div "Composer/Author" at bounding box center [838, 342] width 93 height 25
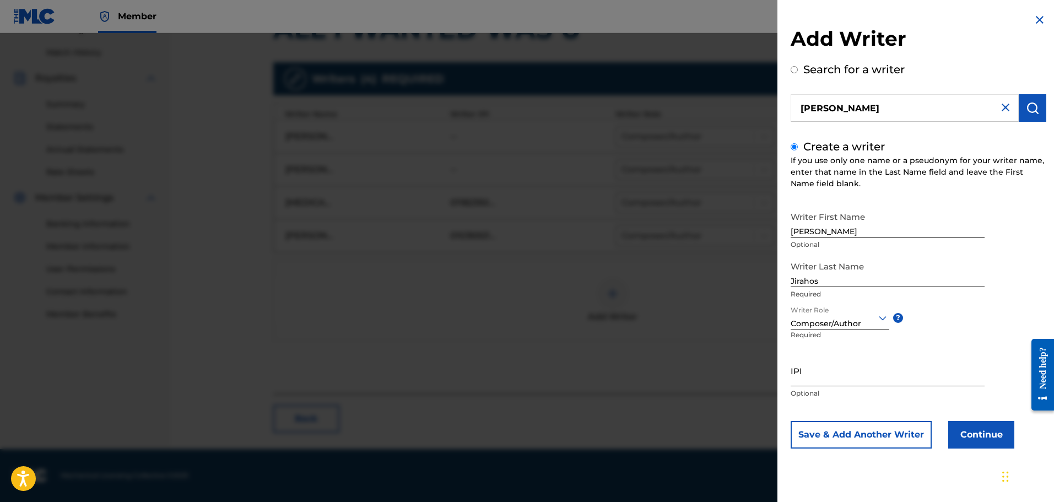
click at [830, 369] on input "IPI" at bounding box center [888, 370] width 194 height 31
paste input "637551043"
type input "637551043"
click at [978, 428] on button "Continue" at bounding box center [982, 435] width 66 height 28
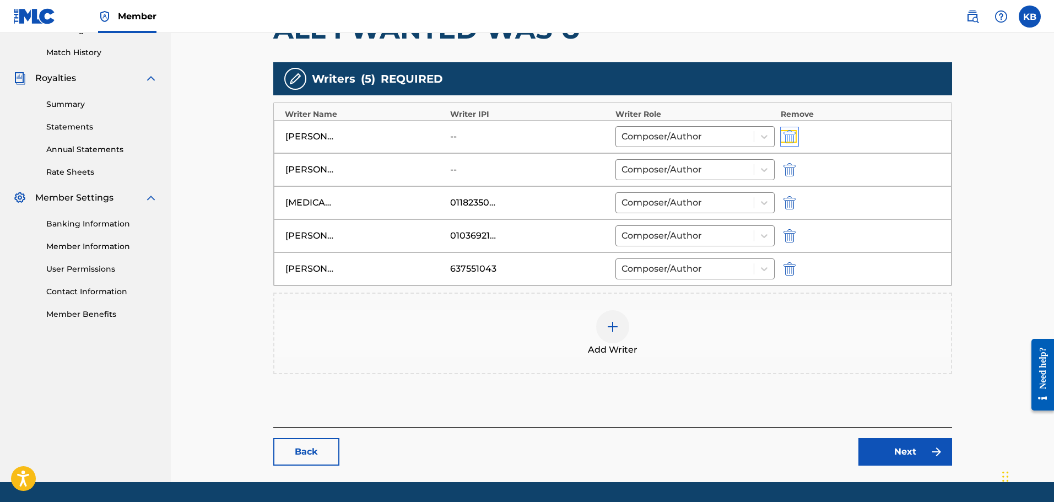
click at [790, 138] on img "submit" at bounding box center [790, 136] width 12 height 13
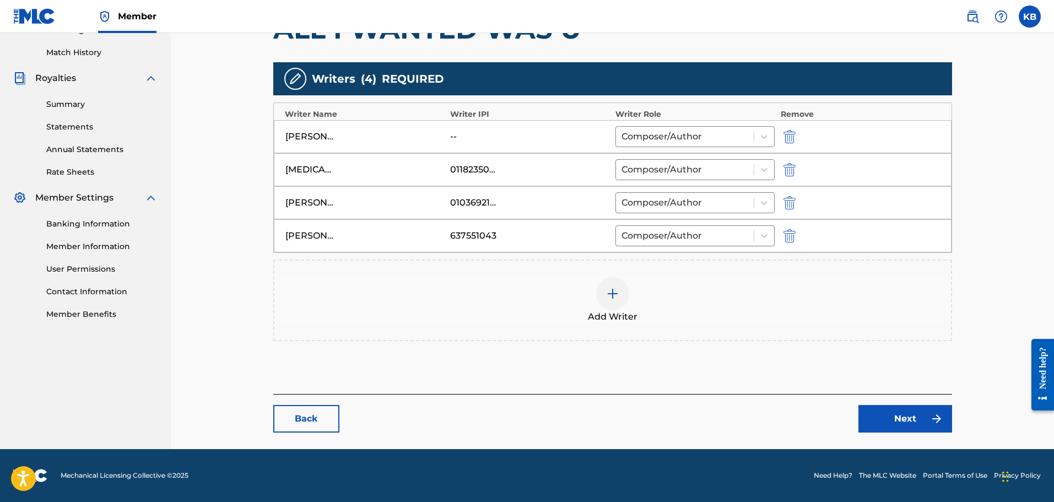
click at [599, 289] on div at bounding box center [612, 293] width 33 height 33
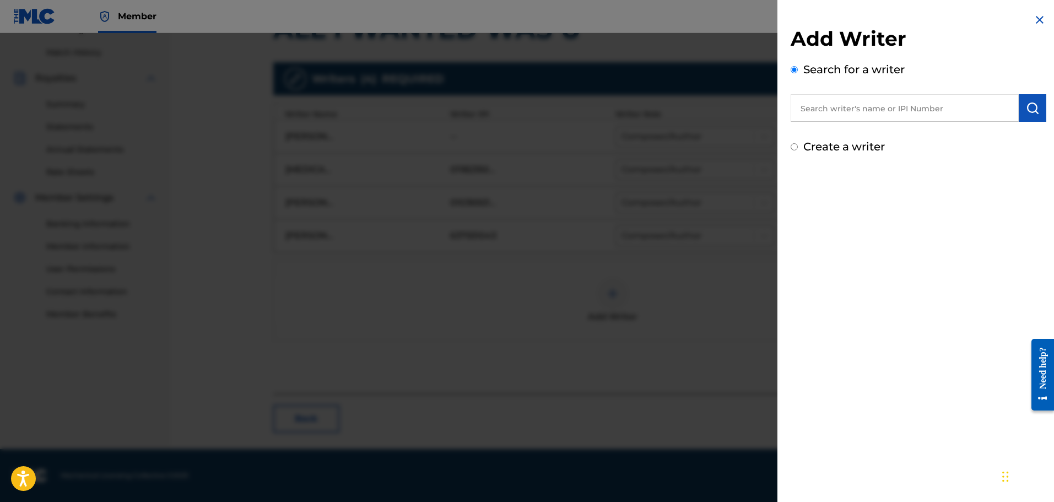
click at [895, 103] on input "text" at bounding box center [905, 108] width 228 height 28
paste input "Rick Jansen"
type input "Rick Jansen"
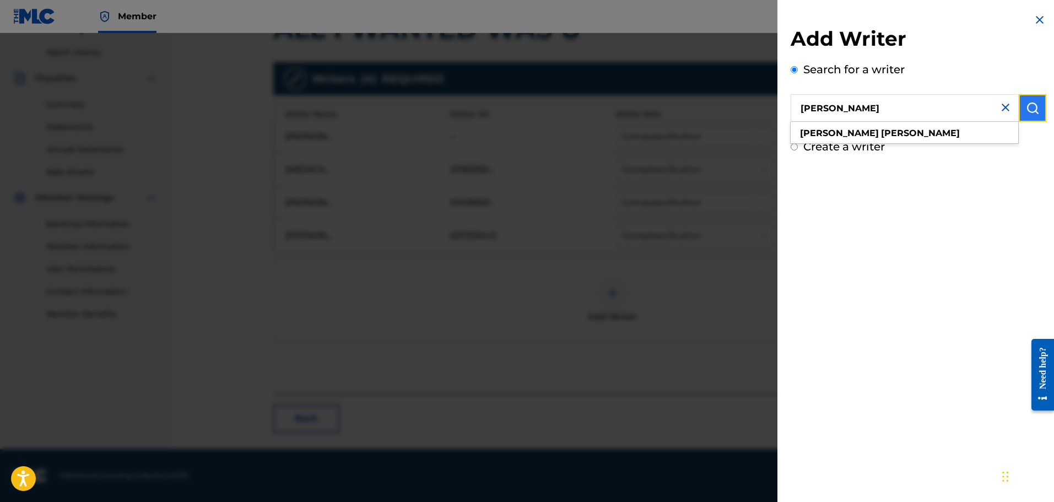
click at [1026, 104] on img "submit" at bounding box center [1032, 107] width 13 height 13
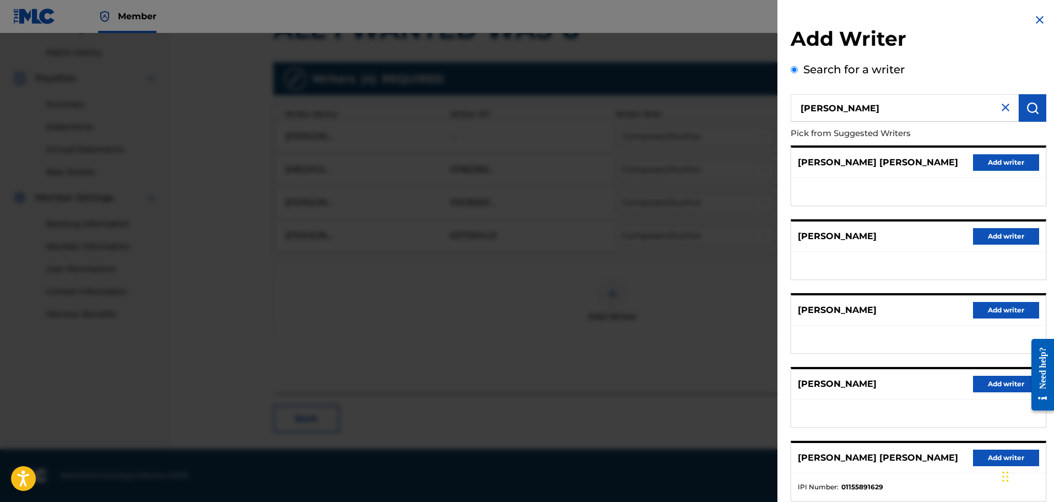
click at [1003, 108] on img at bounding box center [1005, 107] width 13 height 13
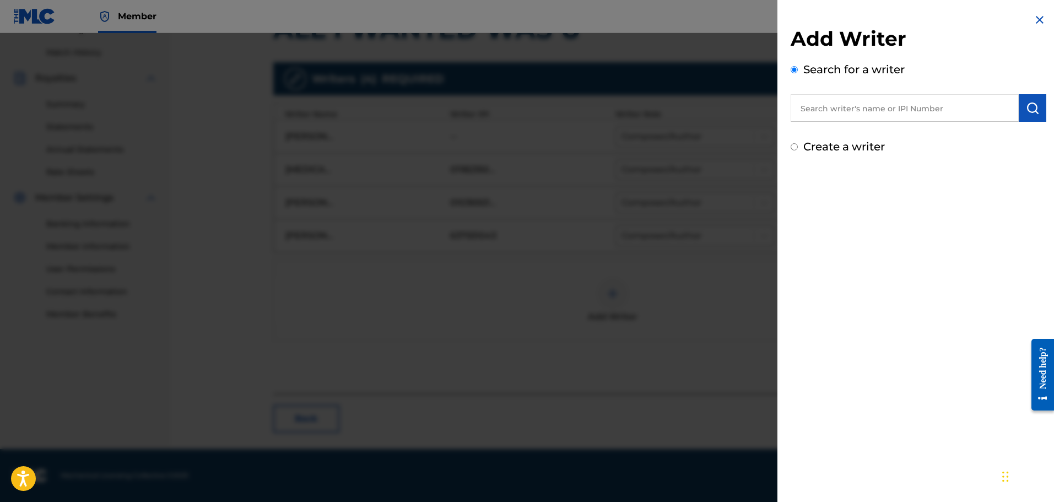
click at [825, 146] on label "Create a writer" at bounding box center [845, 146] width 82 height 13
radio input "true"
click at [798, 146] on input "Create a writer" at bounding box center [794, 146] width 7 height 7
radio input "false"
radio input "true"
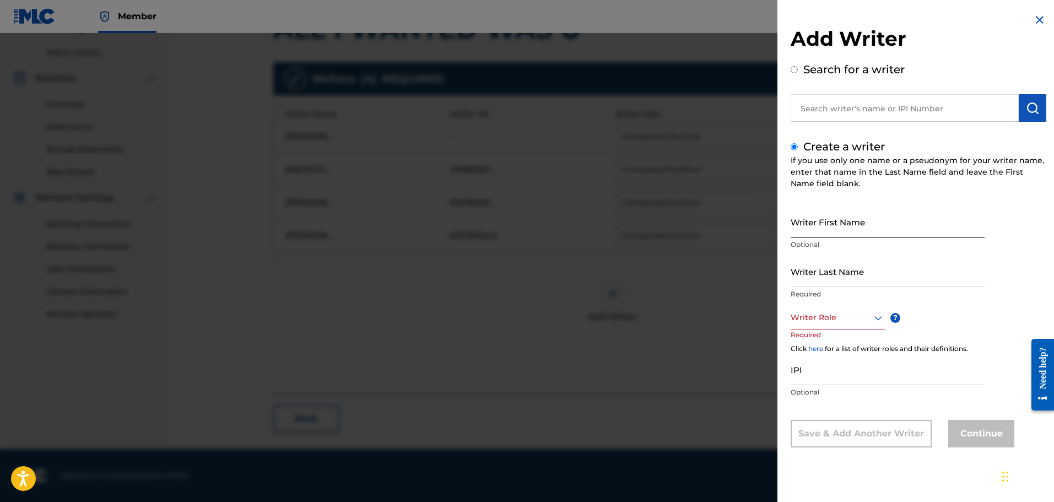
click at [836, 229] on input "Writer First Name" at bounding box center [888, 221] width 194 height 31
paste input "Rick Jansen"
drag, startPoint x: 813, startPoint y: 230, endPoint x: 852, endPoint y: 230, distance: 38.6
click at [854, 230] on input "Rick Jansen" at bounding box center [888, 221] width 194 height 31
type input "Rick"
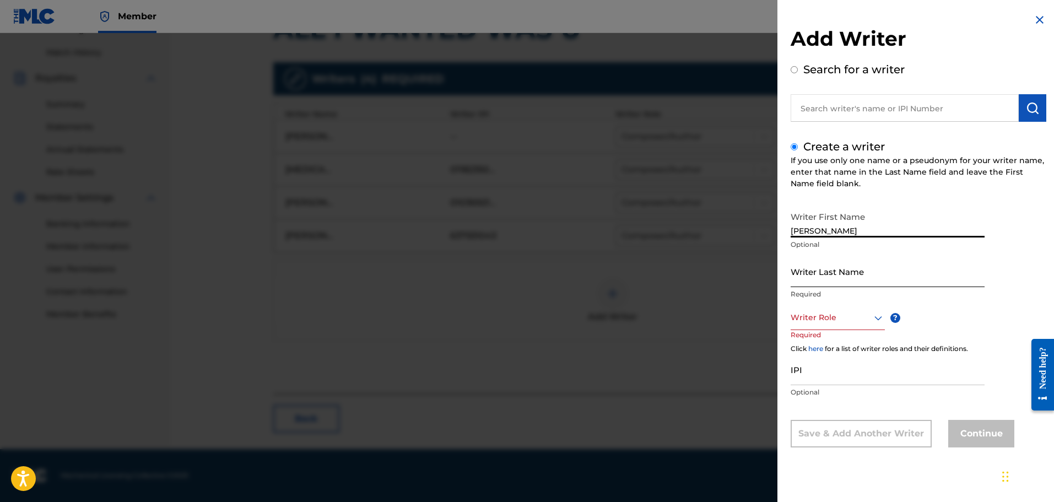
click at [831, 270] on input "Writer Last Name" at bounding box center [888, 271] width 194 height 31
paste input "ansen"
drag, startPoint x: 793, startPoint y: 281, endPoint x: 784, endPoint y: 278, distance: 9.6
click at [784, 278] on div "Add Writer Search for a writer Create a writer If you use only one name or a ps…" at bounding box center [919, 238] width 282 height 477
type input "Jansen"
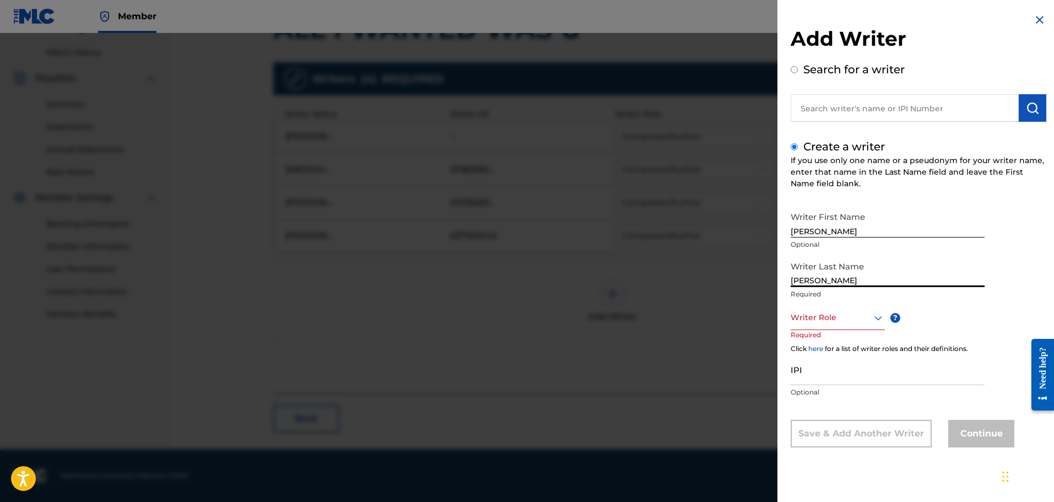
click at [809, 315] on div at bounding box center [838, 318] width 94 height 14
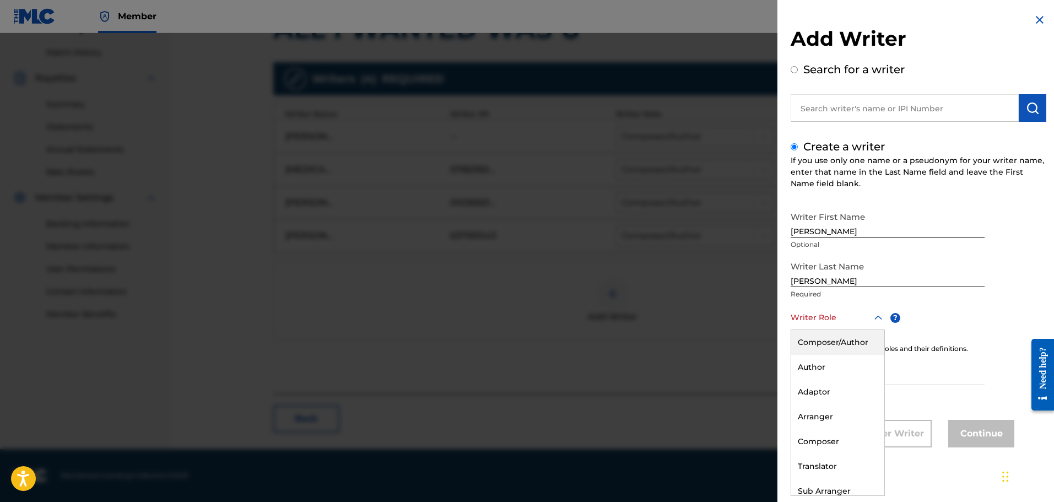
drag, startPoint x: 818, startPoint y: 342, endPoint x: 830, endPoint y: 390, distance: 49.9
click at [819, 342] on div "Composer/Author" at bounding box center [838, 342] width 93 height 25
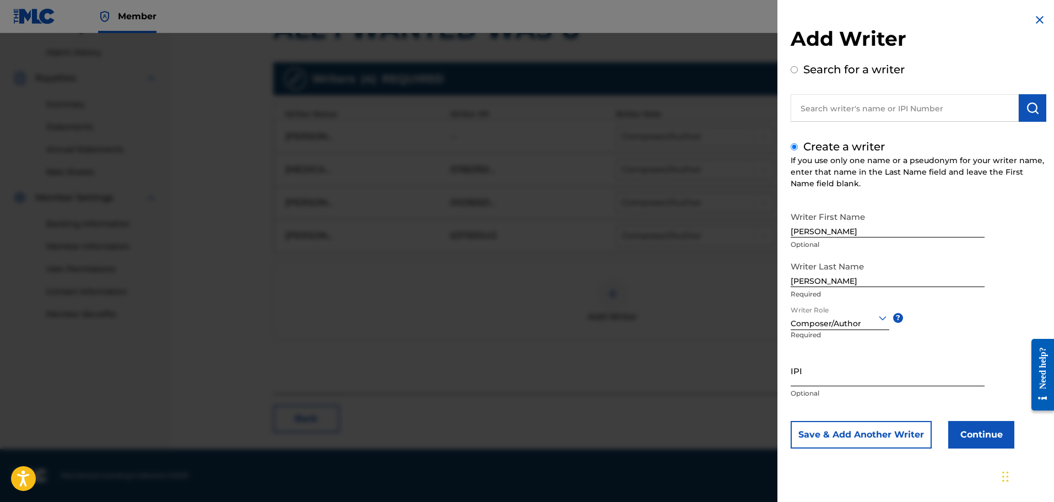
click at [833, 373] on input "IPI" at bounding box center [888, 370] width 194 height 31
paste input "637551043"
type input "637551043"
click at [982, 436] on button "Continue" at bounding box center [982, 435] width 66 height 28
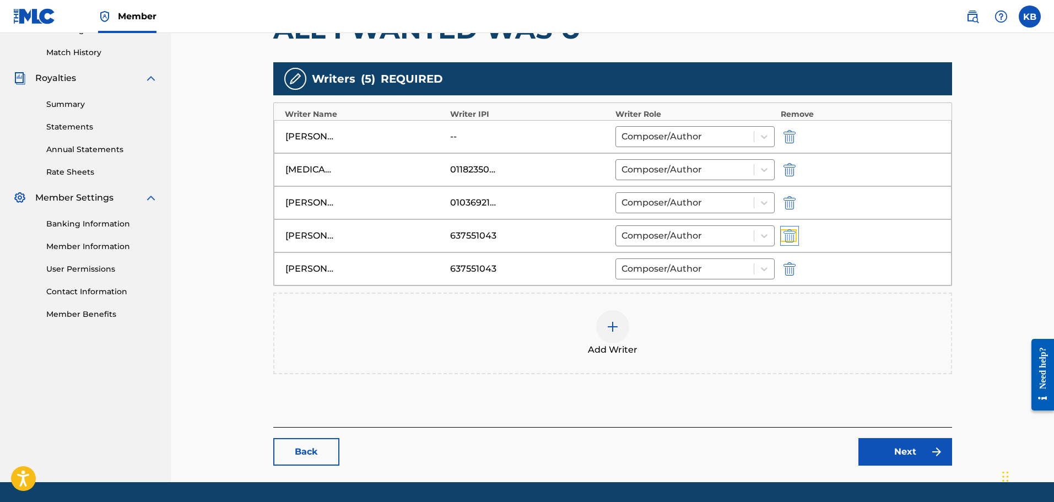
click at [793, 232] on img "submit" at bounding box center [790, 235] width 12 height 13
type input "Rick Jansen"
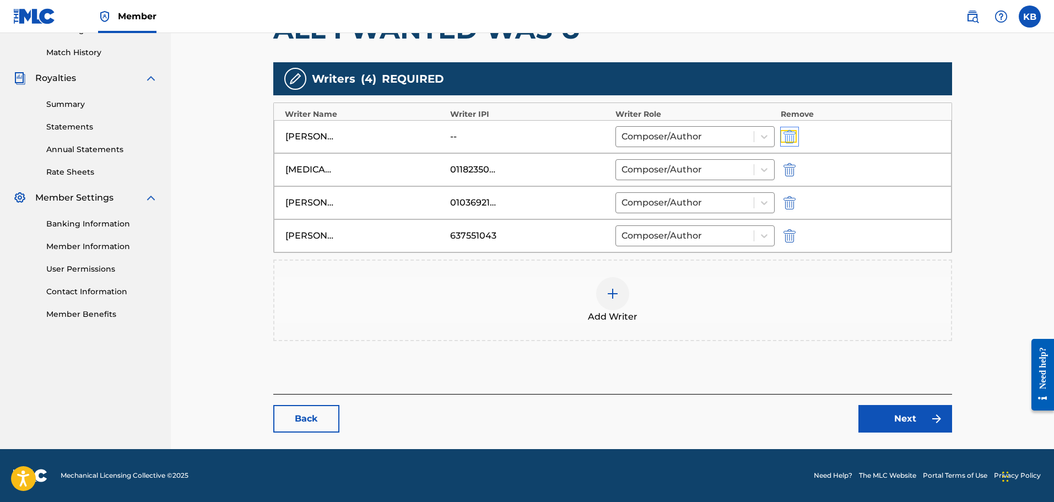
click at [795, 139] on img "submit" at bounding box center [790, 136] width 12 height 13
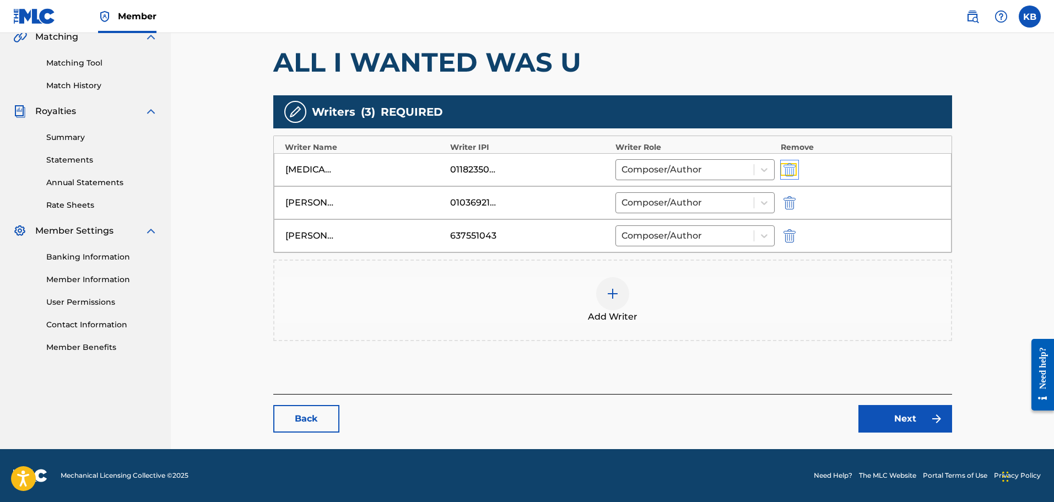
scroll to position [264, 0]
click at [607, 301] on div at bounding box center [612, 293] width 33 height 33
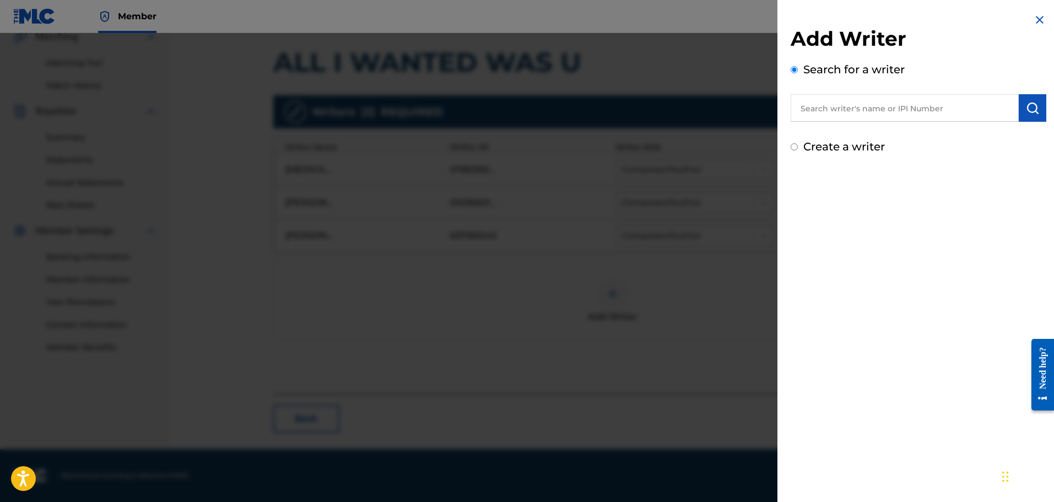
click at [842, 110] on input "text" at bounding box center [905, 108] width 228 height 28
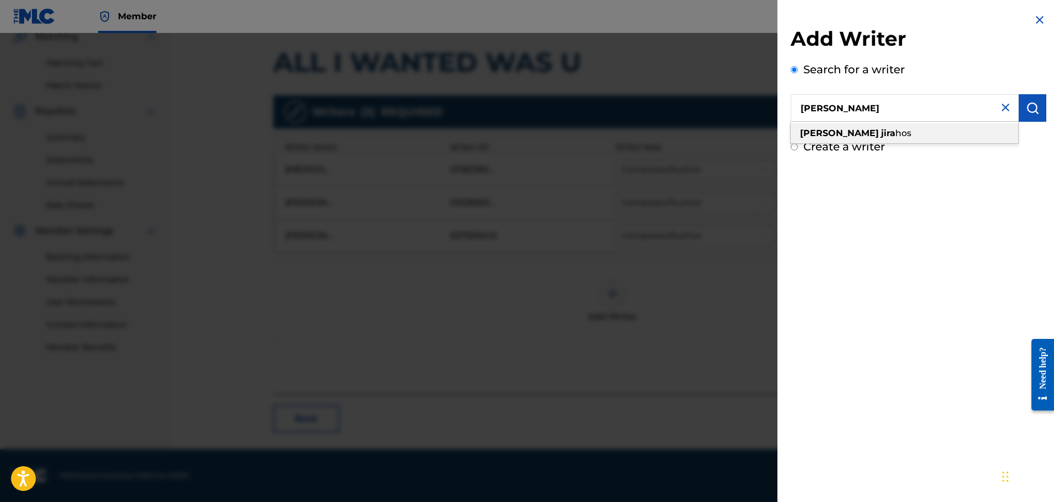
drag, startPoint x: 841, startPoint y: 133, endPoint x: 1058, endPoint y: 107, distance: 218.2
click at [896, 133] on span "hos" at bounding box center [904, 133] width 16 height 10
type input "nick jirahos"
click at [1028, 110] on img "submit" at bounding box center [1032, 107] width 13 height 13
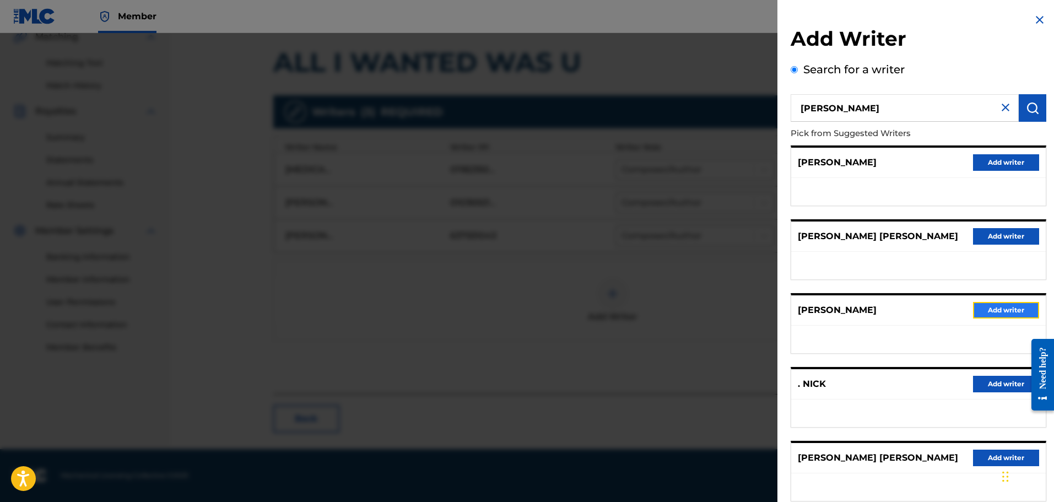
click at [1001, 309] on button "Add writer" at bounding box center [1006, 310] width 66 height 17
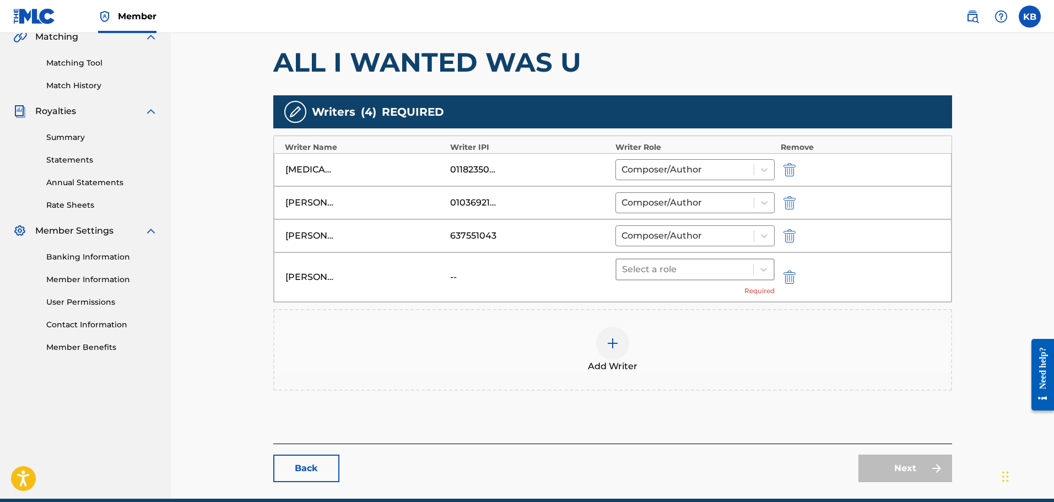
click at [727, 266] on div at bounding box center [685, 269] width 126 height 15
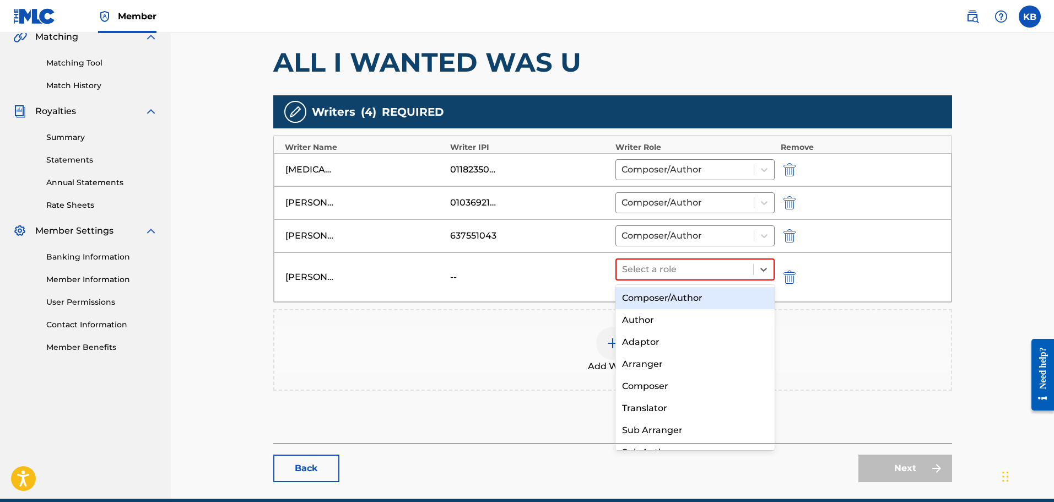
click at [682, 300] on div "Composer/Author" at bounding box center [696, 298] width 160 height 22
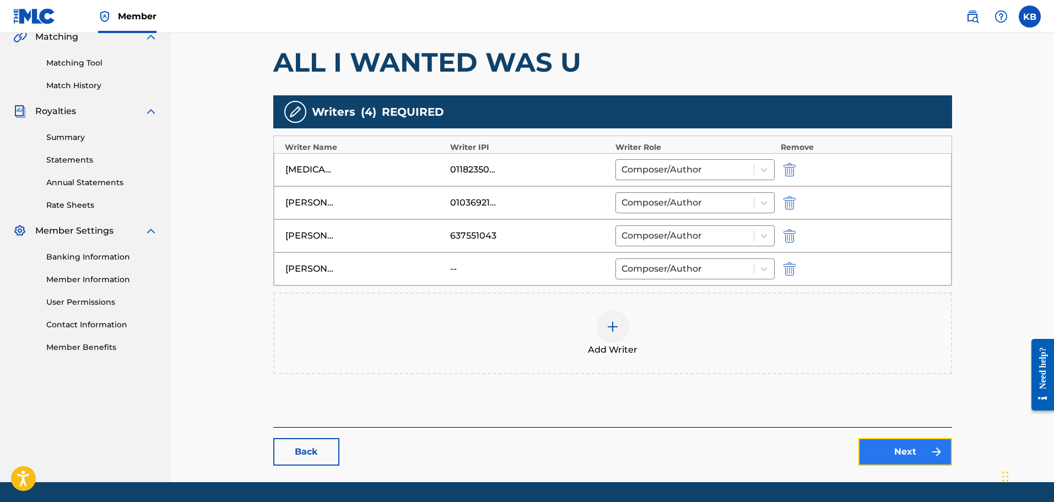
click at [914, 448] on link "Next" at bounding box center [906, 452] width 94 height 28
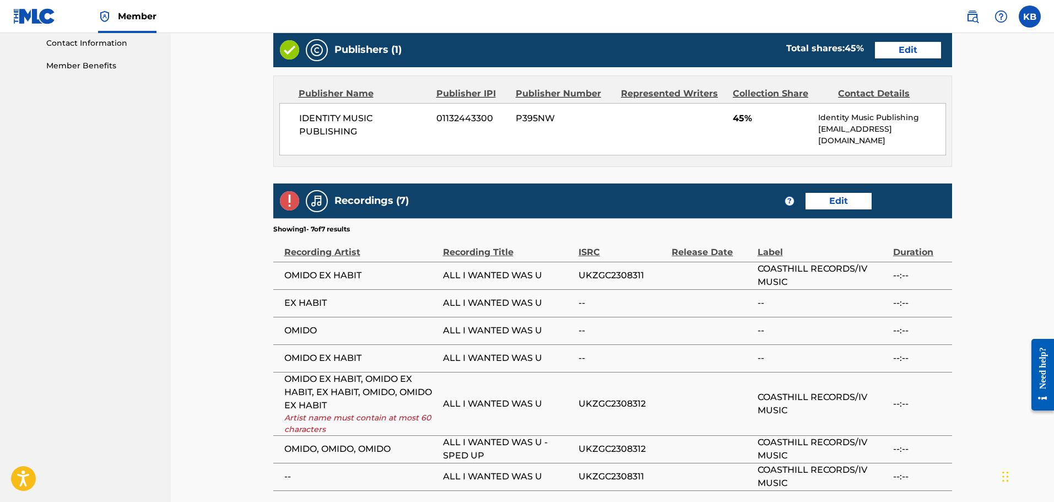
scroll to position [551, 0]
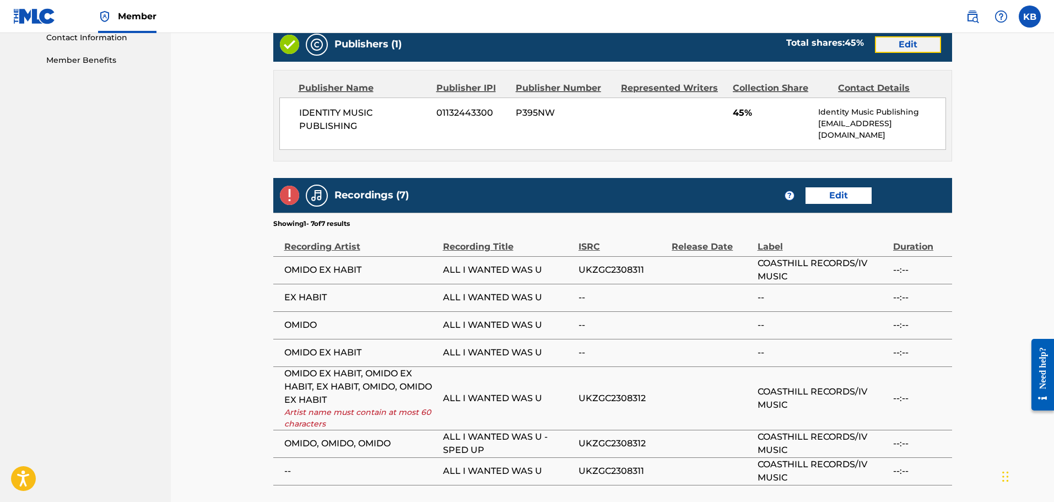
click at [920, 47] on link "Edit" at bounding box center [908, 44] width 66 height 17
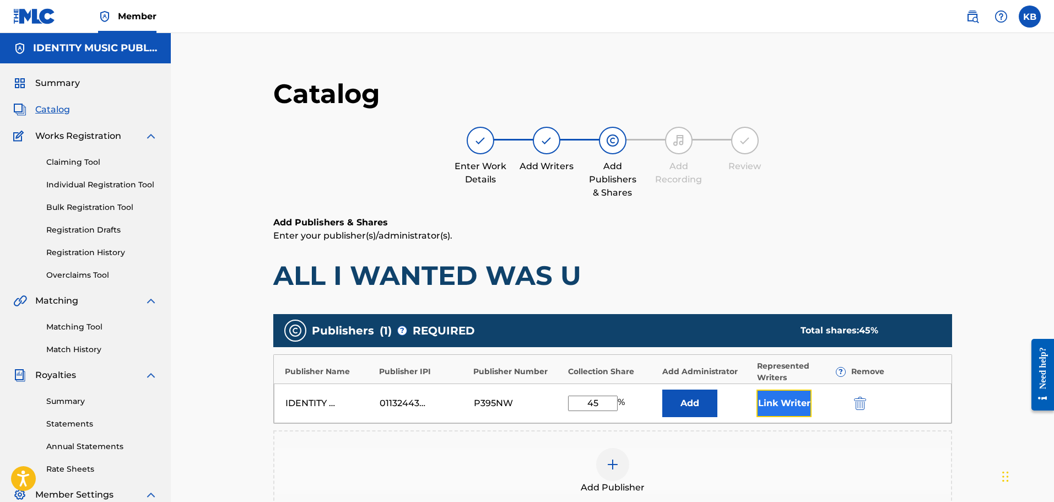
click at [781, 402] on button "Link Writer" at bounding box center [784, 404] width 55 height 28
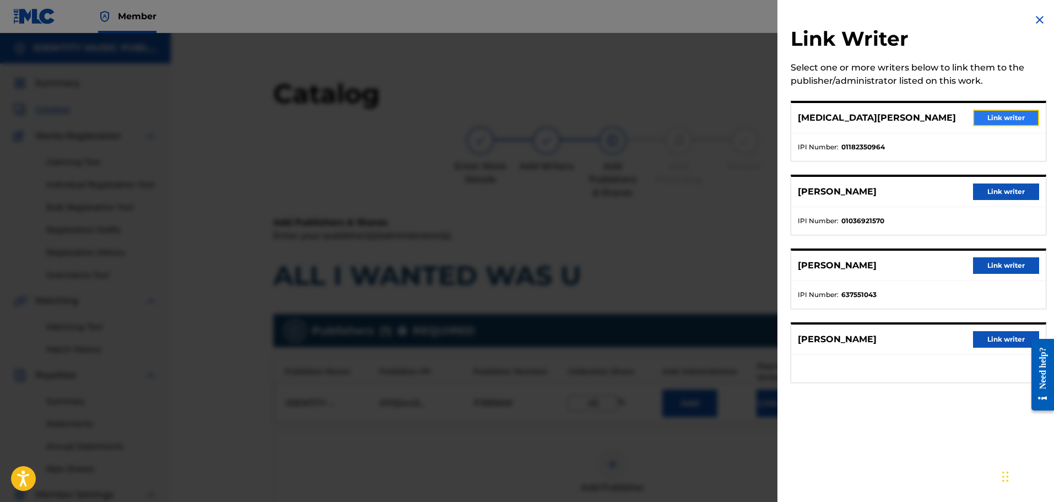
click at [999, 117] on button "Link writer" at bounding box center [1006, 118] width 66 height 17
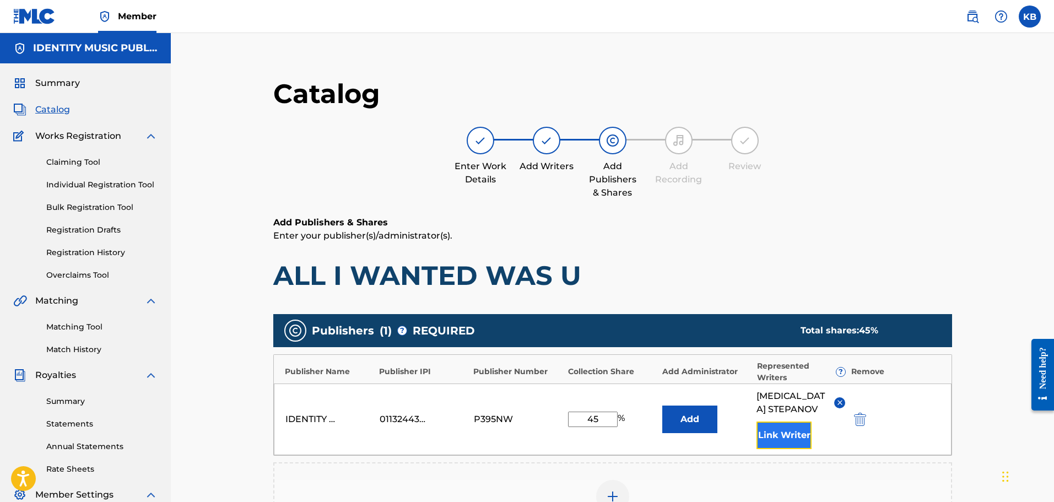
click at [784, 432] on button "Link Writer" at bounding box center [784, 436] width 55 height 28
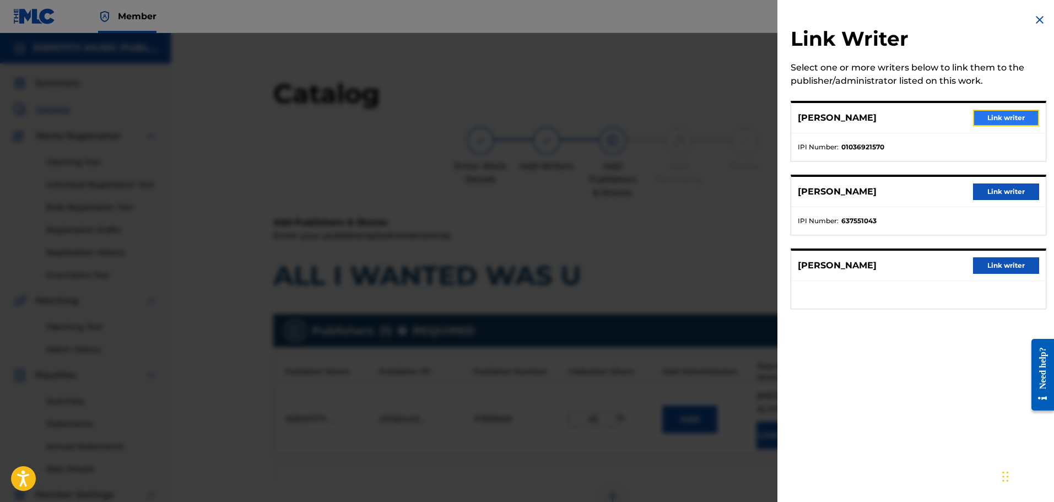
click at [1011, 120] on button "Link writer" at bounding box center [1006, 118] width 66 height 17
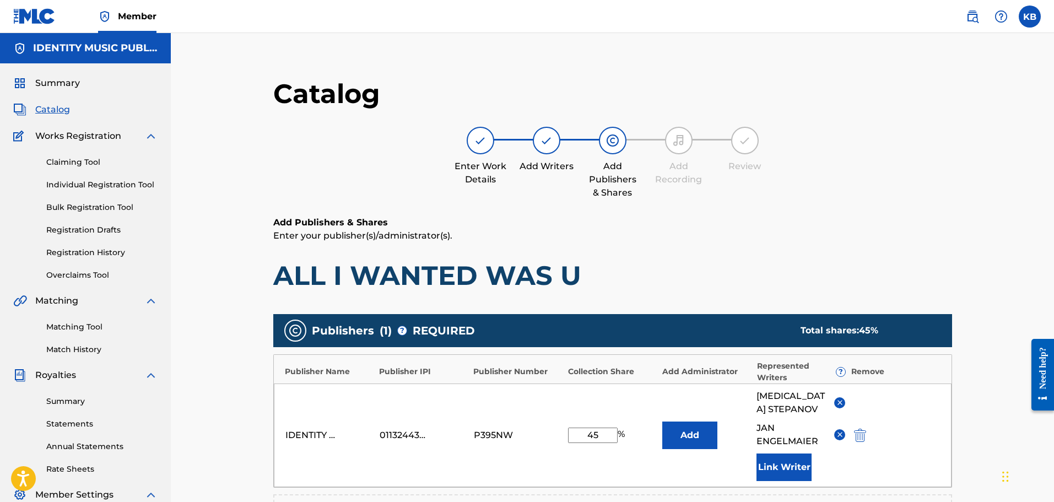
scroll to position [268, 0]
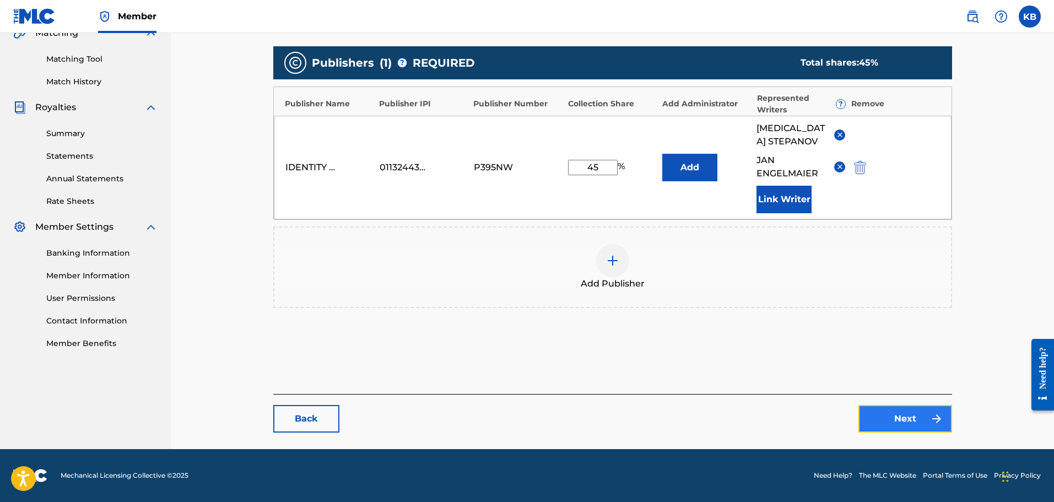
click at [917, 425] on link "Next" at bounding box center [906, 419] width 94 height 28
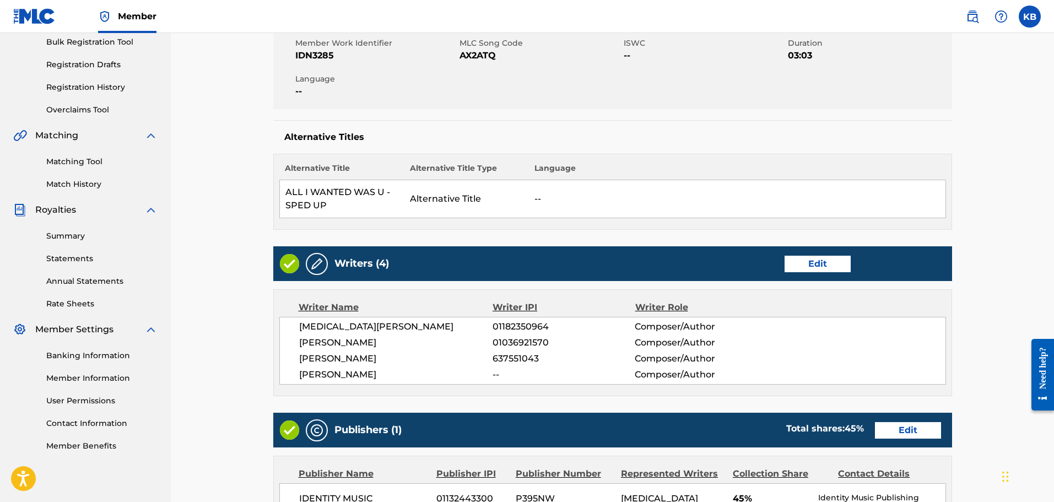
scroll to position [386, 0]
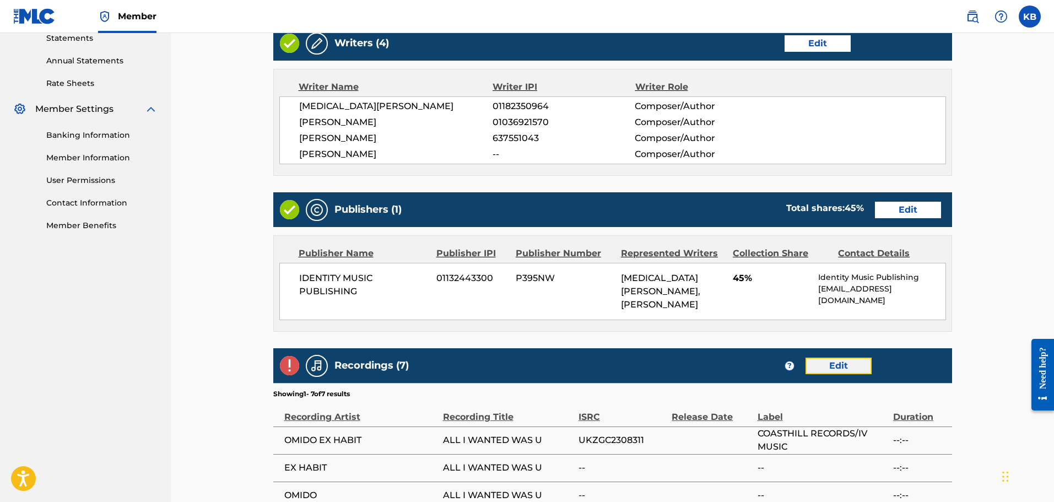
click at [836, 358] on link "Edit" at bounding box center [839, 366] width 66 height 17
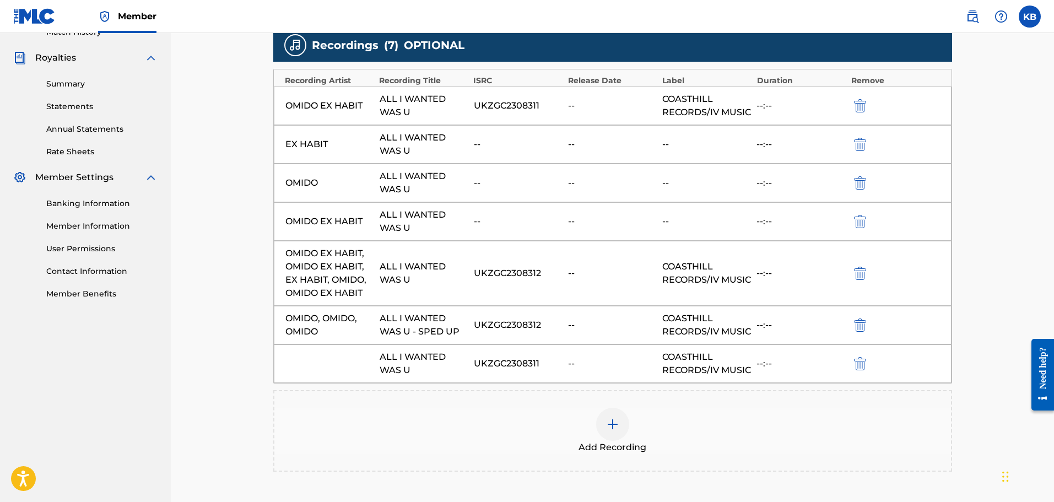
scroll to position [386, 0]
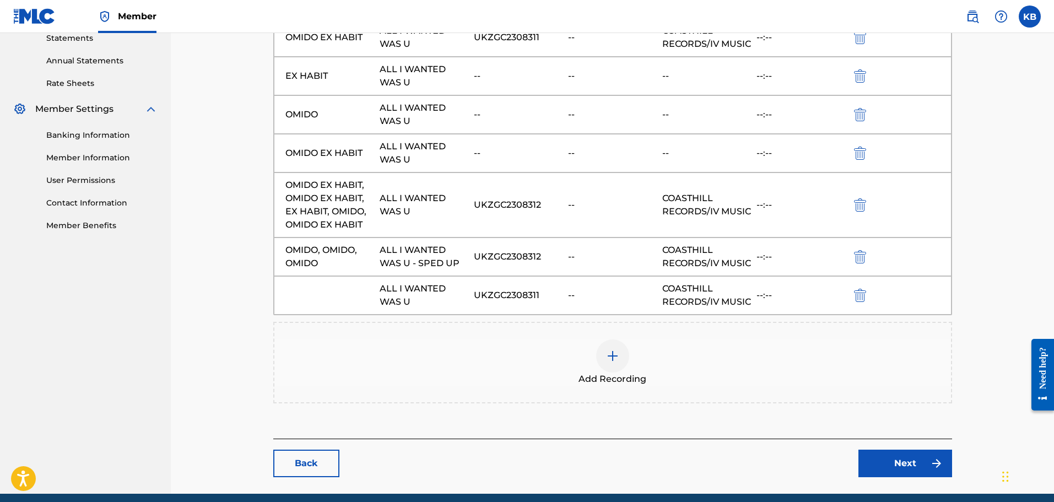
click at [605, 373] on div at bounding box center [612, 356] width 33 height 33
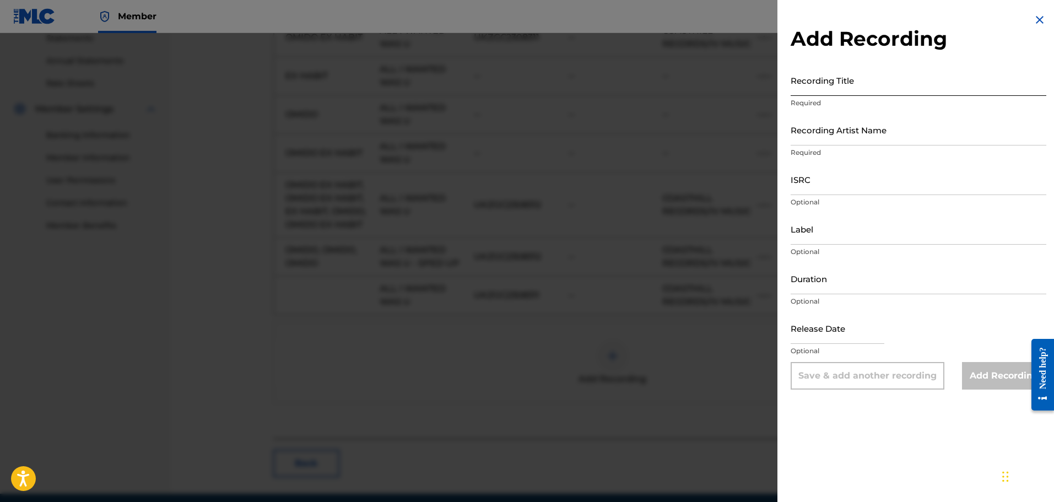
click at [903, 80] on input "Recording Title" at bounding box center [919, 79] width 256 height 31
type input "ALL I WANTED WAS U"
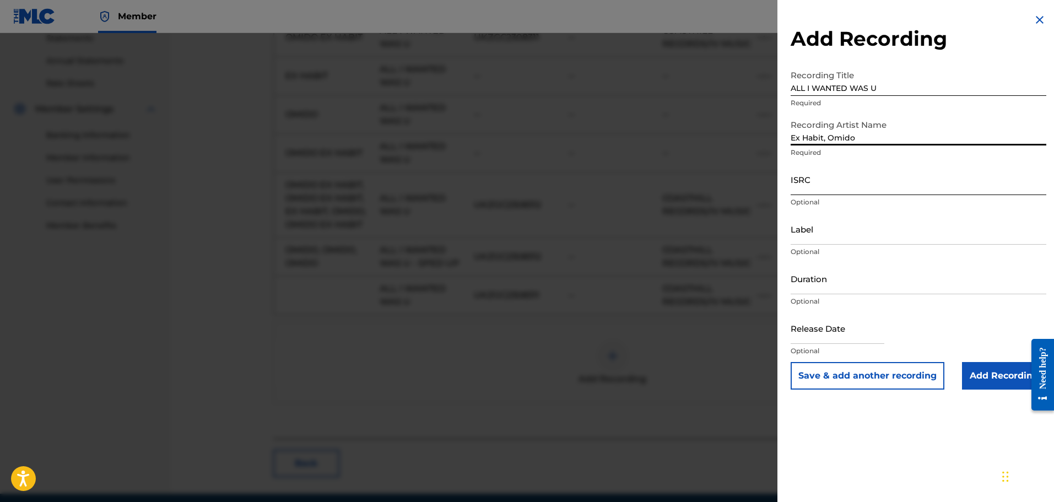
type input "Ex Habit, Omido"
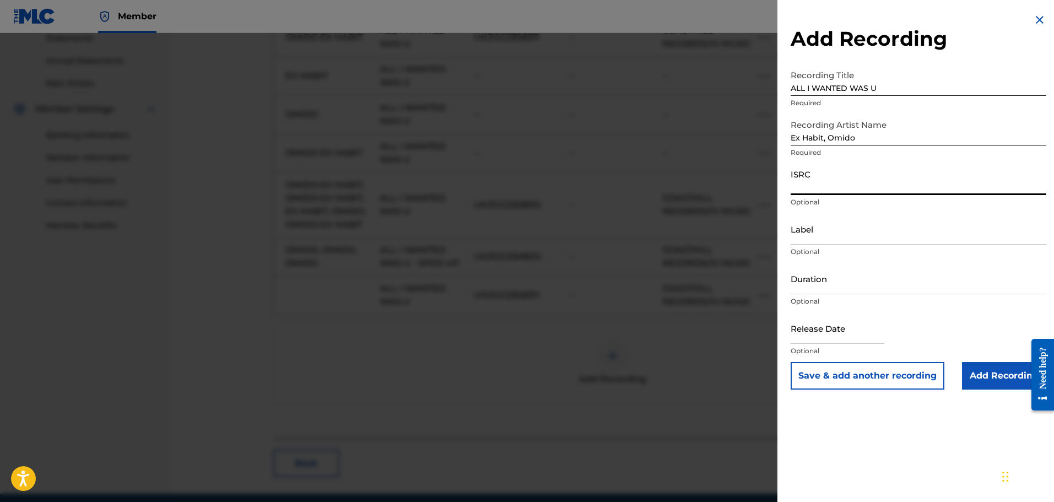
click at [863, 186] on input "ISRC" at bounding box center [919, 179] width 256 height 31
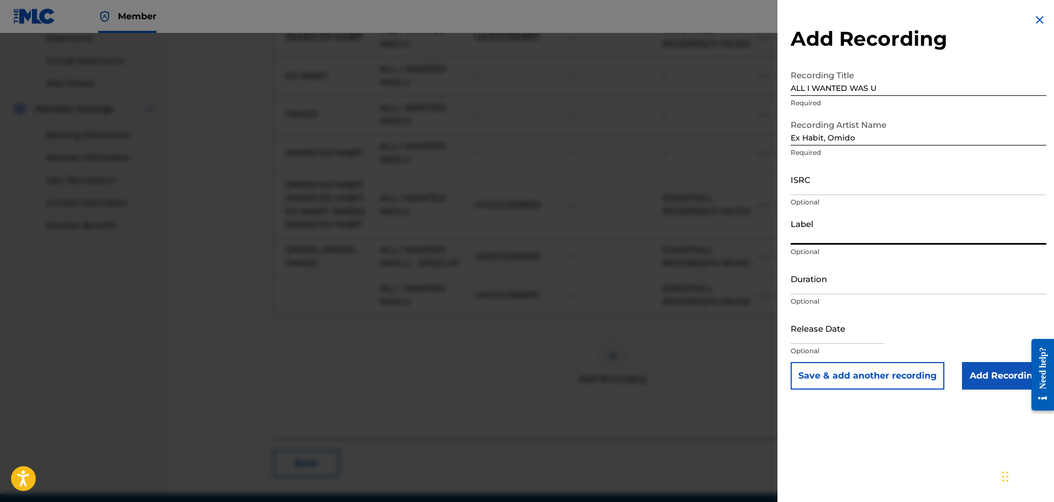
click at [826, 234] on input "Label" at bounding box center [919, 228] width 256 height 31
click at [866, 286] on input "Duration" at bounding box center [919, 278] width 256 height 31
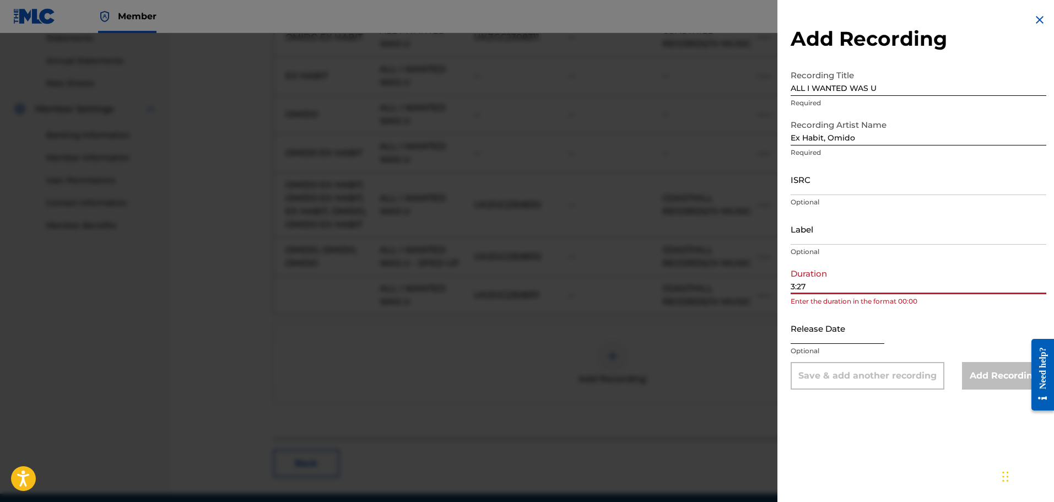
type input "3:27"
click at [855, 329] on input "text" at bounding box center [838, 328] width 94 height 31
select select "8"
select select "2025"
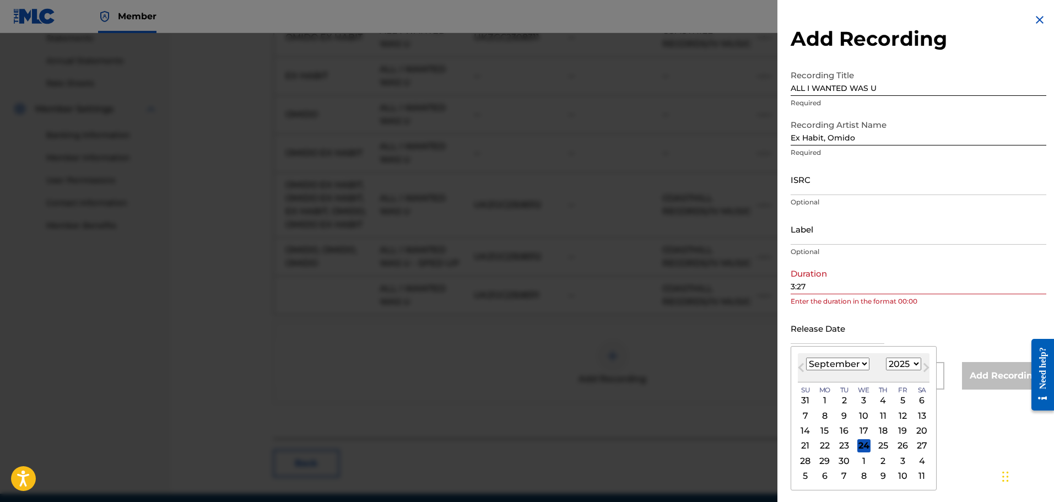
click at [792, 284] on input "3:27" at bounding box center [919, 278] width 256 height 31
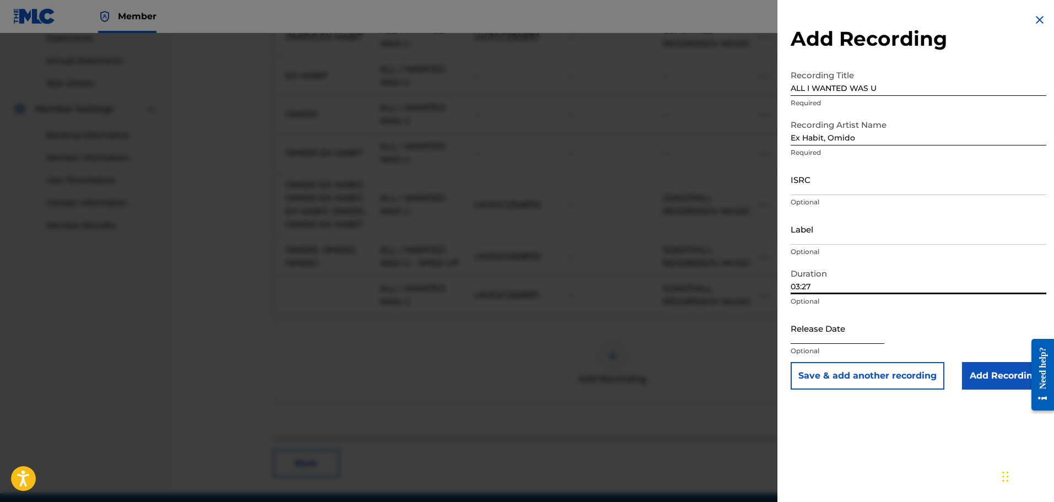
click at [806, 333] on input "text" at bounding box center [838, 328] width 94 height 31
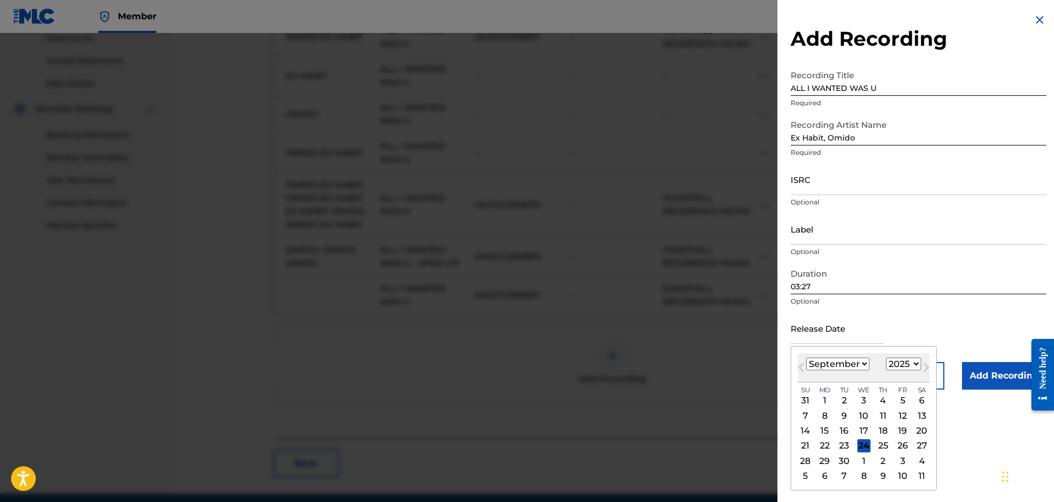
drag, startPoint x: 816, startPoint y: 363, endPoint x: 822, endPoint y: 358, distance: 8.6
click at [816, 363] on select "January February March April May June July August September October November De…" at bounding box center [837, 364] width 63 height 13
click at [806, 358] on select "January February March April May June July August September October November De…" at bounding box center [837, 364] width 63 height 13
click at [821, 431] on div "14" at bounding box center [825, 430] width 13 height 13
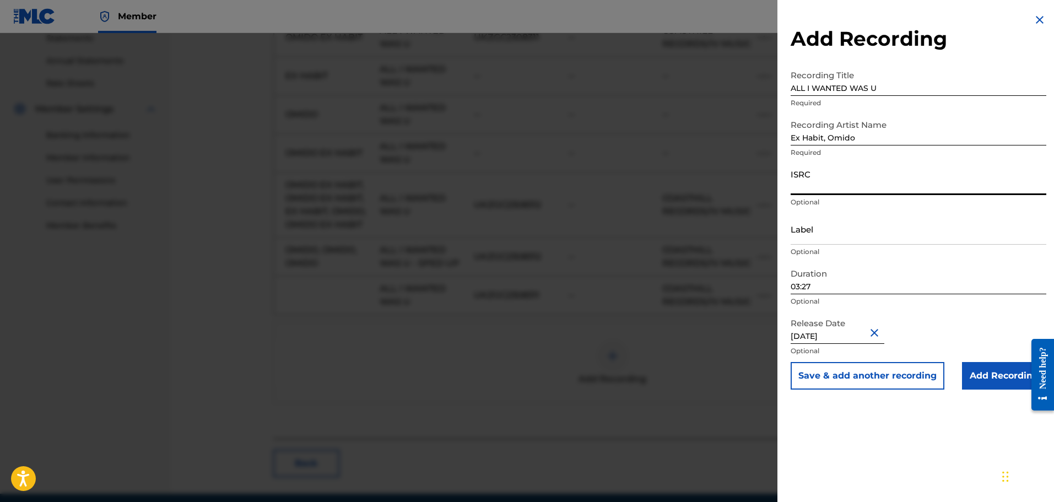
click at [821, 186] on input "ISRC" at bounding box center [919, 179] width 256 height 31
paste input "UKZGC2308311"
click at [824, 232] on input "Label" at bounding box center [919, 228] width 256 height 31
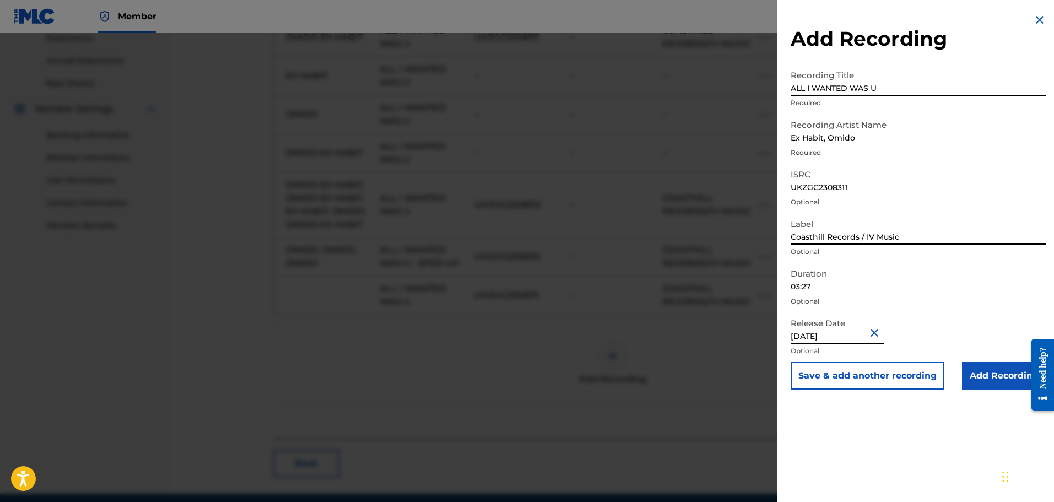
click at [825, 222] on input "Coasthill Records / IV Music" at bounding box center [919, 228] width 256 height 31
click at [819, 379] on button "Save & add another recording" at bounding box center [868, 376] width 154 height 28
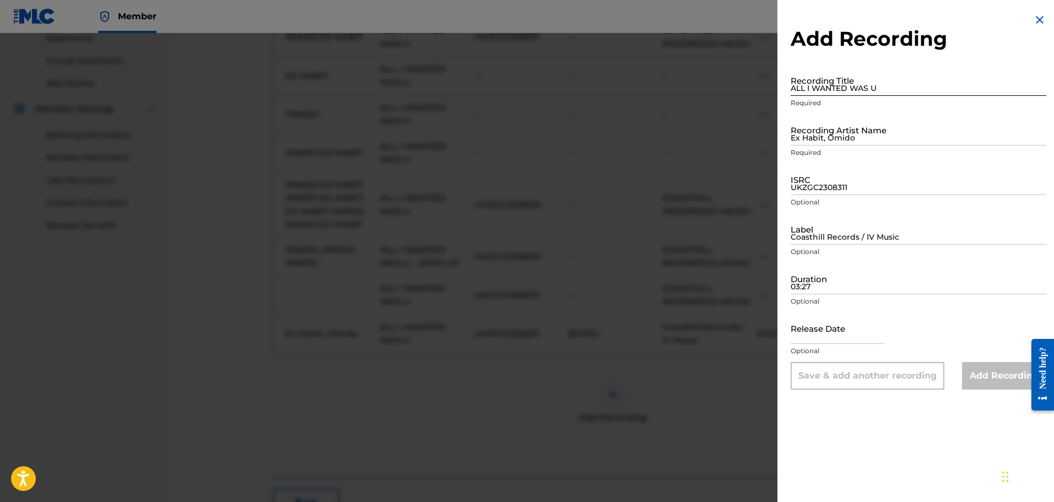
click at [833, 81] on input "ALL I WANTED WAS U" at bounding box center [919, 79] width 256 height 31
click at [833, 182] on input "ISRC" at bounding box center [919, 179] width 256 height 31
paste input "UKZGC2308312"
click at [873, 78] on input "ALL I WANTED WAS U" at bounding box center [919, 79] width 256 height 31
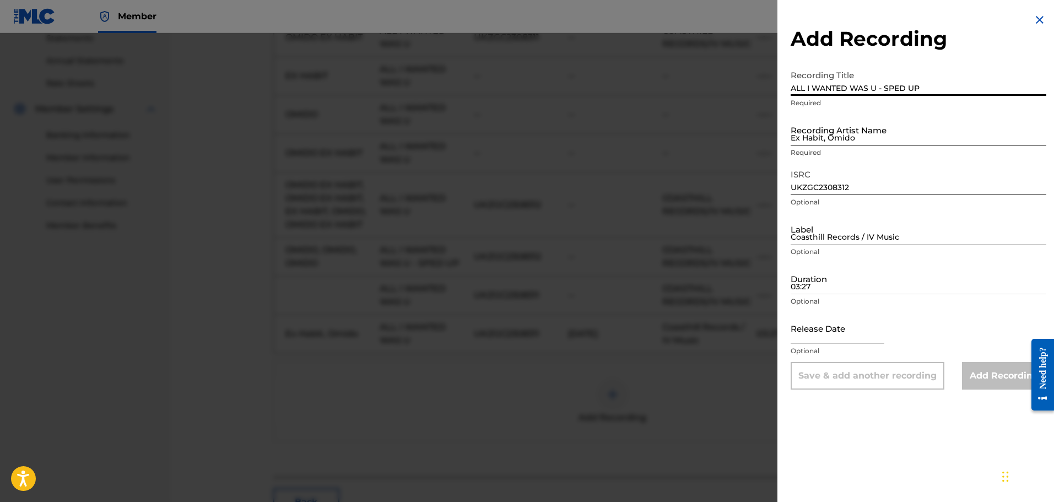
click at [888, 125] on input "Ex Habit, Omido" at bounding box center [919, 129] width 256 height 31
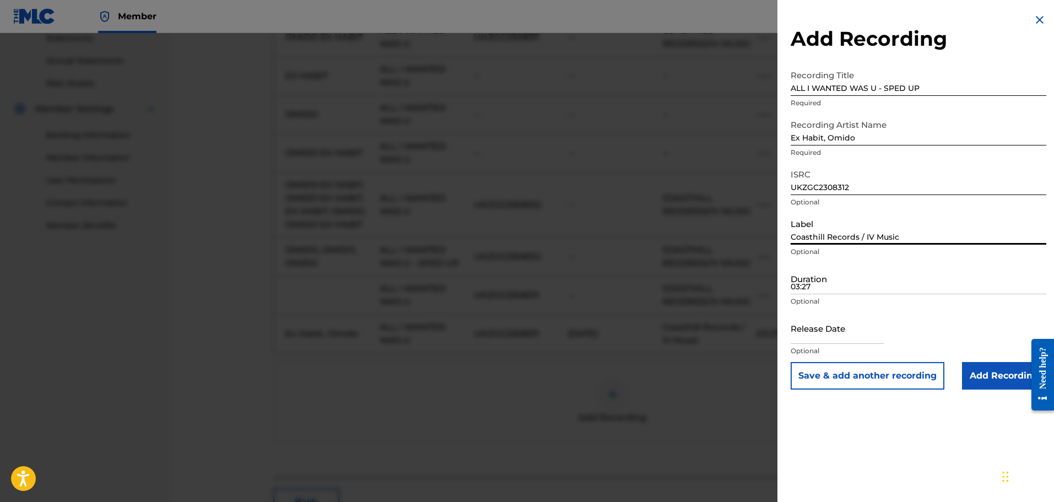
click at [837, 227] on input "Coasthill Records / IV Music" at bounding box center [919, 228] width 256 height 31
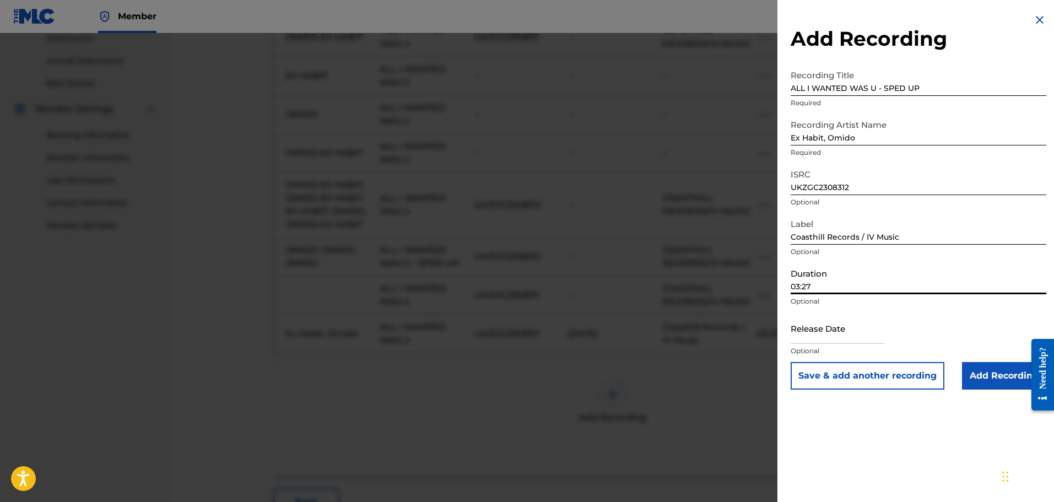
click at [848, 283] on input "03:27" at bounding box center [919, 278] width 256 height 31
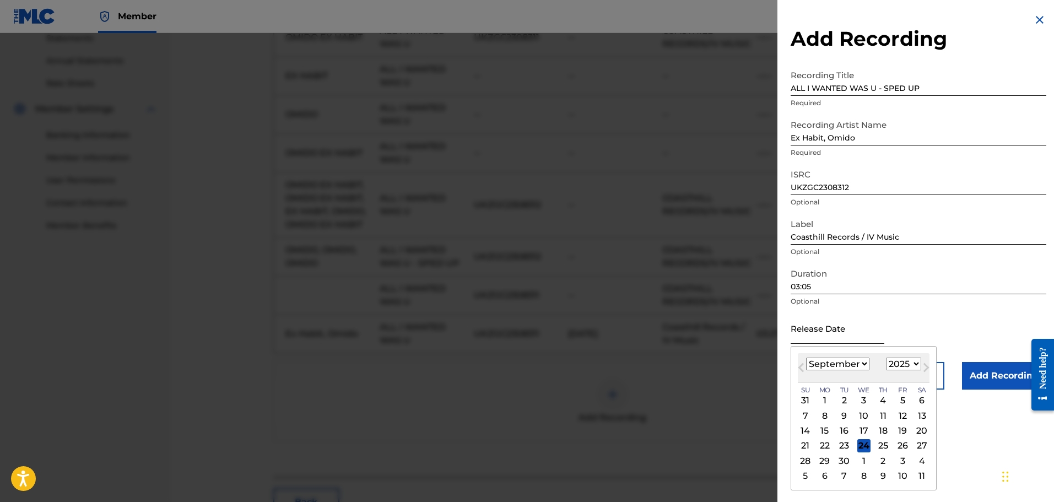
click at [827, 332] on input "text" at bounding box center [838, 328] width 94 height 31
click at [848, 360] on select "January February March April May June July August September October November De…" at bounding box center [837, 364] width 63 height 13
click at [806, 358] on select "January February March April May June July August September October November De…" at bounding box center [837, 364] width 63 height 13
click at [904, 429] on div "14" at bounding box center [902, 430] width 13 height 13
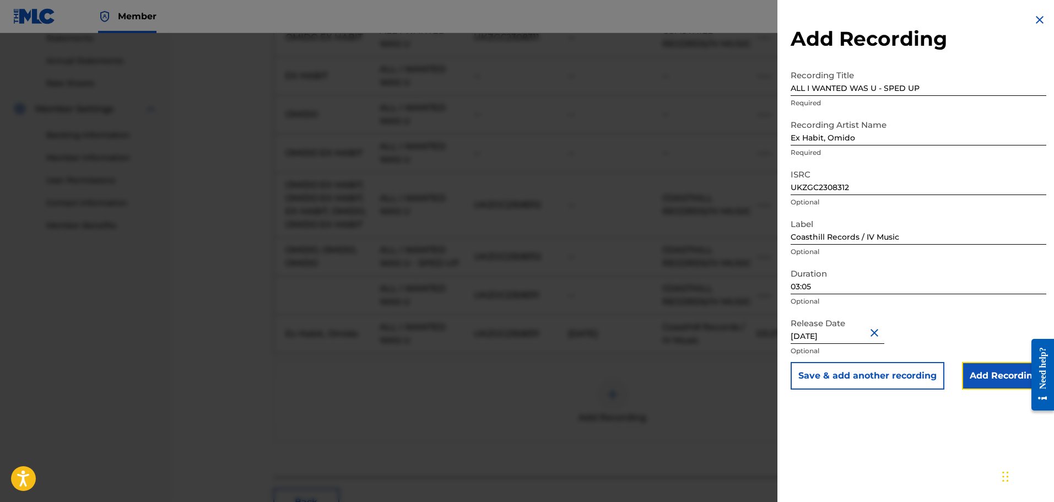
click at [997, 381] on input "Add Recording" at bounding box center [1004, 376] width 84 height 28
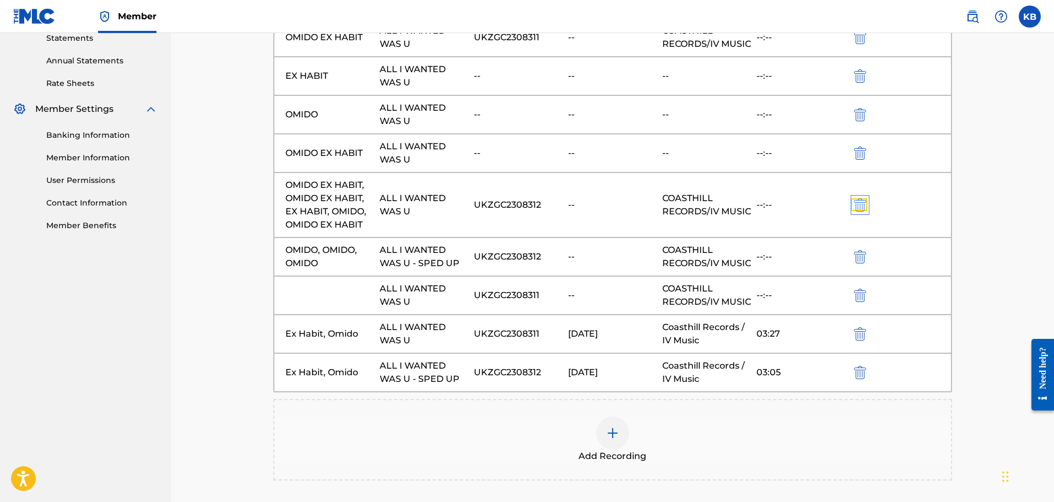
click at [859, 212] on img "submit" at bounding box center [860, 204] width 12 height 13
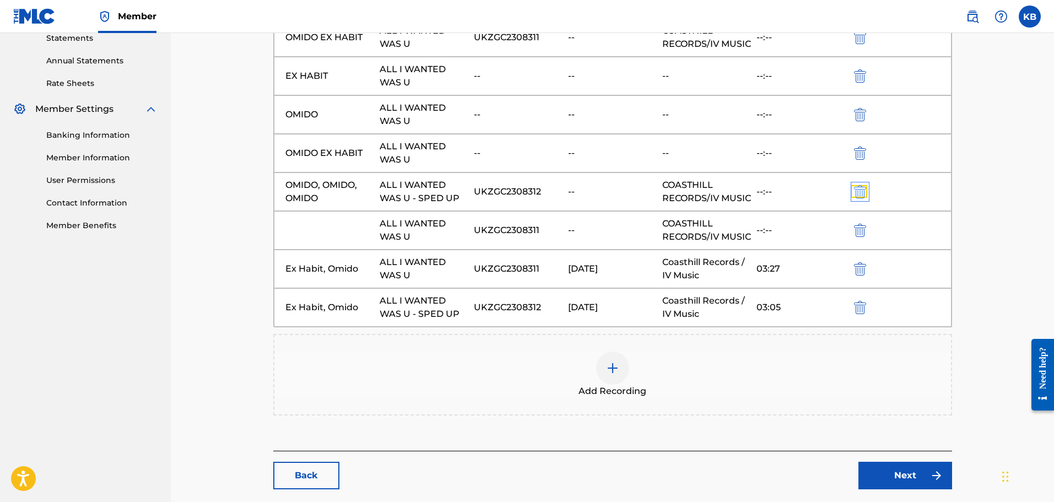
click at [860, 198] on img "submit" at bounding box center [860, 191] width 12 height 13
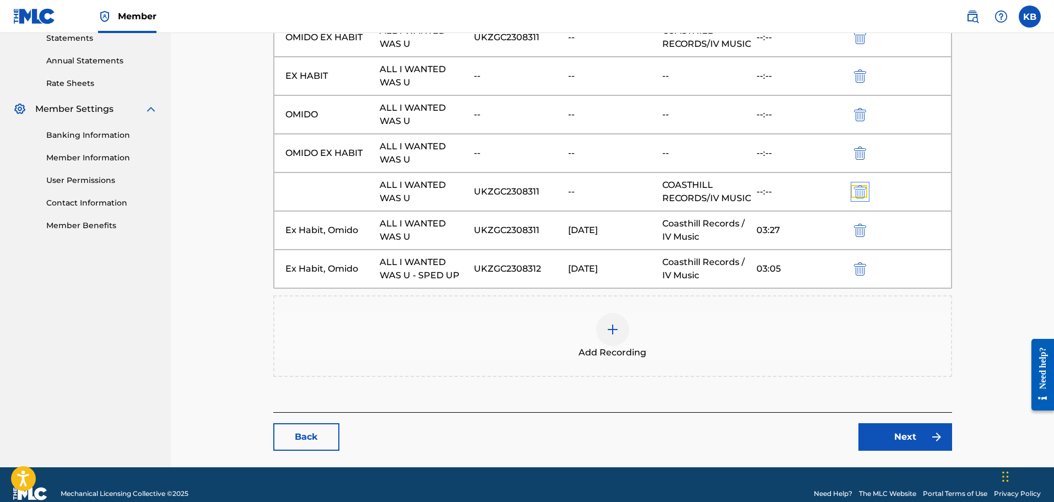
click at [860, 198] on img "submit" at bounding box center [860, 191] width 12 height 13
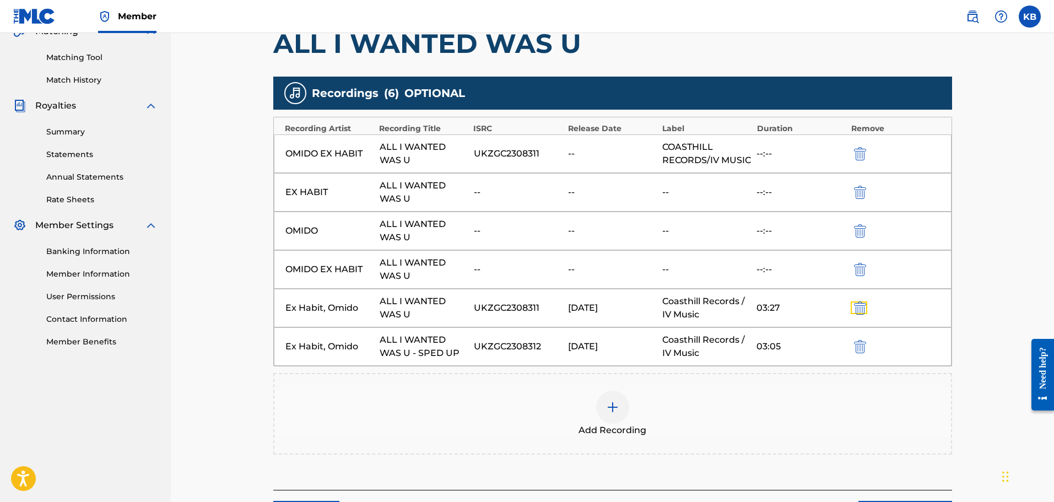
scroll to position [268, 0]
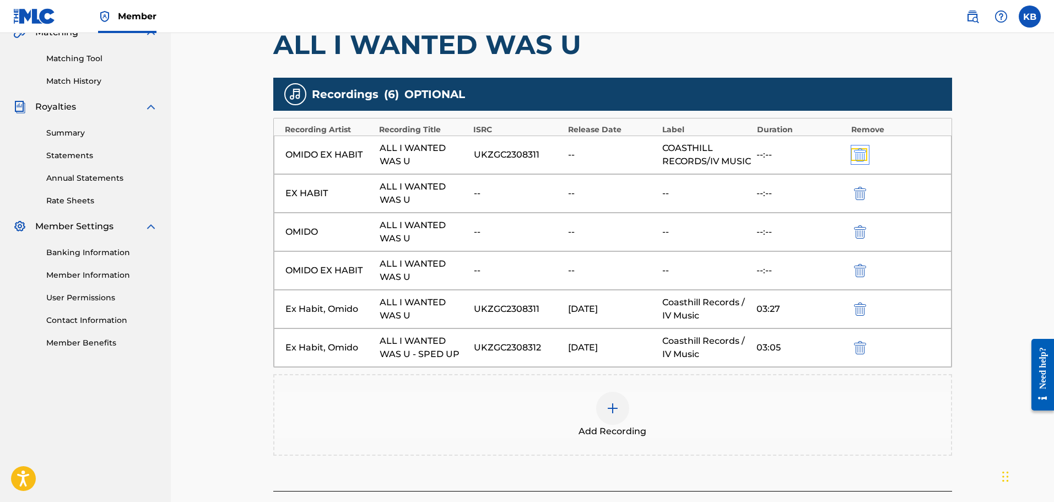
click at [861, 162] on img "submit" at bounding box center [860, 154] width 12 height 13
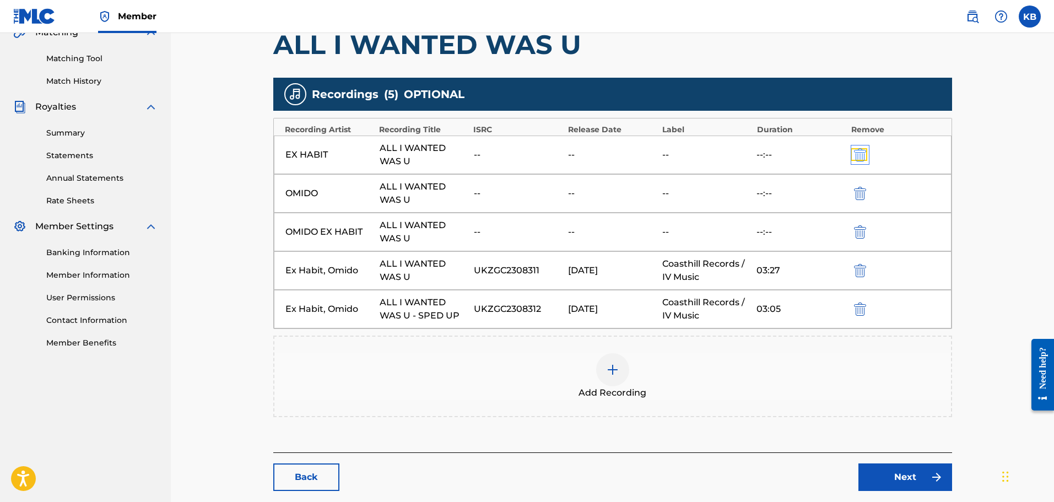
click at [860, 154] on img "submit" at bounding box center [860, 154] width 12 height 13
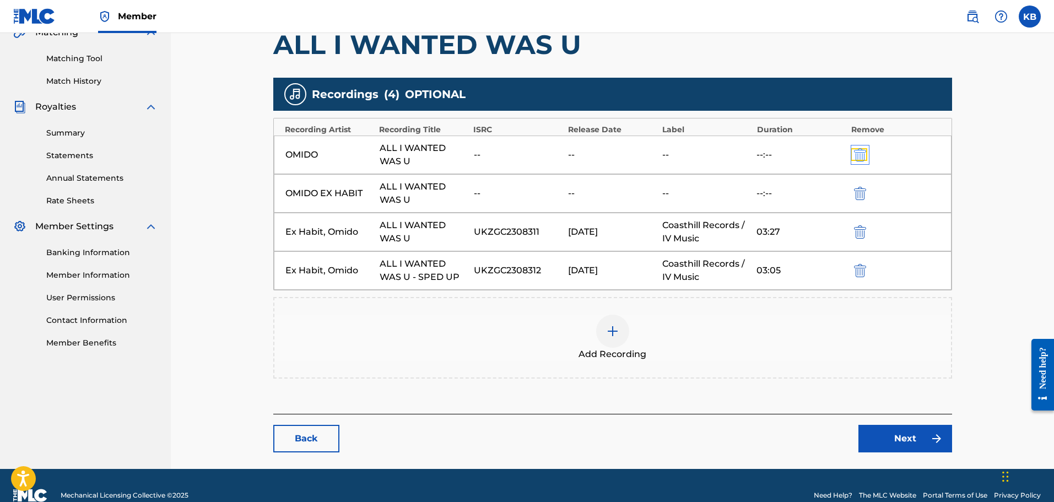
click at [860, 154] on img "submit" at bounding box center [860, 154] width 12 height 13
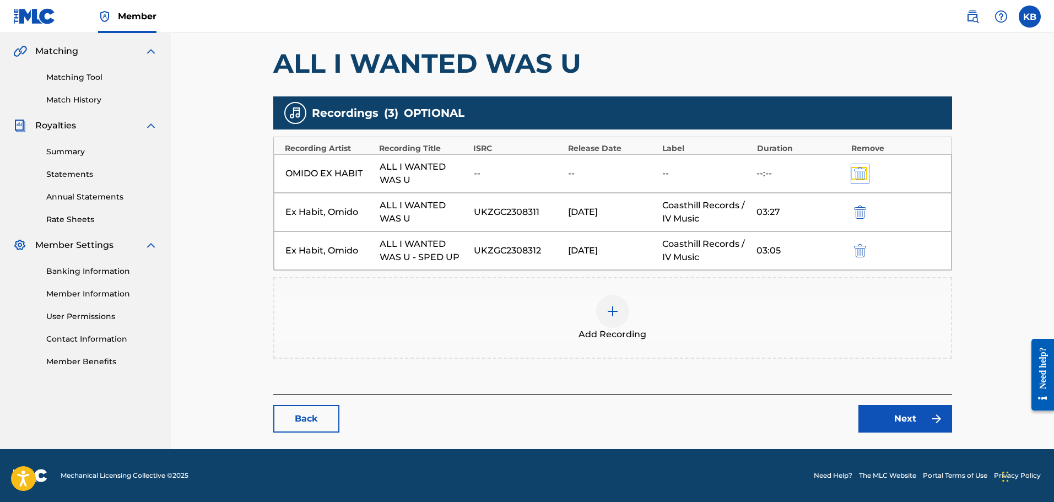
click at [861, 169] on img "submit" at bounding box center [860, 173] width 12 height 13
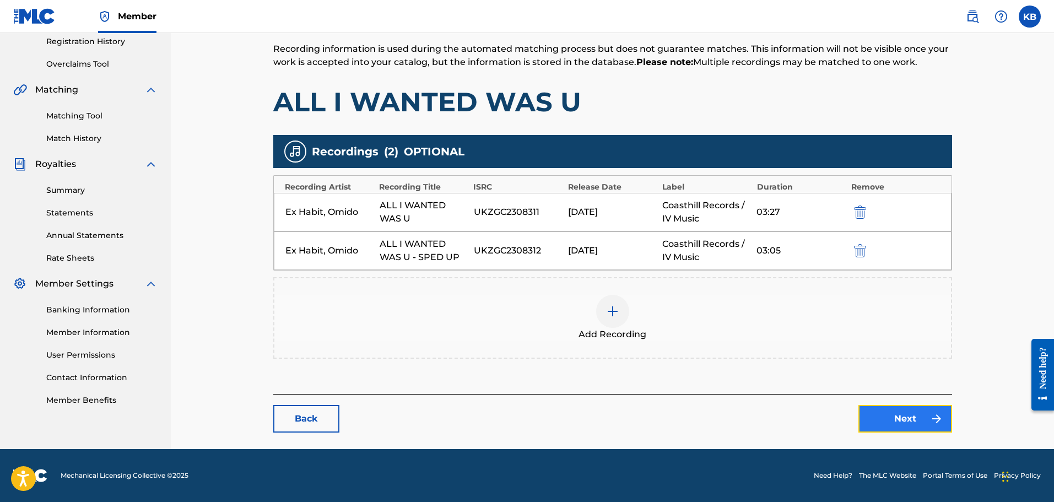
click at [901, 410] on link "Next" at bounding box center [906, 419] width 94 height 28
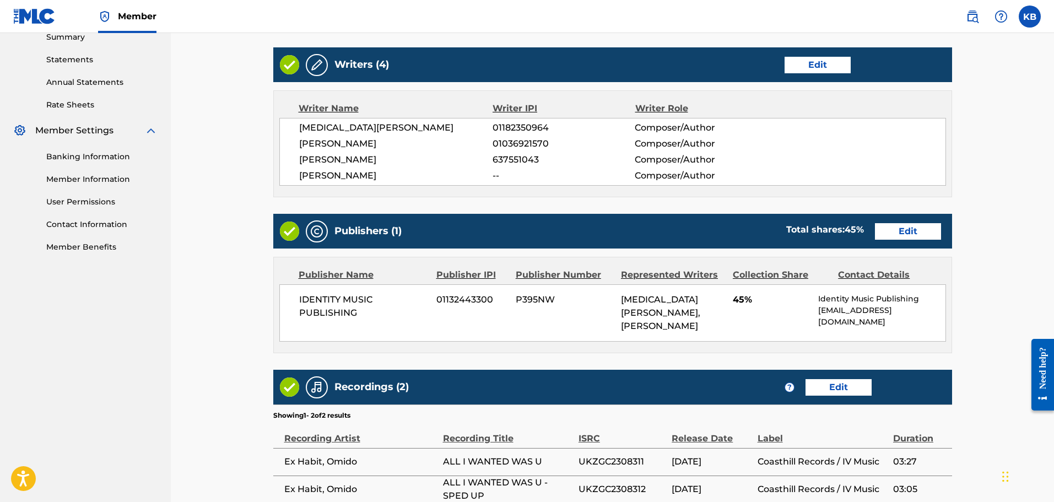
scroll to position [477, 0]
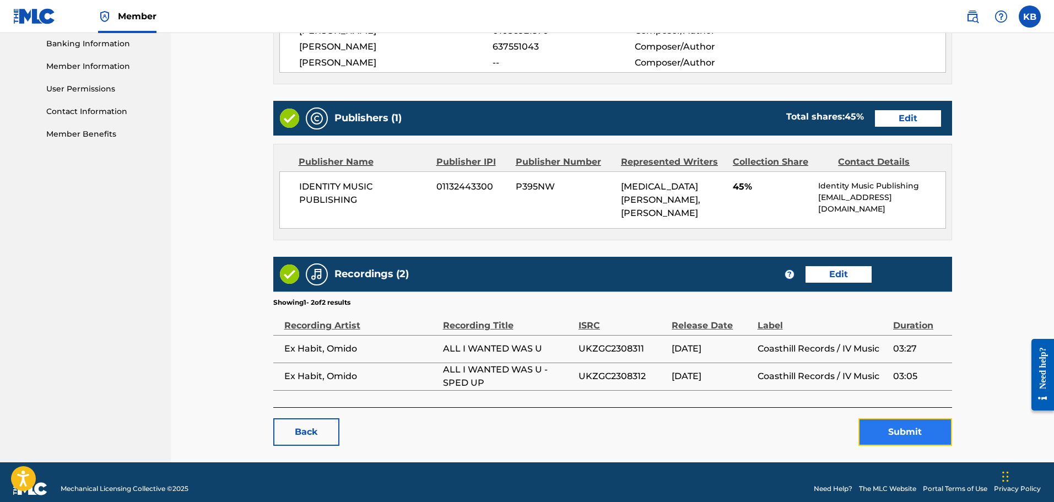
click at [911, 419] on button "Submit" at bounding box center [906, 432] width 94 height 28
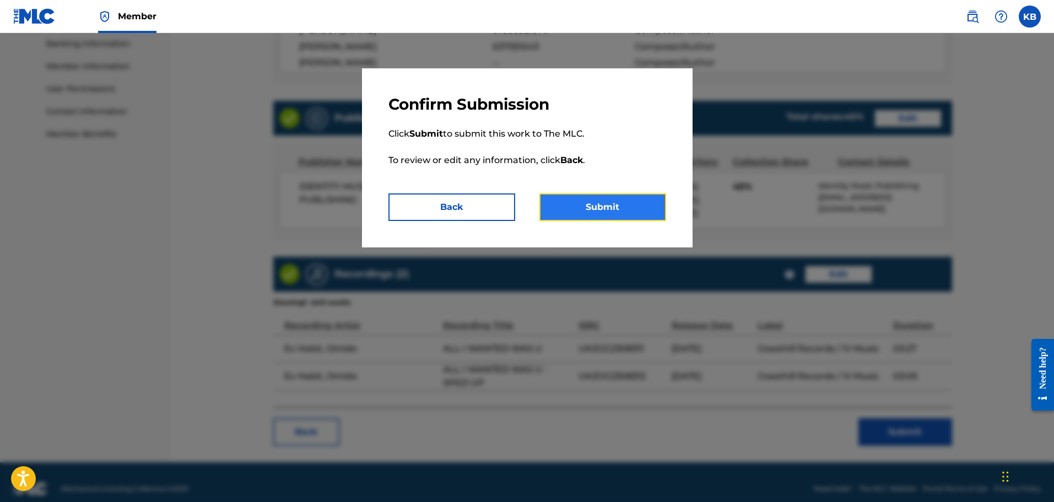
click at [589, 204] on button "Submit" at bounding box center [603, 207] width 127 height 28
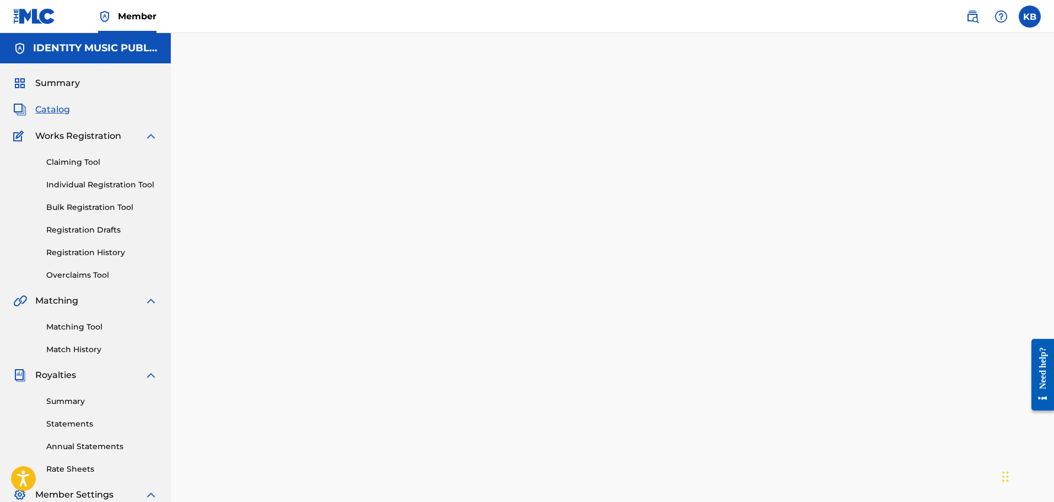
click at [976, 222] on main "Back Done" at bounding box center [612, 312] width 745 height 502
click at [60, 107] on span "Catalog" at bounding box center [52, 109] width 35 height 13
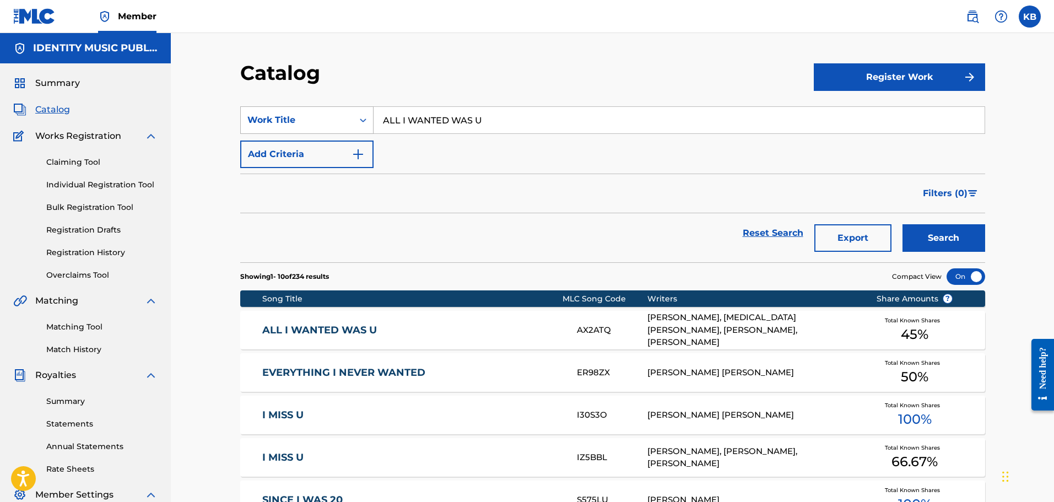
drag, startPoint x: 530, startPoint y: 118, endPoint x: 228, endPoint y: 122, distance: 302.1
click at [244, 121] on div "SearchWithCriteria24b4064a-a765-4725-80fb-0f241e04882f Work Title ALL I WANTED …" at bounding box center [612, 120] width 745 height 28
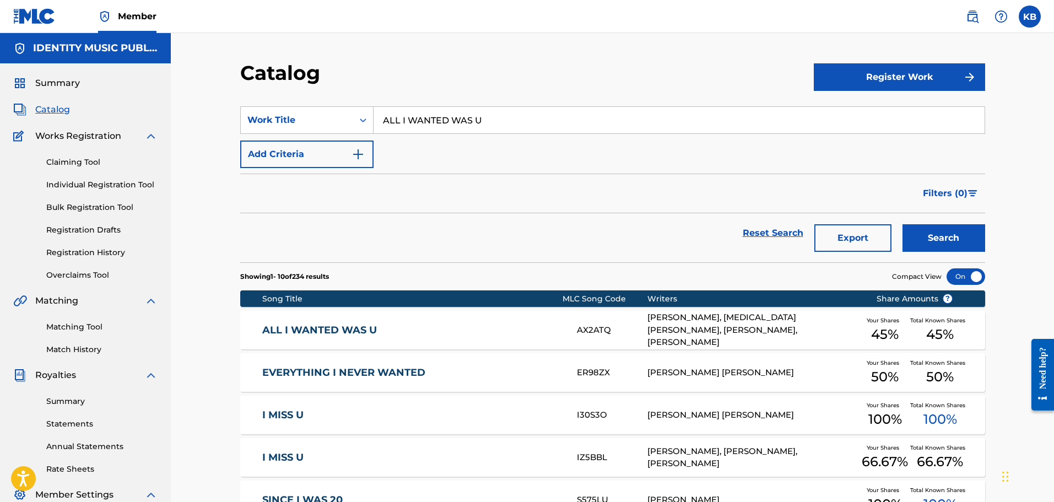
paste input "Bad Girls Do It Well"
click at [903, 224] on button "Search" at bounding box center [944, 238] width 83 height 28
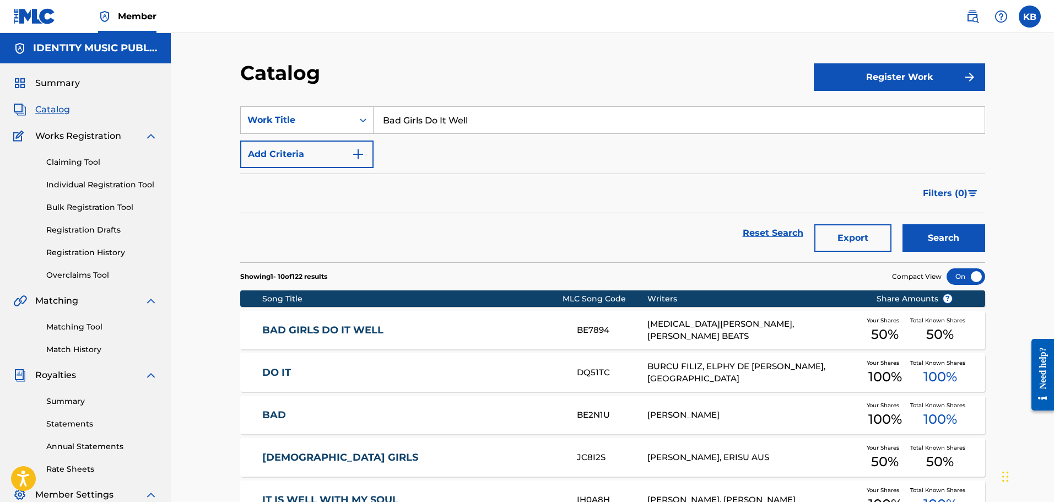
click at [448, 339] on div "BAD GIRLS DO IT WELL BE7894 NIKITA STEPANOV, DENZ BEATS Your Shares 50 % Total …" at bounding box center [612, 330] width 745 height 39
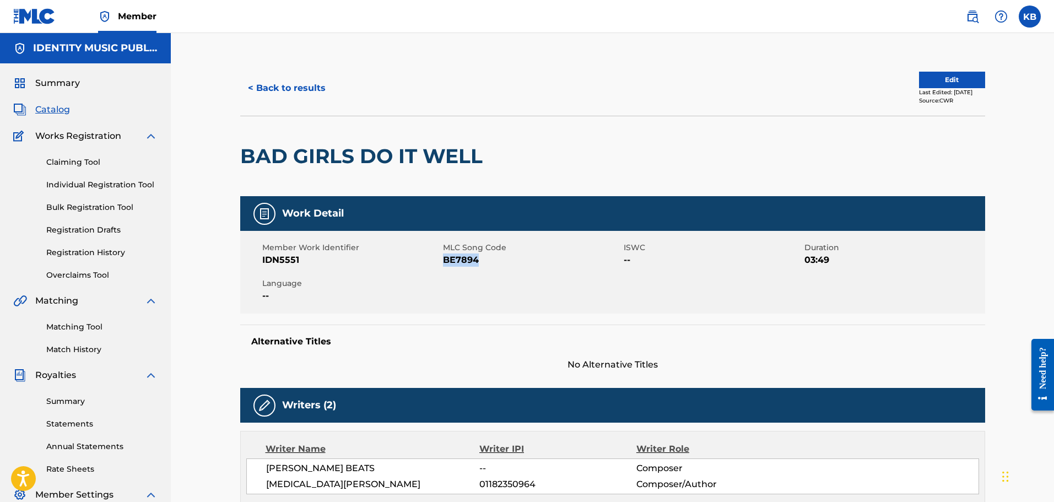
copy span "BE7894"
drag, startPoint x: 482, startPoint y: 260, endPoint x: 444, endPoint y: 261, distance: 38.0
click at [444, 261] on span "BE7894" at bounding box center [532, 260] width 178 height 13
click at [481, 259] on span "BE7894" at bounding box center [532, 260] width 178 height 13
copy span "BE7894"
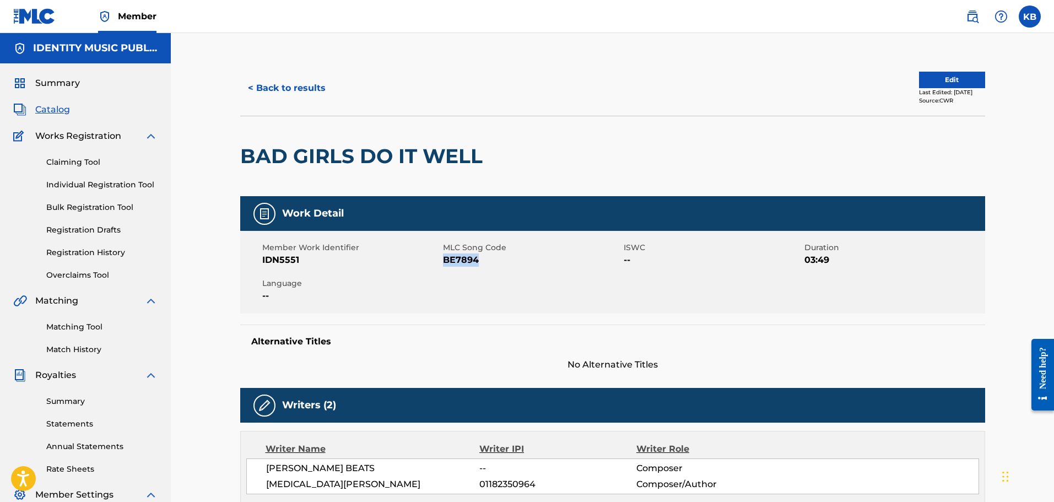
drag, startPoint x: 458, startPoint y: 263, endPoint x: 445, endPoint y: 262, distance: 12.8
click at [445, 262] on span "BE7894" at bounding box center [532, 260] width 178 height 13
click at [306, 91] on button "< Back to results" at bounding box center [286, 88] width 93 height 28
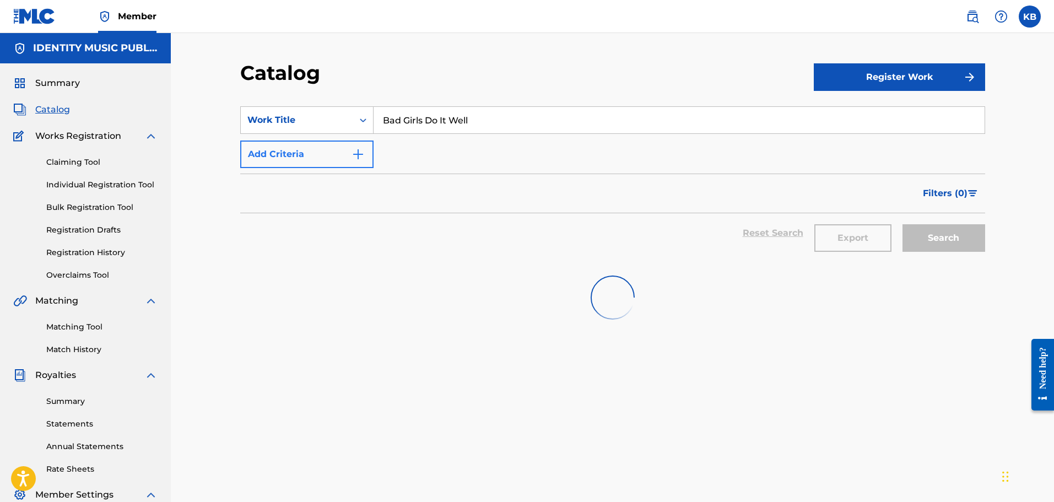
drag, startPoint x: 509, startPoint y: 120, endPoint x: 261, endPoint y: 146, distance: 248.8
click at [267, 146] on div "SearchWithCriteria24b4064a-a765-4725-80fb-0f241e04882f Work Title Bad Girls Do …" at bounding box center [612, 137] width 745 height 62
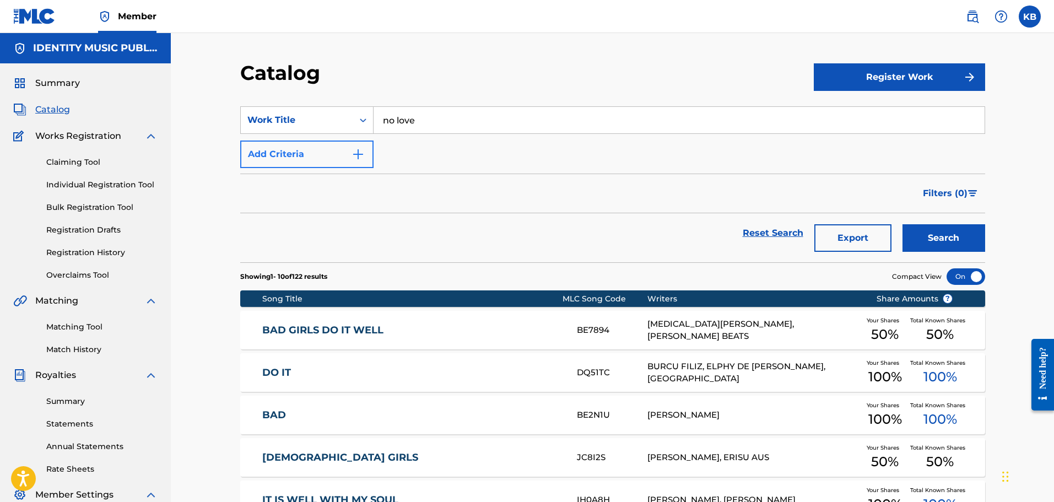
click at [903, 224] on button "Search" at bounding box center [944, 238] width 83 height 28
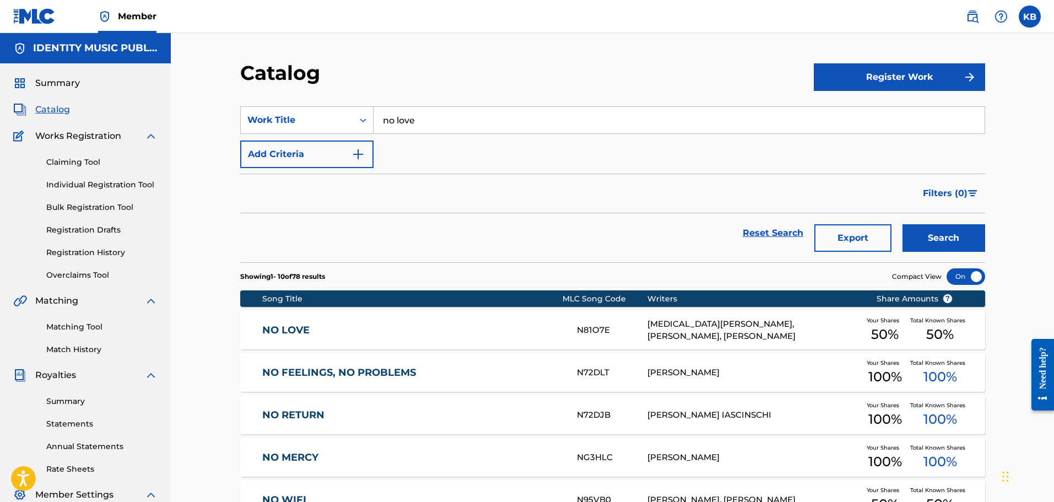
click at [555, 336] on link "NO LOVE" at bounding box center [412, 330] width 300 height 13
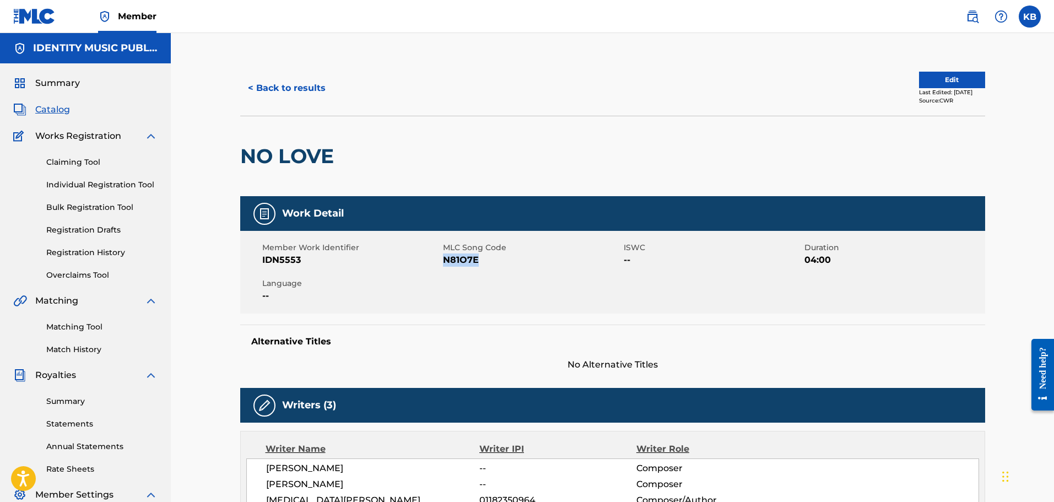
copy span "N81O7E"
drag, startPoint x: 480, startPoint y: 259, endPoint x: 445, endPoint y: 261, distance: 35.4
click at [445, 261] on span "N81O7E" at bounding box center [532, 260] width 178 height 13
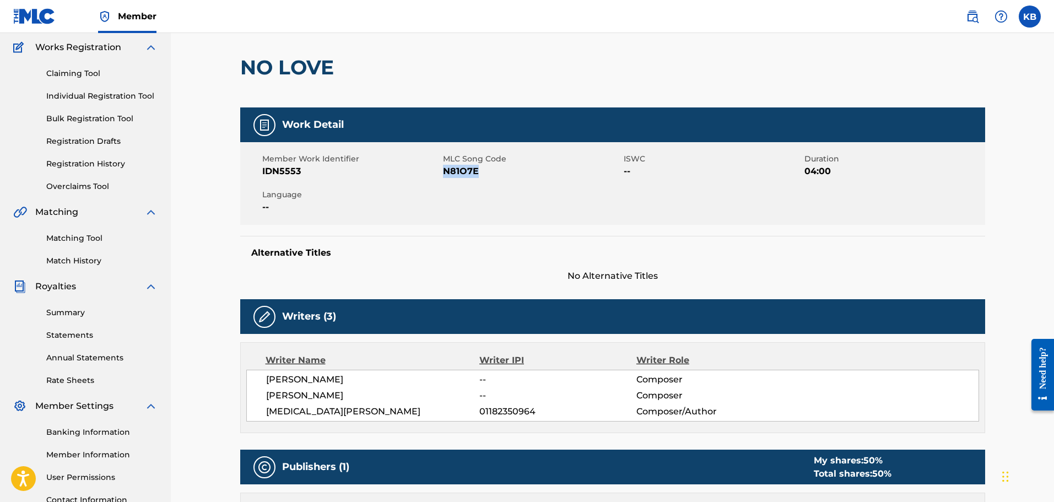
scroll to position [6, 0]
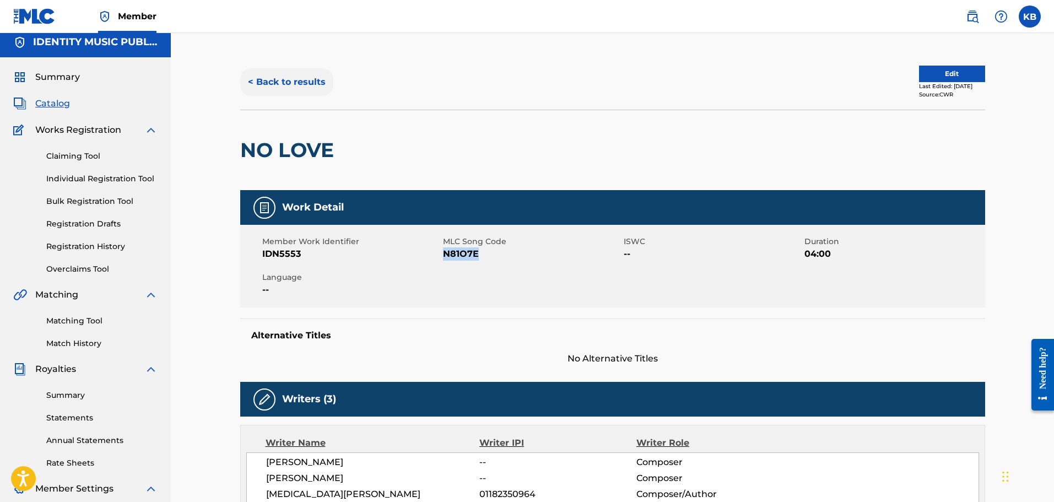
click at [291, 80] on button "< Back to results" at bounding box center [286, 82] width 93 height 28
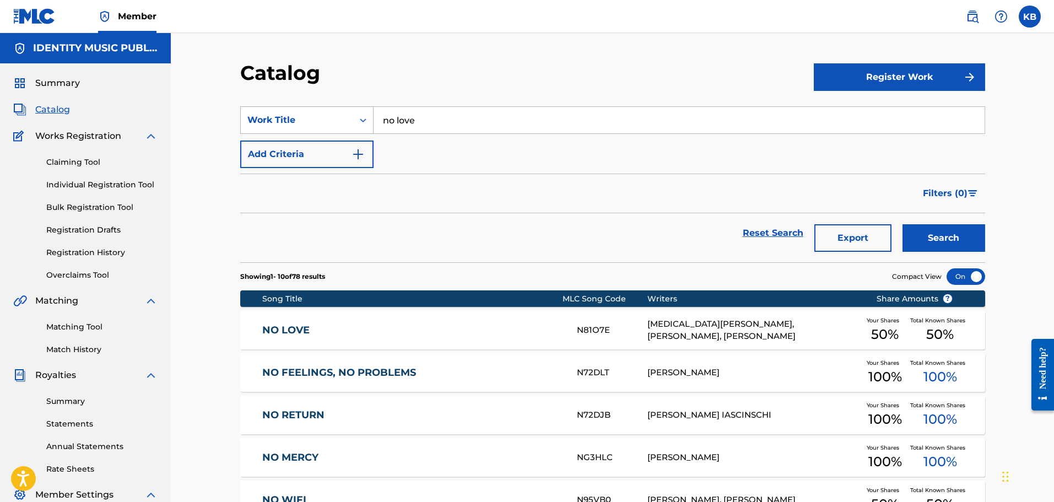
drag, startPoint x: 483, startPoint y: 122, endPoint x: 295, endPoint y: 127, distance: 188.0
click at [299, 126] on div "SearchWithCriteria24b4064a-a765-4725-80fb-0f241e04882f Work Title no love" at bounding box center [612, 120] width 745 height 28
click at [903, 224] on button "Search" at bounding box center [944, 238] width 83 height 28
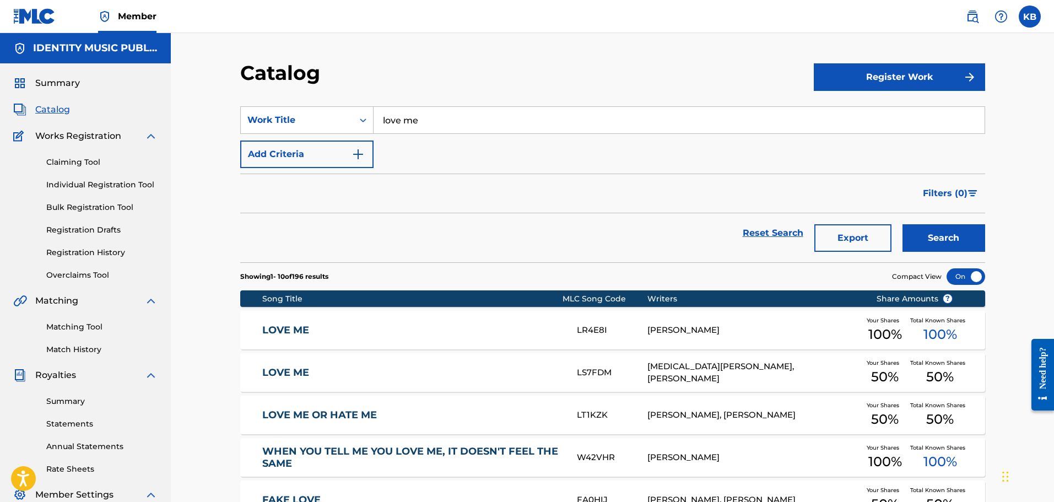
click at [519, 369] on link "LOVE ME" at bounding box center [412, 373] width 300 height 13
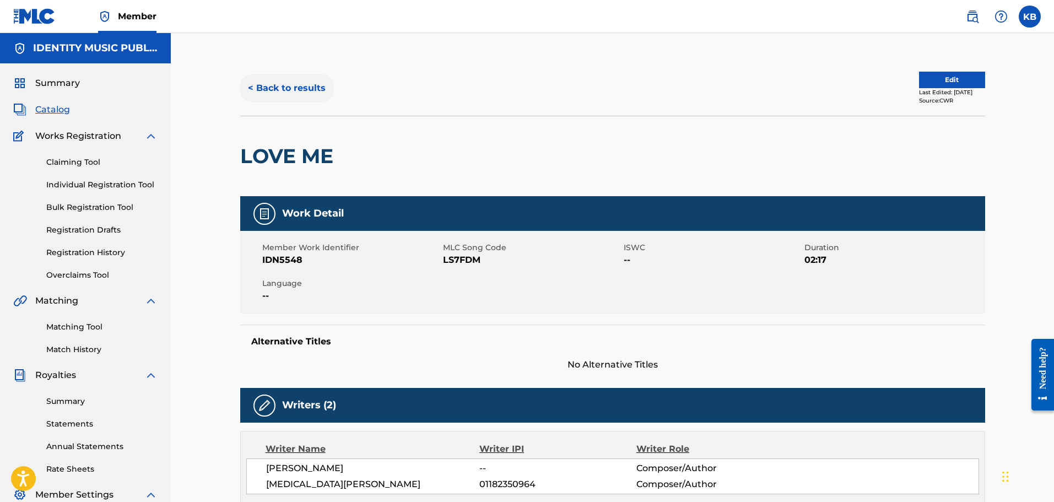
click at [294, 91] on button "< Back to results" at bounding box center [286, 88] width 93 height 28
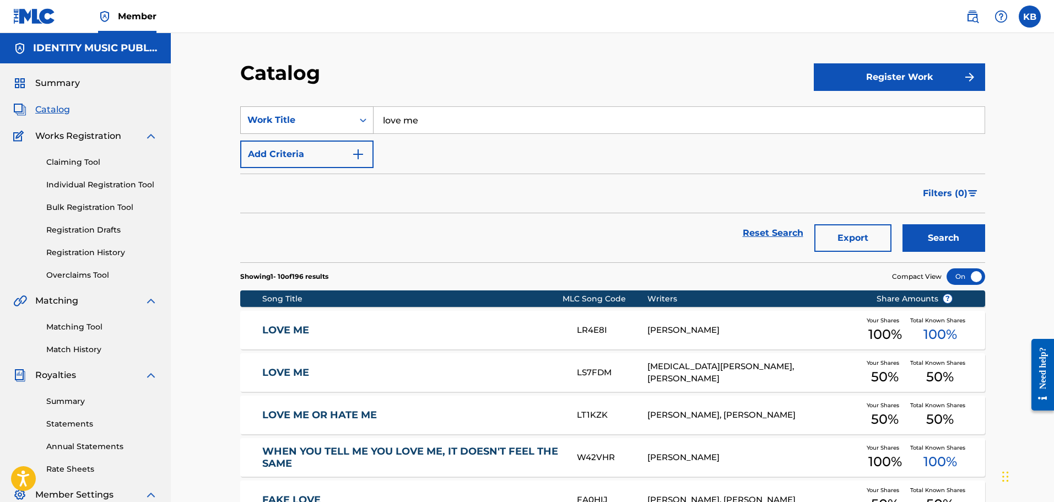
drag, startPoint x: 466, startPoint y: 119, endPoint x: 345, endPoint y: 131, distance: 121.3
click at [346, 128] on div "SearchWithCriteria24b4064a-a765-4725-80fb-0f241e04882f Work Title love me" at bounding box center [612, 120] width 745 height 28
click at [903, 224] on button "Search" at bounding box center [944, 238] width 83 height 28
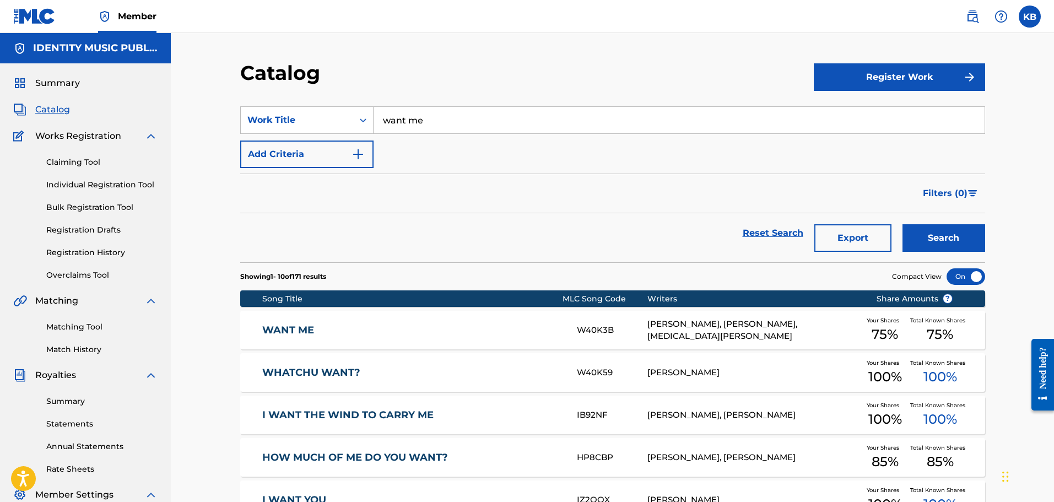
click at [499, 324] on link "WANT ME" at bounding box center [412, 330] width 300 height 13
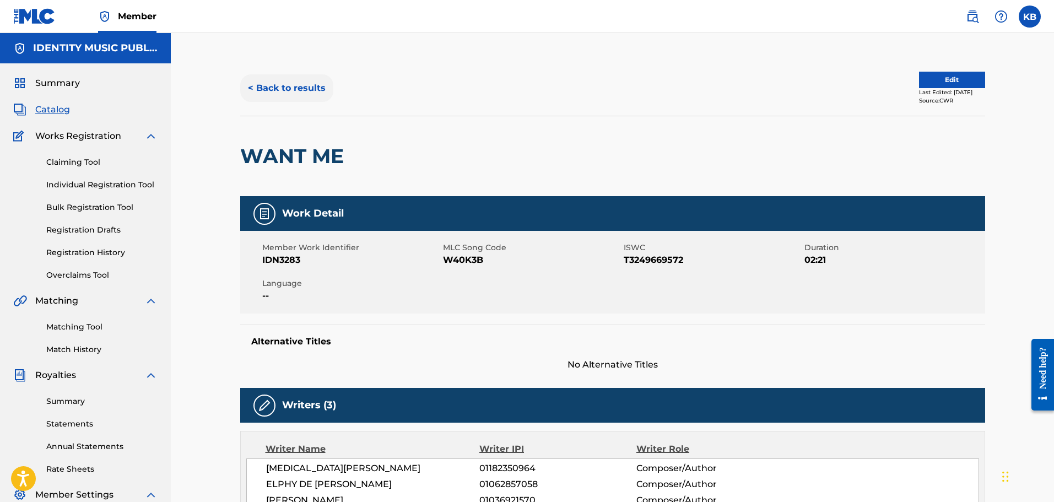
click at [284, 96] on button "< Back to results" at bounding box center [286, 88] width 93 height 28
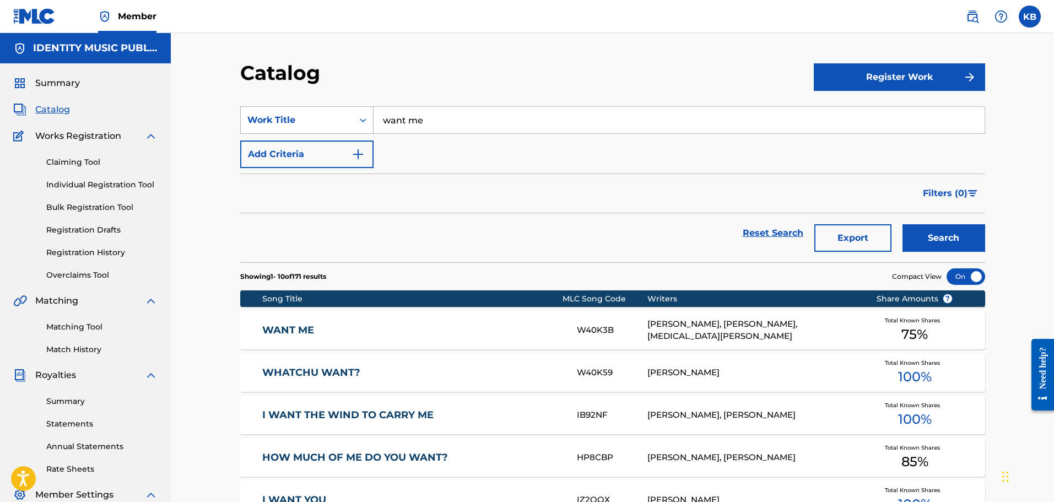
drag, startPoint x: 446, startPoint y: 116, endPoint x: 298, endPoint y: 133, distance: 149.3
click at [298, 133] on div "SearchWithCriteria24b4064a-a765-4725-80fb-0f241e04882f Work Title want me" at bounding box center [612, 120] width 745 height 28
paste input "on your knees"
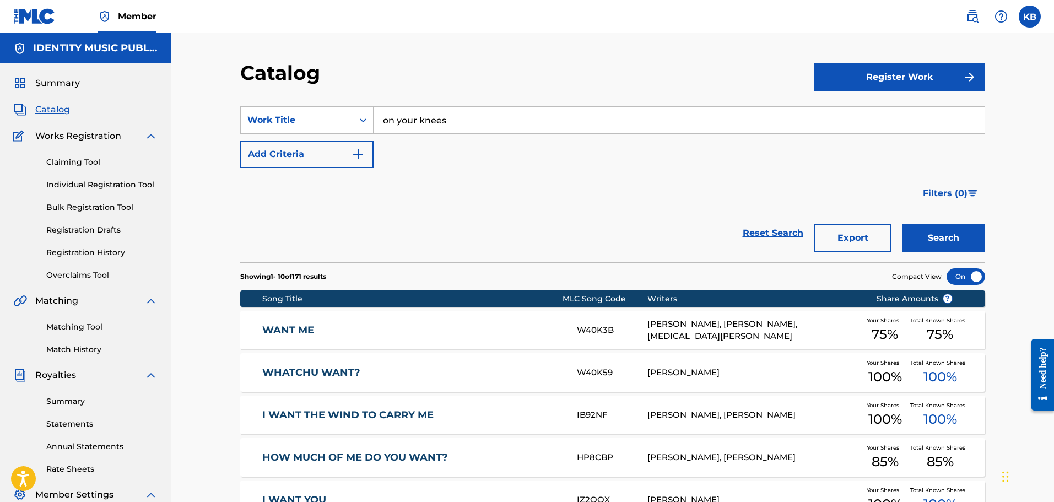
click at [903, 224] on button "Search" at bounding box center [944, 238] width 83 height 28
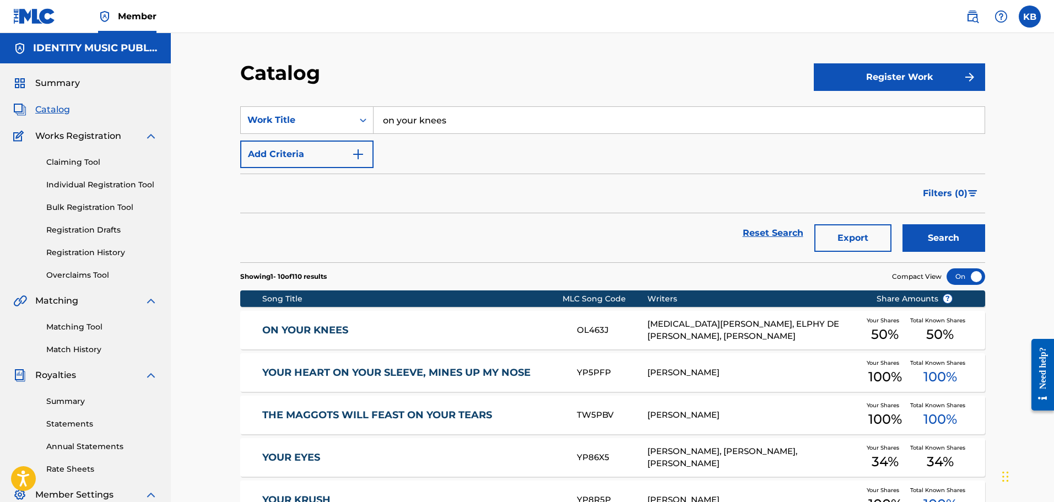
click at [480, 338] on div "ON YOUR KNEES OL463J NIKITA STEPANOV, ELPHY DE LEON FELIZ, ALEKSEI SAMOILOV You…" at bounding box center [612, 330] width 745 height 39
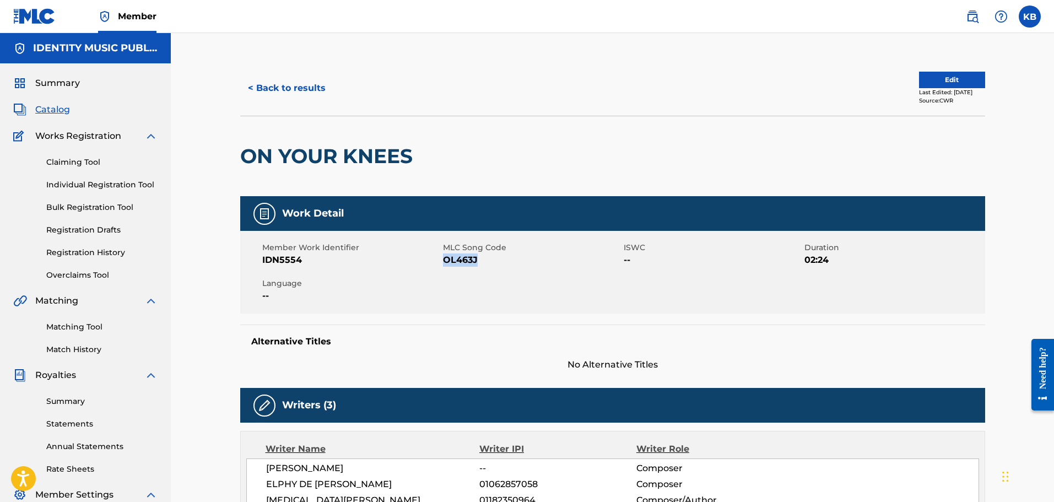
copy span "OL463J"
drag, startPoint x: 480, startPoint y: 261, endPoint x: 679, endPoint y: 218, distance: 203.7
click at [451, 261] on span "OL463J" at bounding box center [532, 260] width 178 height 13
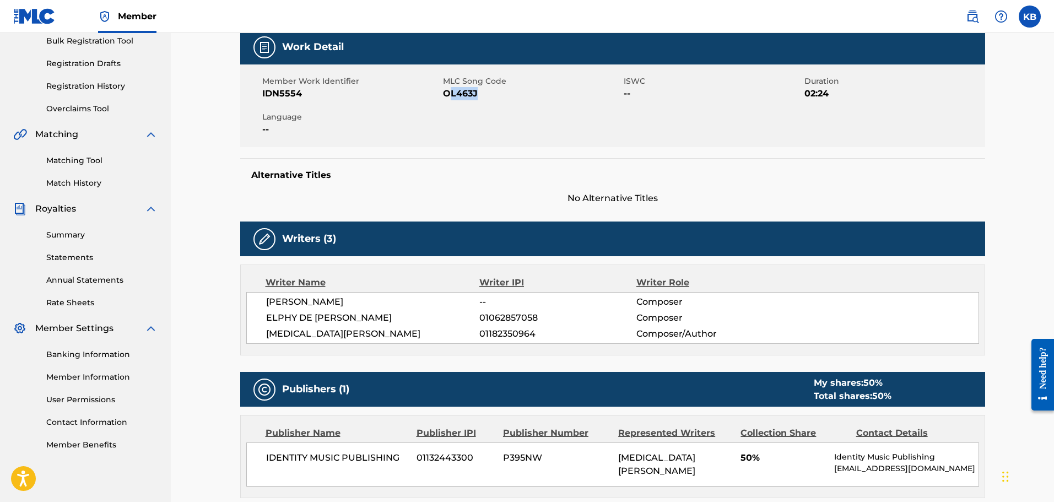
scroll to position [6, 0]
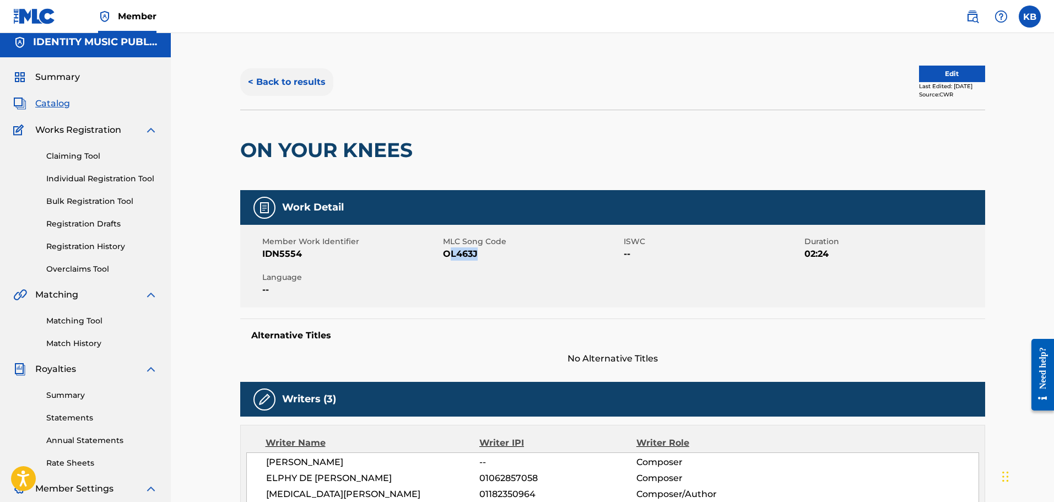
click at [298, 90] on button "< Back to results" at bounding box center [286, 82] width 93 height 28
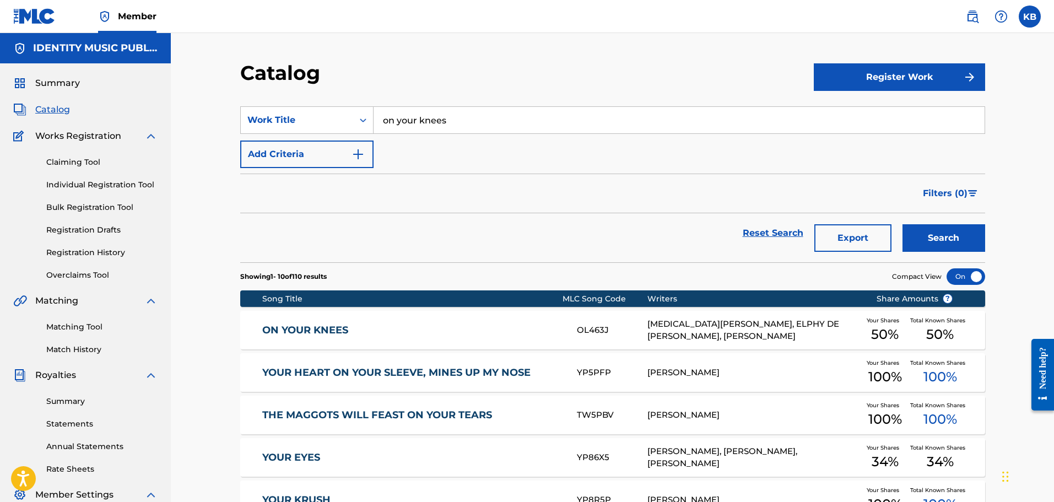
drag, startPoint x: 472, startPoint y: 120, endPoint x: 173, endPoint y: 158, distance: 302.3
click at [176, 158] on div "Catalog Register Work SearchWithCriteria24b4064a-a765-4725-80fb-0f241e04882f Wo…" at bounding box center [613, 410] width 884 height 755
paste input "i've been gone"
click at [903, 224] on button "Search" at bounding box center [944, 238] width 83 height 28
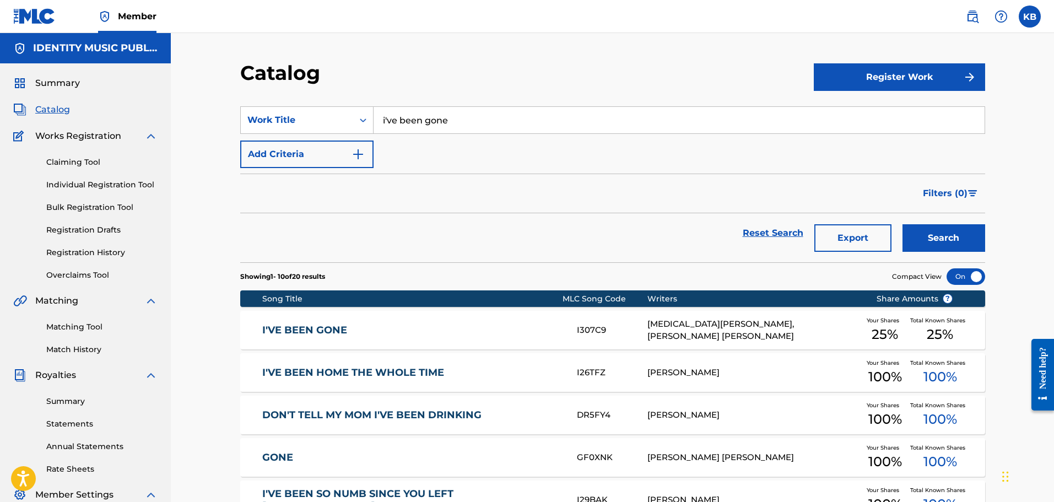
click at [473, 333] on link "I'VE BEEN GONE" at bounding box center [412, 330] width 300 height 13
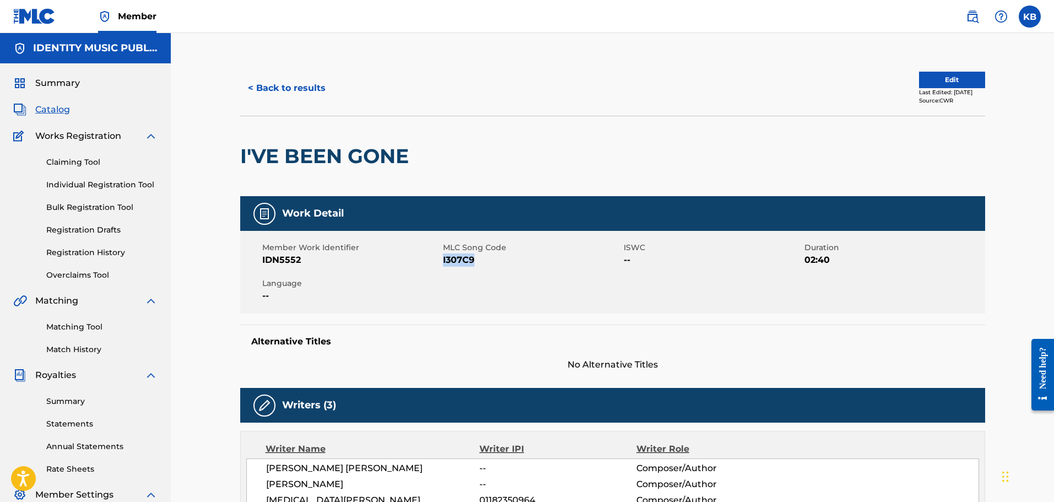
copy span "I307C9"
drag, startPoint x: 472, startPoint y: 261, endPoint x: 443, endPoint y: 262, distance: 29.2
click at [443, 262] on span "I307C9" at bounding box center [532, 260] width 178 height 13
click at [291, 89] on button "< Back to results" at bounding box center [286, 88] width 93 height 28
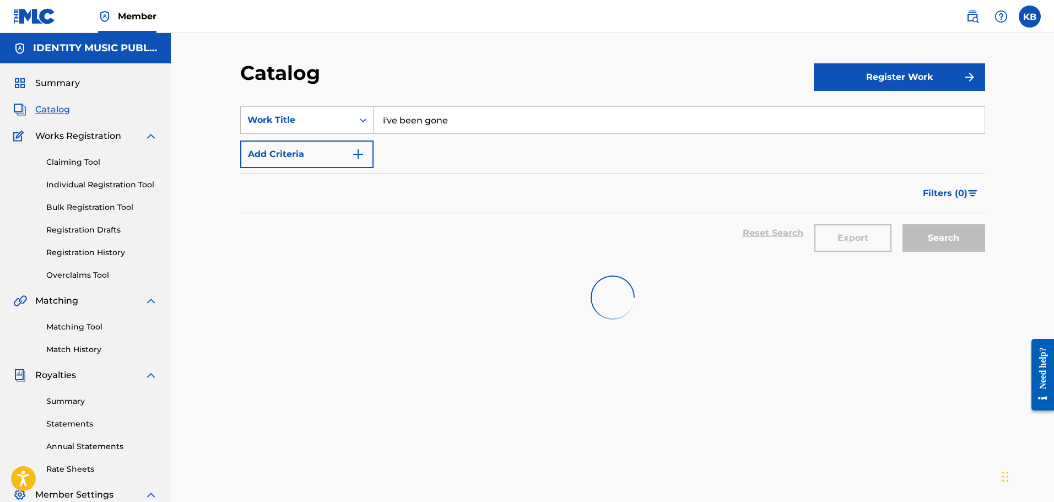
drag, startPoint x: 480, startPoint y: 135, endPoint x: 470, endPoint y: 132, distance: 10.8
click at [470, 134] on div "SearchWithCriteria24b4064a-a765-4725-80fb-0f241e04882f Work Title i've been gon…" at bounding box center [612, 137] width 745 height 62
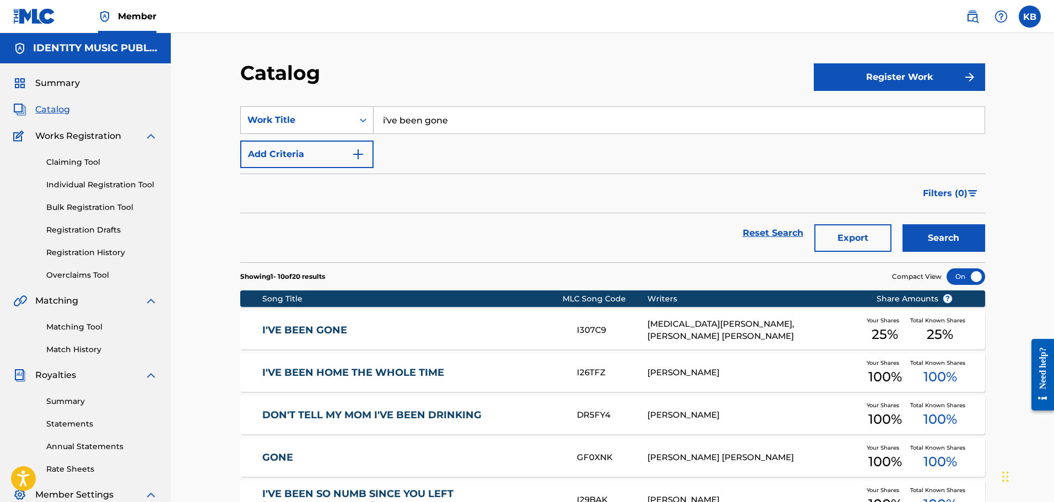
drag, startPoint x: 475, startPoint y: 122, endPoint x: 256, endPoint y: 120, distance: 218.8
click at [260, 120] on div "SearchWithCriteria24b4064a-a765-4725-80fb-0f241e04882f Work Title i've been gone" at bounding box center [612, 120] width 745 height 28
paste input "over my dead body"
click at [903, 224] on button "Search" at bounding box center [944, 238] width 83 height 28
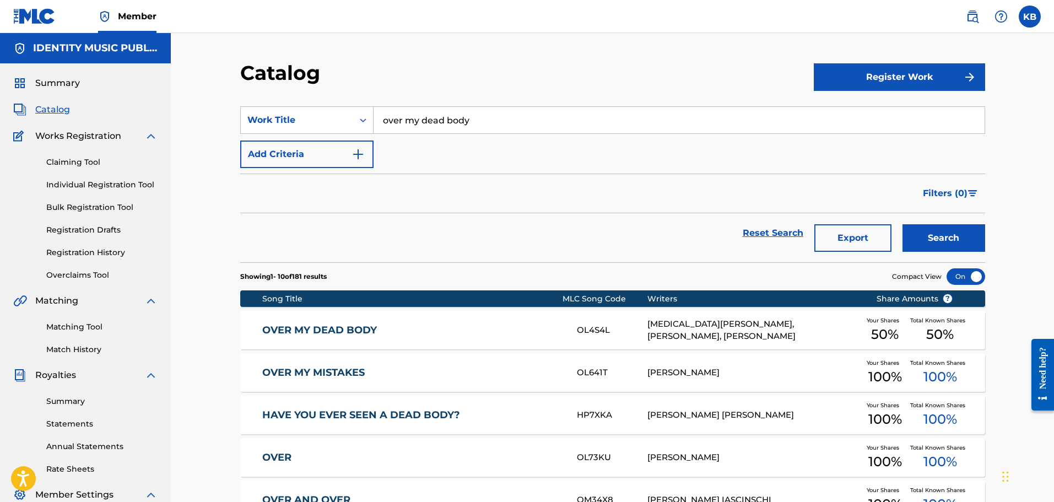
click at [485, 322] on div "OVER MY DEAD BODY OL4S4L NIKITA STEPANOV, ALEKSEI SAMOILOV, FILIPP SKURATOV You…" at bounding box center [612, 330] width 745 height 39
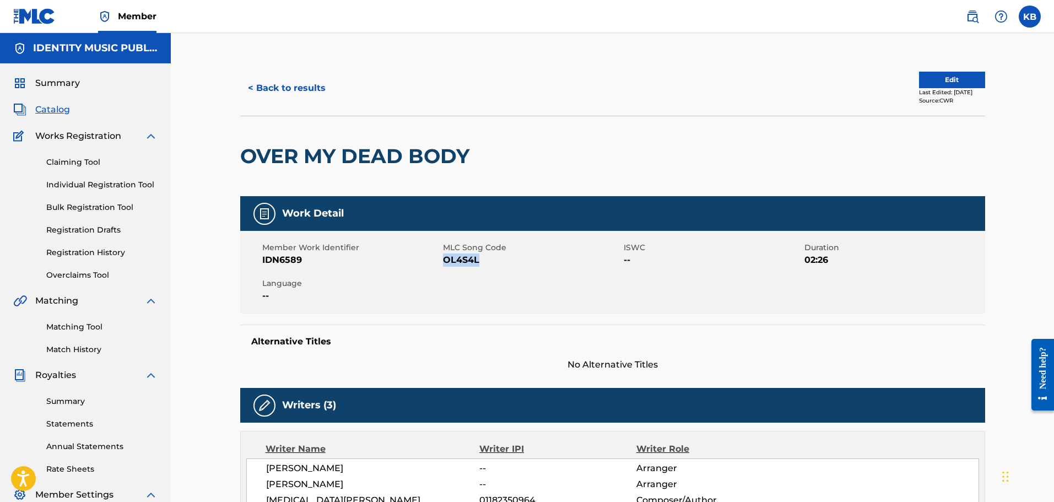
copy span "OL4S4L"
drag, startPoint x: 479, startPoint y: 259, endPoint x: 445, endPoint y: 263, distance: 34.5
click at [445, 263] on span "OL4S4L" at bounding box center [532, 260] width 178 height 13
click at [289, 89] on button "< Back to results" at bounding box center [286, 88] width 93 height 28
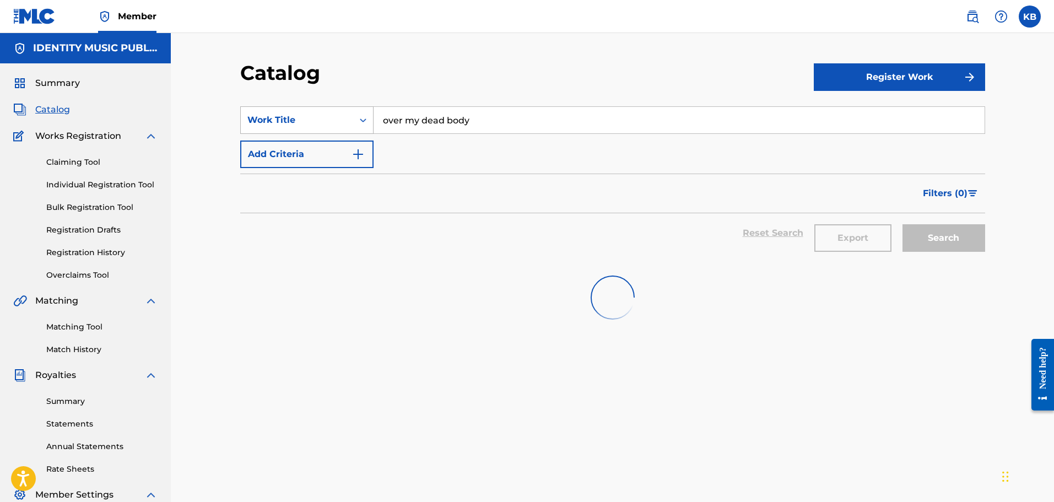
drag, startPoint x: 536, startPoint y: 120, endPoint x: 257, endPoint y: 121, distance: 278.9
click at [257, 121] on div "SearchWithCriteria24b4064a-a765-4725-80fb-0f241e04882f Work Title over my dead …" at bounding box center [612, 120] width 745 height 28
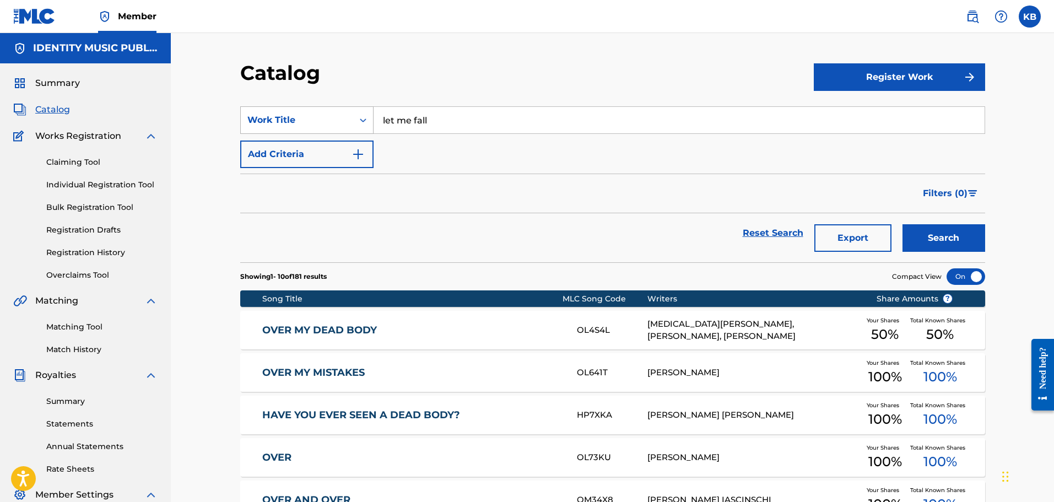
click at [903, 224] on button "Search" at bounding box center [944, 238] width 83 height 28
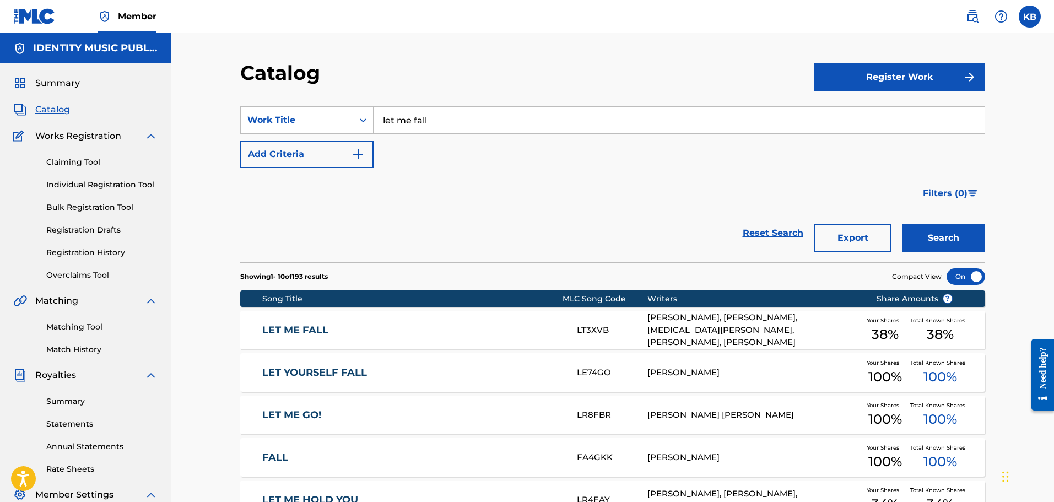
click at [538, 328] on link "LET ME FALL" at bounding box center [412, 330] width 300 height 13
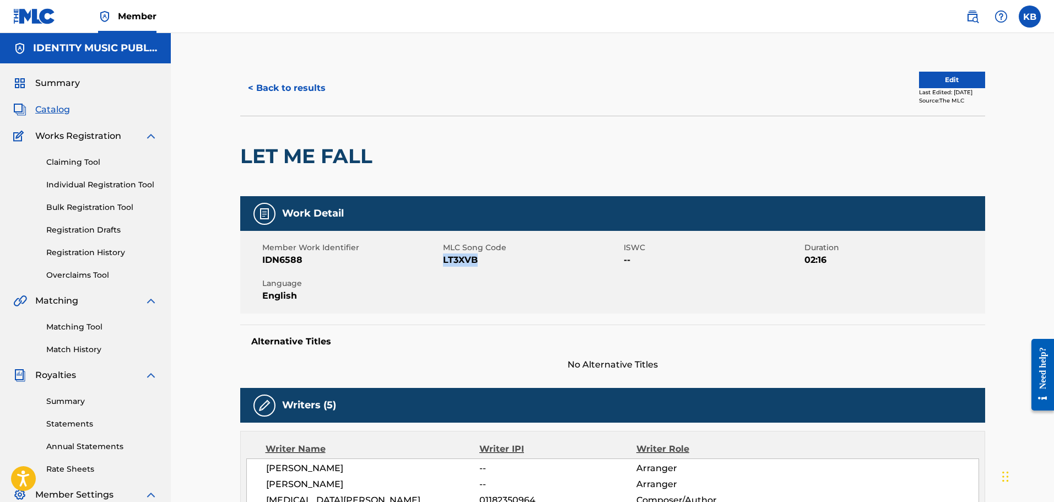
drag, startPoint x: 482, startPoint y: 261, endPoint x: 522, endPoint y: 246, distance: 42.7
click at [444, 261] on span "LT3XVB" at bounding box center [532, 260] width 178 height 13
click at [962, 82] on button "Edit" at bounding box center [952, 80] width 66 height 17
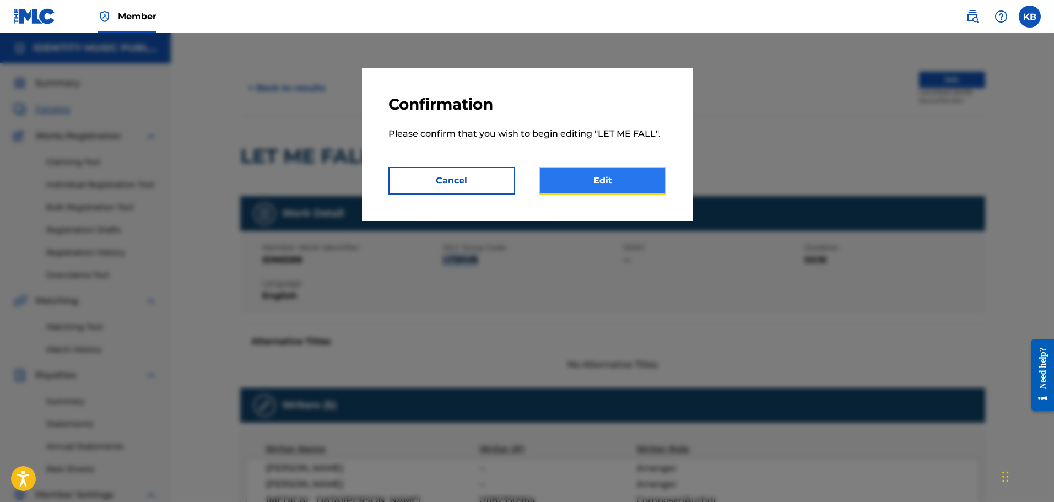
click at [620, 176] on link "Edit" at bounding box center [603, 181] width 127 height 28
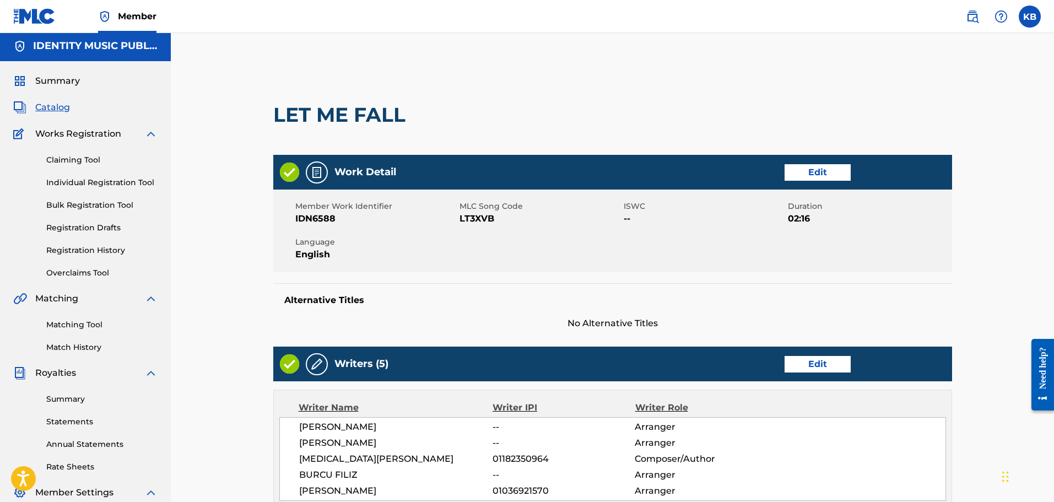
scroll to position [331, 0]
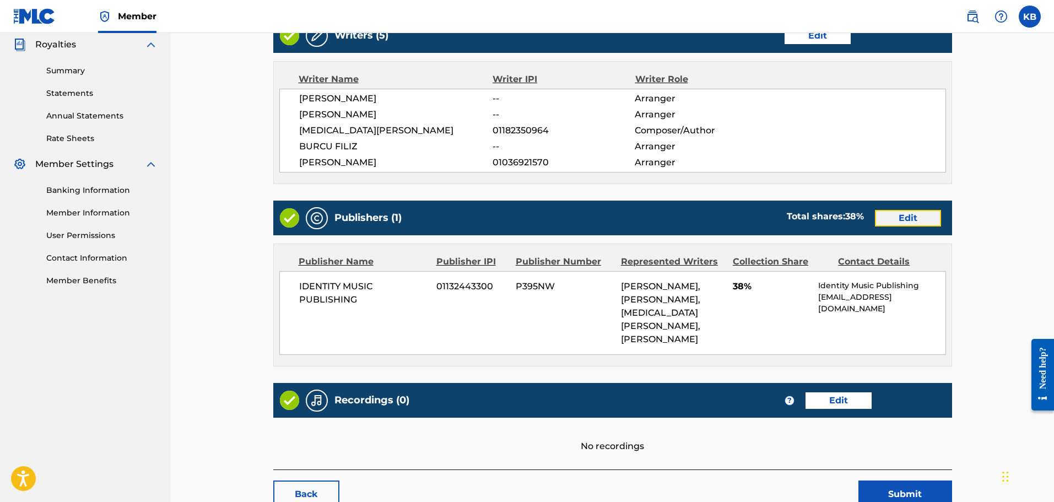
click at [908, 219] on link "Edit" at bounding box center [908, 218] width 66 height 17
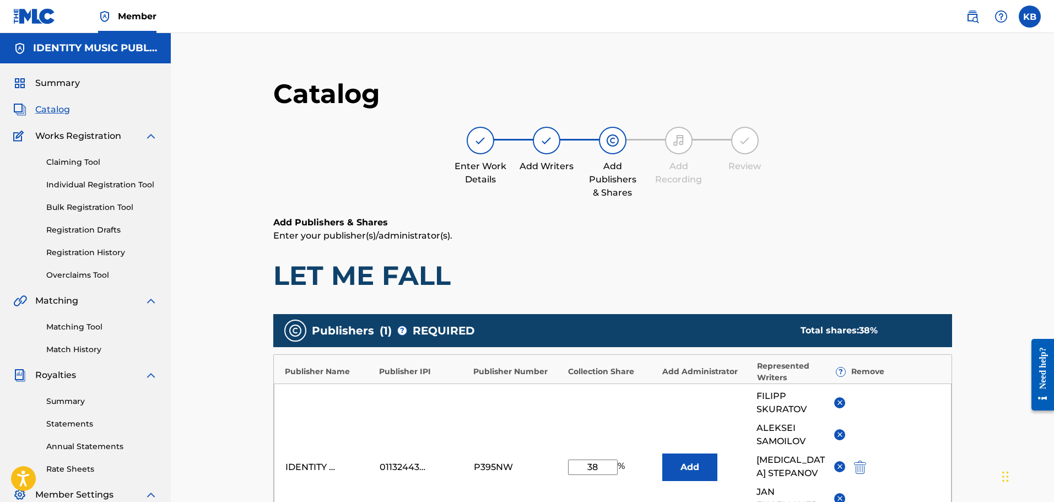
click at [839, 397] on button at bounding box center [840, 402] width 11 height 11
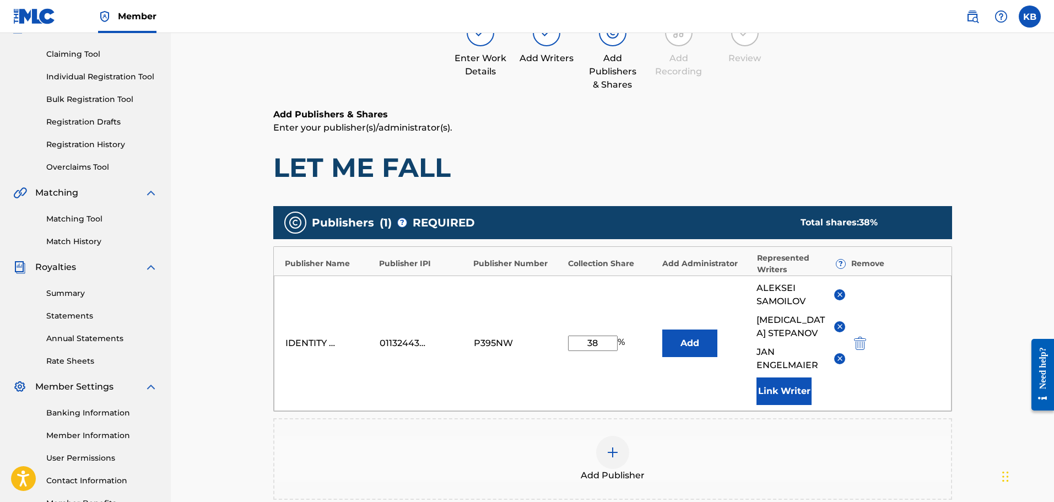
scroll to position [110, 0]
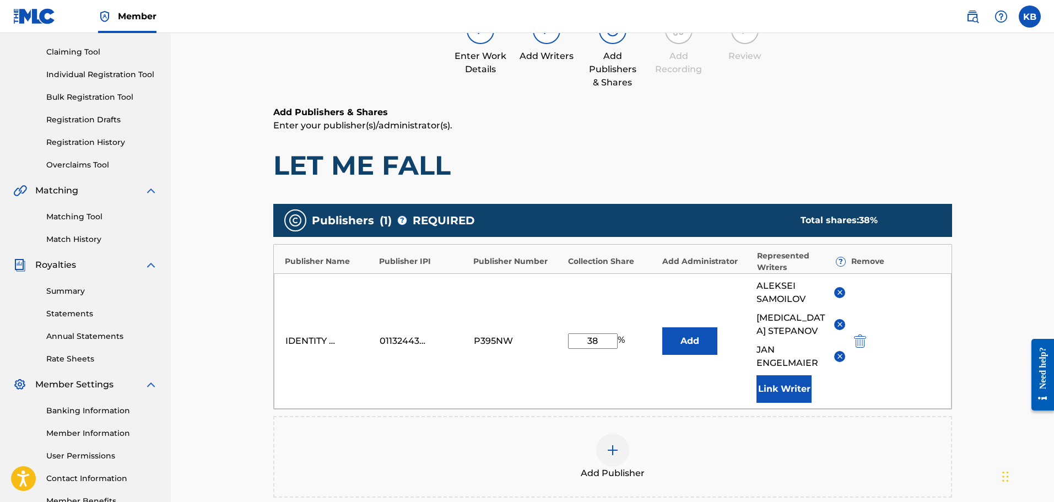
click at [839, 297] on button at bounding box center [840, 292] width 11 height 11
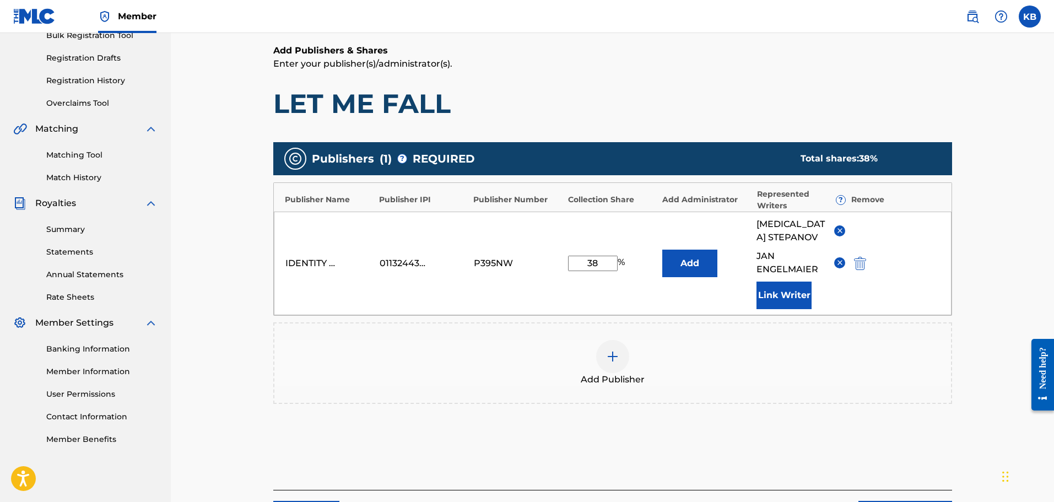
scroll to position [268, 0]
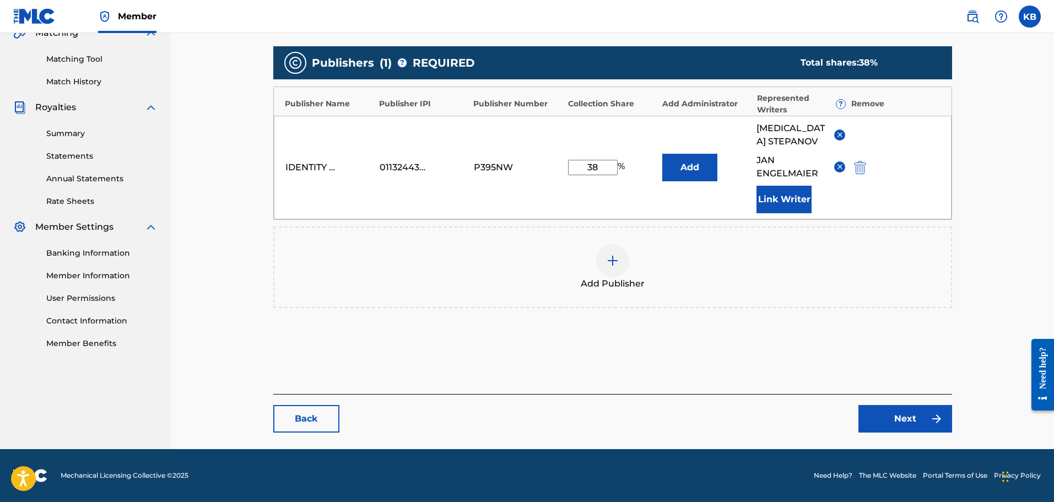
drag, startPoint x: 601, startPoint y: 168, endPoint x: 565, endPoint y: 173, distance: 36.8
click at [565, 173] on div "IDENTITY MUSIC PUBLISHING 01132443300 P395NW 38 % Add NIKITA STEPANOV JAN ENGEL…" at bounding box center [613, 168] width 678 height 104
click at [898, 423] on link "Next" at bounding box center [906, 419] width 94 height 28
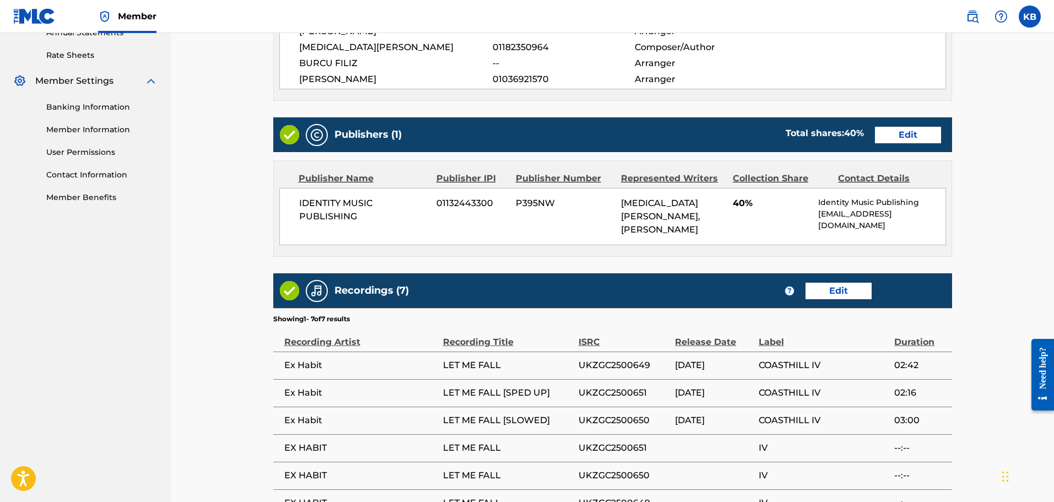
scroll to position [496, 0]
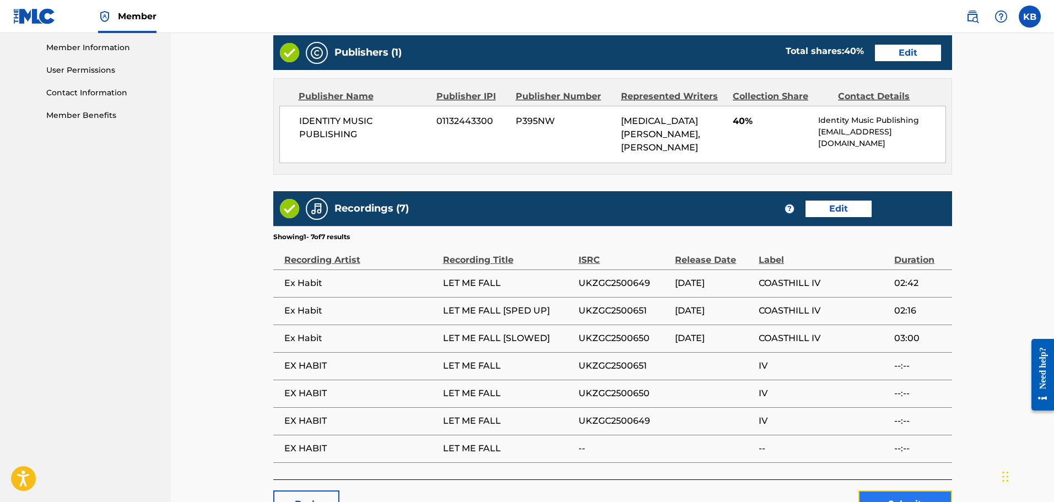
click at [919, 492] on button "Submit" at bounding box center [906, 505] width 94 height 28
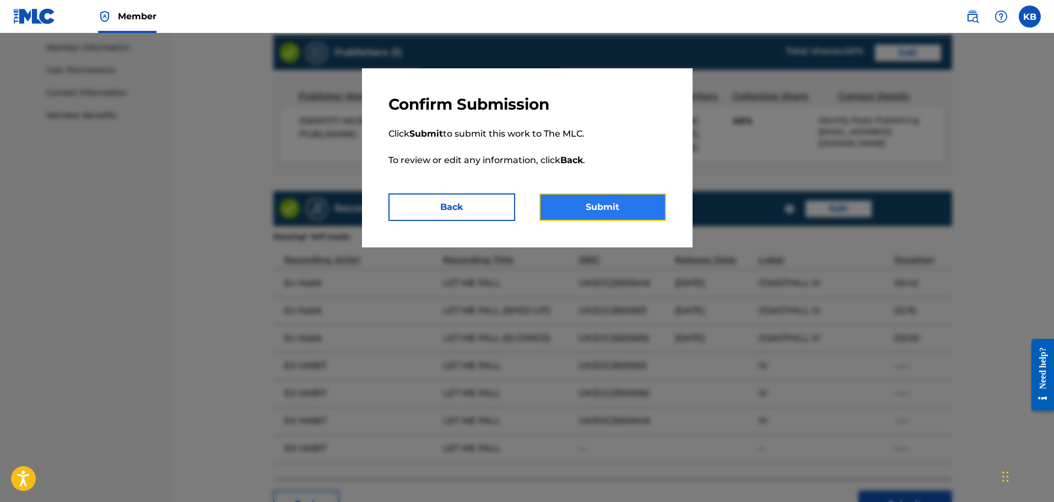
click at [633, 203] on button "Submit" at bounding box center [603, 207] width 127 height 28
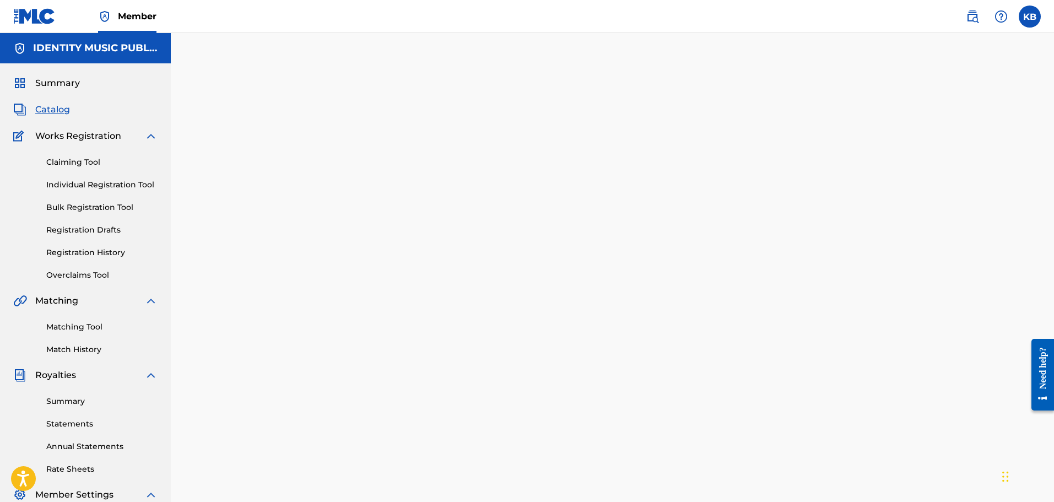
click at [52, 105] on span "Catalog" at bounding box center [52, 109] width 35 height 13
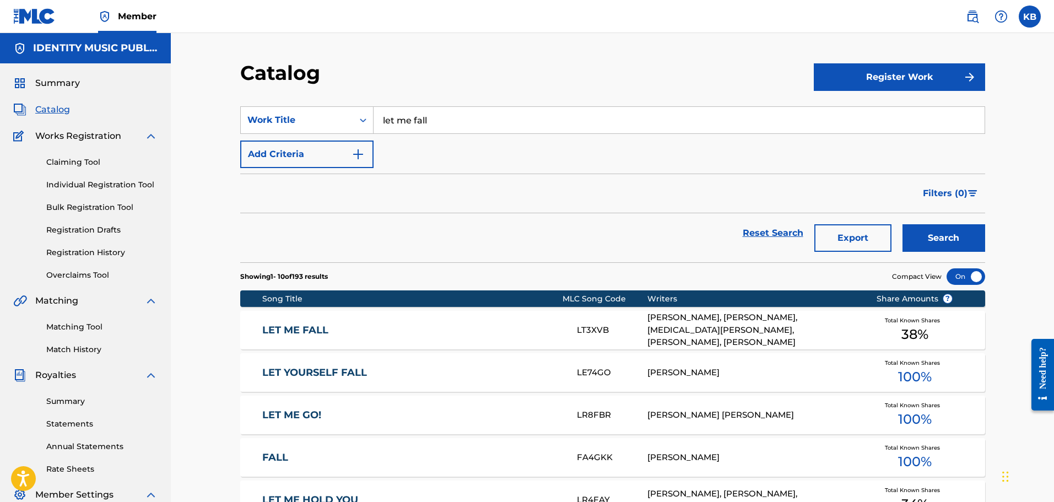
drag, startPoint x: 524, startPoint y: 117, endPoint x: 235, endPoint y: 115, distance: 288.3
click at [235, 115] on div "Catalog Register Work SearchWithCriteria24b4064a-a765-4725-80fb-0f241e04882f Wo…" at bounding box center [613, 425] width 772 height 728
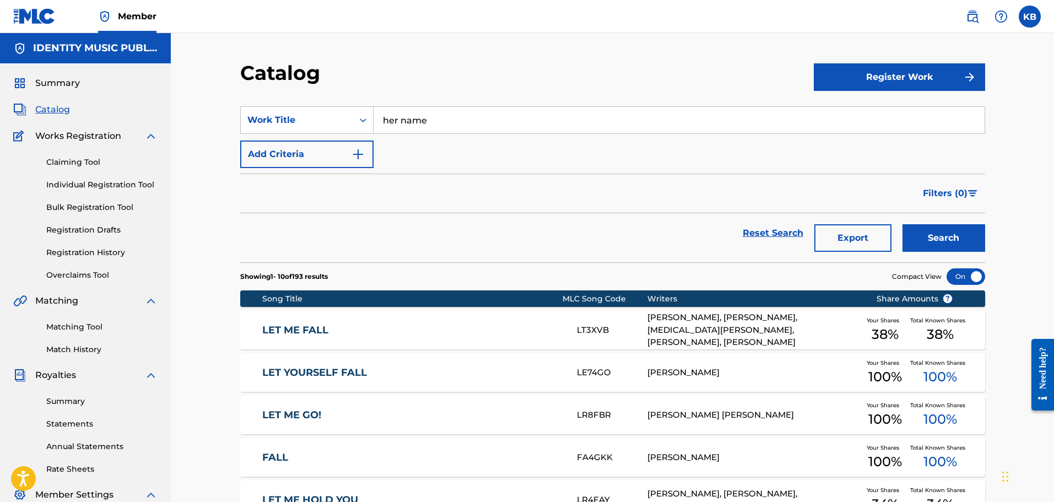
click at [903, 224] on button "Search" at bounding box center [944, 238] width 83 height 28
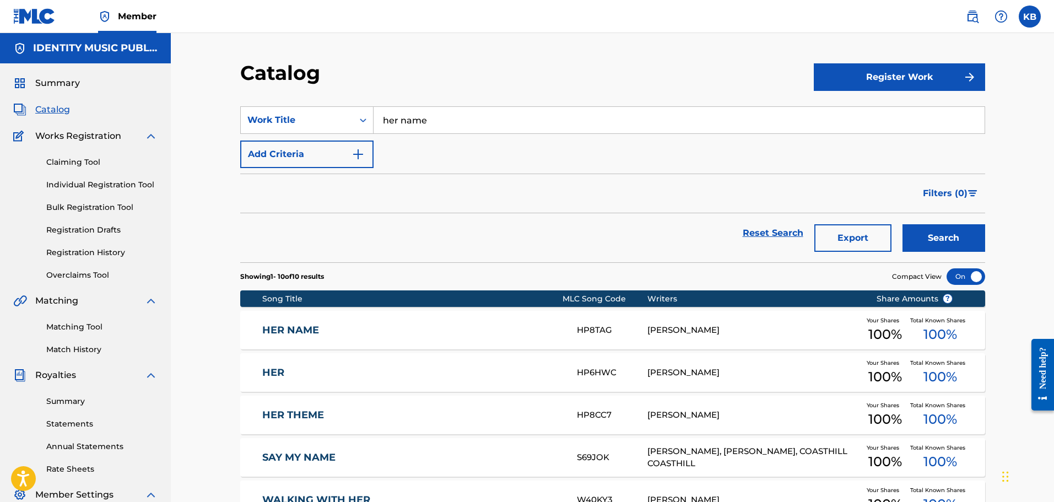
click at [541, 327] on link "HER NAME" at bounding box center [412, 330] width 300 height 13
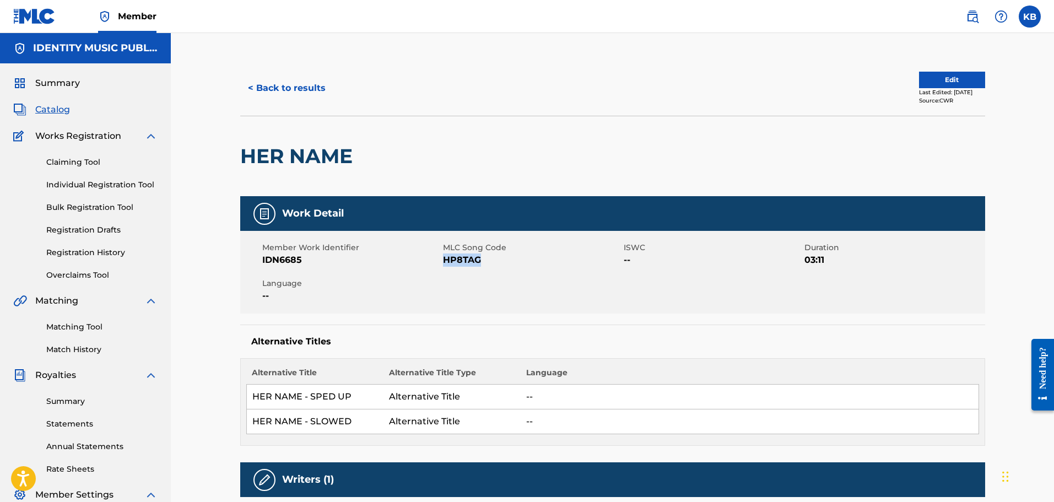
drag, startPoint x: 474, startPoint y: 262, endPoint x: 445, endPoint y: 261, distance: 28.7
click at [445, 261] on span "HP8TAG" at bounding box center [532, 260] width 178 height 13
click at [707, 145] on div "HER NAME" at bounding box center [612, 156] width 745 height 80
click at [303, 90] on button "< Back to results" at bounding box center [286, 88] width 93 height 28
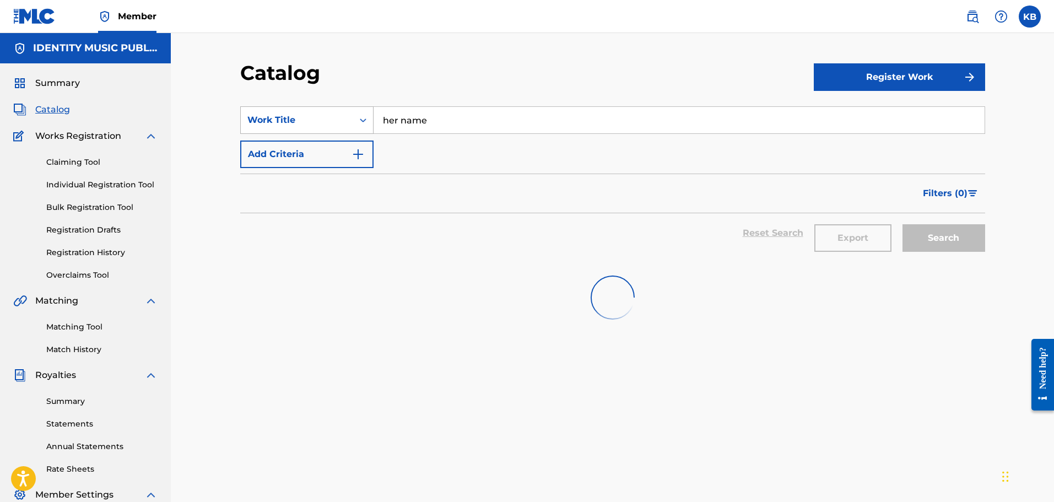
drag, startPoint x: 360, startPoint y: 123, endPoint x: 342, endPoint y: 125, distance: 18.8
click at [342, 125] on div "SearchWithCriteria24b4064a-a765-4725-80fb-0f241e04882f Work Title her name" at bounding box center [612, 120] width 745 height 28
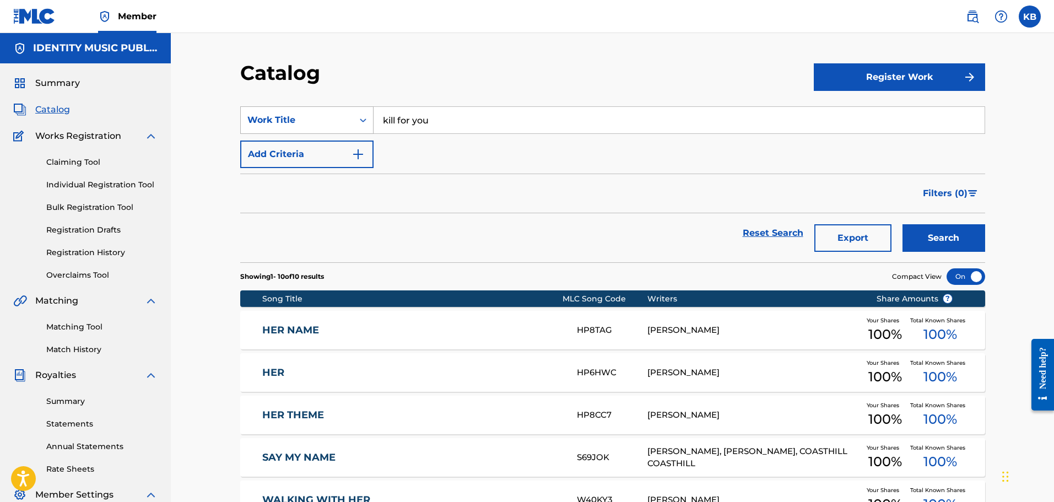
click at [903, 224] on button "Search" at bounding box center [944, 238] width 83 height 28
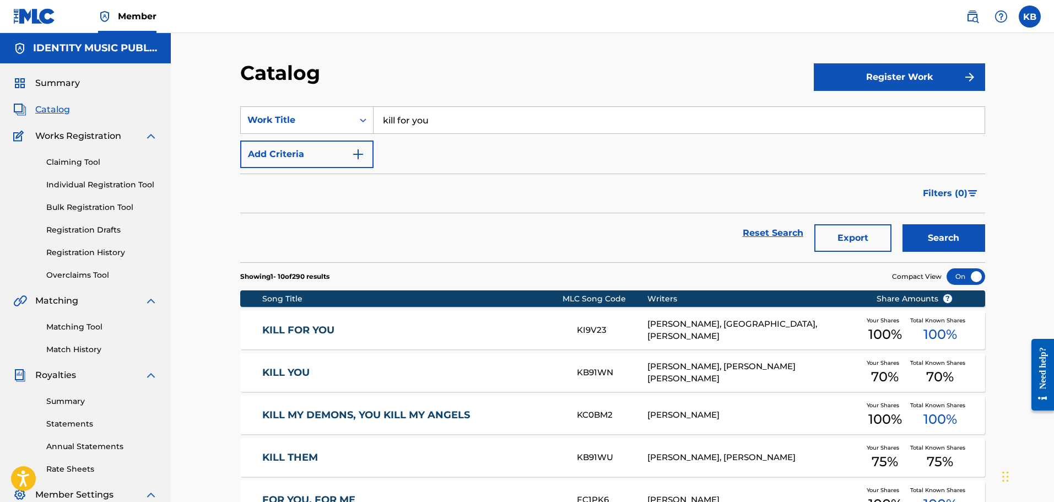
click at [492, 330] on link "KILL FOR YOU" at bounding box center [412, 330] width 300 height 13
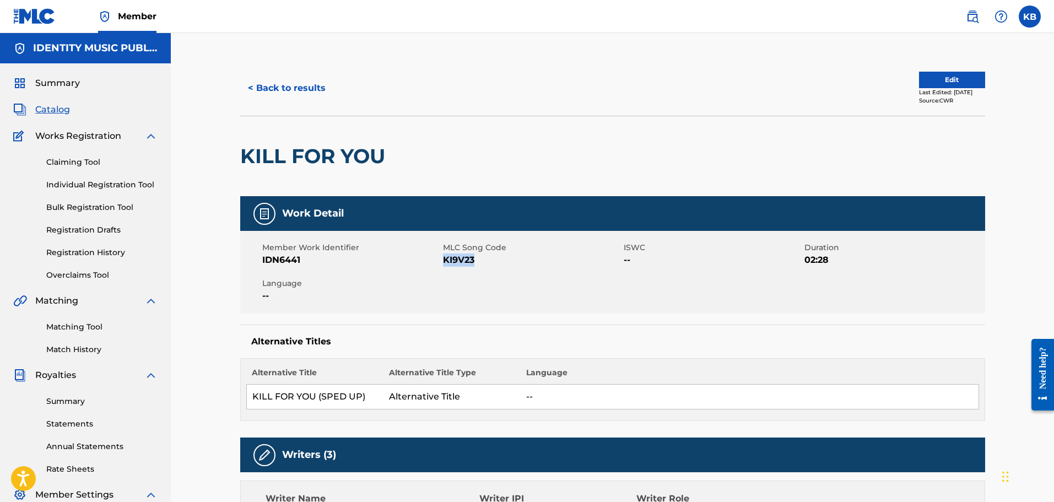
drag, startPoint x: 482, startPoint y: 259, endPoint x: 445, endPoint y: 262, distance: 37.1
click at [445, 262] on span "KI9V23" at bounding box center [532, 260] width 178 height 13
click at [928, 84] on button "Edit" at bounding box center [952, 80] width 66 height 17
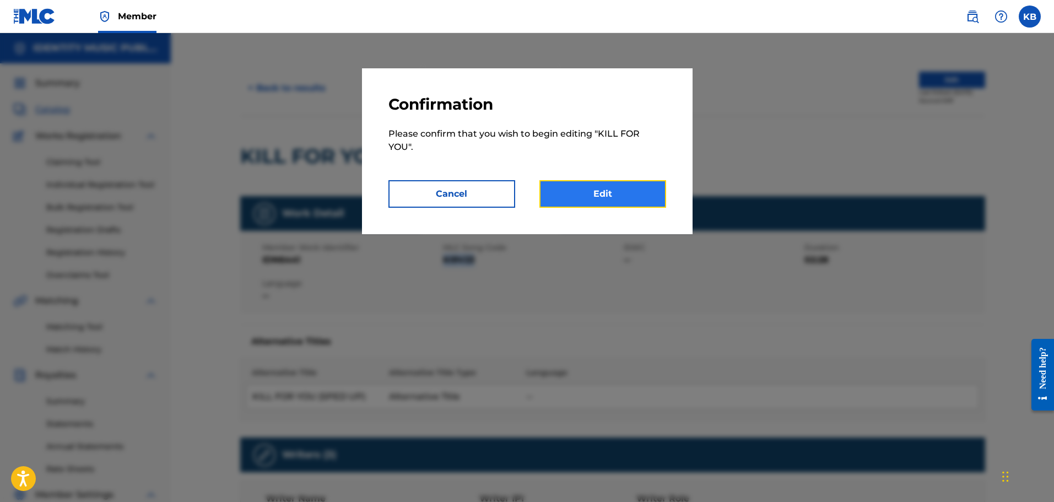
click at [566, 191] on link "Edit" at bounding box center [603, 194] width 127 height 28
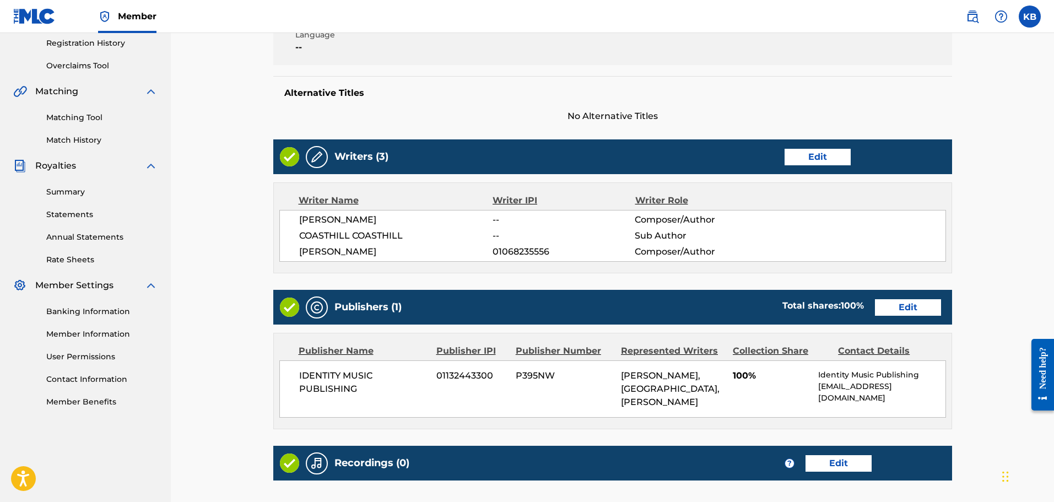
scroll to position [220, 0]
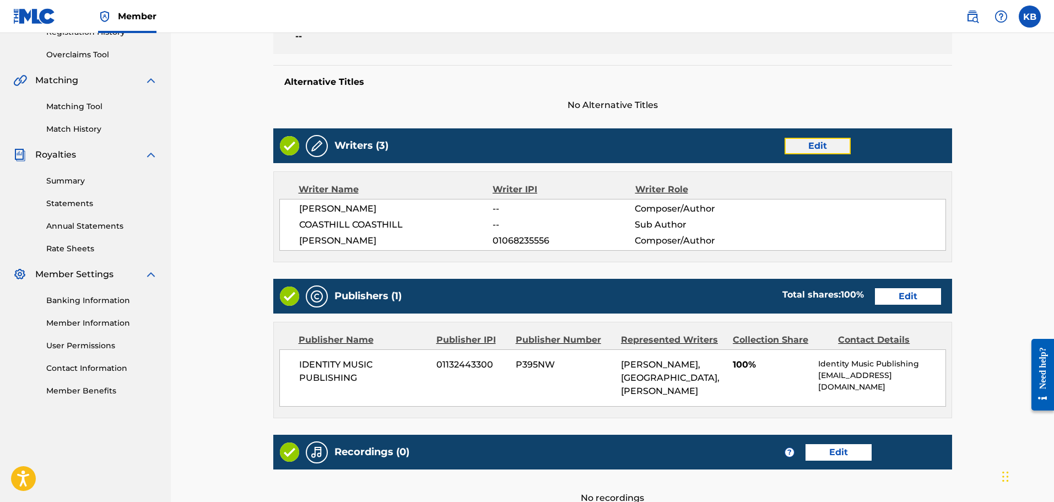
click at [821, 147] on link "Edit" at bounding box center [818, 146] width 66 height 17
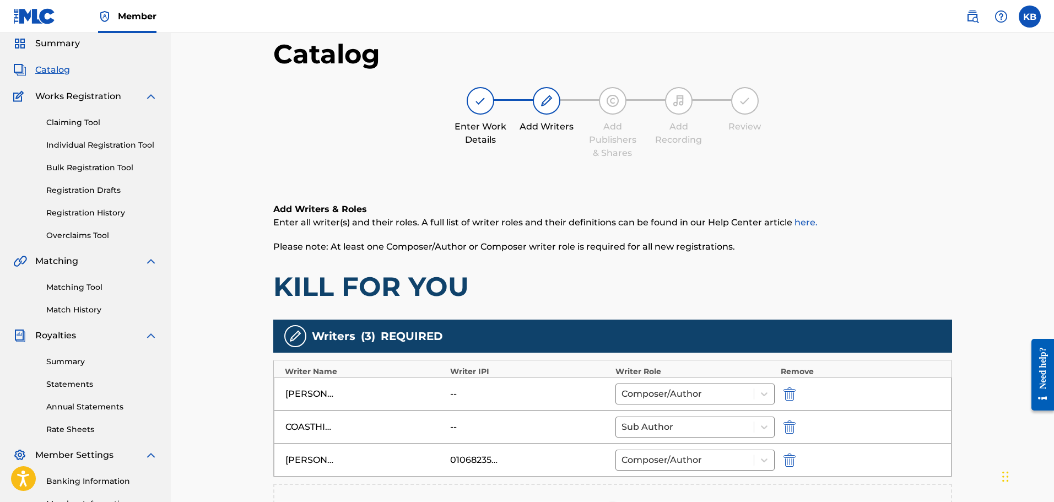
scroll to position [110, 0]
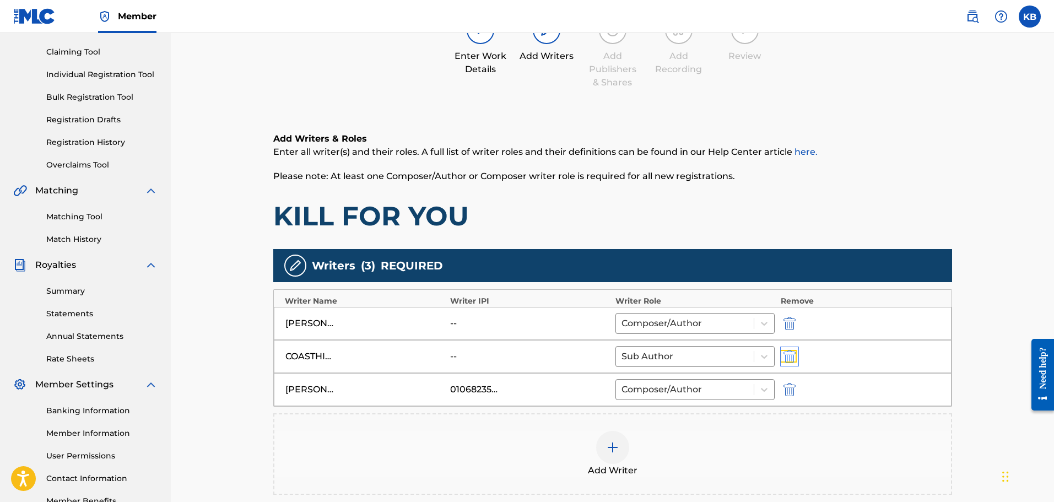
click at [793, 355] on img "submit" at bounding box center [790, 356] width 12 height 13
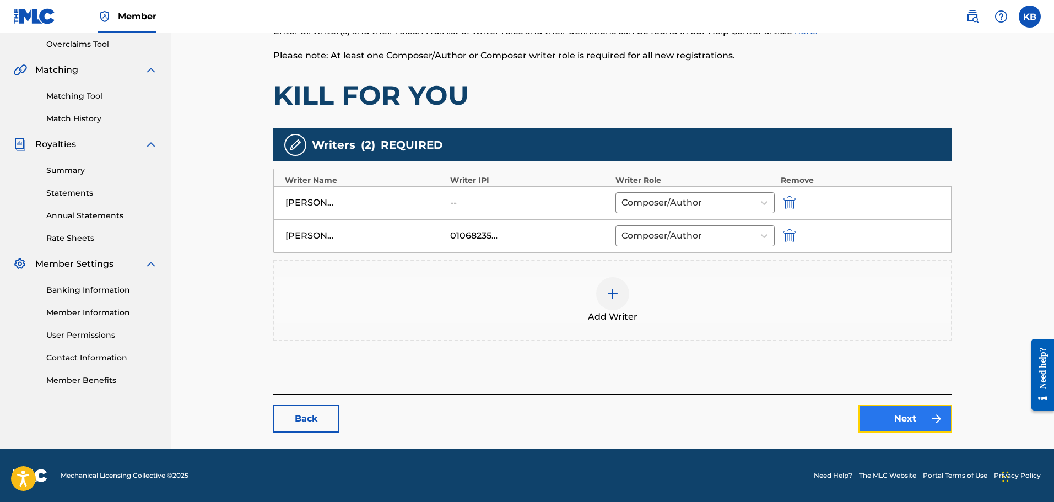
click at [897, 421] on link "Next" at bounding box center [906, 419] width 94 height 28
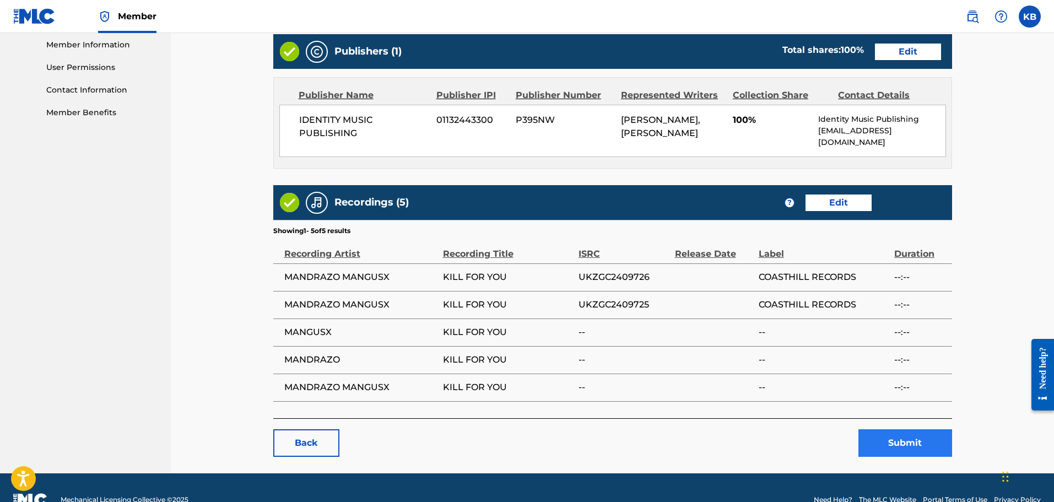
scroll to position [515, 0]
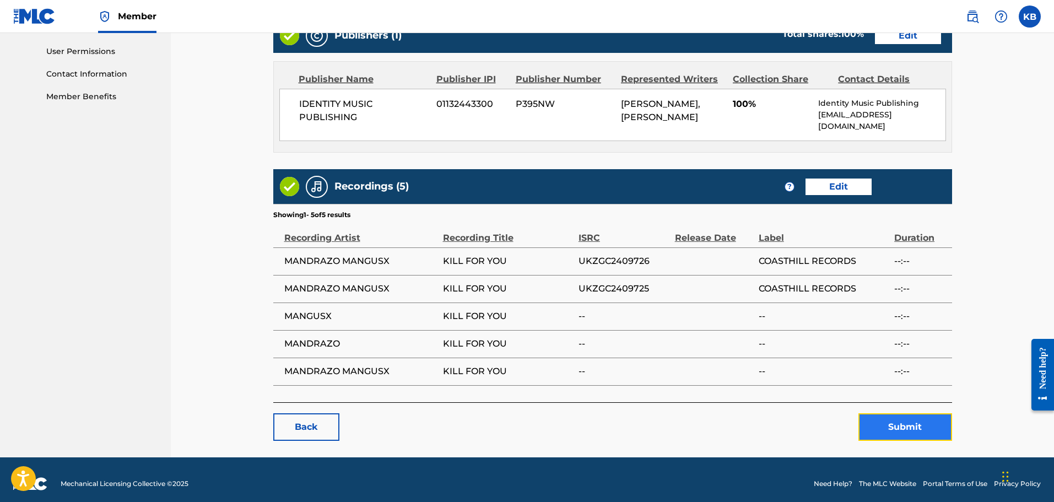
click at [920, 425] on button "Submit" at bounding box center [906, 427] width 94 height 28
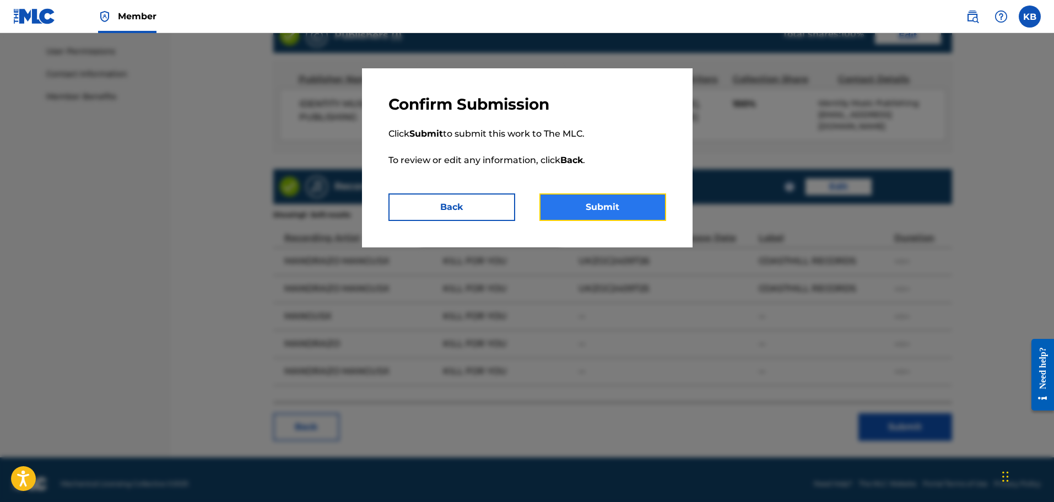
click at [631, 196] on button "Submit" at bounding box center [603, 207] width 127 height 28
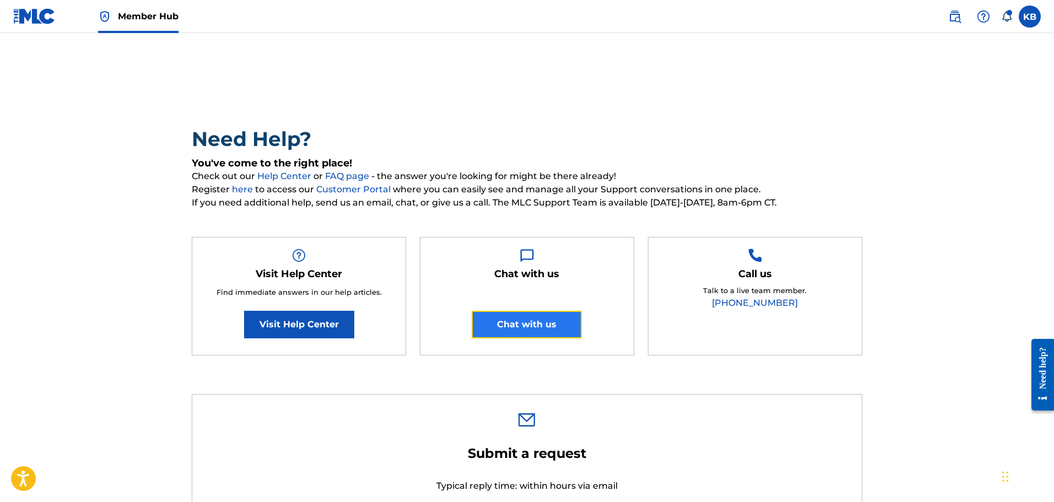
click at [561, 319] on button "Chat with us" at bounding box center [527, 325] width 110 height 28
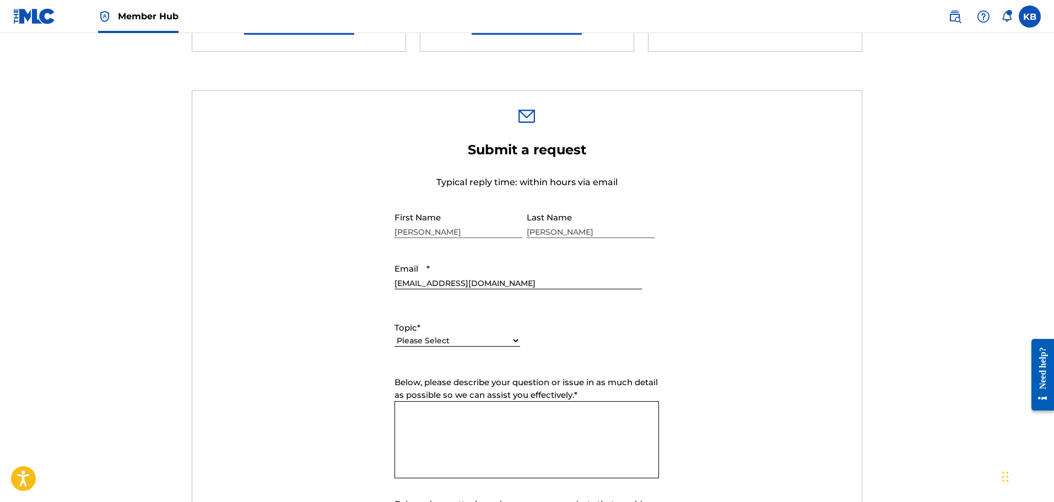
scroll to position [220, 0]
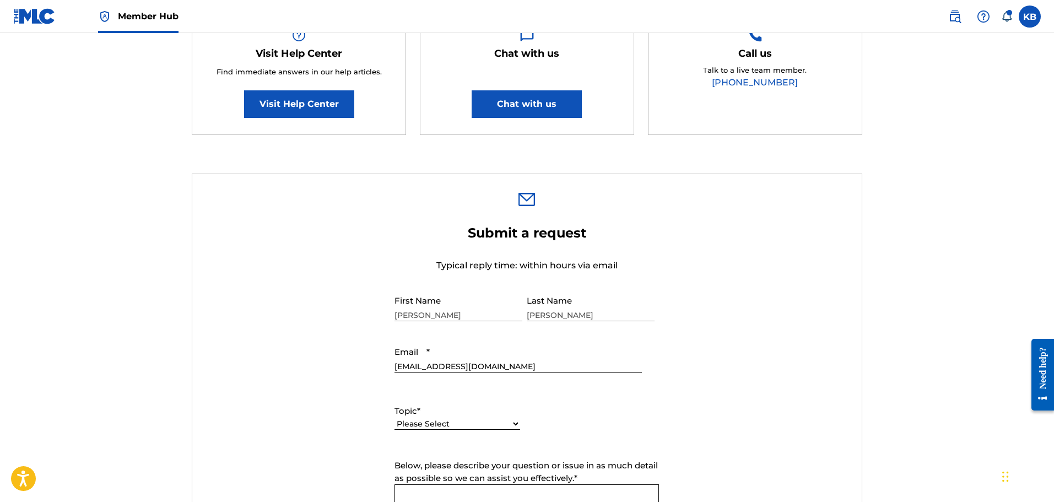
click at [541, 370] on input "[EMAIL_ADDRESS][DOMAIN_NAME]" at bounding box center [518, 356] width 247 height 31
click at [439, 419] on select "Please Select I need help with my account I need help with managing my catalog …" at bounding box center [458, 424] width 126 height 12
select select "I need help with managing my catalog"
click at [395, 418] on select "Please Select I need help with my account I need help with managing my catalog …" at bounding box center [458, 424] width 126 height 12
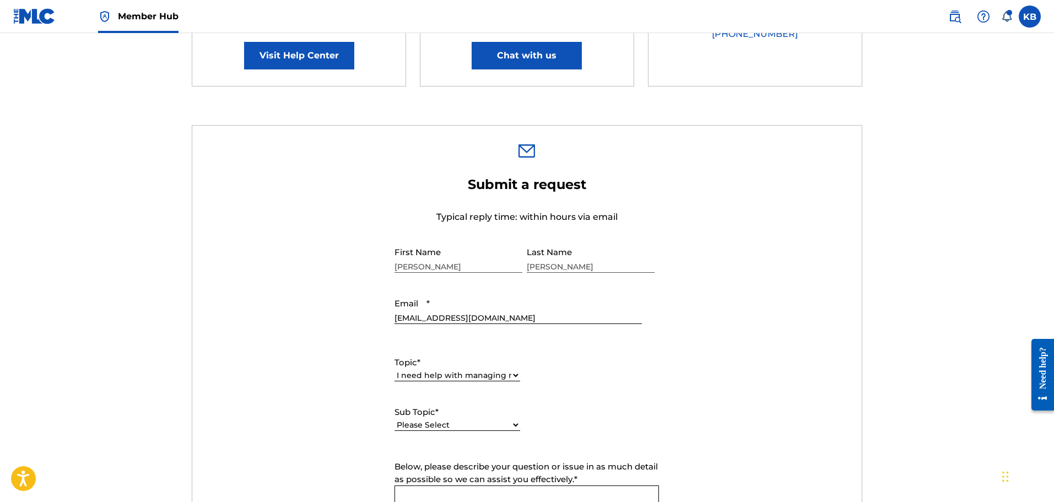
scroll to position [386, 0]
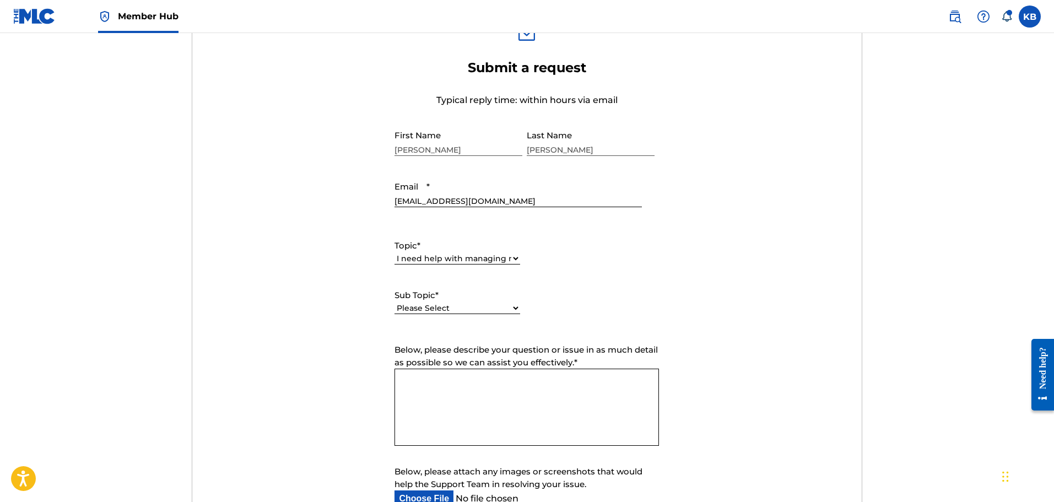
click at [455, 308] on select "Please Select I need help with CWR I need help registering my work(s) in The ML…" at bounding box center [458, 309] width 126 height 12
select select "I need help with a catalog transfer"
click at [395, 303] on select "Please Select I need help with CWR I need help registering my work(s) in The ML…" at bounding box center [458, 309] width 126 height 12
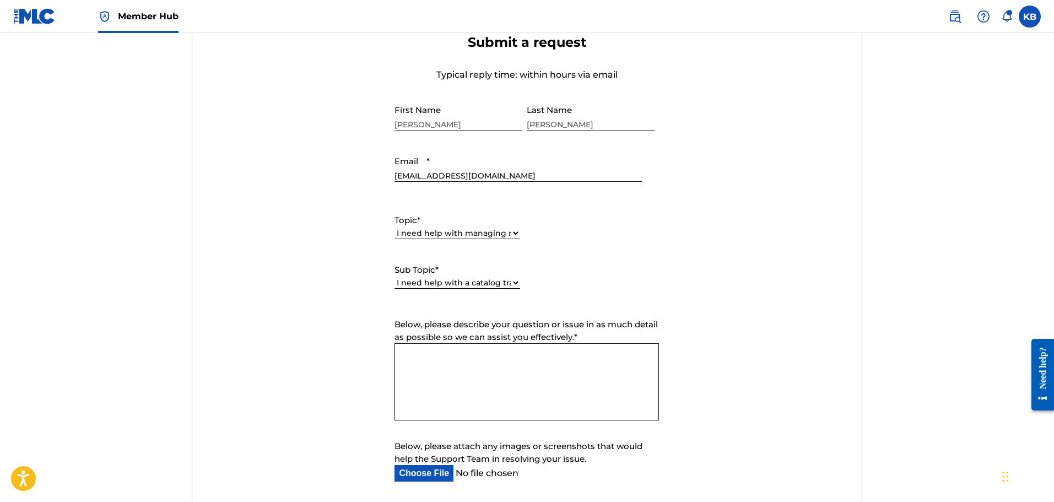
scroll to position [496, 0]
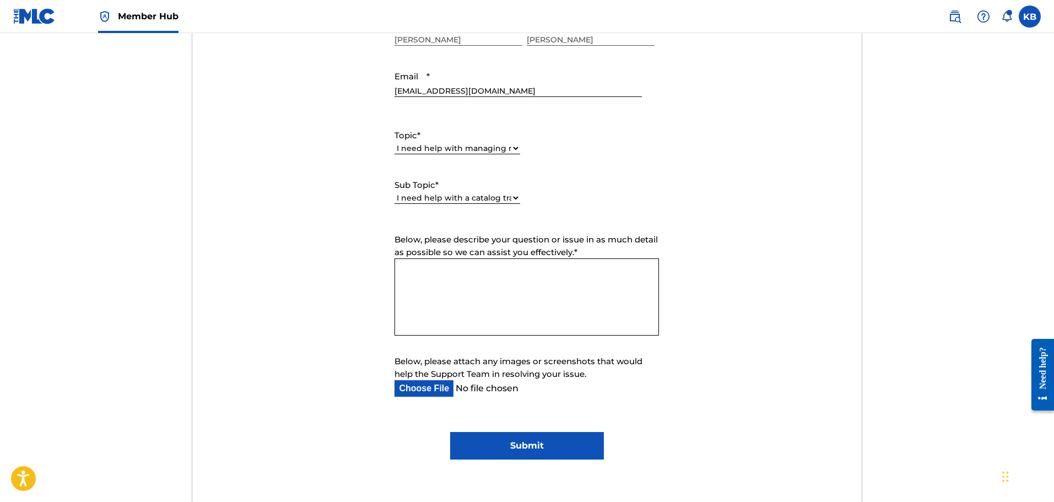
click at [518, 299] on textarea "Below, please describe your question or issue in as much detail as possible so …" at bounding box center [527, 297] width 265 height 77
paste textarea "https://portal.themlc.com/catalog/work/1017351814"
click at [609, 329] on textarea "Hello, Work registration https://portal.themlc.com/catalog/work/1017351814 Titl…" at bounding box center [527, 297] width 265 height 77
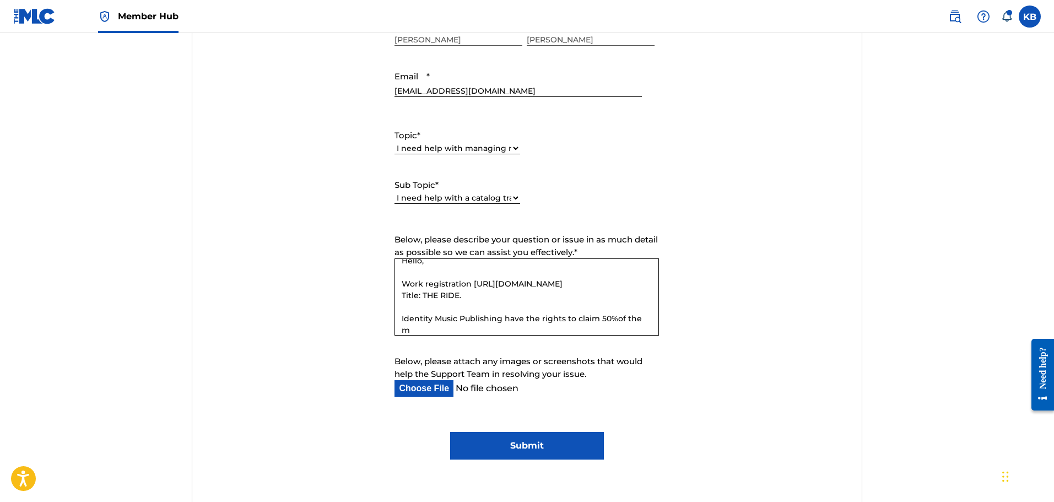
scroll to position [22, 0]
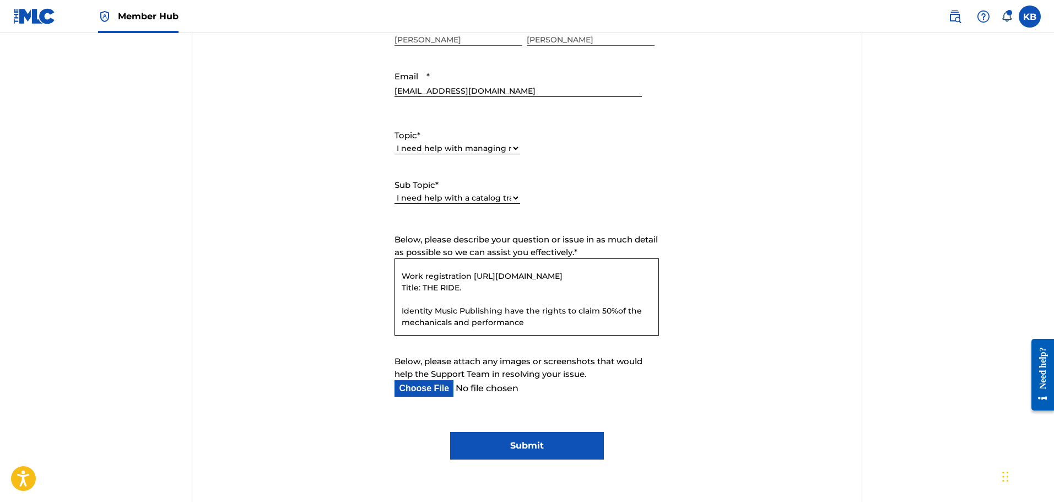
click at [608, 309] on textarea "Hello, Work registration https://portal.themlc.com/catalog/work/1017351814 Titl…" at bounding box center [527, 297] width 265 height 77
click at [614, 322] on textarea "Hello, Work registration https://portal.themlc.com/catalog/work/1017351814 Titl…" at bounding box center [527, 297] width 265 height 77
click at [555, 330] on textarea "Hello, Work registration https://portal.themlc.com/catalog/work/1017351814 Titl…" at bounding box center [527, 297] width 265 height 77
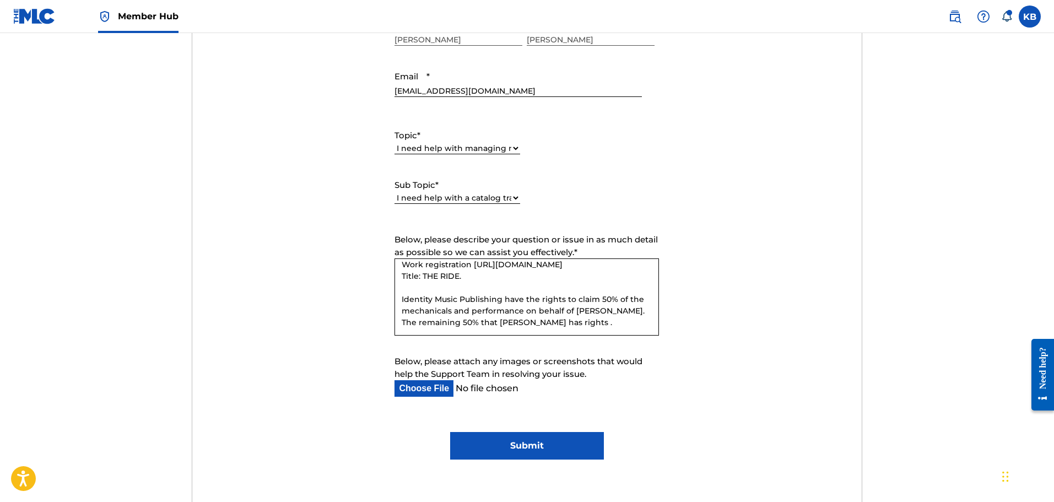
scroll to position [41, 0]
drag, startPoint x: 499, startPoint y: 330, endPoint x: 481, endPoint y: 325, distance: 19.5
click at [481, 325] on textarea "Hello, Work registration https://portal.themlc.com/catalog/work/1017351814 Titl…" at bounding box center [527, 297] width 265 height 77
click at [607, 321] on textarea "Hello, Work registration https://portal.themlc.com/catalog/work/1017351814 Titl…" at bounding box center [527, 297] width 265 height 77
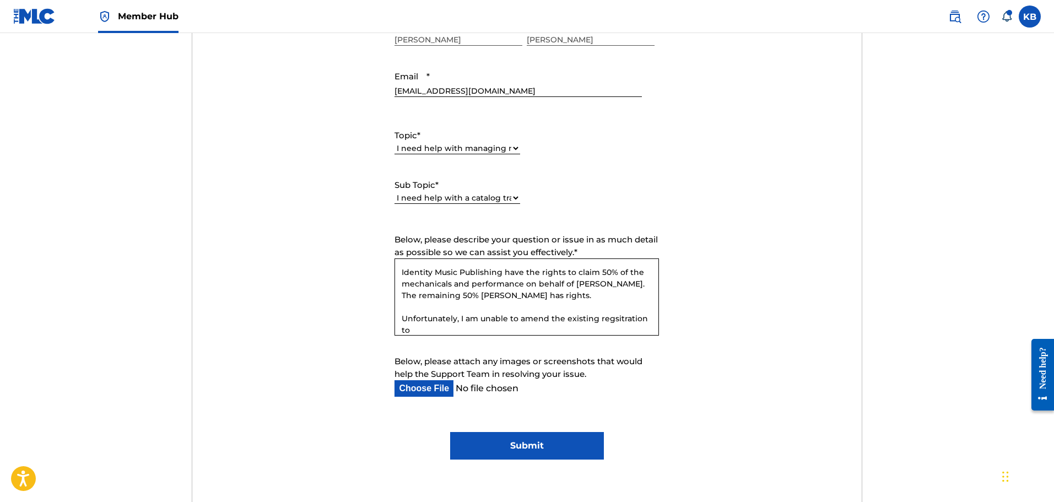
scroll to position [68, 0]
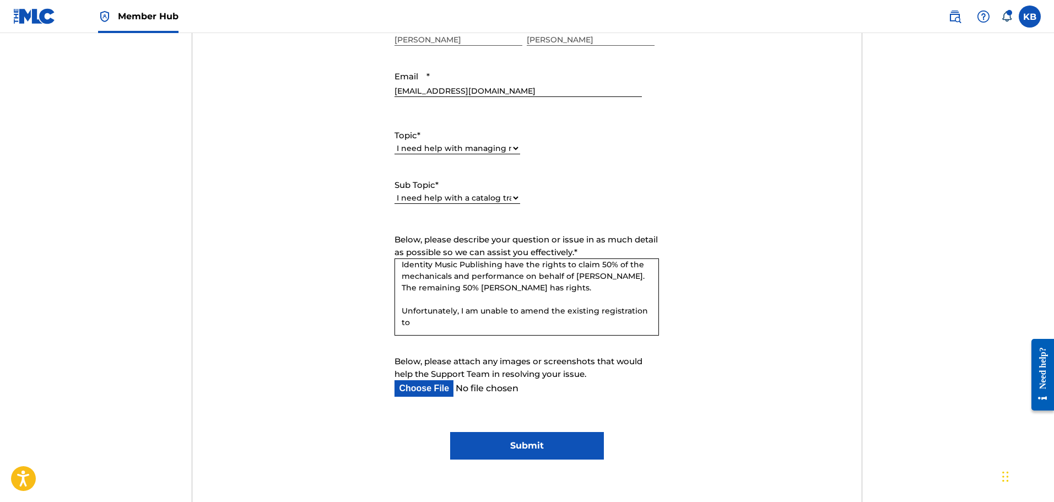
click at [428, 326] on textarea "Hello, Work registration https://portal.themlc.com/catalog/work/1017351814 Titl…" at bounding box center [527, 297] width 265 height 77
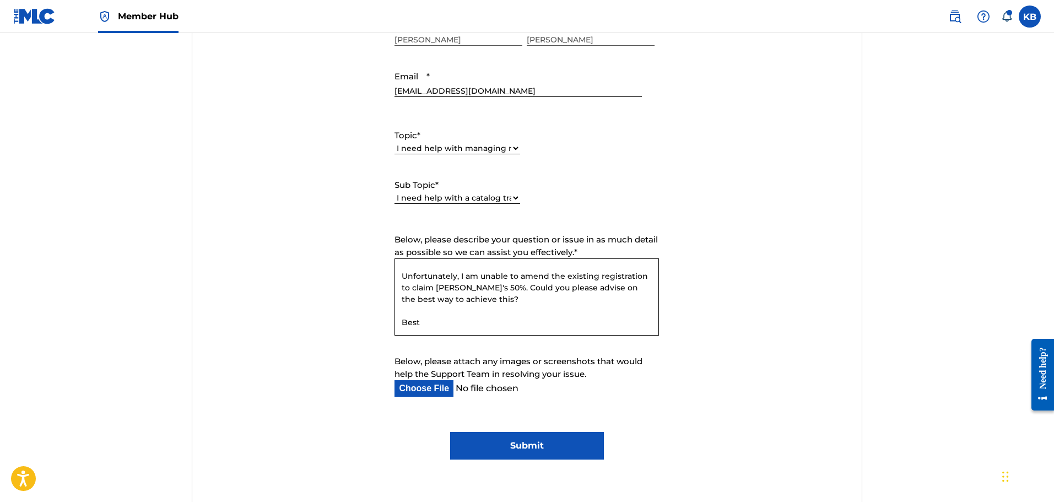
scroll to position [115, 0]
type textarea "Hello, Work registration https://portal.themlc.com/catalog/work/1017351814 Titl…"
click at [490, 449] on input "Submit" at bounding box center [527, 446] width 154 height 28
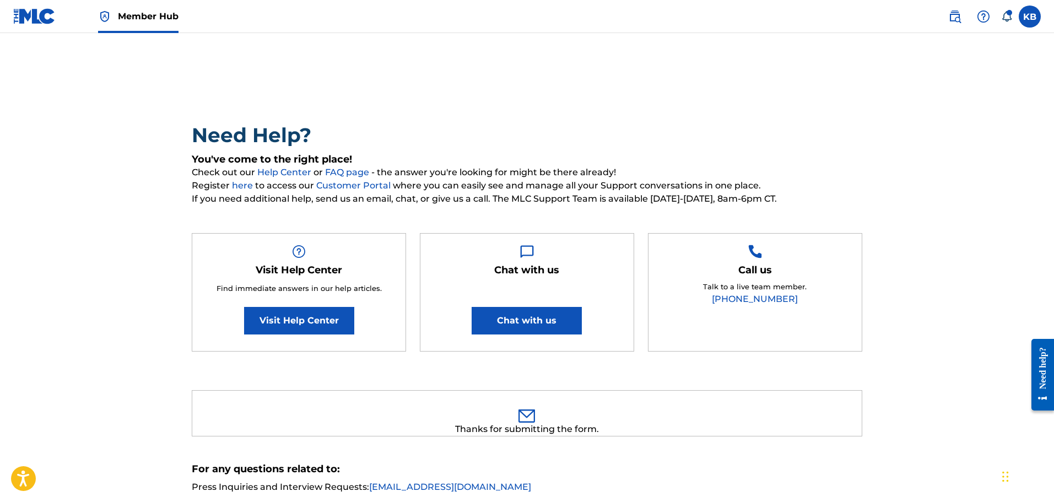
scroll to position [0, 0]
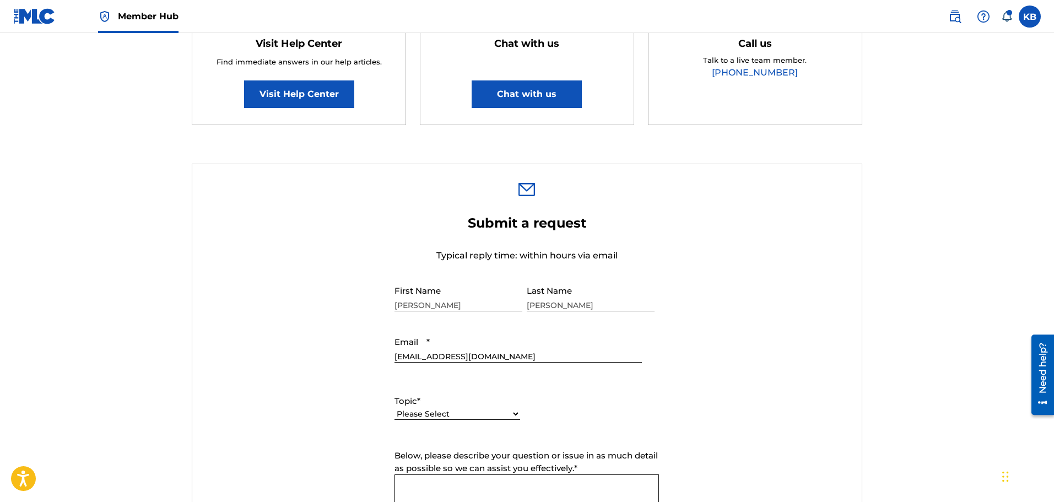
scroll to position [220, 0]
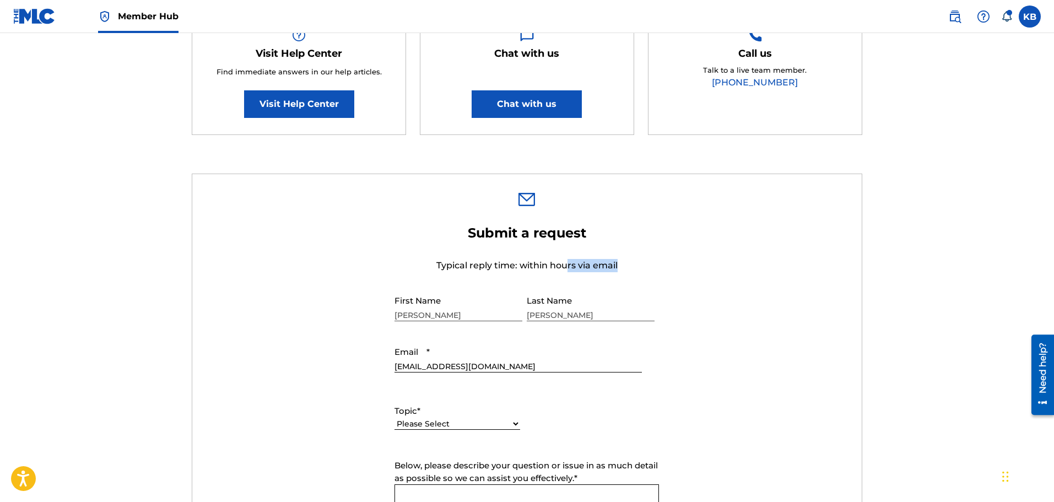
drag, startPoint x: 572, startPoint y: 266, endPoint x: 618, endPoint y: 261, distance: 47.2
click at [618, 261] on p "Typical reply time: within hours via email" at bounding box center [527, 265] width 265 height 13
click at [1008, 19] on icon at bounding box center [1007, 16] width 11 height 11
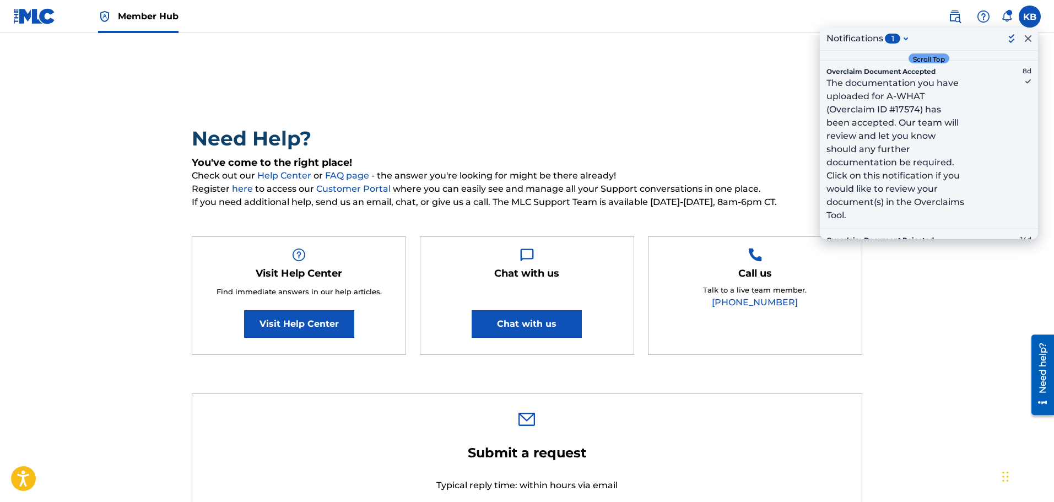
scroll to position [0, 0]
click at [698, 139] on h2 "Need Help?" at bounding box center [527, 139] width 671 height 25
